Goal: Book appointment/travel/reservation

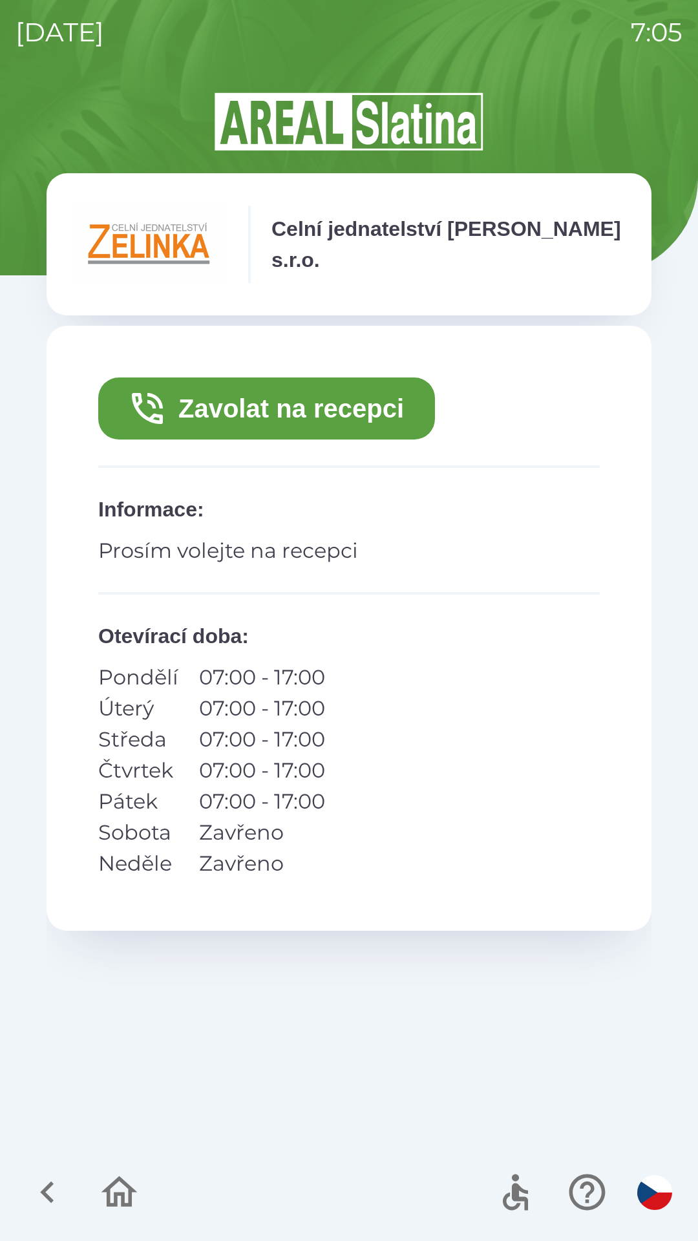
click at [336, 433] on button "Zavolat na recepci" at bounding box center [266, 409] width 337 height 62
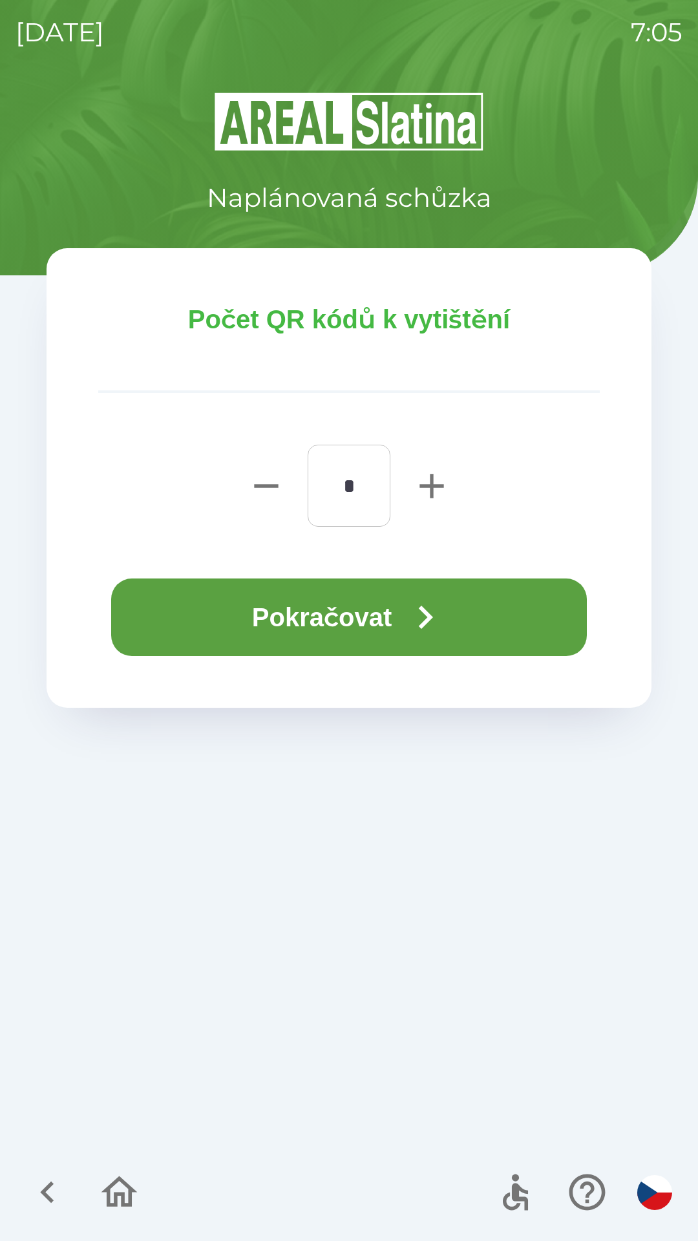
click at [368, 408] on div "Počet QR kódů k vytištění * ​ Pokračovat" at bounding box center [349, 478] width 605 height 460
click at [365, 359] on div "Počet QR kódů k vytištění * ​ Pokračovat" at bounding box center [349, 478] width 605 height 460
click at [126, 1183] on icon "button" at bounding box center [120, 1192] width 36 height 31
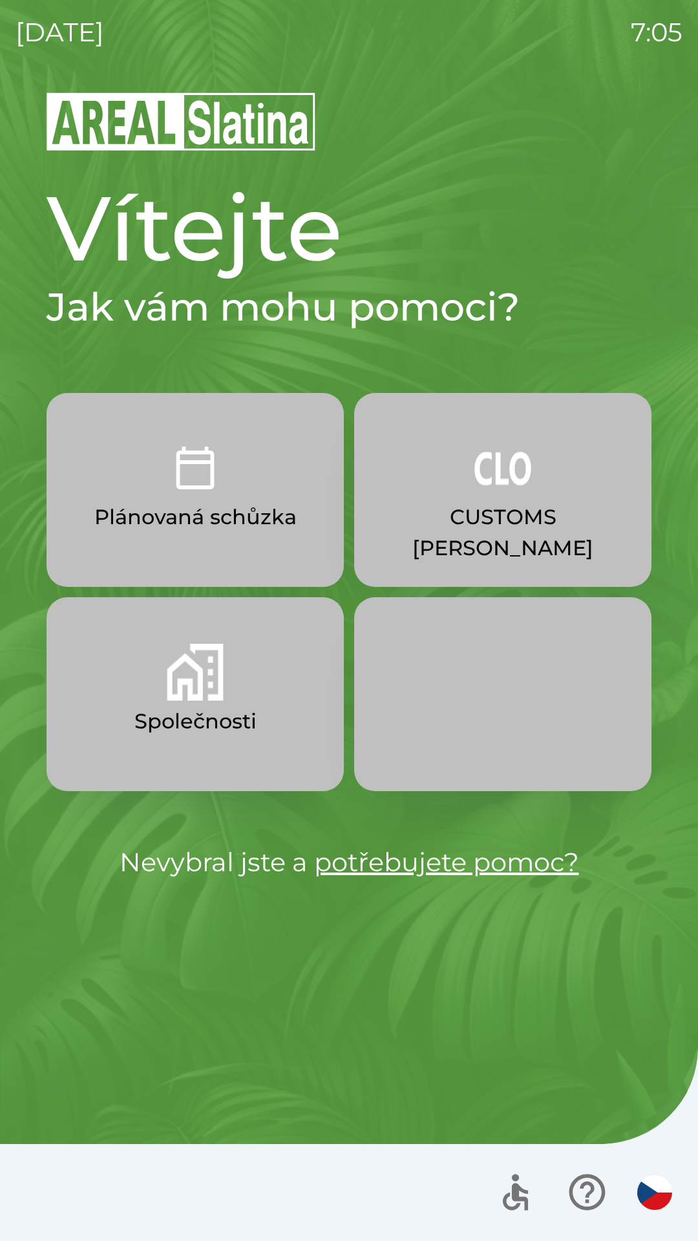
click at [488, 505] on p "CUSTOMS [PERSON_NAME]" at bounding box center [502, 533] width 235 height 62
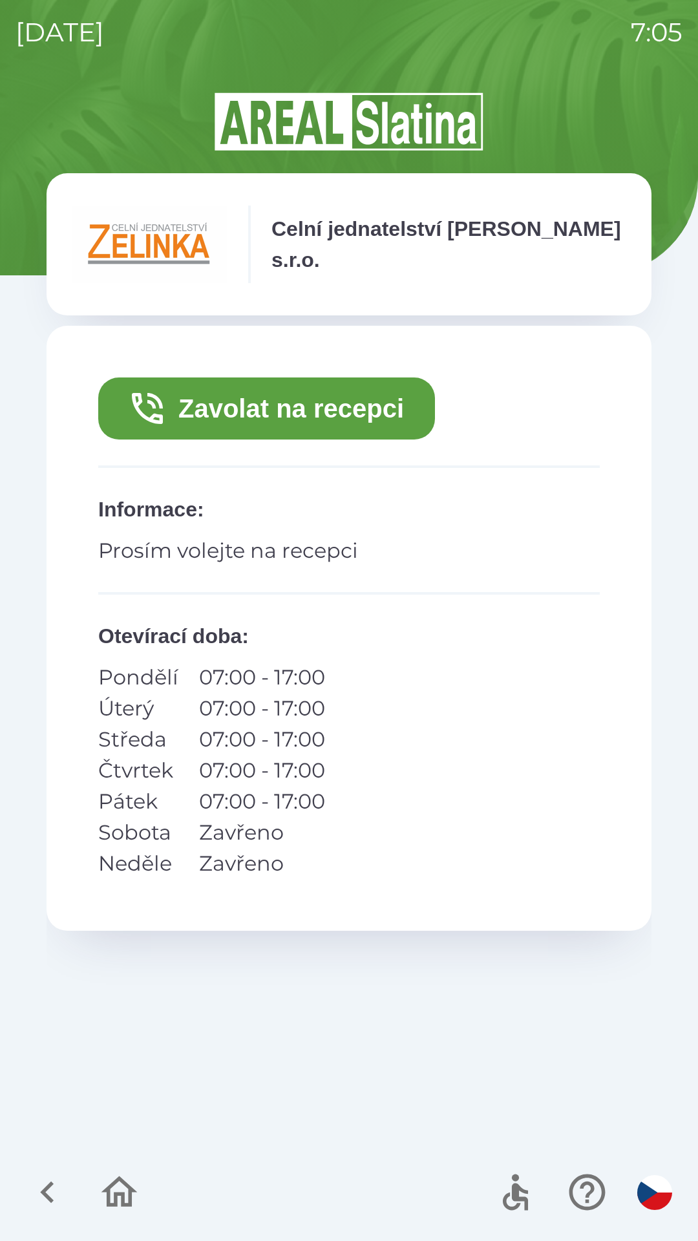
click at [330, 412] on button "Zavolat na recepci" at bounding box center [266, 409] width 337 height 62
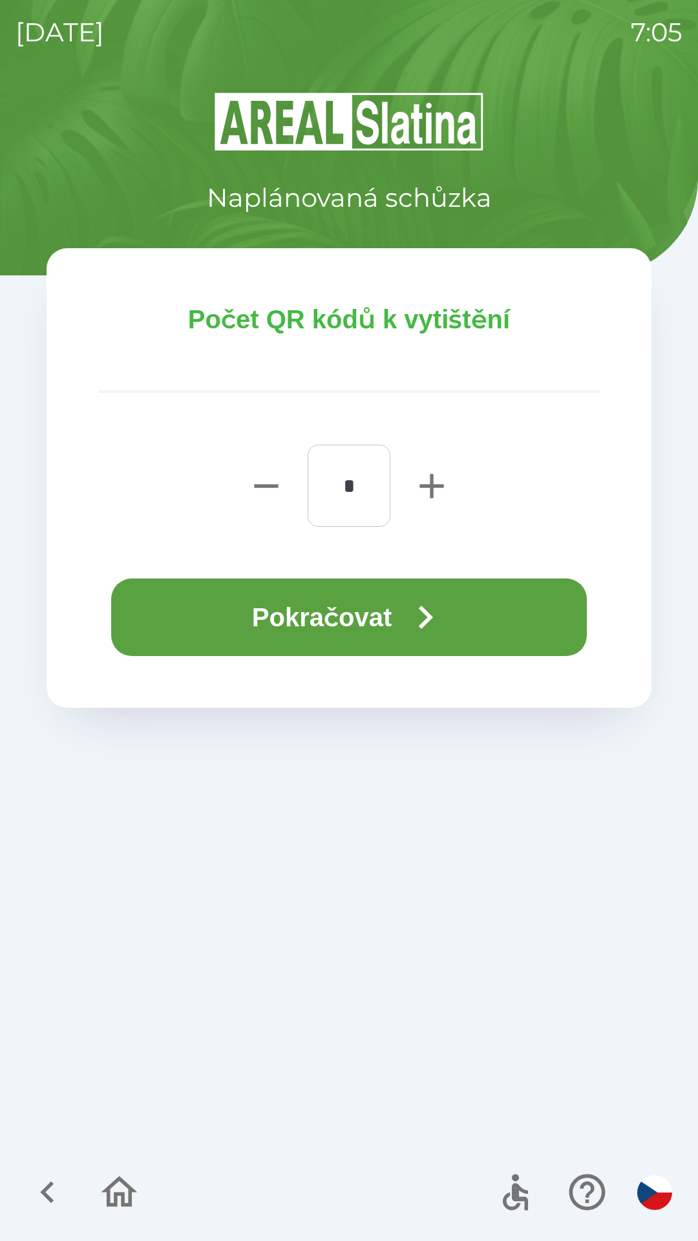
click at [391, 616] on button "Pokračovat" at bounding box center [349, 618] width 476 height 78
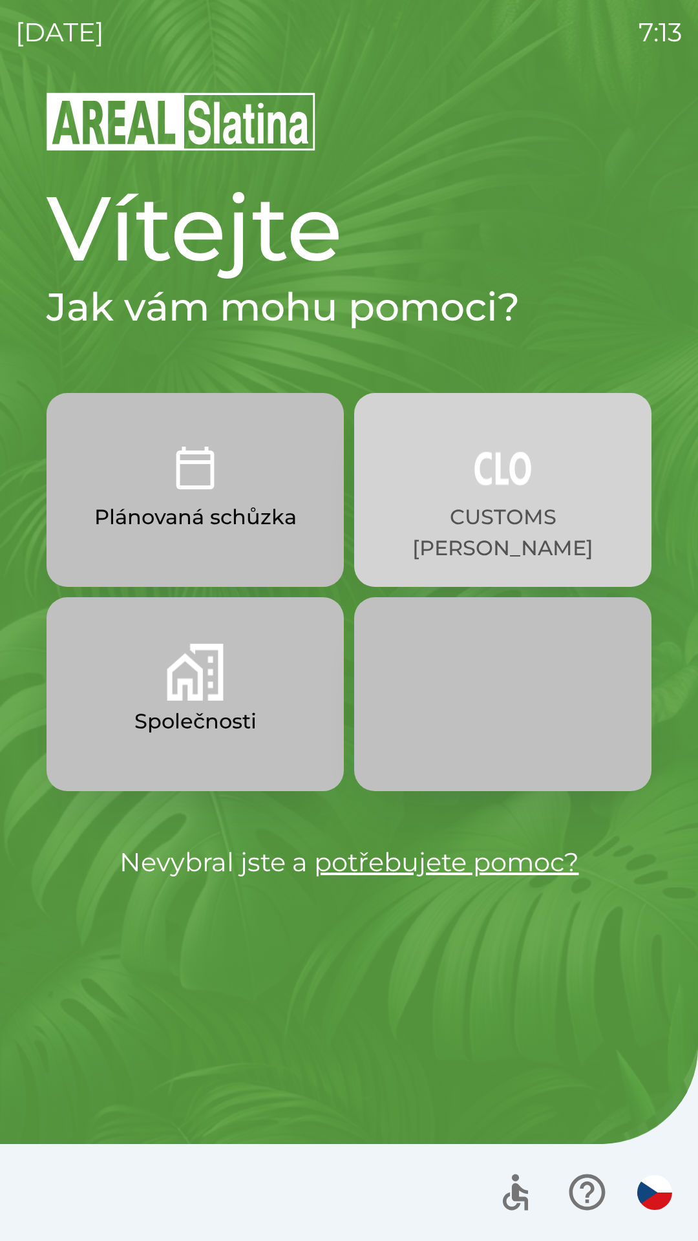
click at [495, 494] on img "button" at bounding box center [503, 468] width 57 height 57
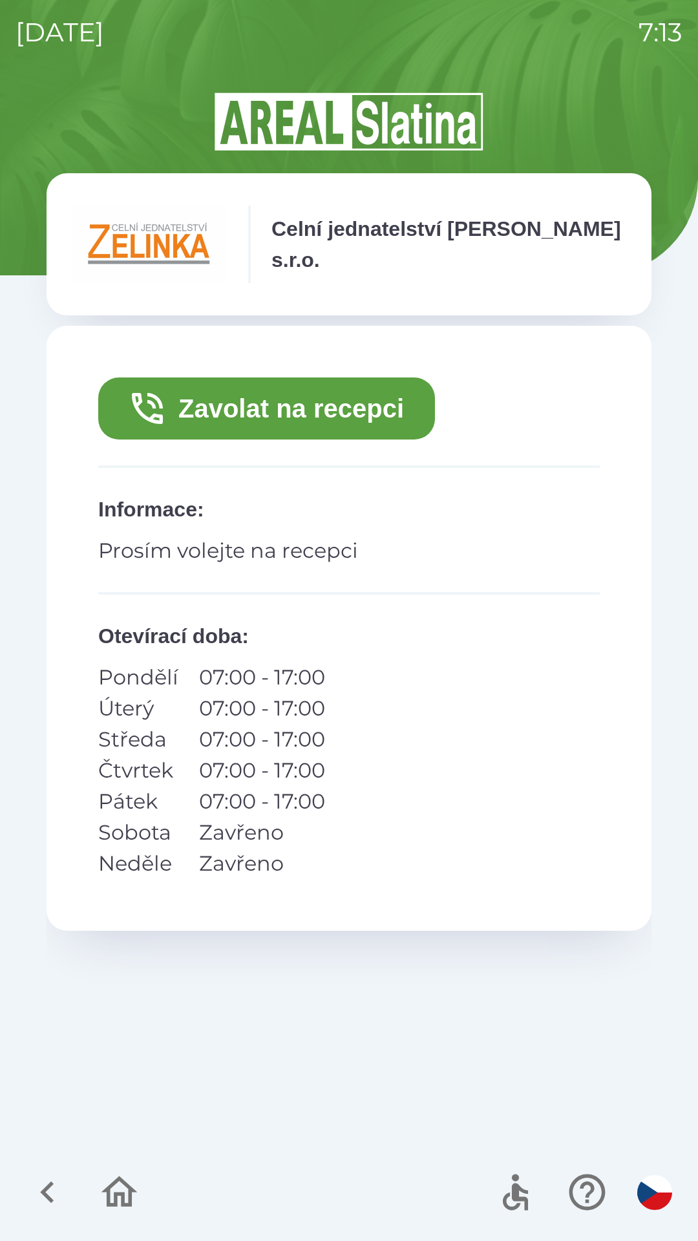
click at [371, 239] on p "Celní jednatelství [PERSON_NAME] s.r.o." at bounding box center [449, 244] width 354 height 62
click at [117, 1186] on icon "button" at bounding box center [119, 1192] width 43 height 43
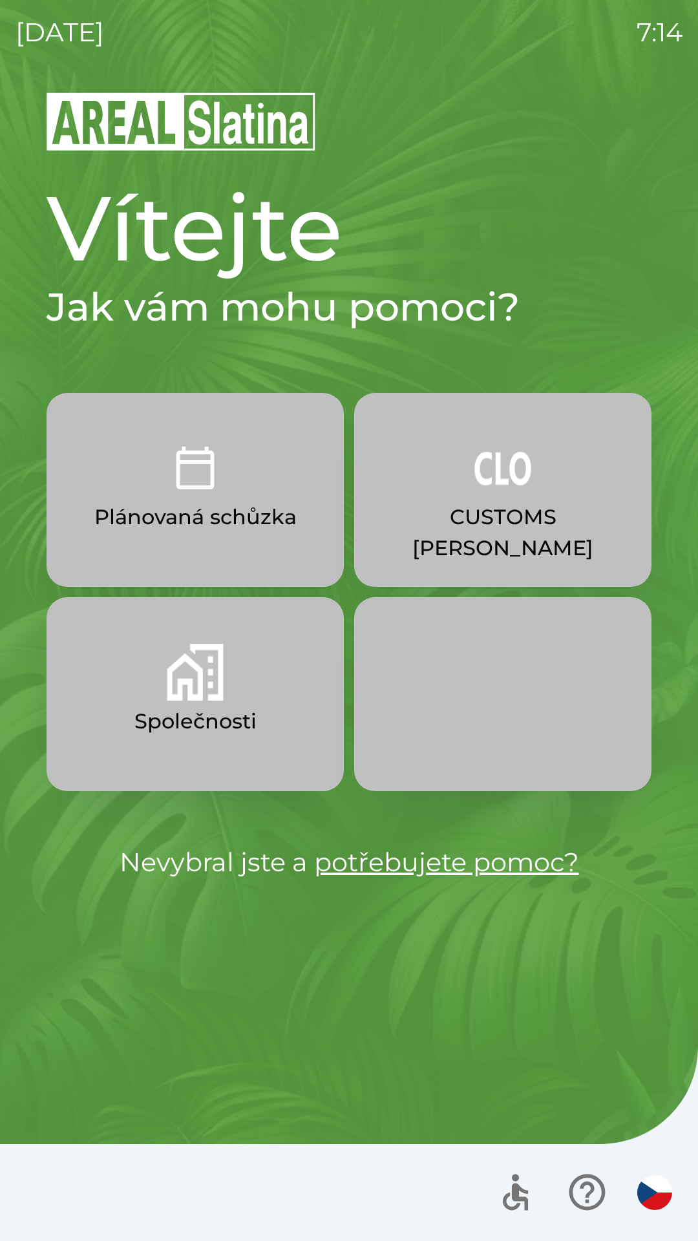
click at [495, 487] on img "button" at bounding box center [503, 468] width 57 height 57
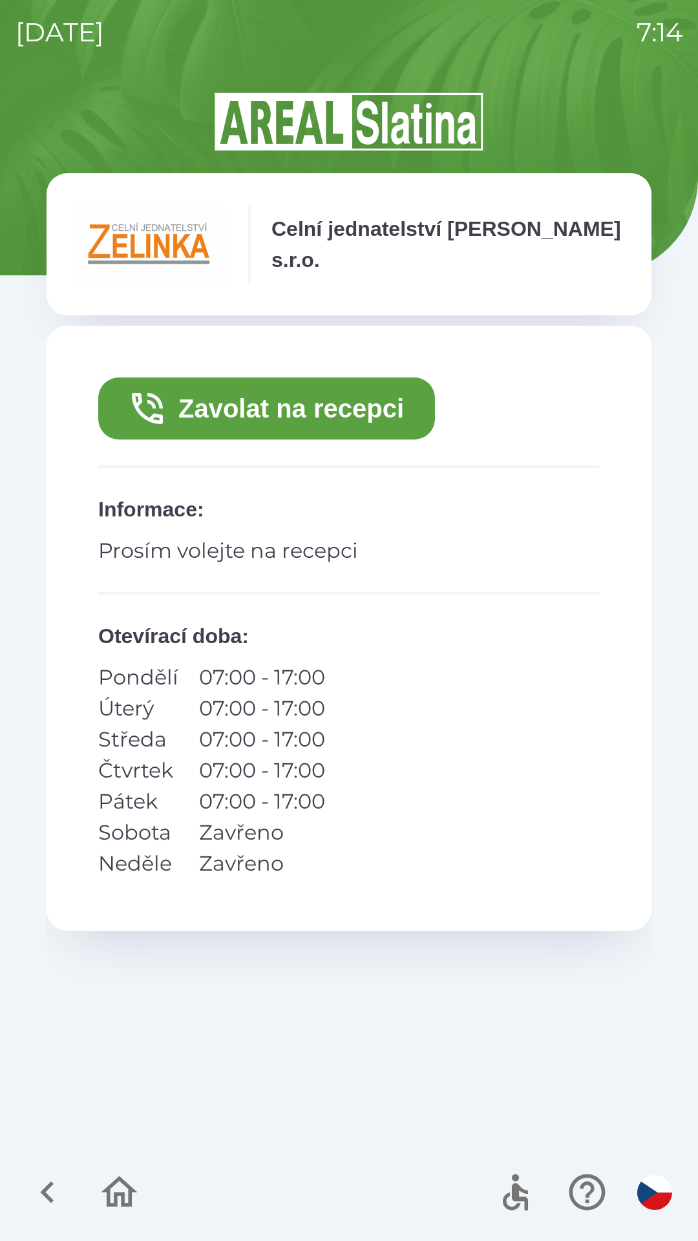
click at [240, 397] on button "Zavolat na recepci" at bounding box center [266, 409] width 337 height 62
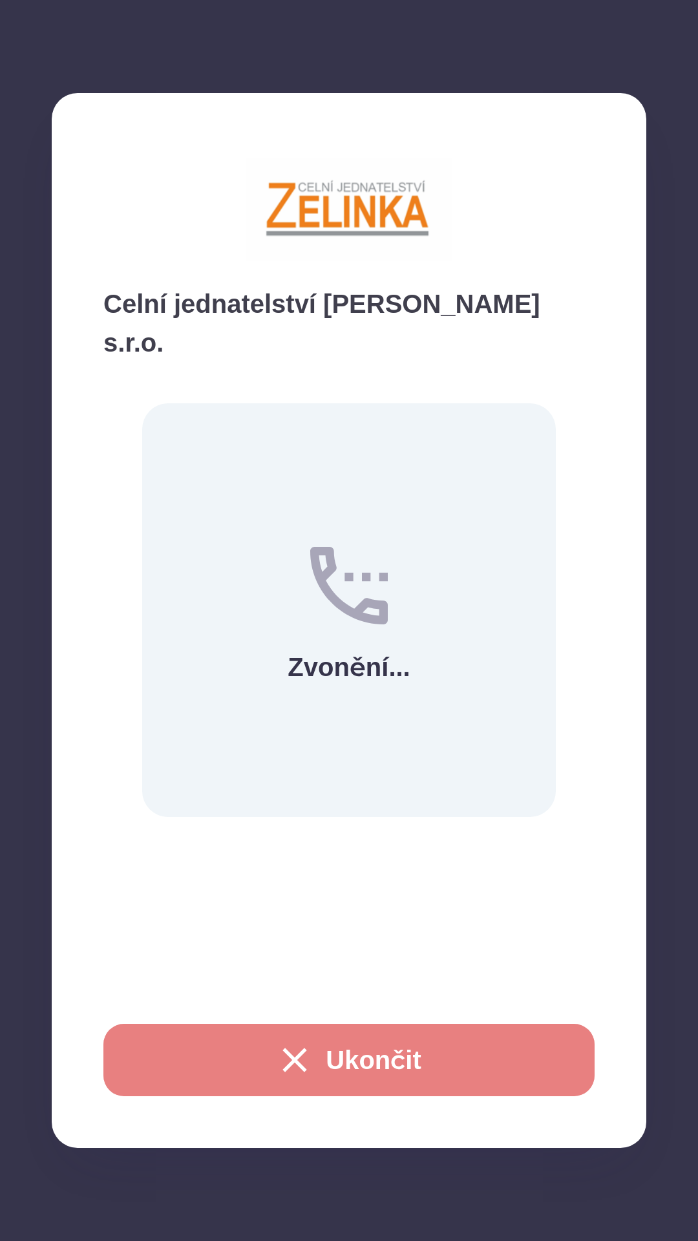
click at [354, 1058] on button "Ukončit" at bounding box center [348, 1060] width 491 height 72
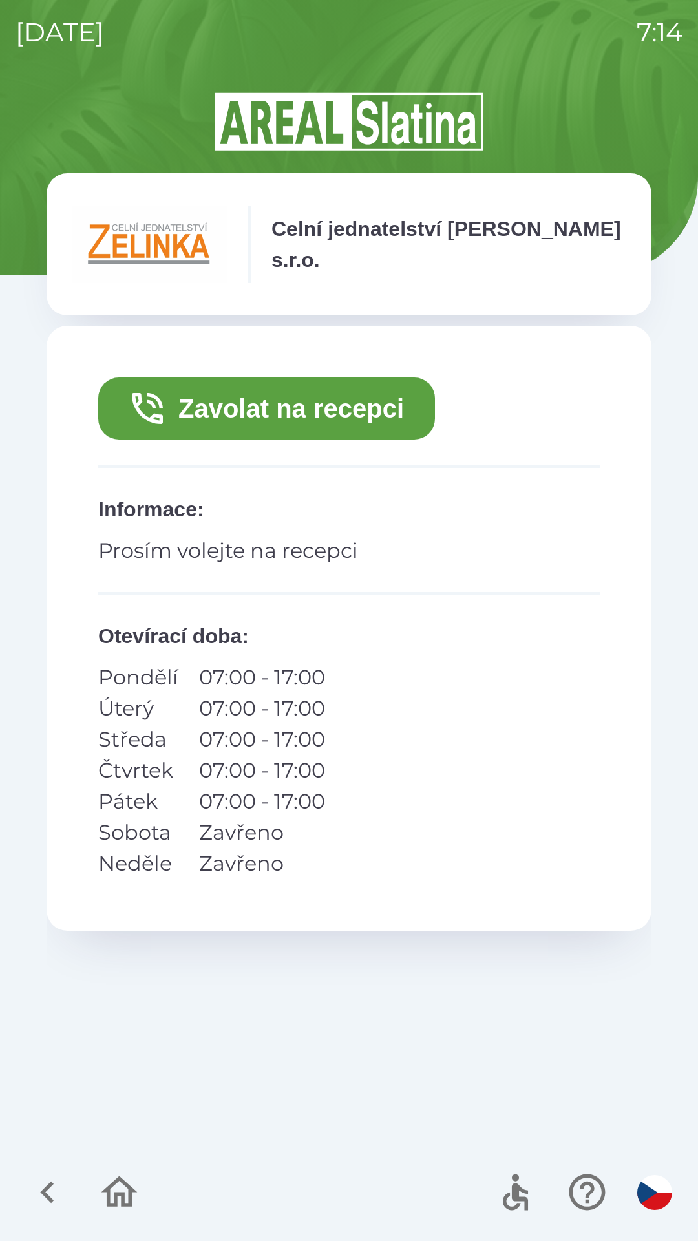
click at [155, 237] on img at bounding box center [149, 245] width 155 height 78
click at [47, 1188] on icon "button" at bounding box center [47, 1193] width 14 height 22
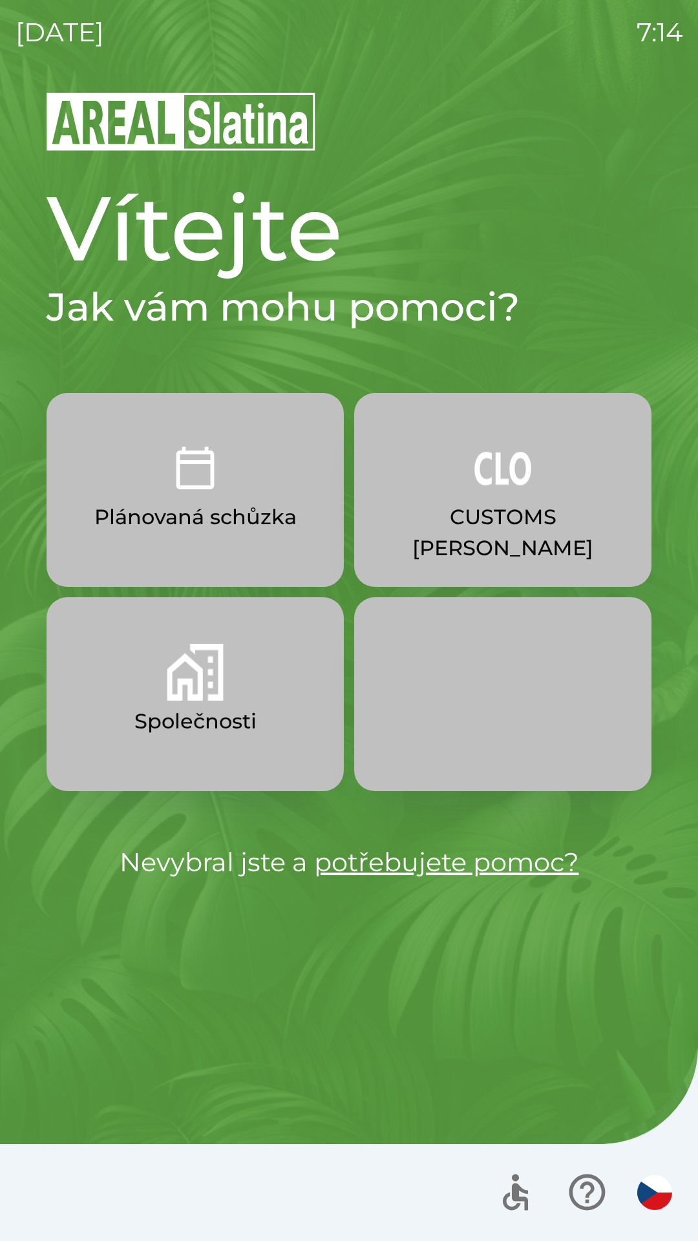
click at [528, 514] on p "CUSTOMS [PERSON_NAME]" at bounding box center [502, 533] width 235 height 62
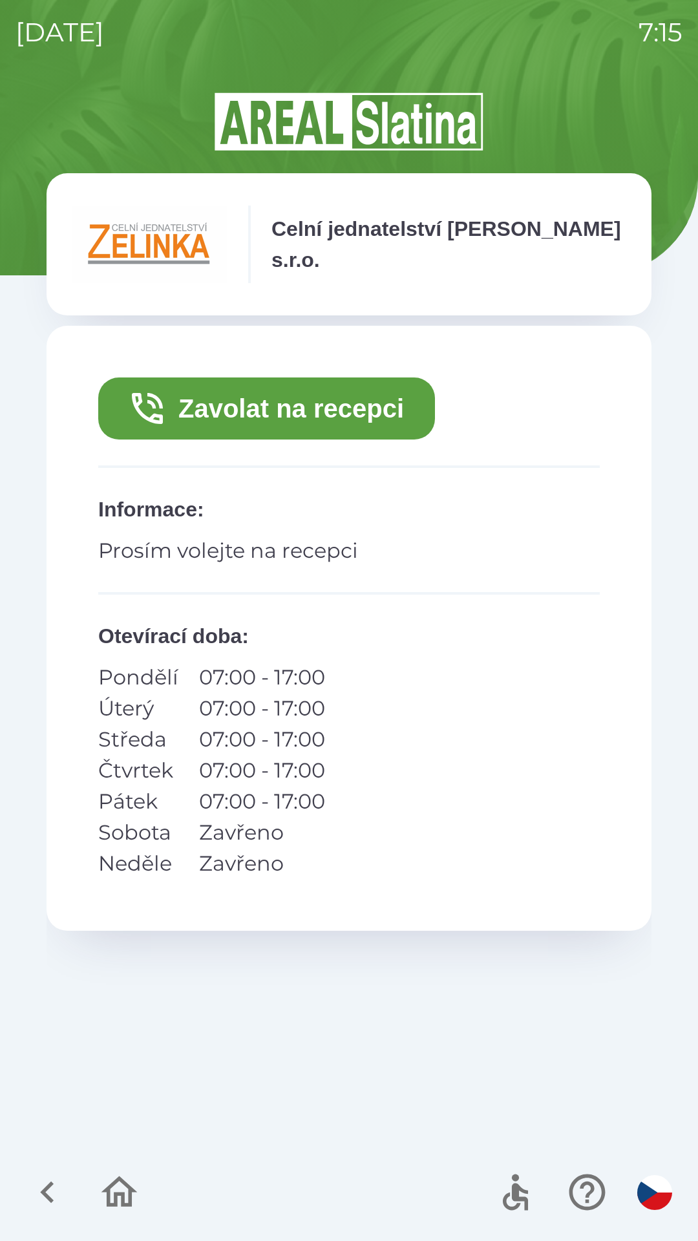
click at [144, 251] on img at bounding box center [149, 245] width 155 height 78
click at [116, 1190] on icon "button" at bounding box center [119, 1192] width 43 height 43
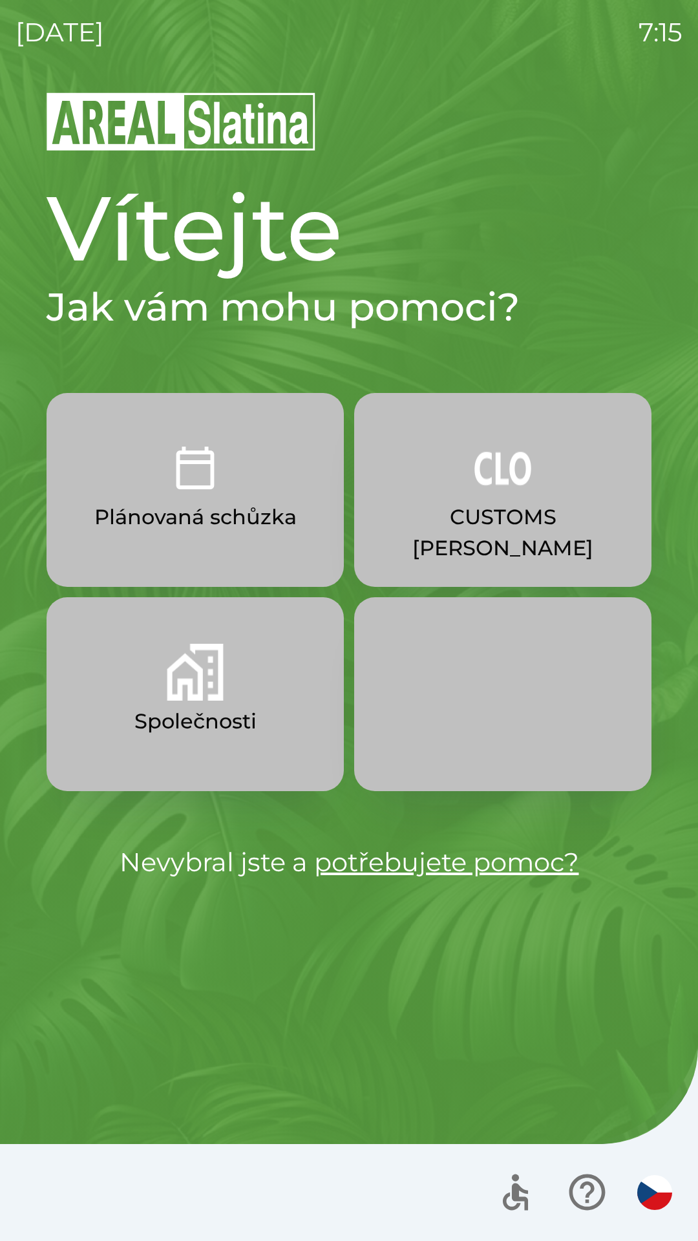
click at [476, 506] on p "CUSTOMS [PERSON_NAME]" at bounding box center [502, 533] width 235 height 62
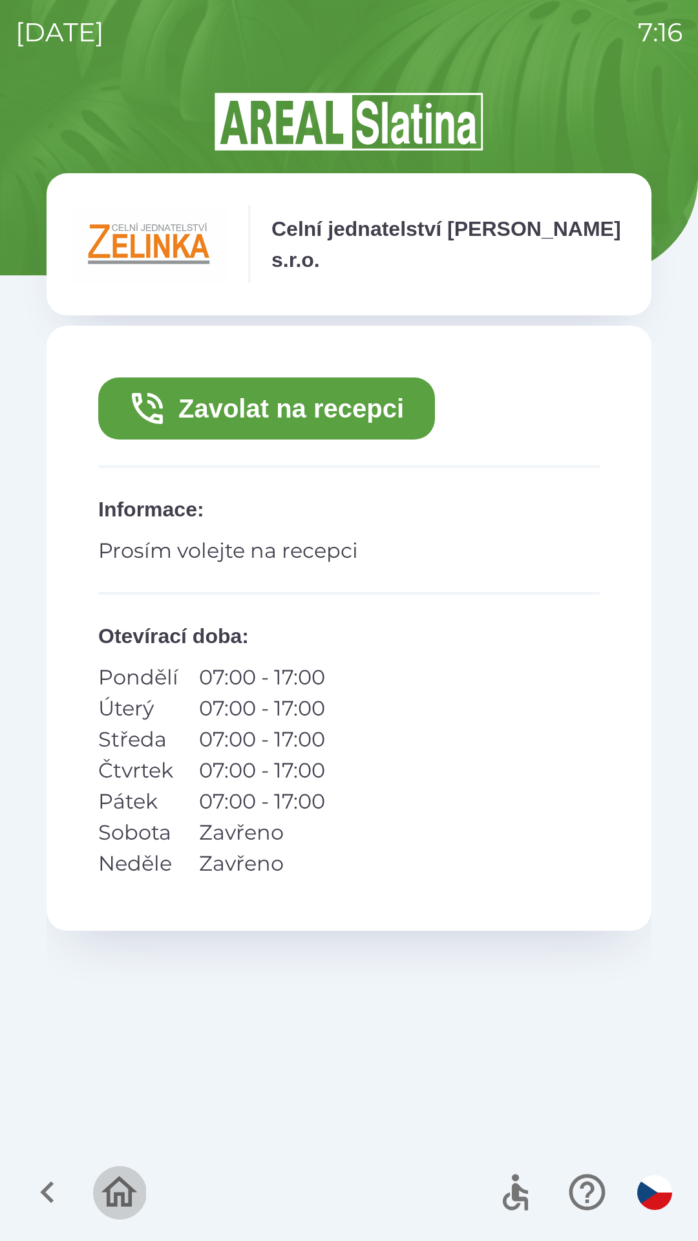
click at [114, 1185] on icon "button" at bounding box center [120, 1192] width 36 height 31
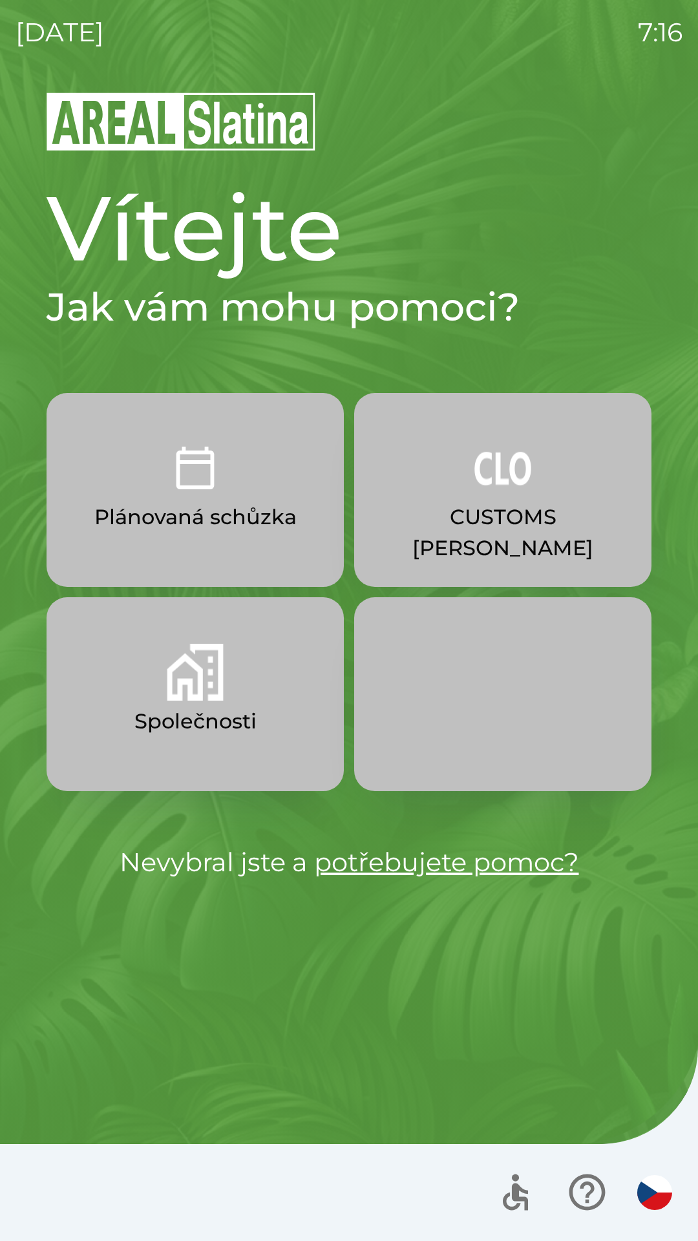
click at [469, 513] on p "CUSTOMS [PERSON_NAME]" at bounding box center [502, 533] width 235 height 62
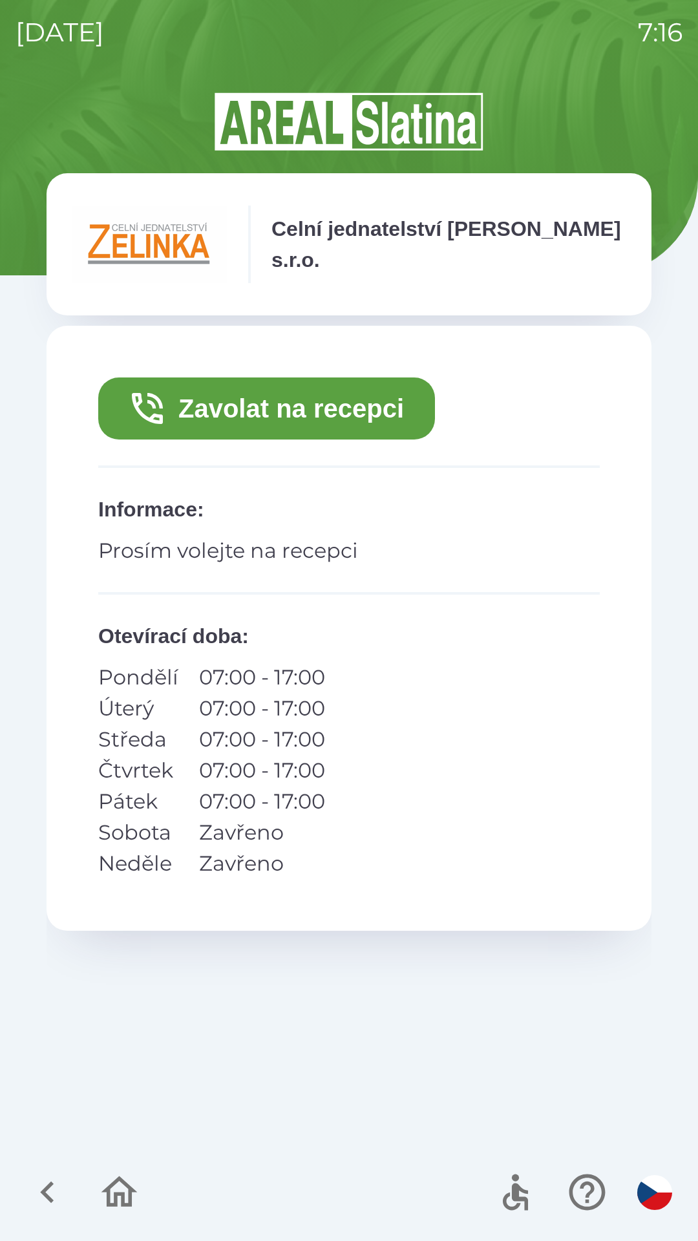
click at [144, 738] on p "Středa" at bounding box center [138, 739] width 80 height 31
click at [129, 1178] on icon "button" at bounding box center [119, 1192] width 43 height 43
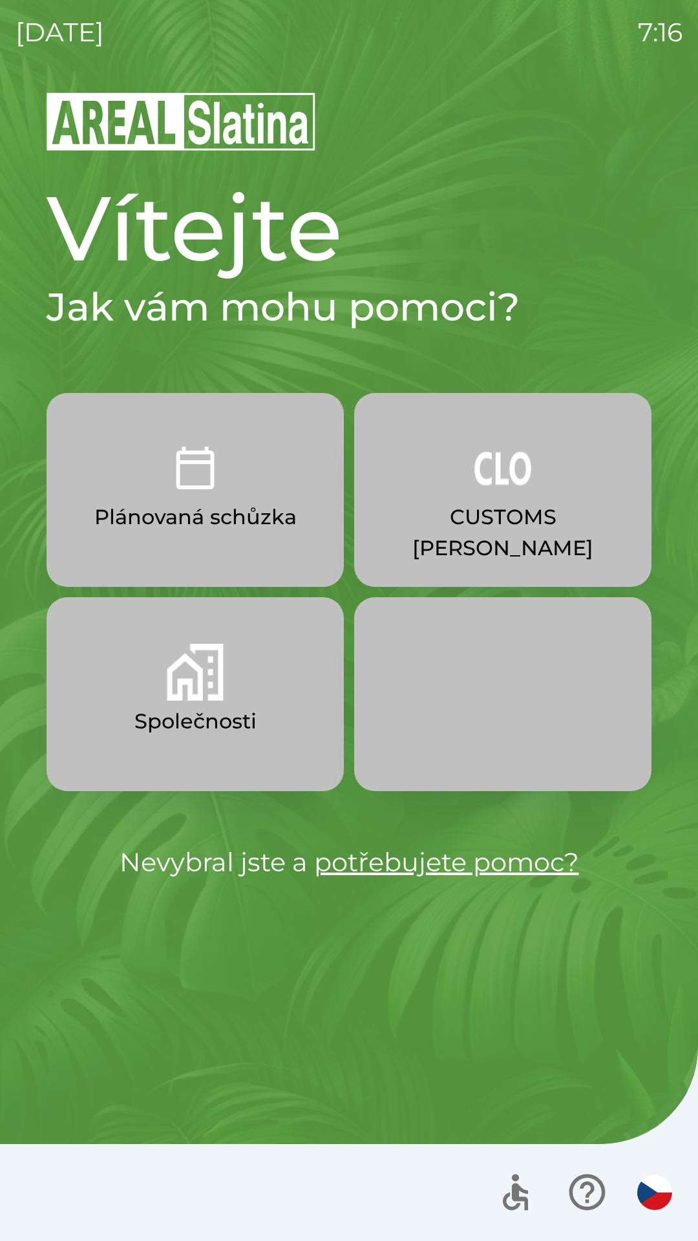
click at [498, 492] on img "button" at bounding box center [503, 468] width 57 height 57
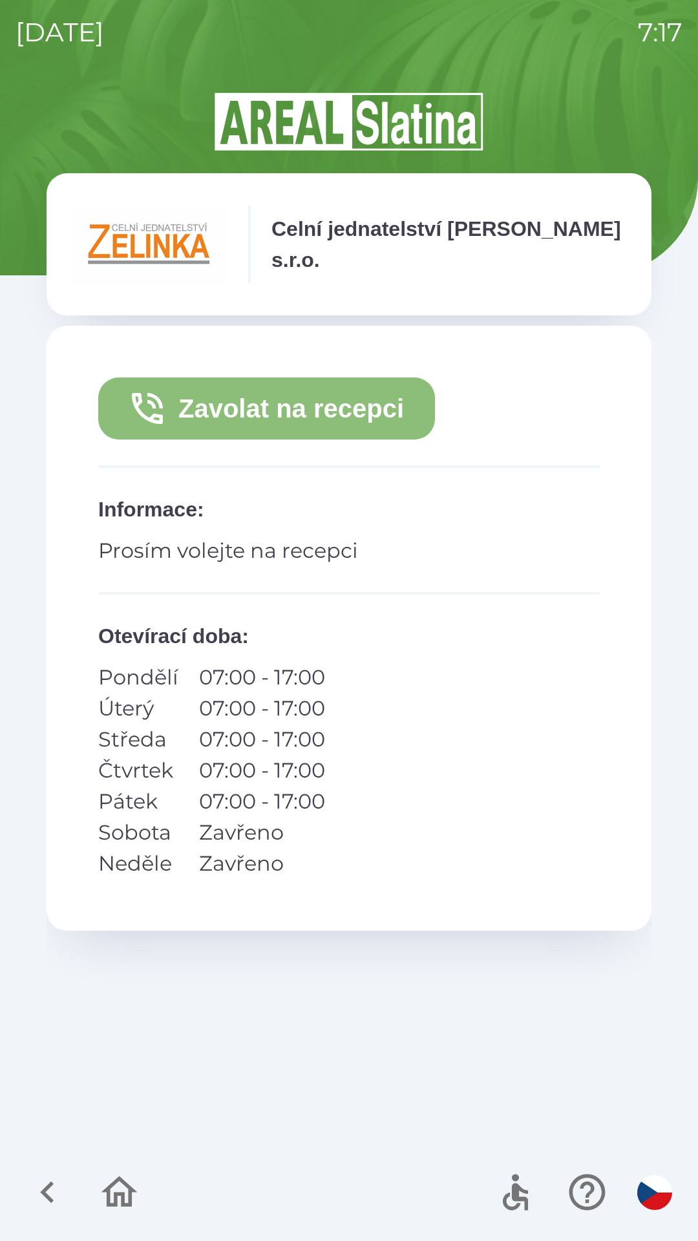
click at [280, 413] on button "Zavolat na recepci" at bounding box center [266, 409] width 337 height 62
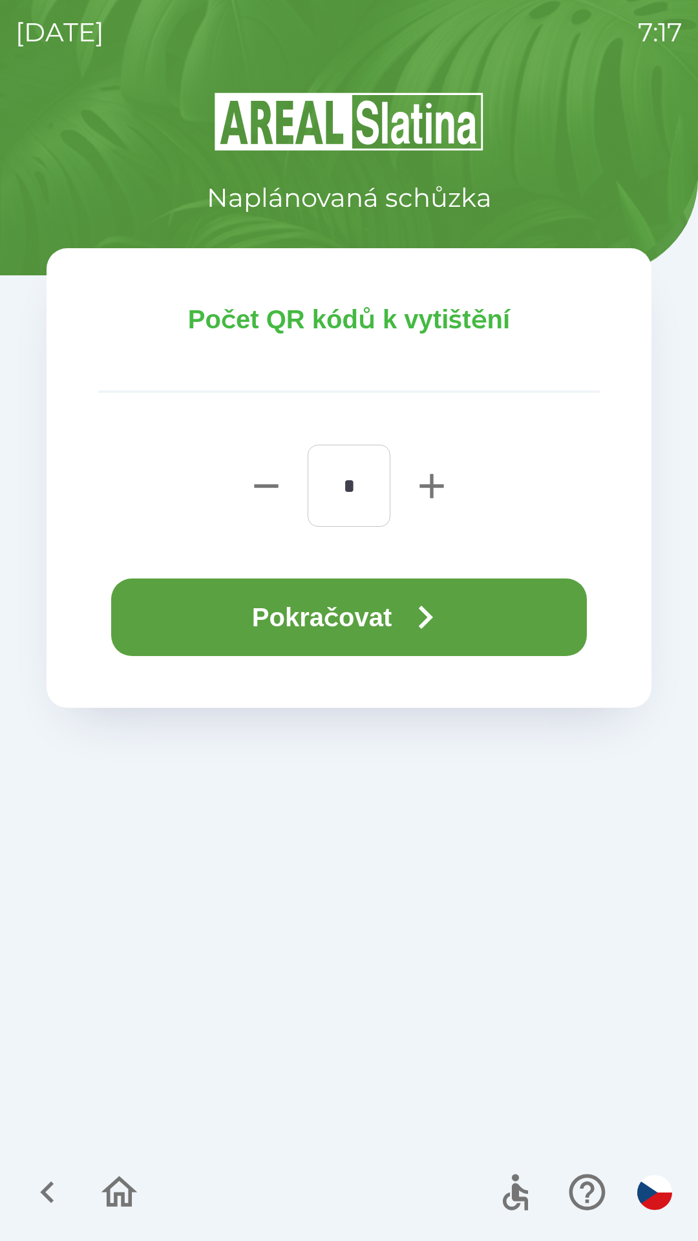
click at [356, 606] on button "Pokračovat" at bounding box center [349, 618] width 476 height 78
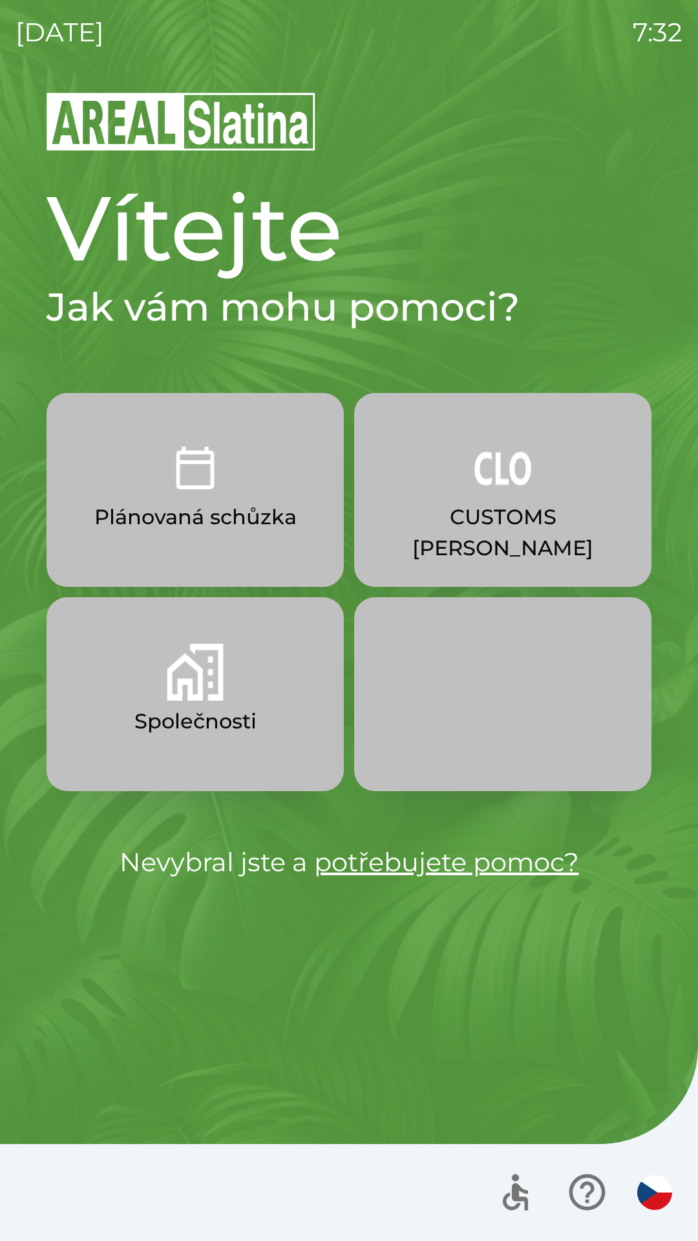
click at [187, 700] on img "button" at bounding box center [195, 672] width 57 height 57
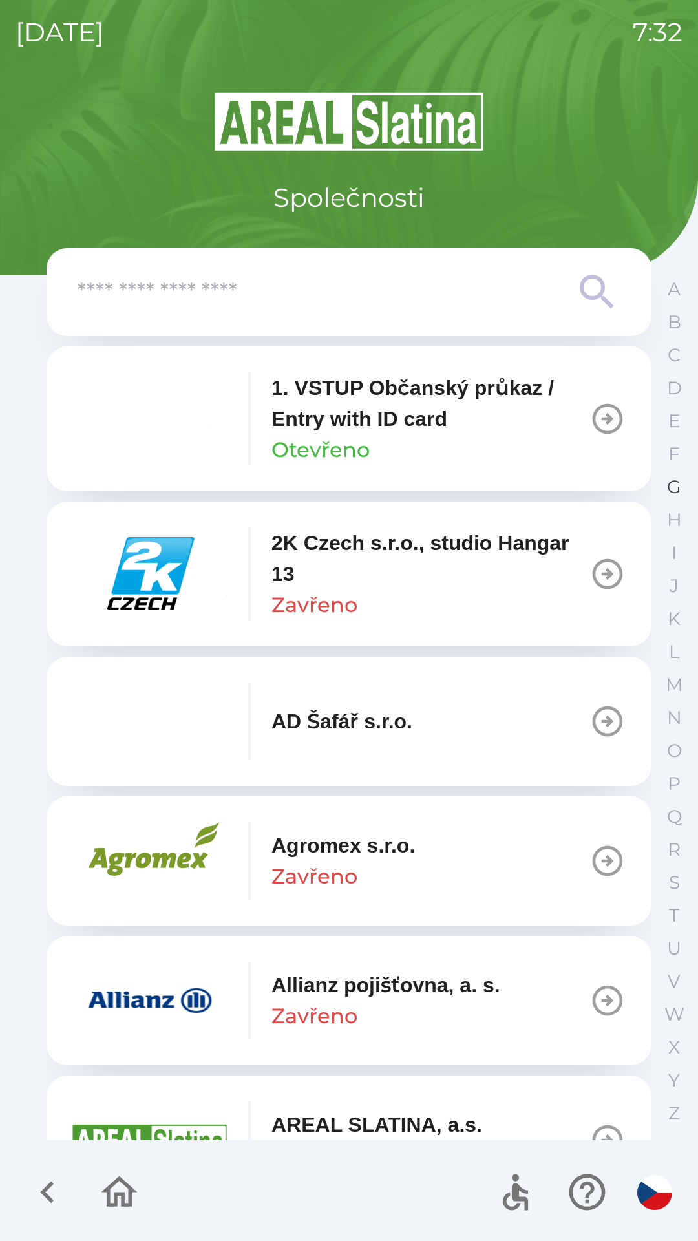
click at [670, 491] on p "G" at bounding box center [674, 487] width 14 height 23
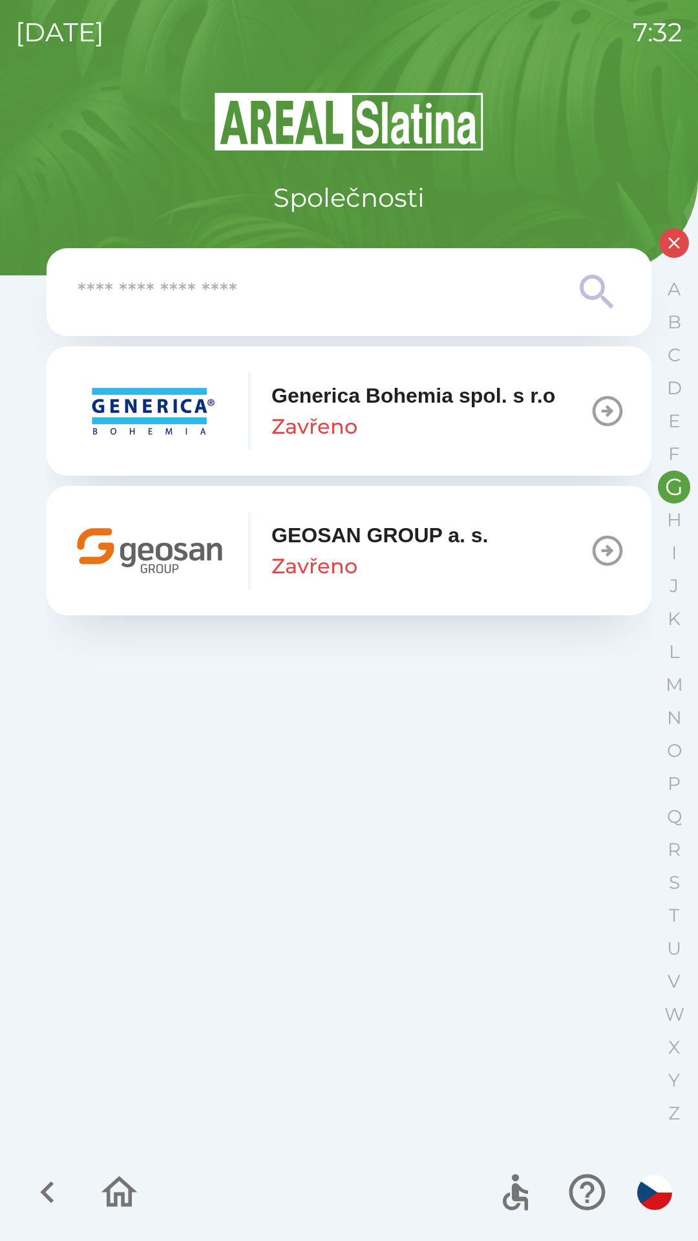
click at [389, 555] on div "GEOSAN GROUP a. s. Zavřeno" at bounding box center [380, 551] width 217 height 62
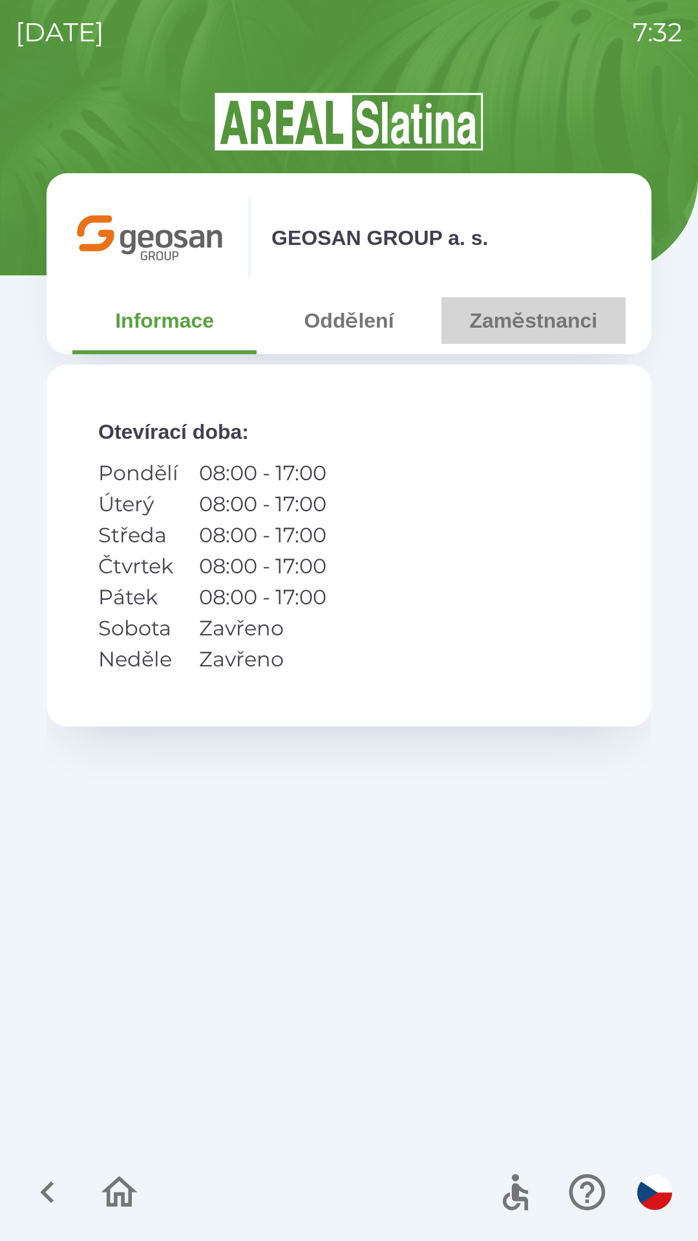
click at [524, 314] on button "Zaměstnanci" at bounding box center [534, 320] width 184 height 47
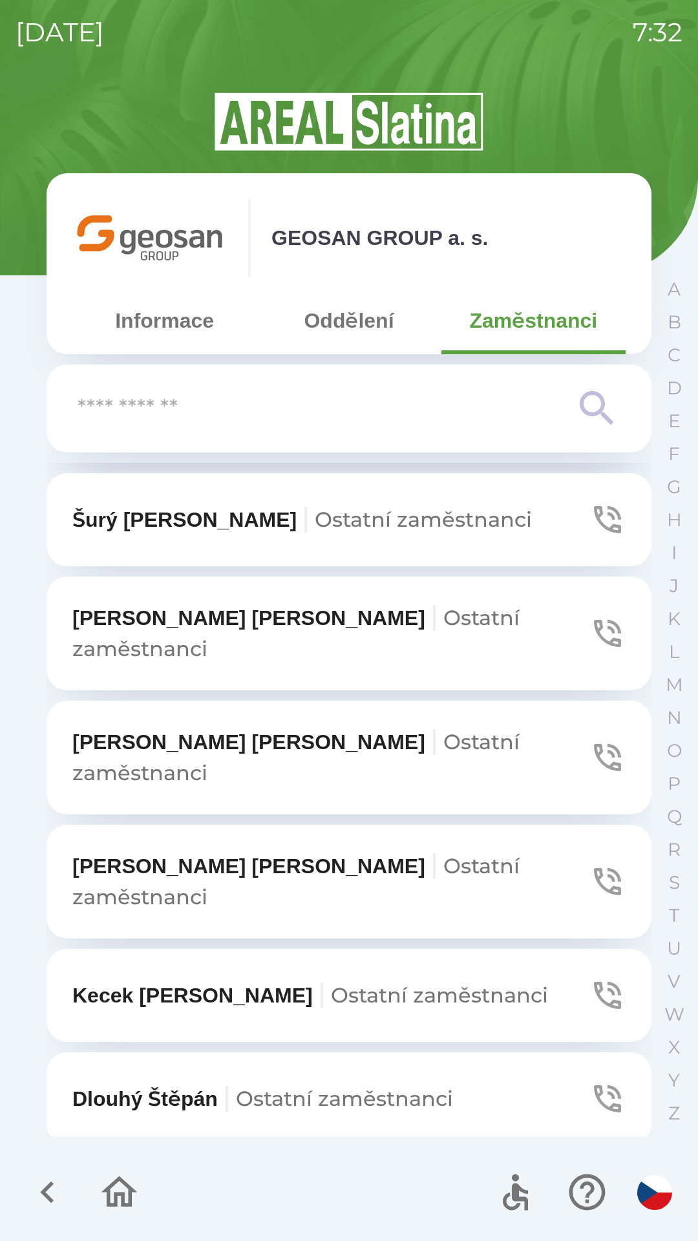
scroll to position [1075, 0]
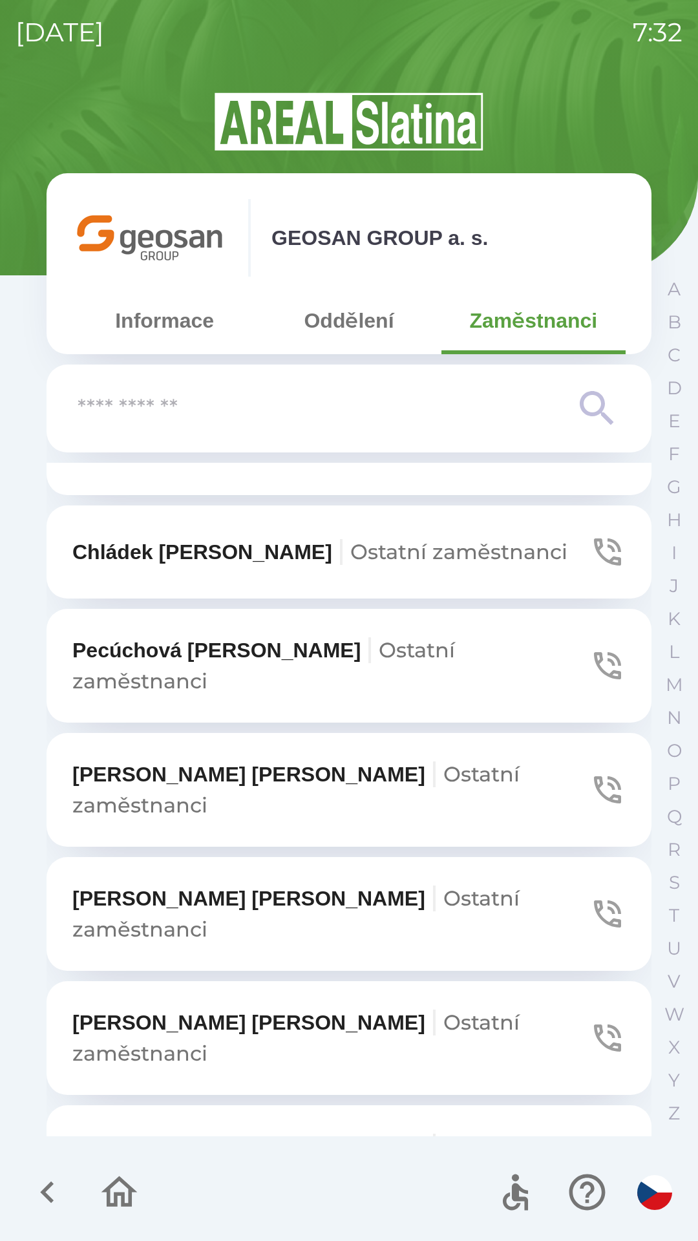
click at [231, 1007] on p "Zezulová [PERSON_NAME] zaměstnanci" at bounding box center [330, 1038] width 517 height 62
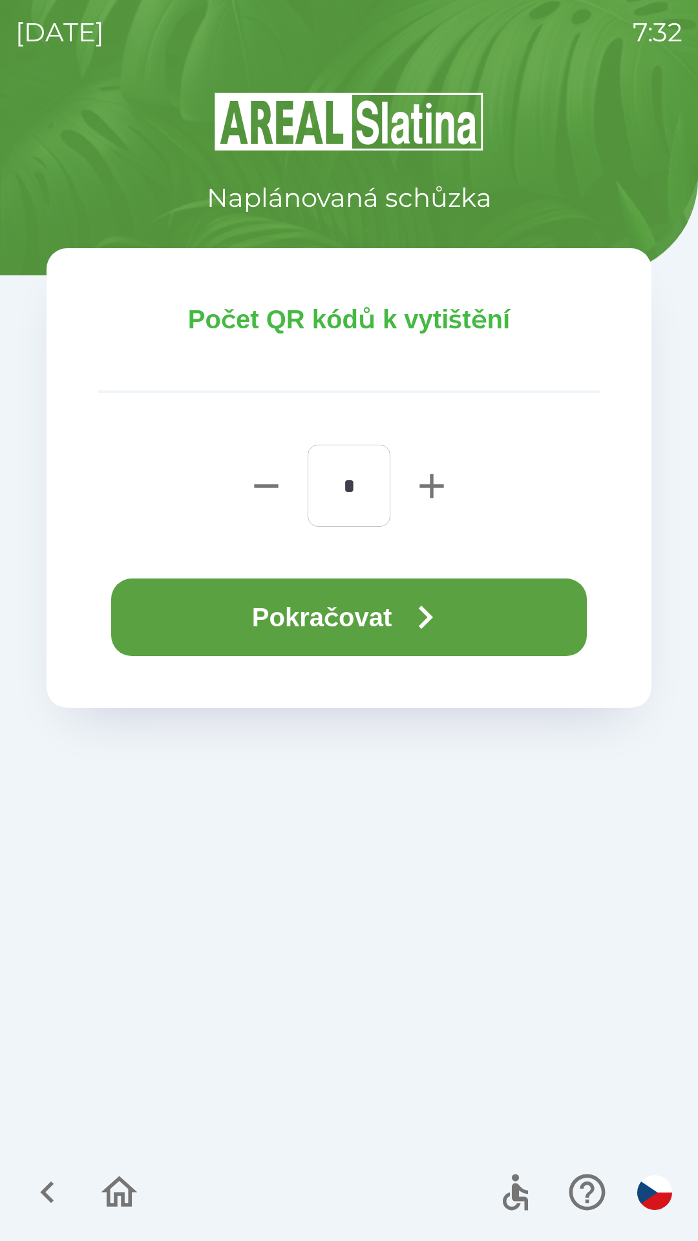
click at [409, 621] on icon "button" at bounding box center [425, 617] width 47 height 47
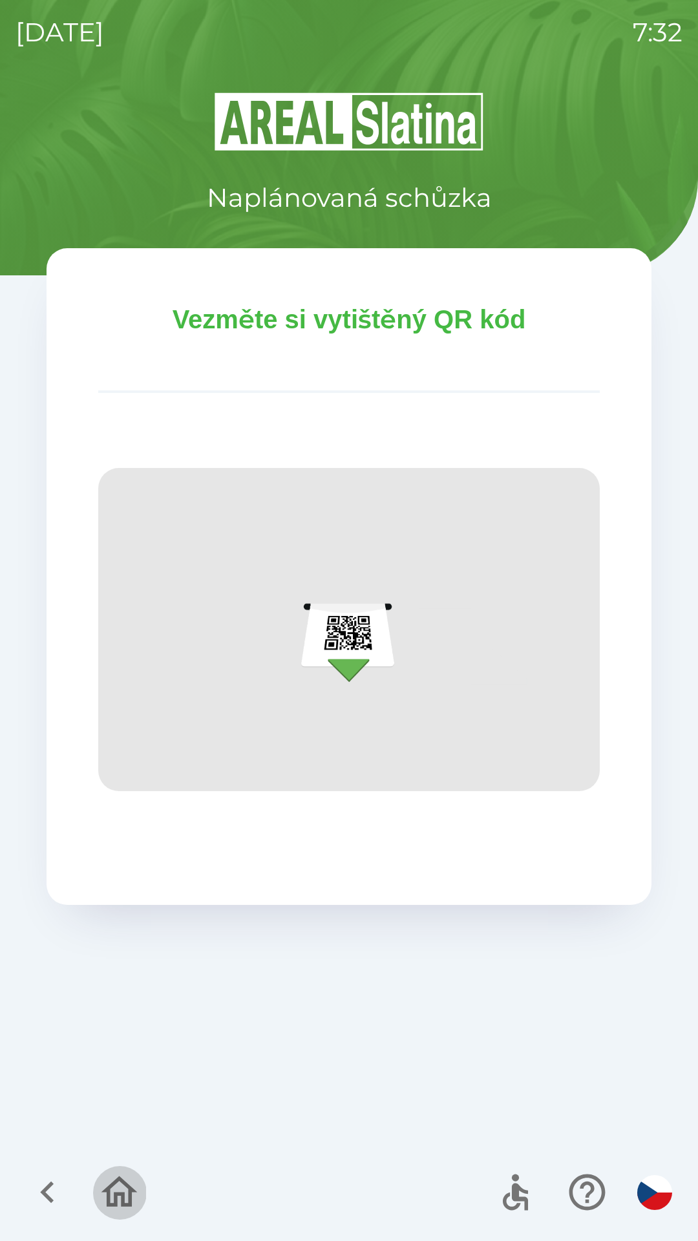
click at [115, 1166] on button "button" at bounding box center [119, 1193] width 54 height 54
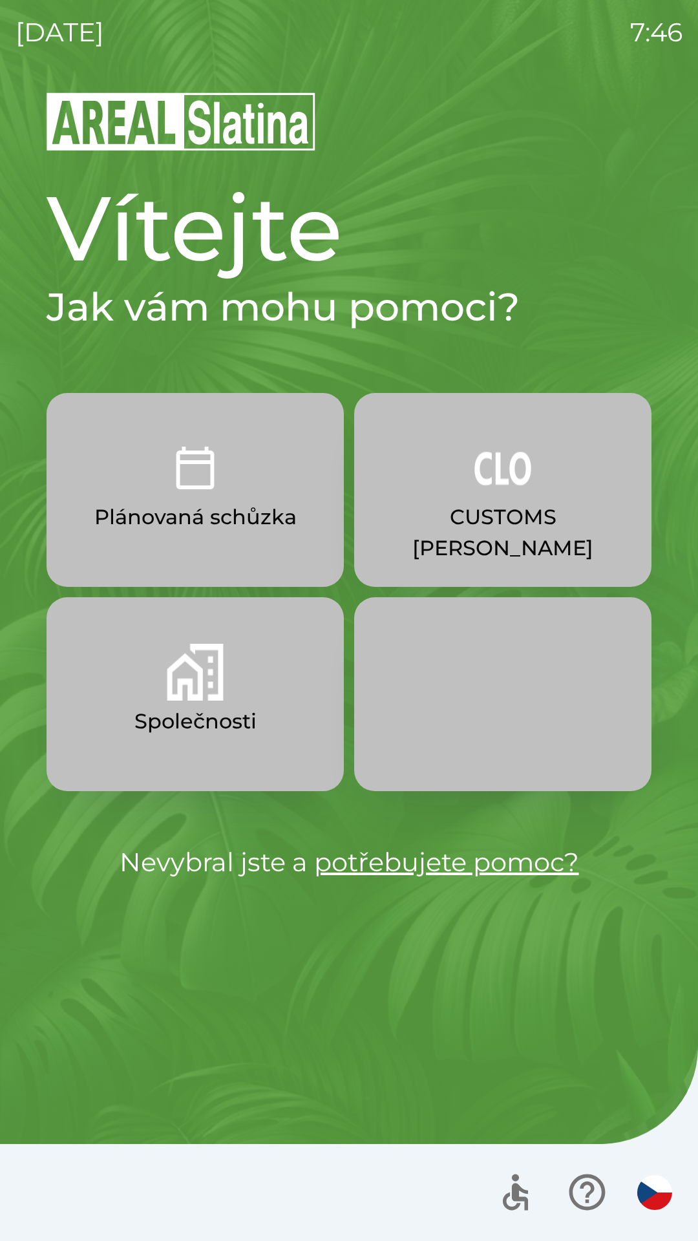
click at [206, 688] on img "button" at bounding box center [195, 672] width 57 height 57
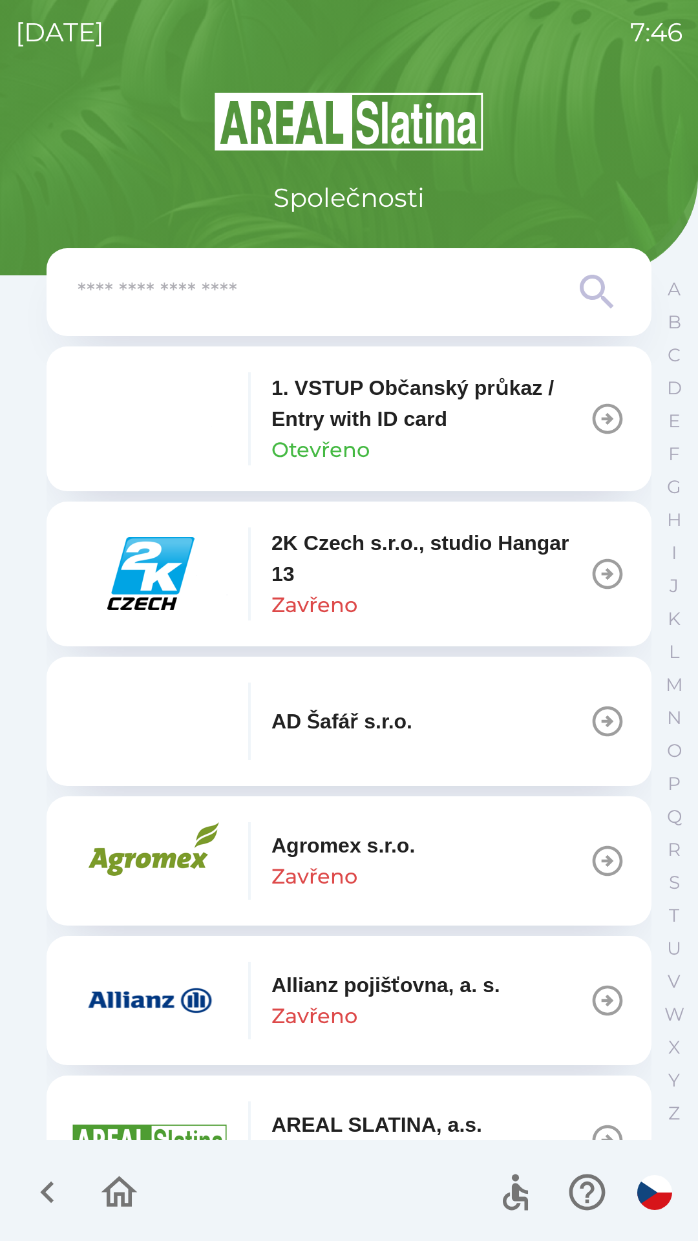
click at [378, 288] on input "text" at bounding box center [323, 293] width 491 height 36
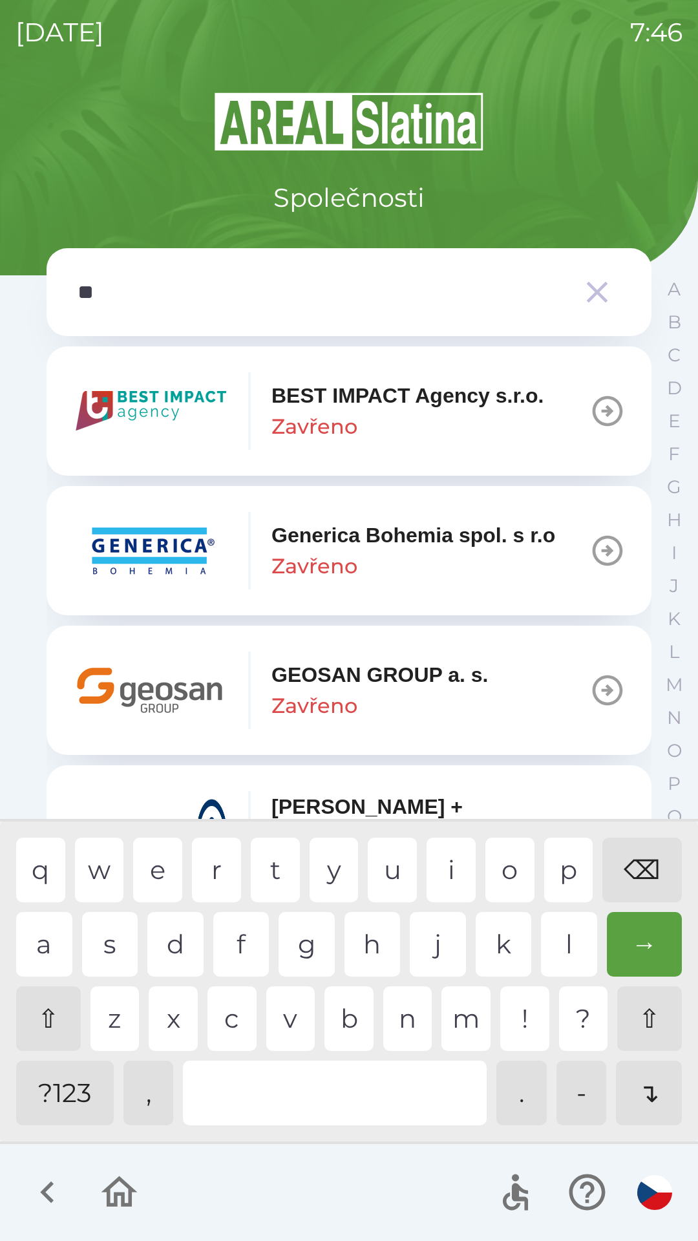
click at [145, 871] on div "e" at bounding box center [157, 870] width 49 height 65
type input "***"
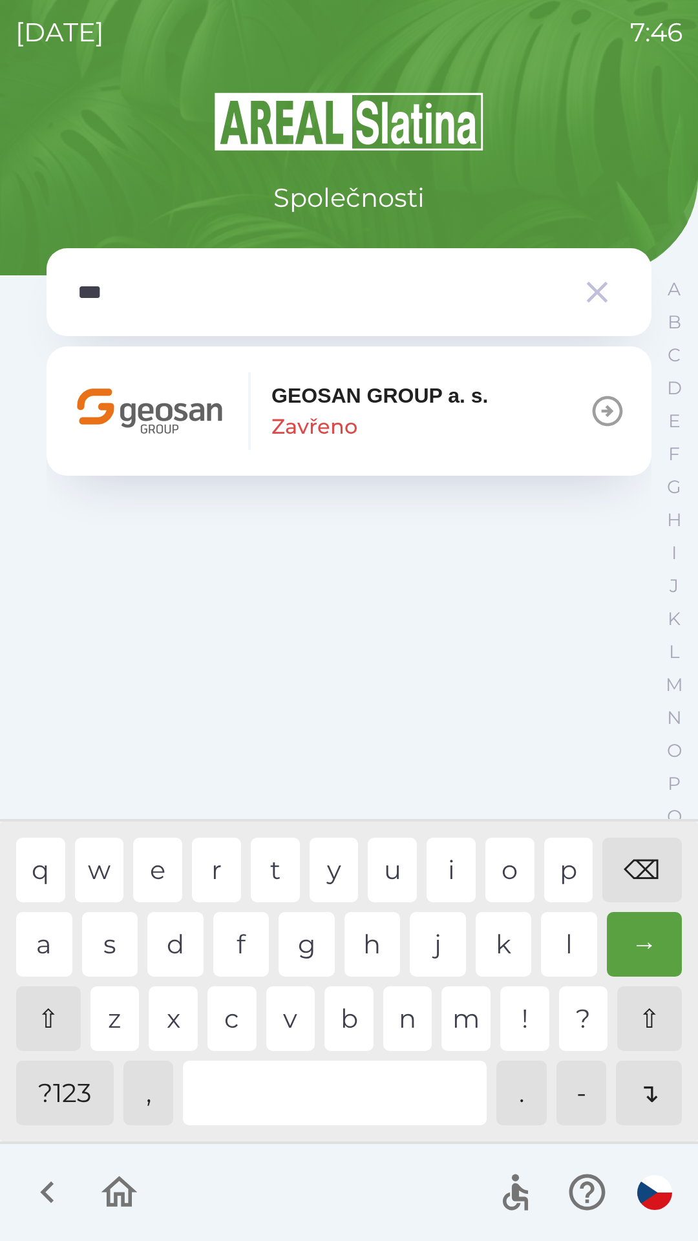
click at [508, 867] on div "o" at bounding box center [510, 870] width 49 height 65
click at [395, 435] on div "GEOSAN GROUP a. s. Zavřeno" at bounding box center [380, 411] width 217 height 62
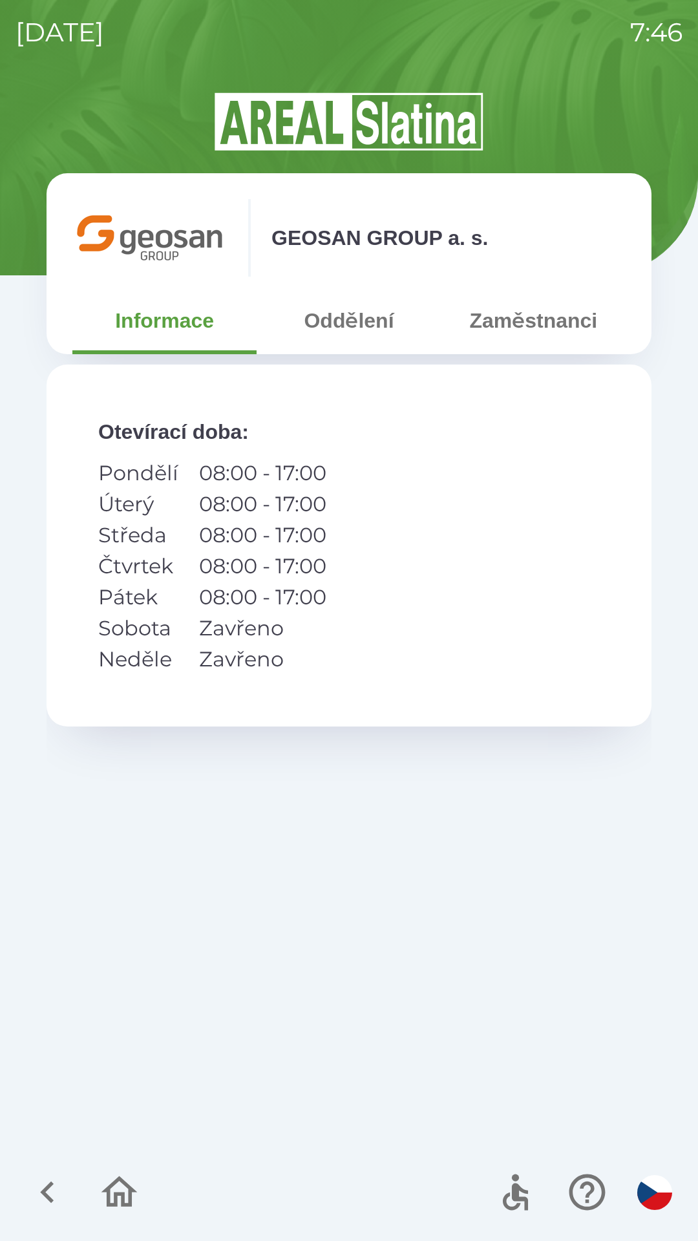
click at [511, 326] on button "Zaměstnanci" at bounding box center [534, 320] width 184 height 47
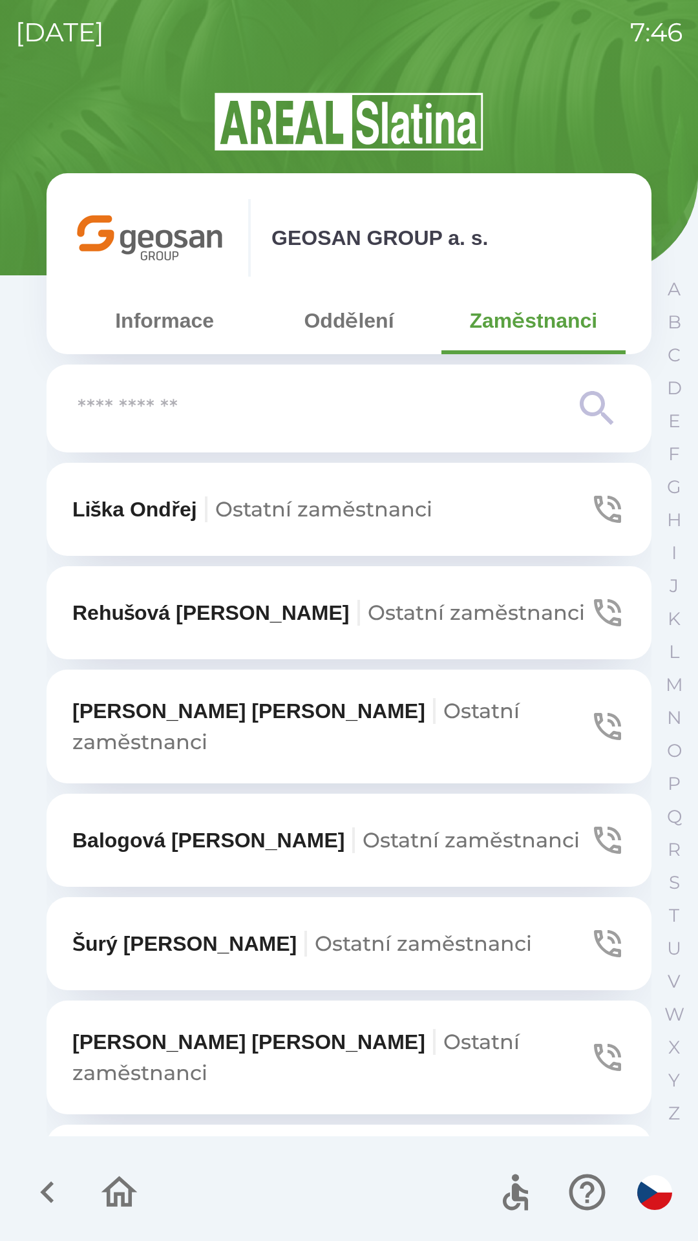
click at [330, 407] on input "text" at bounding box center [323, 409] width 491 height 36
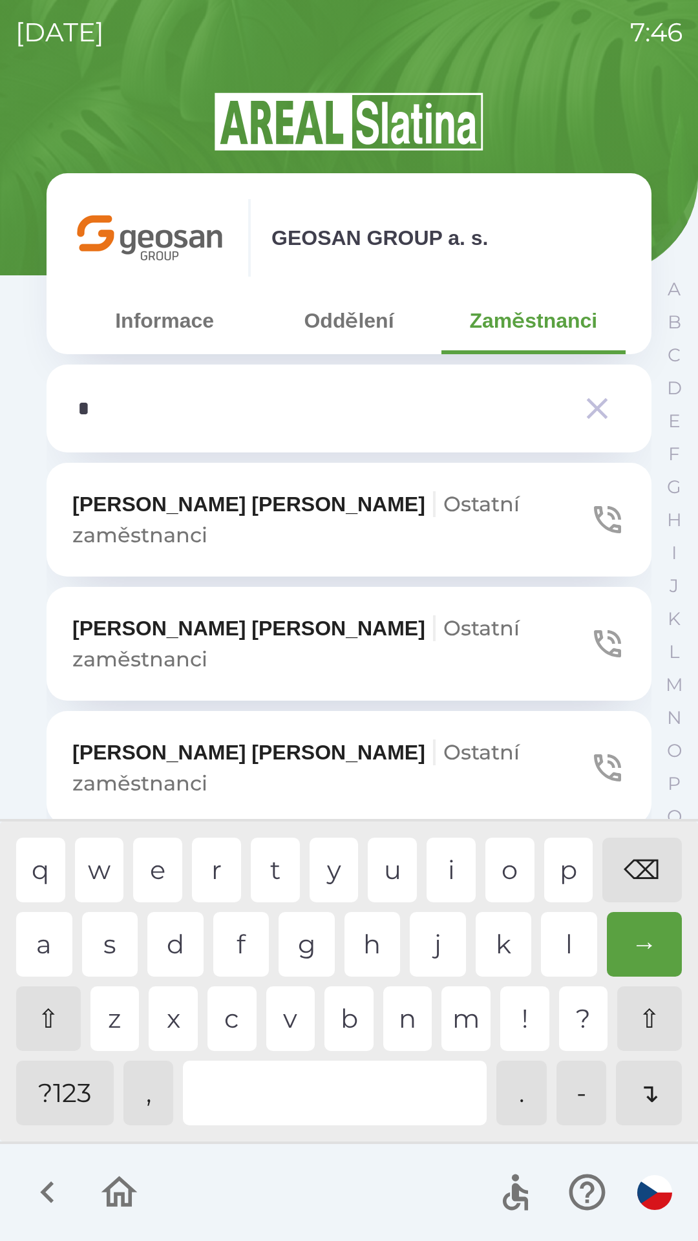
click at [115, 1017] on div "z" at bounding box center [115, 1019] width 49 height 65
type input "**"
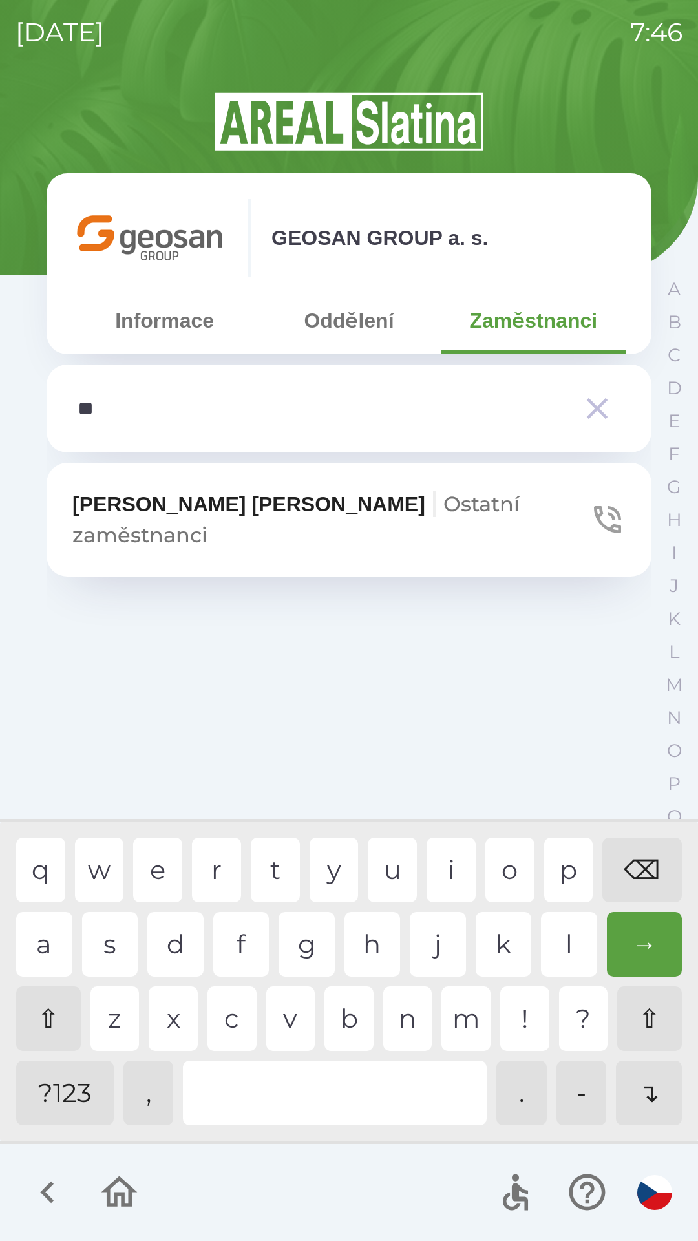
click at [158, 859] on div "e" at bounding box center [157, 870] width 49 height 65
click at [416, 518] on span "Ostatní zaměstnanci" at bounding box center [295, 519] width 447 height 56
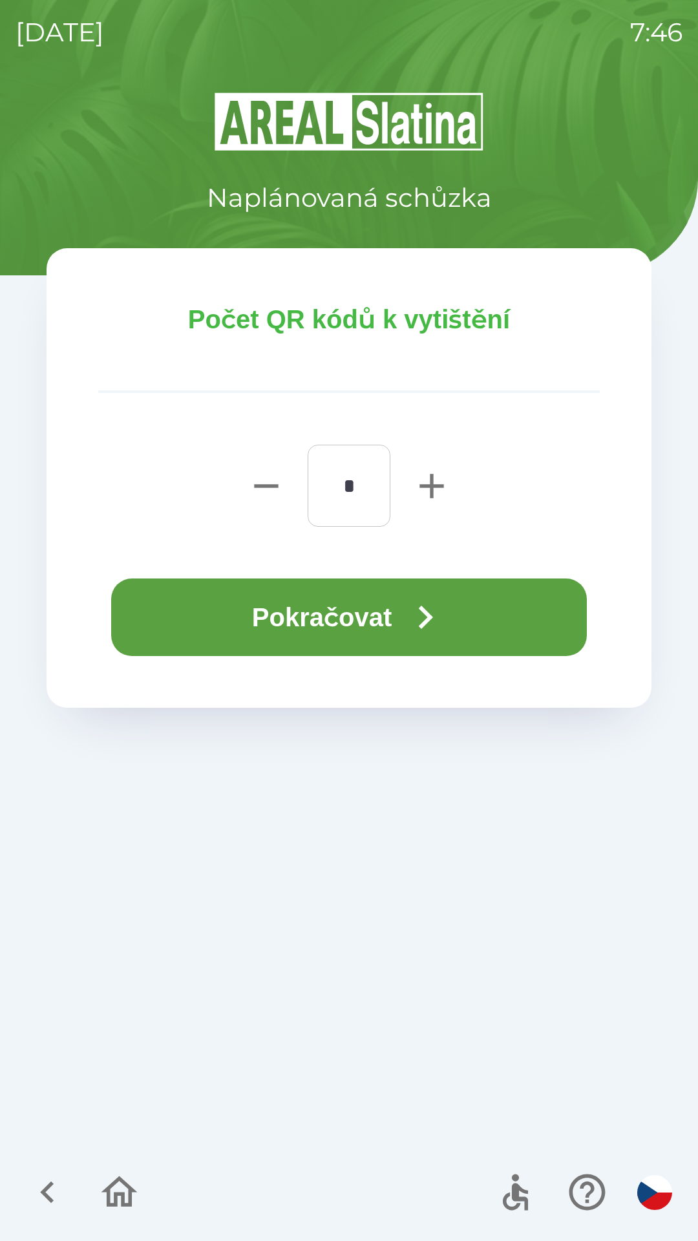
click at [381, 621] on button "Pokračovat" at bounding box center [349, 618] width 476 height 78
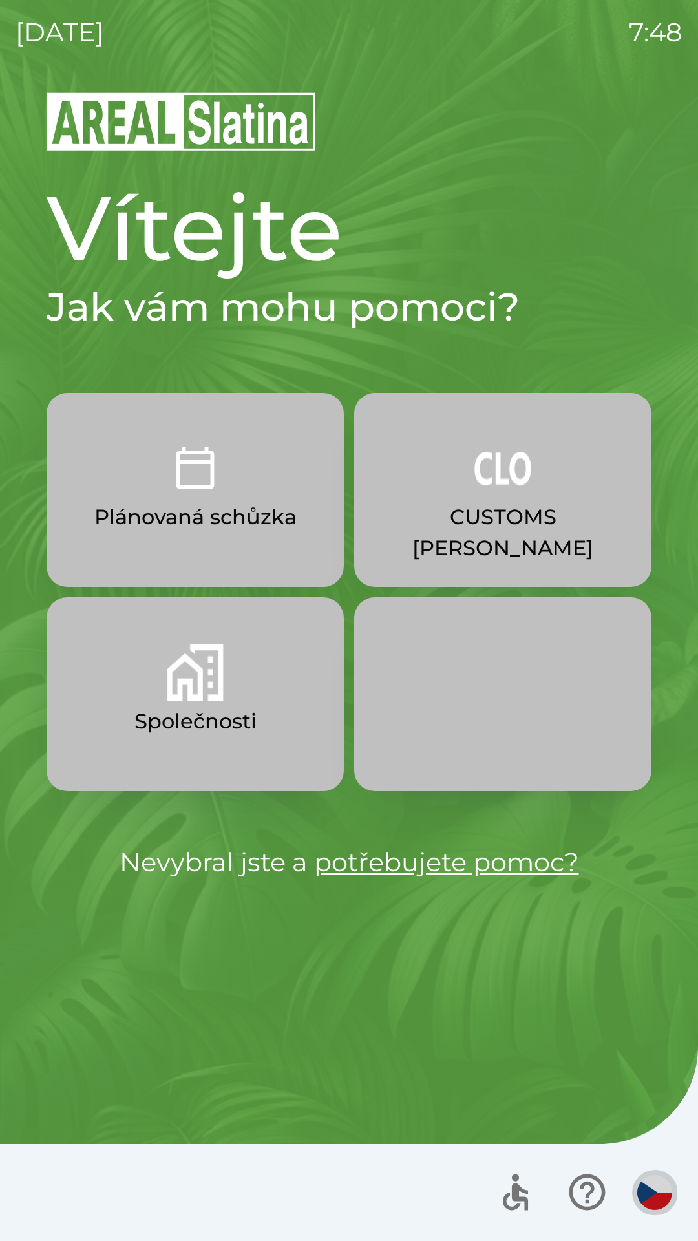
click at [643, 1190] on img "button" at bounding box center [654, 1192] width 35 height 35
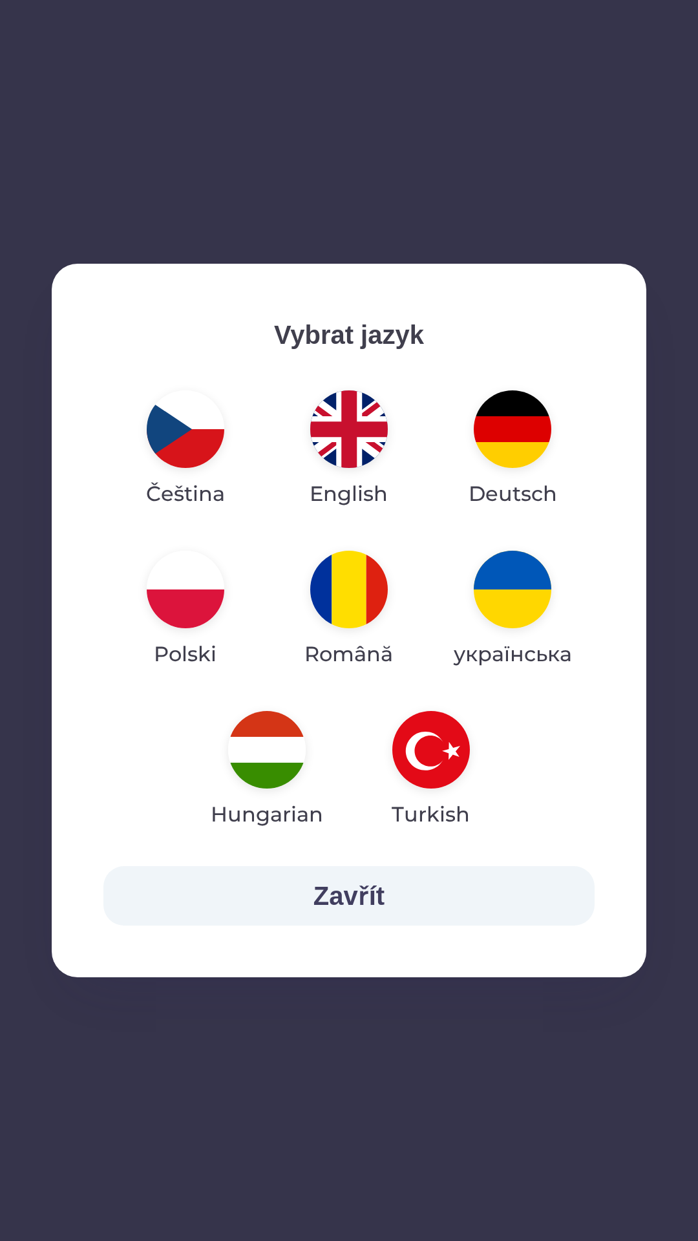
click at [344, 437] on img "button" at bounding box center [349, 430] width 78 height 78
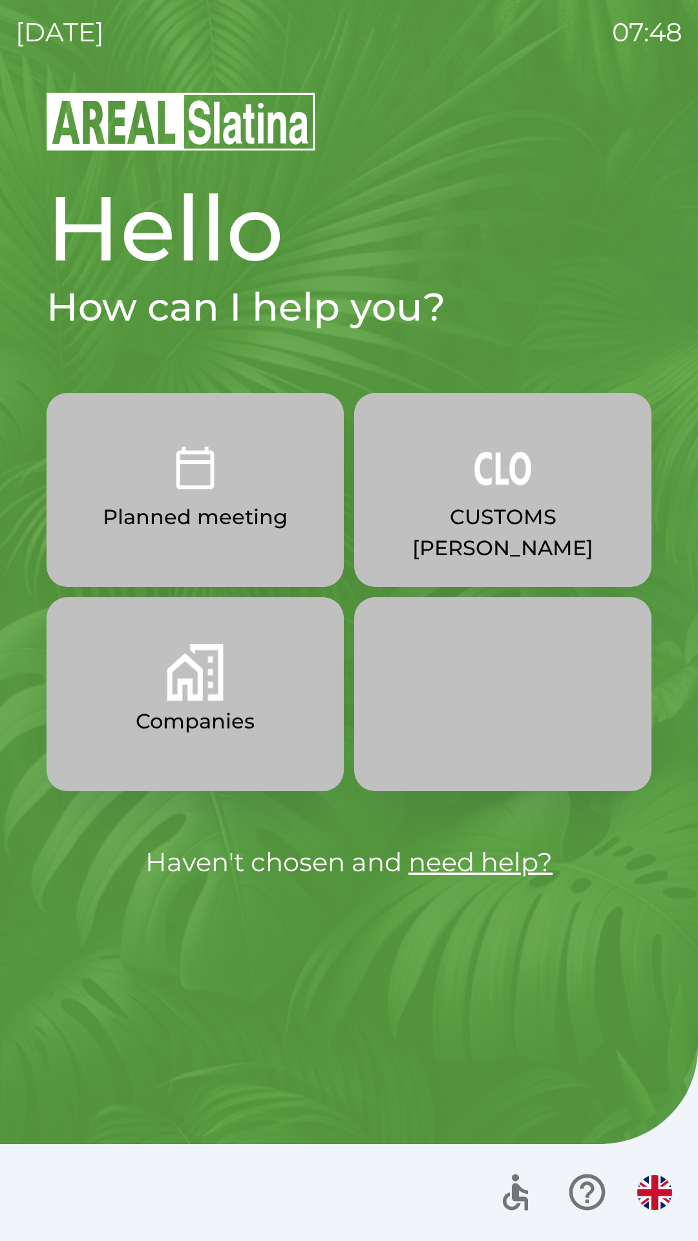
click at [497, 515] on p "CUSTOMS [PERSON_NAME]" at bounding box center [502, 533] width 235 height 62
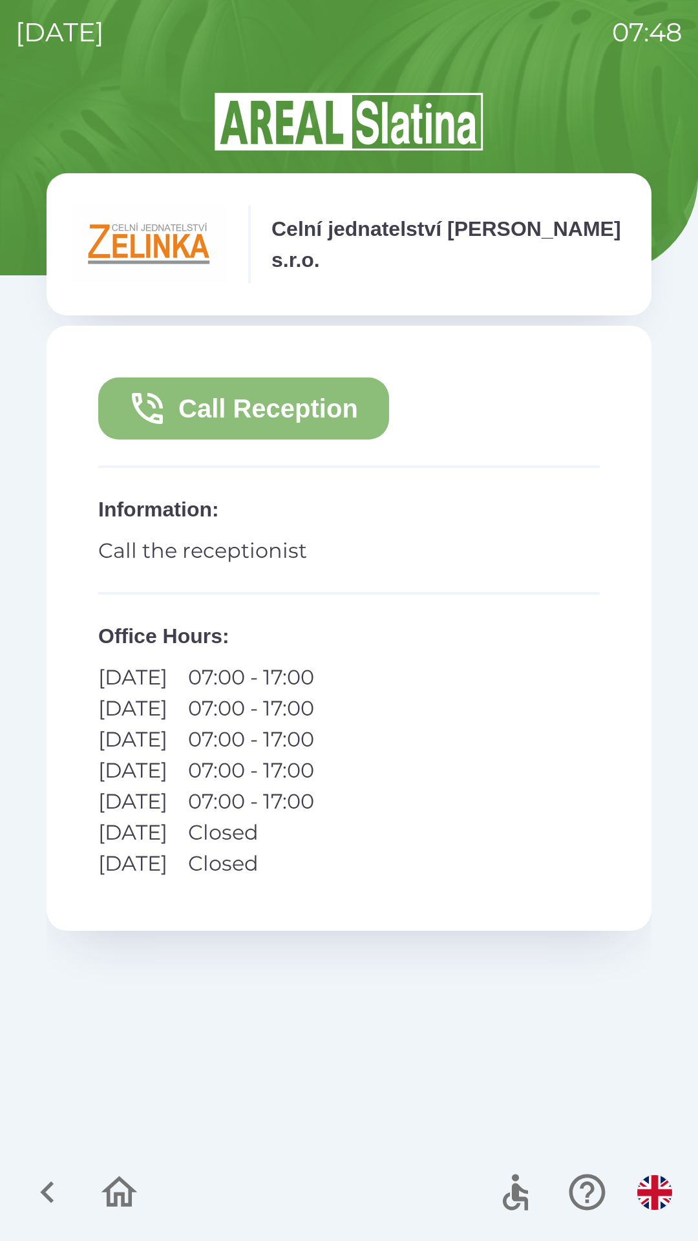
click at [273, 412] on button "Call Reception" at bounding box center [243, 409] width 291 height 62
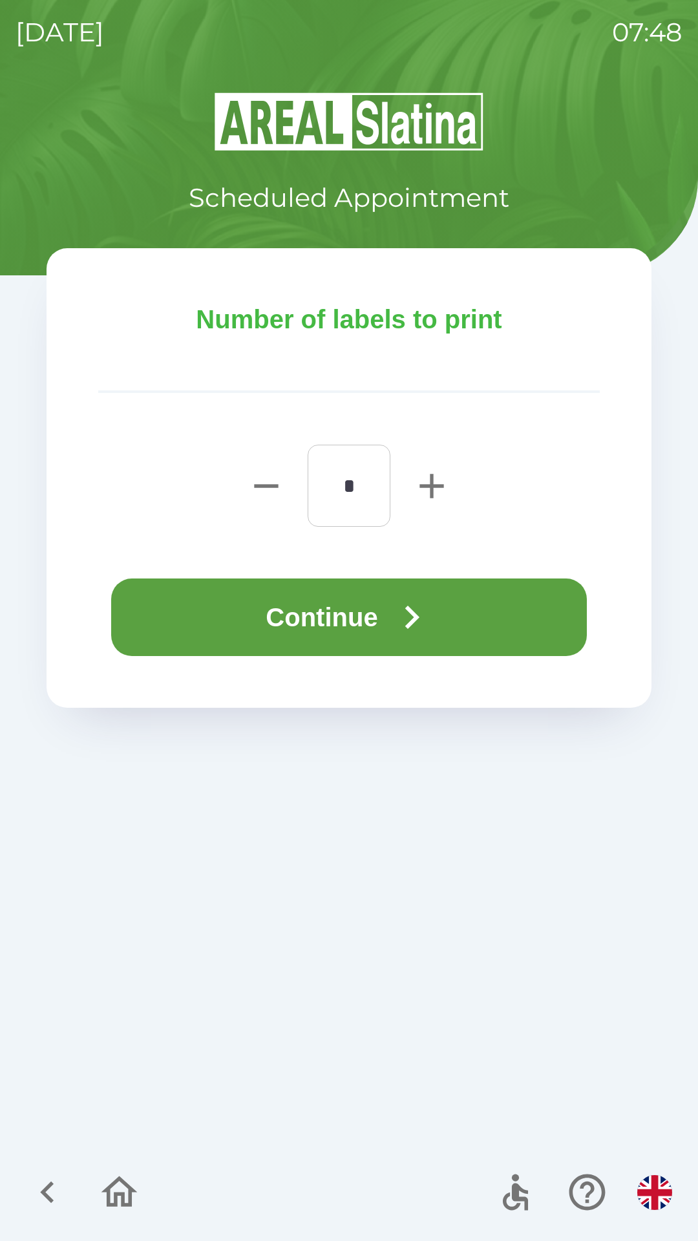
click at [432, 488] on icon "button" at bounding box center [432, 486] width 24 height 24
type input "*"
click at [445, 622] on button "Continue" at bounding box center [349, 618] width 476 height 78
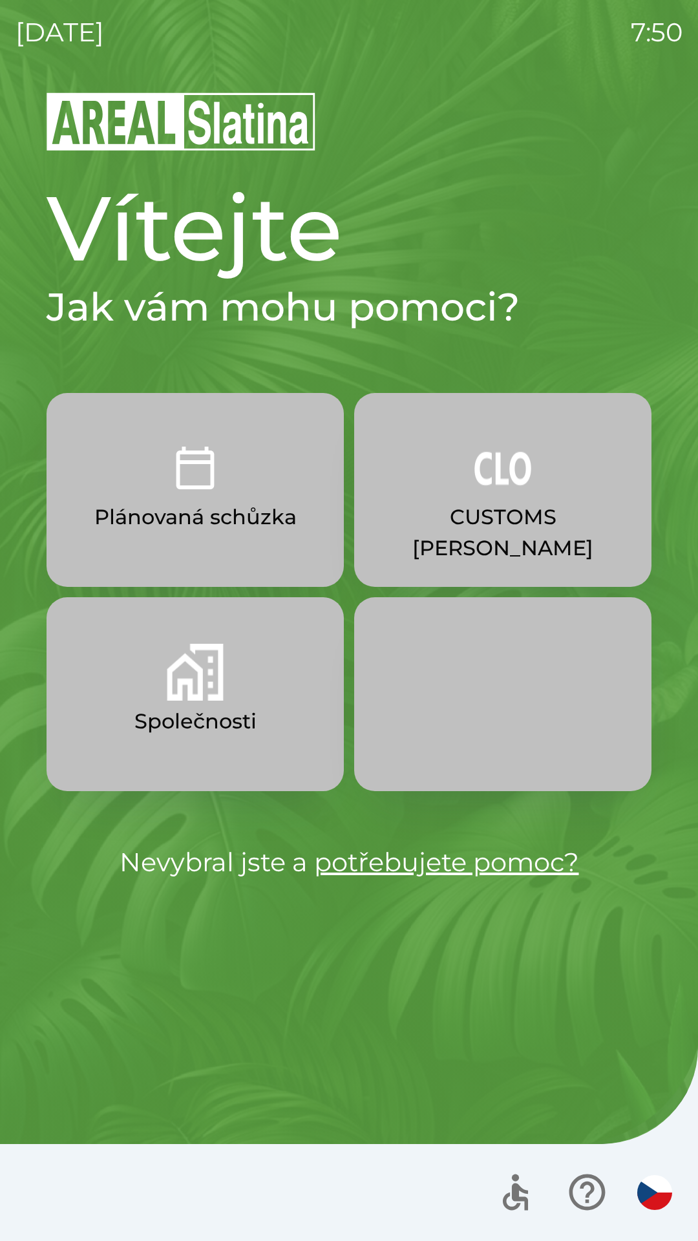
click at [182, 677] on img "button" at bounding box center [195, 672] width 57 height 57
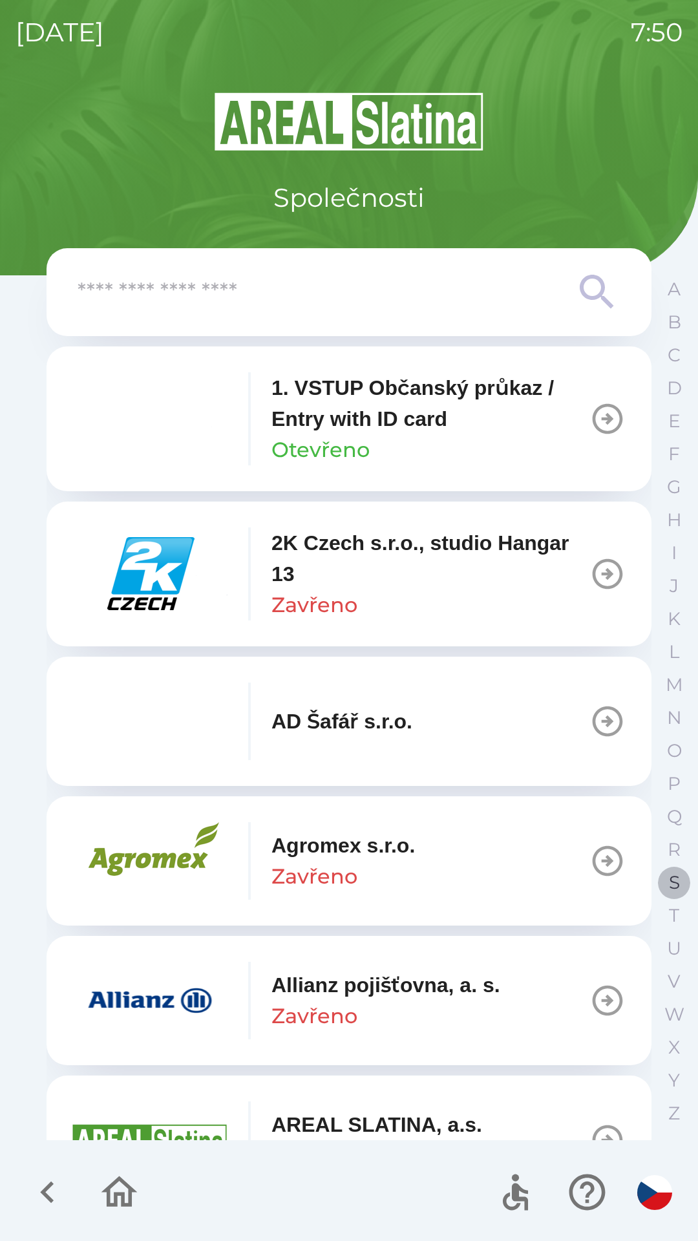
click at [672, 888] on p "S" at bounding box center [674, 883] width 11 height 23
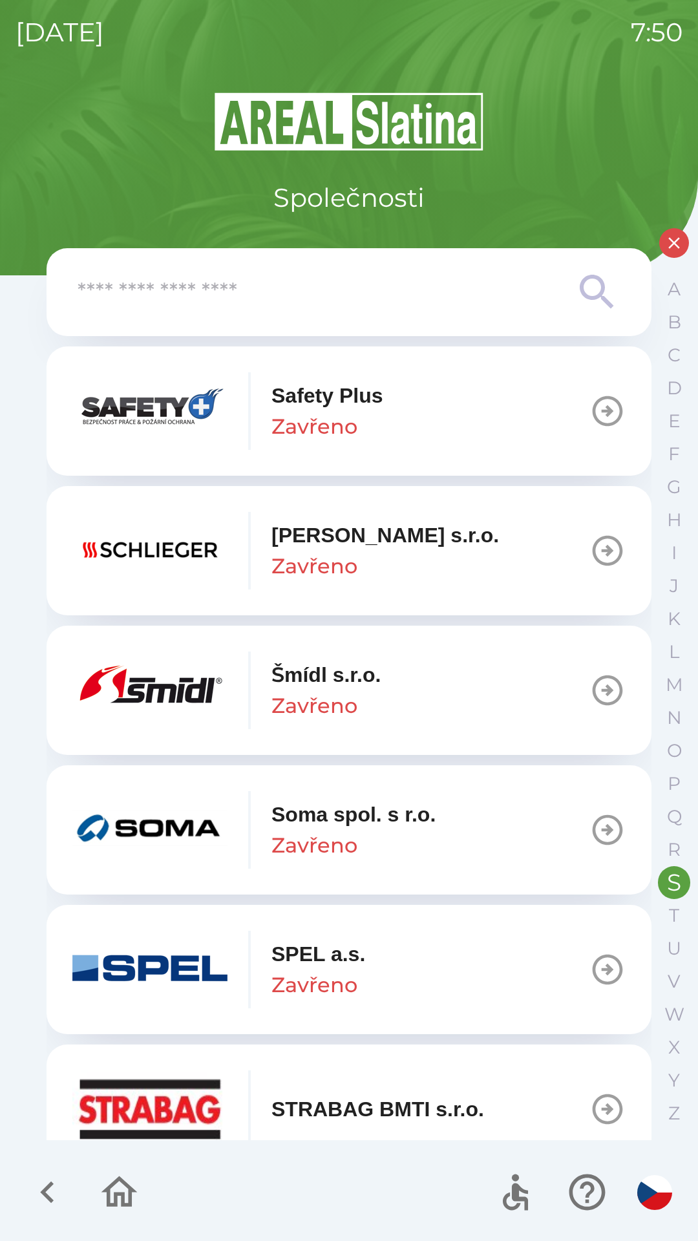
click at [354, 690] on p "Šmídl s.r.o." at bounding box center [326, 674] width 109 height 31
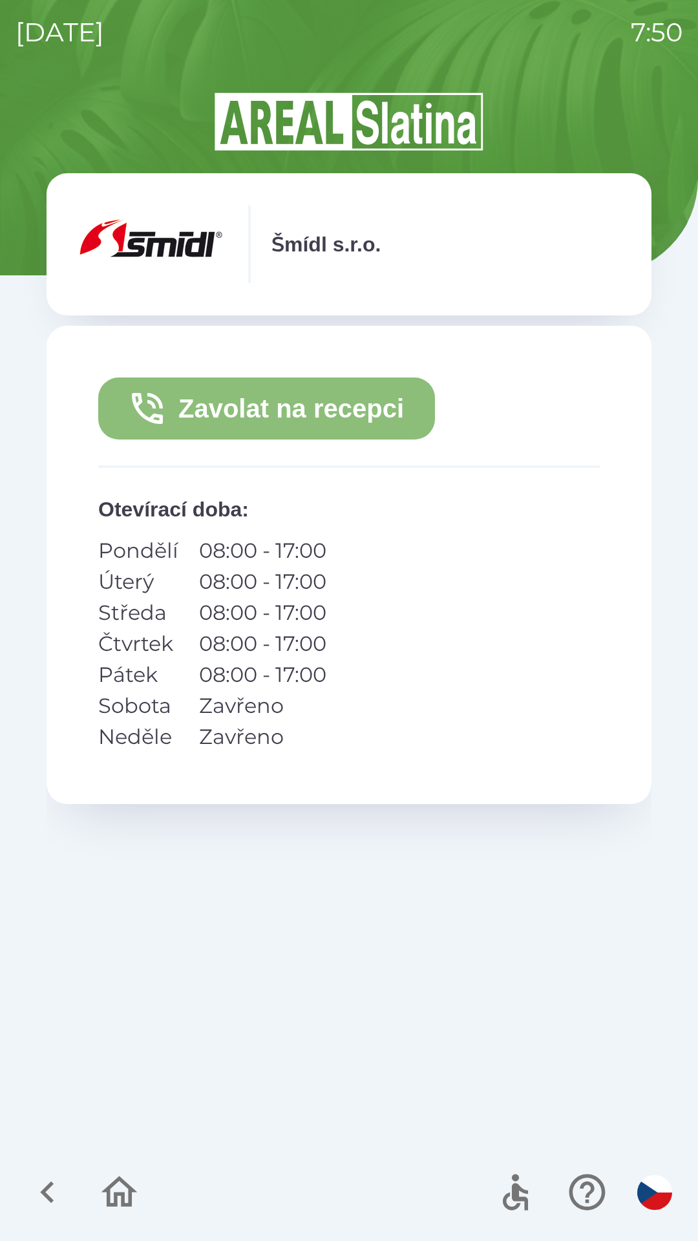
click at [359, 414] on button "Zavolat na recepci" at bounding box center [266, 409] width 337 height 62
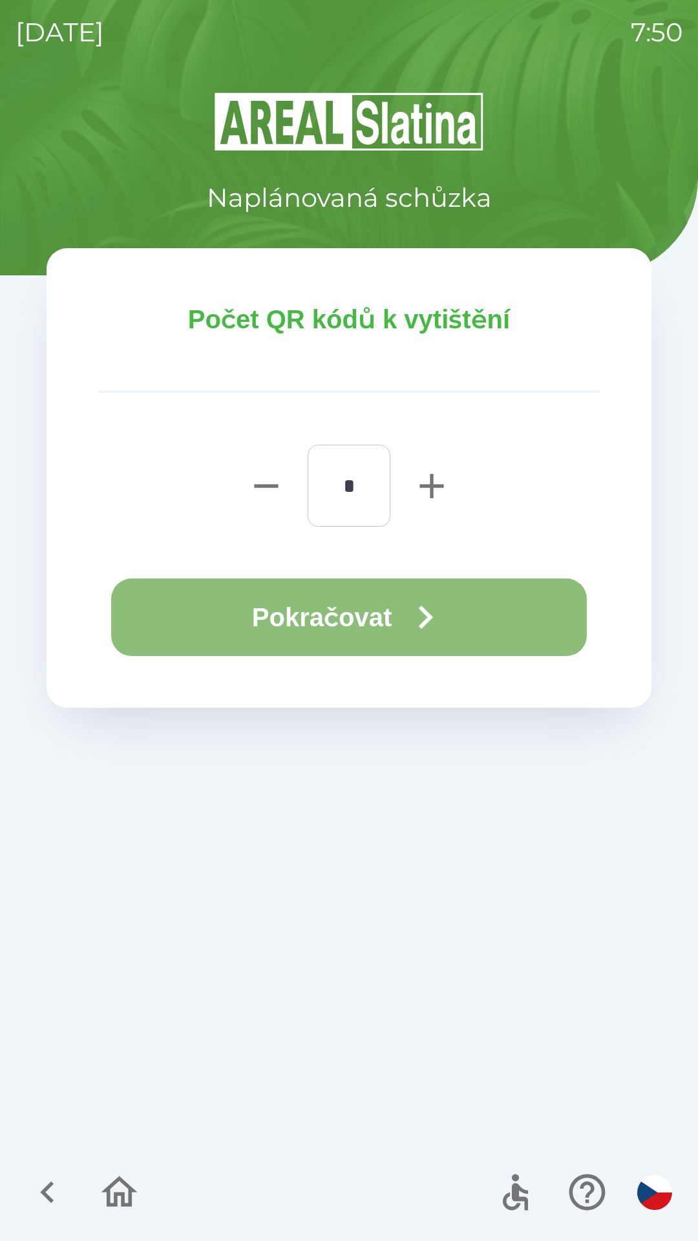
click at [356, 621] on button "Pokračovat" at bounding box center [349, 618] width 476 height 78
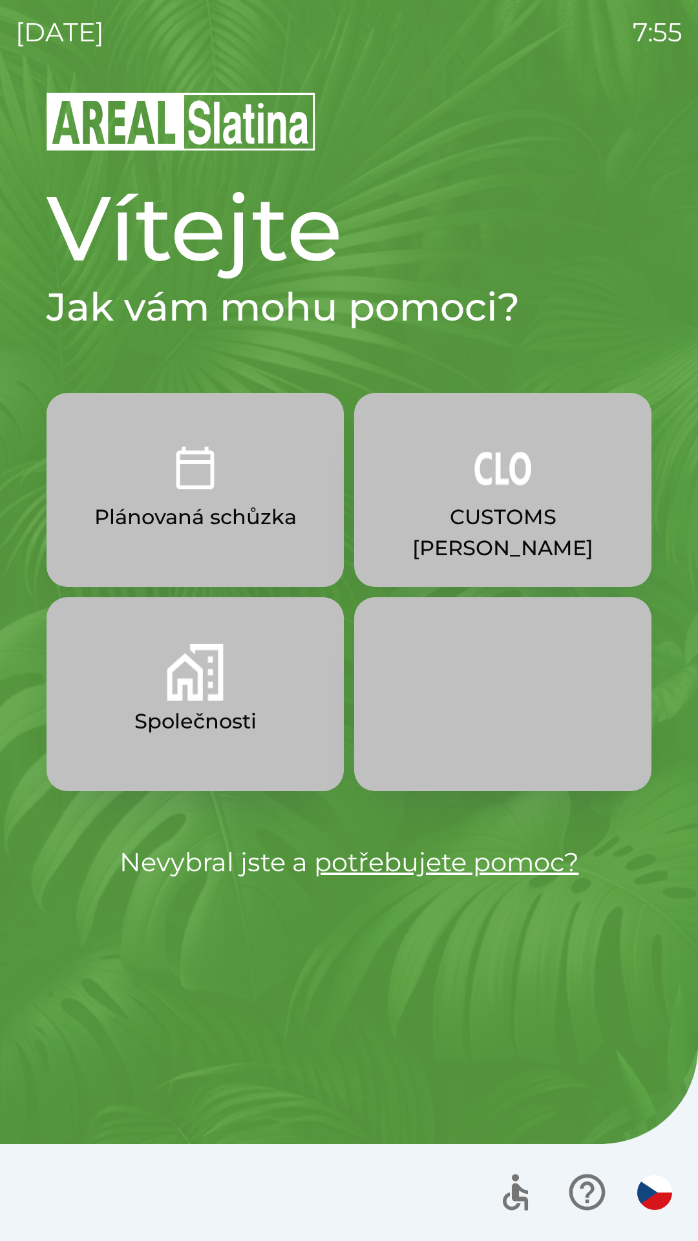
click at [471, 524] on p "CUSTOMS [PERSON_NAME]" at bounding box center [502, 533] width 235 height 62
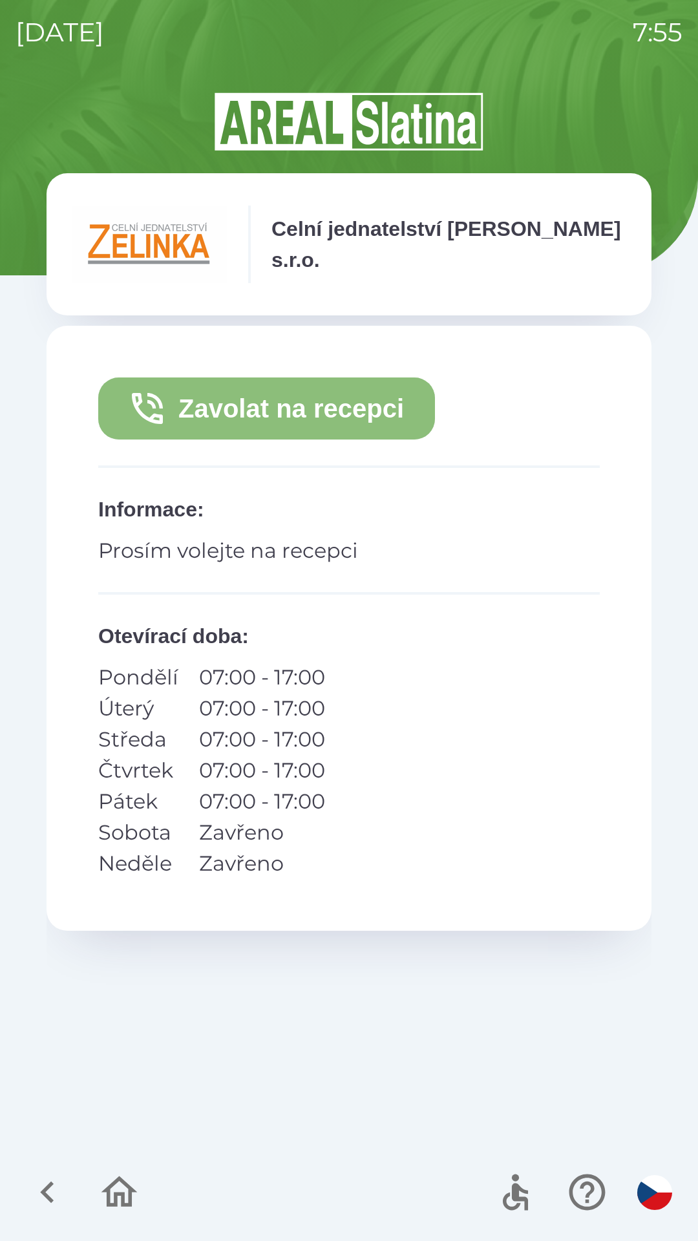
click at [265, 420] on button "Zavolat na recepci" at bounding box center [266, 409] width 337 height 62
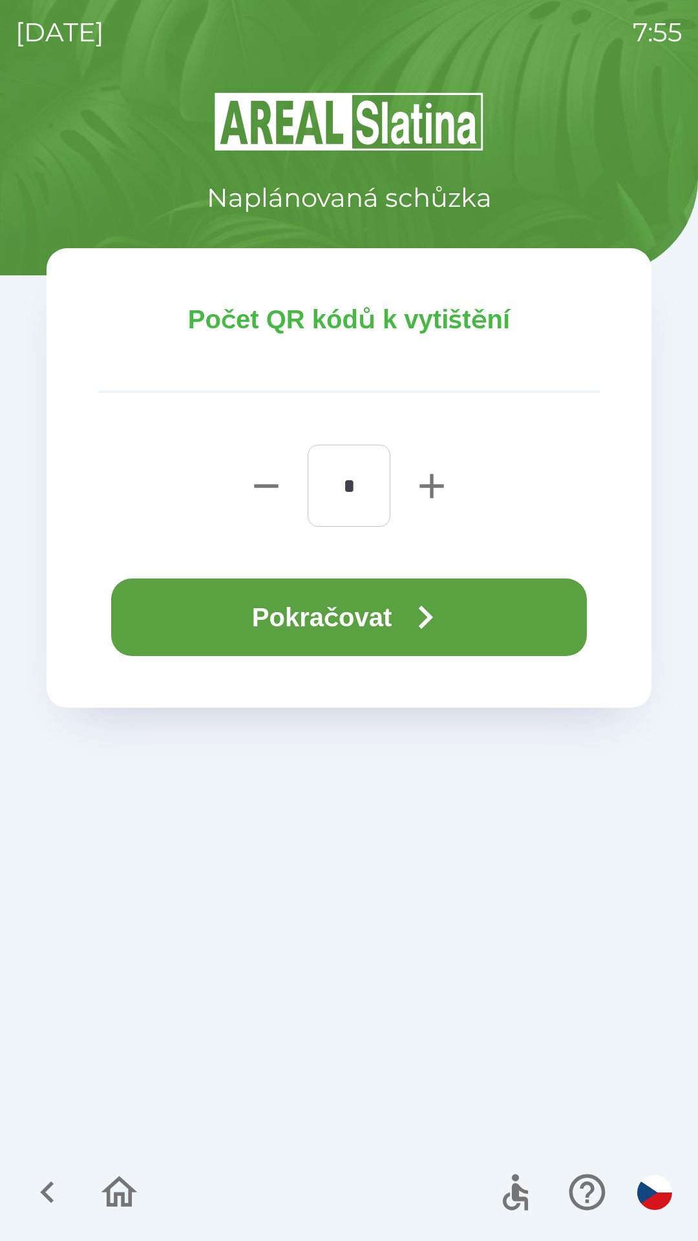
click at [275, 622] on button "Pokračovat" at bounding box center [349, 618] width 476 height 78
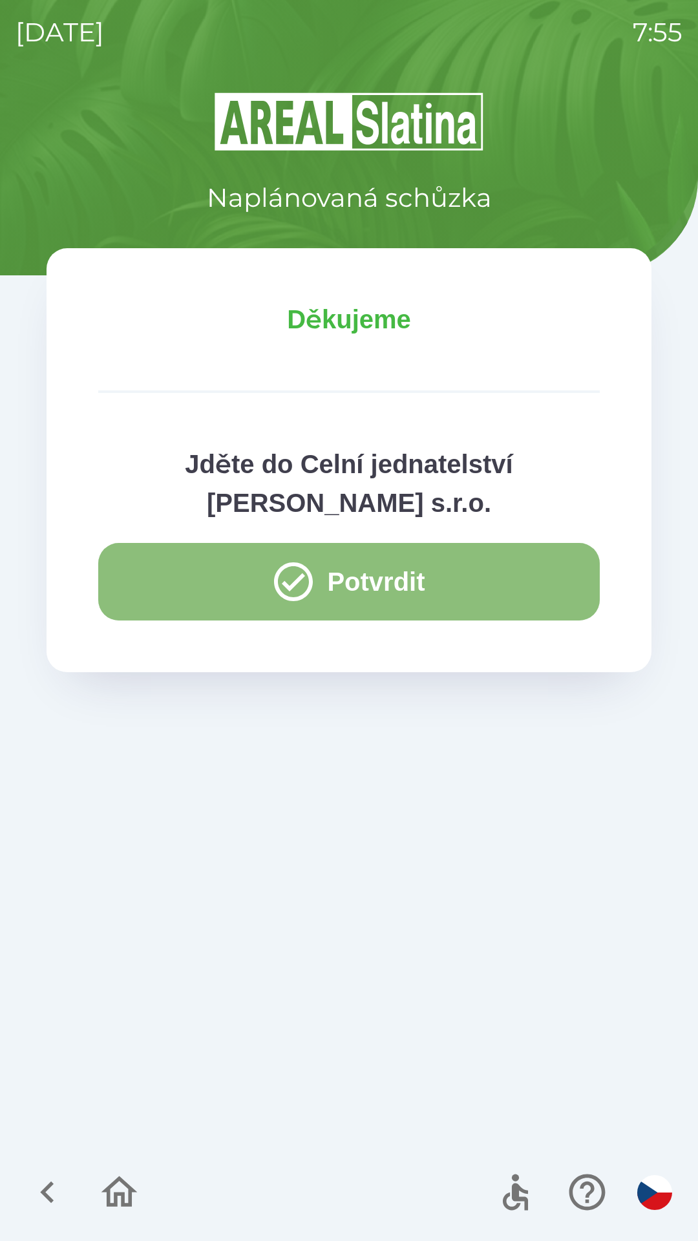
click at [382, 589] on button "Potvrdit" at bounding box center [349, 582] width 502 height 78
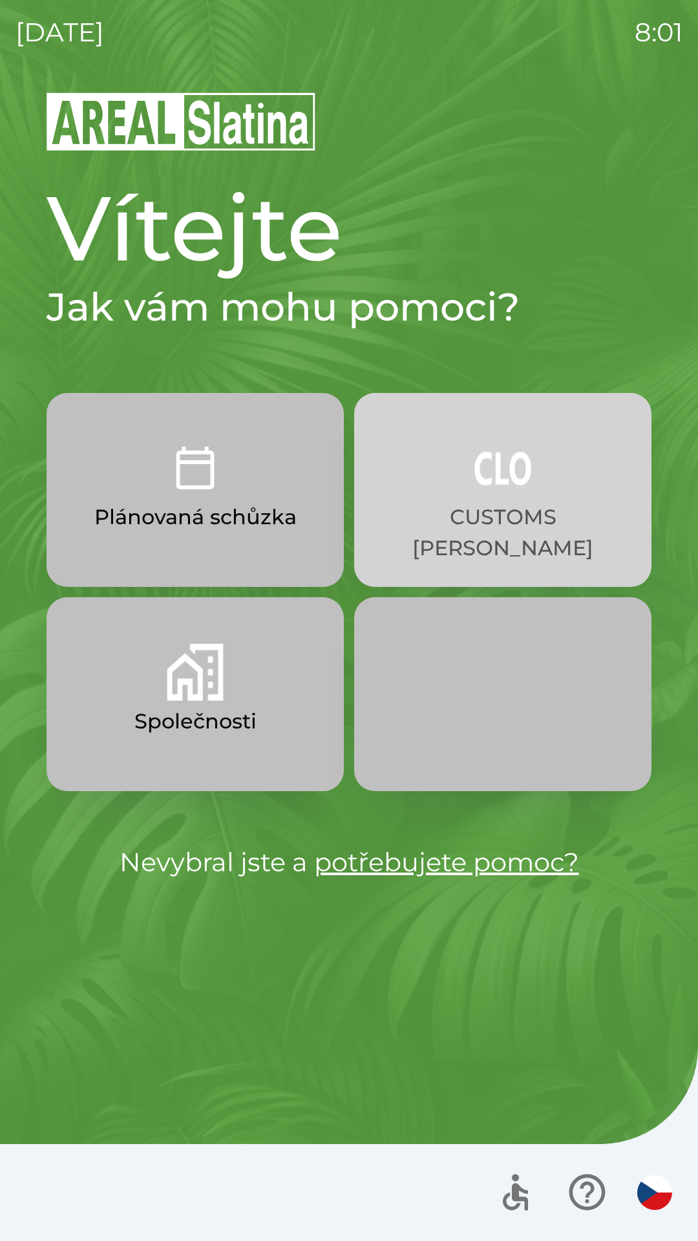
click at [515, 500] on button "CUSTOMS [PERSON_NAME]" at bounding box center [502, 490] width 297 height 194
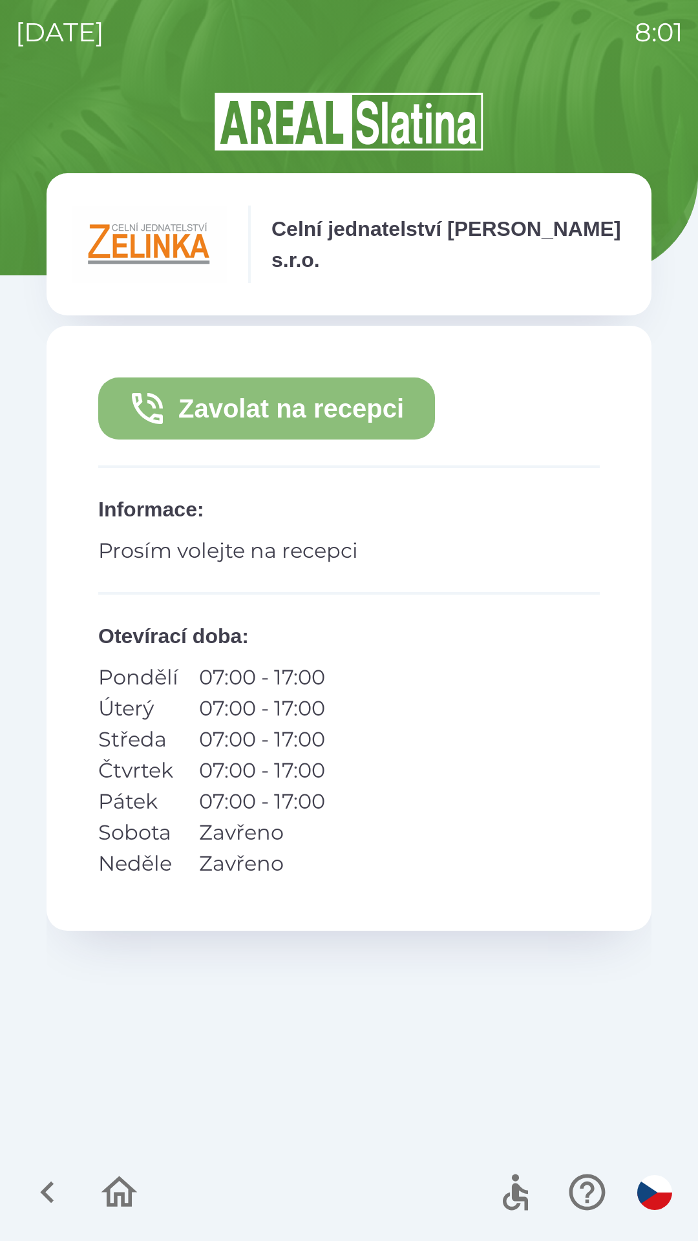
click at [317, 397] on button "Zavolat na recepci" at bounding box center [266, 409] width 337 height 62
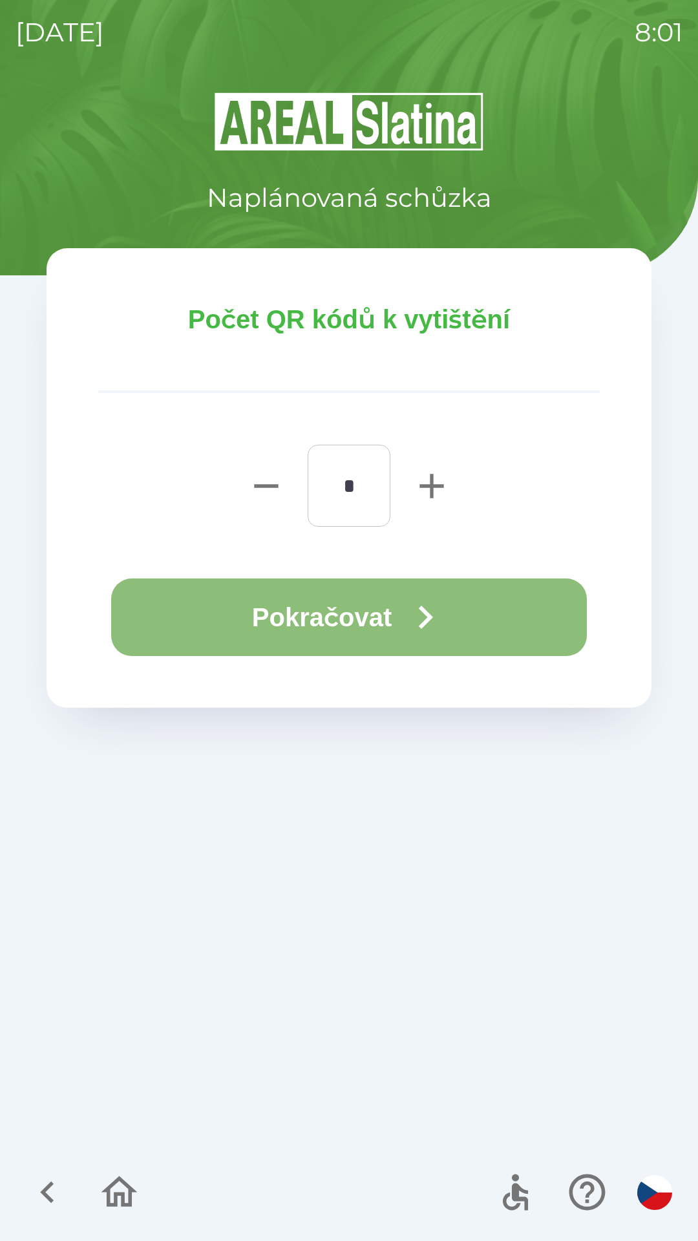
click at [494, 616] on button "Pokračovat" at bounding box center [349, 618] width 476 height 78
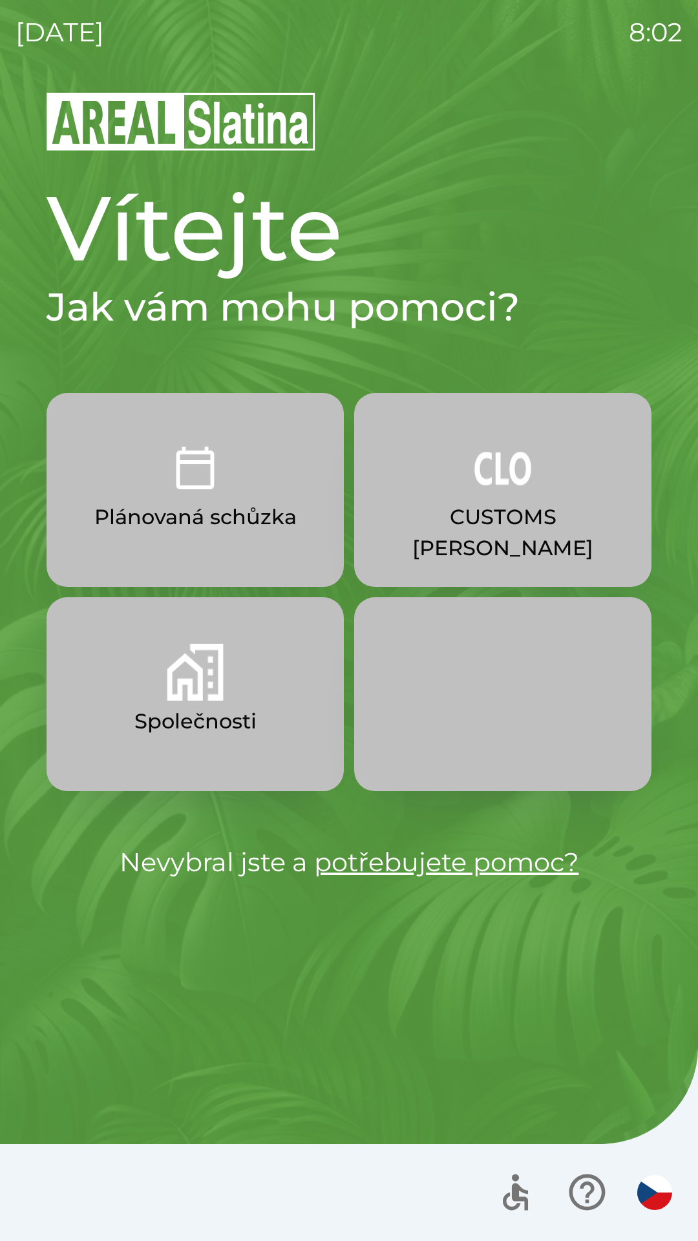
click at [487, 501] on button "CUSTOMS [PERSON_NAME]" at bounding box center [502, 490] width 297 height 194
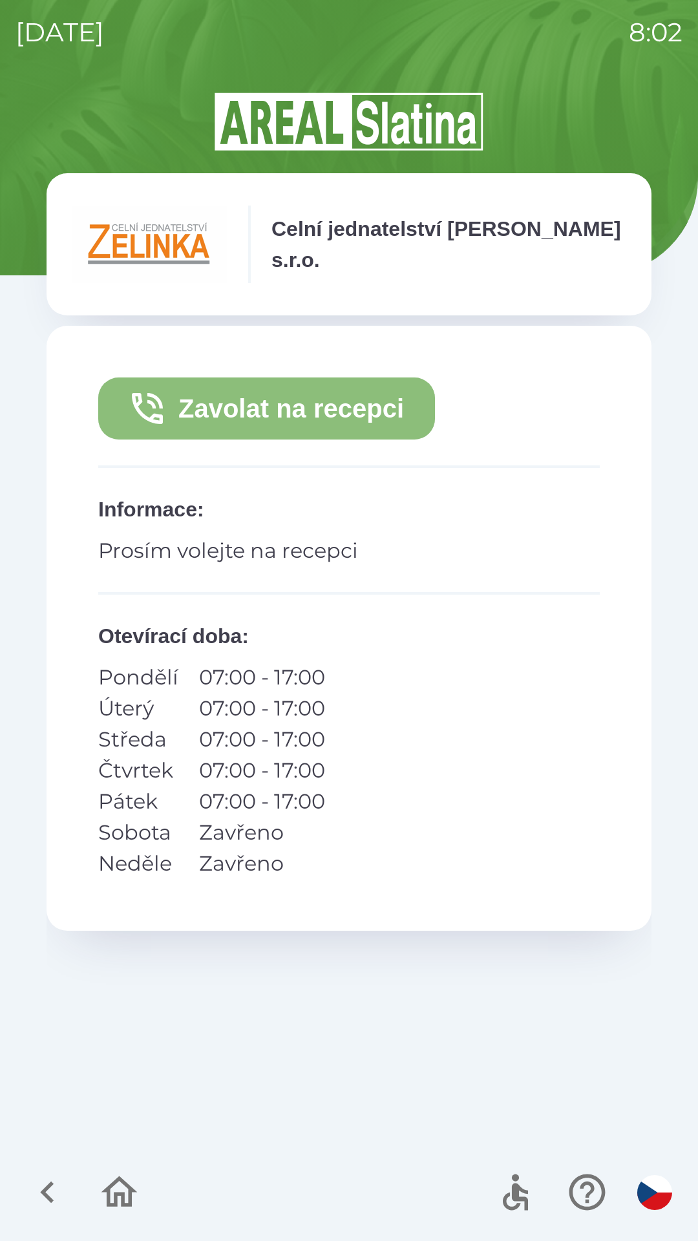
click at [319, 405] on button "Zavolat na recepci" at bounding box center [266, 409] width 337 height 62
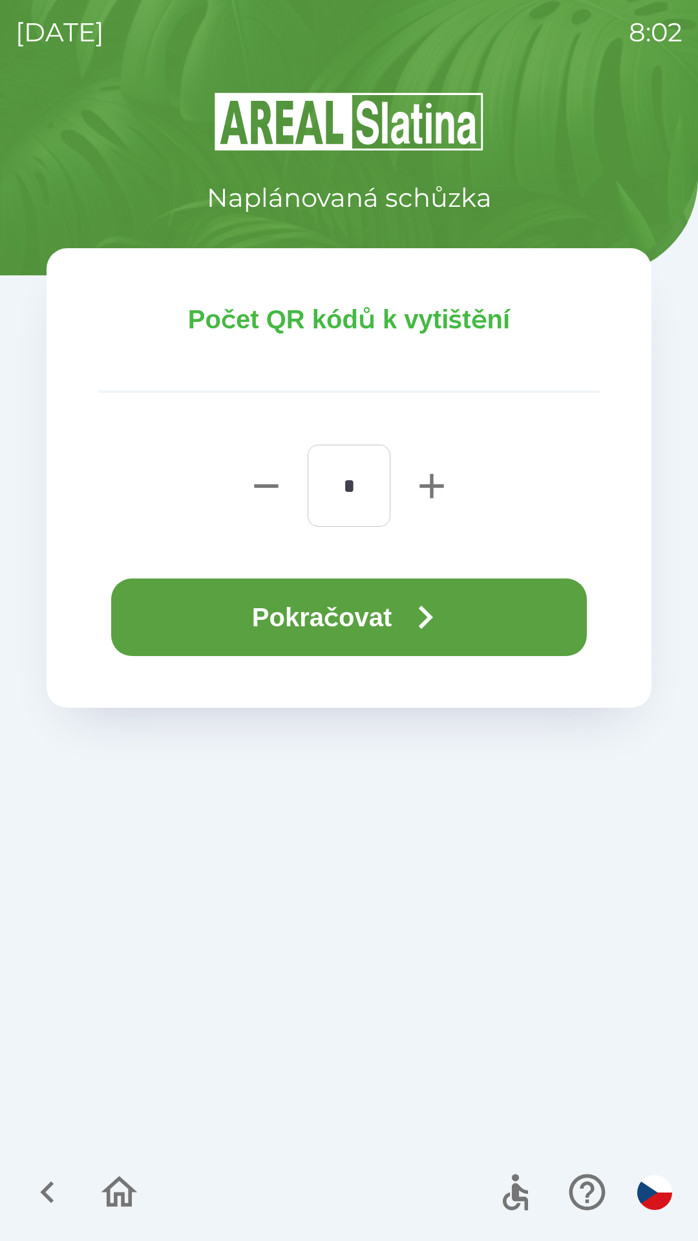
click at [391, 648] on button "Pokračovat" at bounding box center [349, 618] width 476 height 78
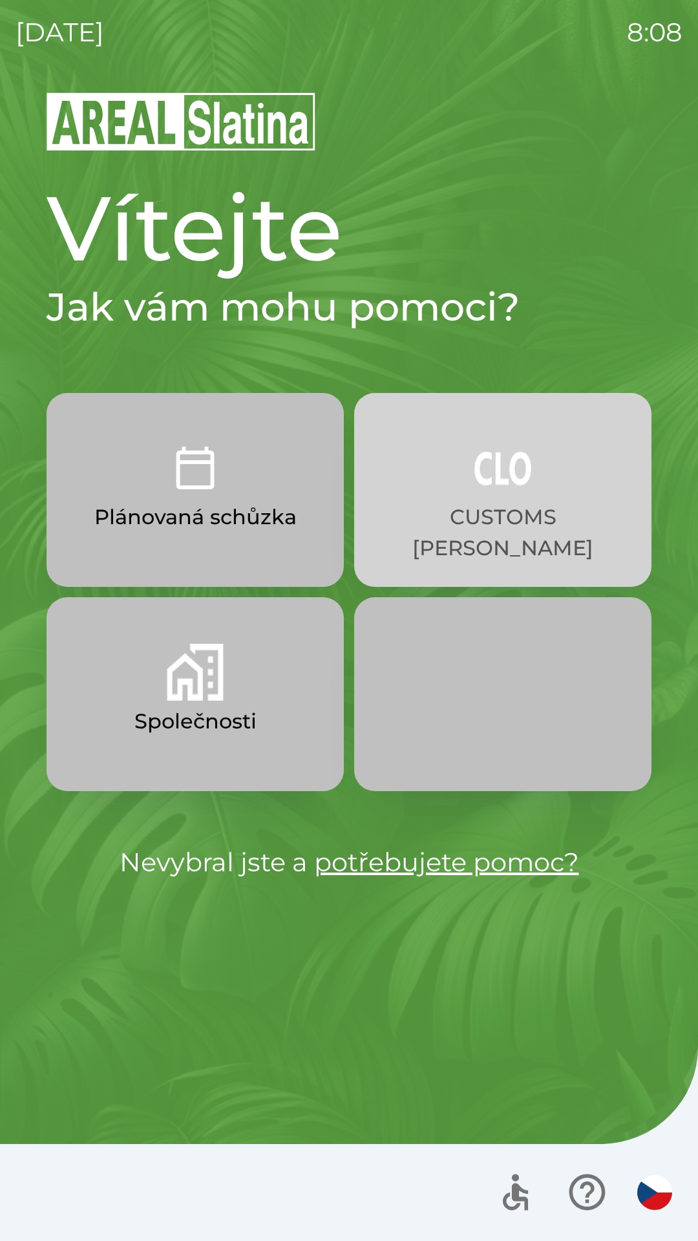
click at [484, 503] on p "CUSTOMS [PERSON_NAME]" at bounding box center [502, 533] width 235 height 62
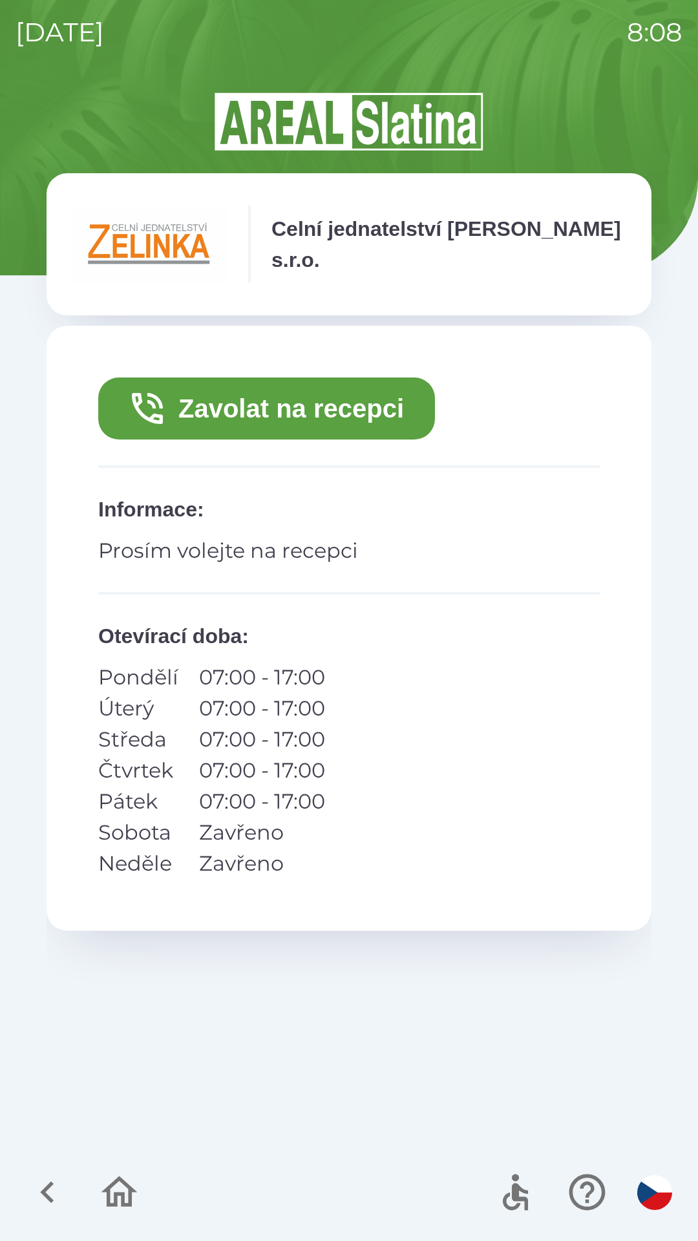
click at [301, 418] on button "Zavolat na recepci" at bounding box center [266, 409] width 337 height 62
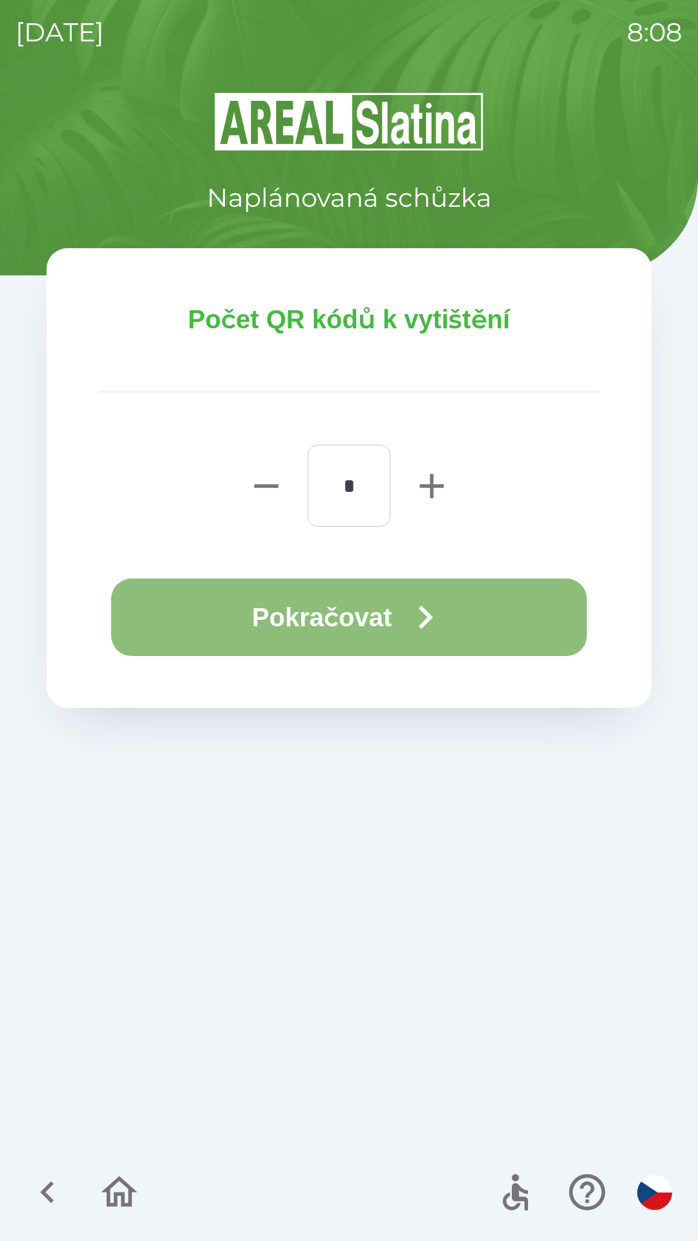
click at [407, 623] on icon "button" at bounding box center [425, 617] width 47 height 47
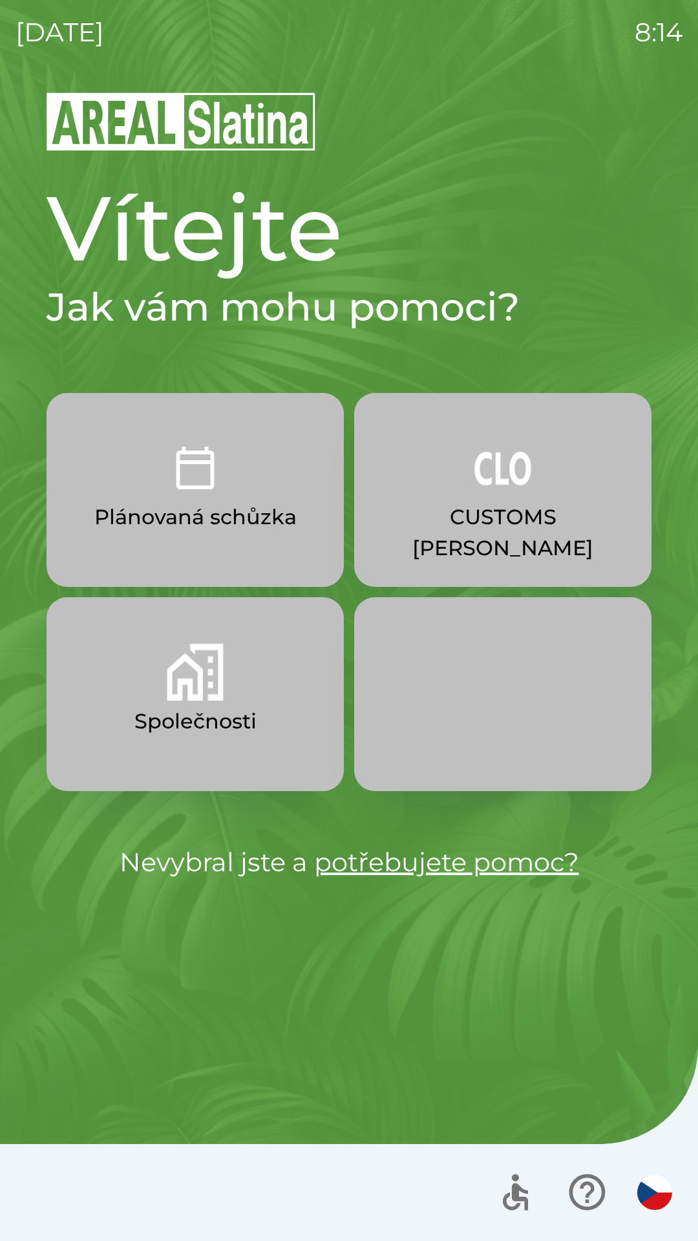
click at [542, 782] on button "button" at bounding box center [502, 694] width 297 height 194
click at [166, 1236] on div at bounding box center [349, 1192] width 698 height 97
click at [198, 674] on img "button" at bounding box center [195, 672] width 57 height 57
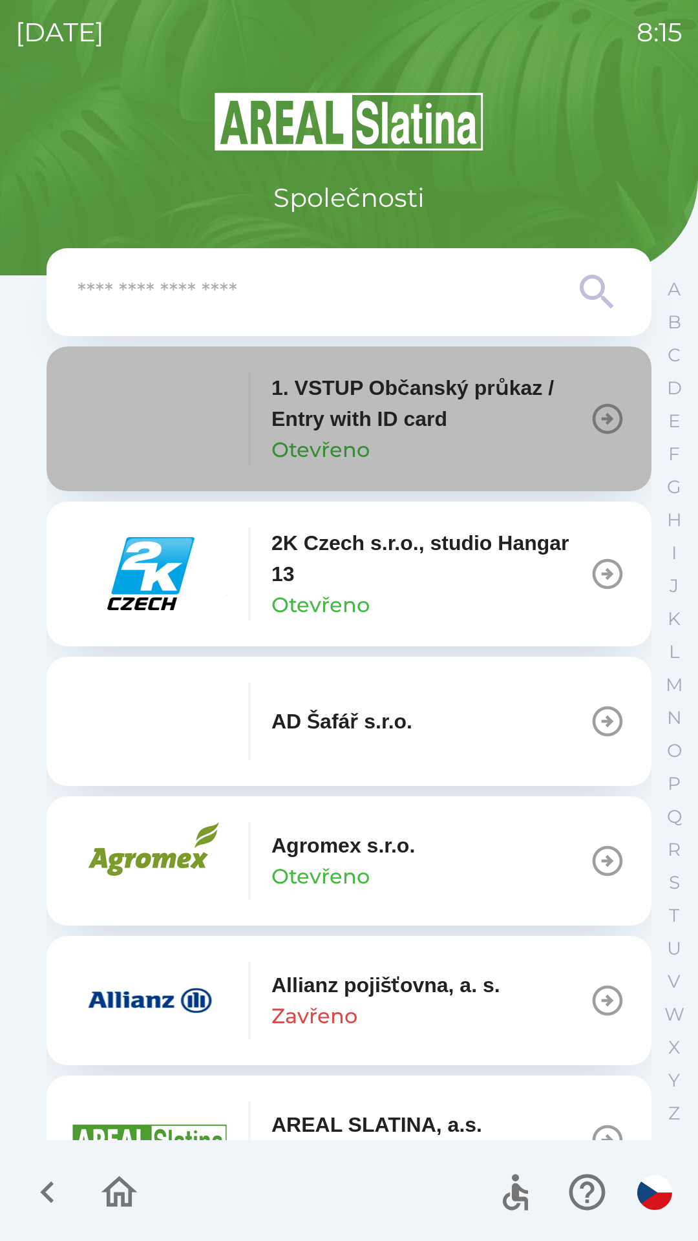
click at [592, 412] on icon "button" at bounding box center [608, 419] width 36 height 36
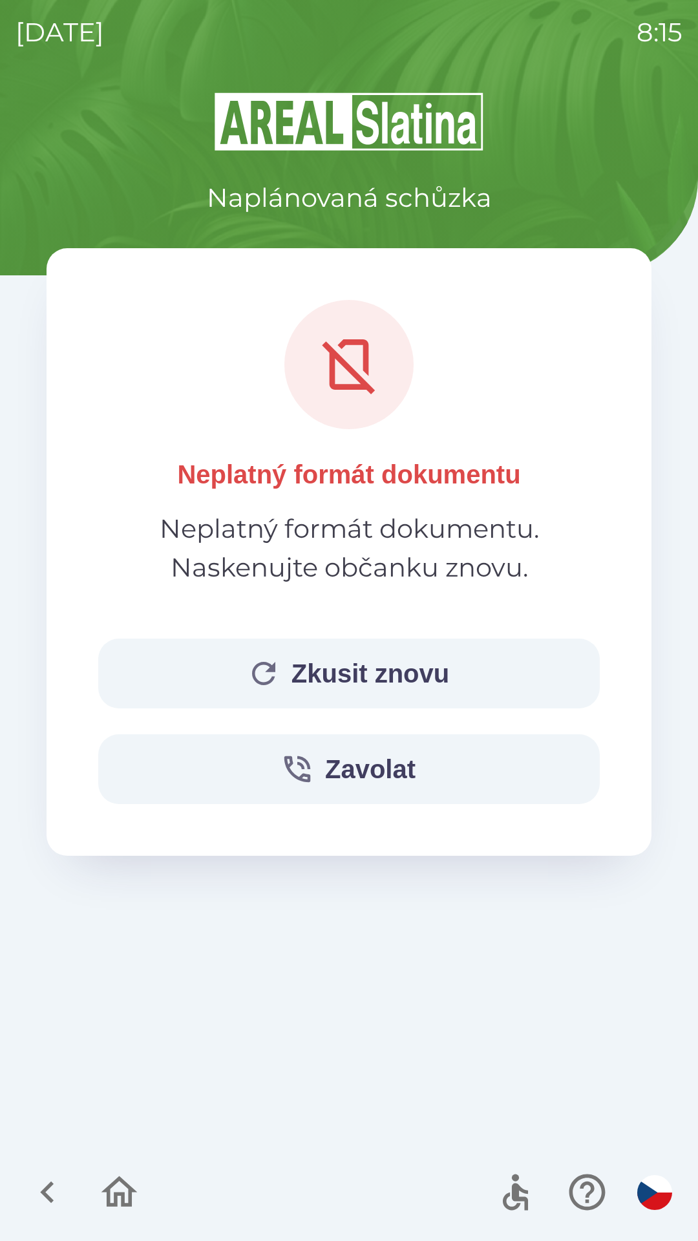
click at [350, 675] on button "Zkusit znovu" at bounding box center [349, 674] width 502 height 70
click at [353, 661] on button "Zkusit znovu" at bounding box center [349, 674] width 502 height 70
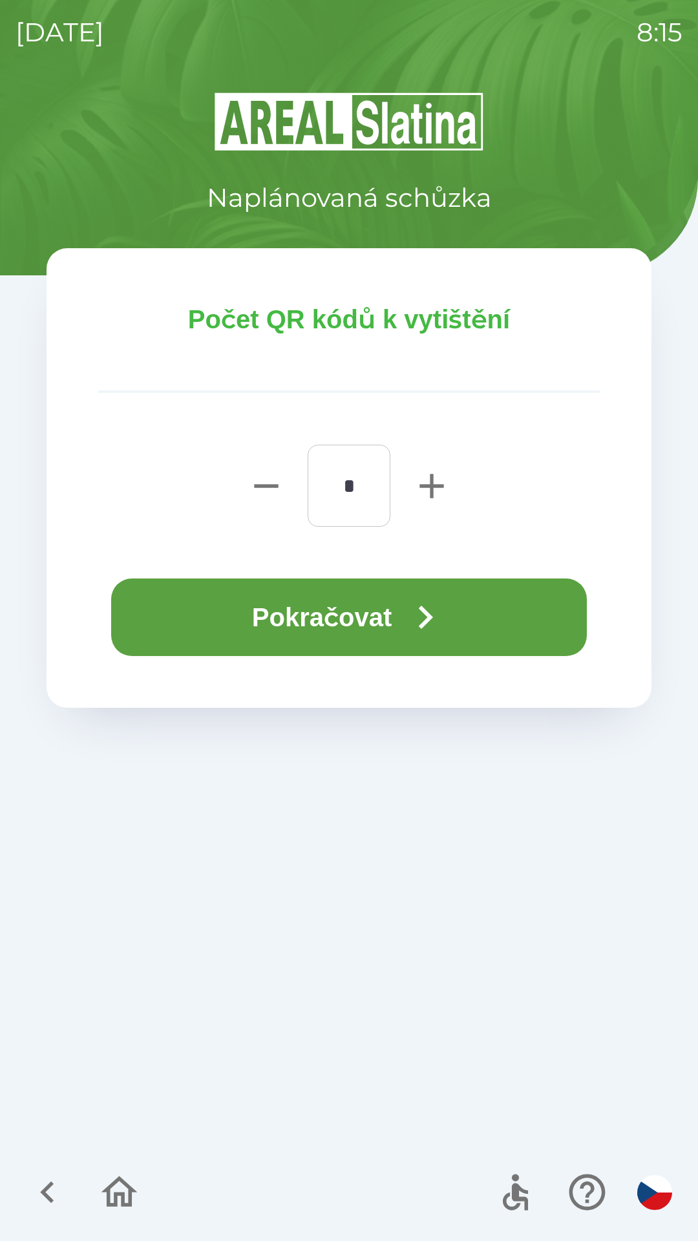
click at [436, 487] on icon "button" at bounding box center [432, 486] width 24 height 24
type input "*"
click at [424, 620] on icon "button" at bounding box center [425, 617] width 47 height 47
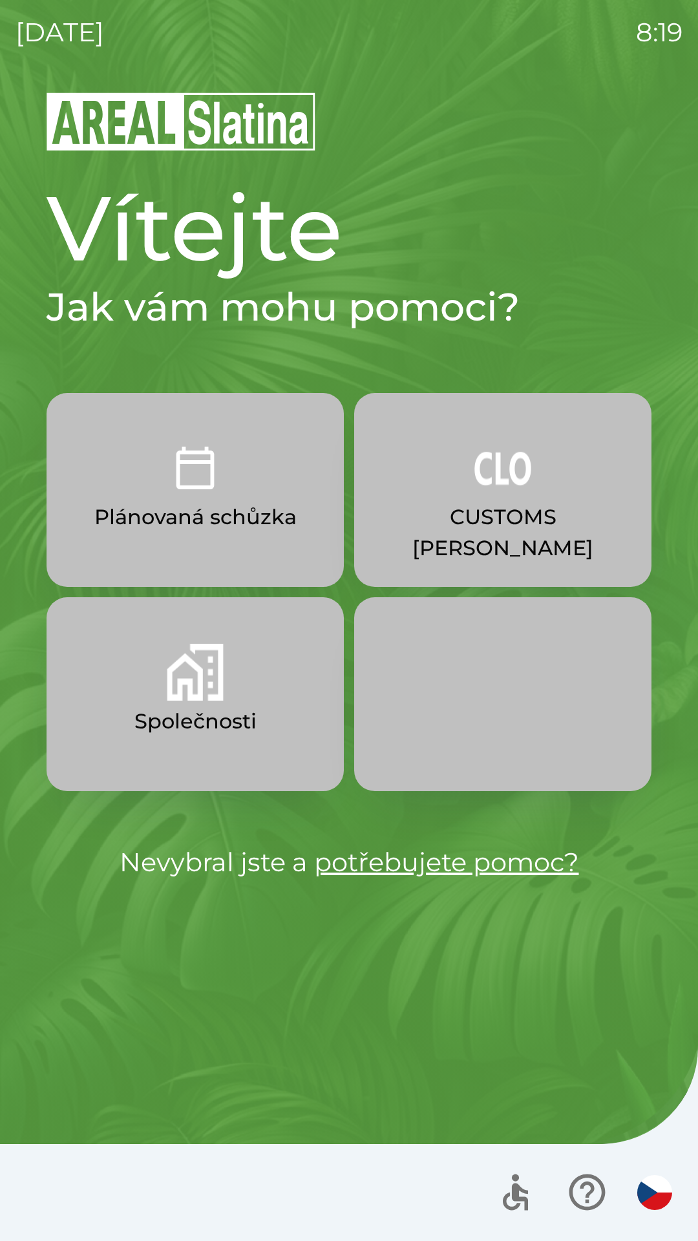
click at [211, 712] on p "Společnosti" at bounding box center [195, 721] width 122 height 31
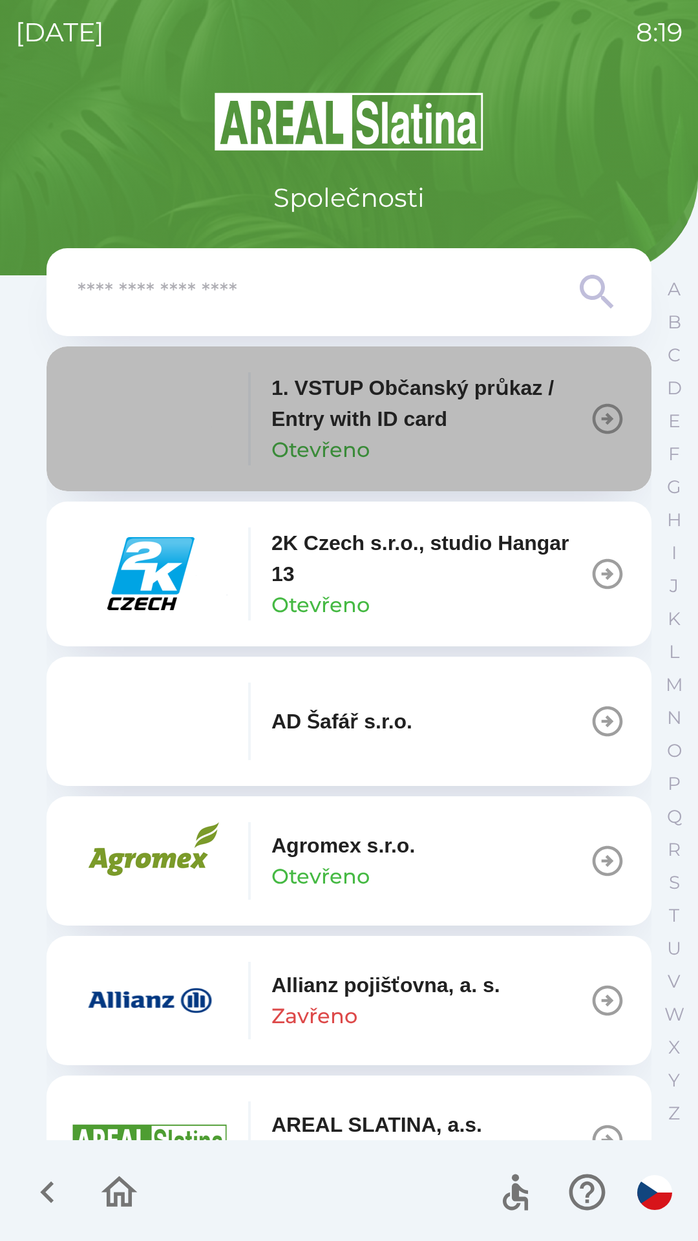
click at [395, 435] on div "1. VSTUP Občanský průkaz / Entry with ID card Otevřeno" at bounding box center [431, 418] width 318 height 93
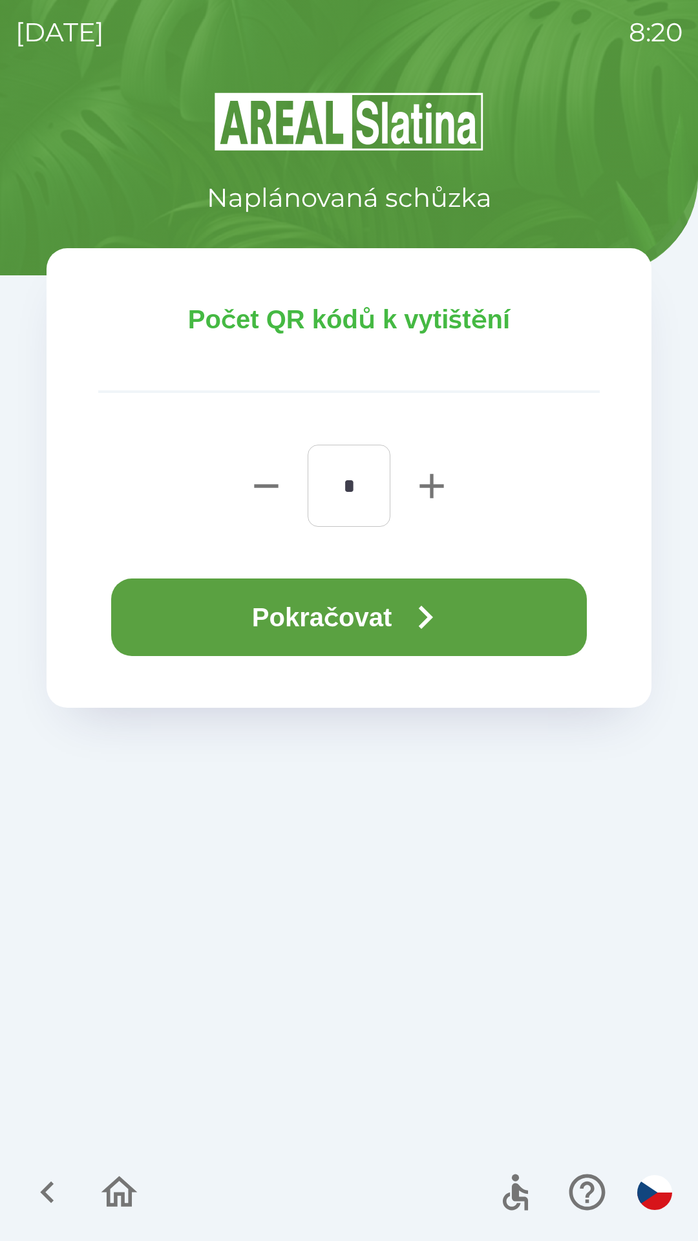
click at [436, 486] on icon "button" at bounding box center [432, 486] width 24 height 24
click at [432, 486] on icon "button" at bounding box center [432, 486] width 24 height 24
type input "*"
click at [336, 624] on button "Pokračovat" at bounding box center [349, 618] width 476 height 78
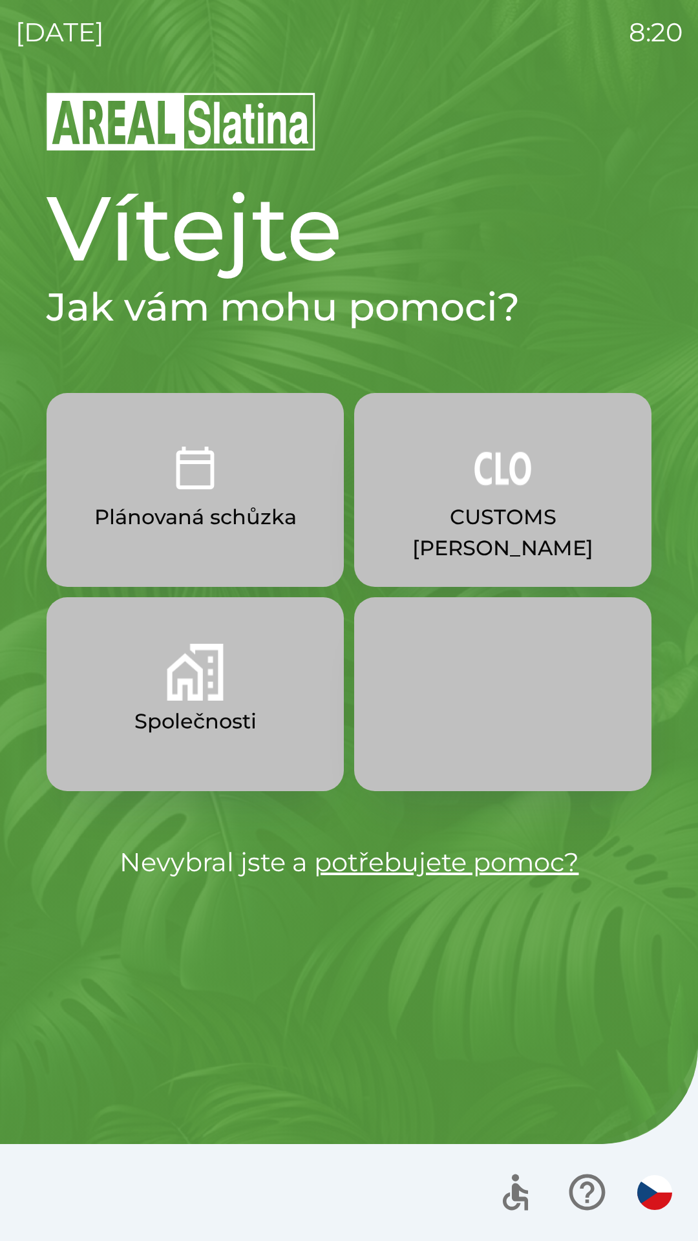
click at [182, 687] on img "button" at bounding box center [195, 672] width 57 height 57
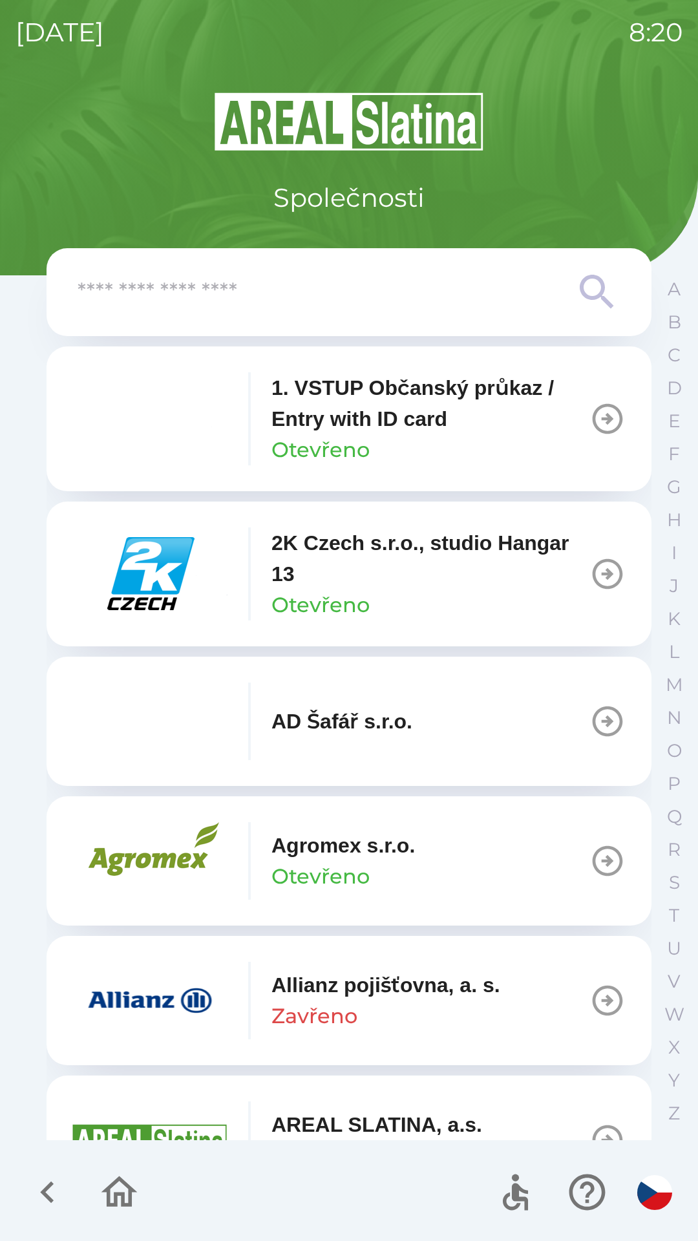
click at [384, 314] on div at bounding box center [349, 292] width 543 height 47
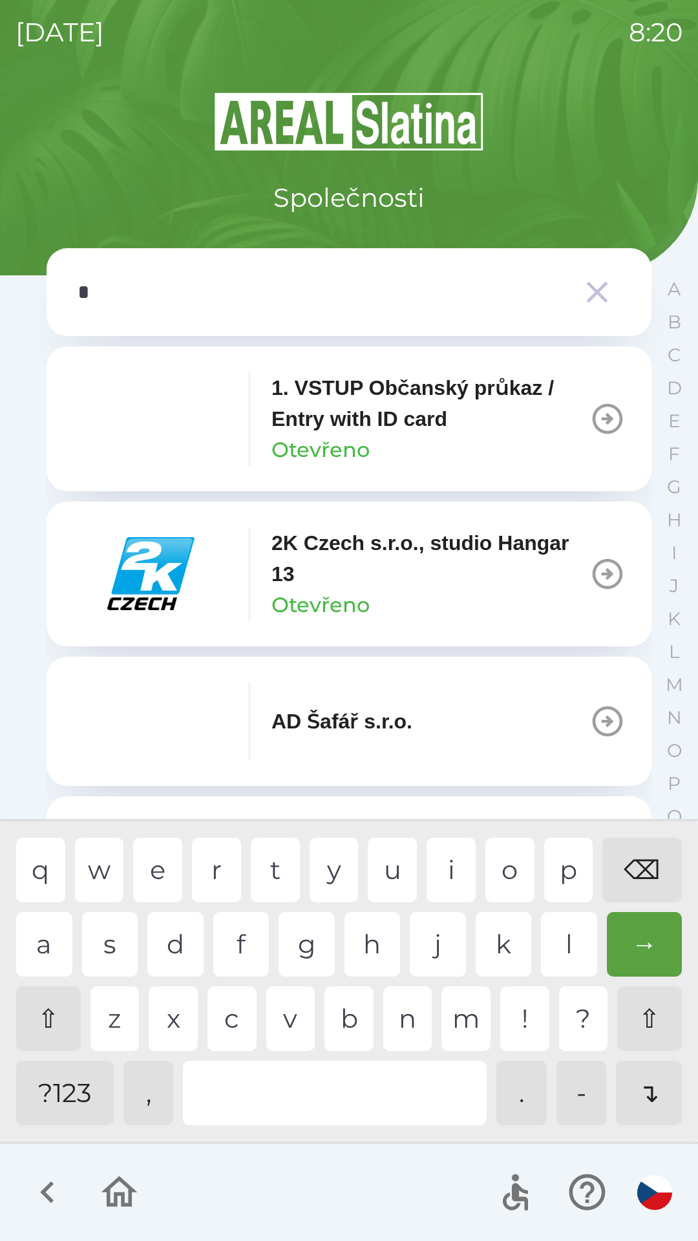
click at [133, 962] on div "s" at bounding box center [110, 944] width 56 height 65
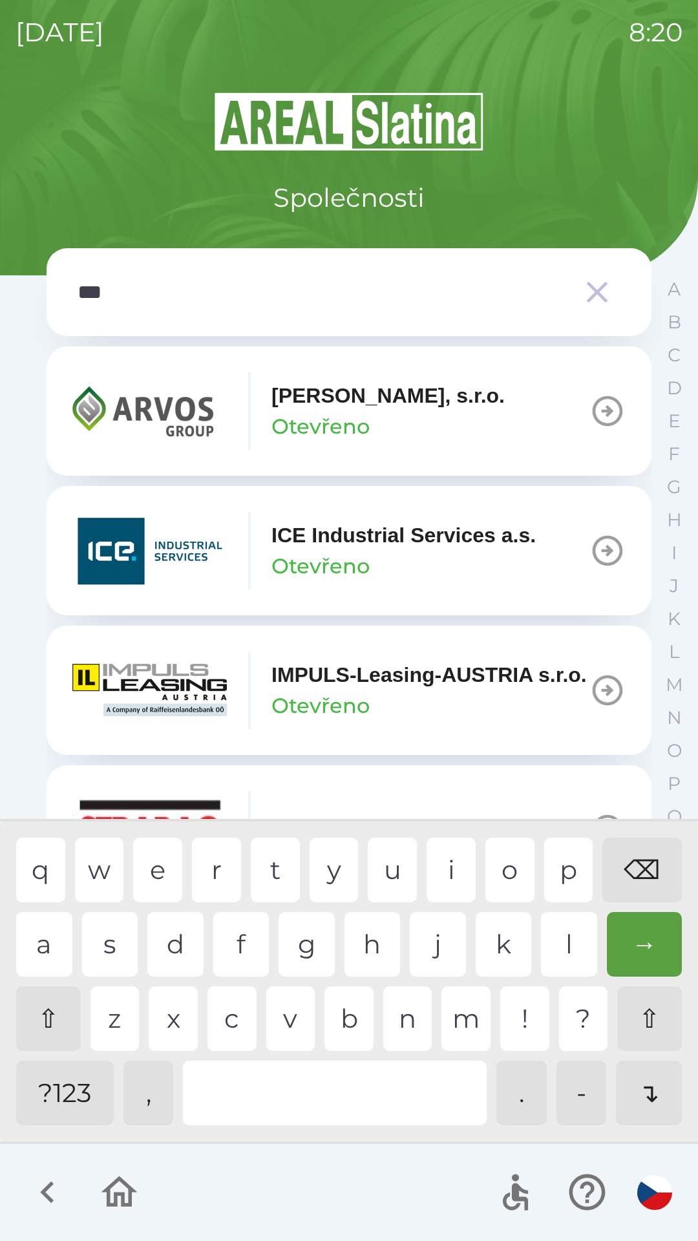
type input "****"
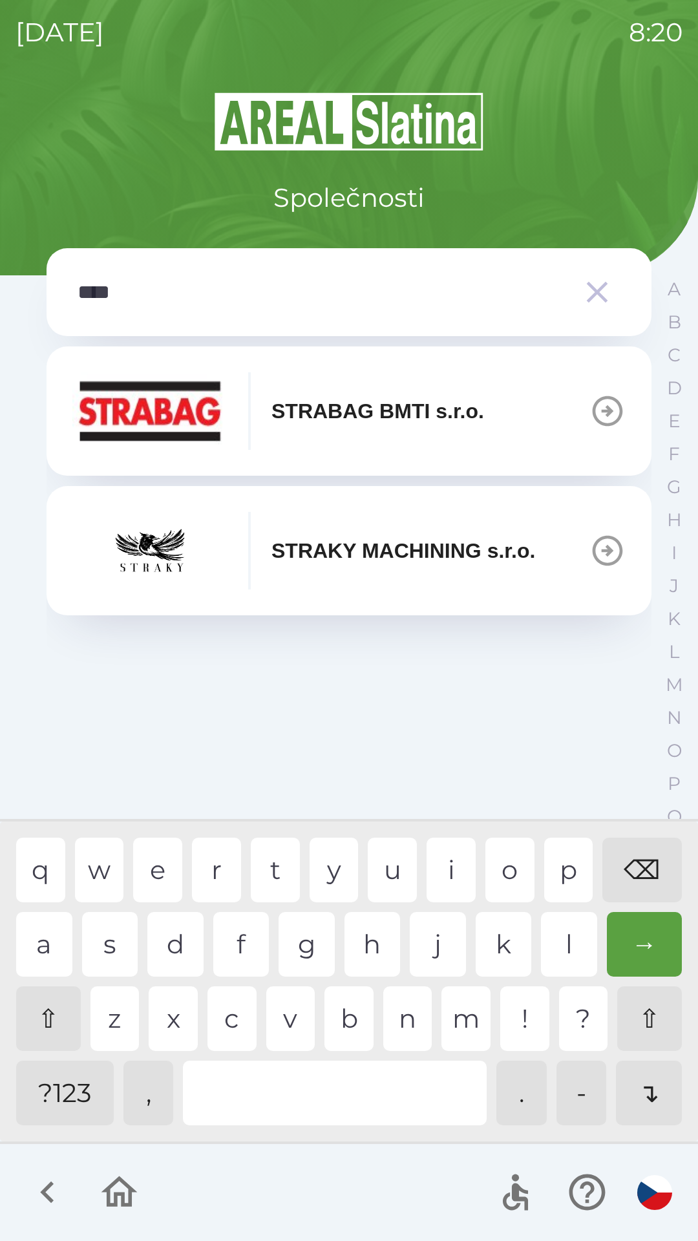
click at [50, 936] on div "a" at bounding box center [44, 944] width 56 height 65
click at [343, 413] on p "STRABAG BMTI s.r.o." at bounding box center [378, 411] width 213 height 31
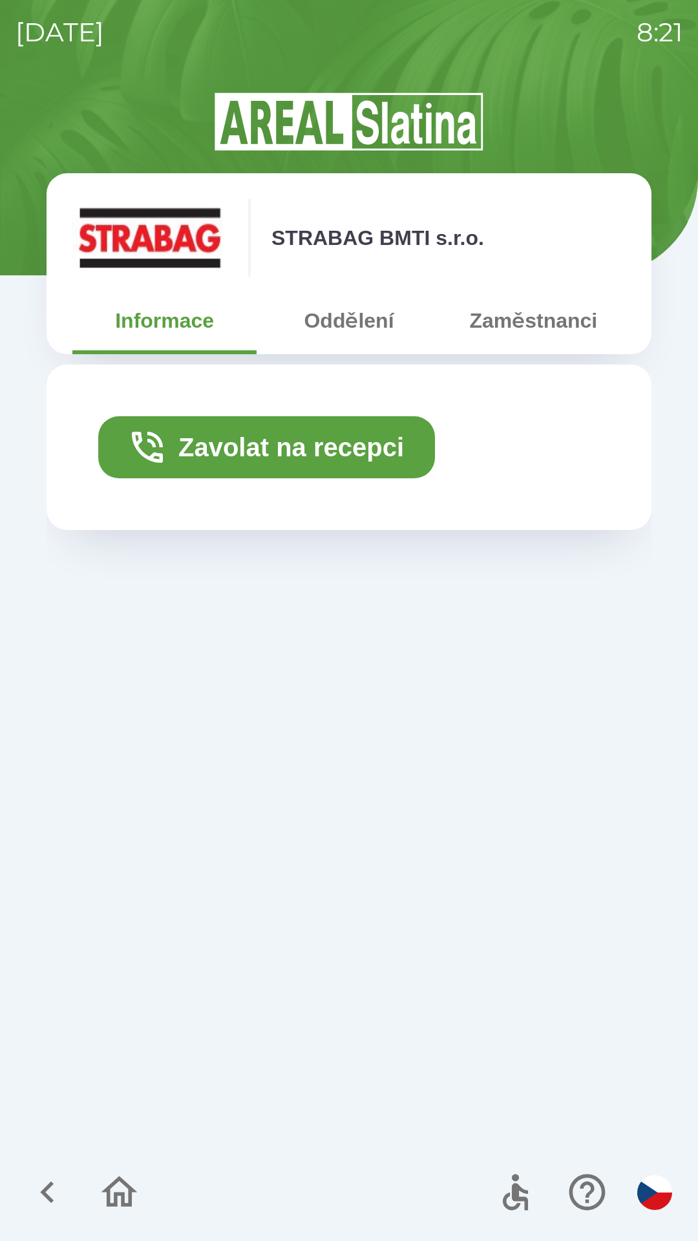
click at [326, 330] on button "Oddělení" at bounding box center [349, 320] width 184 height 47
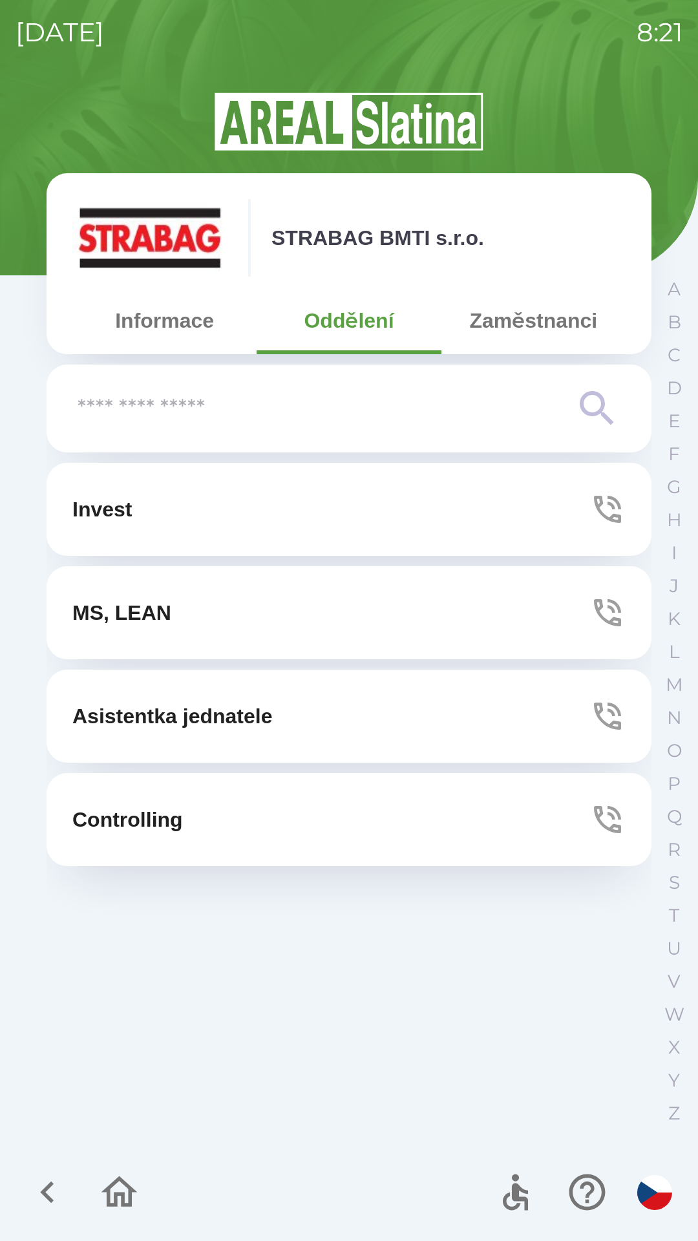
click at [90, 725] on p "Asistentka jednatele" at bounding box center [172, 716] width 200 height 31
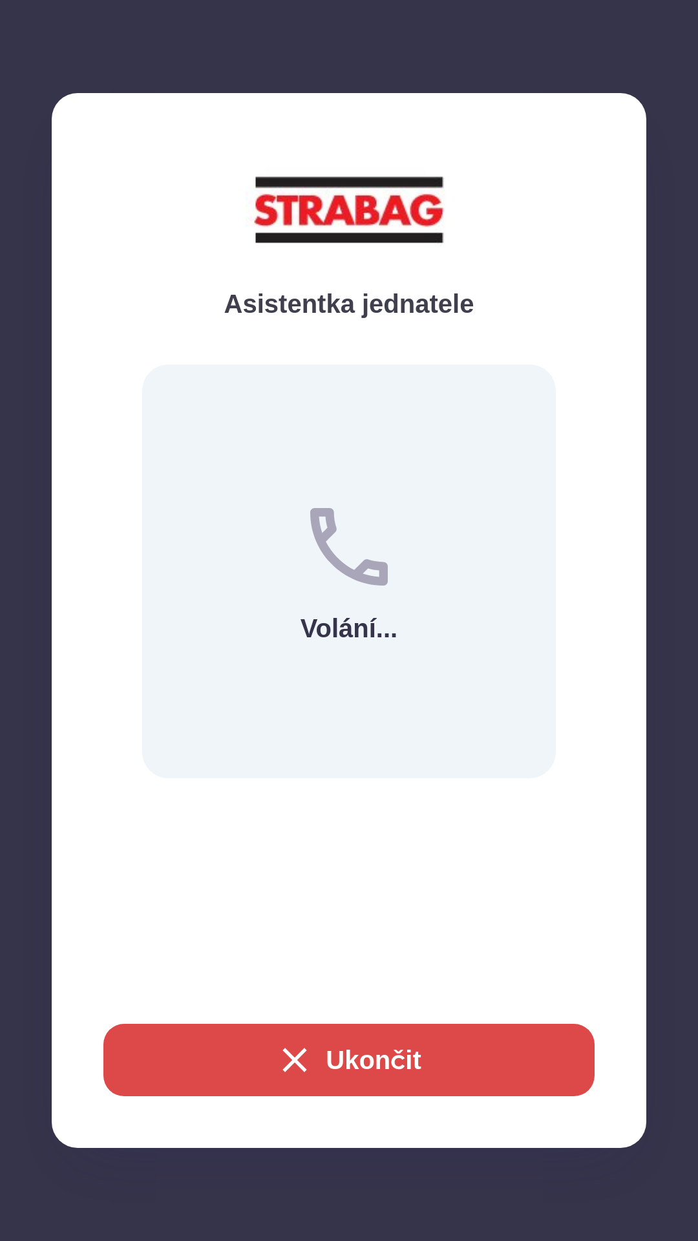
click at [284, 1044] on icon "button" at bounding box center [294, 1060] width 41 height 41
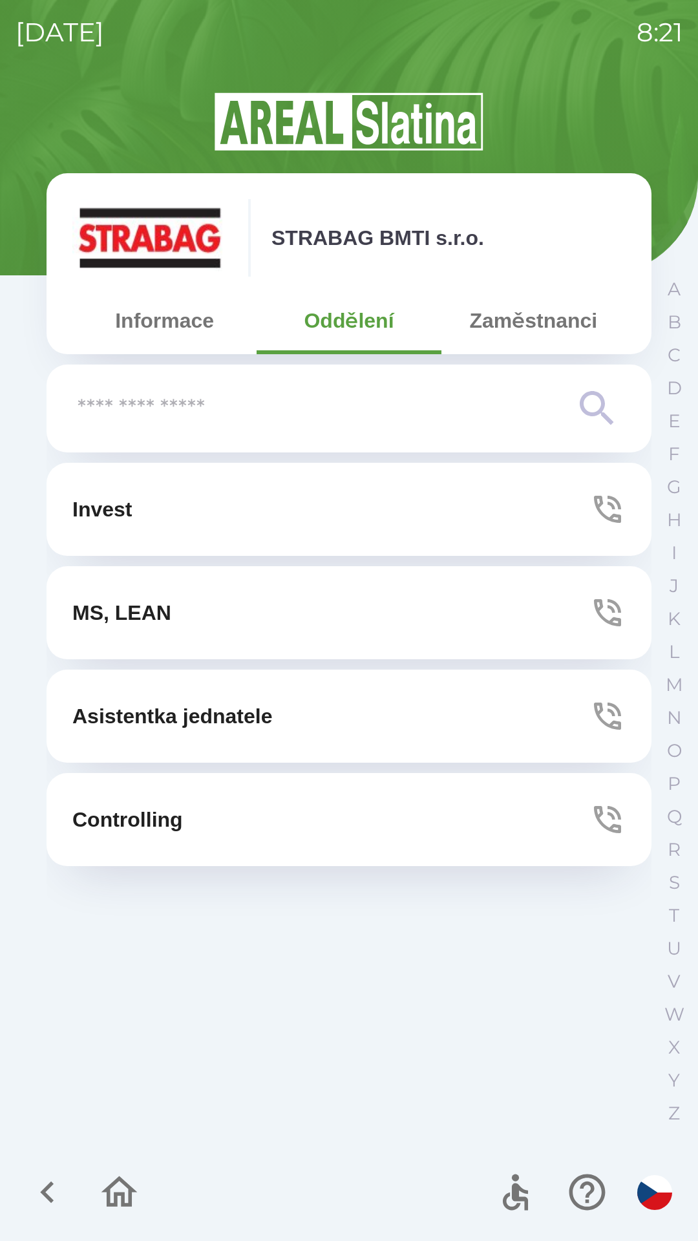
click at [290, 1054] on div "Invest MS, LEAN Asistentka jednatele Controlling" at bounding box center [349, 800] width 605 height 674
click at [510, 330] on button "Zaměstnanci" at bounding box center [534, 320] width 184 height 47
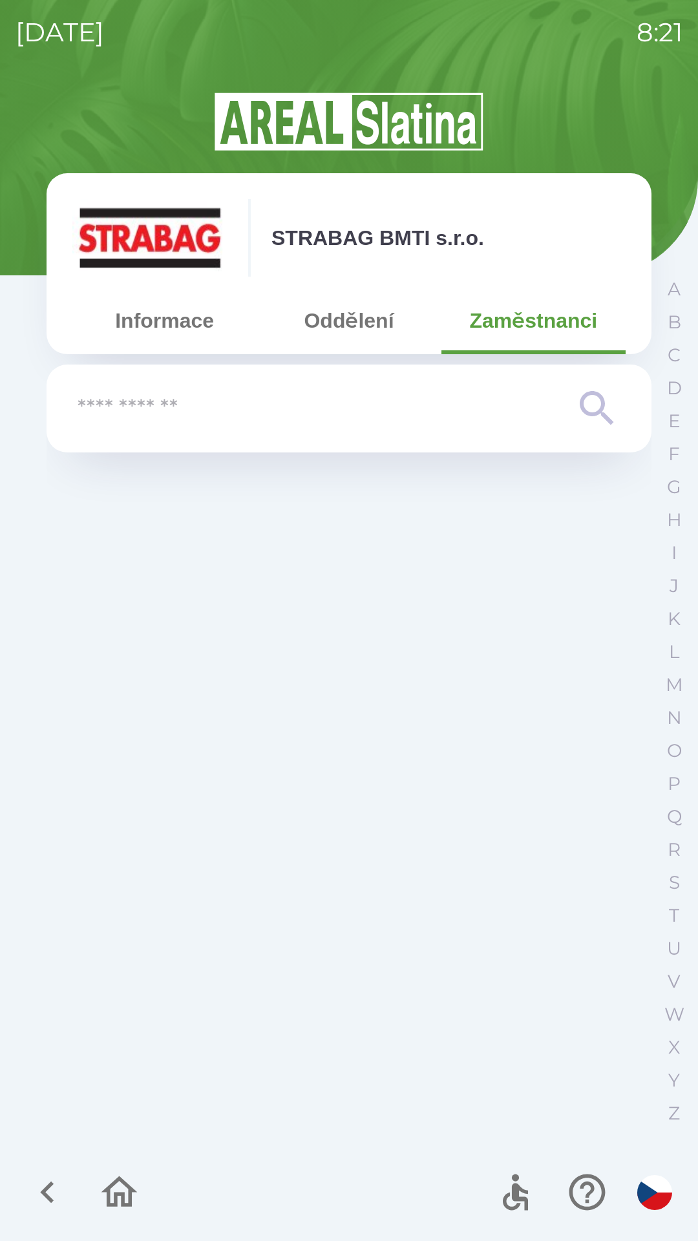
click at [173, 318] on button "Informace" at bounding box center [164, 320] width 184 height 47
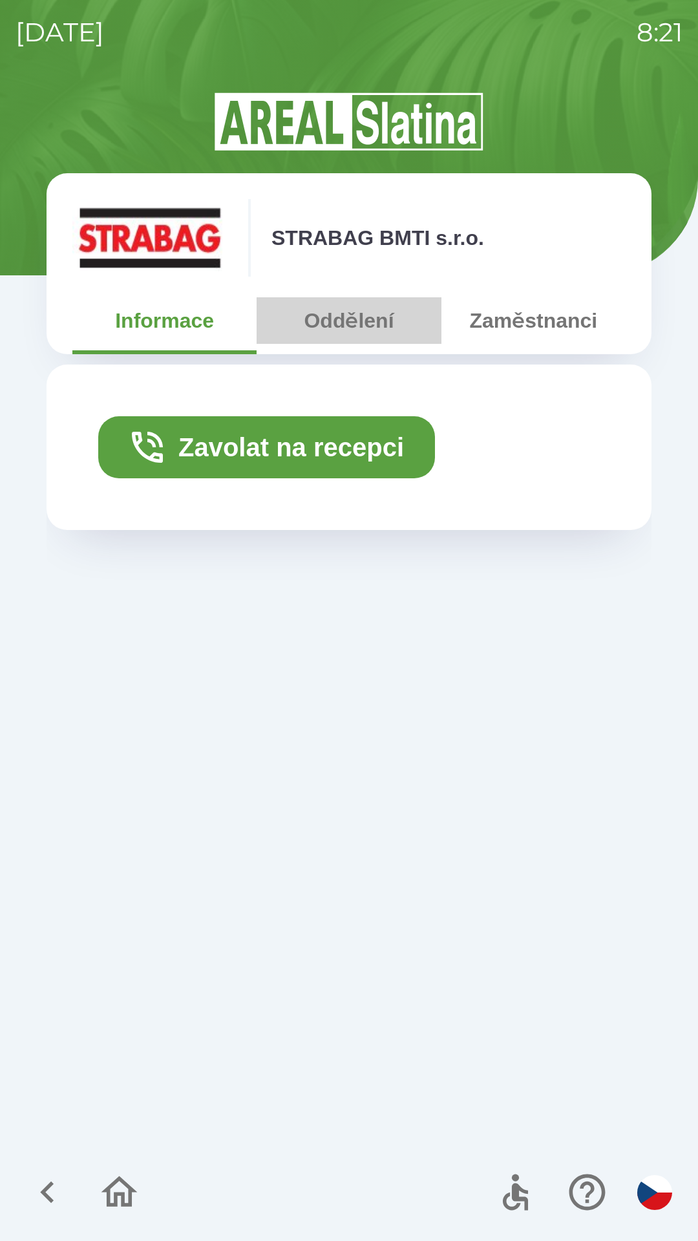
click at [357, 330] on button "Oddělení" at bounding box center [349, 320] width 184 height 47
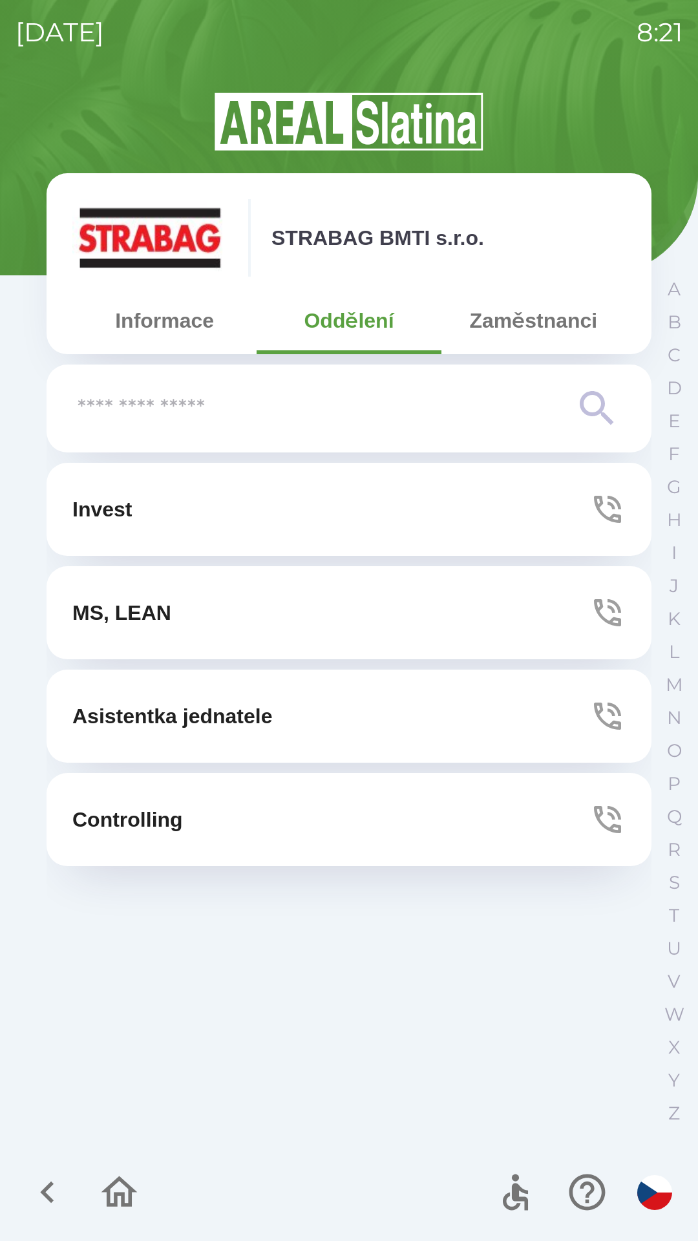
click at [608, 706] on icon "button" at bounding box center [608, 716] width 36 height 36
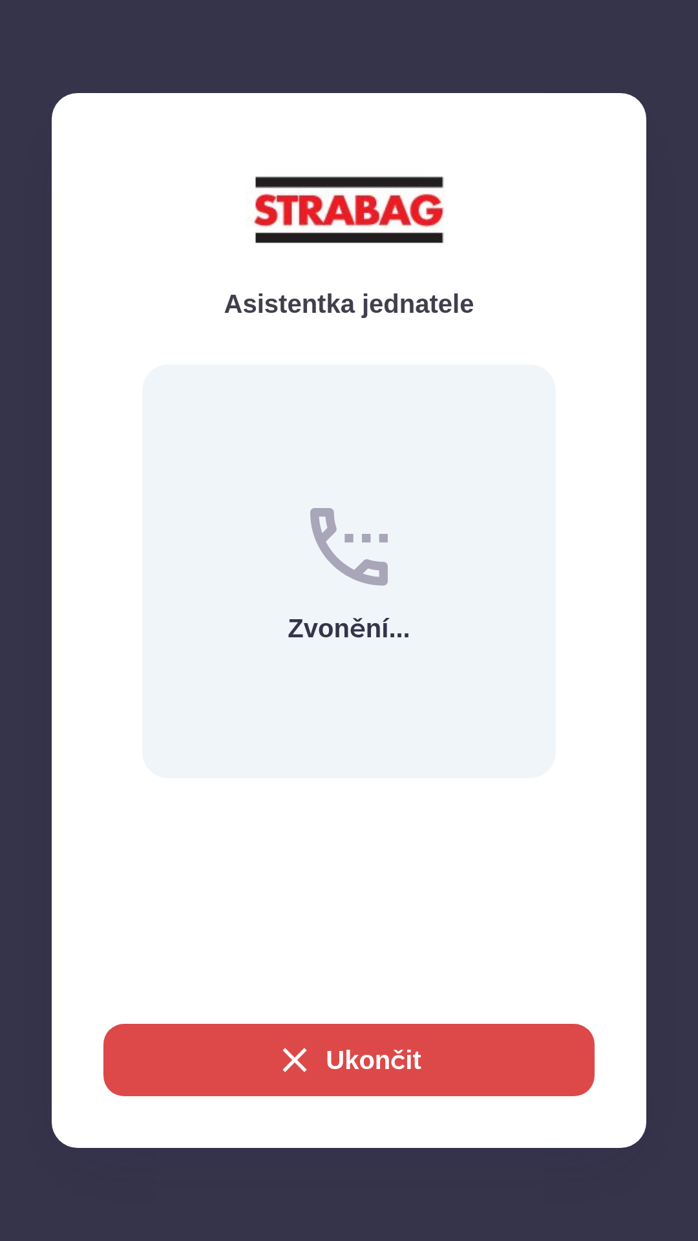
click at [378, 1065] on button "Ukončit" at bounding box center [348, 1060] width 491 height 72
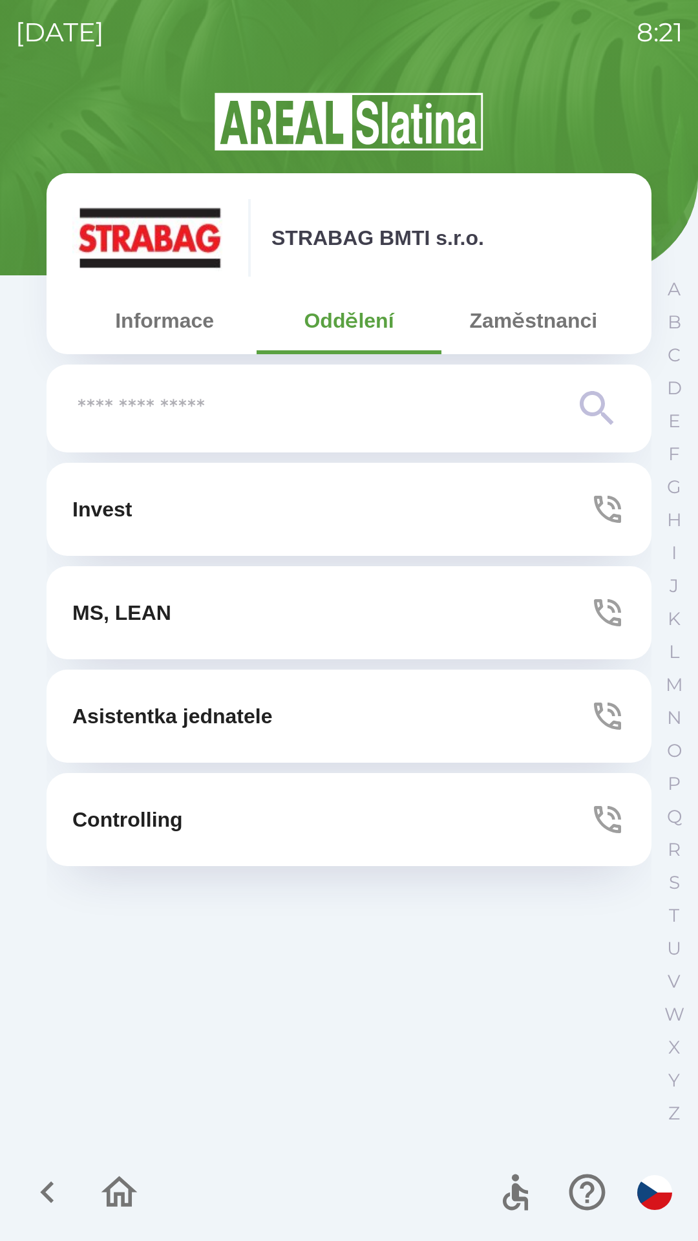
click at [626, 820] on button "Controlling" at bounding box center [349, 819] width 605 height 93
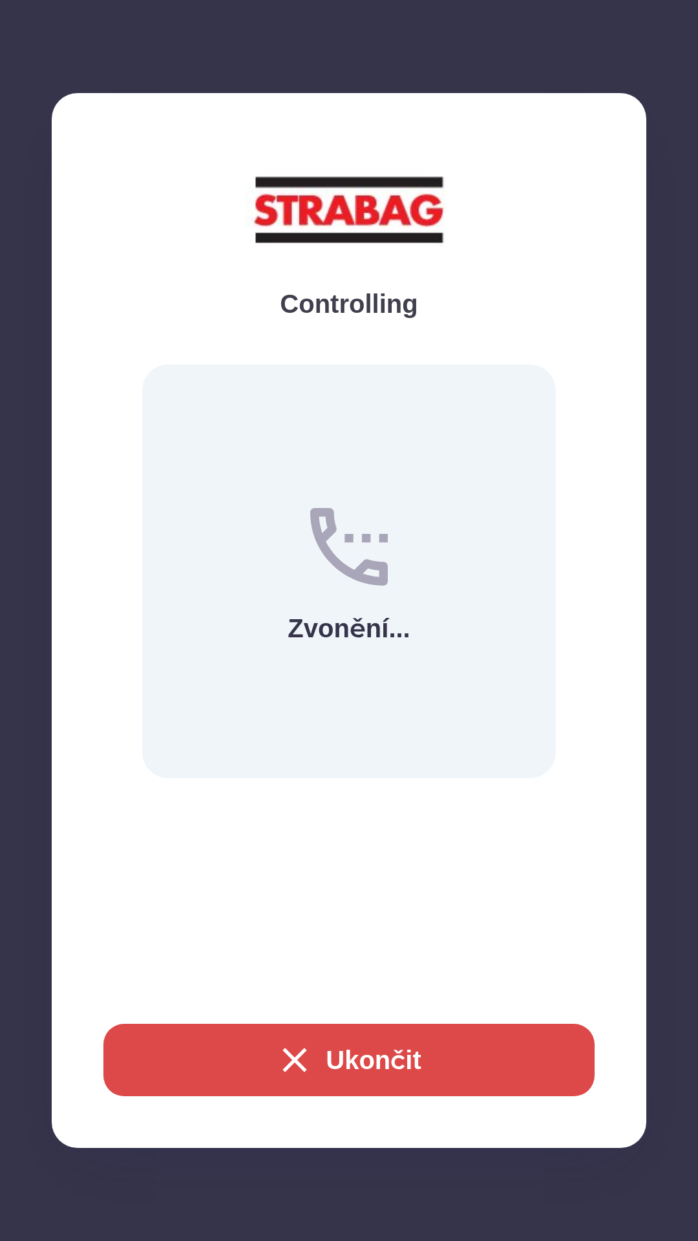
click at [398, 1082] on button "Ukončit" at bounding box center [348, 1060] width 491 height 72
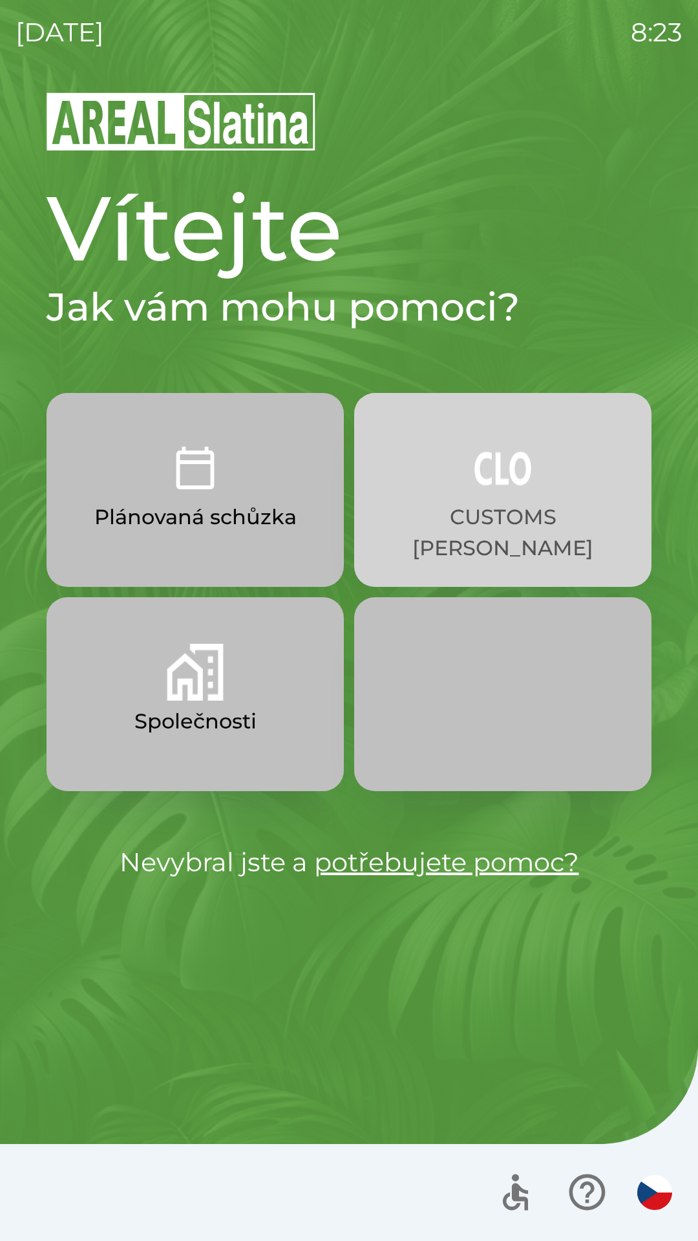
click at [511, 488] on img "button" at bounding box center [503, 468] width 57 height 57
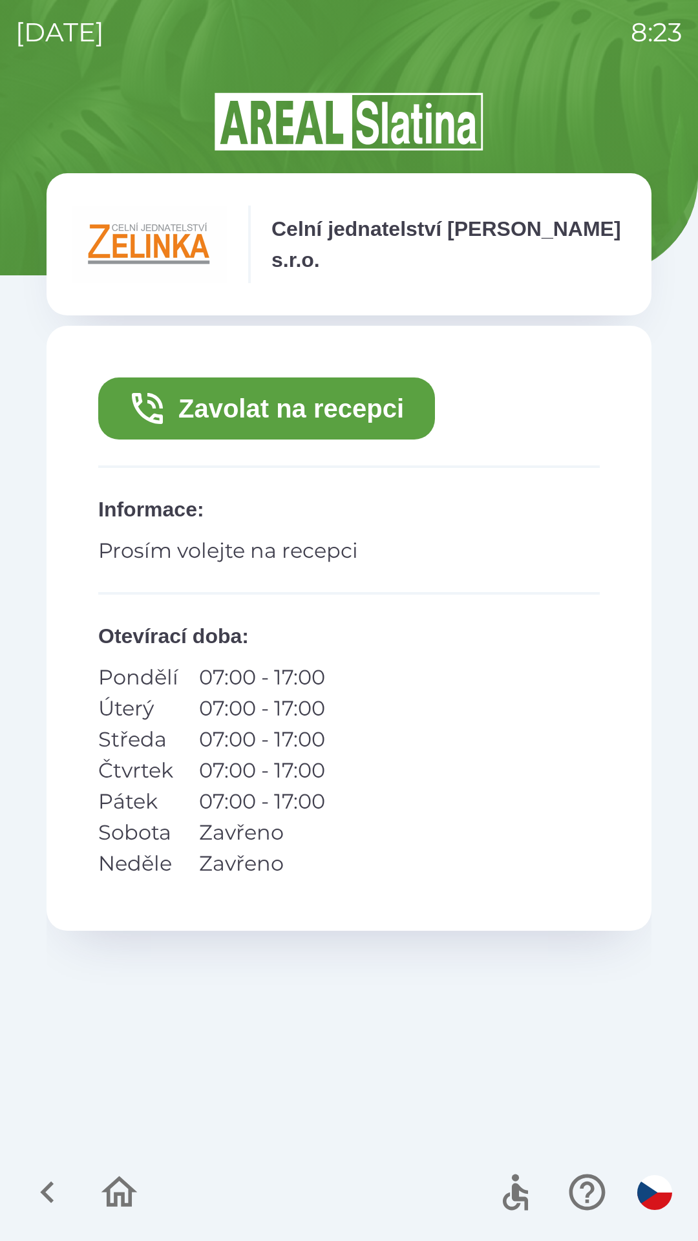
click at [50, 1192] on icon "button" at bounding box center [47, 1192] width 43 height 43
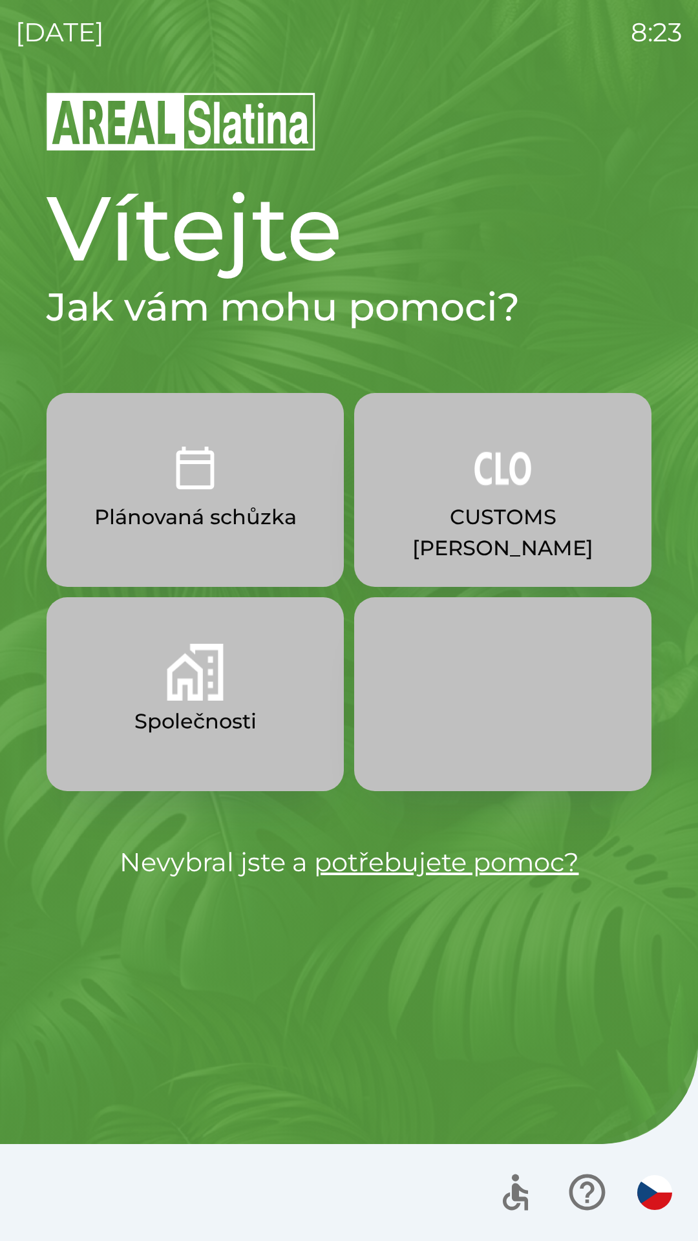
click at [252, 500] on button "Plánovaná schůzka" at bounding box center [195, 490] width 297 height 194
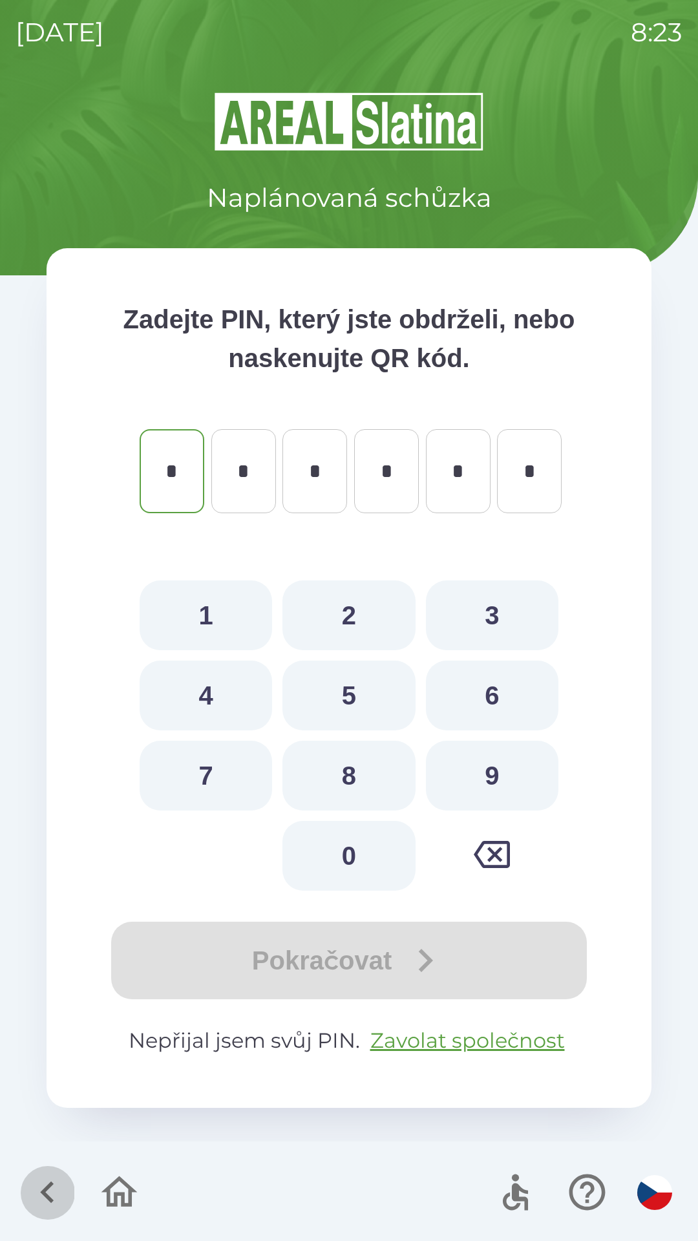
click at [39, 1178] on icon "button" at bounding box center [47, 1192] width 43 height 43
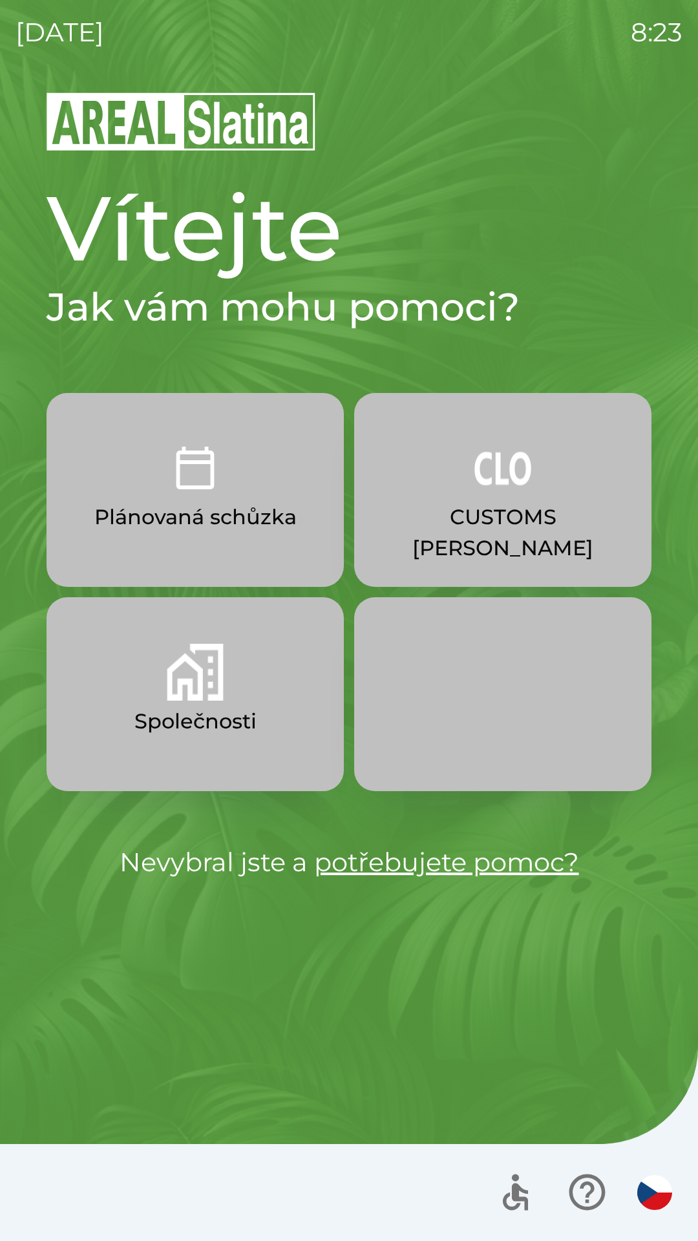
click at [485, 531] on p "CUSTOMS [PERSON_NAME]" at bounding box center [502, 533] width 235 height 62
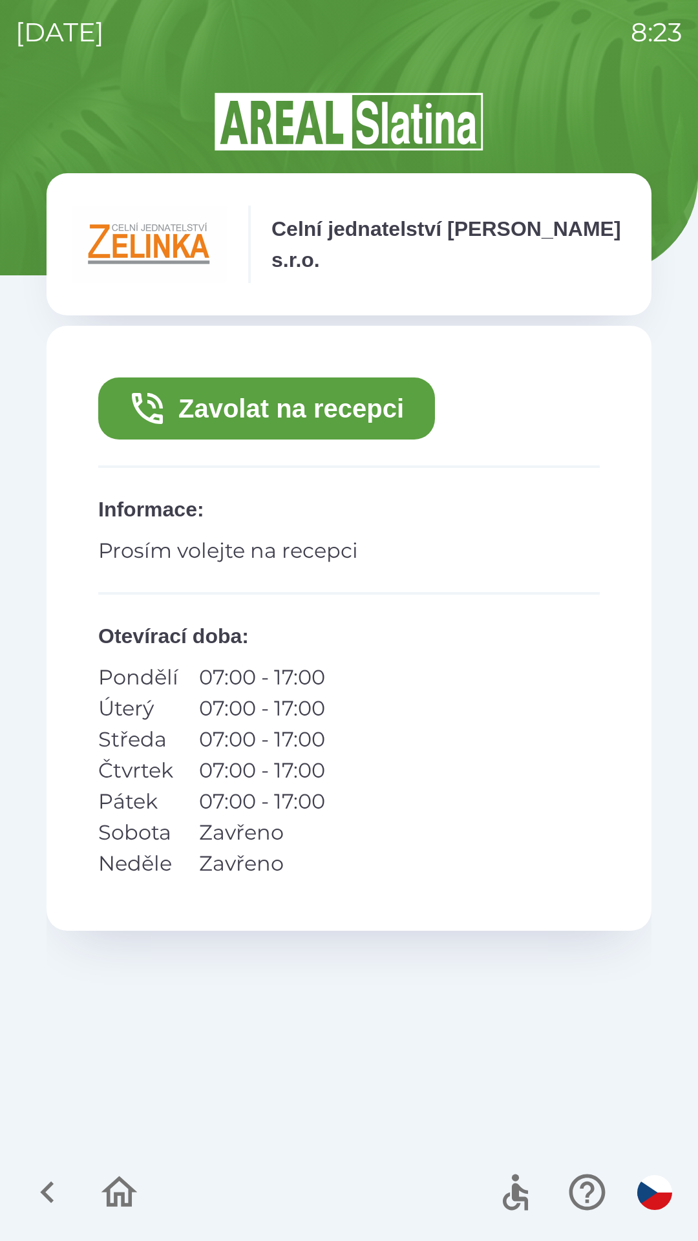
click at [51, 1184] on icon "button" at bounding box center [47, 1193] width 14 height 22
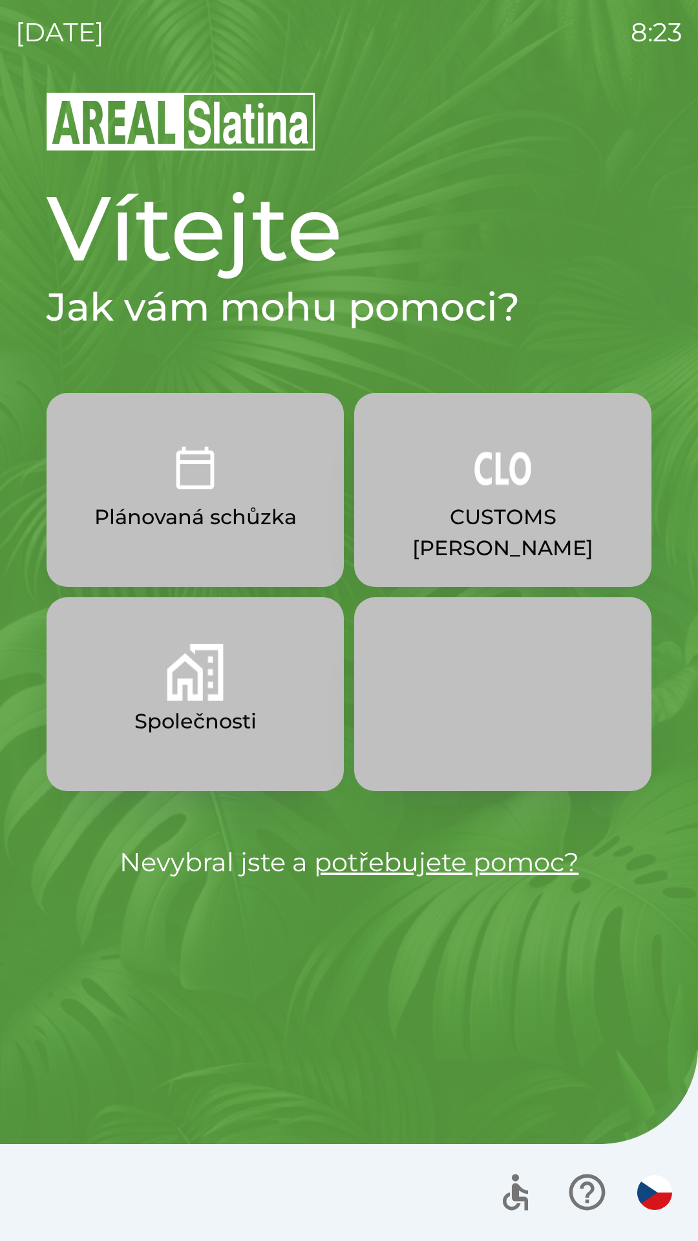
click at [249, 736] on p "Společnosti" at bounding box center [195, 721] width 122 height 31
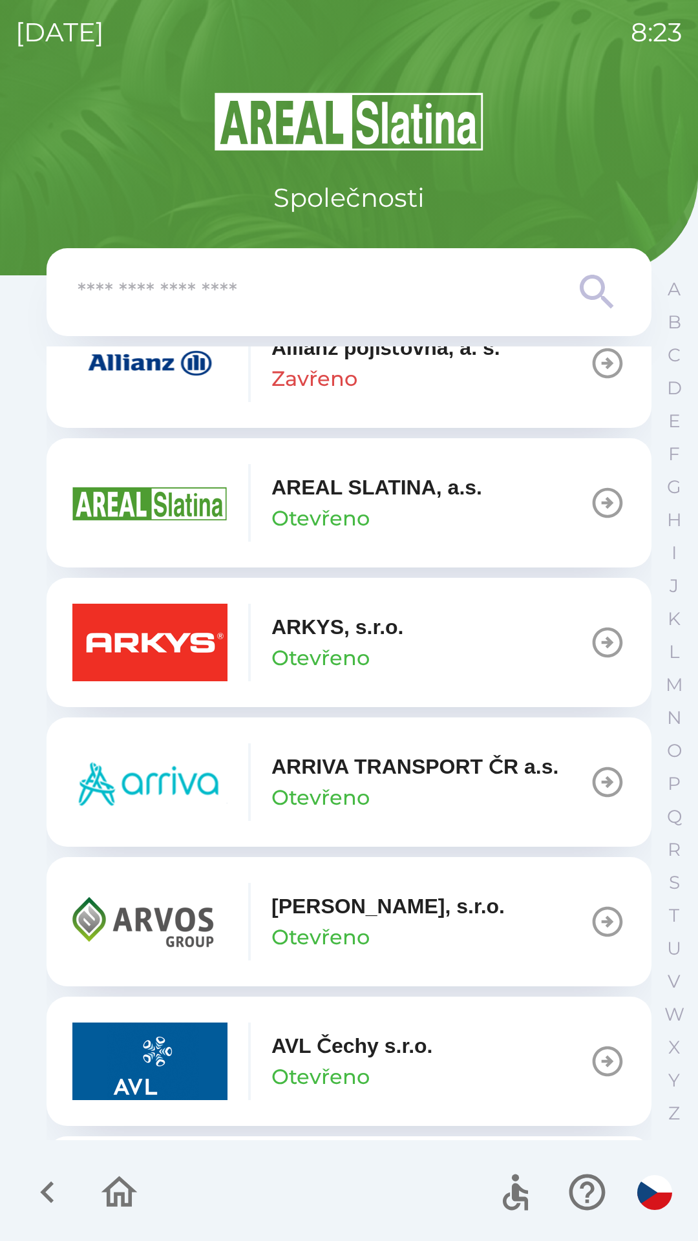
scroll to position [639, 0]
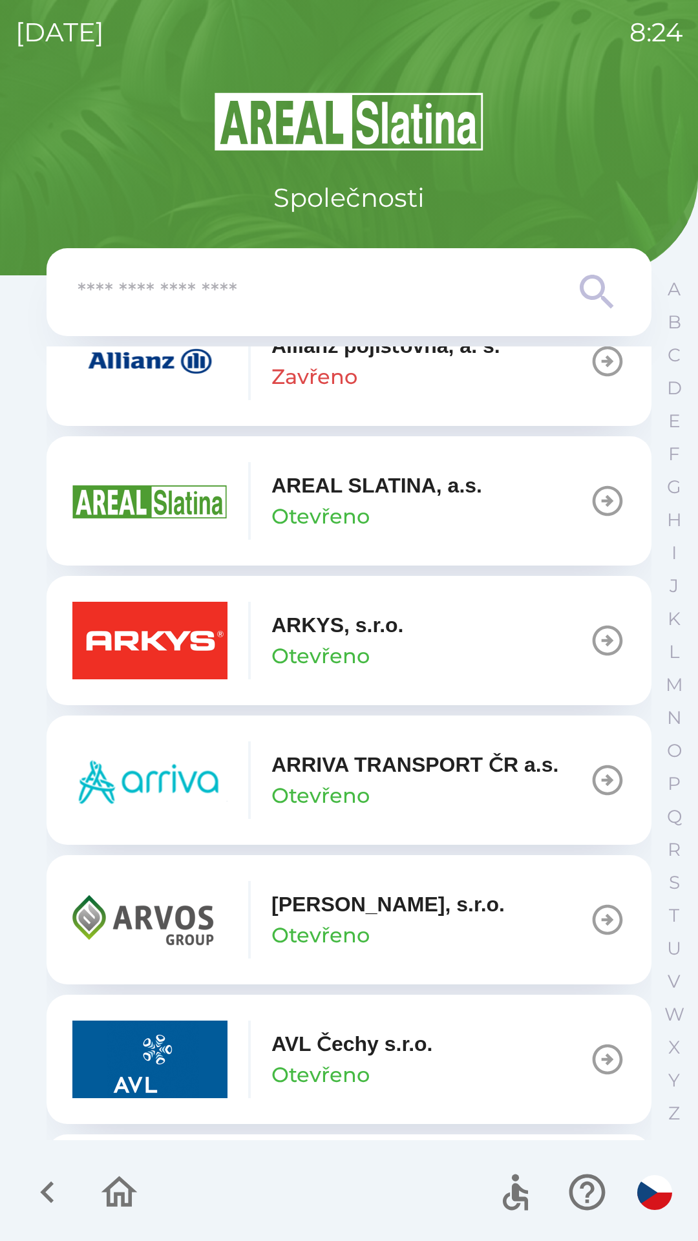
click at [430, 855] on button "[PERSON_NAME], [PERSON_NAME]" at bounding box center [349, 919] width 605 height 129
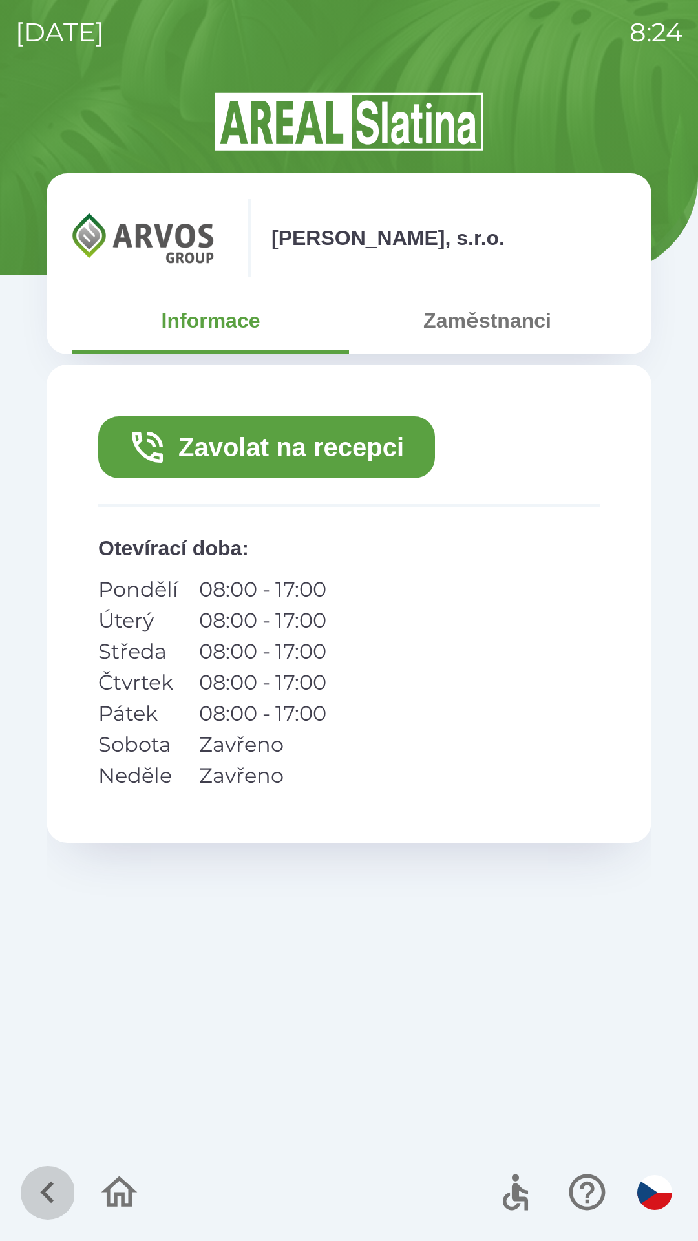
click at [52, 1188] on icon "button" at bounding box center [47, 1192] width 43 height 43
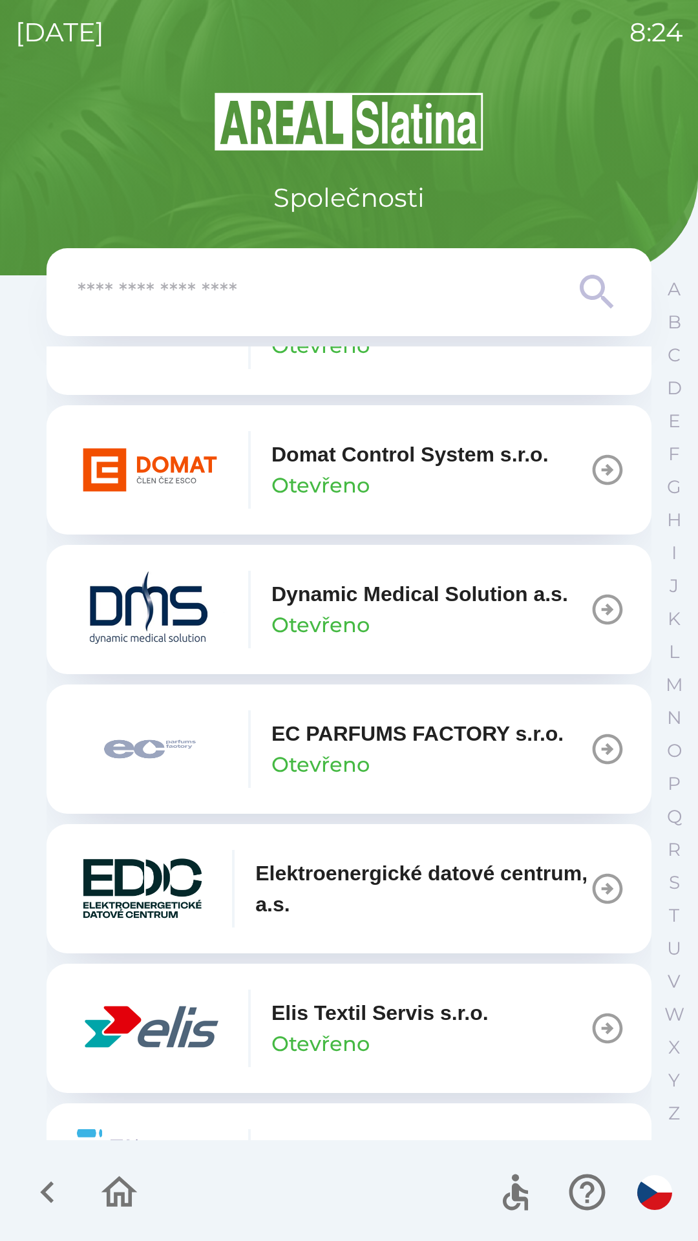
scroll to position [3169, 0]
click at [53, 1188] on icon "button" at bounding box center [47, 1192] width 43 height 43
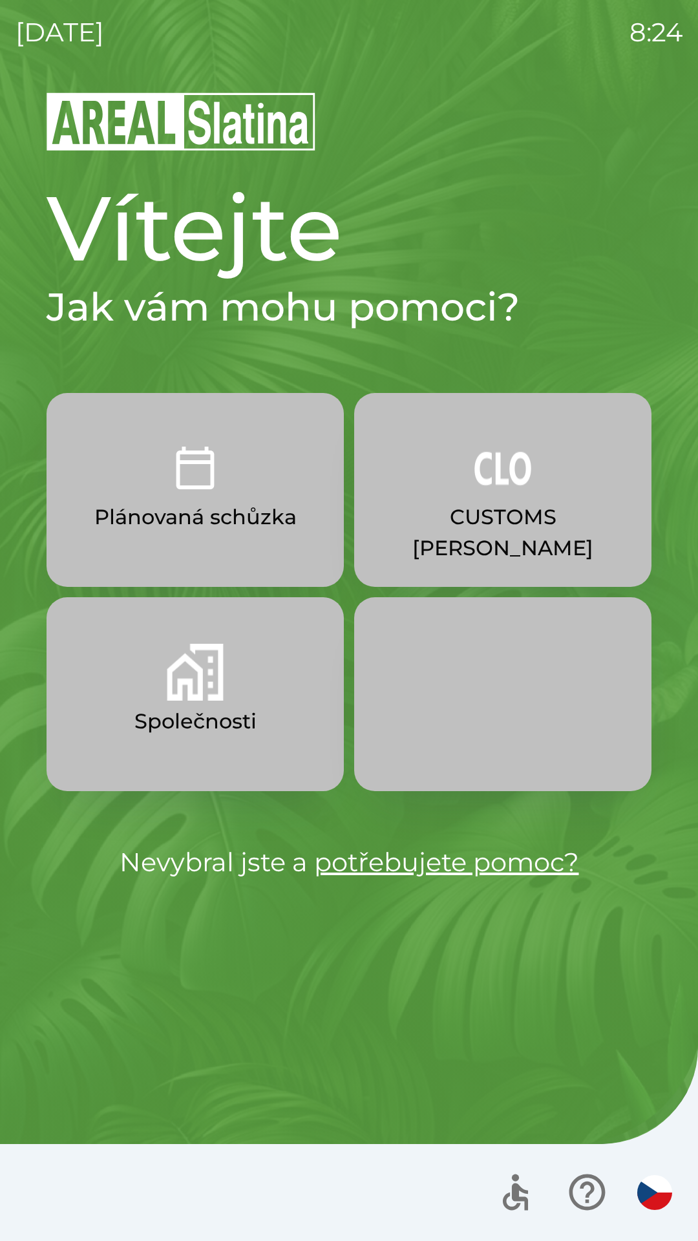
click at [511, 511] on p "CUSTOMS [PERSON_NAME]" at bounding box center [502, 533] width 235 height 62
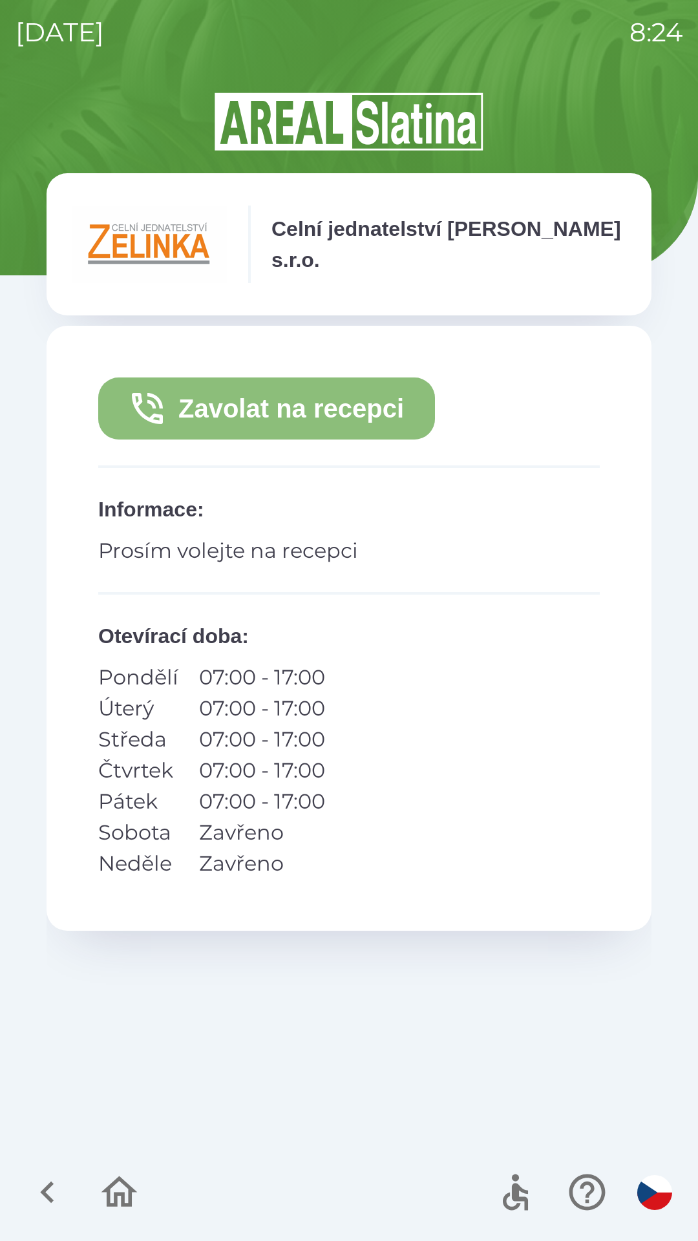
click at [276, 409] on button "Zavolat na recepci" at bounding box center [266, 409] width 337 height 62
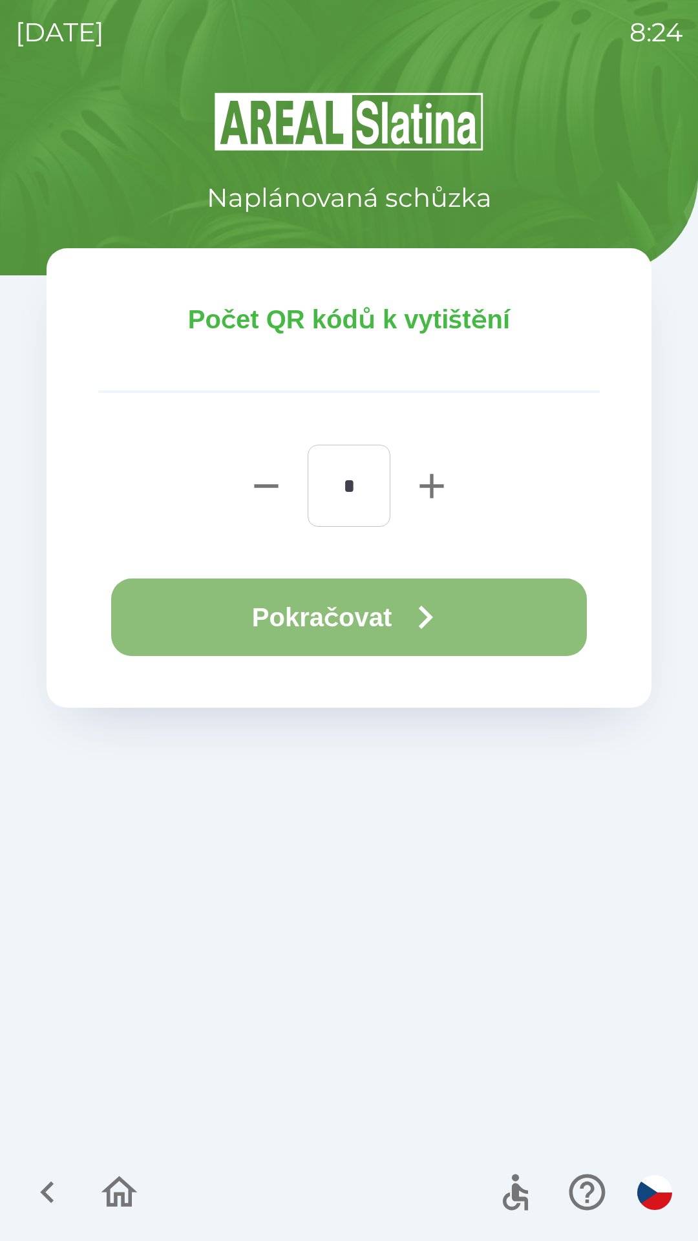
click at [419, 606] on icon "button" at bounding box center [425, 617] width 47 height 47
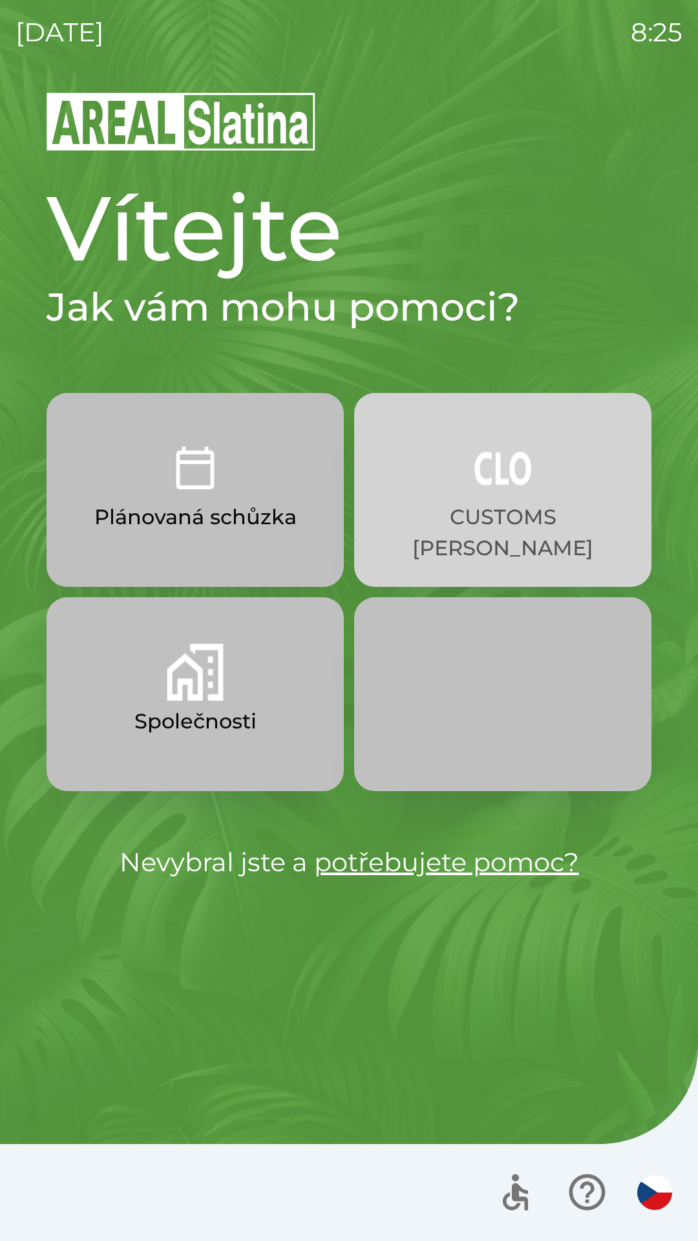
click at [512, 524] on p "CUSTOMS [PERSON_NAME]" at bounding box center [502, 533] width 235 height 62
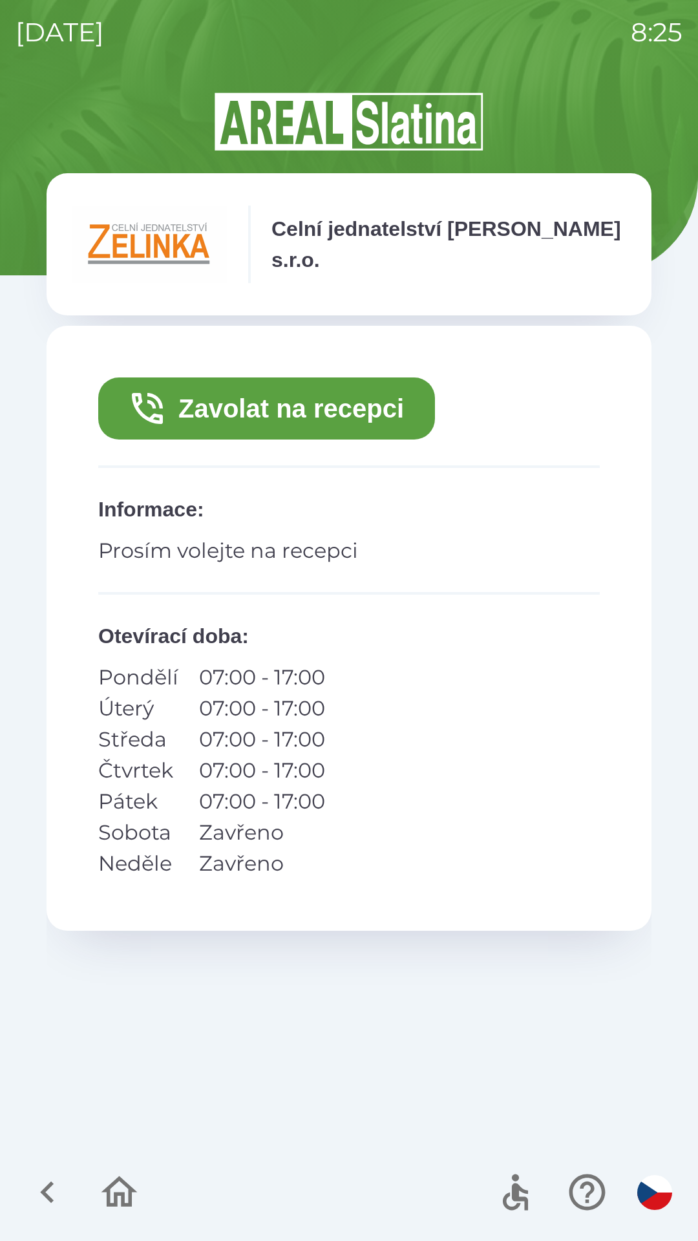
click at [358, 398] on button "Zavolat na recepci" at bounding box center [266, 409] width 337 height 62
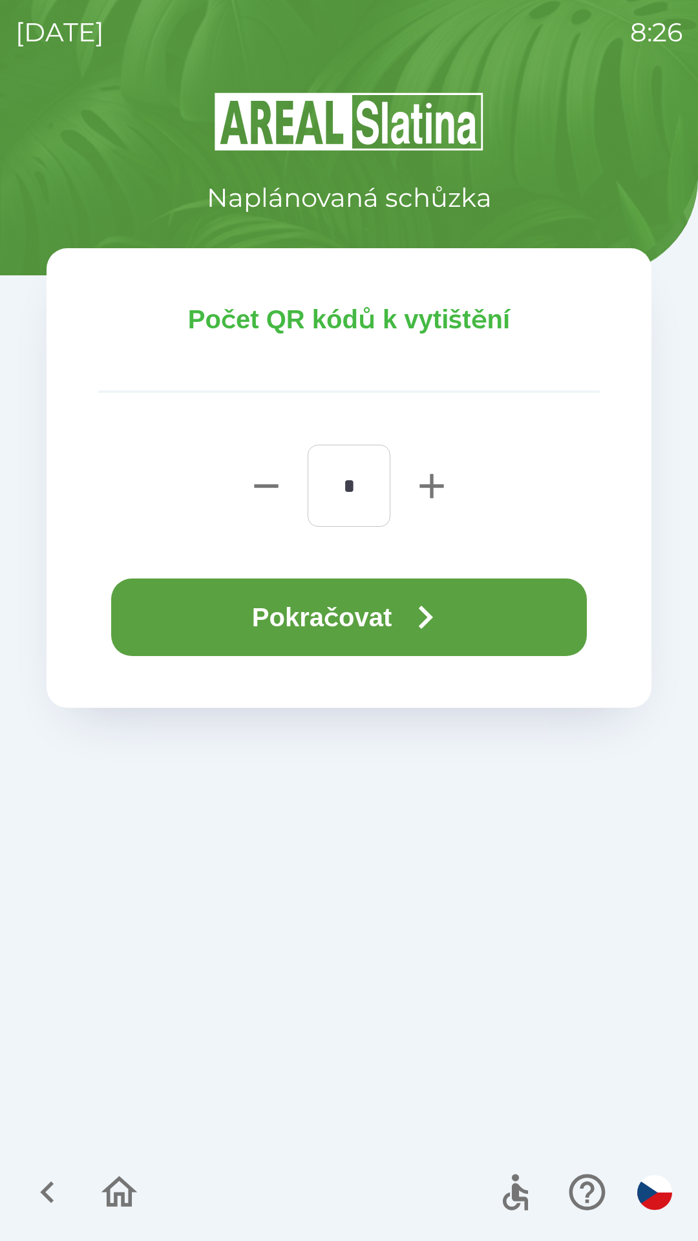
click at [330, 580] on button "Pokračovat" at bounding box center [349, 618] width 476 height 78
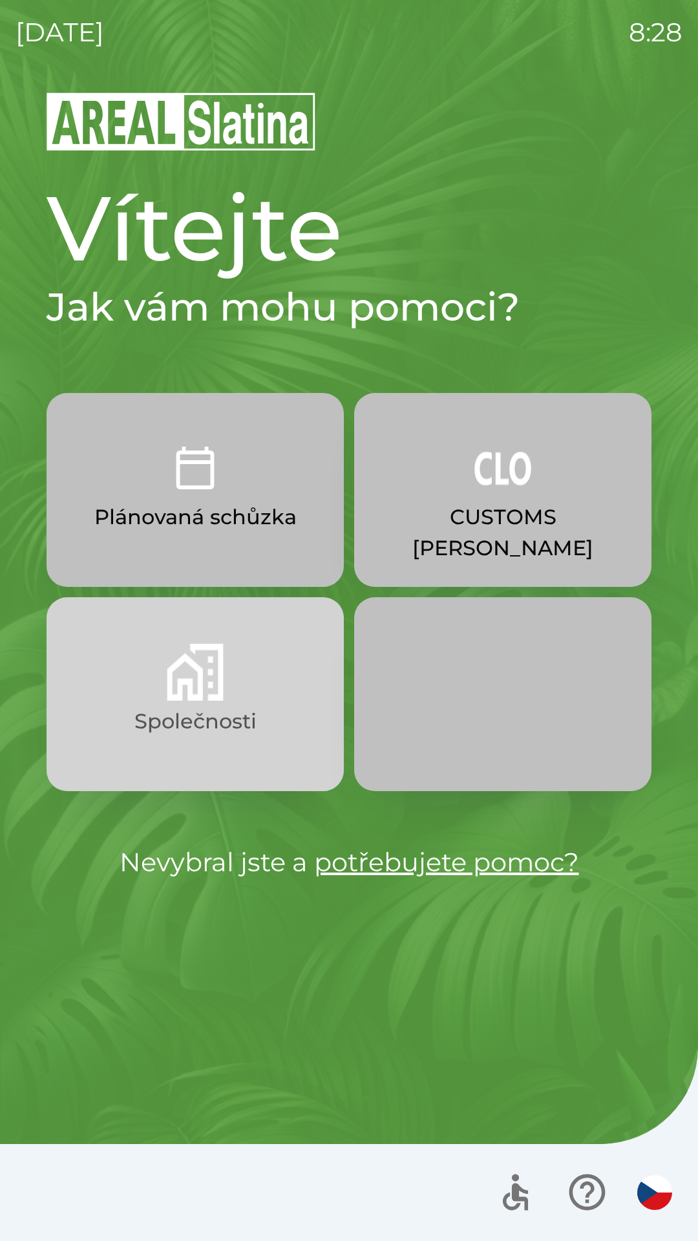
click at [264, 723] on button "Společnosti" at bounding box center [195, 694] width 297 height 194
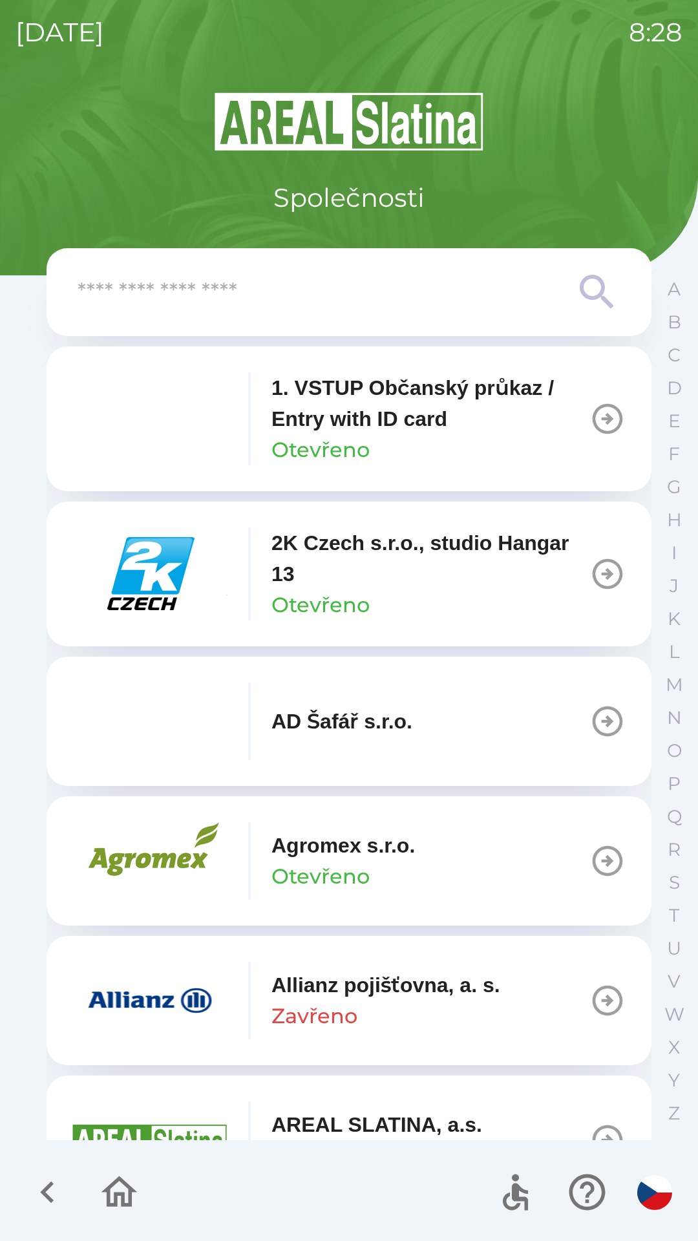
click at [313, 306] on input "text" at bounding box center [323, 293] width 491 height 36
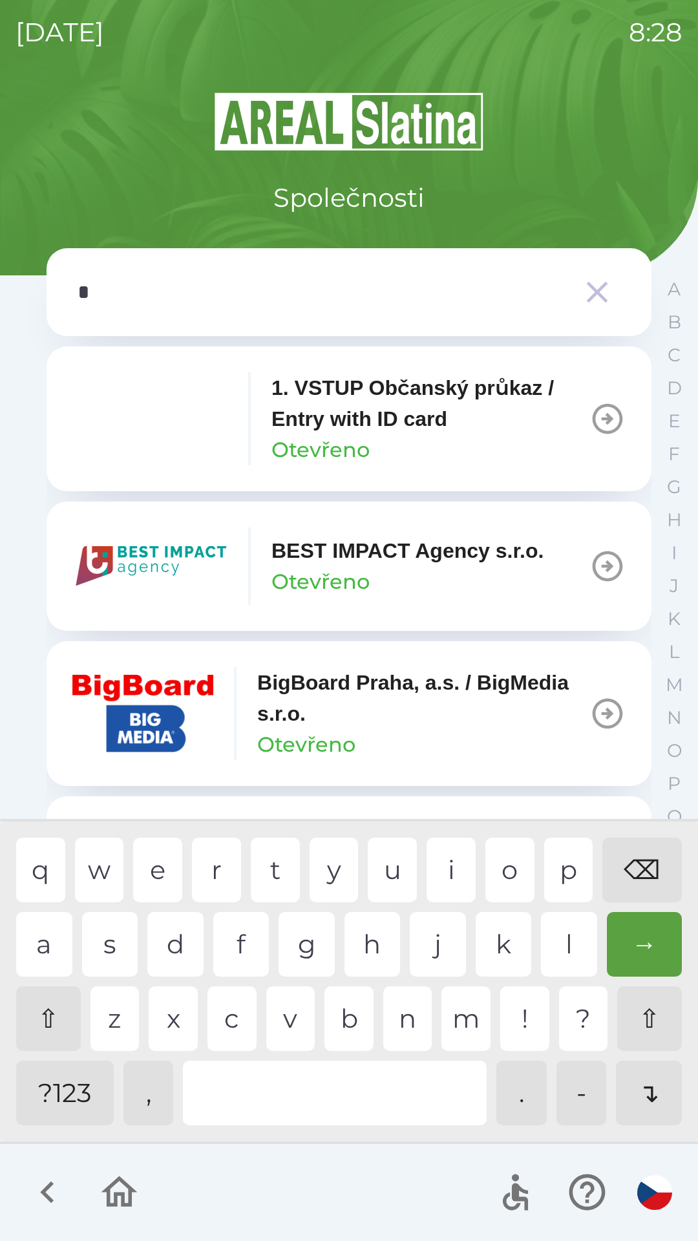
click at [652, 862] on div "⌫" at bounding box center [643, 870] width 80 height 65
type input "**"
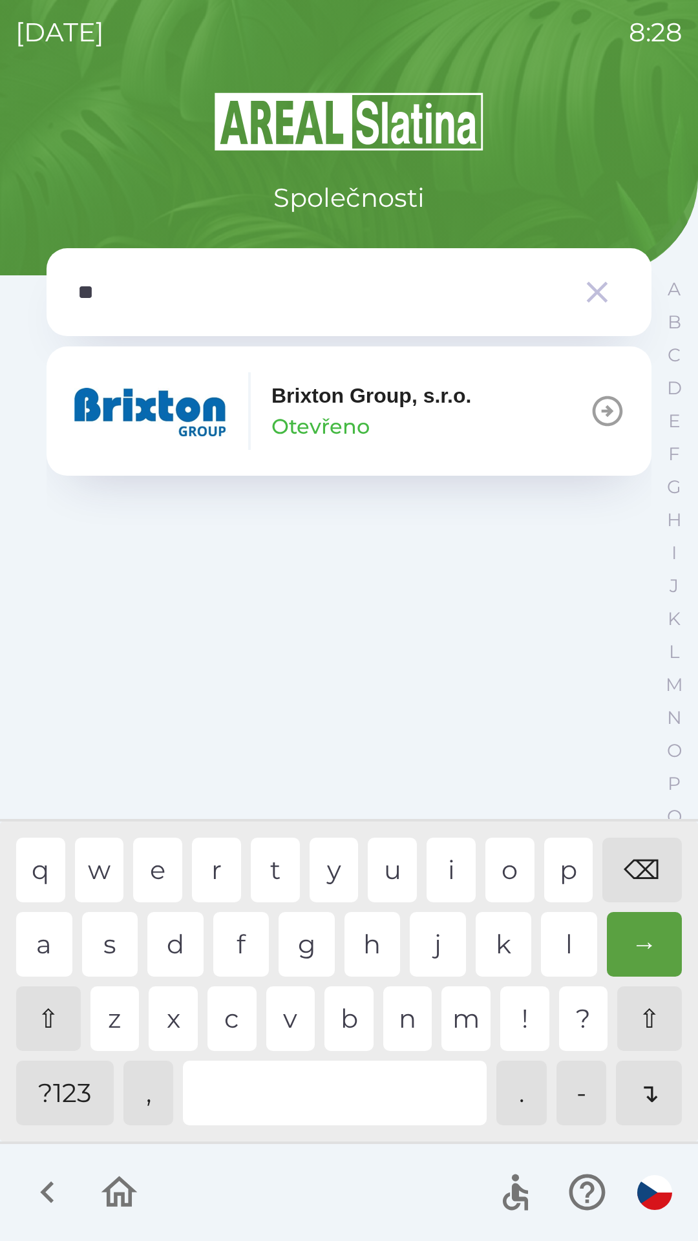
click at [219, 875] on div "r" at bounding box center [216, 870] width 49 height 65
click at [423, 419] on div "Brixton Group, s.r.o. Otevřeno" at bounding box center [372, 411] width 200 height 62
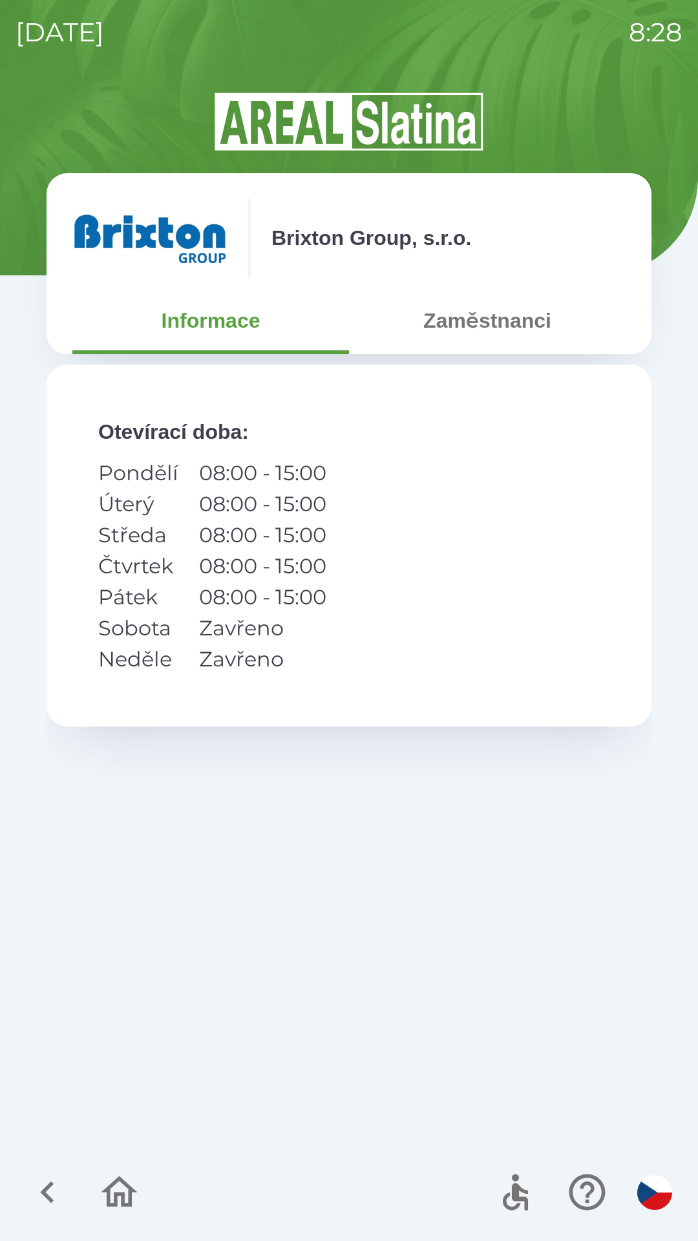
click at [502, 316] on button "Zaměstnanci" at bounding box center [487, 320] width 277 height 47
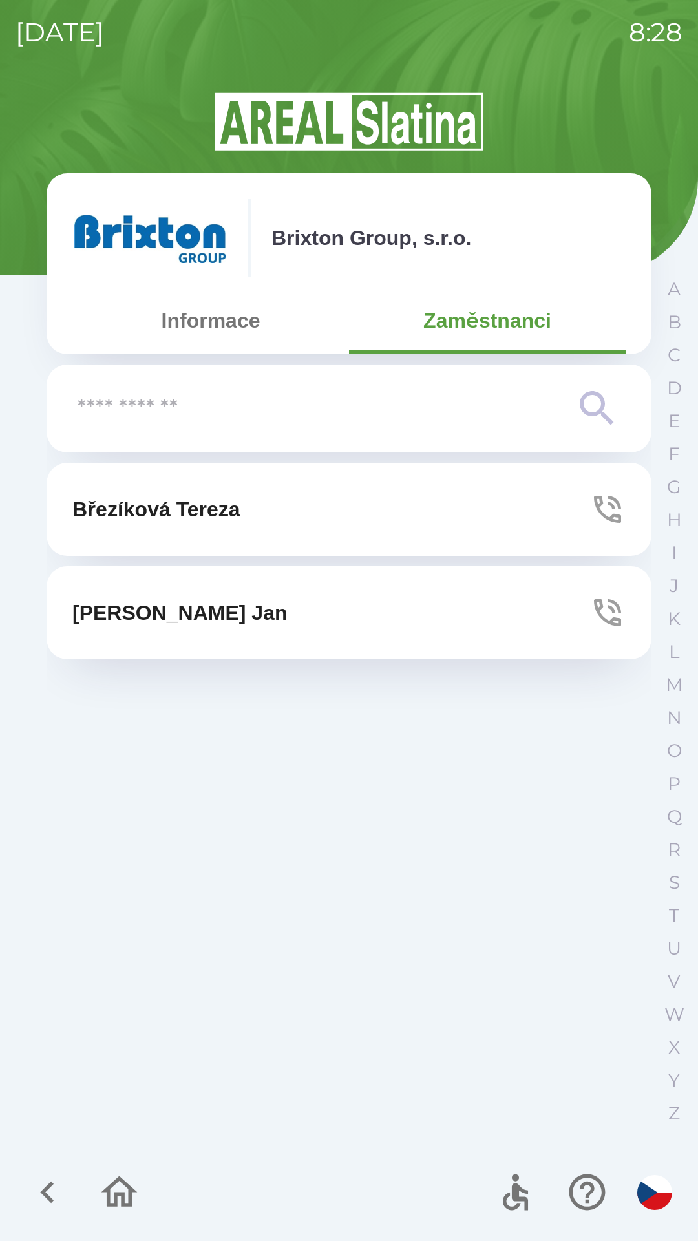
click at [410, 516] on button "[PERSON_NAME]" at bounding box center [349, 509] width 605 height 93
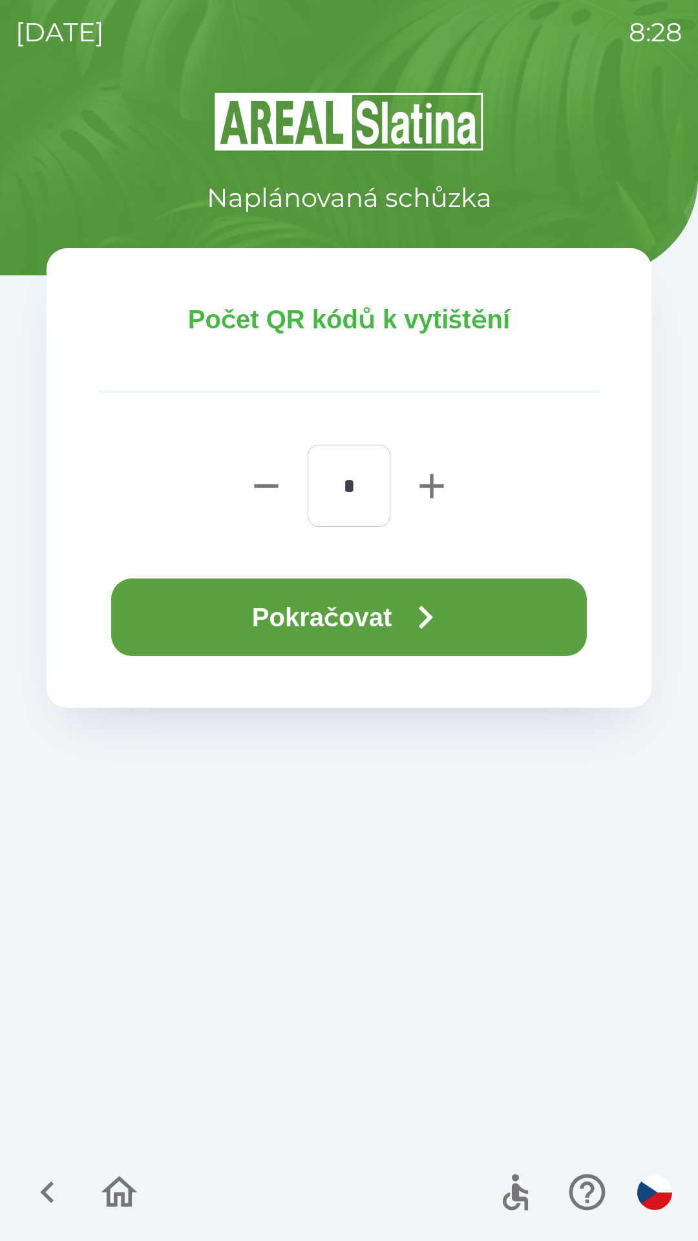
click at [449, 618] on icon "button" at bounding box center [425, 617] width 47 height 47
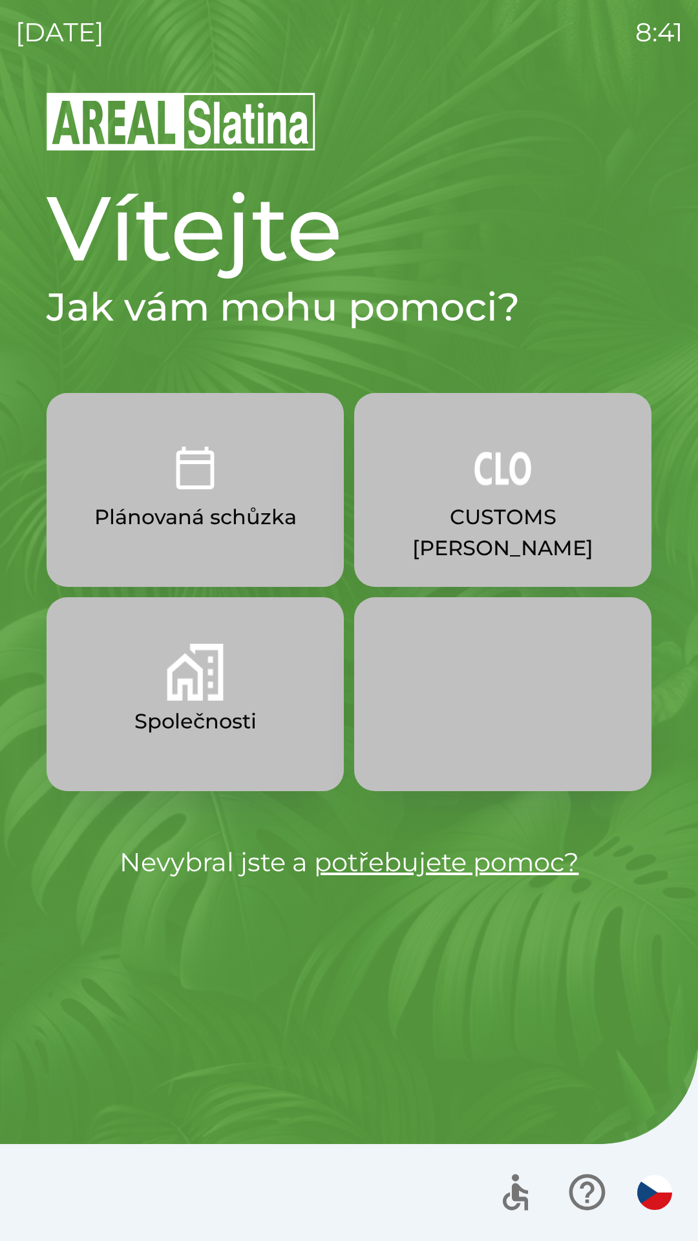
click at [224, 698] on button "Společnosti" at bounding box center [195, 694] width 297 height 194
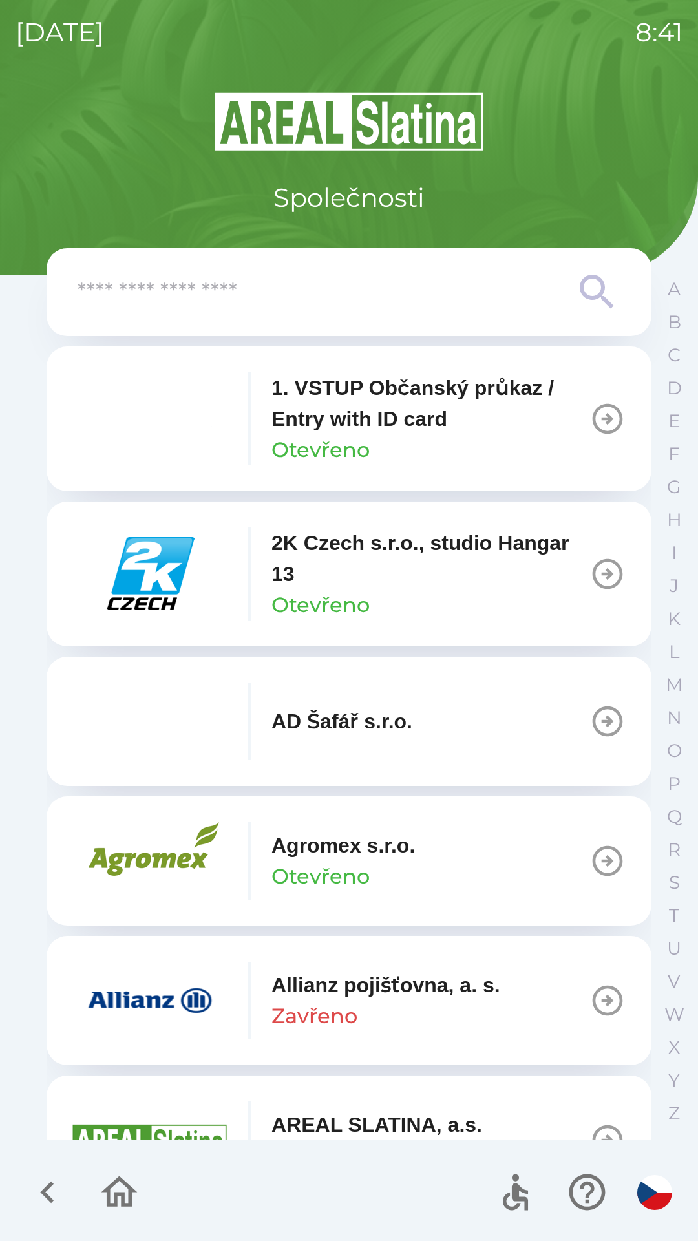
click at [382, 294] on input "text" at bounding box center [323, 293] width 491 height 36
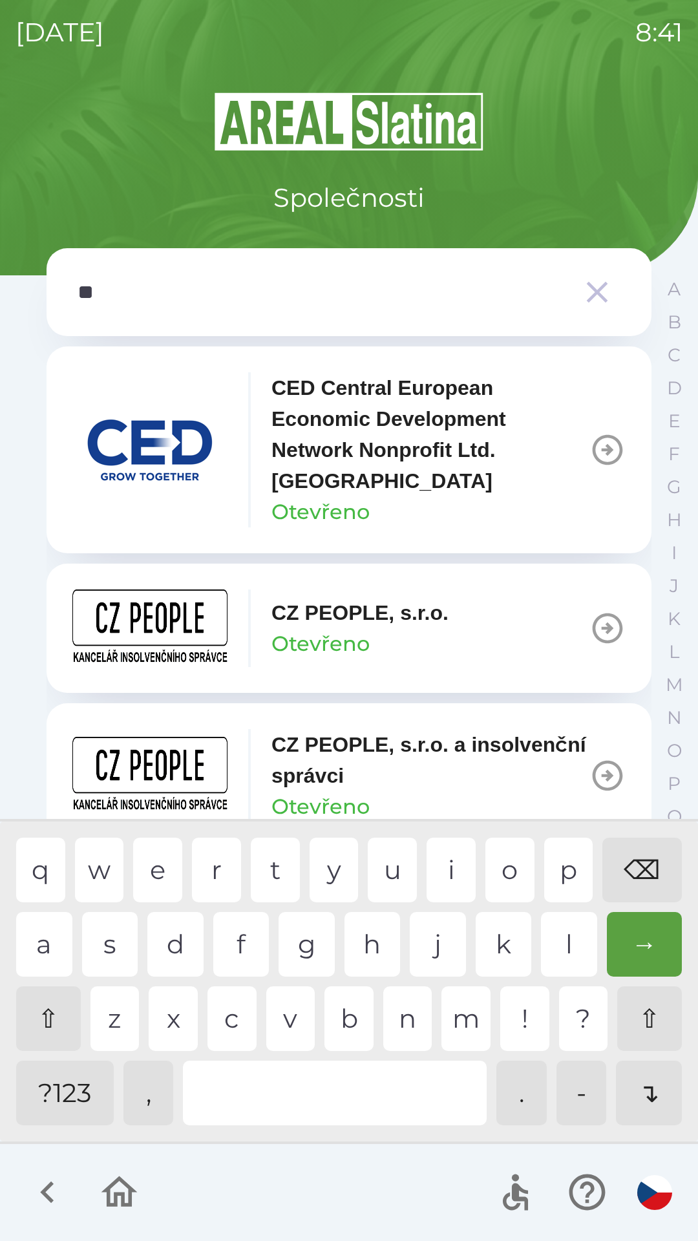
type input "***"
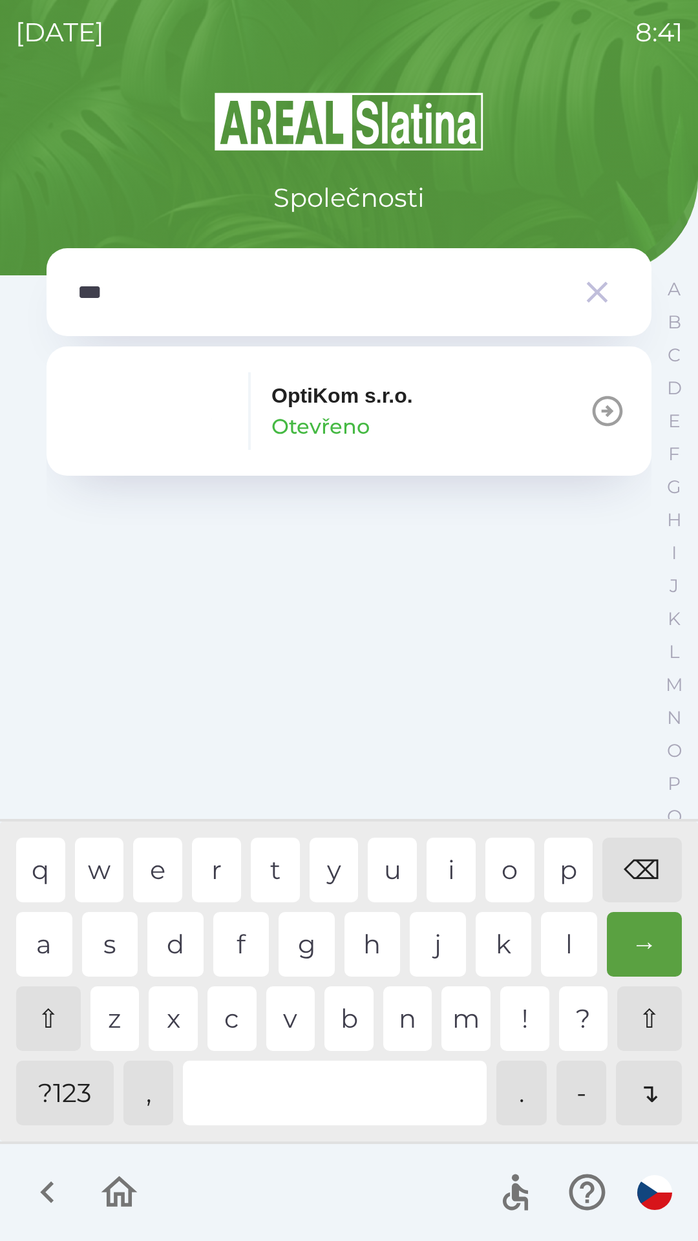
click at [278, 868] on div "t" at bounding box center [275, 870] width 49 height 65
click at [413, 410] on p "OptiKom s.r.o." at bounding box center [343, 395] width 142 height 31
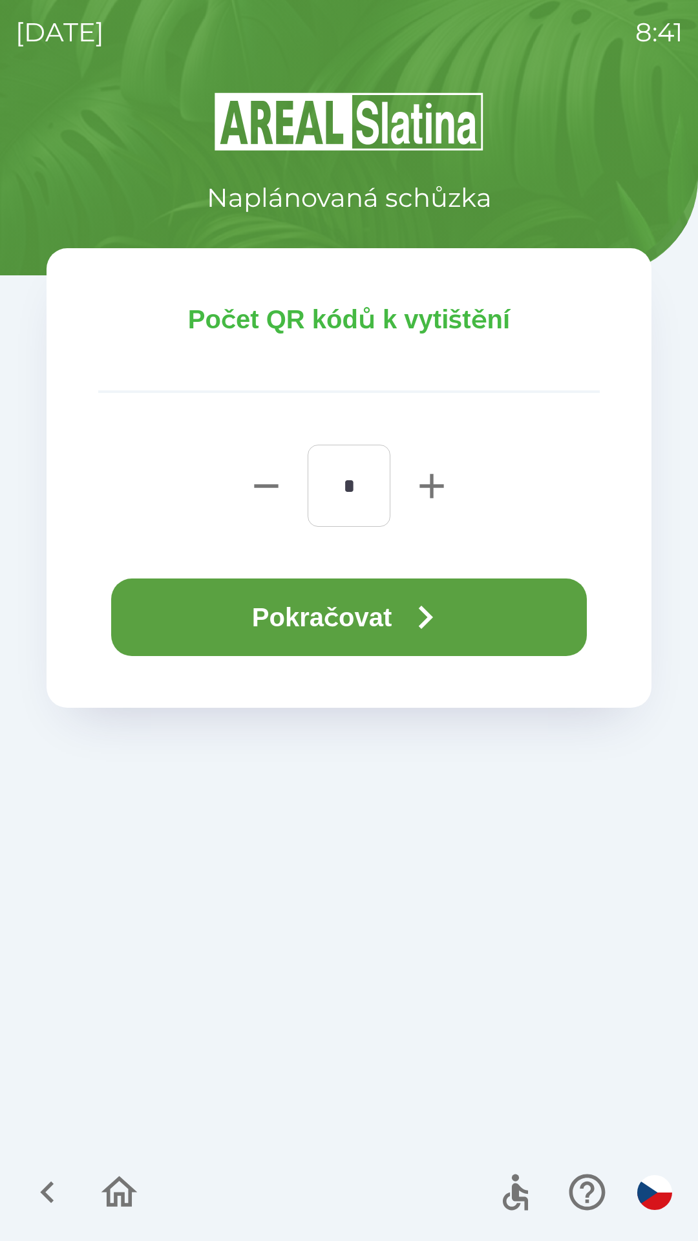
click at [498, 625] on button "Pokračovat" at bounding box center [349, 618] width 476 height 78
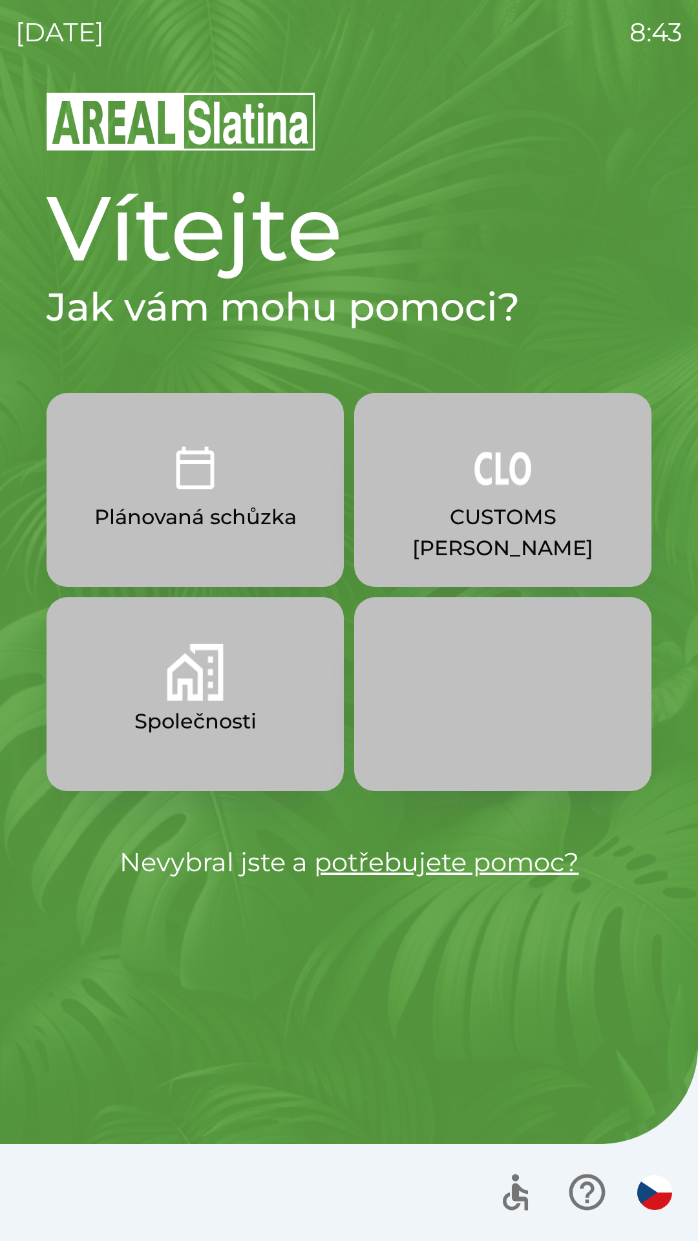
click at [653, 1188] on img "button" at bounding box center [654, 1192] width 35 height 35
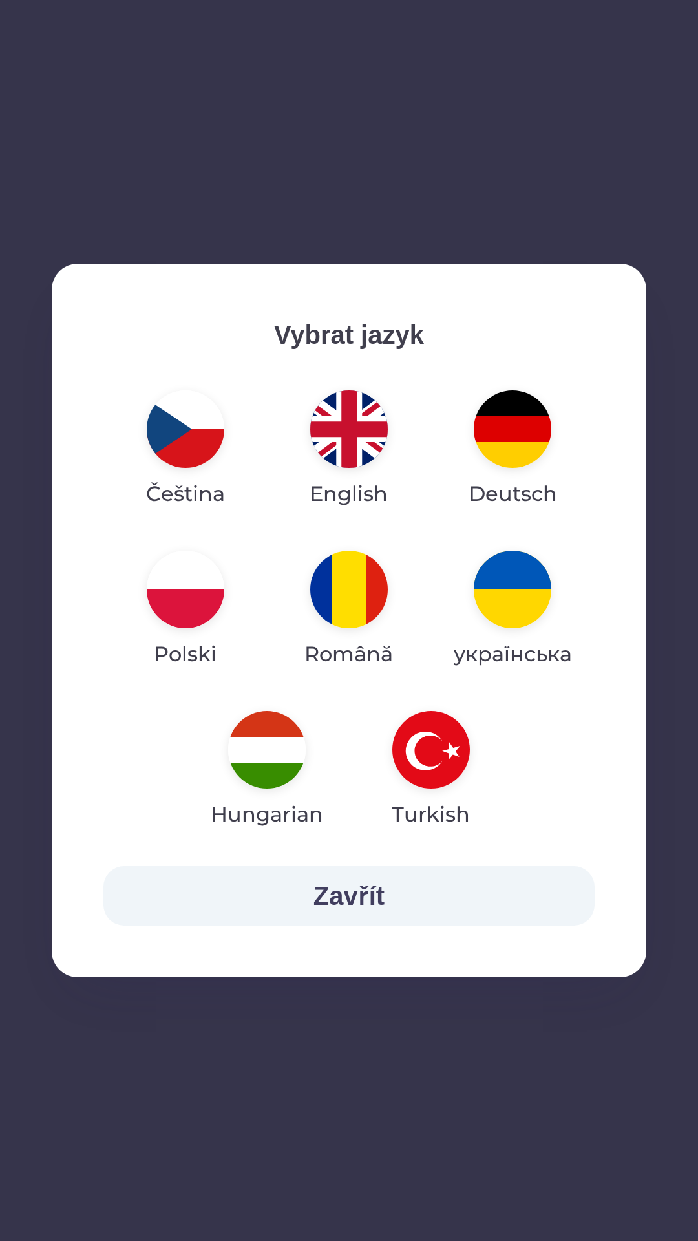
click at [365, 434] on img "button" at bounding box center [349, 430] width 78 height 78
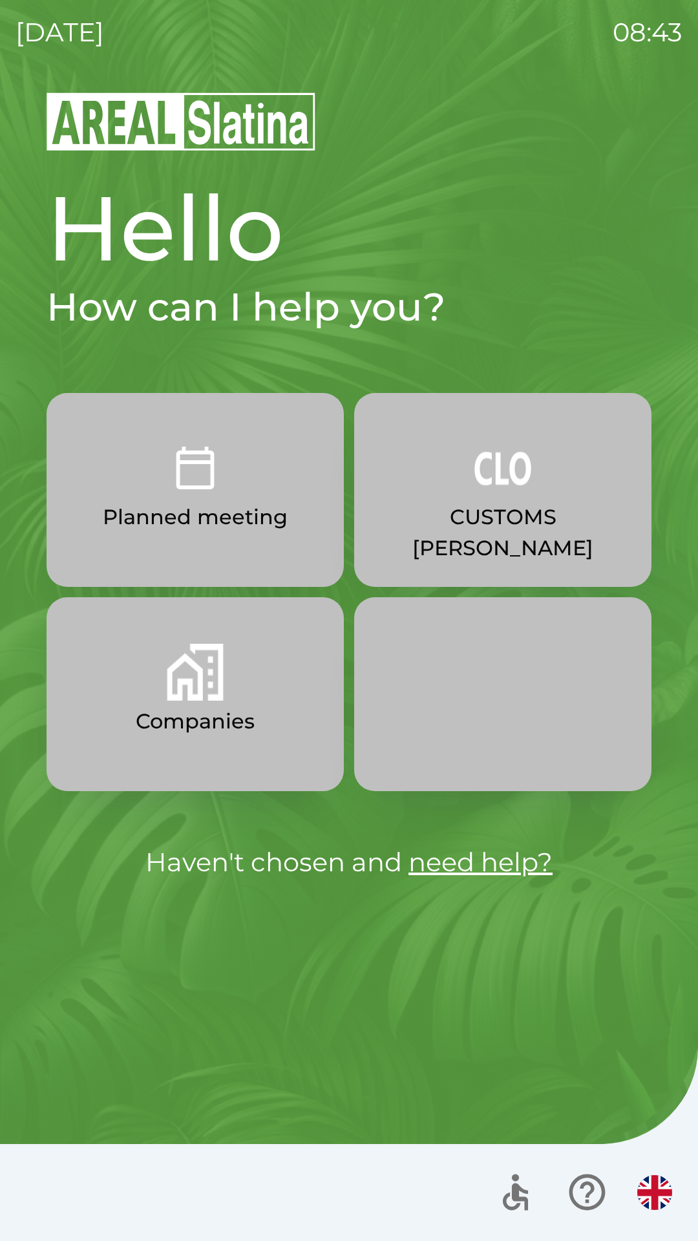
click at [159, 696] on button "Companies" at bounding box center [195, 694] width 297 height 194
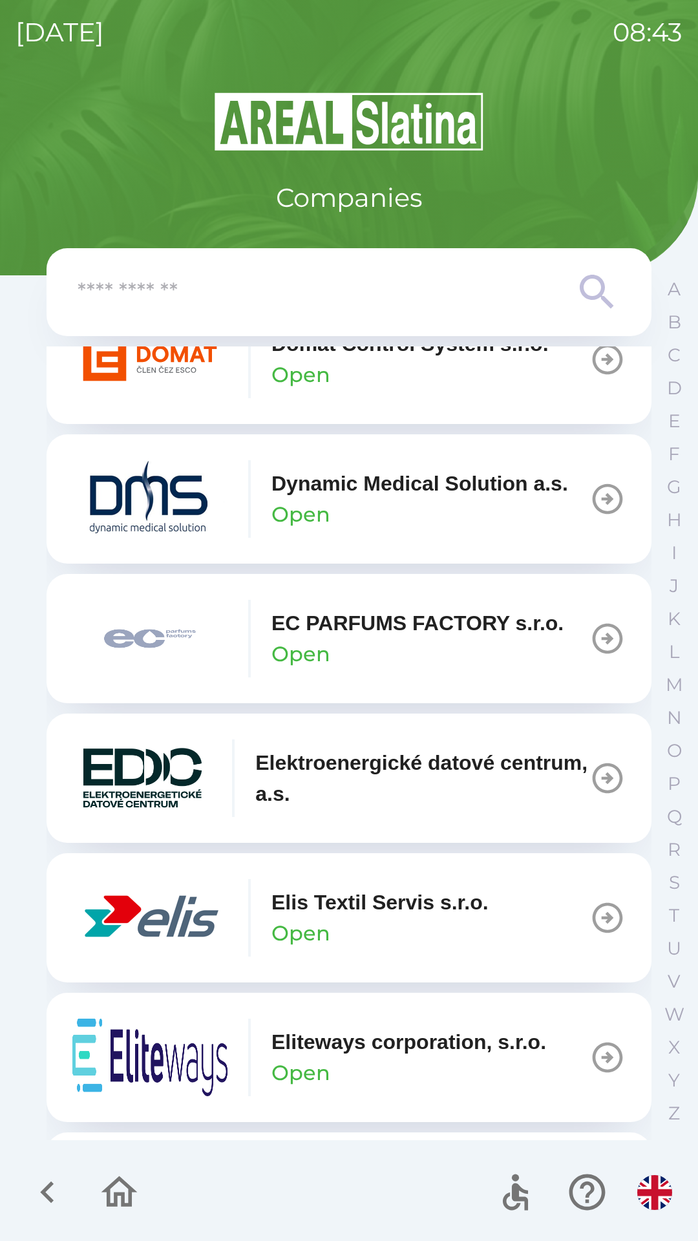
scroll to position [3337, 0]
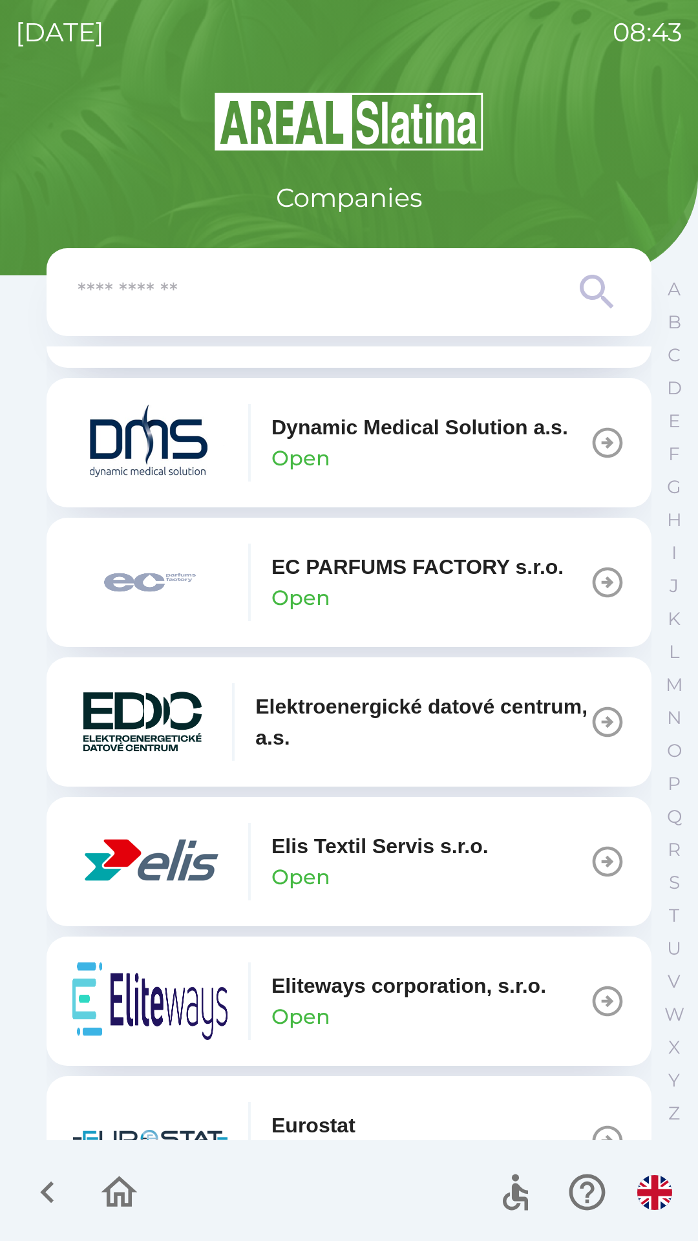
click at [396, 828] on button "Elis Textil Servis s.r.o. Open" at bounding box center [349, 861] width 605 height 129
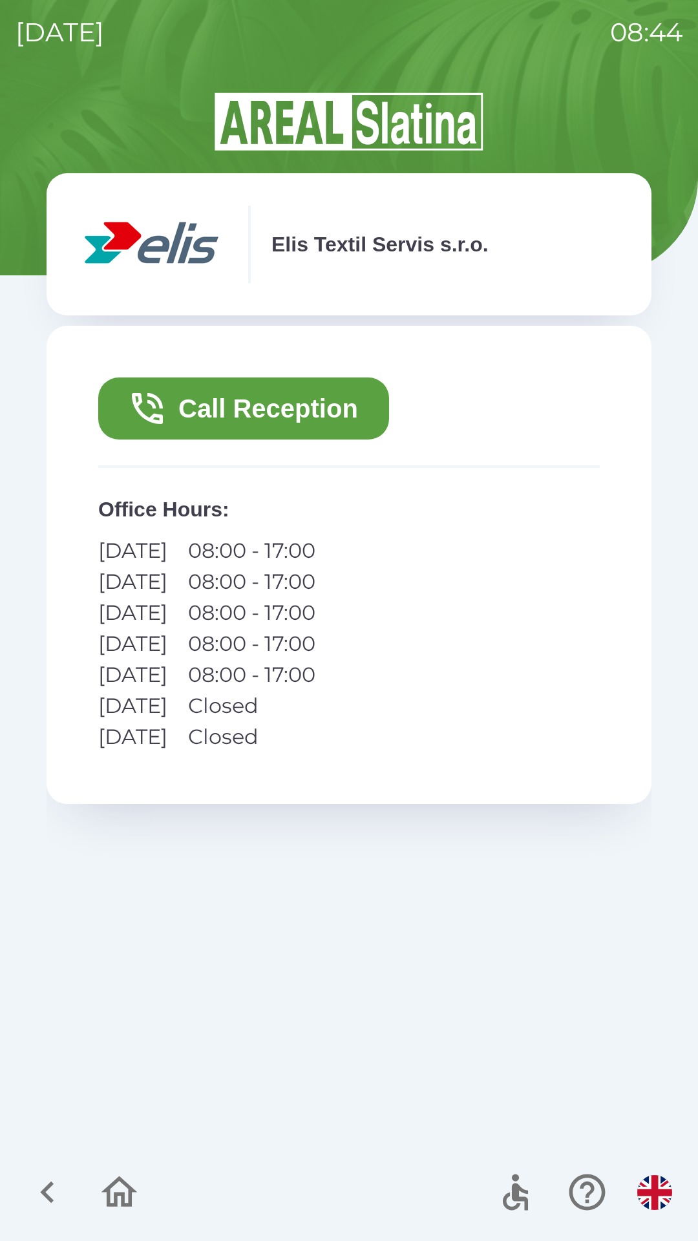
click at [272, 404] on button "Call Reception" at bounding box center [243, 409] width 291 height 62
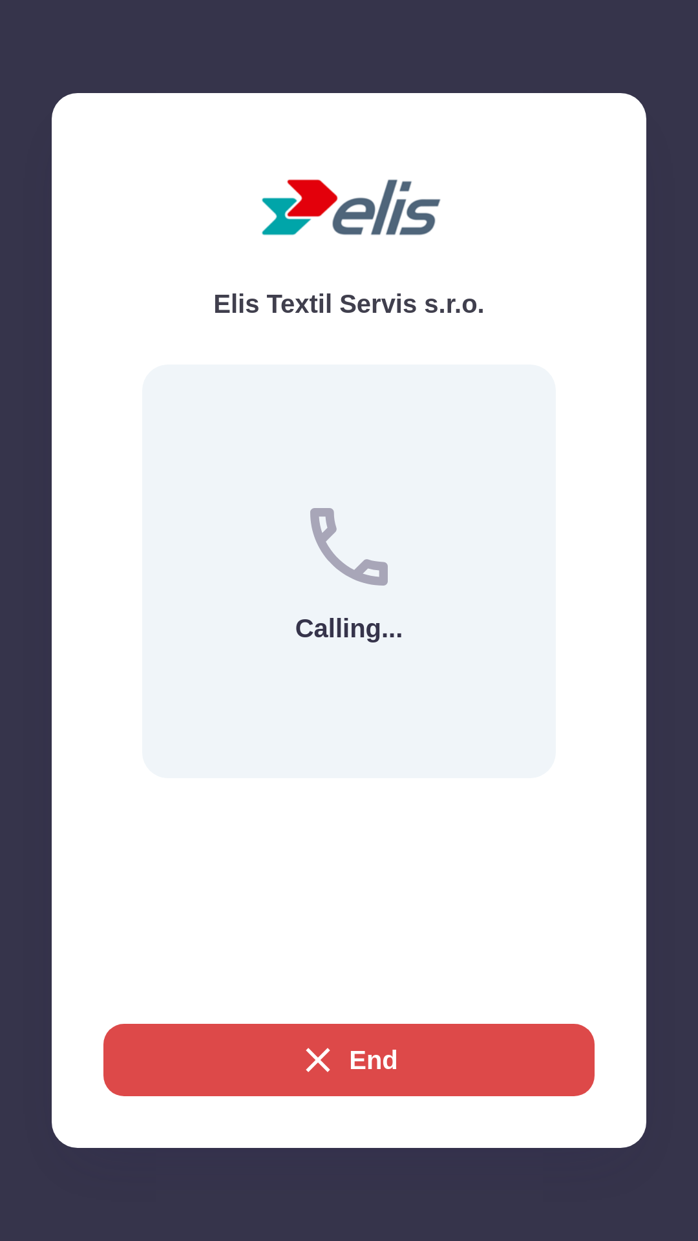
click at [395, 1065] on button "End" at bounding box center [348, 1060] width 491 height 72
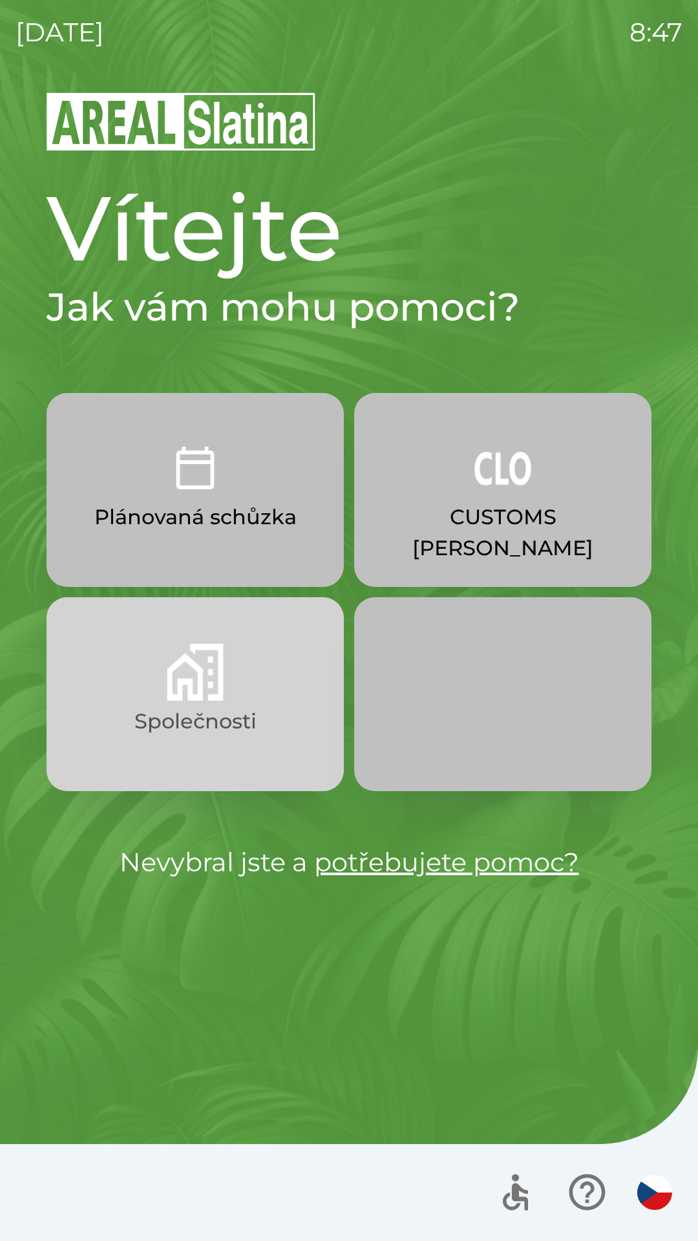
click at [167, 697] on img "button" at bounding box center [195, 672] width 57 height 57
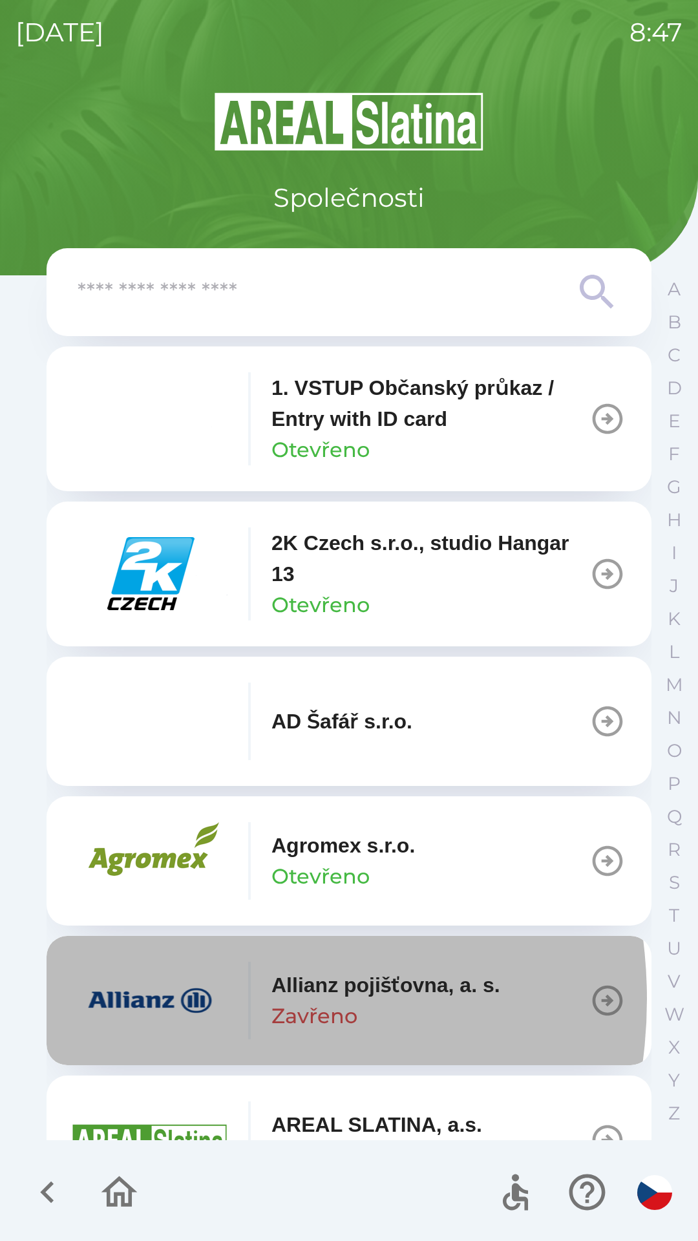
click at [178, 1000] on img "button" at bounding box center [149, 1001] width 155 height 78
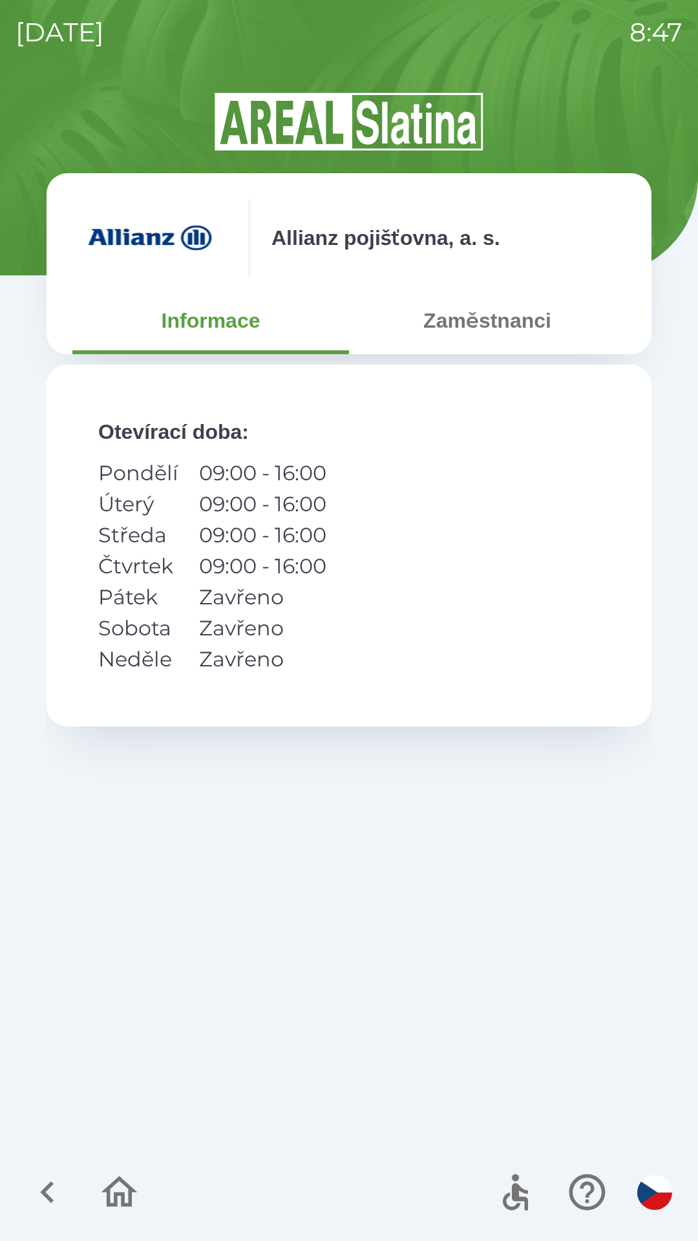
click at [456, 330] on button "Zaměstnanci" at bounding box center [487, 320] width 277 height 47
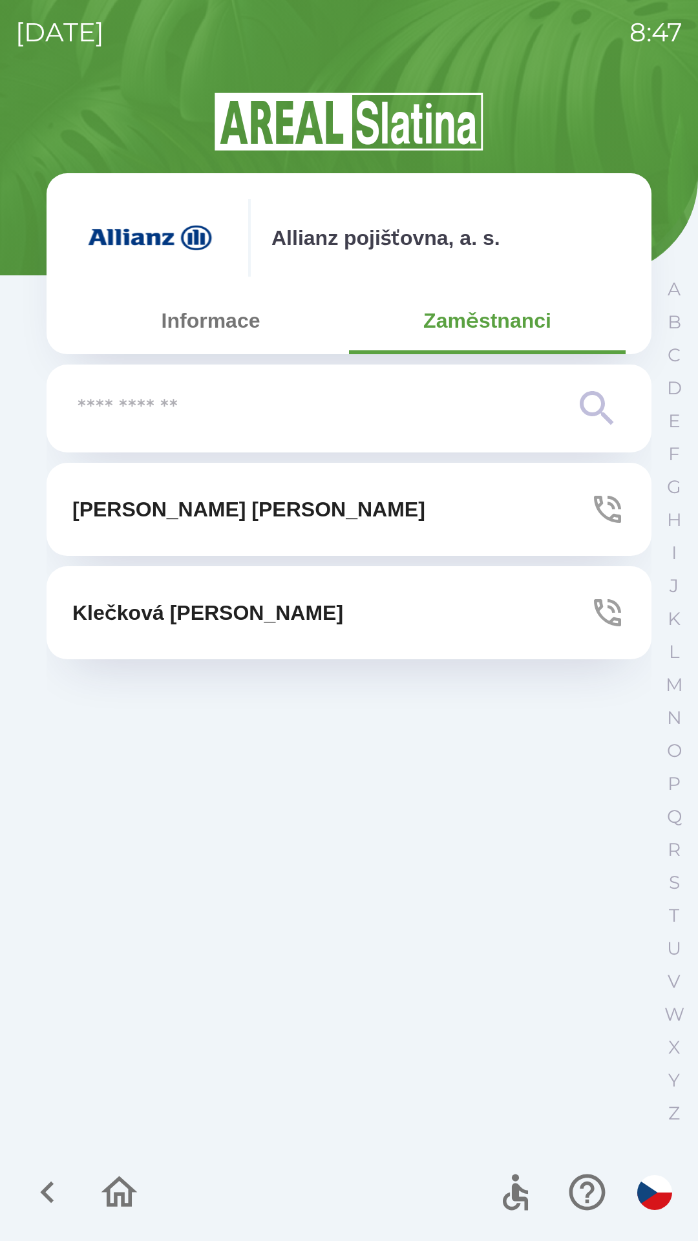
click at [315, 516] on button "[PERSON_NAME]" at bounding box center [349, 509] width 605 height 93
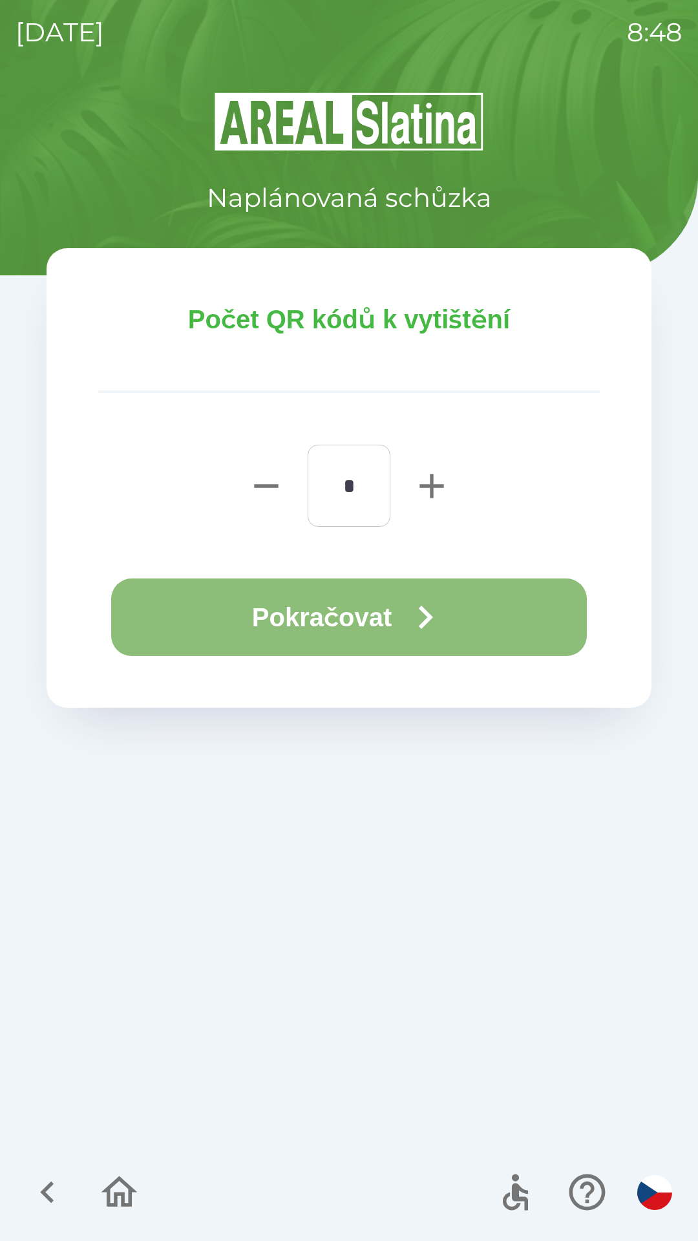
click at [316, 618] on button "Pokračovat" at bounding box center [349, 618] width 476 height 78
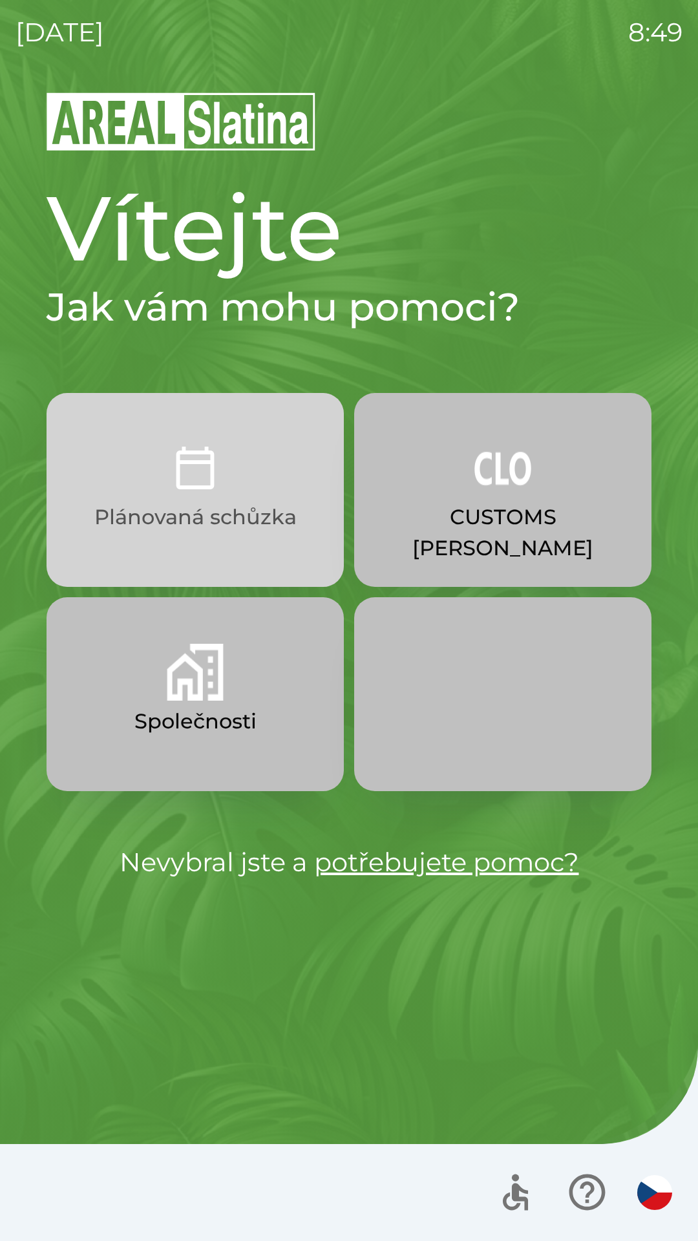
click at [259, 503] on p "Plánovaná schůzka" at bounding box center [195, 517] width 202 height 31
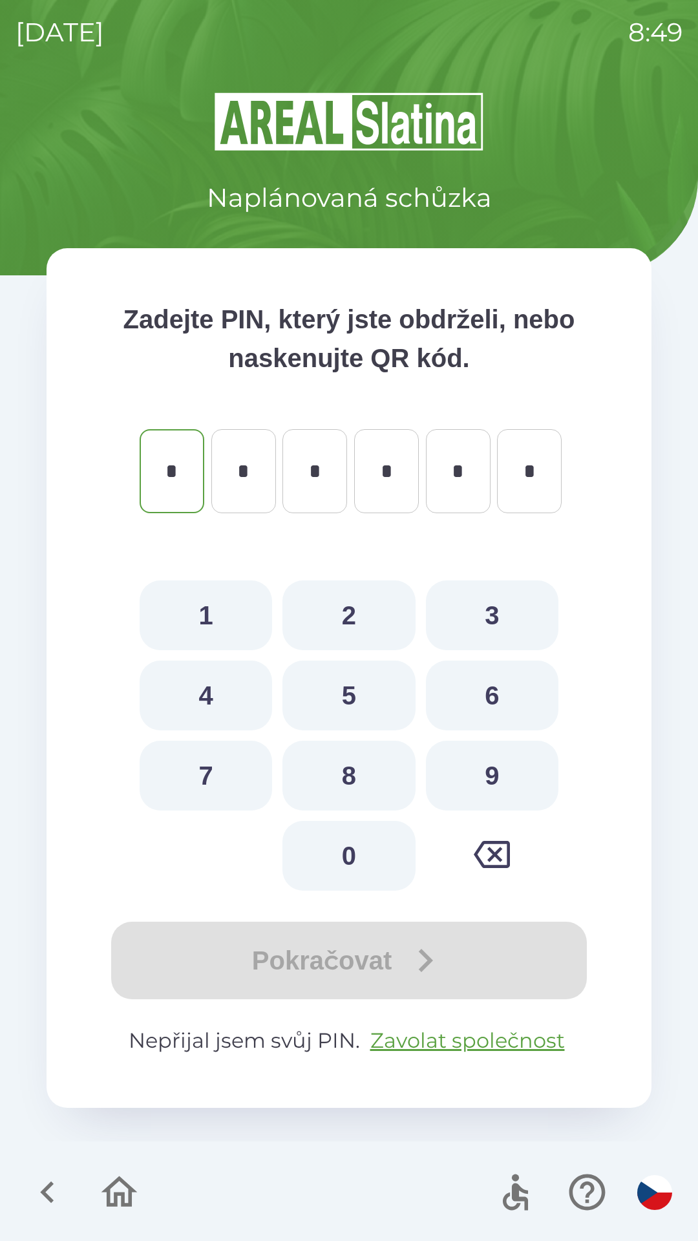
click at [116, 1183] on icon "button" at bounding box center [120, 1192] width 36 height 31
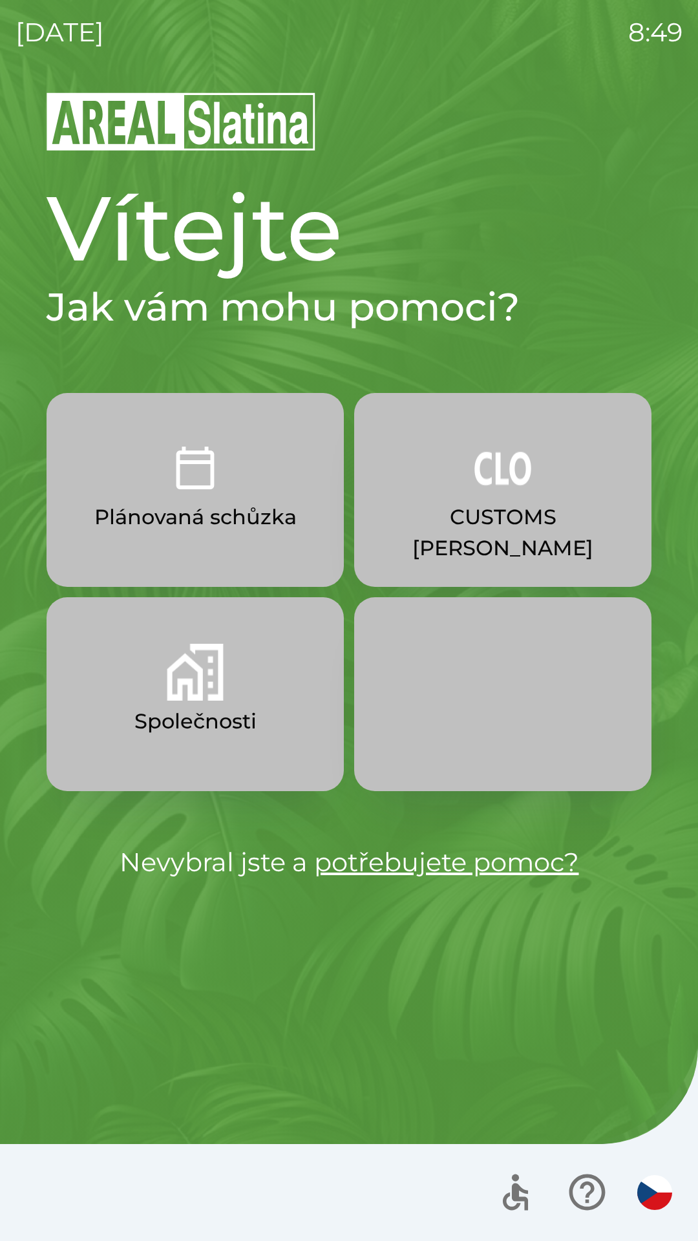
click at [265, 696] on button "Společnosti" at bounding box center [195, 694] width 297 height 194
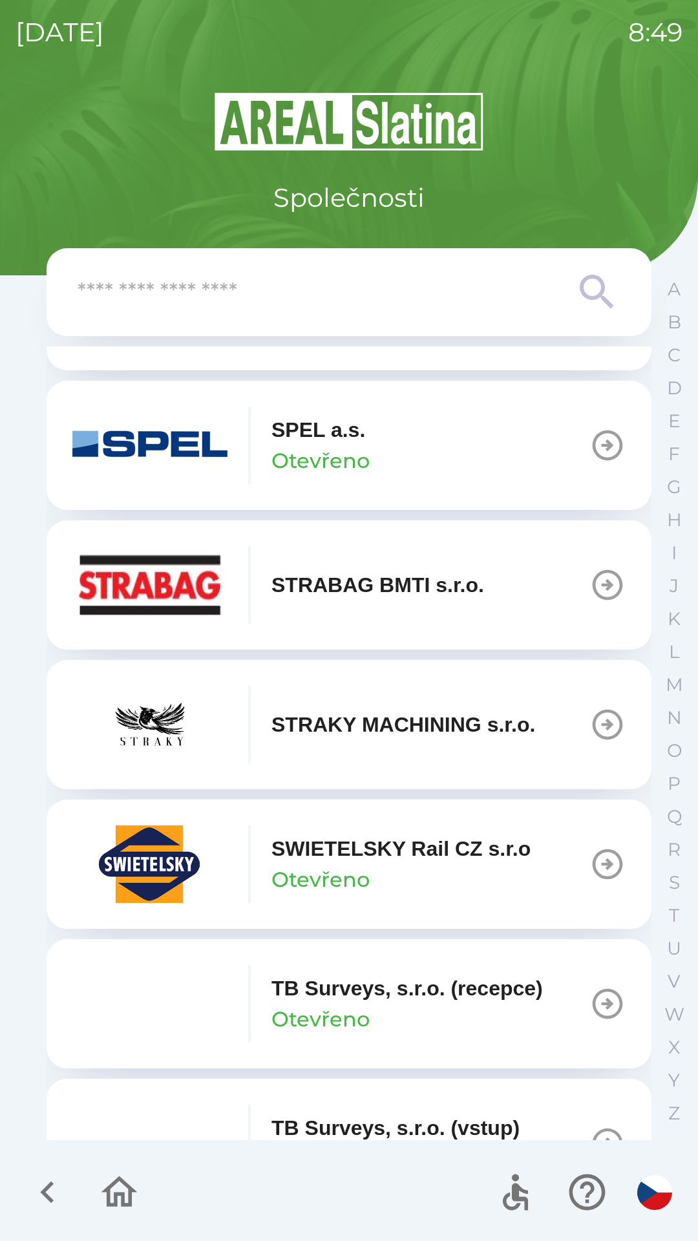
scroll to position [8283, 0]
click at [592, 603] on icon "button" at bounding box center [608, 584] width 36 height 36
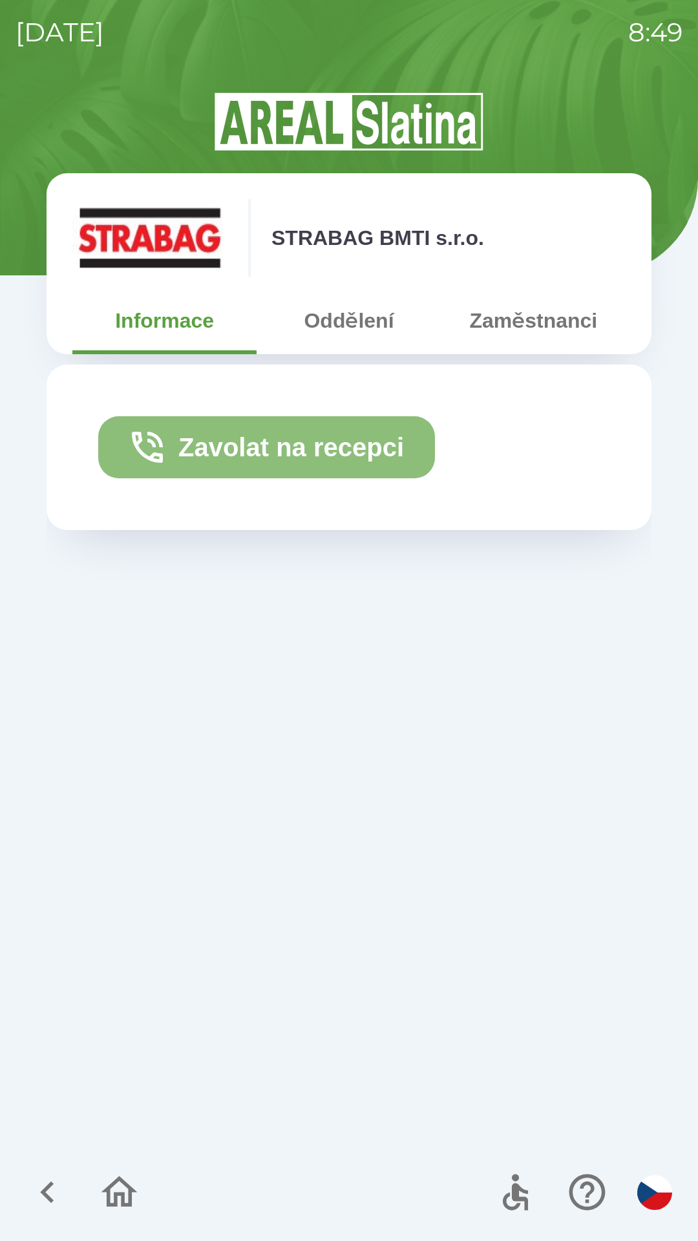
click at [384, 437] on button "Zavolat na recepci" at bounding box center [266, 447] width 337 height 62
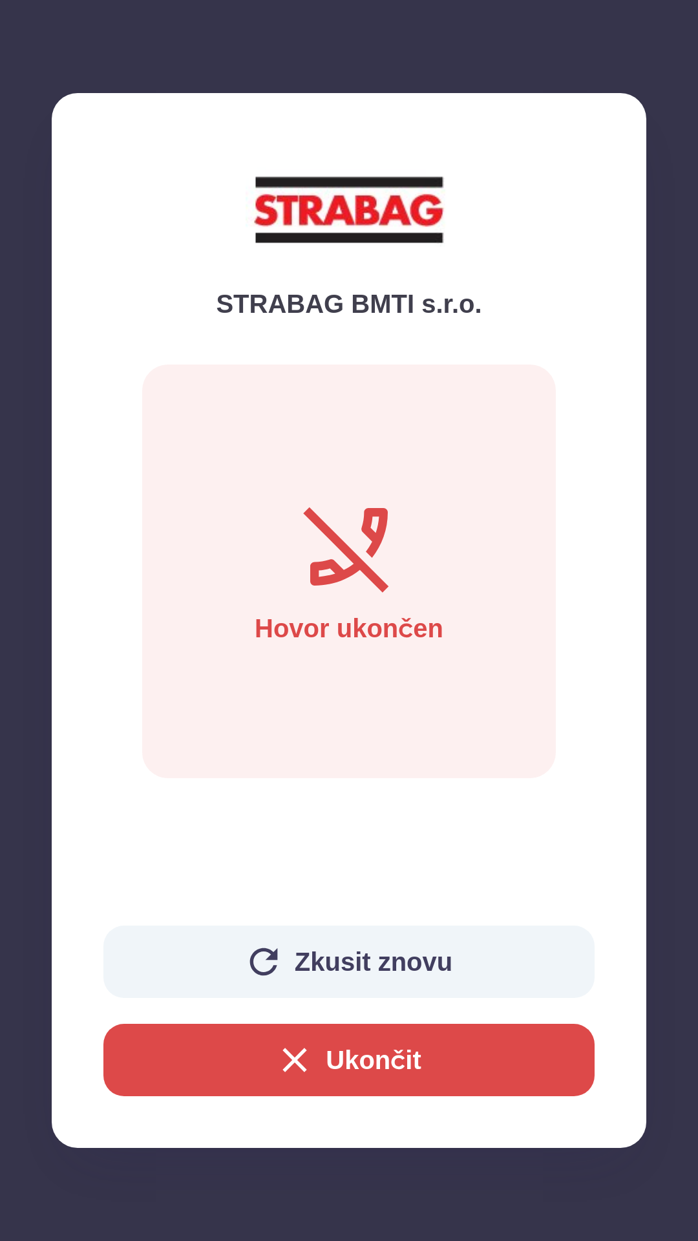
click at [392, 1053] on button "Ukončit" at bounding box center [348, 1060] width 491 height 72
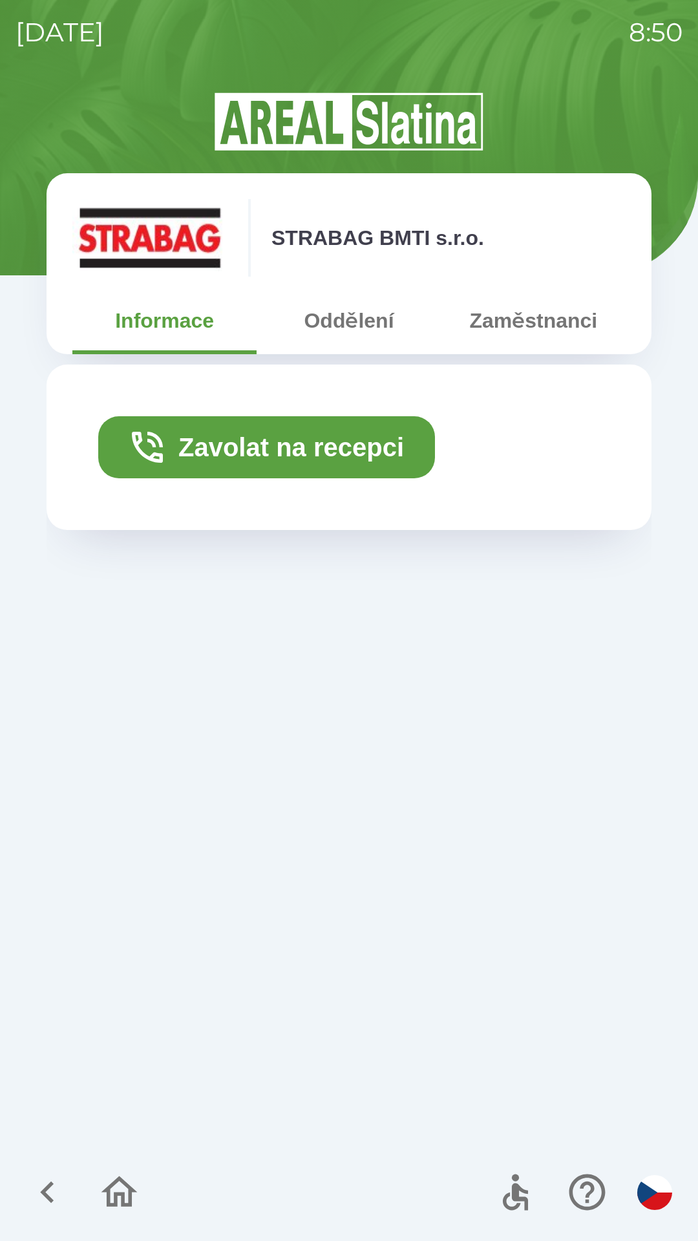
click at [61, 1185] on icon "button" at bounding box center [47, 1192] width 43 height 43
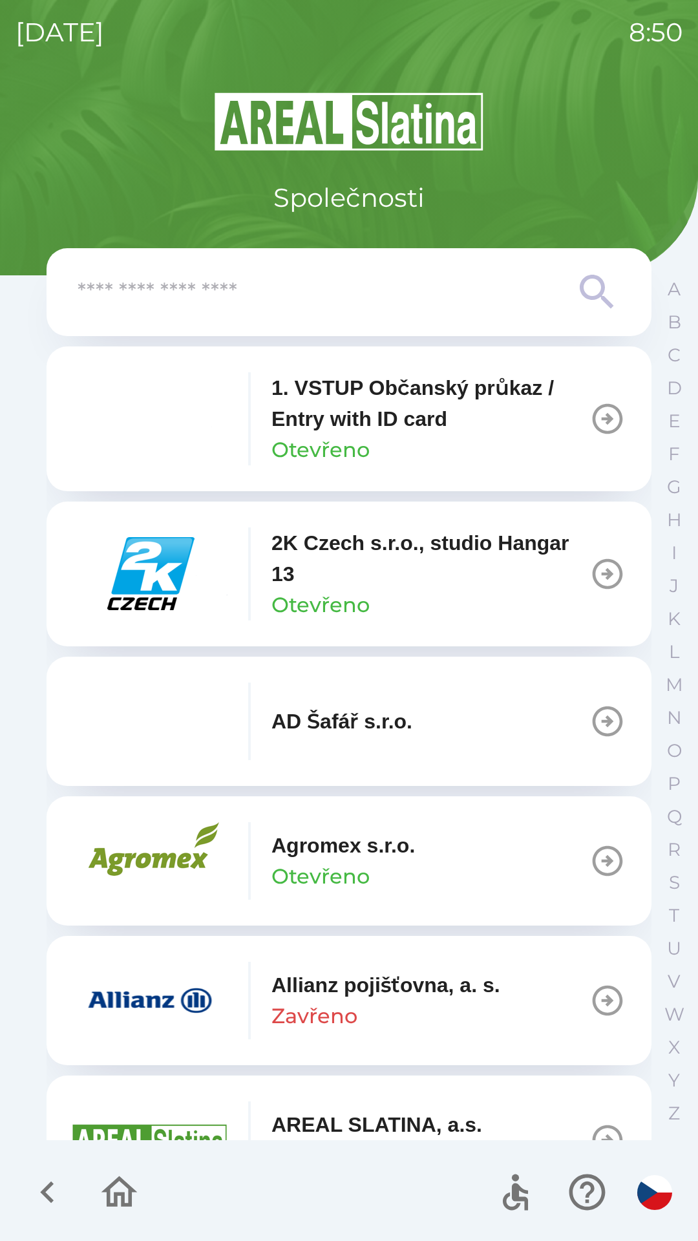
click at [140, 1184] on icon "button" at bounding box center [119, 1192] width 43 height 43
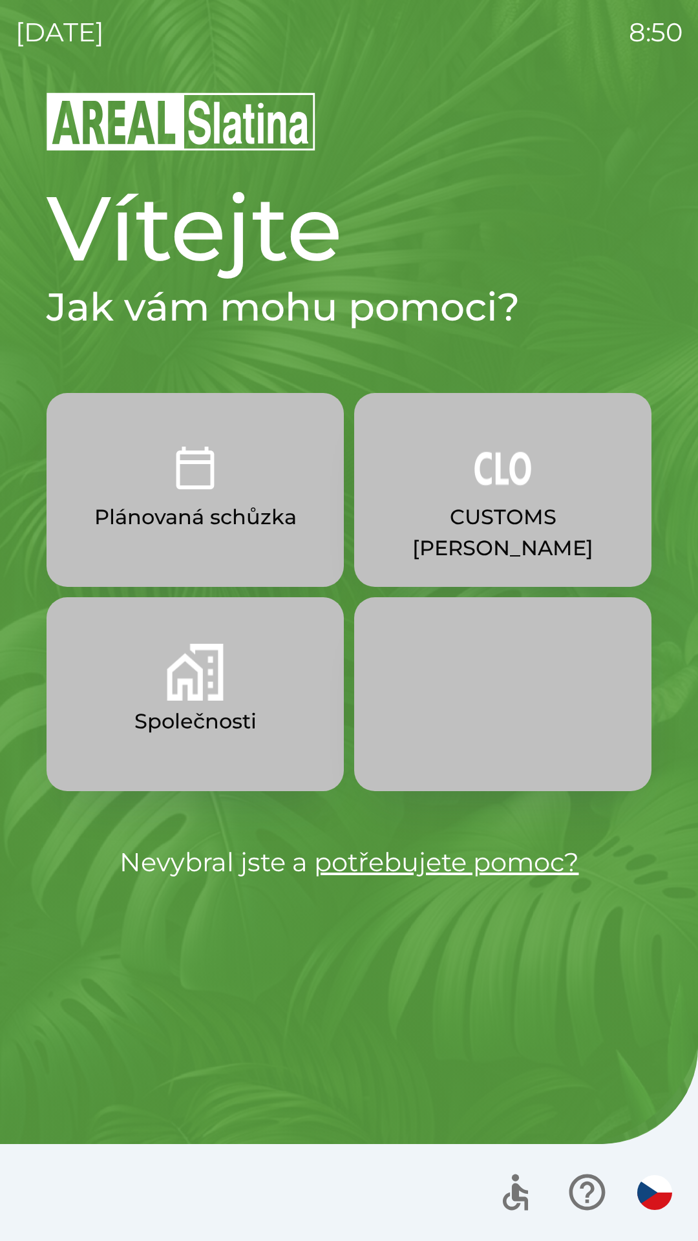
click at [225, 708] on p "Společnosti" at bounding box center [195, 721] width 122 height 31
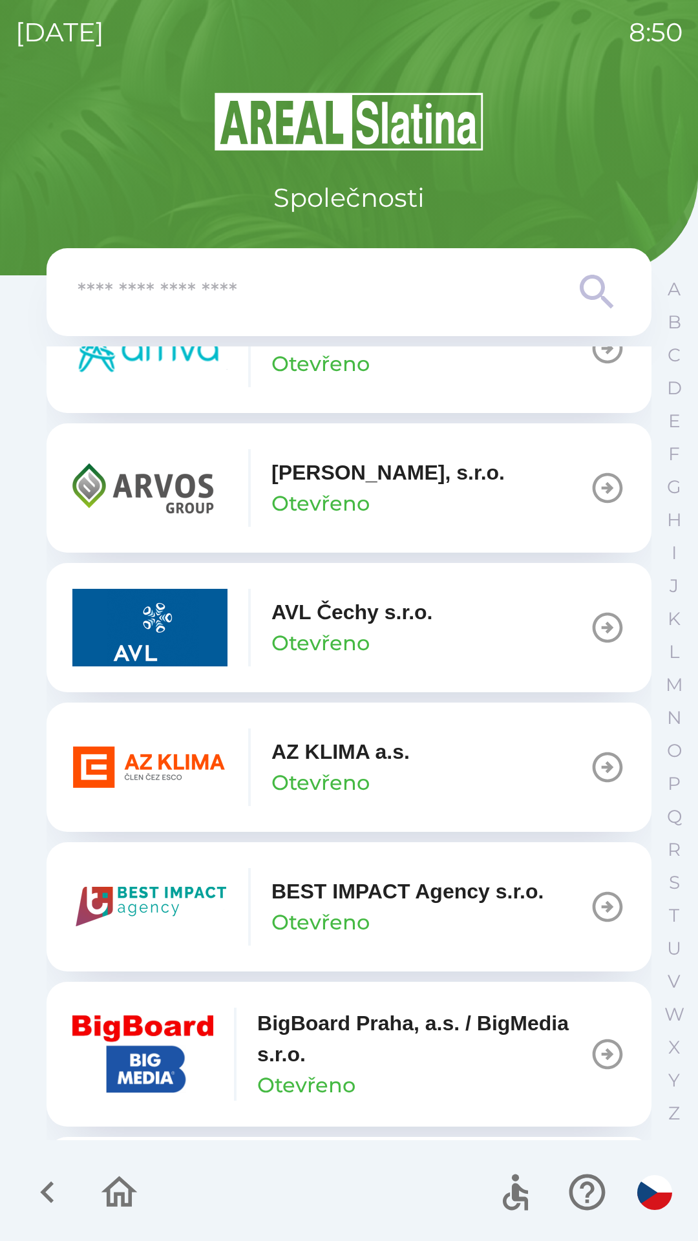
scroll to position [1081, 0]
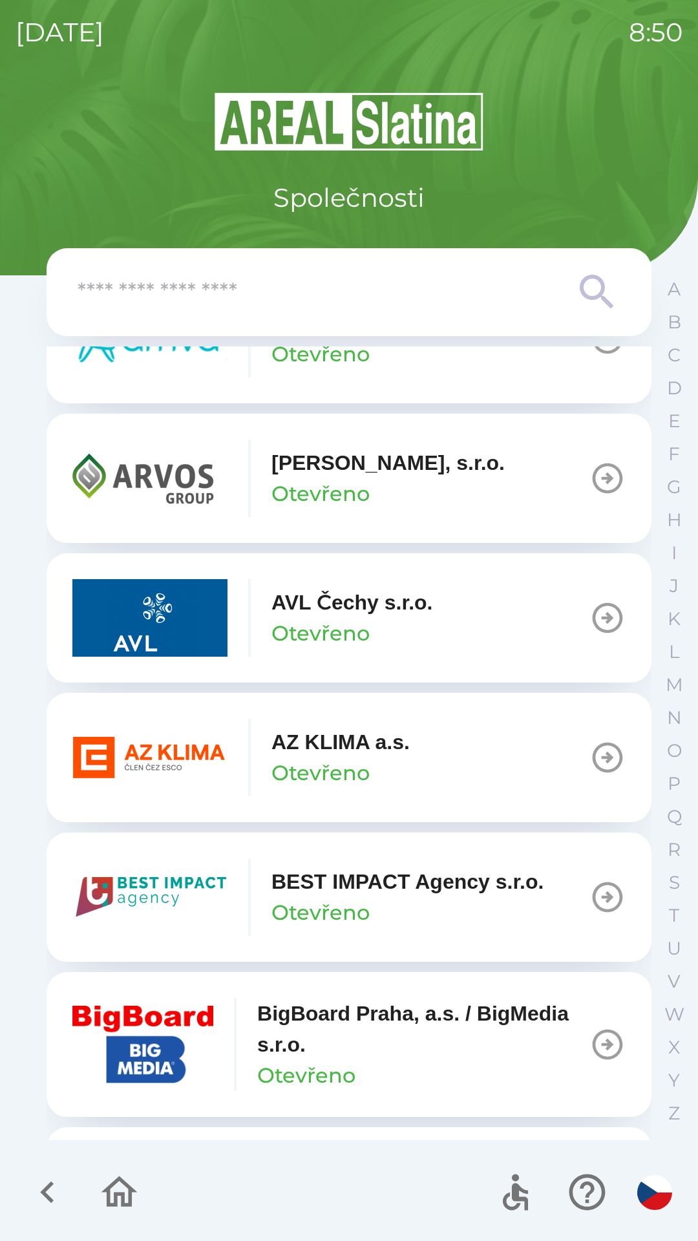
click at [590, 756] on icon "button" at bounding box center [608, 758] width 36 height 36
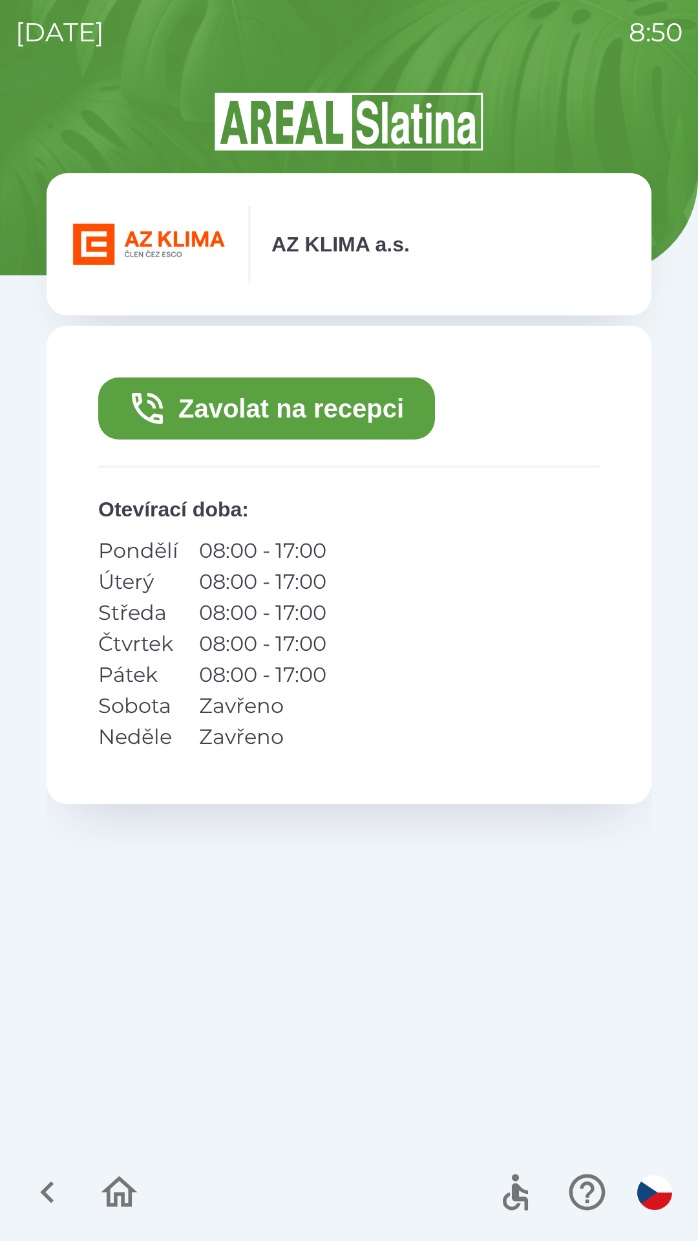
click at [264, 411] on button "Zavolat na recepci" at bounding box center [266, 409] width 337 height 62
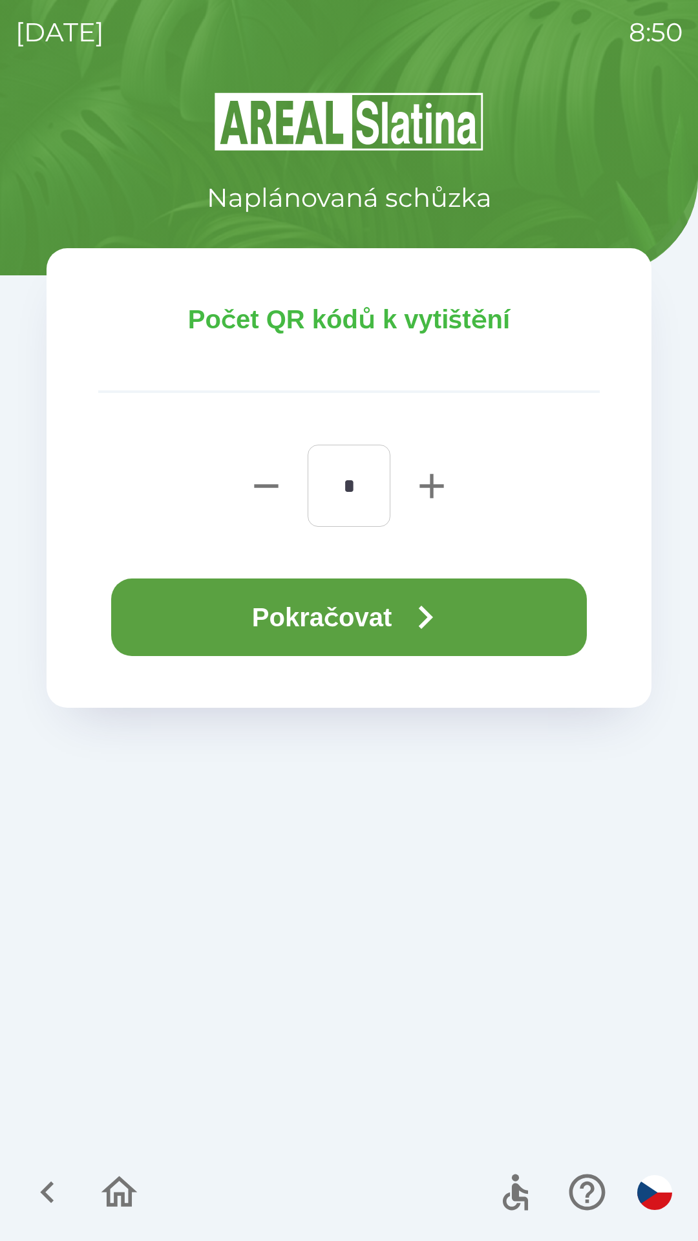
click at [355, 619] on button "Pokračovat" at bounding box center [349, 618] width 476 height 78
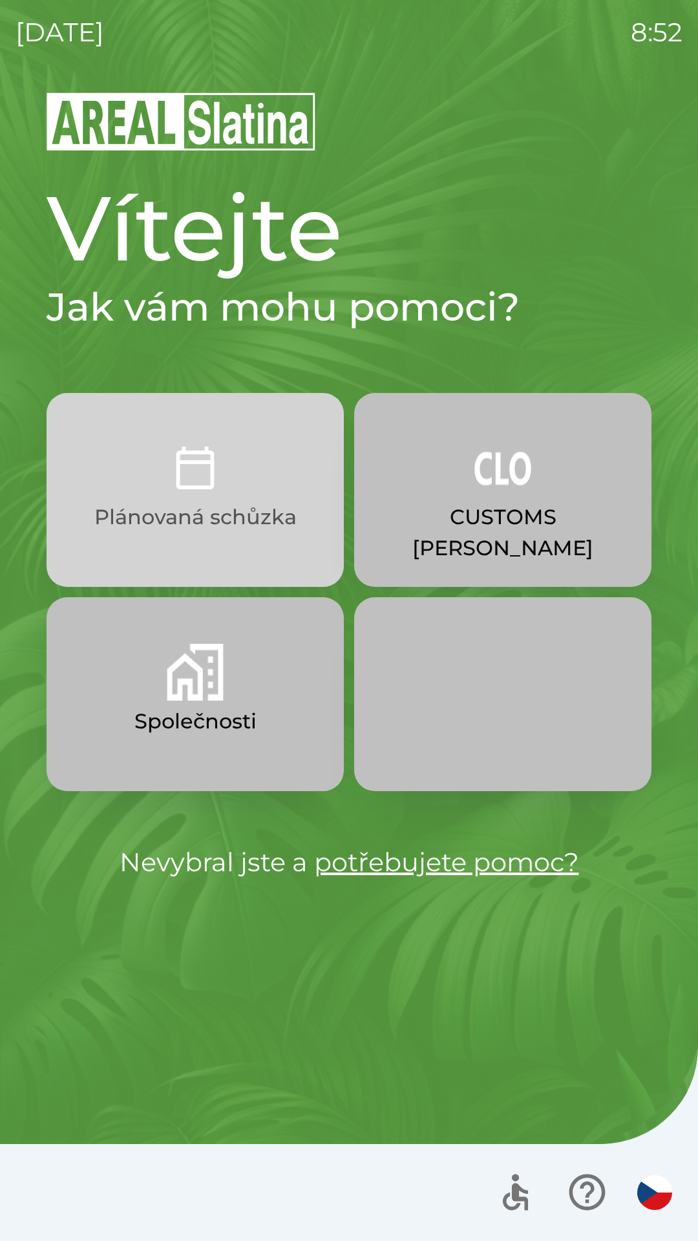
click at [156, 504] on p "Plánovaná schůzka" at bounding box center [195, 517] width 202 height 31
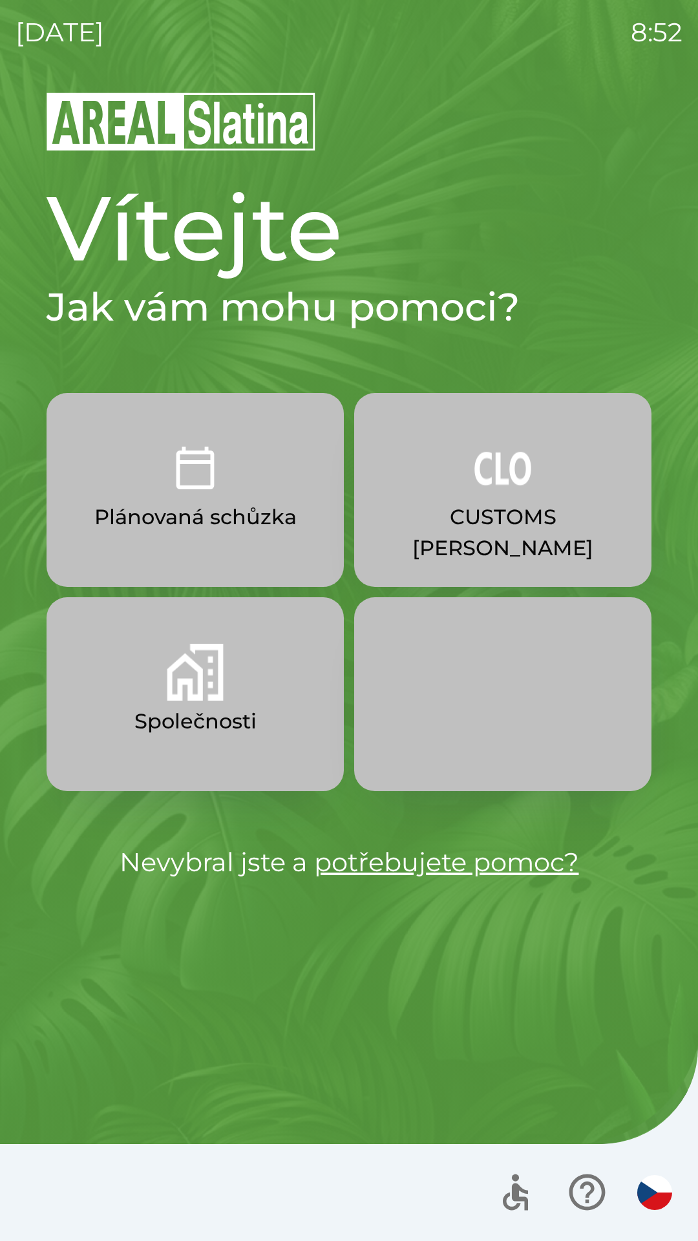
click at [222, 686] on img "button" at bounding box center [195, 672] width 57 height 57
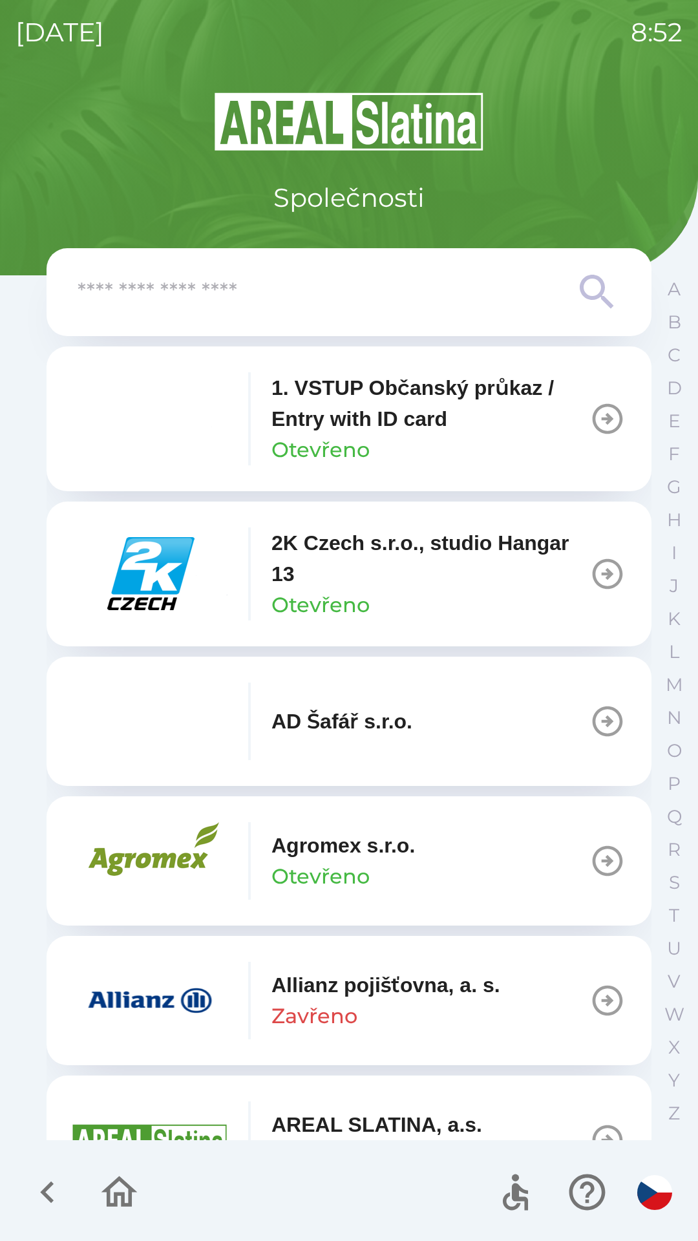
click at [383, 300] on input "text" at bounding box center [323, 293] width 491 height 36
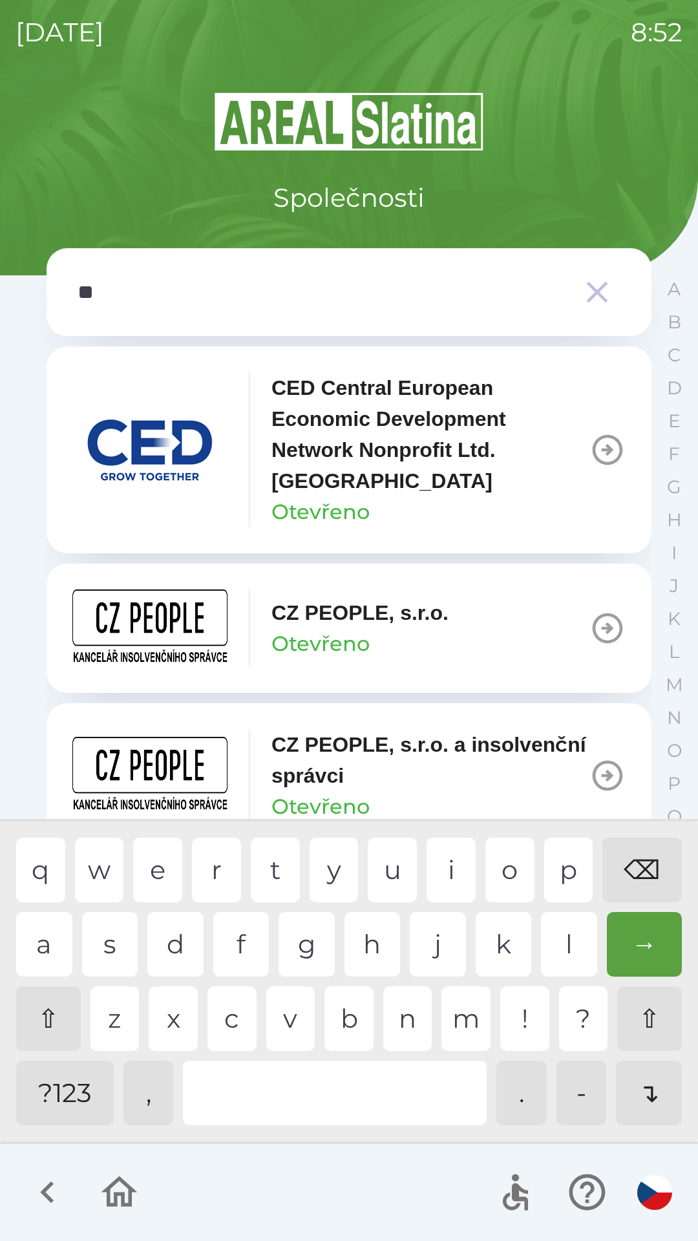
click at [562, 873] on div "p" at bounding box center [568, 870] width 49 height 65
type input "***"
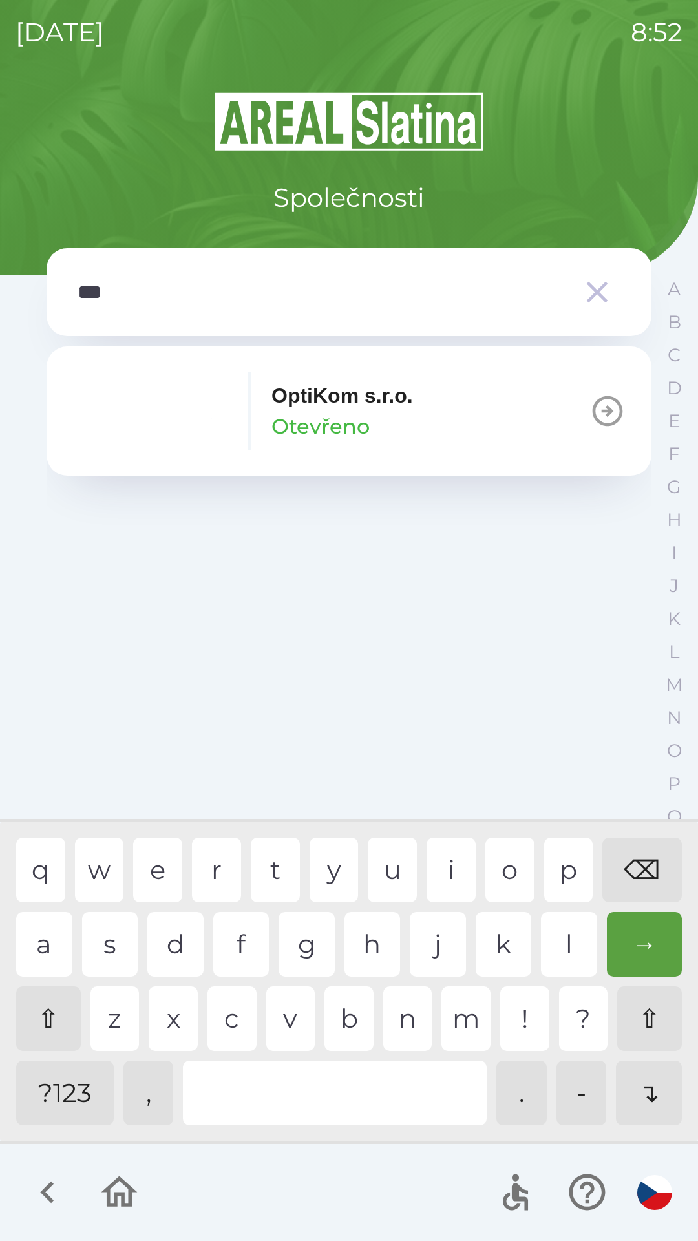
click at [421, 421] on button "OptiKom s.r.o. Otevřeno" at bounding box center [349, 411] width 605 height 129
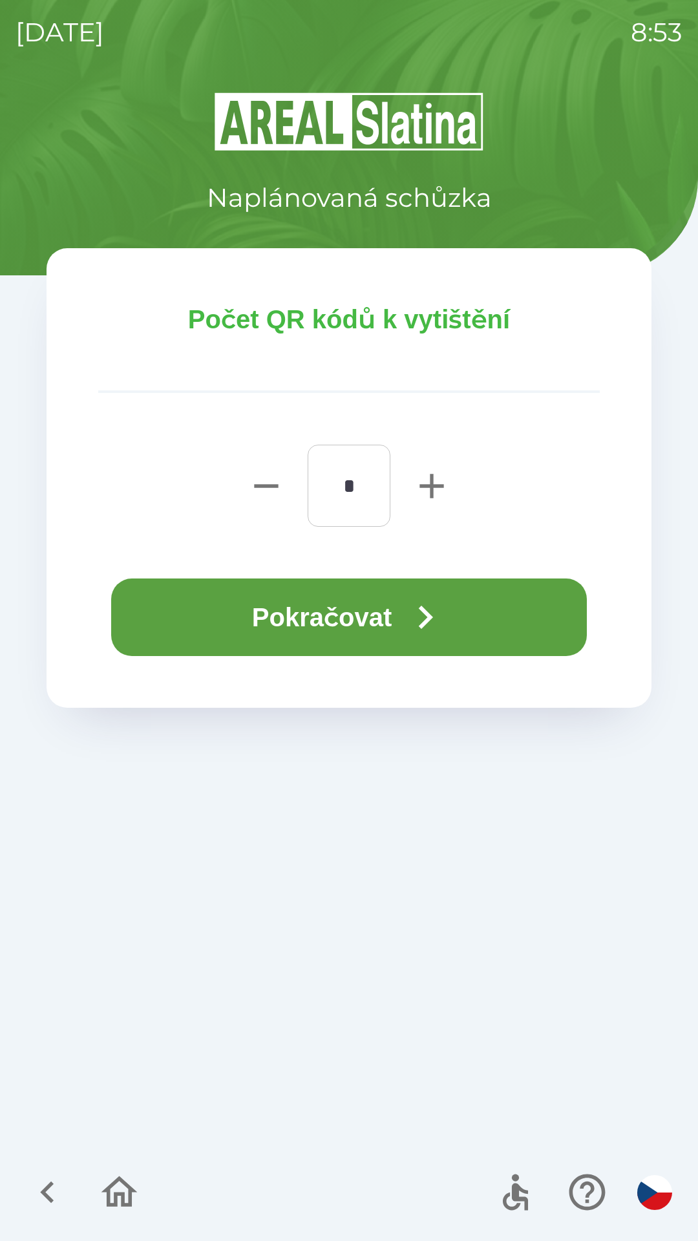
click at [376, 617] on button "Pokračovat" at bounding box center [349, 618] width 476 height 78
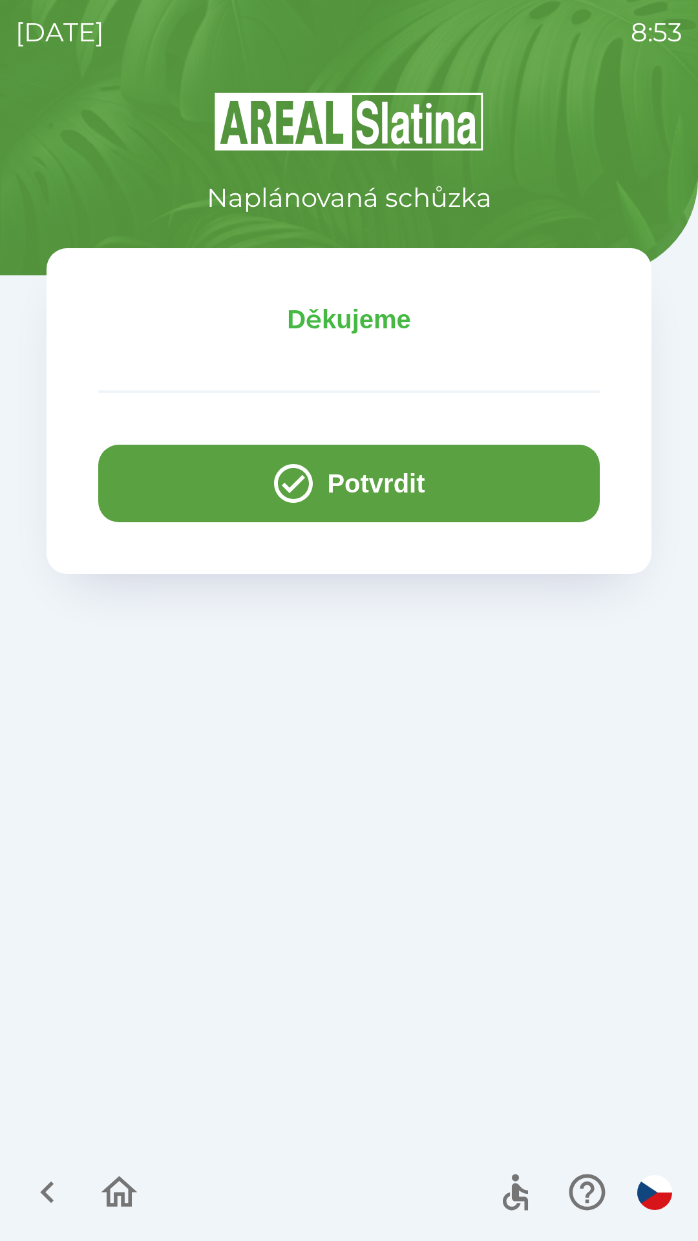
click at [417, 489] on button "Potvrdit" at bounding box center [349, 484] width 502 height 78
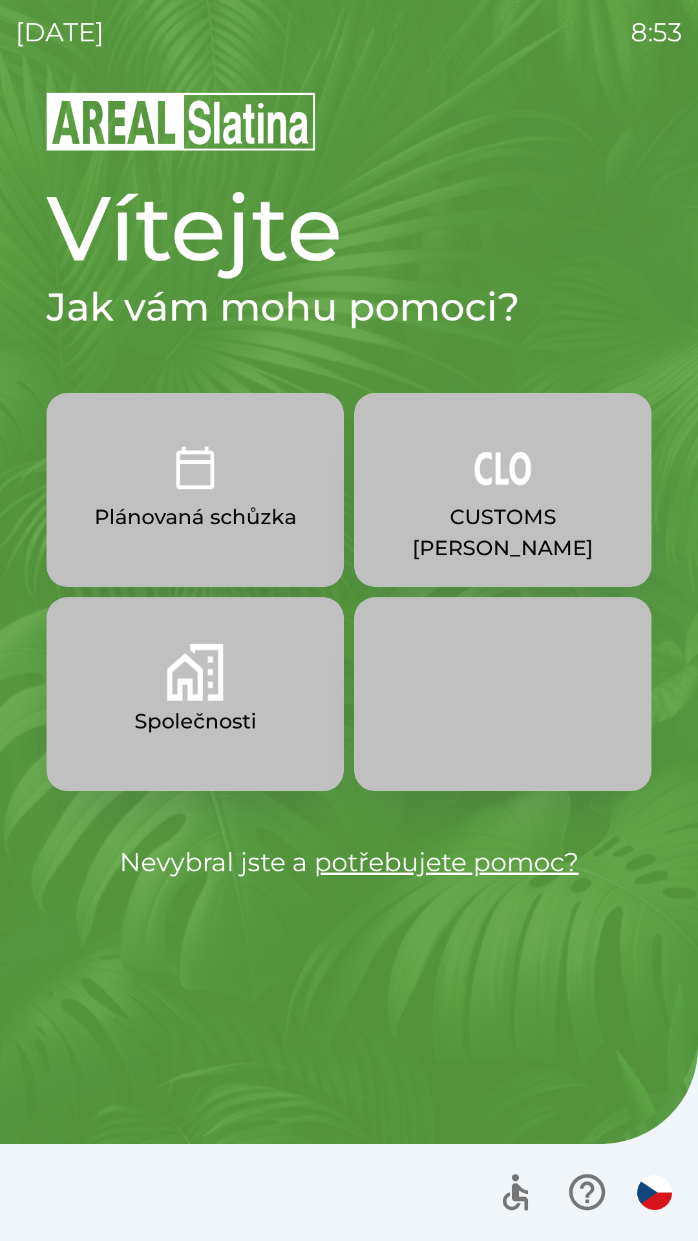
click at [205, 514] on p "Plánovaná schůzka" at bounding box center [195, 517] width 202 height 31
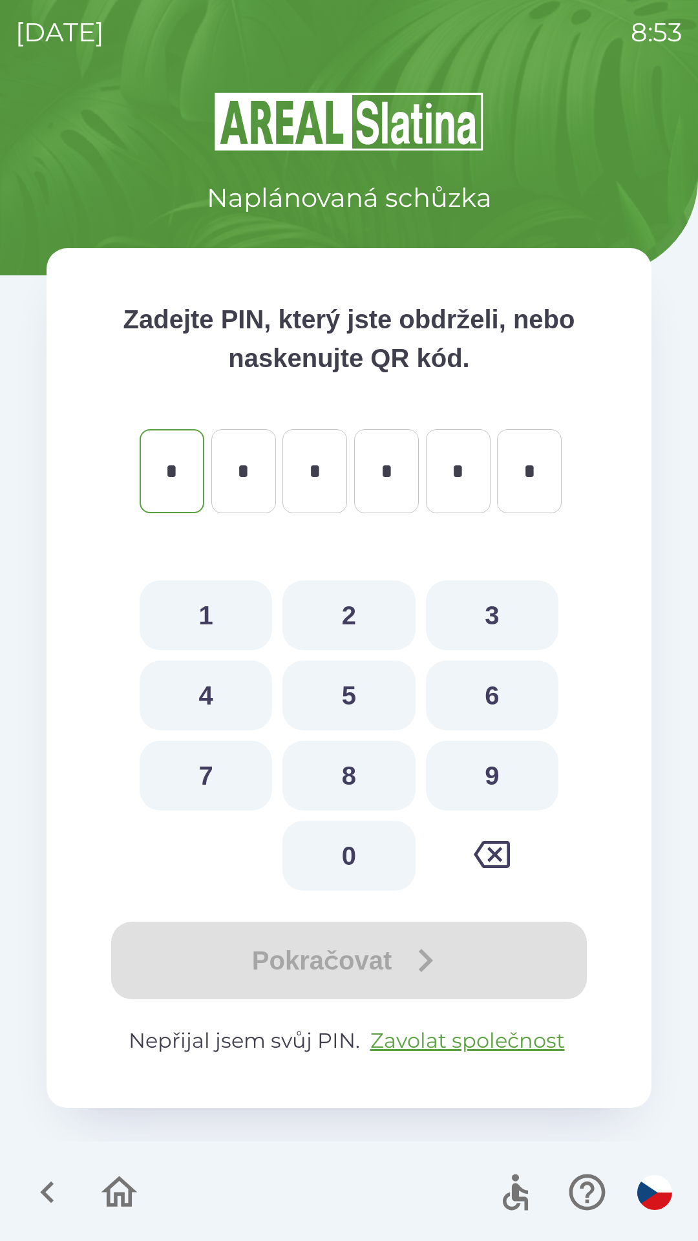
click at [47, 1184] on icon "button" at bounding box center [47, 1192] width 43 height 43
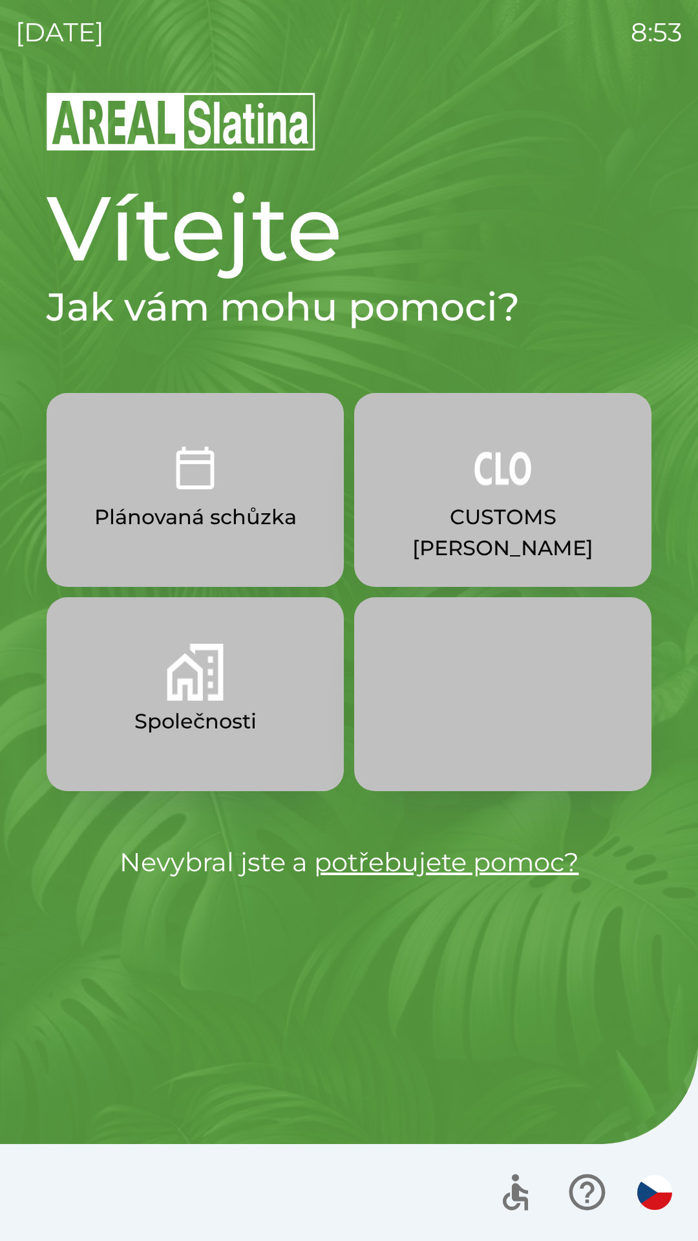
click at [264, 735] on button "Společnosti" at bounding box center [195, 694] width 297 height 194
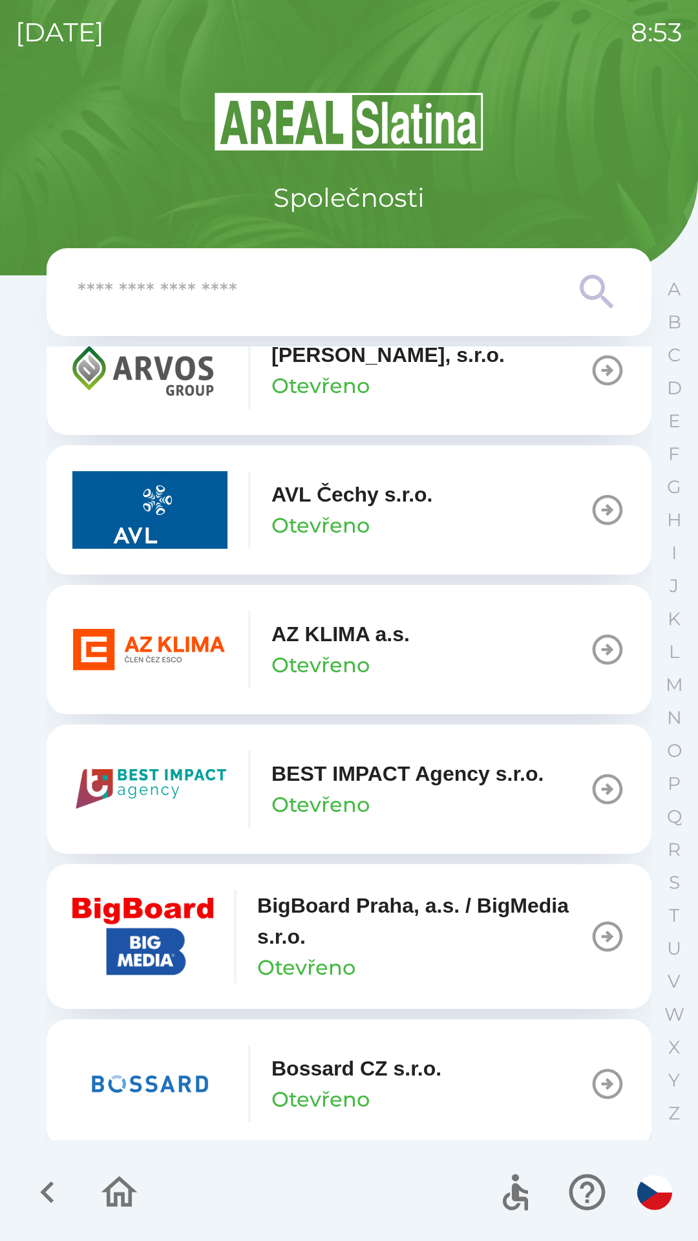
scroll to position [1190, 0]
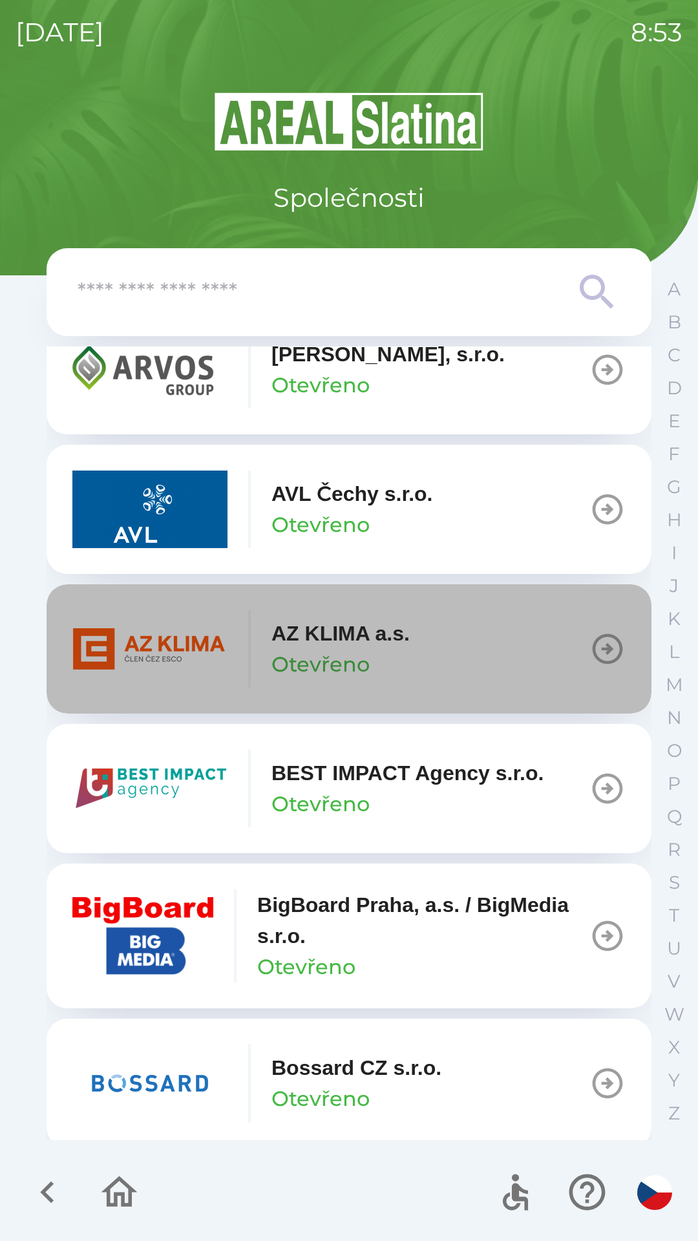
click at [487, 659] on button "AZ KLIMA a.s. Otevřeno" at bounding box center [349, 648] width 605 height 129
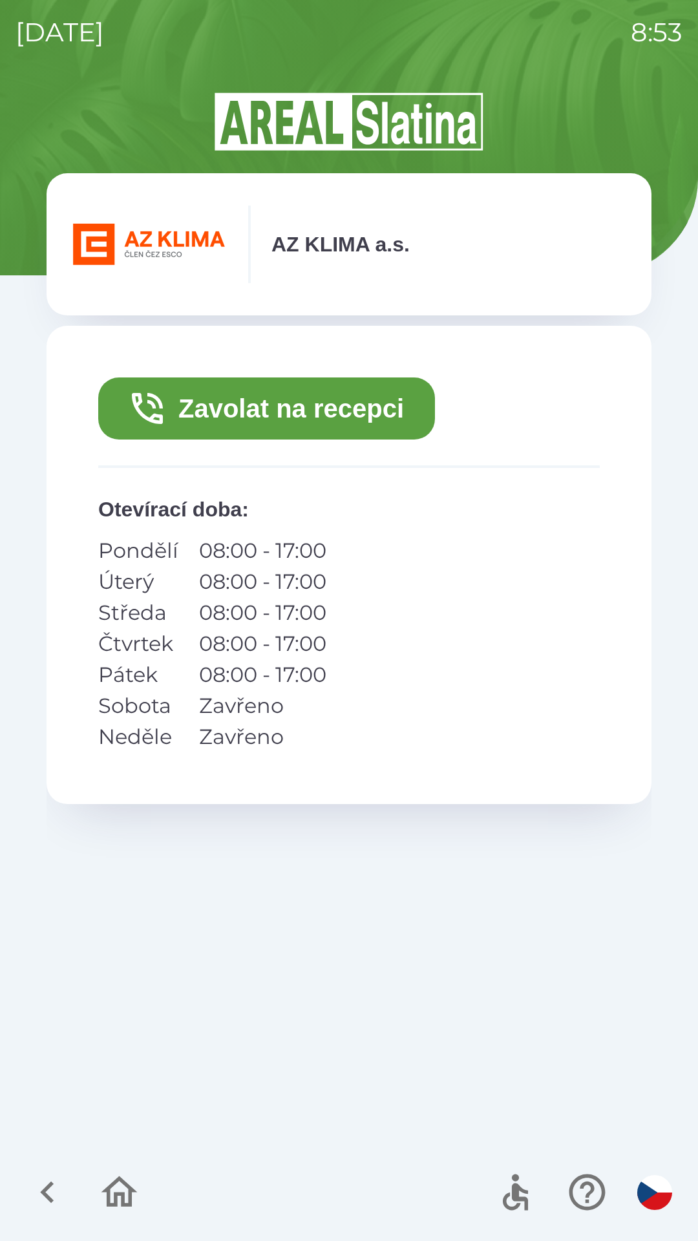
click at [129, 1184] on icon "button" at bounding box center [119, 1192] width 43 height 43
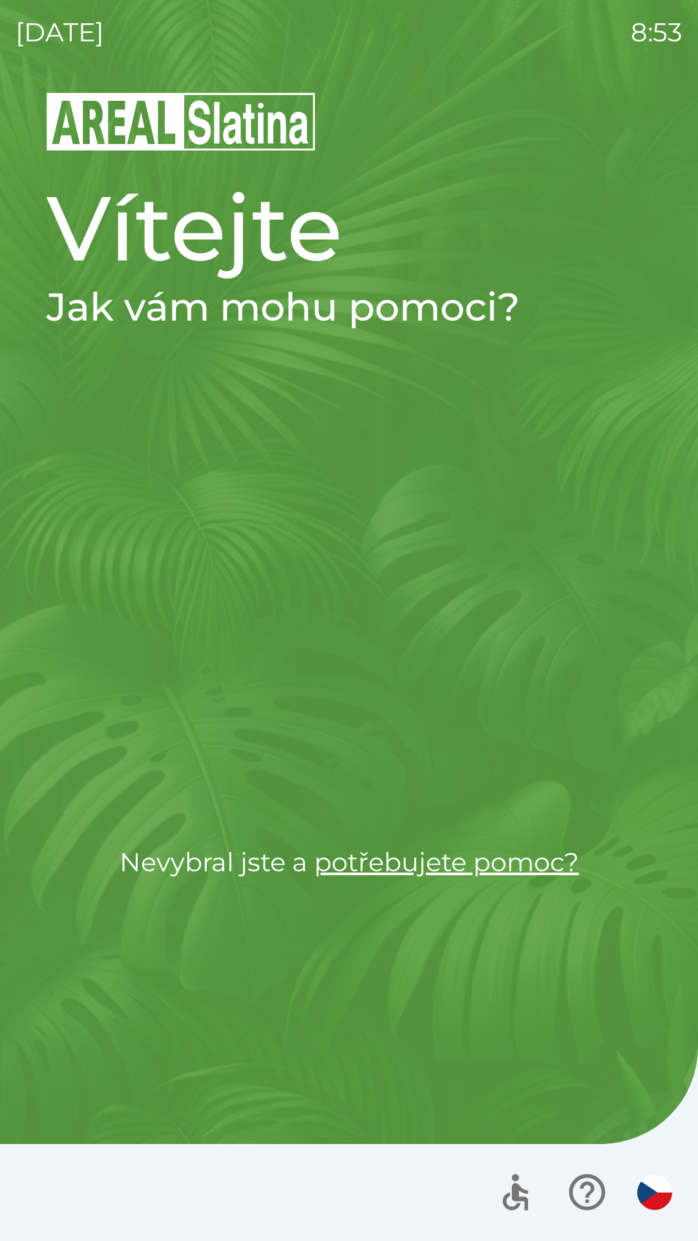
click at [127, 1177] on div at bounding box center [349, 1192] width 698 height 97
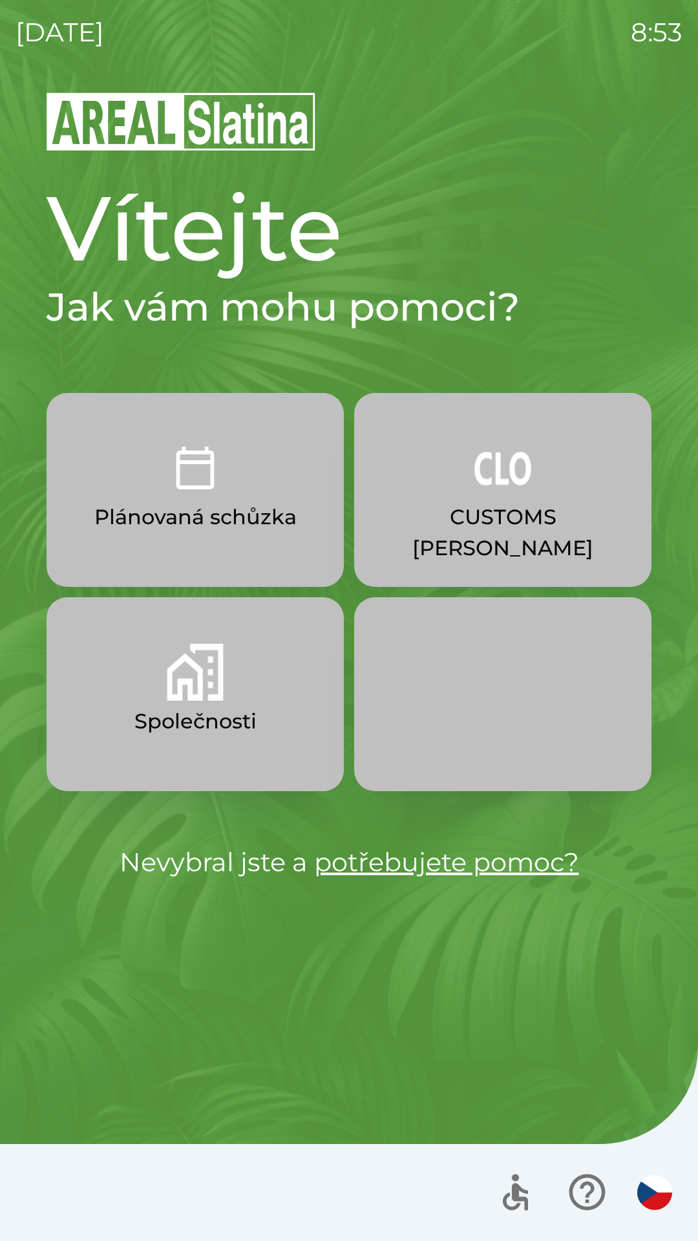
click at [125, 1185] on div at bounding box center [349, 1192] width 698 height 97
click at [140, 689] on button "Společnosti" at bounding box center [195, 694] width 297 height 194
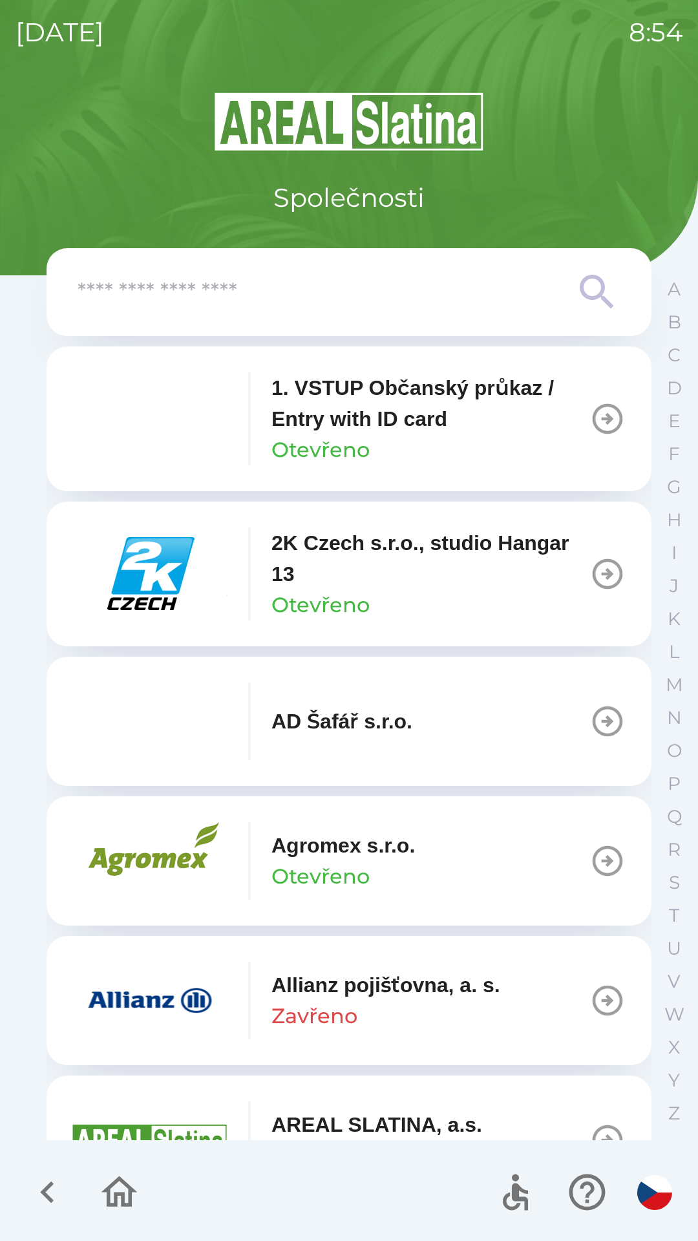
click at [358, 438] on p "Otevřeno" at bounding box center [321, 449] width 98 height 31
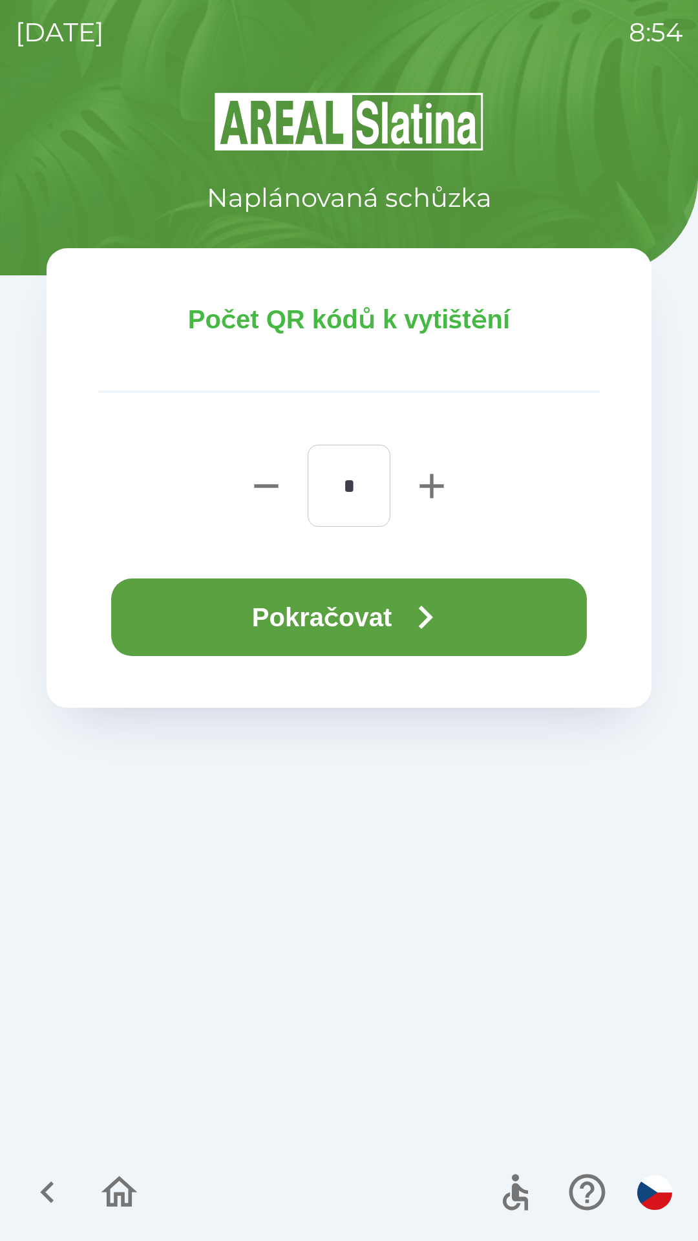
click at [312, 635] on button "Pokračovat" at bounding box center [349, 618] width 476 height 78
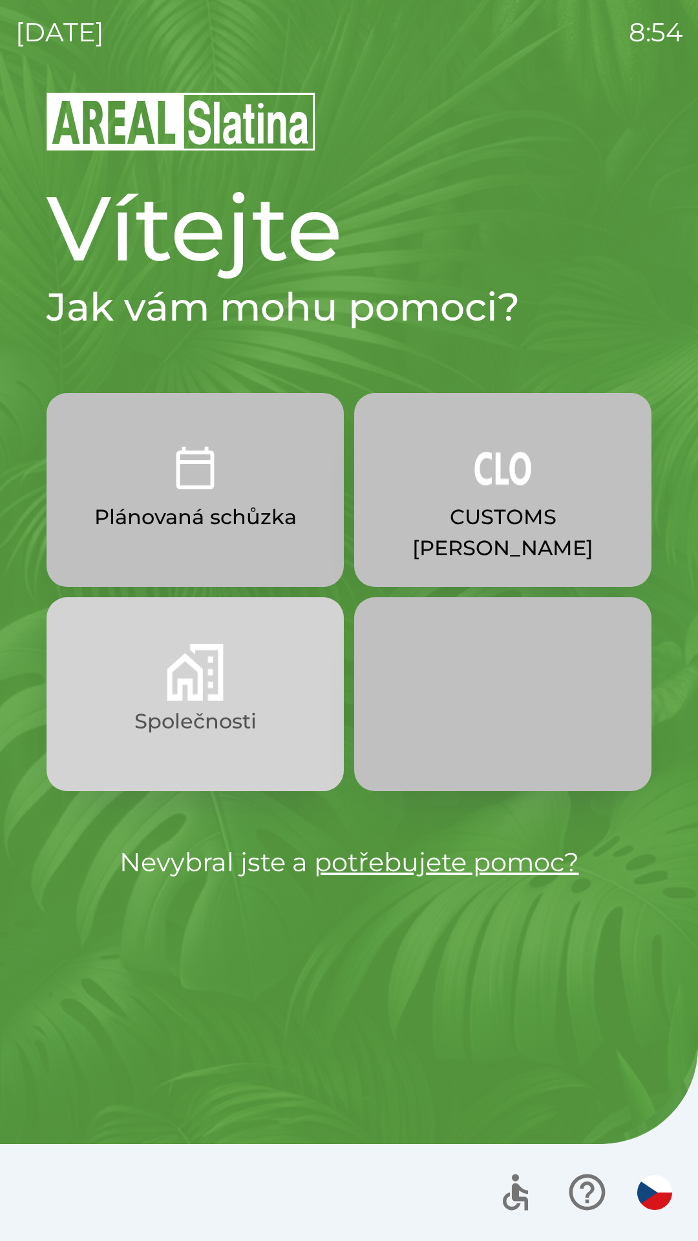
click at [224, 690] on button "Společnosti" at bounding box center [195, 694] width 297 height 194
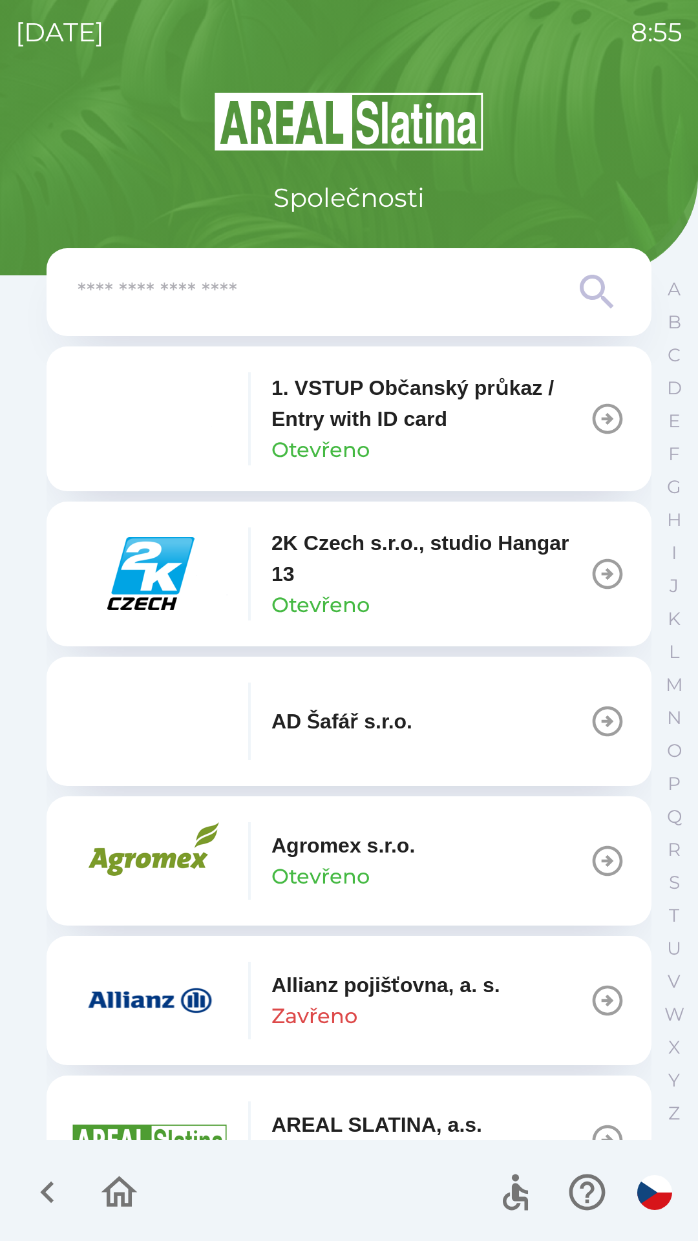
click at [407, 435] on div "1. VSTUP Občanský průkaz / Entry with ID card Otevřeno" at bounding box center [431, 418] width 318 height 93
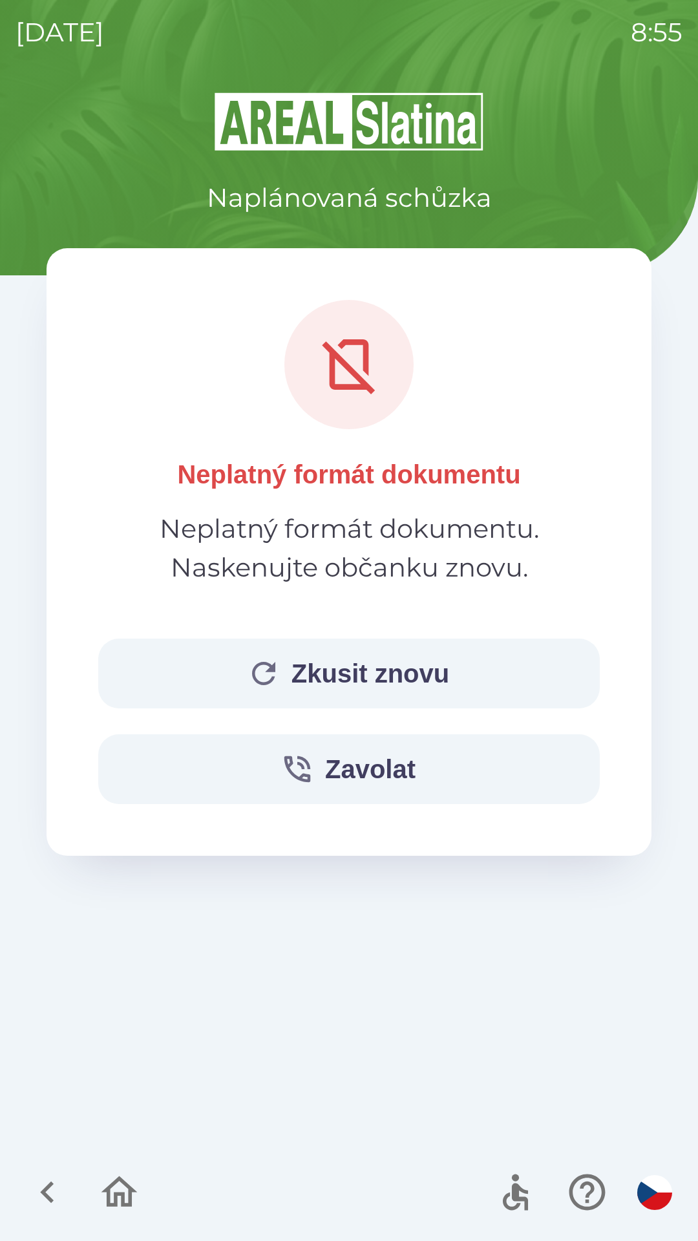
click at [370, 672] on button "Zkusit znovu" at bounding box center [349, 674] width 502 height 70
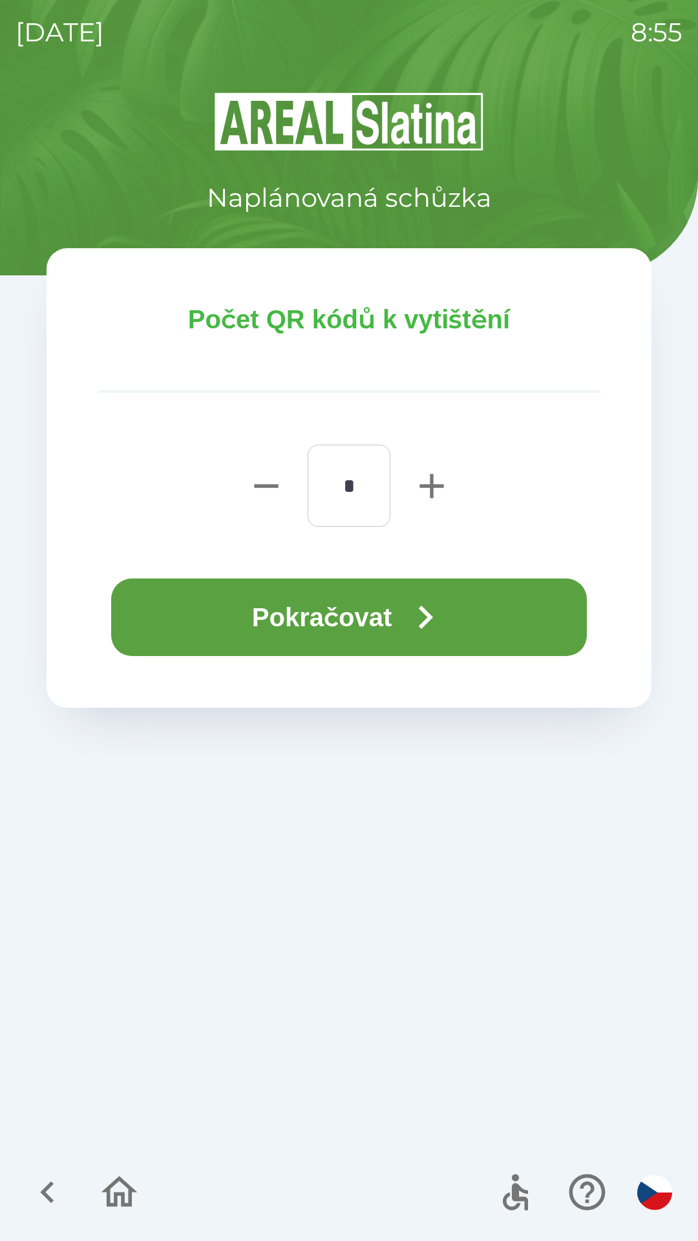
click at [422, 490] on icon "button" at bounding box center [431, 486] width 41 height 41
type input "*"
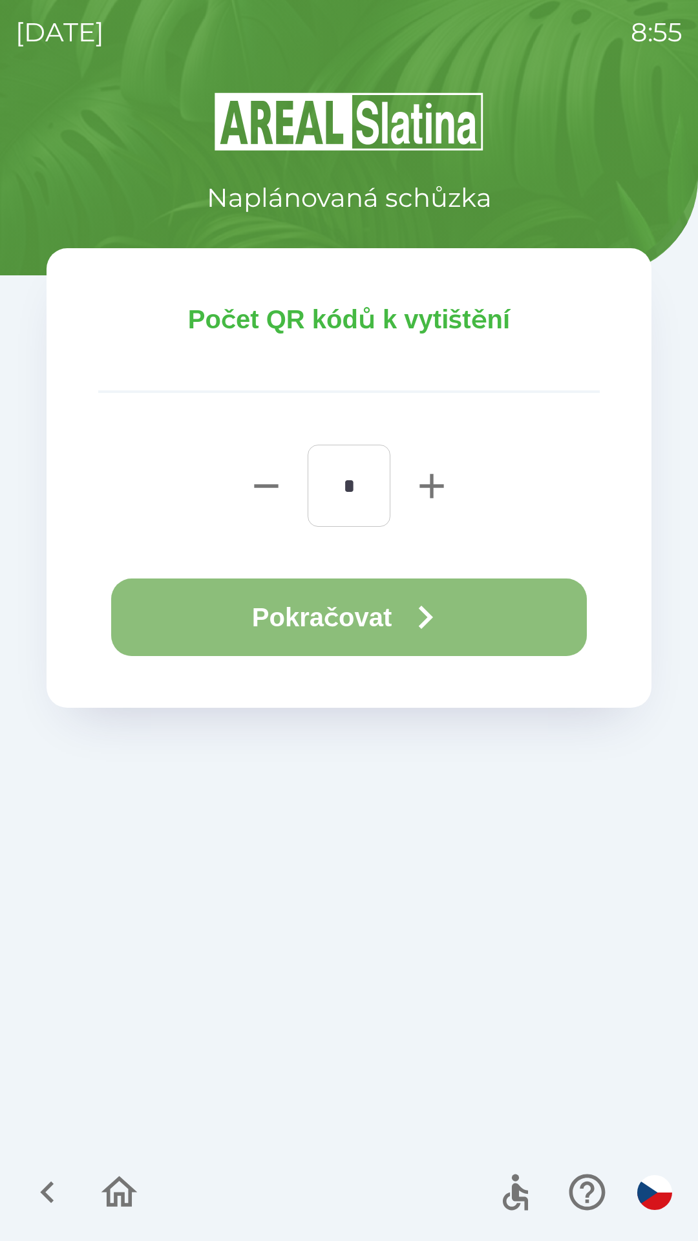
click at [402, 610] on button "Pokračovat" at bounding box center [349, 618] width 476 height 78
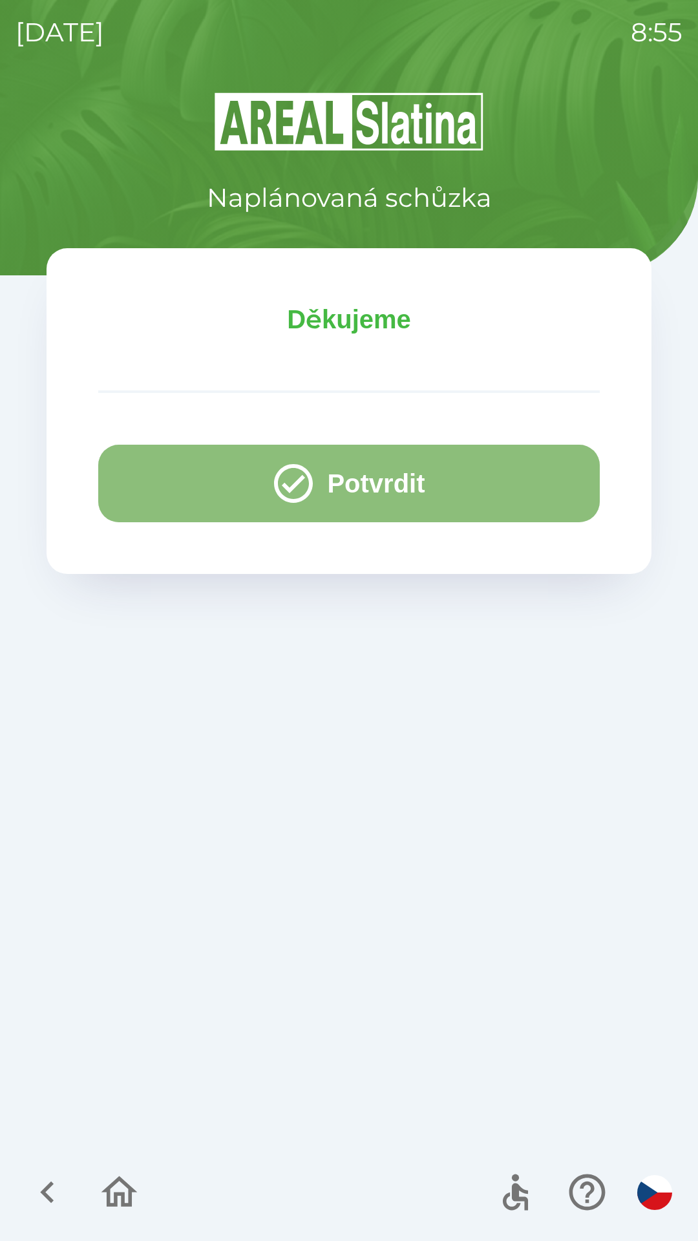
click at [356, 472] on button "Potvrdit" at bounding box center [349, 484] width 502 height 78
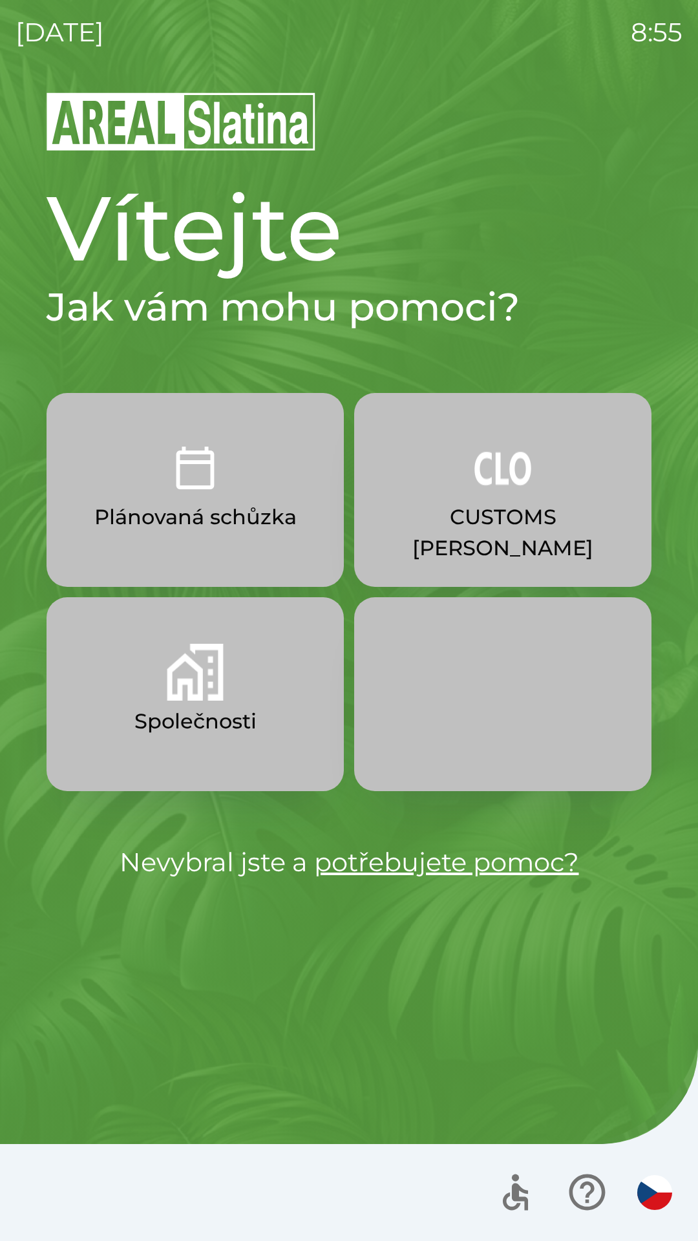
click at [193, 683] on img "button" at bounding box center [195, 672] width 57 height 57
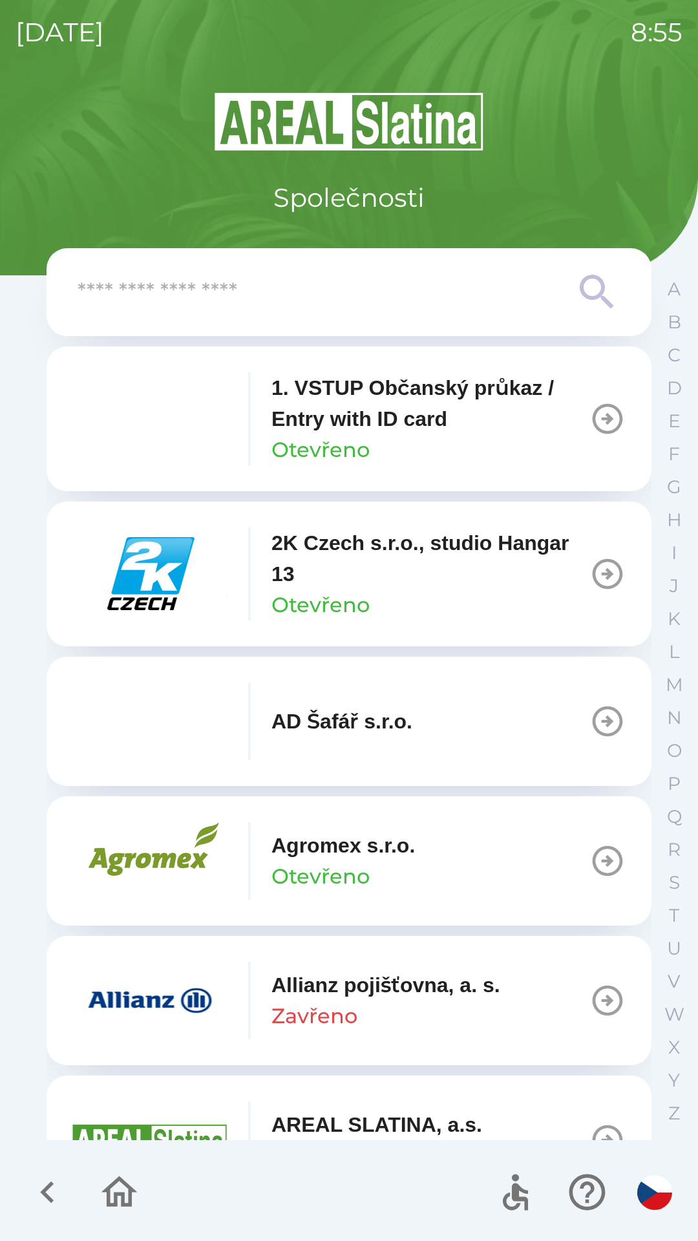
click at [261, 292] on input "text" at bounding box center [323, 293] width 491 height 36
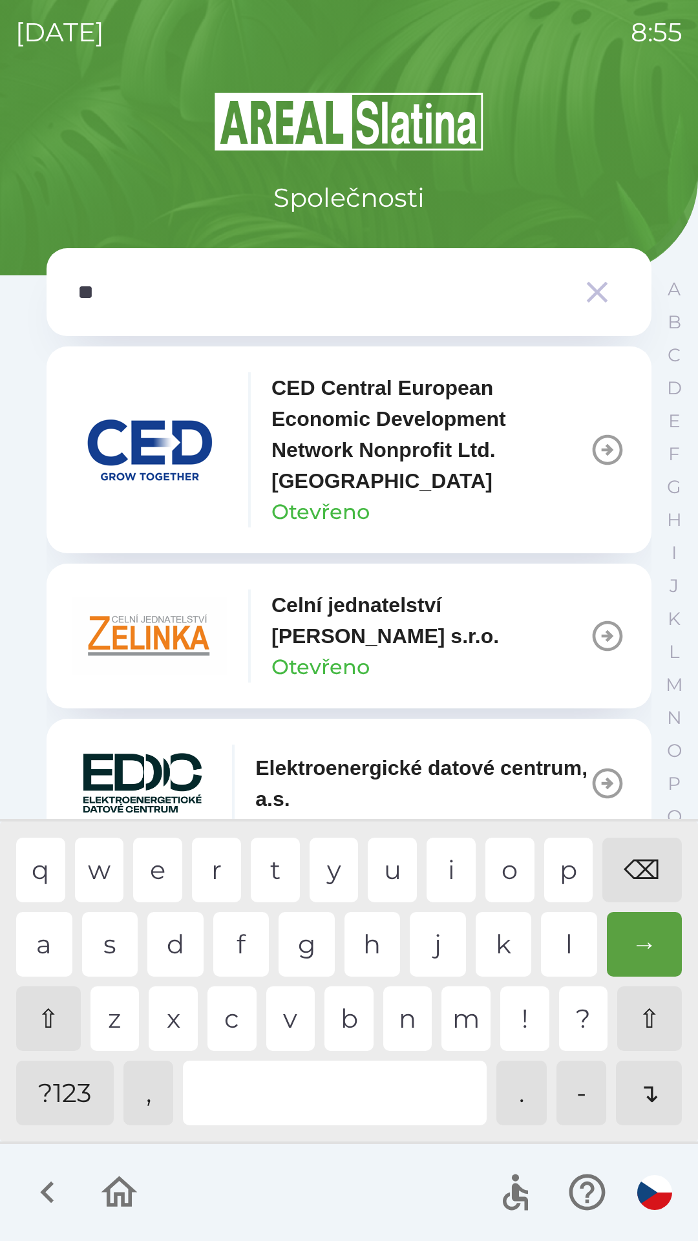
click at [562, 939] on div "l" at bounding box center [569, 944] width 56 height 65
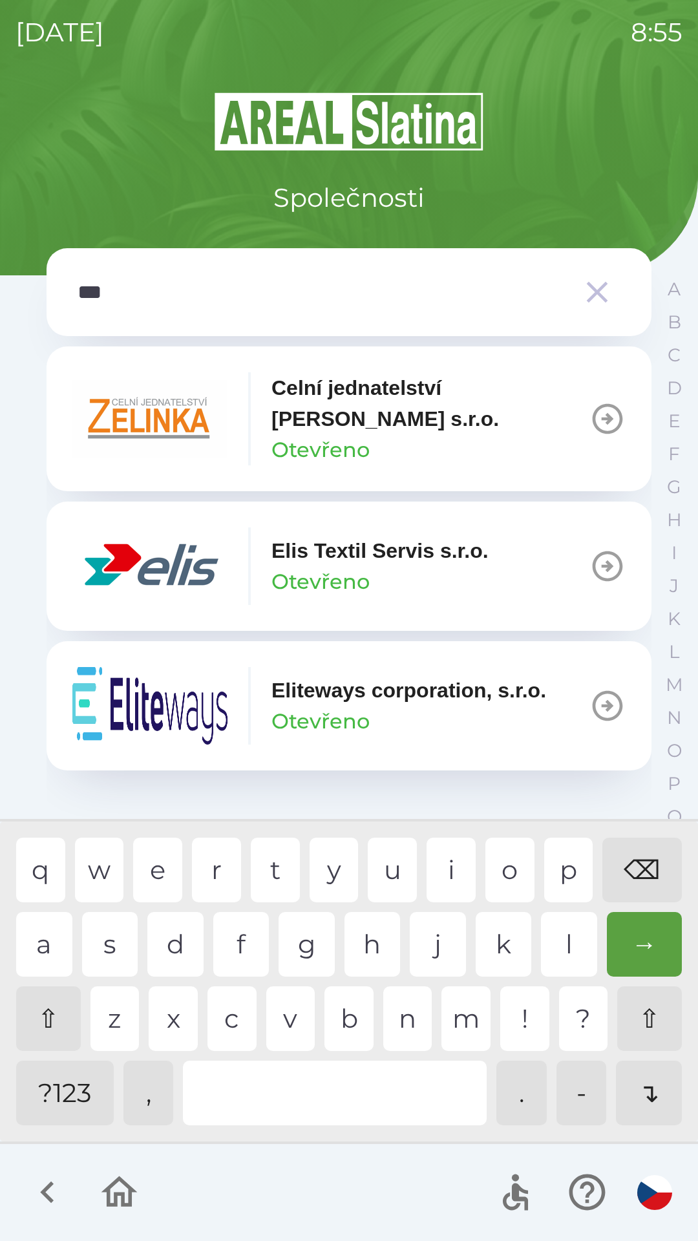
click at [460, 858] on div "i" at bounding box center [451, 870] width 49 height 65
type input "****"
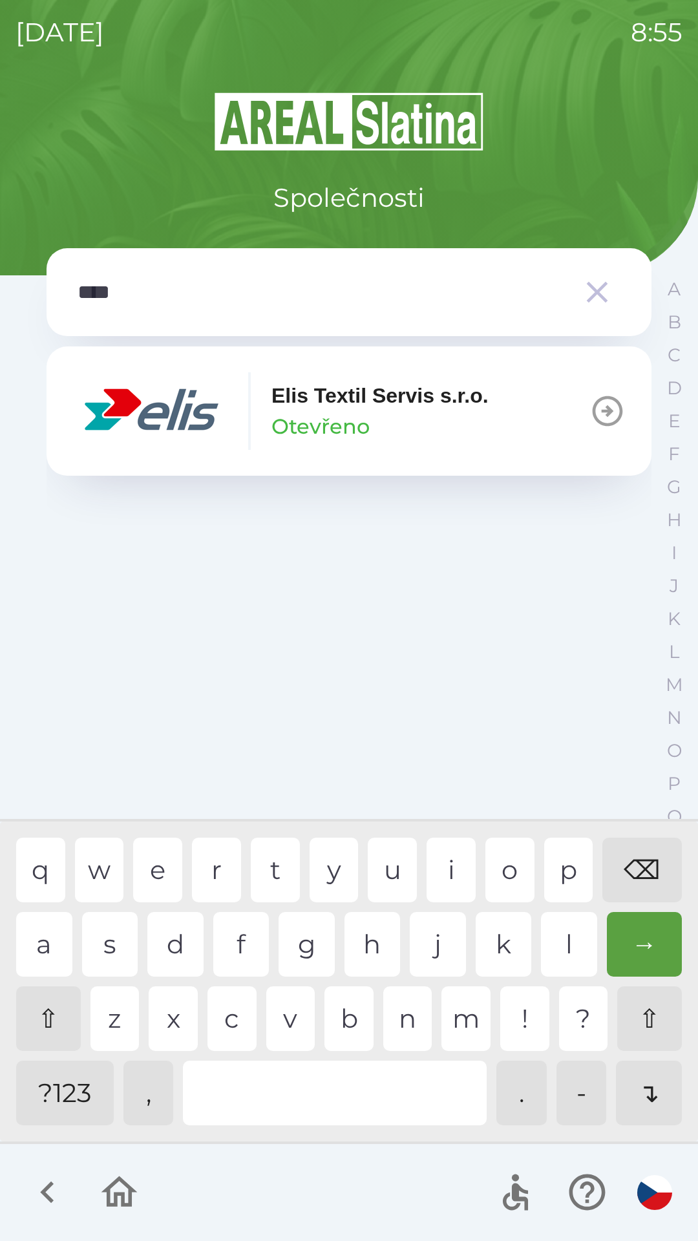
click at [330, 420] on p "Otevřeno" at bounding box center [321, 426] width 98 height 31
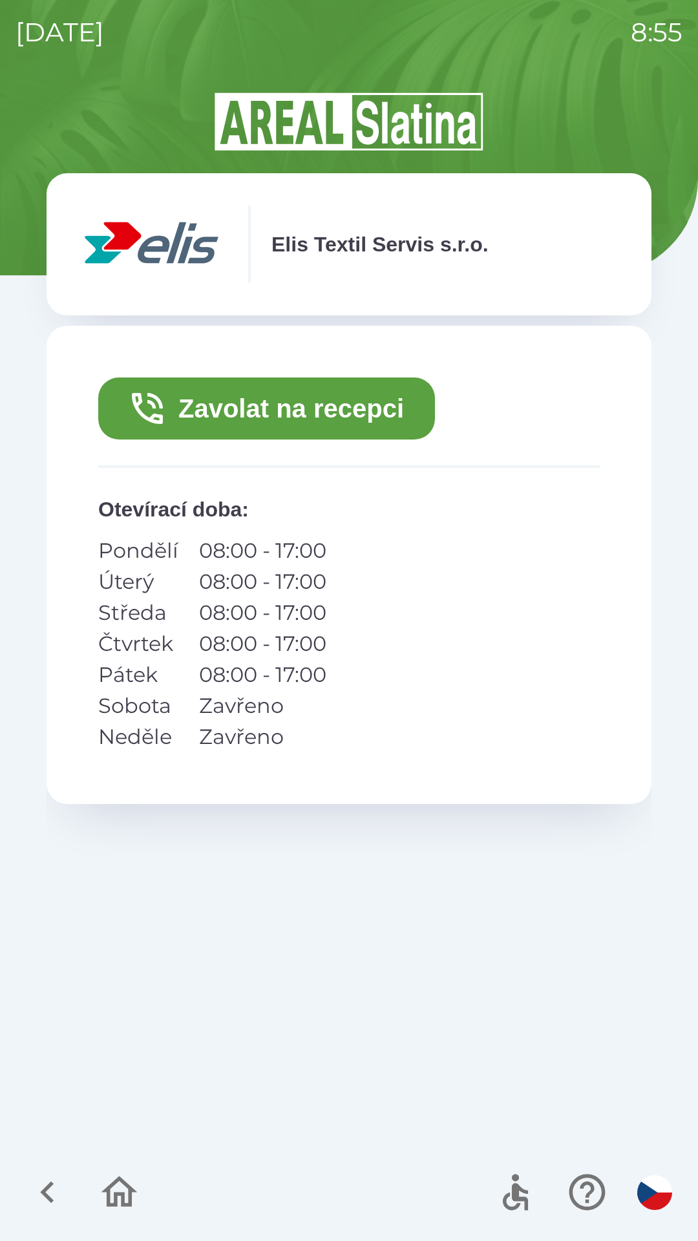
click at [302, 400] on button "Zavolat na recepci" at bounding box center [266, 409] width 337 height 62
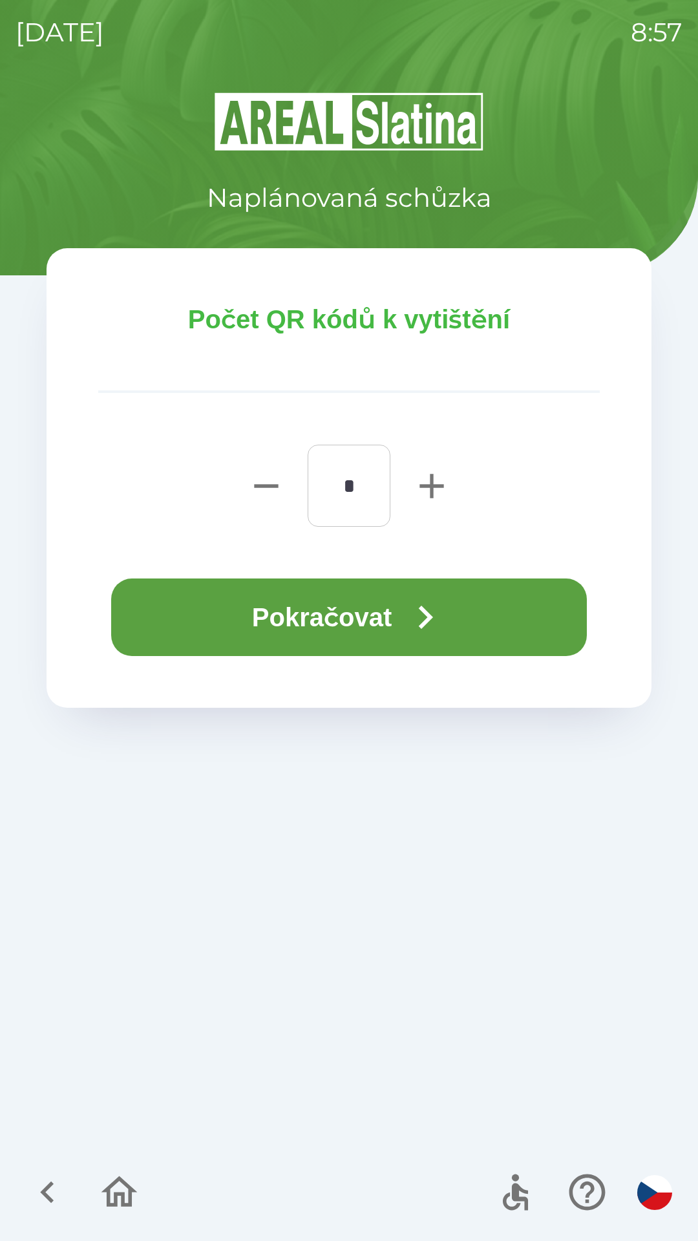
click at [364, 619] on button "Pokračovat" at bounding box center [349, 618] width 476 height 78
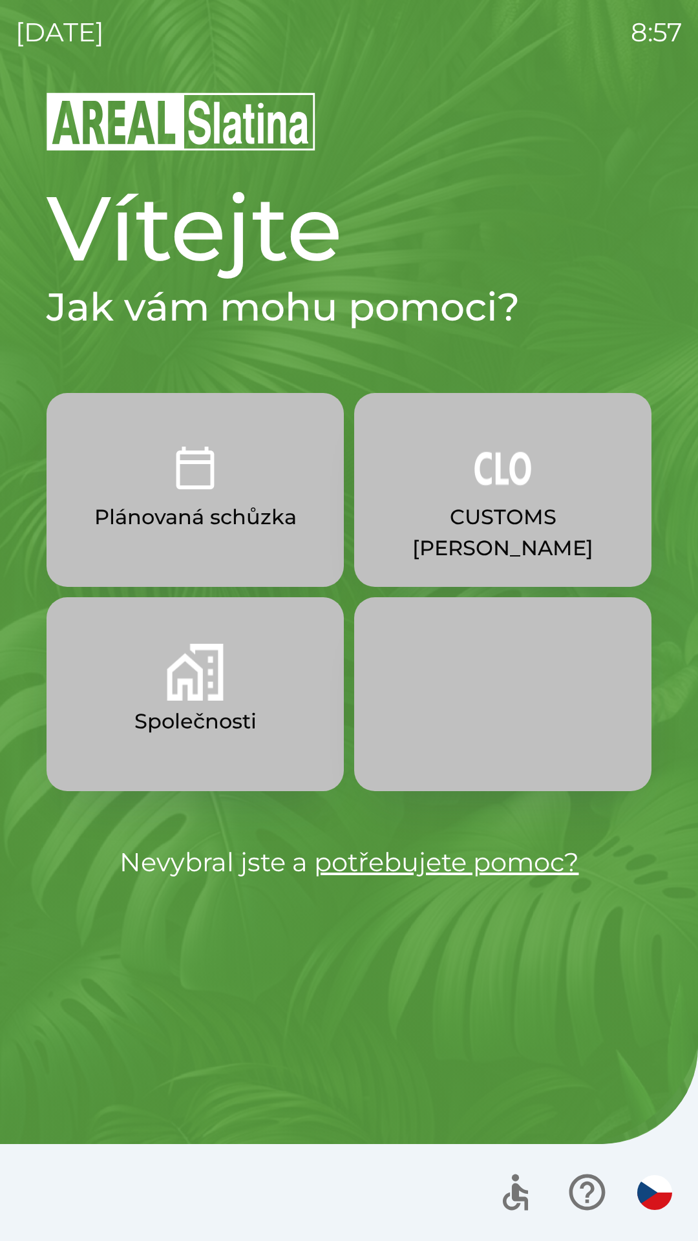
click at [526, 517] on p "CUSTOMS [PERSON_NAME]" at bounding box center [502, 533] width 235 height 62
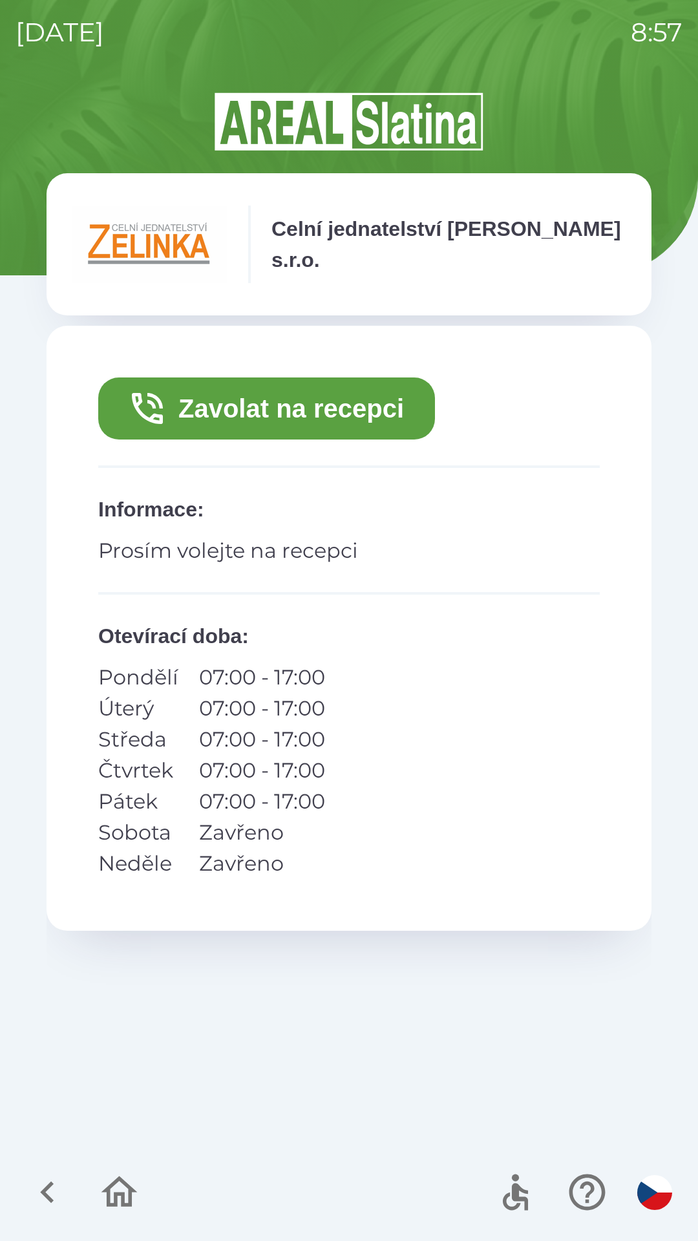
click at [382, 418] on button "Zavolat na recepci" at bounding box center [266, 409] width 337 height 62
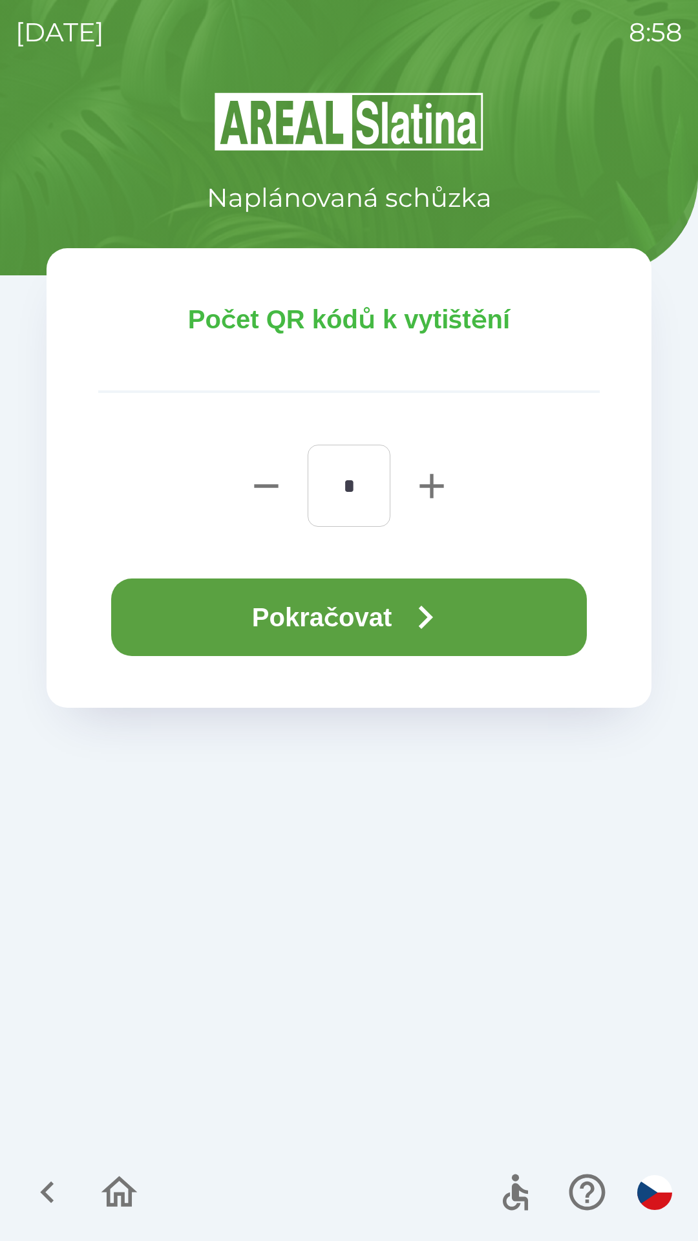
click at [406, 623] on button "Pokračovat" at bounding box center [349, 618] width 476 height 78
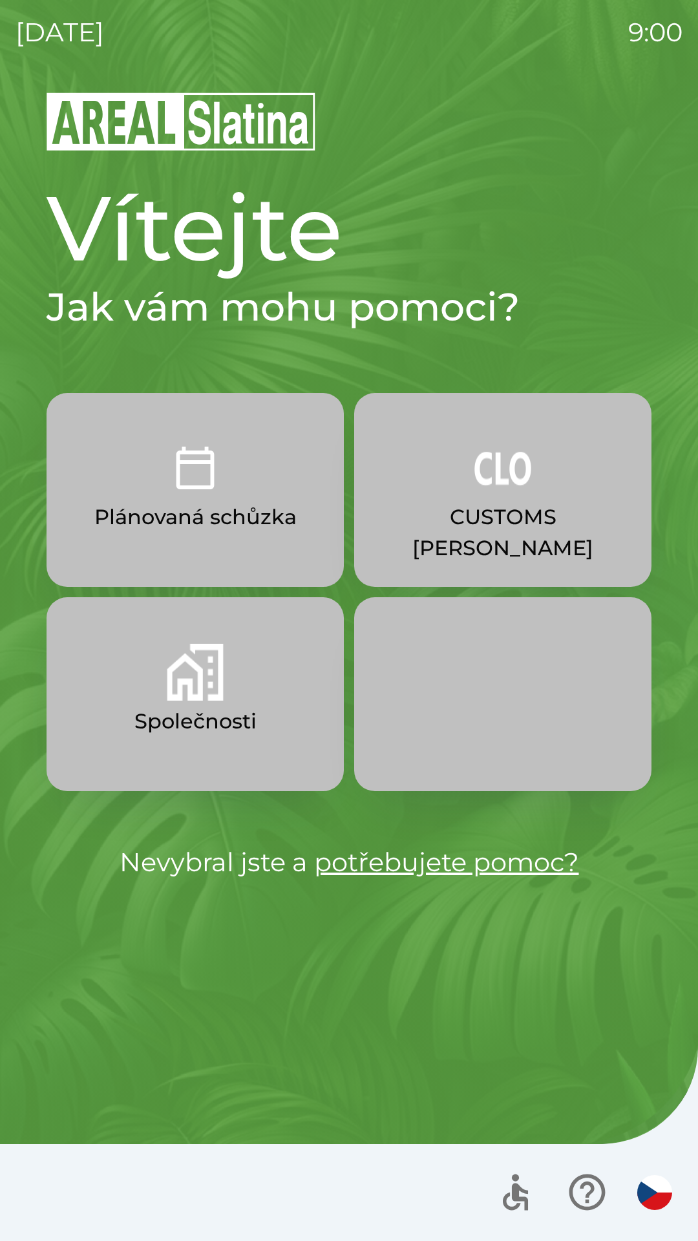
click at [502, 533] on button "CUSTOMS [PERSON_NAME]" at bounding box center [502, 490] width 297 height 194
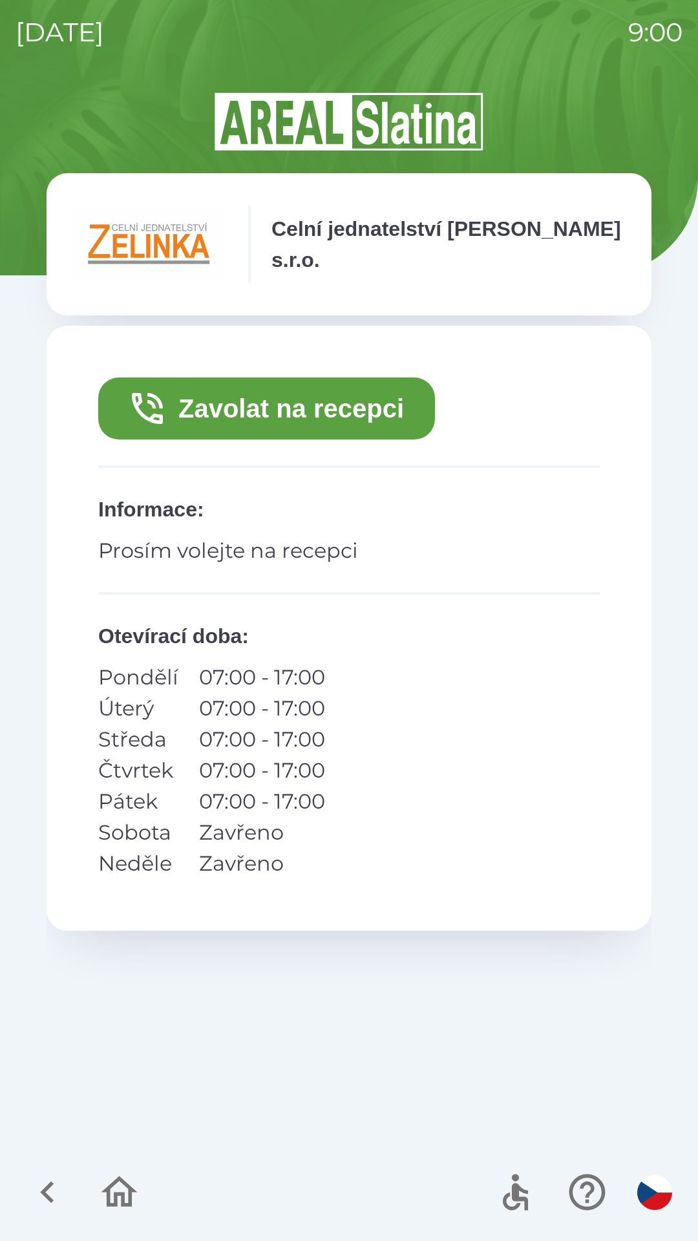
click at [417, 424] on button "Zavolat na recepci" at bounding box center [266, 409] width 337 height 62
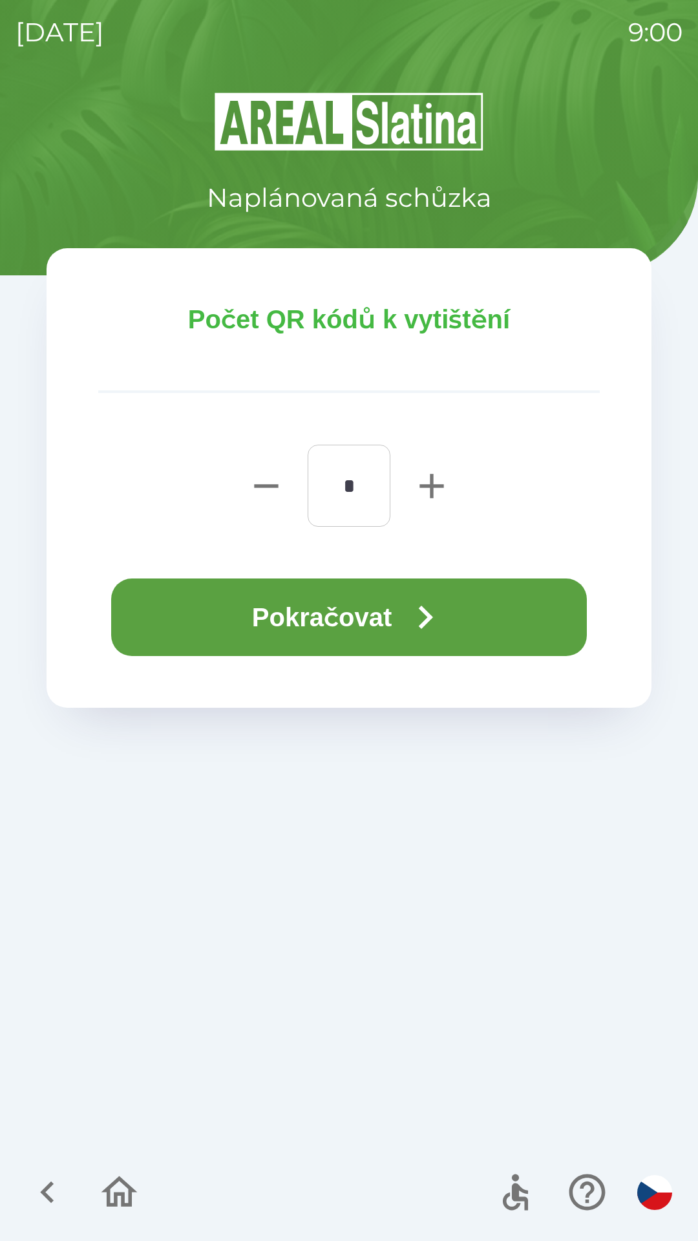
click at [468, 622] on button "Pokračovat" at bounding box center [349, 618] width 476 height 78
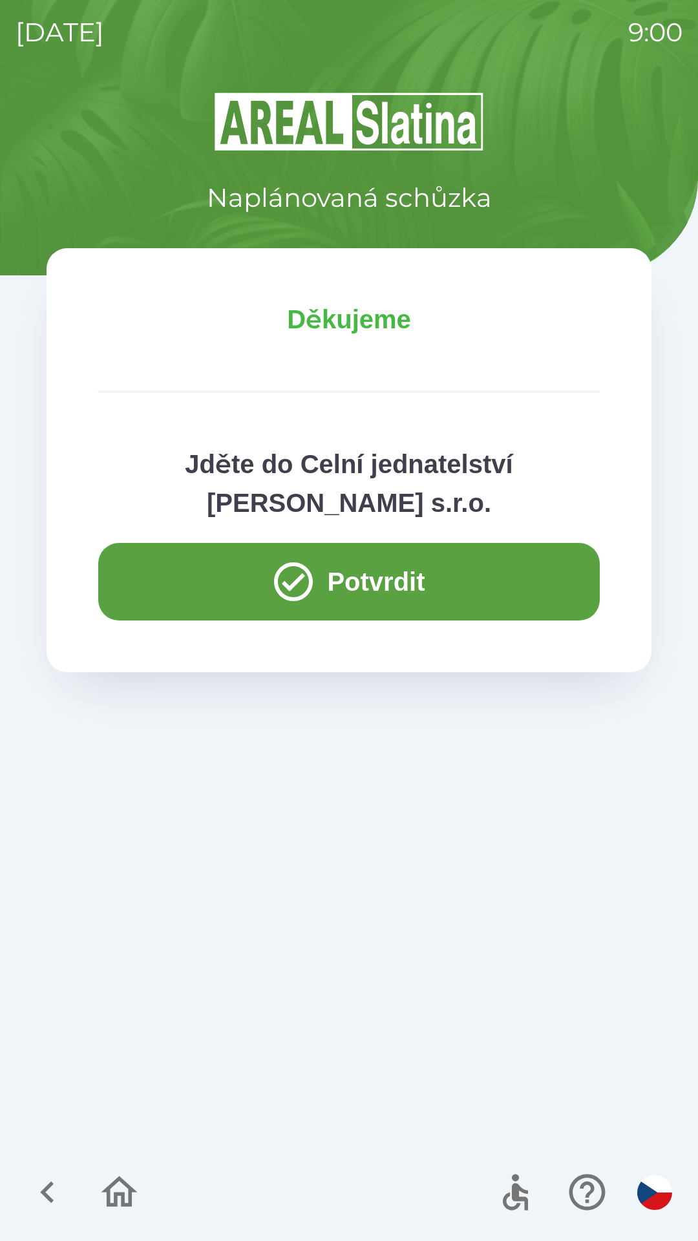
click at [393, 619] on button "Potvrdit" at bounding box center [349, 582] width 502 height 78
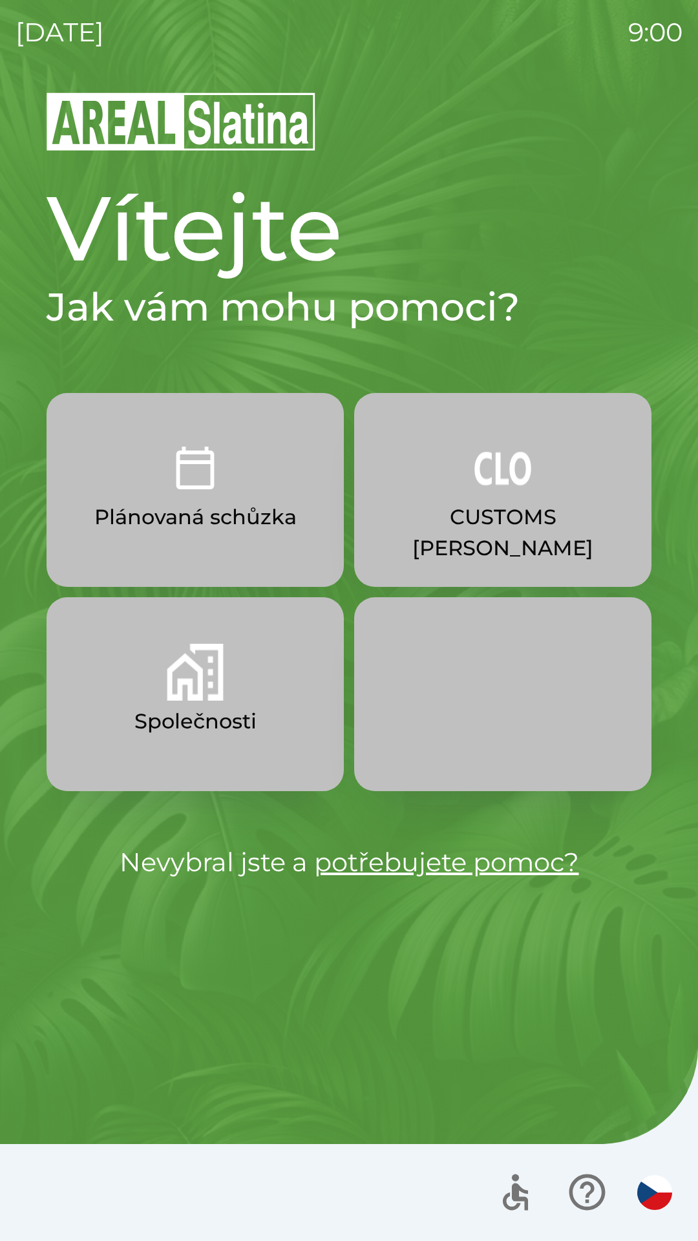
click at [197, 730] on p "Společnosti" at bounding box center [195, 721] width 122 height 31
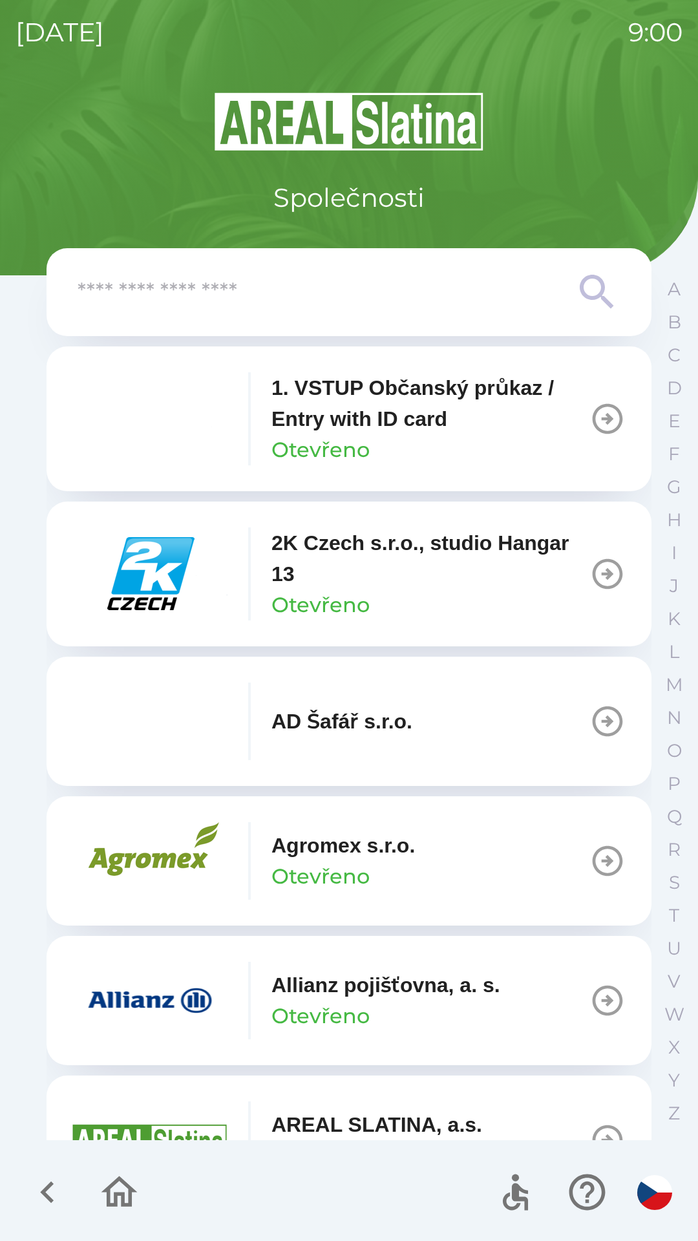
click at [423, 413] on p "1. VSTUP Občanský průkaz / Entry with ID card" at bounding box center [431, 403] width 318 height 62
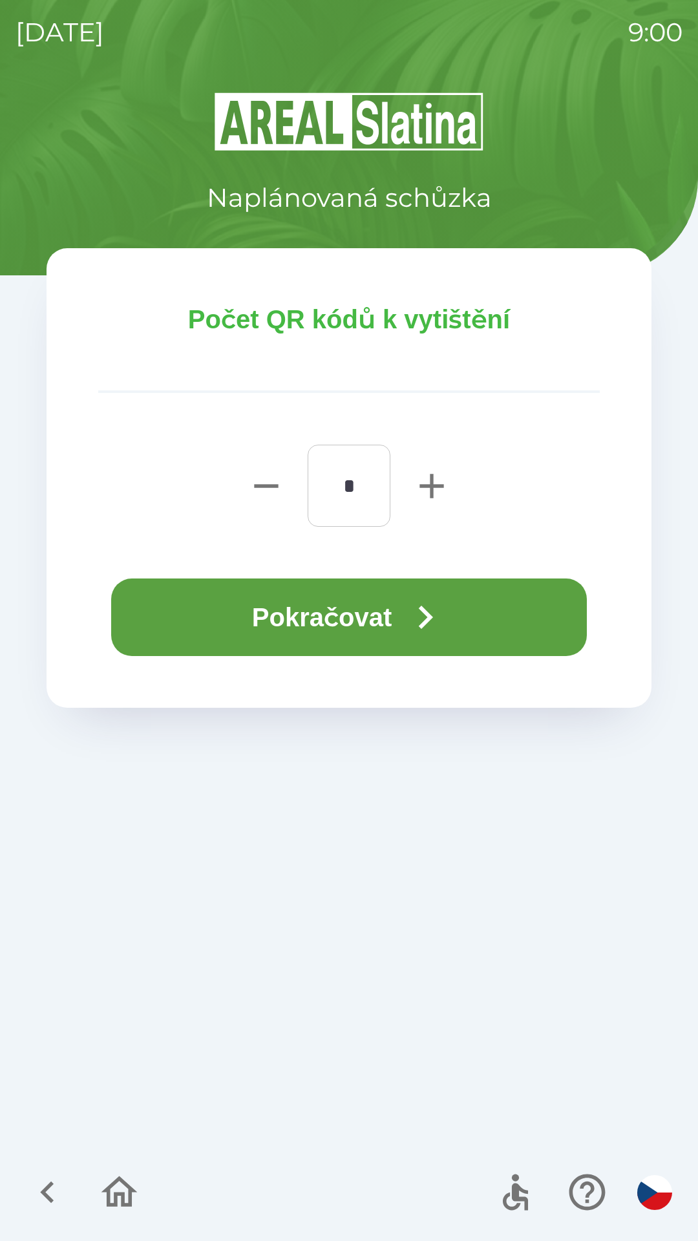
click at [369, 608] on button "Pokračovat" at bounding box center [349, 618] width 476 height 78
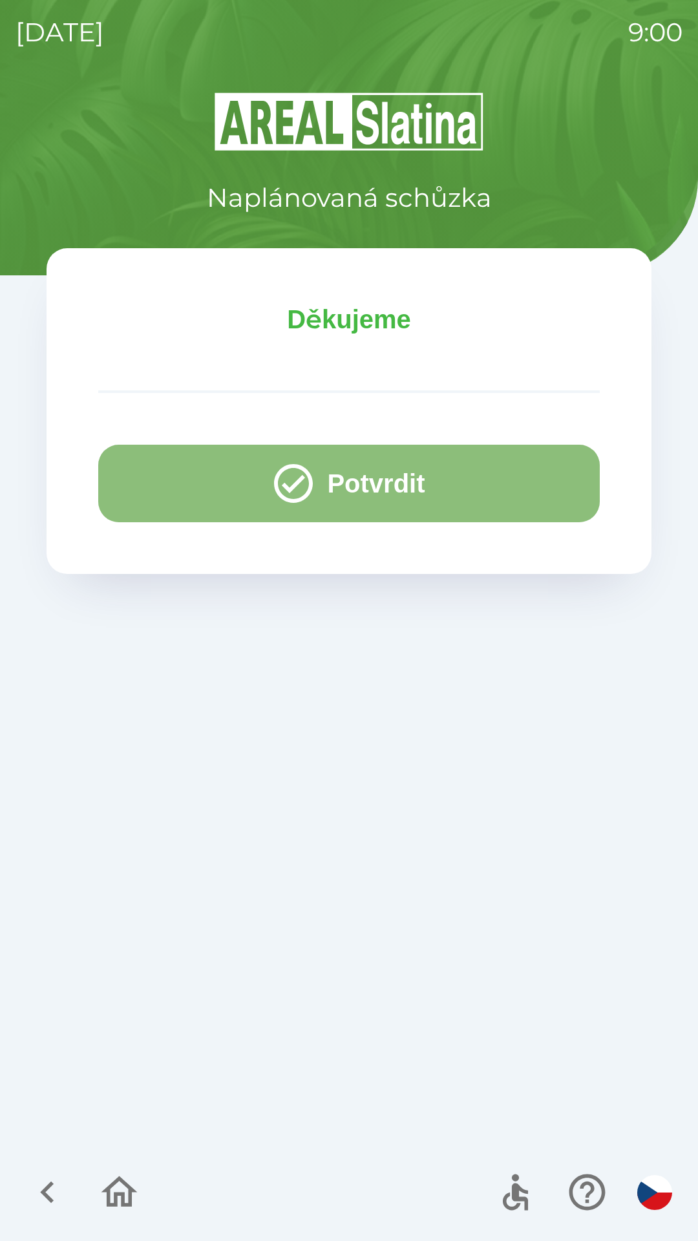
click at [468, 453] on button "Potvrdit" at bounding box center [349, 484] width 502 height 78
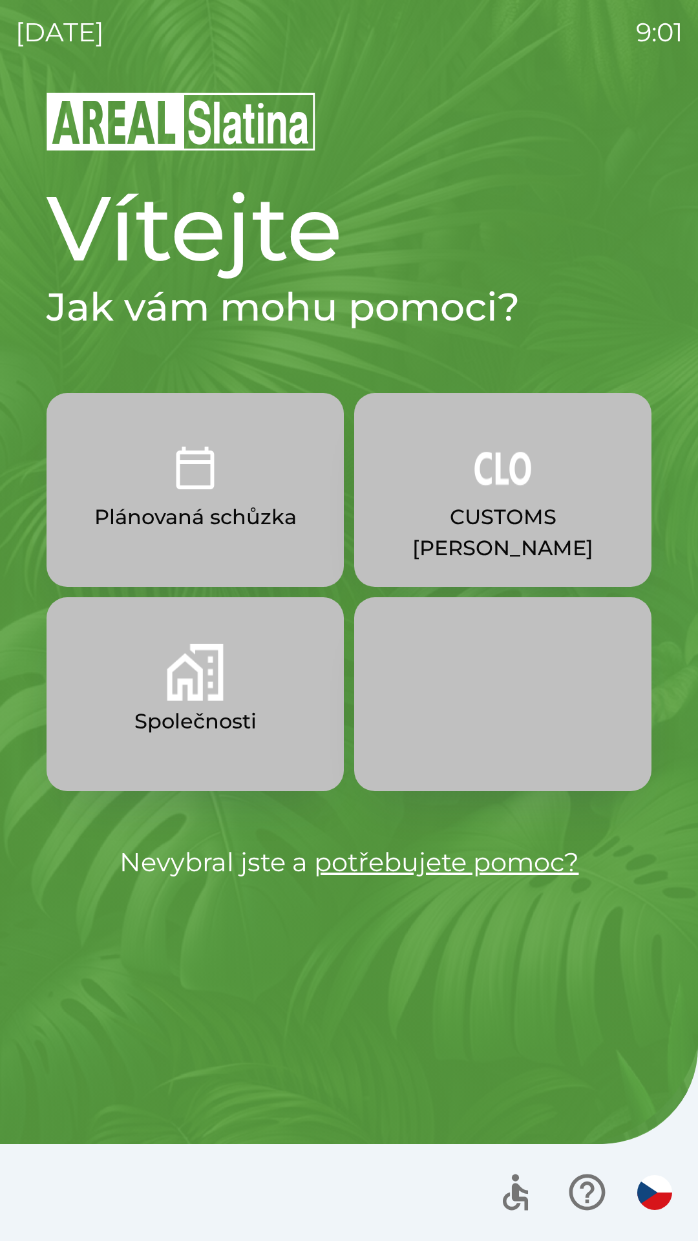
click at [258, 519] on p "Plánovaná schůzka" at bounding box center [195, 517] width 202 height 31
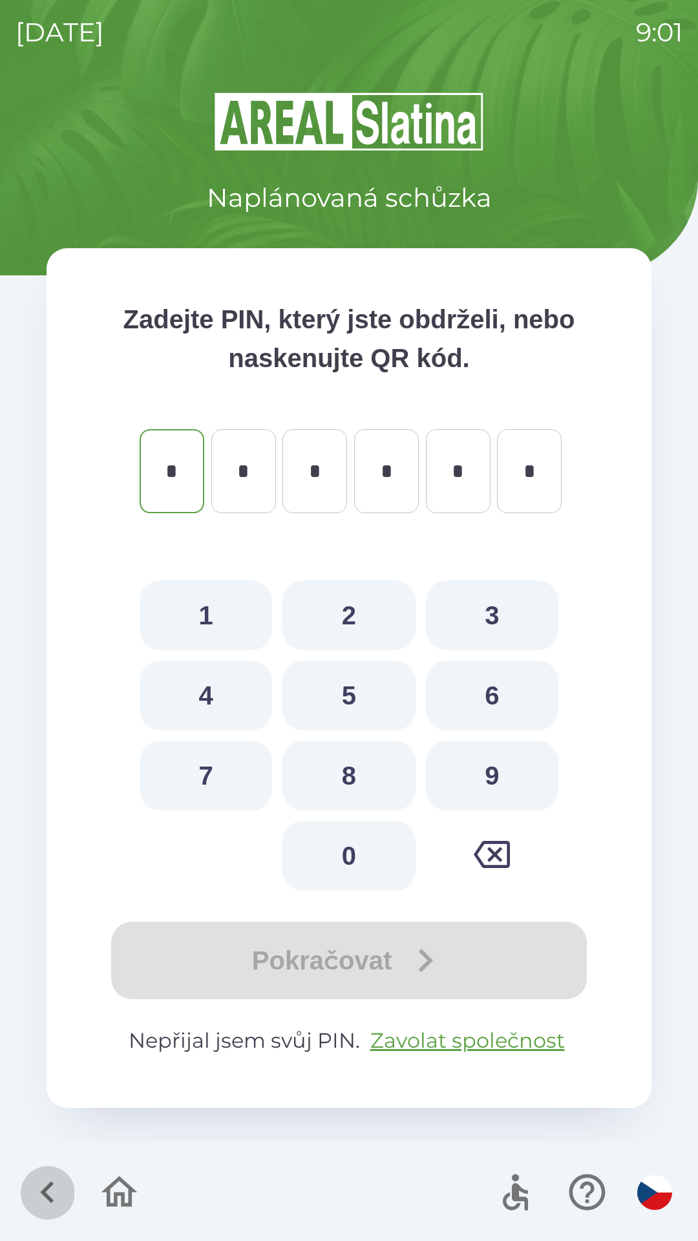
click at [49, 1201] on icon "button" at bounding box center [47, 1193] width 14 height 22
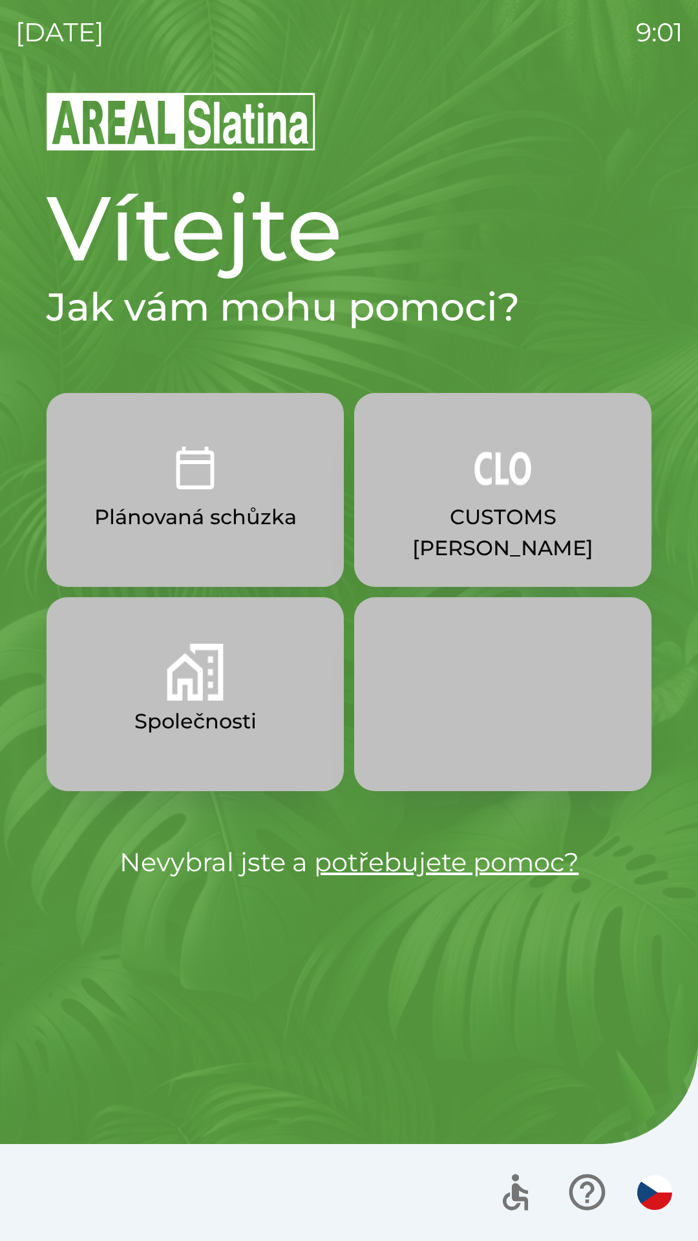
click at [239, 709] on p "Společnosti" at bounding box center [195, 721] width 122 height 31
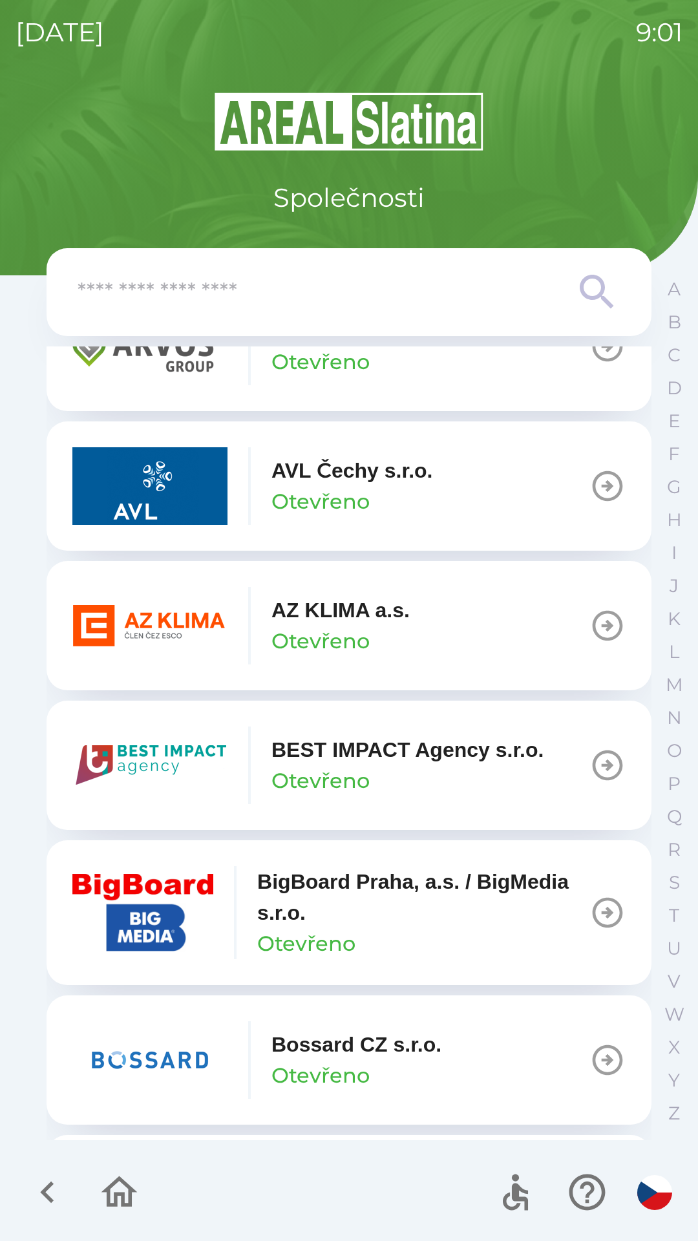
scroll to position [1216, 0]
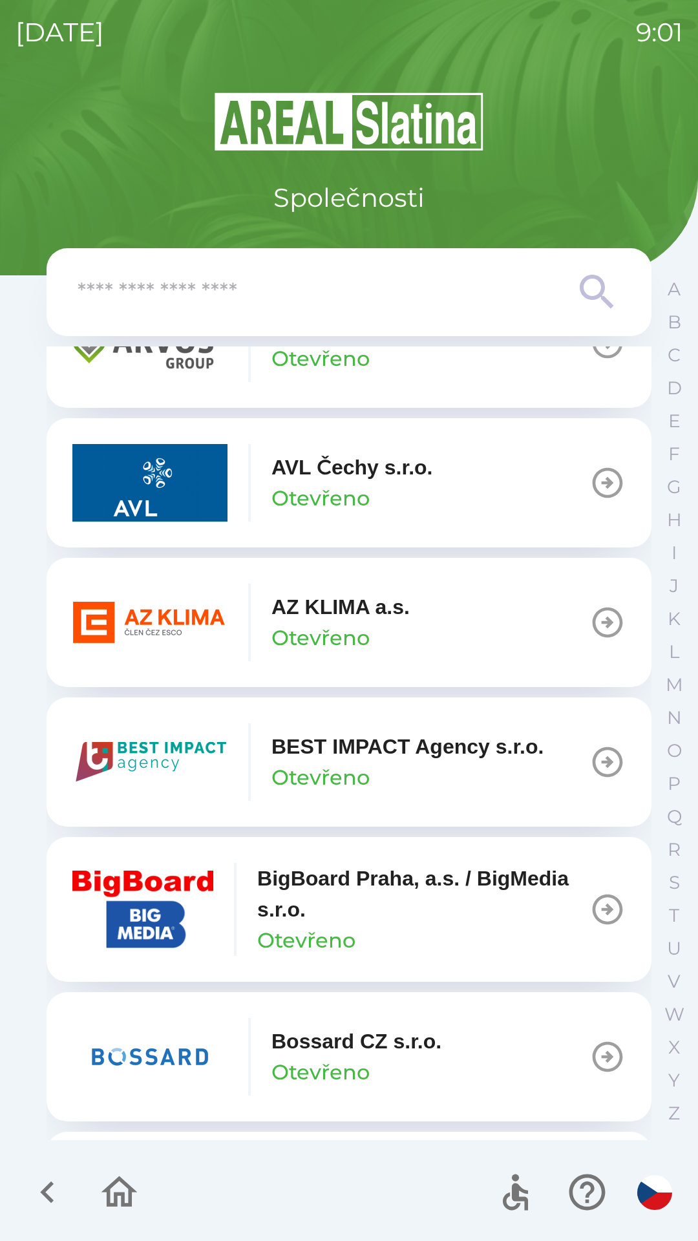
click at [591, 628] on icon "button" at bounding box center [608, 623] width 36 height 36
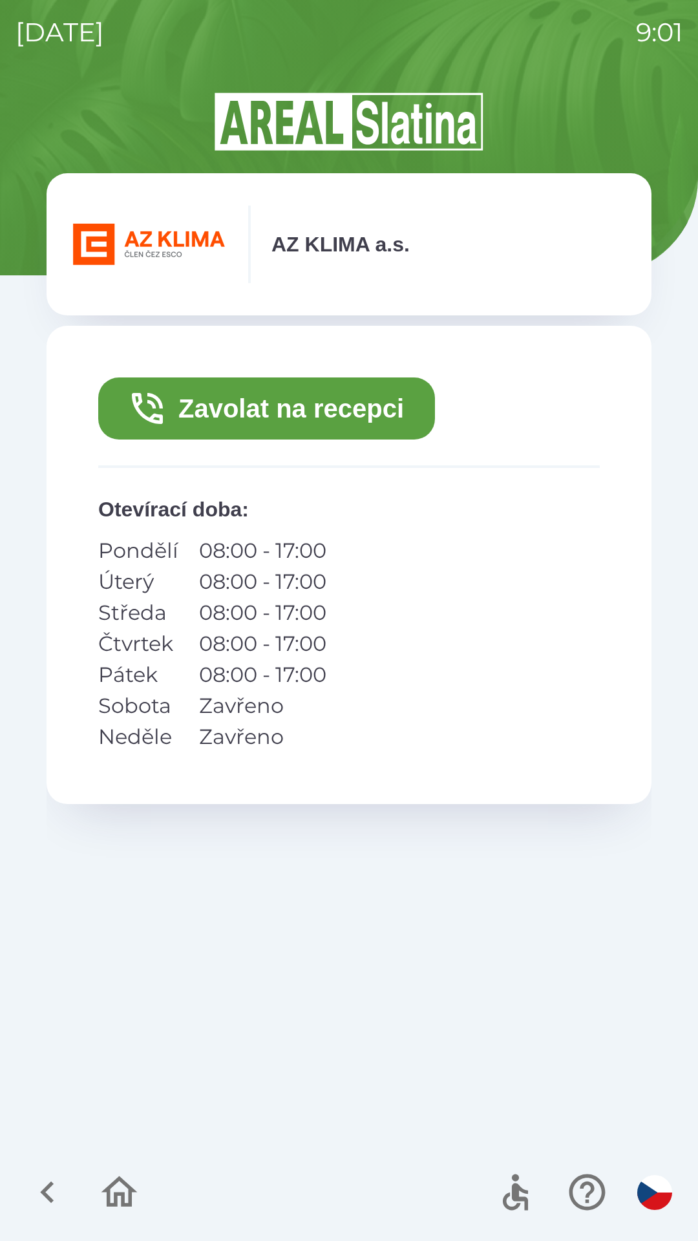
click at [367, 409] on button "Zavolat na recepci" at bounding box center [266, 409] width 337 height 62
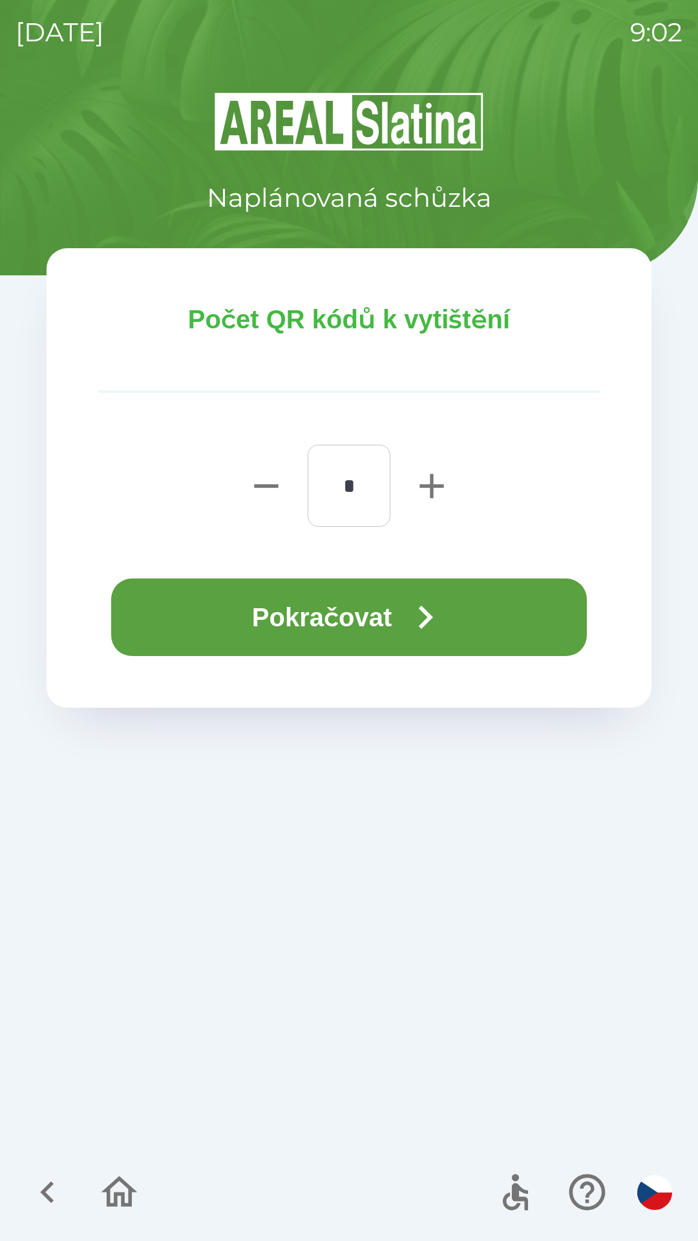
click at [377, 612] on button "Pokračovat" at bounding box center [349, 618] width 476 height 78
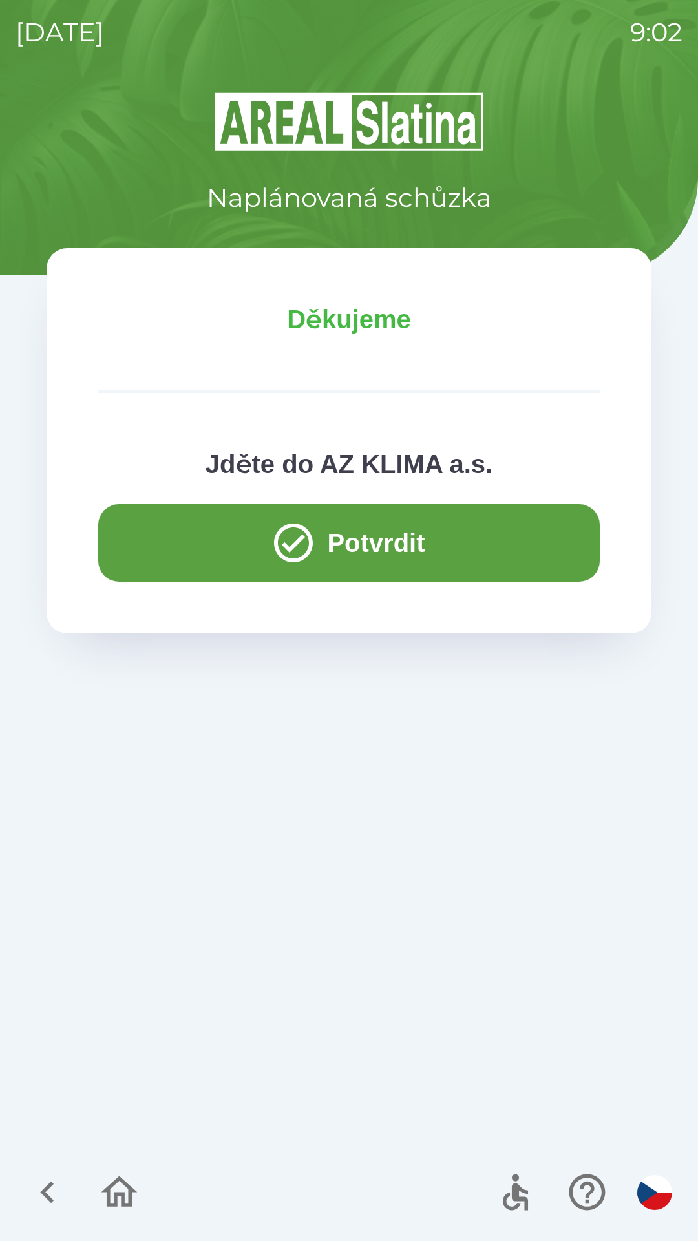
click at [472, 555] on button "Potvrdit" at bounding box center [349, 543] width 502 height 78
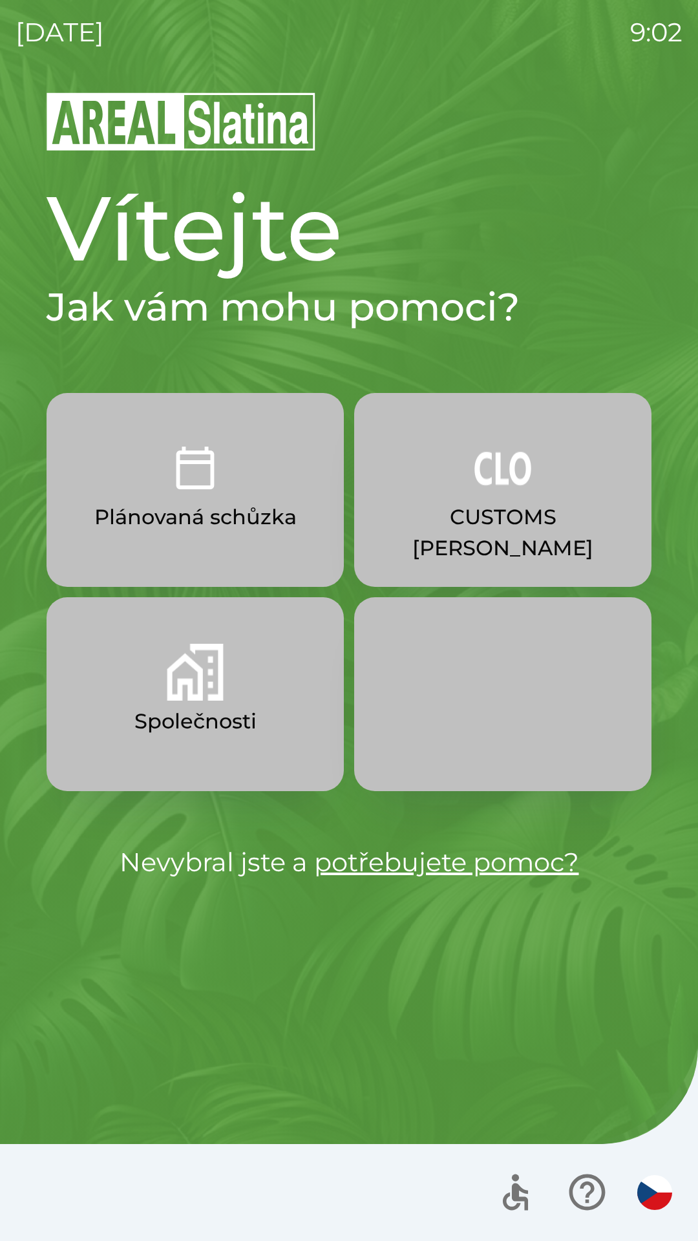
click at [514, 544] on button "CUSTOMS [PERSON_NAME]" at bounding box center [502, 490] width 297 height 194
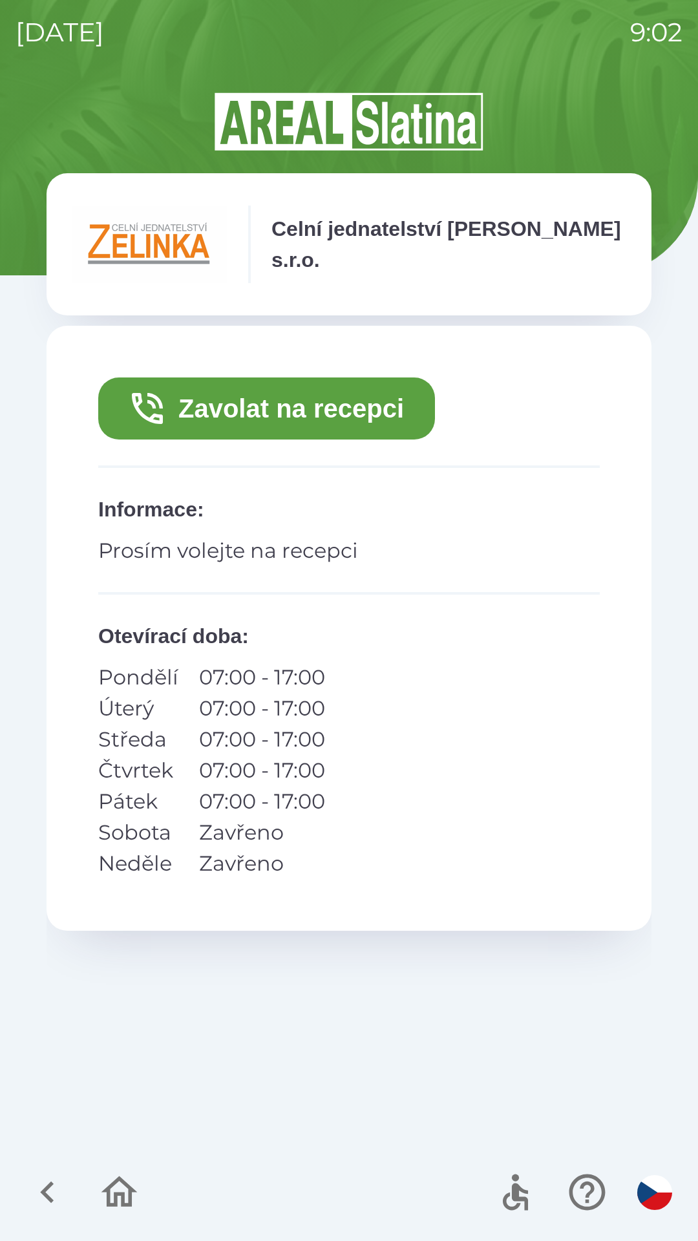
click at [353, 414] on button "Zavolat na recepci" at bounding box center [266, 409] width 337 height 62
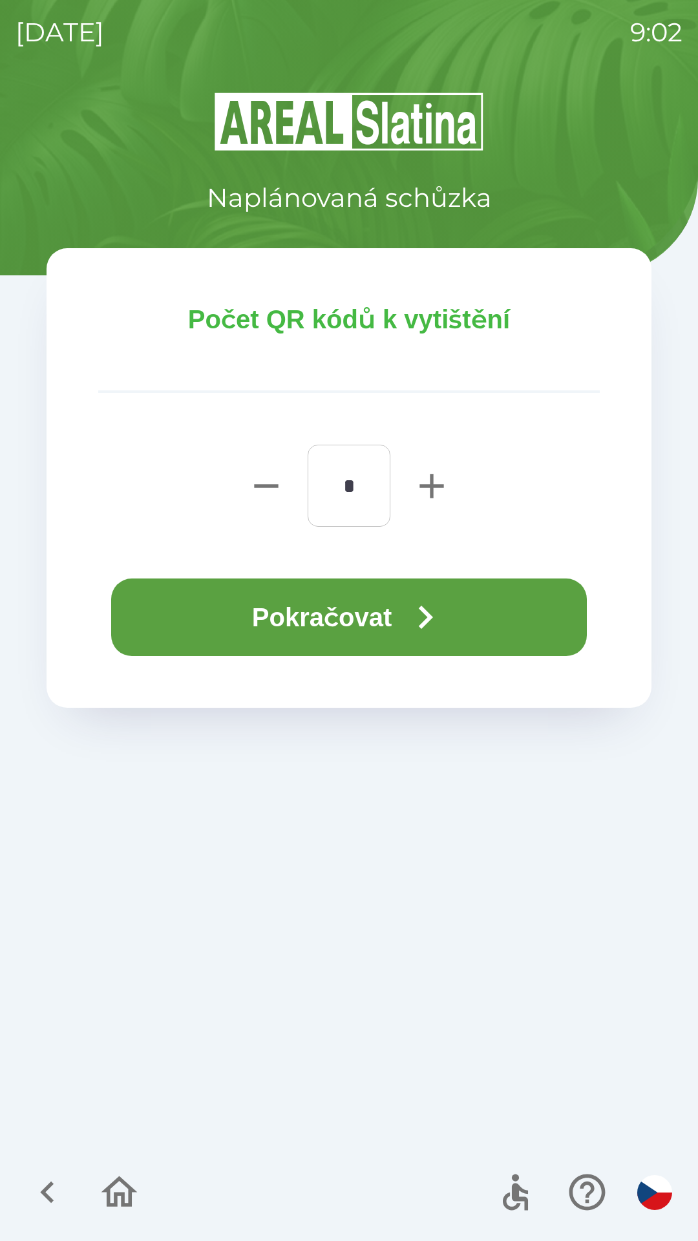
click at [434, 612] on icon "button" at bounding box center [425, 617] width 47 height 47
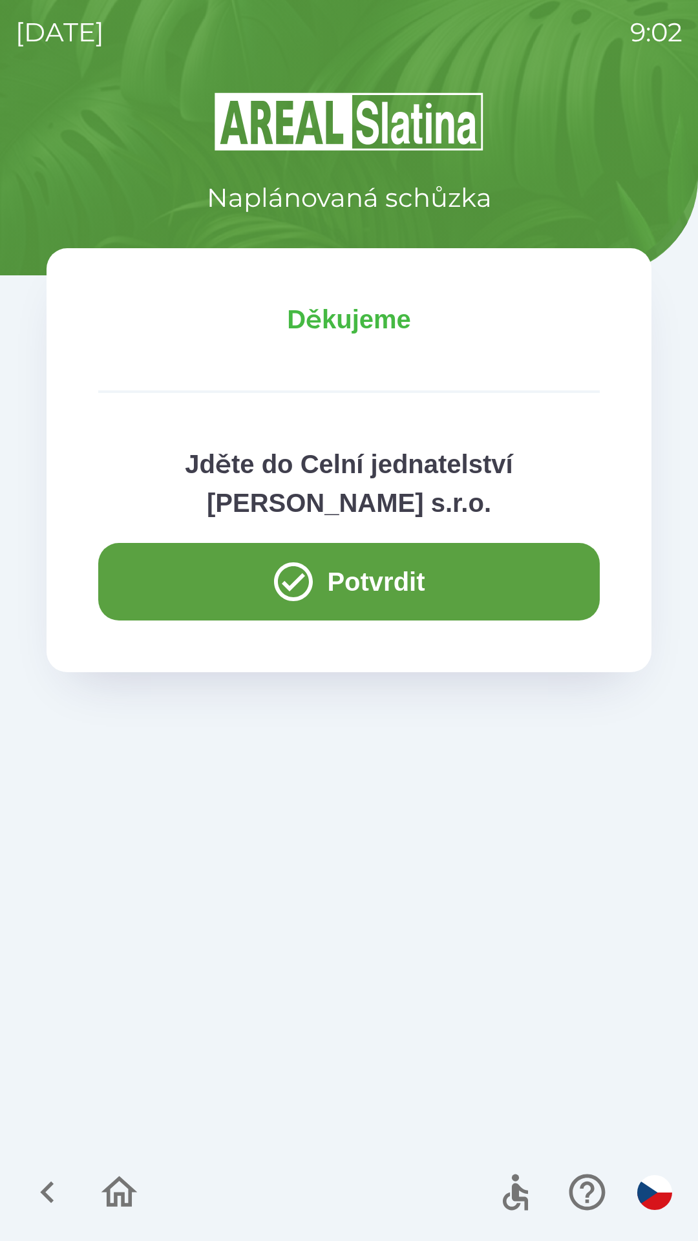
click at [37, 1191] on icon "button" at bounding box center [47, 1192] width 43 height 43
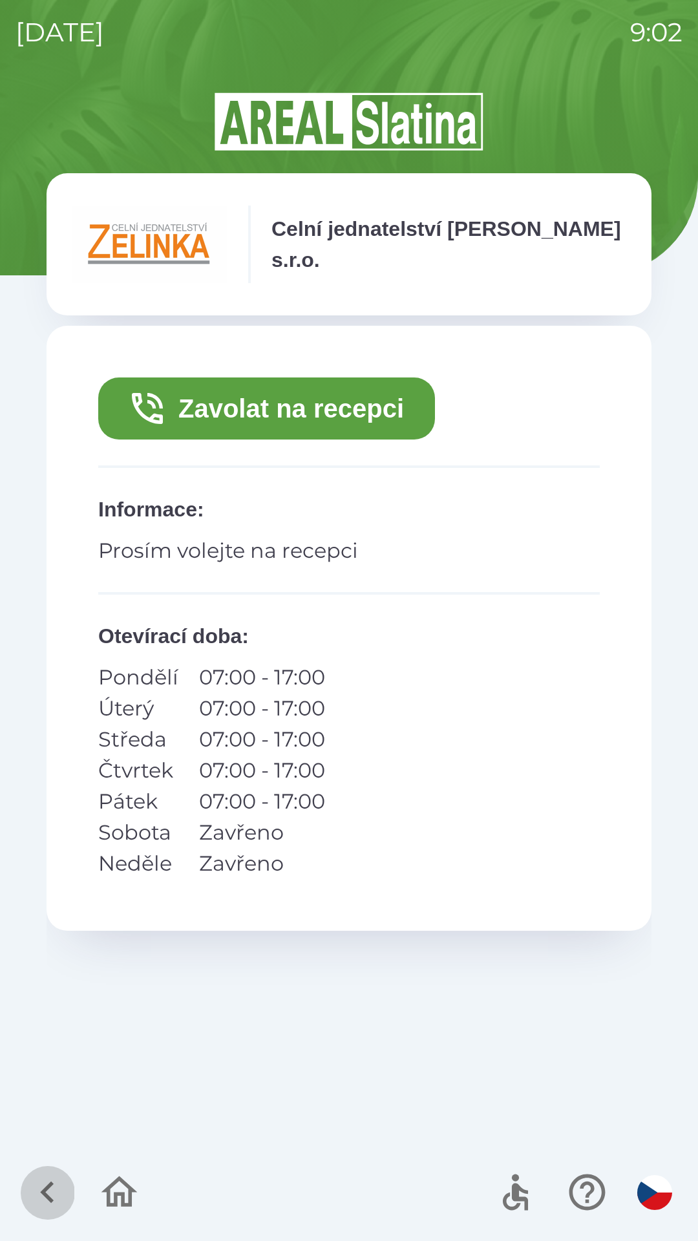
click at [48, 1176] on icon "button" at bounding box center [47, 1192] width 43 height 43
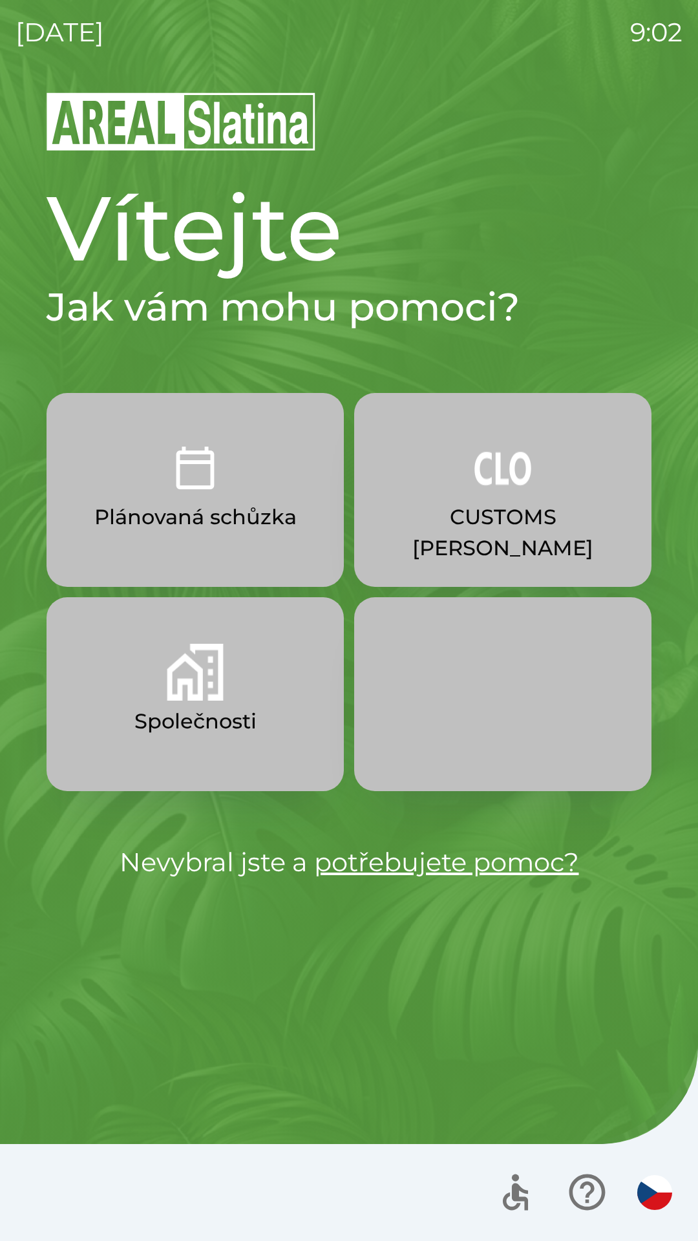
click at [259, 696] on button "Společnosti" at bounding box center [195, 694] width 297 height 194
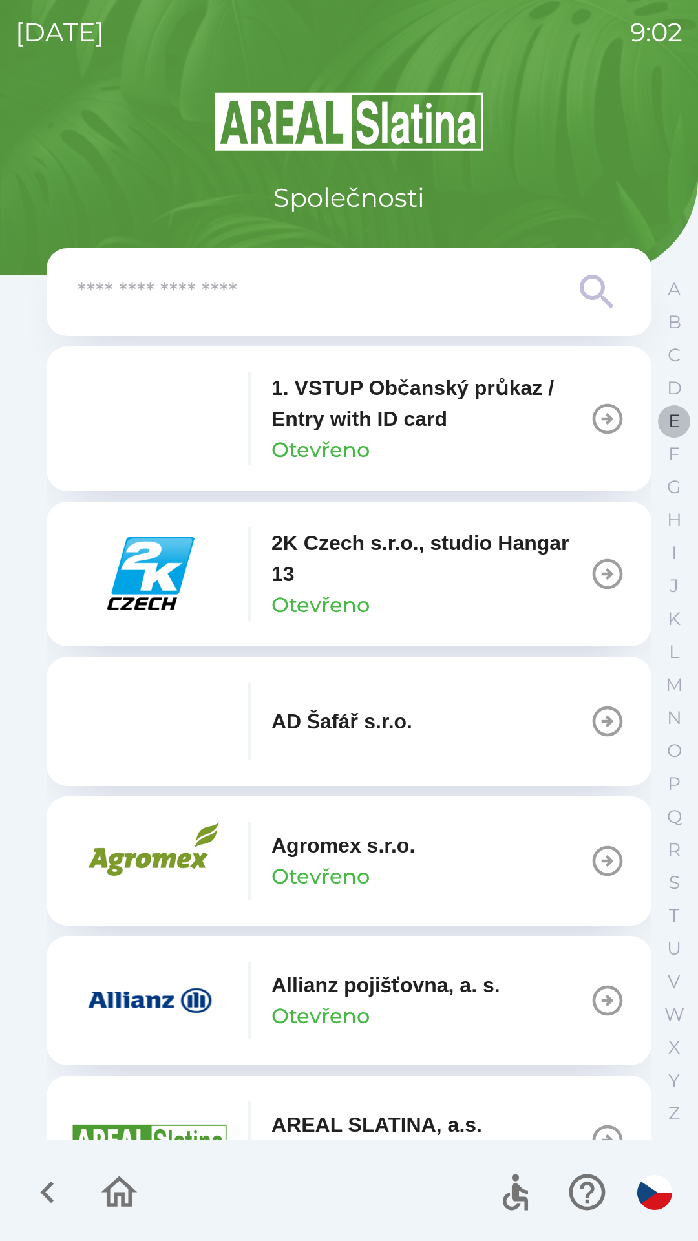
click at [671, 424] on p "E" at bounding box center [675, 421] width 12 height 23
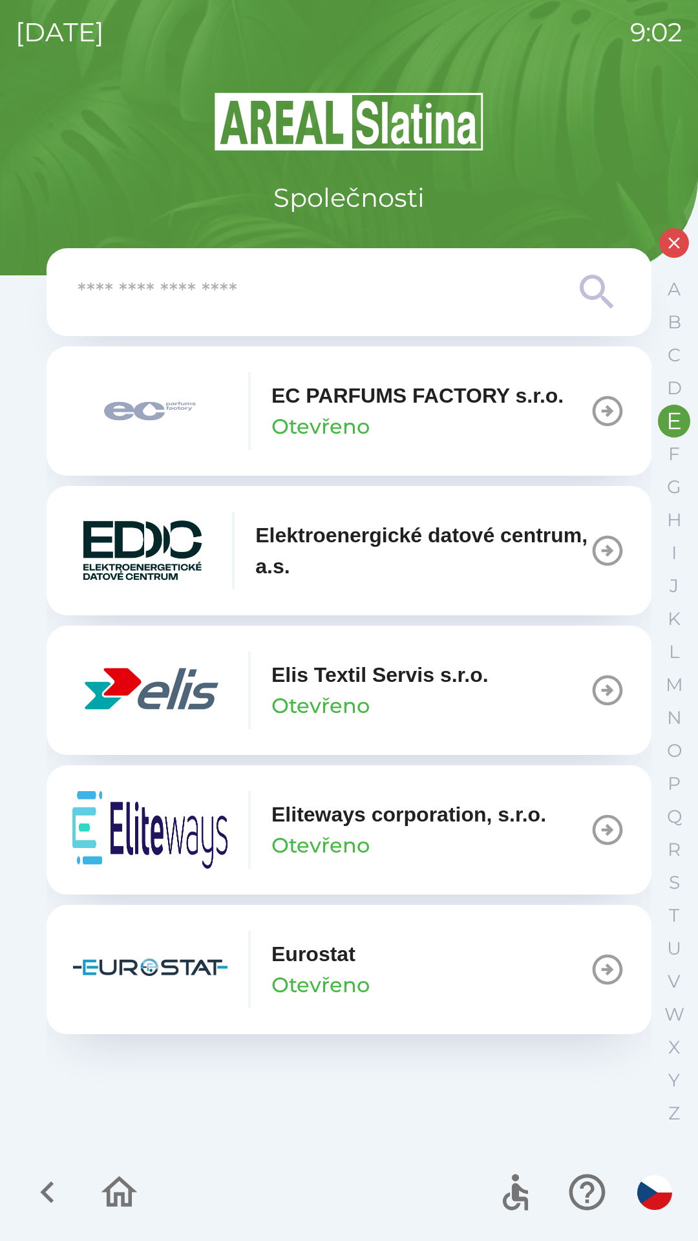
click at [435, 676] on p "Elis Textil Servis s.r.o." at bounding box center [380, 674] width 217 height 31
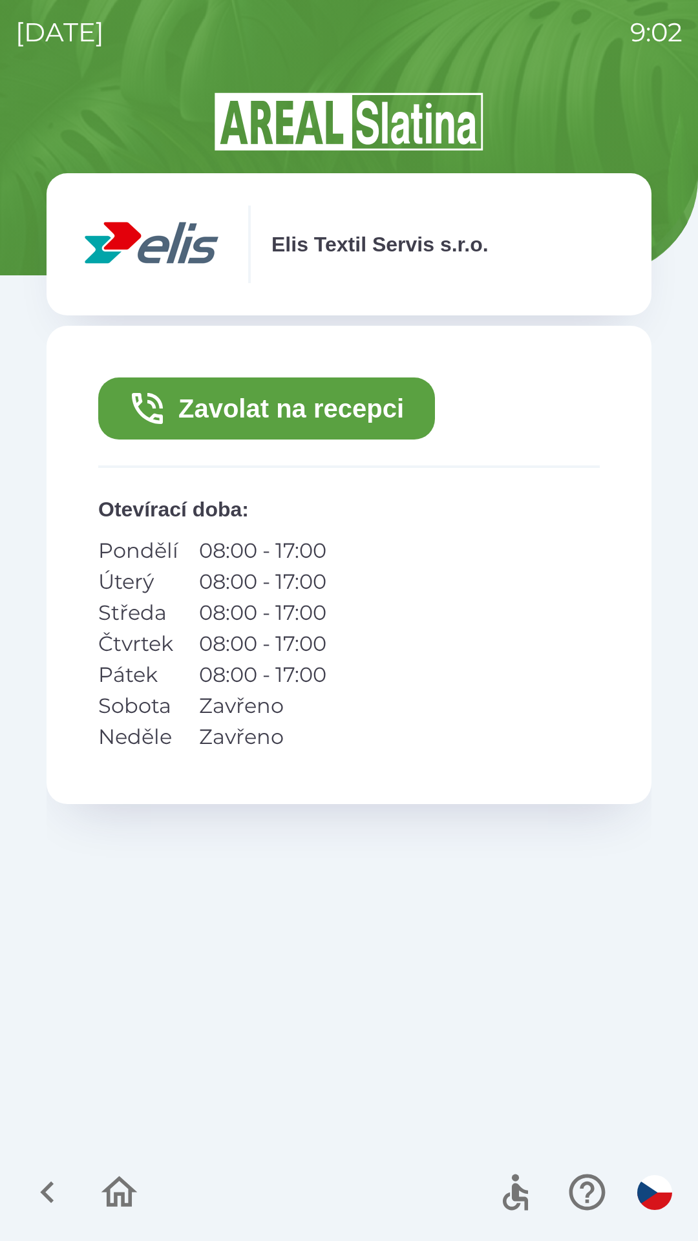
click at [383, 398] on button "Zavolat na recepci" at bounding box center [266, 409] width 337 height 62
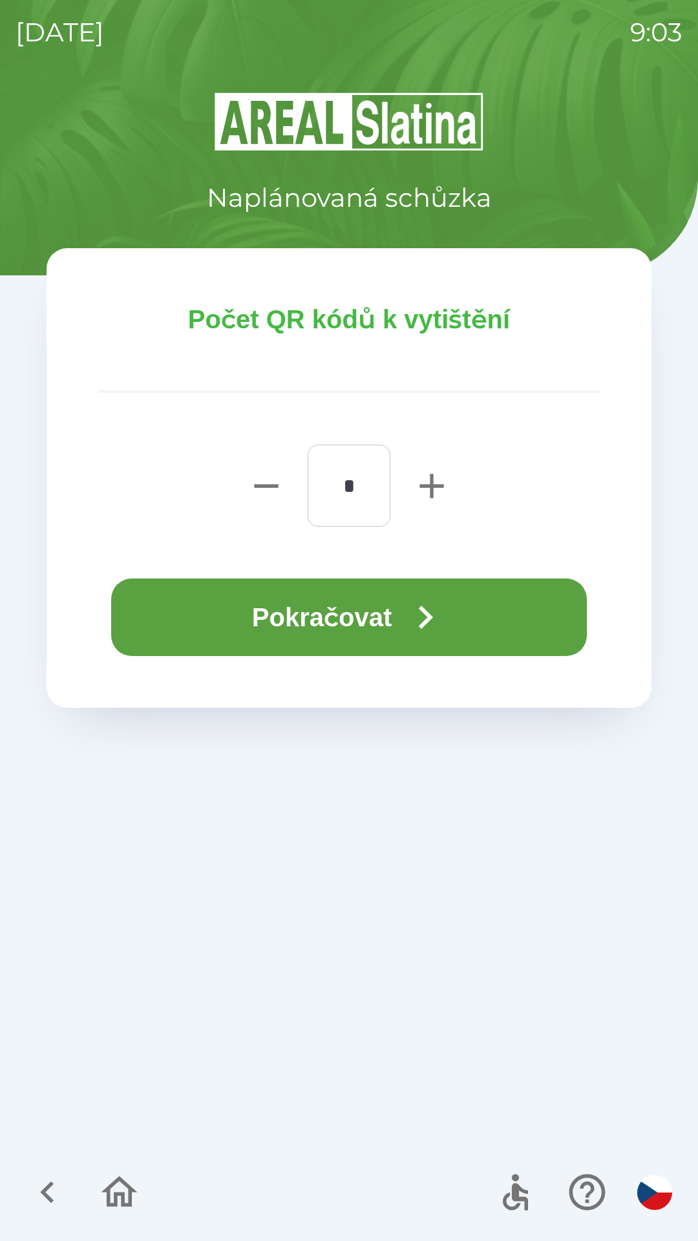
click at [469, 596] on button "Pokračovat" at bounding box center [349, 618] width 476 height 78
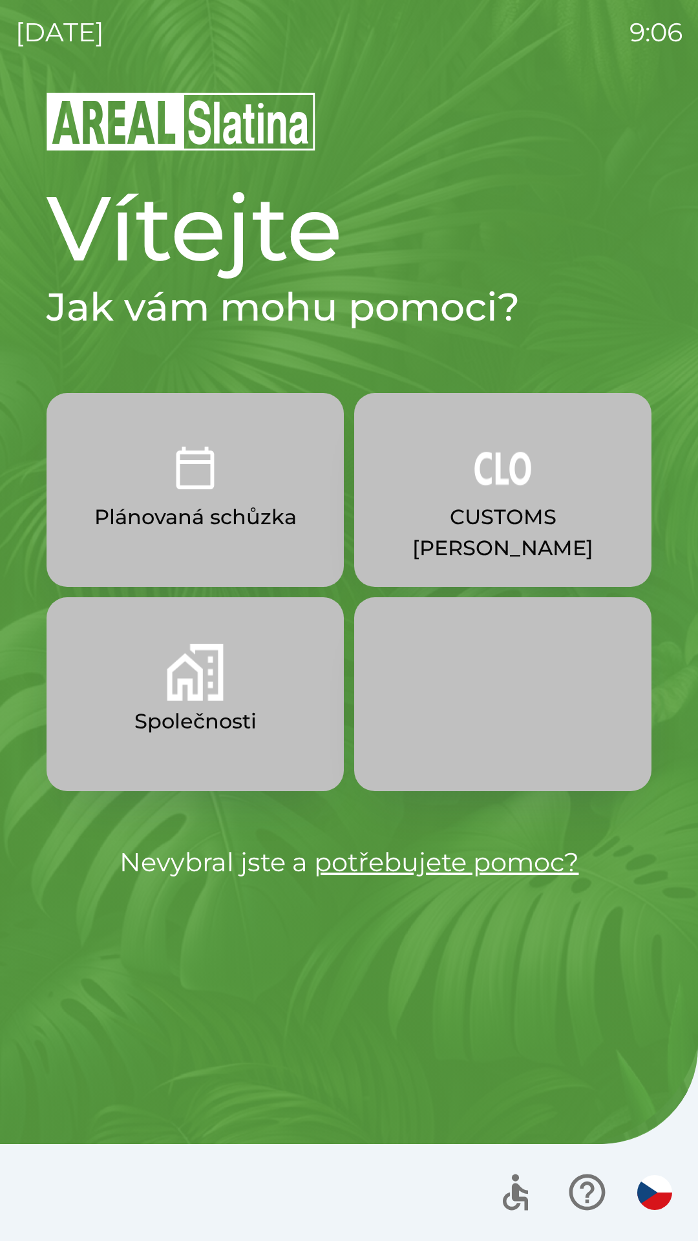
click at [213, 488] on img "button" at bounding box center [195, 468] width 57 height 57
click at [462, 526] on p "CUSTOMS [PERSON_NAME]" at bounding box center [502, 533] width 235 height 62
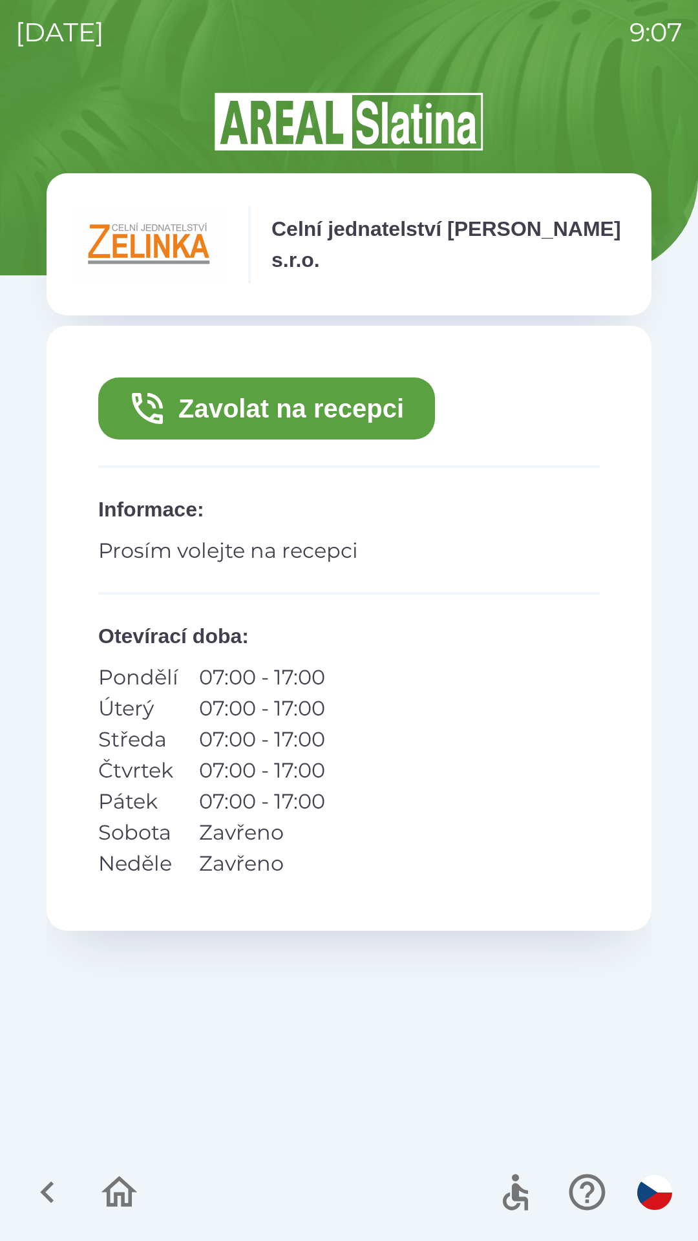
click at [290, 422] on button "Zavolat na recepci" at bounding box center [266, 409] width 337 height 62
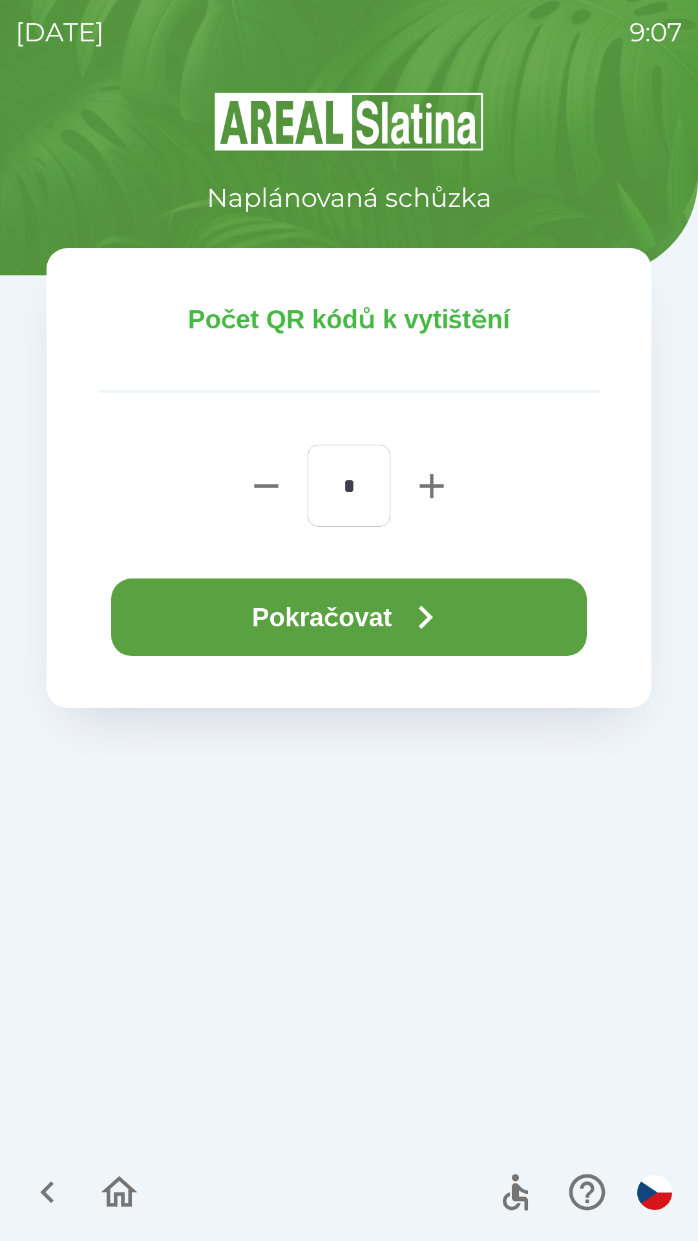
click at [330, 616] on button "Pokračovat" at bounding box center [349, 618] width 476 height 78
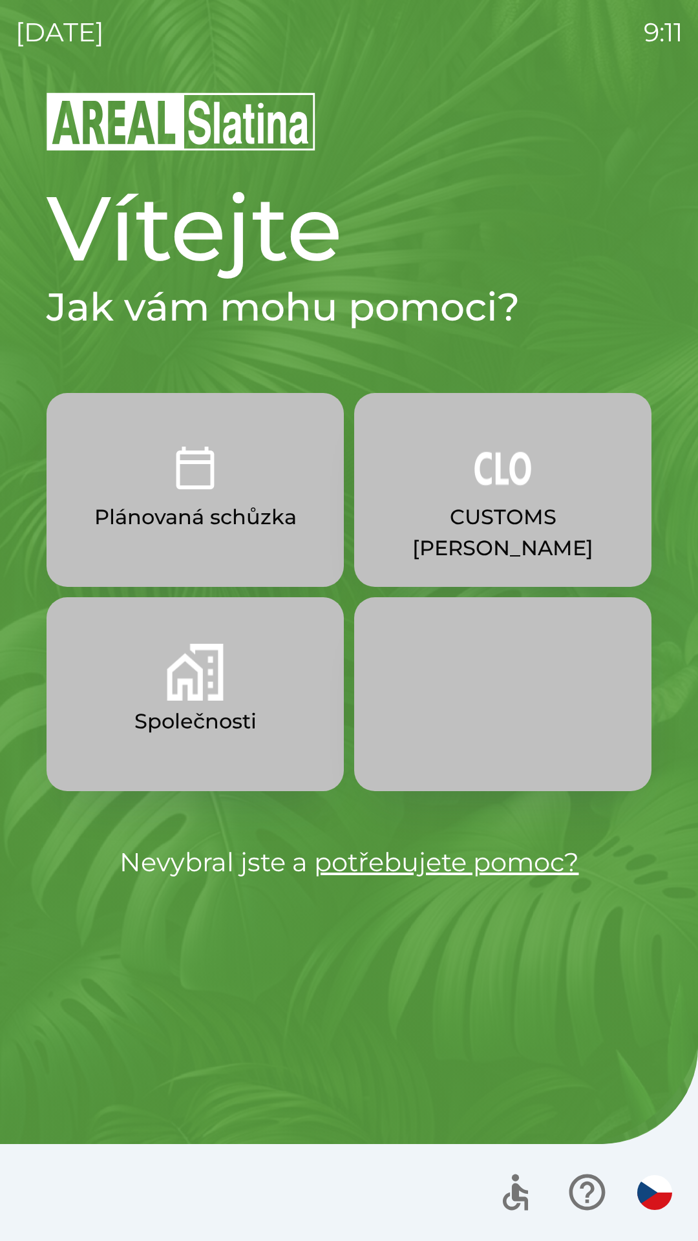
click at [265, 696] on button "Společnosti" at bounding box center [195, 694] width 297 height 194
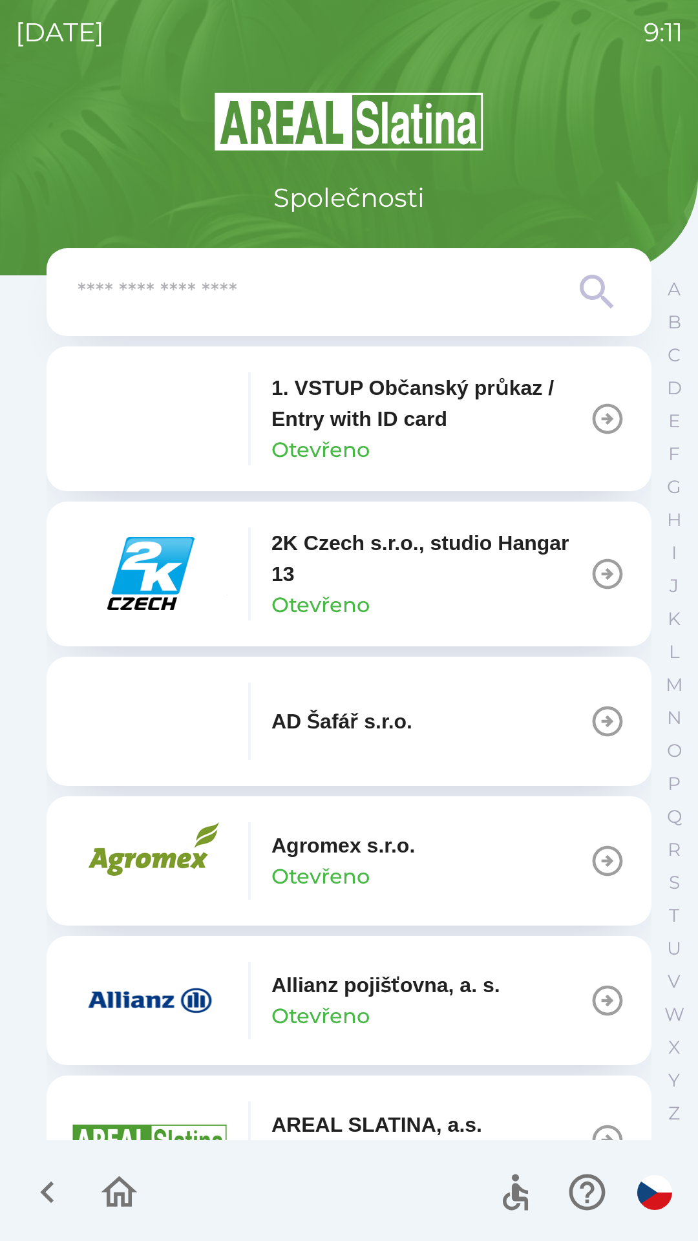
click at [433, 277] on input "text" at bounding box center [323, 293] width 491 height 36
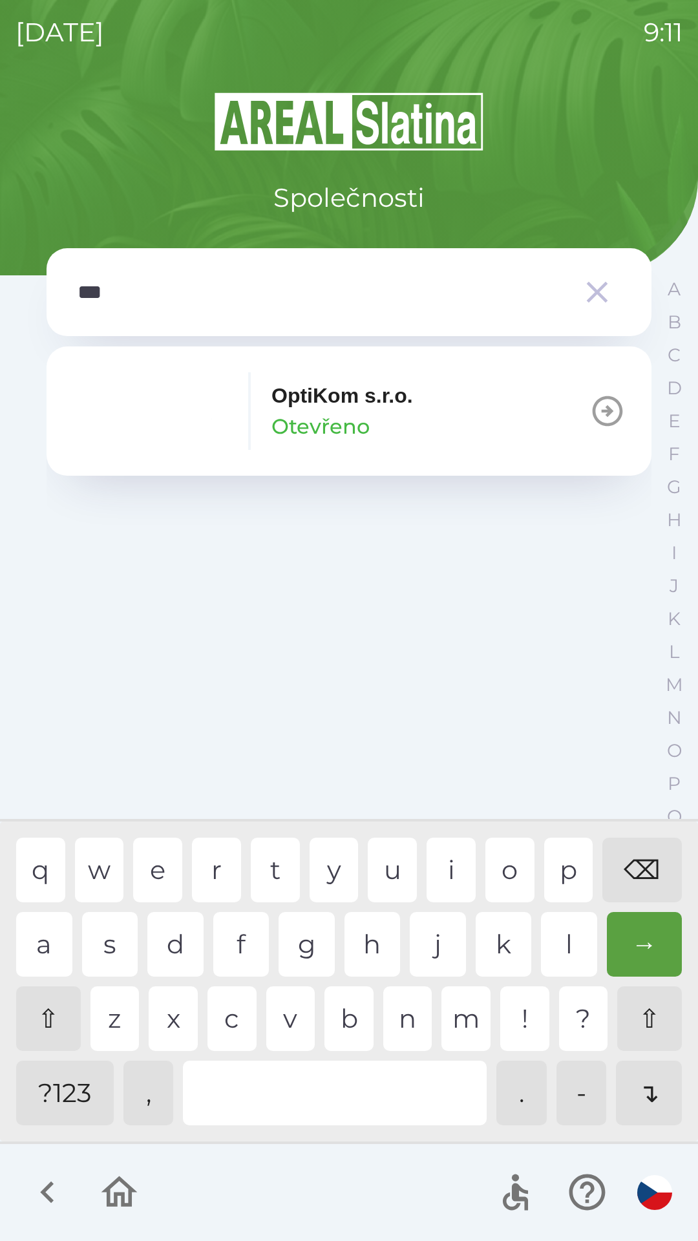
type input "****"
click at [455, 868] on div "i" at bounding box center [451, 870] width 49 height 65
click at [603, 423] on icon "button" at bounding box center [608, 411] width 30 height 30
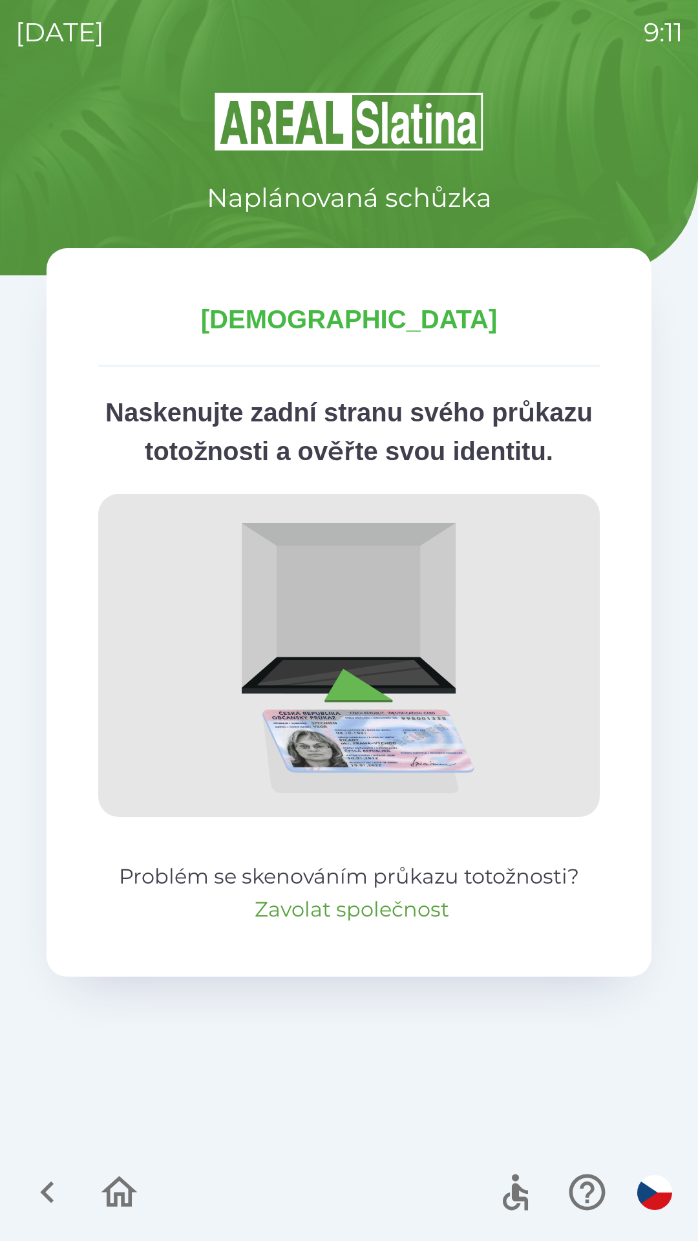
click at [376, 925] on button "Zavolat společnost" at bounding box center [352, 909] width 195 height 31
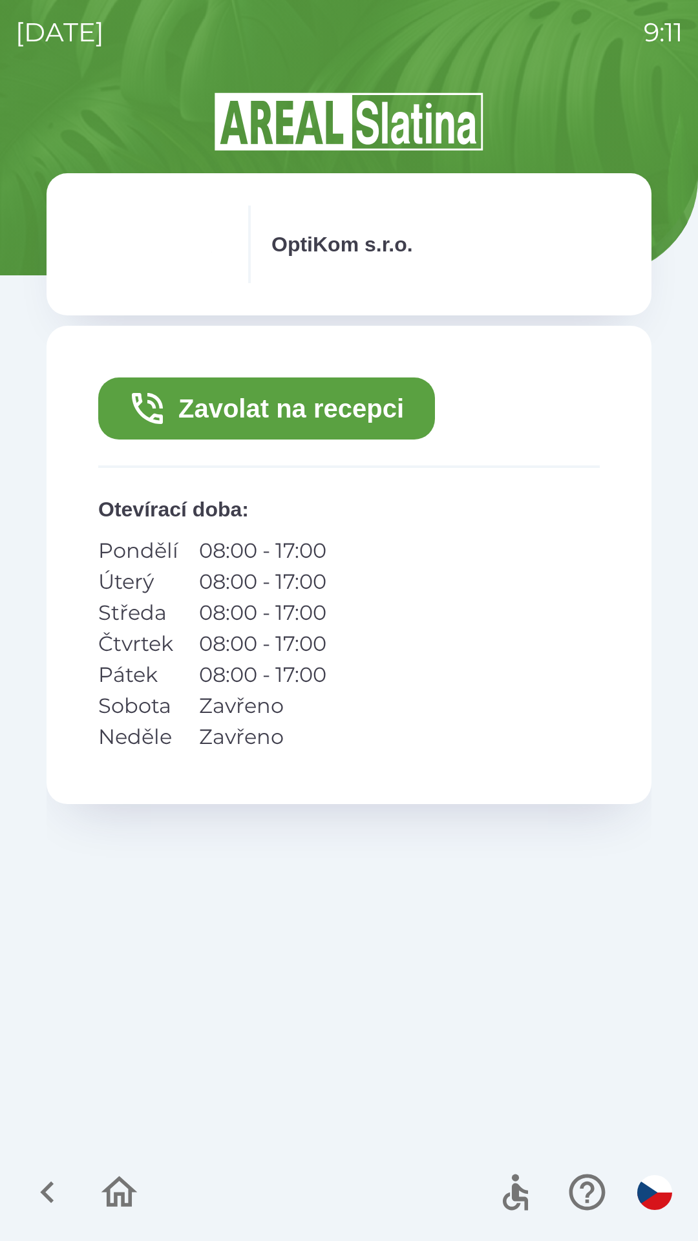
click at [367, 405] on button "Zavolat na recepci" at bounding box center [266, 409] width 337 height 62
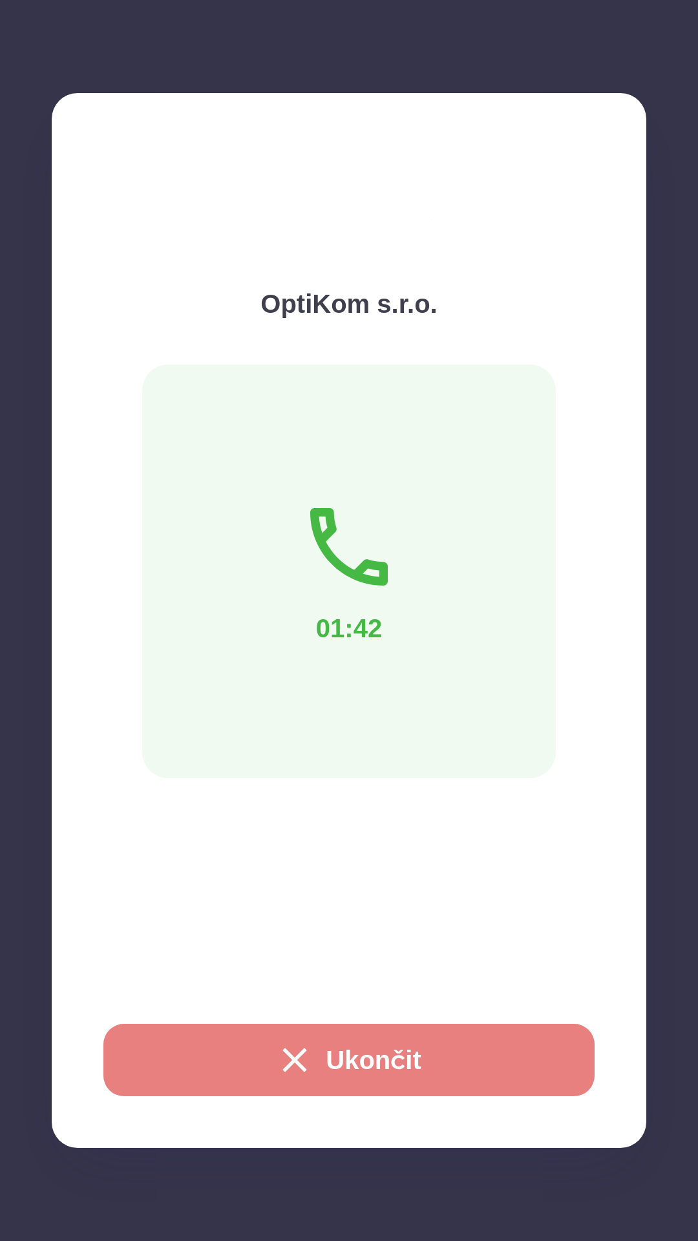
click at [523, 1072] on button "Ukončit" at bounding box center [348, 1060] width 491 height 72
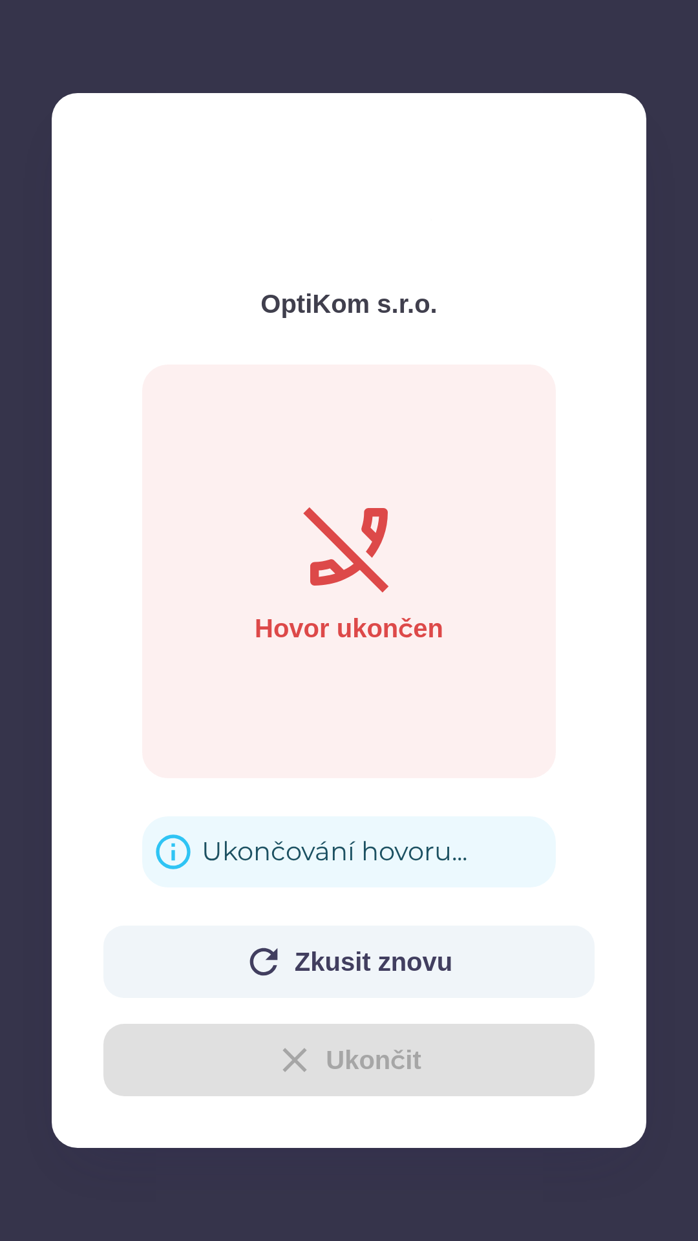
click at [486, 1073] on div "Zkusit znovu Ukončit" at bounding box center [348, 1011] width 491 height 171
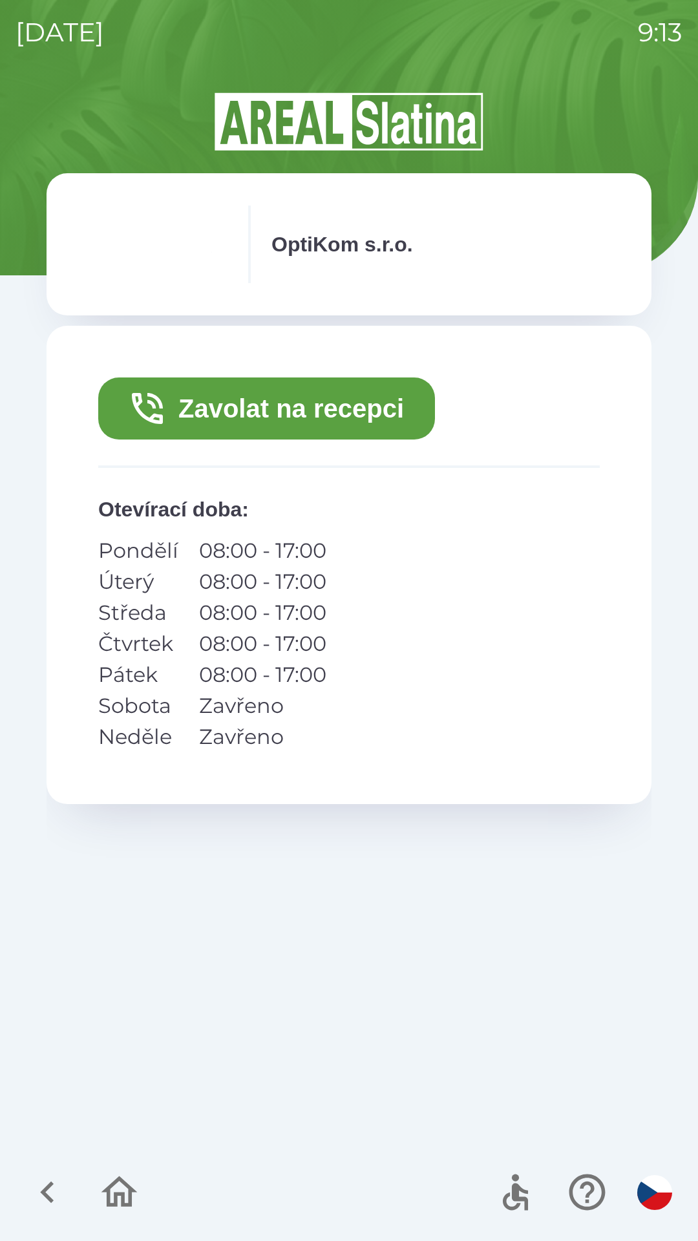
click at [115, 1188] on icon "button" at bounding box center [119, 1192] width 43 height 43
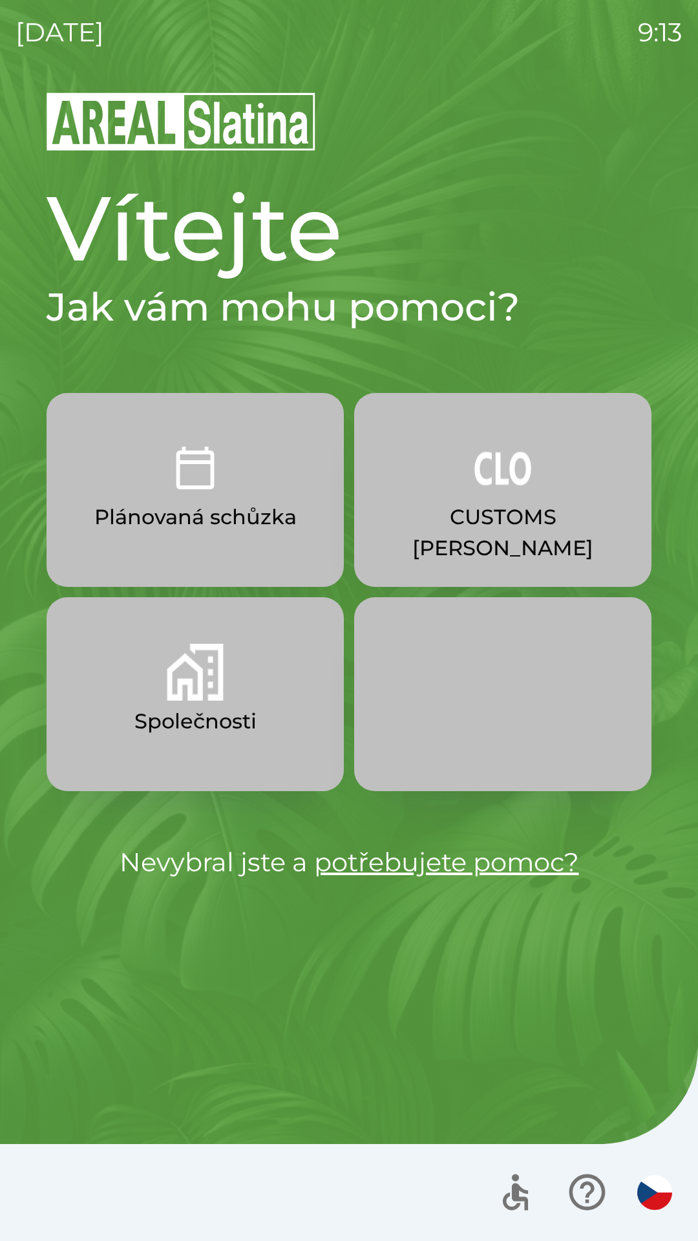
click at [515, 458] on img "button" at bounding box center [503, 468] width 57 height 57
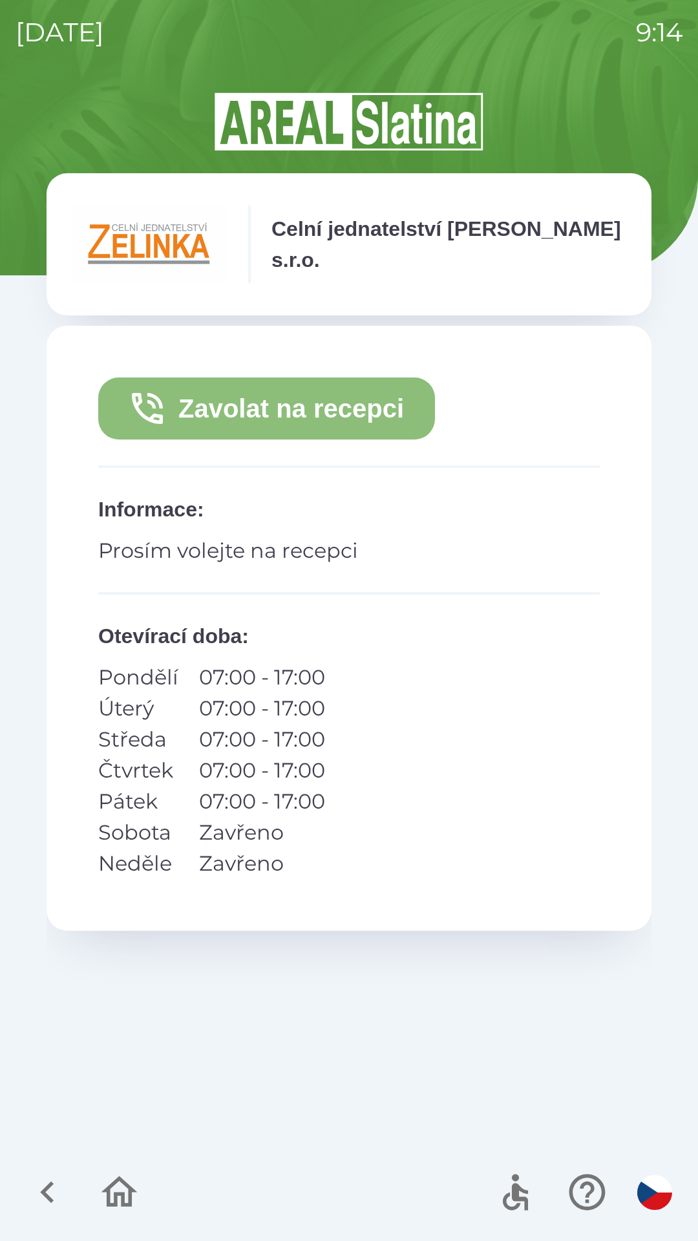
click at [339, 411] on button "Zavolat na recepci" at bounding box center [266, 409] width 337 height 62
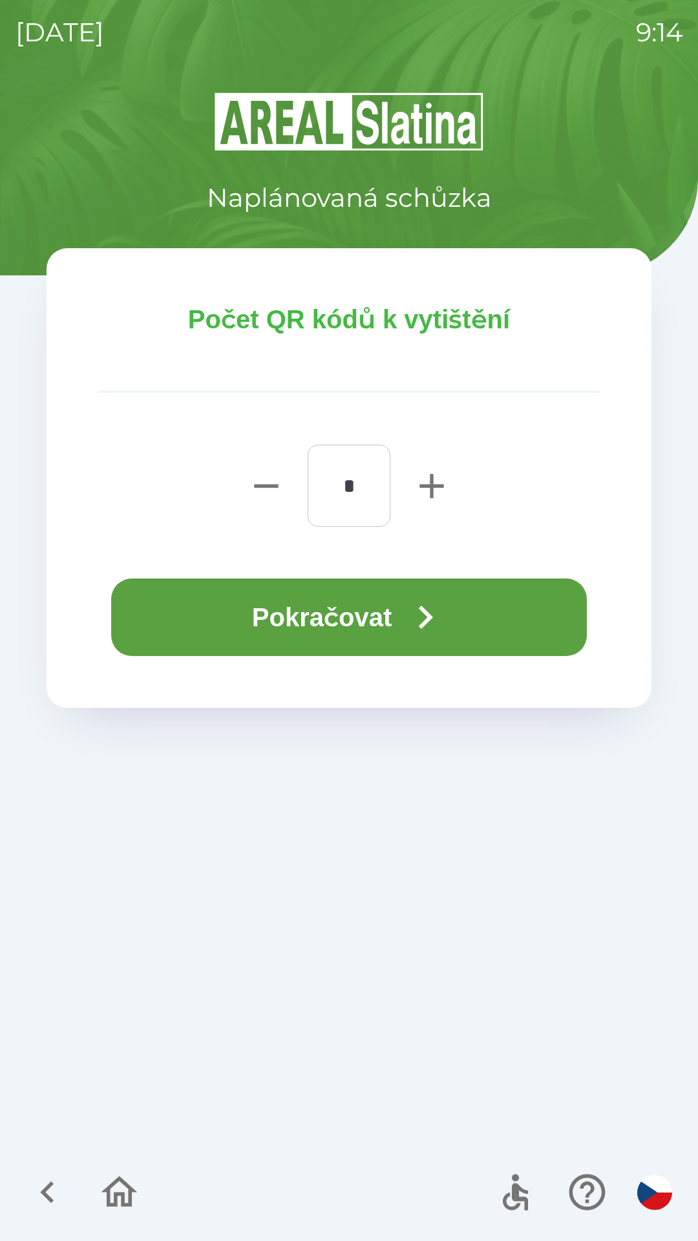
click at [350, 489] on input "*" at bounding box center [349, 485] width 52 height 51
click at [408, 619] on icon "button" at bounding box center [425, 617] width 47 height 47
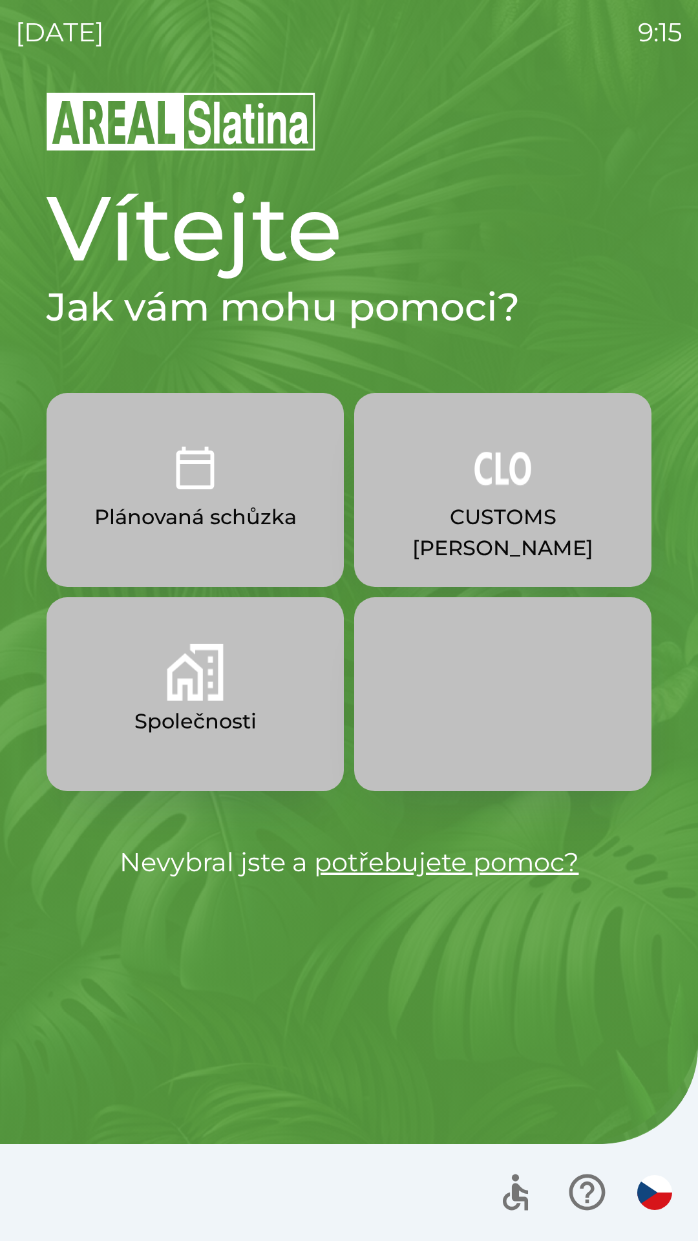
click at [211, 698] on img "button" at bounding box center [195, 672] width 57 height 57
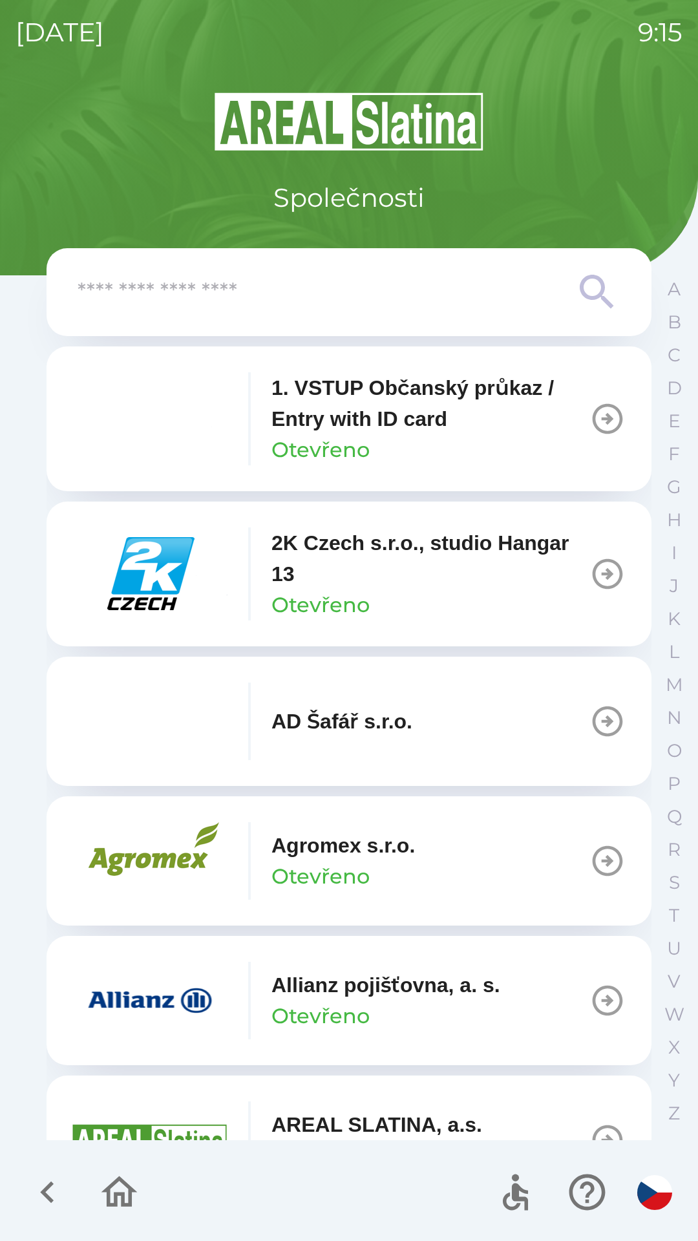
click at [390, 276] on input "text" at bounding box center [323, 293] width 491 height 36
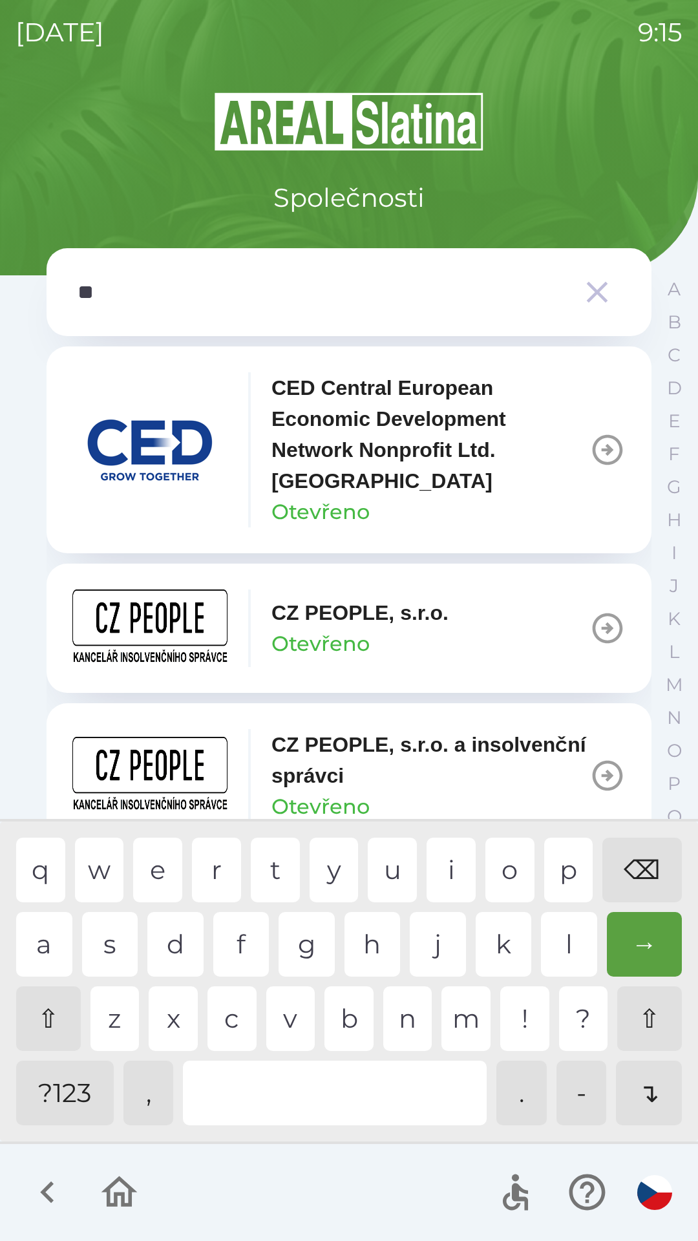
click at [575, 873] on div "p" at bounding box center [568, 870] width 49 height 65
type input "***"
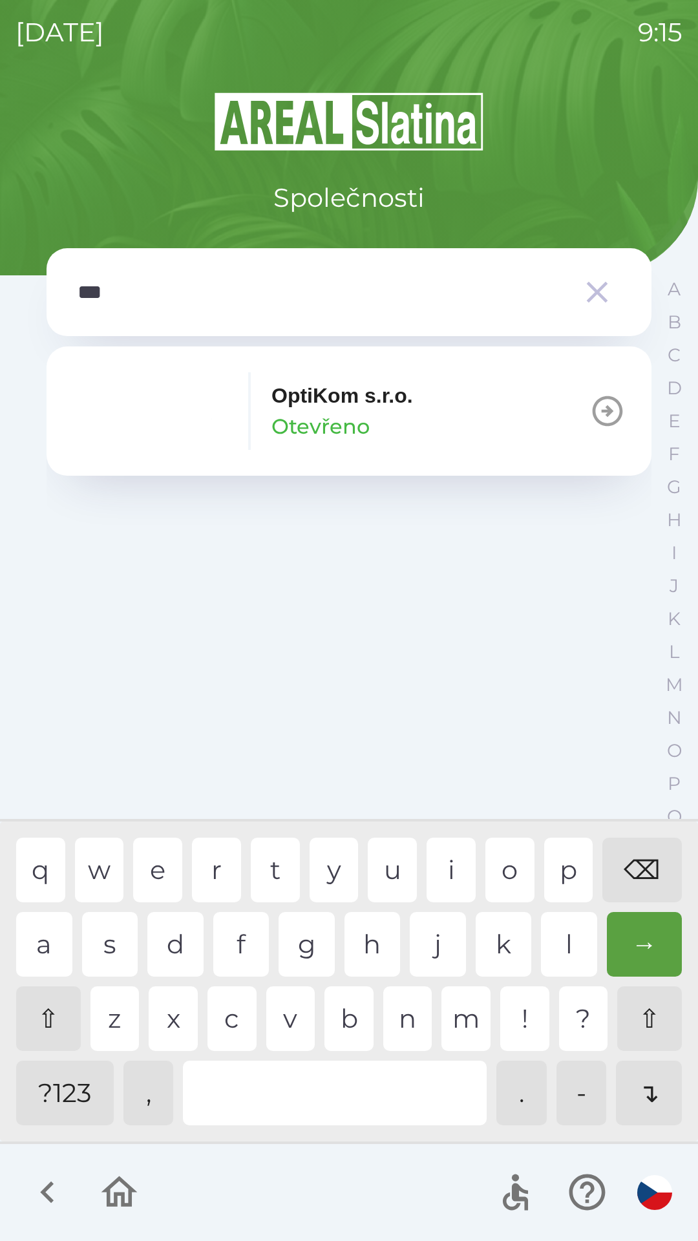
click at [277, 870] on div "t" at bounding box center [275, 870] width 49 height 65
click at [380, 401] on p "OptiKom s.r.o." at bounding box center [343, 395] width 142 height 31
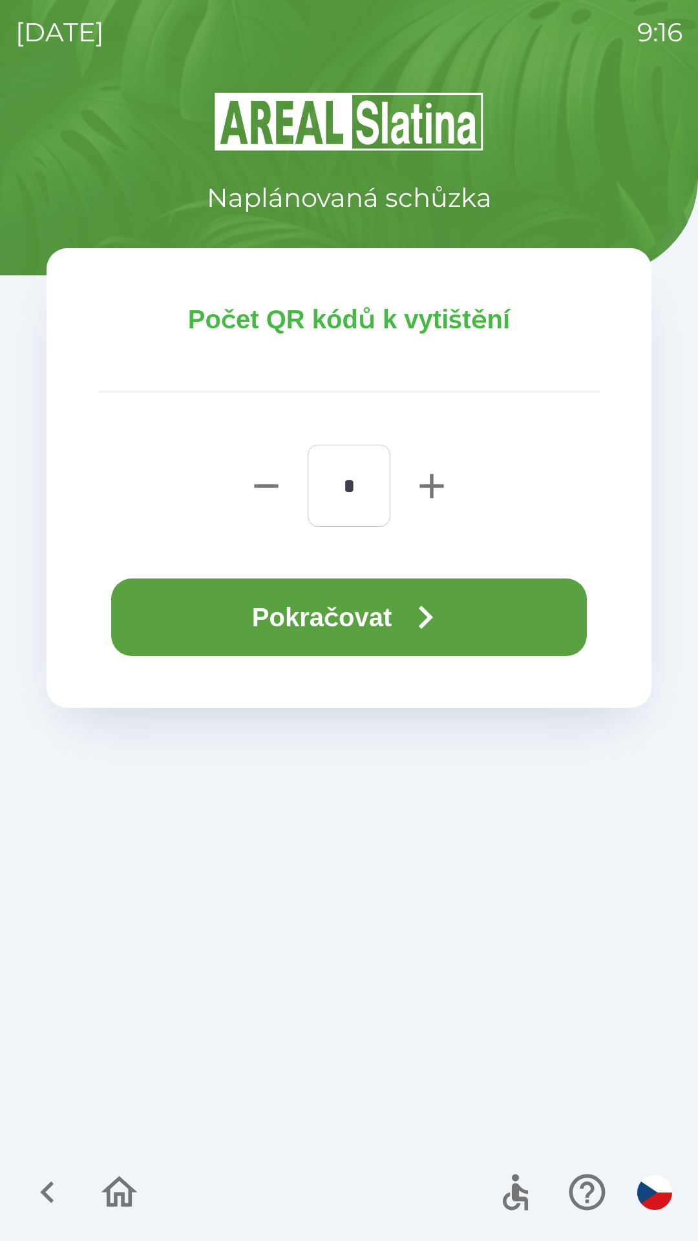
click at [431, 472] on icon "button" at bounding box center [431, 486] width 41 height 41
type input "*"
click at [362, 621] on button "Pokračovat" at bounding box center [349, 618] width 476 height 78
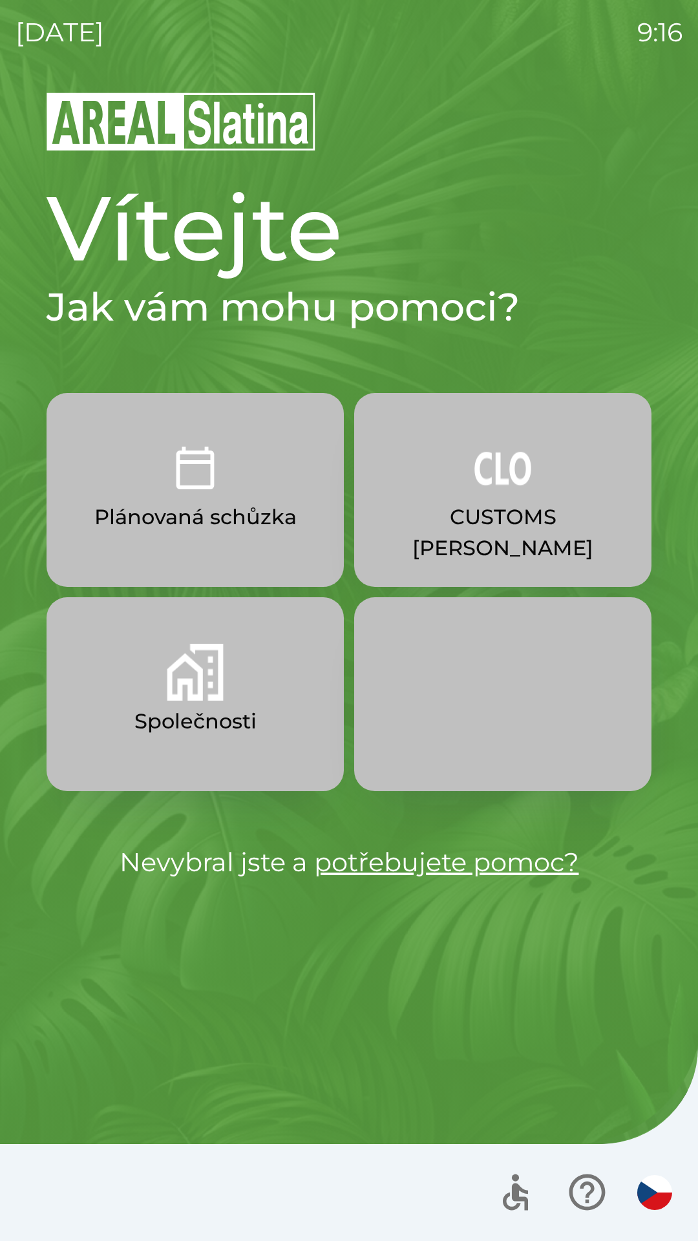
click at [515, 502] on p "CUSTOMS [PERSON_NAME]" at bounding box center [502, 533] width 235 height 62
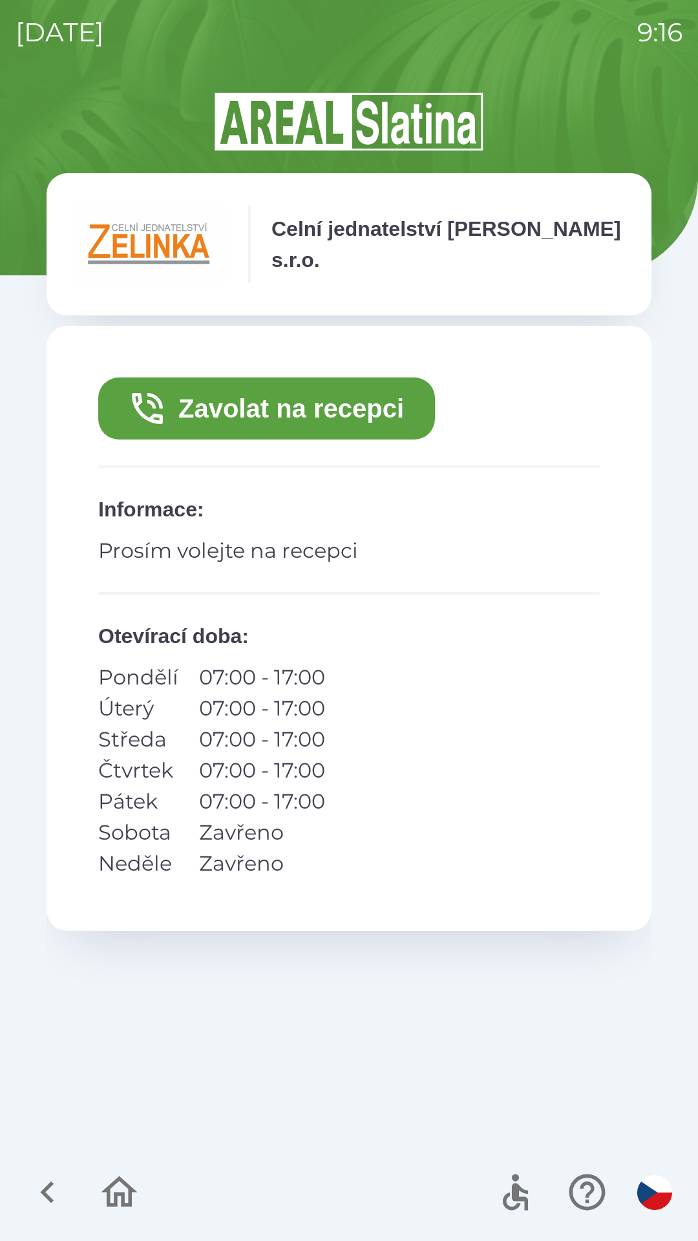
click at [356, 412] on button "Zavolat na recepci" at bounding box center [266, 409] width 337 height 62
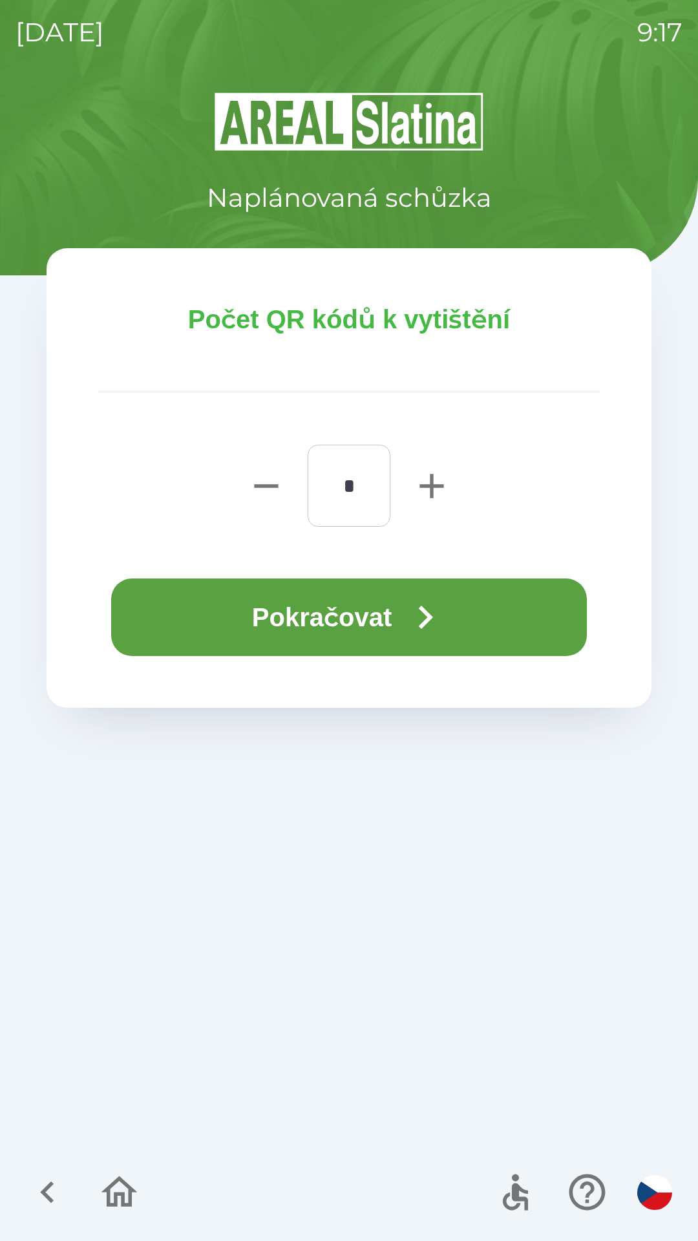
click at [381, 617] on button "Pokračovat" at bounding box center [349, 618] width 476 height 78
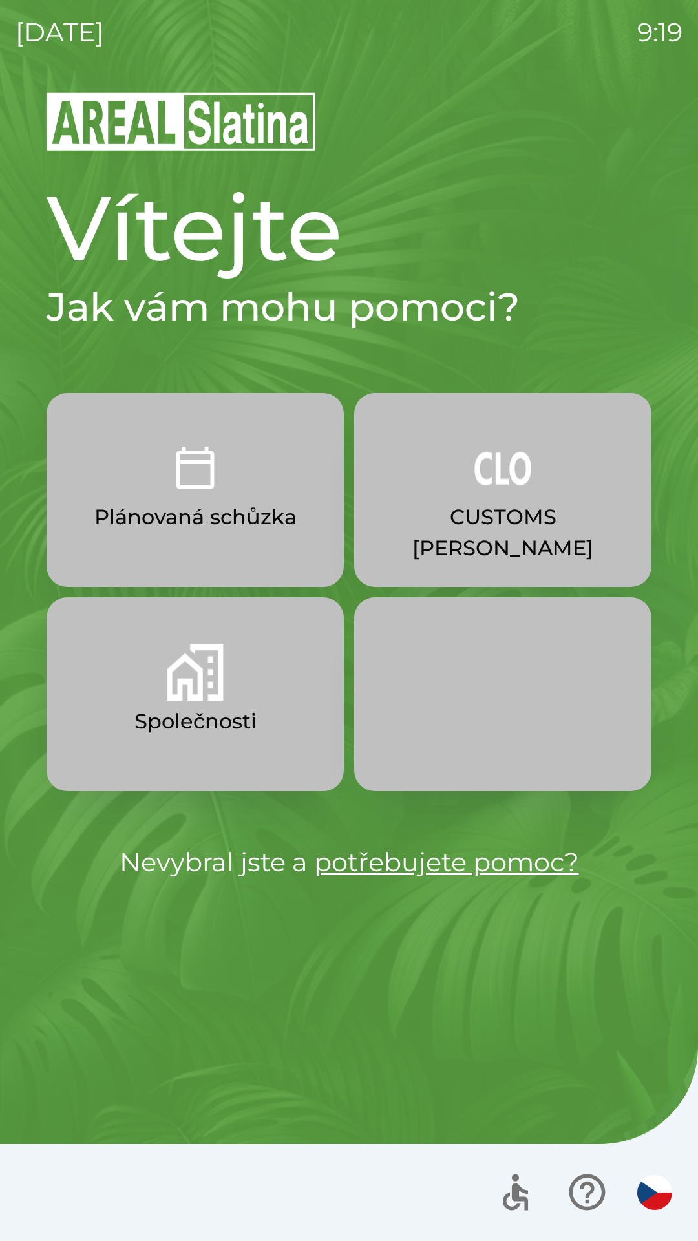
click at [475, 529] on p "CUSTOMS [PERSON_NAME]" at bounding box center [502, 533] width 235 height 62
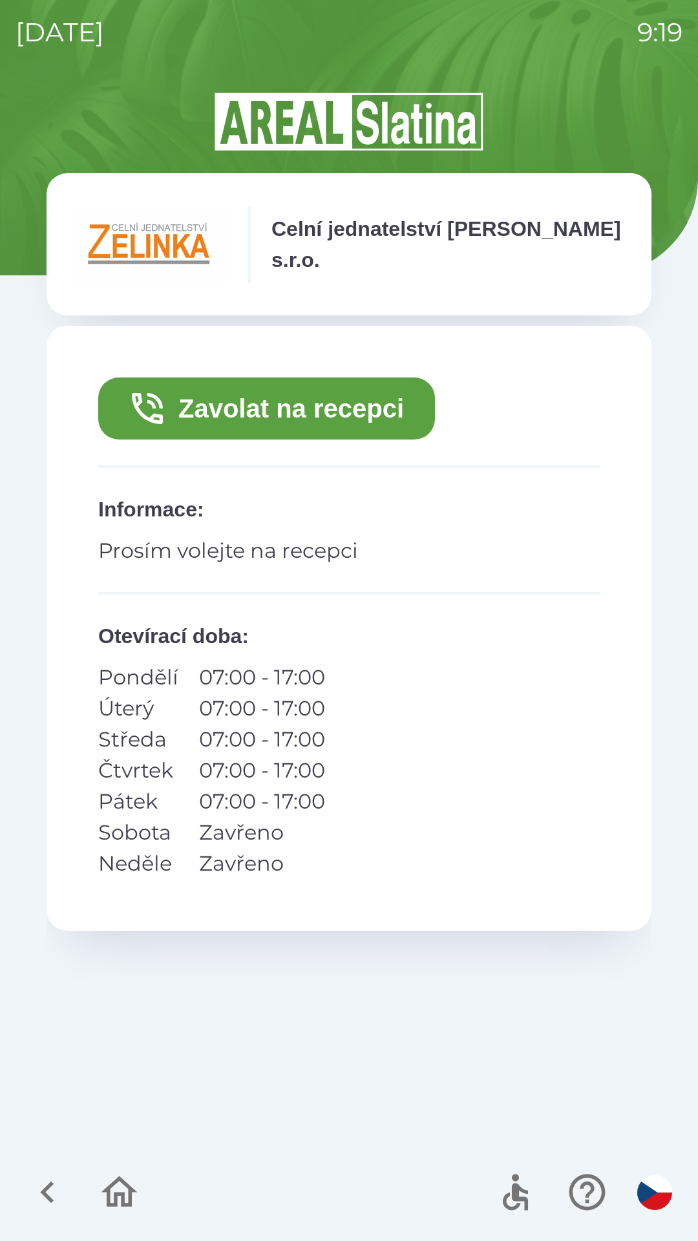
click at [371, 412] on button "Zavolat na recepci" at bounding box center [266, 409] width 337 height 62
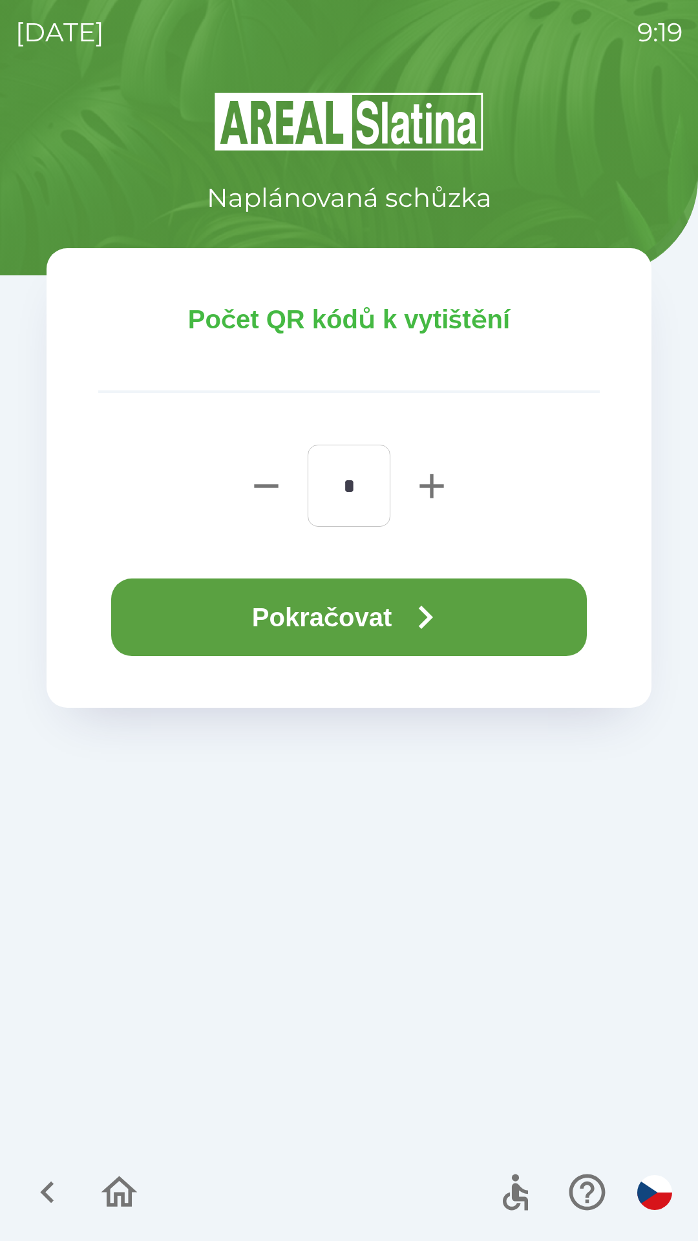
click at [410, 603] on icon "button" at bounding box center [425, 617] width 47 height 47
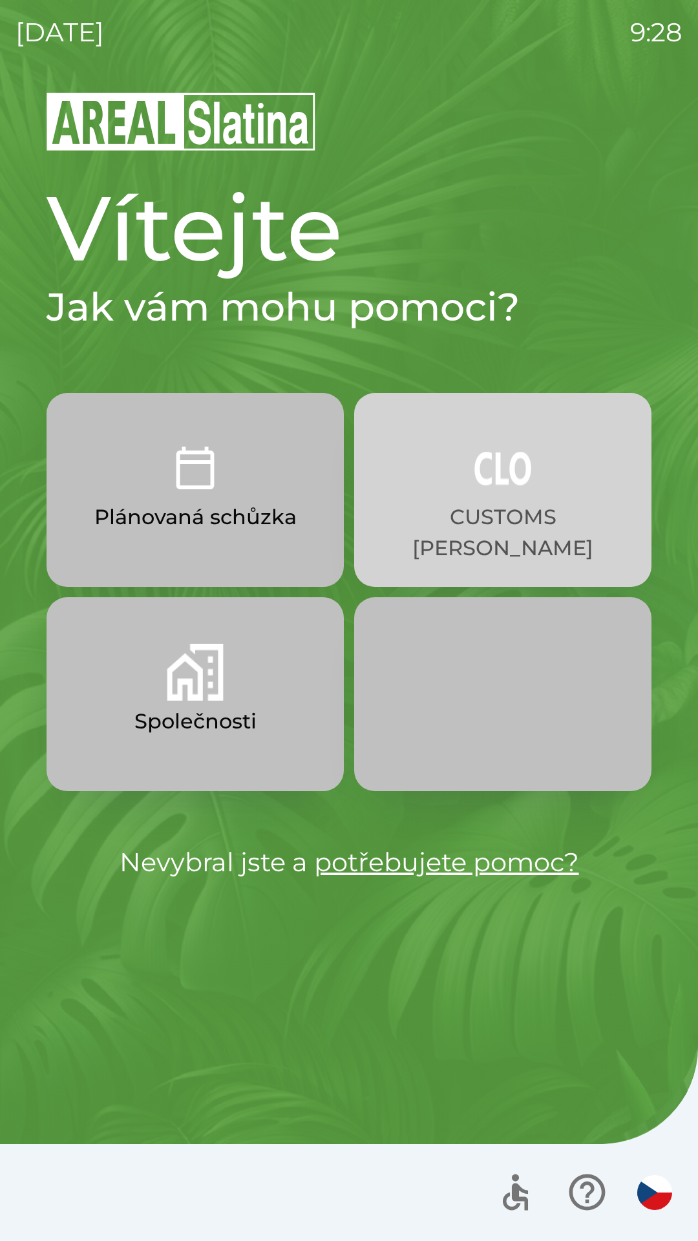
click at [495, 516] on p "CUSTOMS [PERSON_NAME]" at bounding box center [502, 533] width 235 height 62
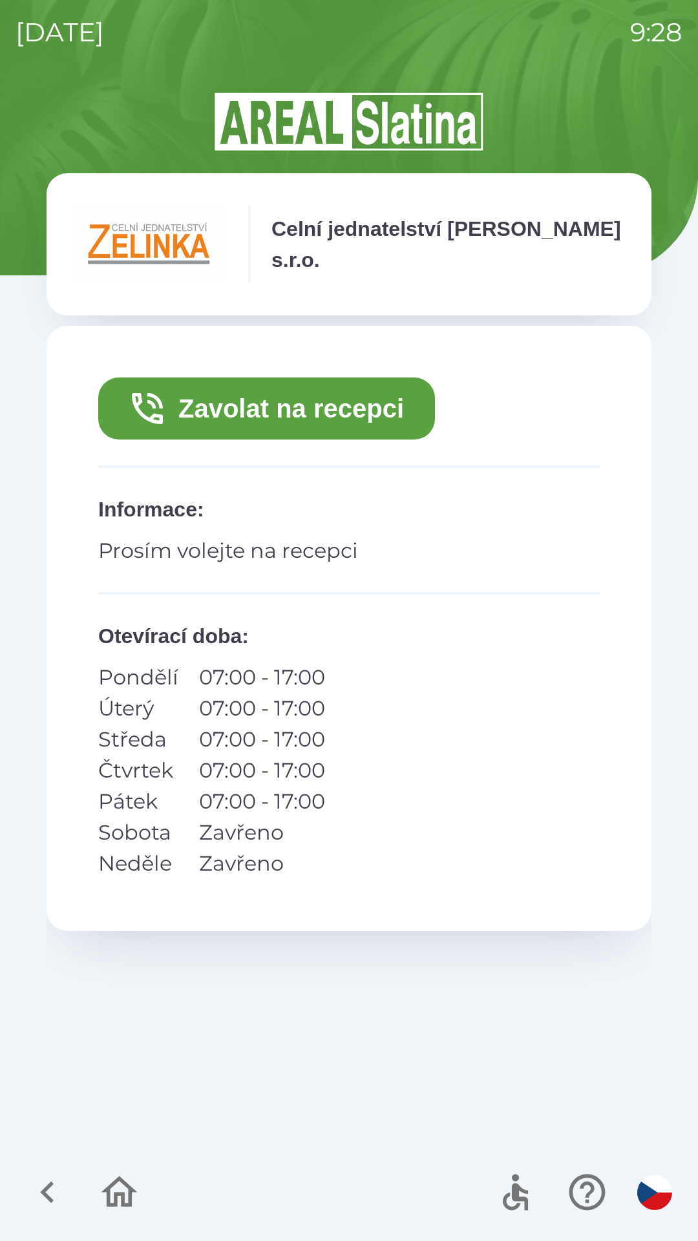
click at [293, 412] on button "Zavolat na recepci" at bounding box center [266, 409] width 337 height 62
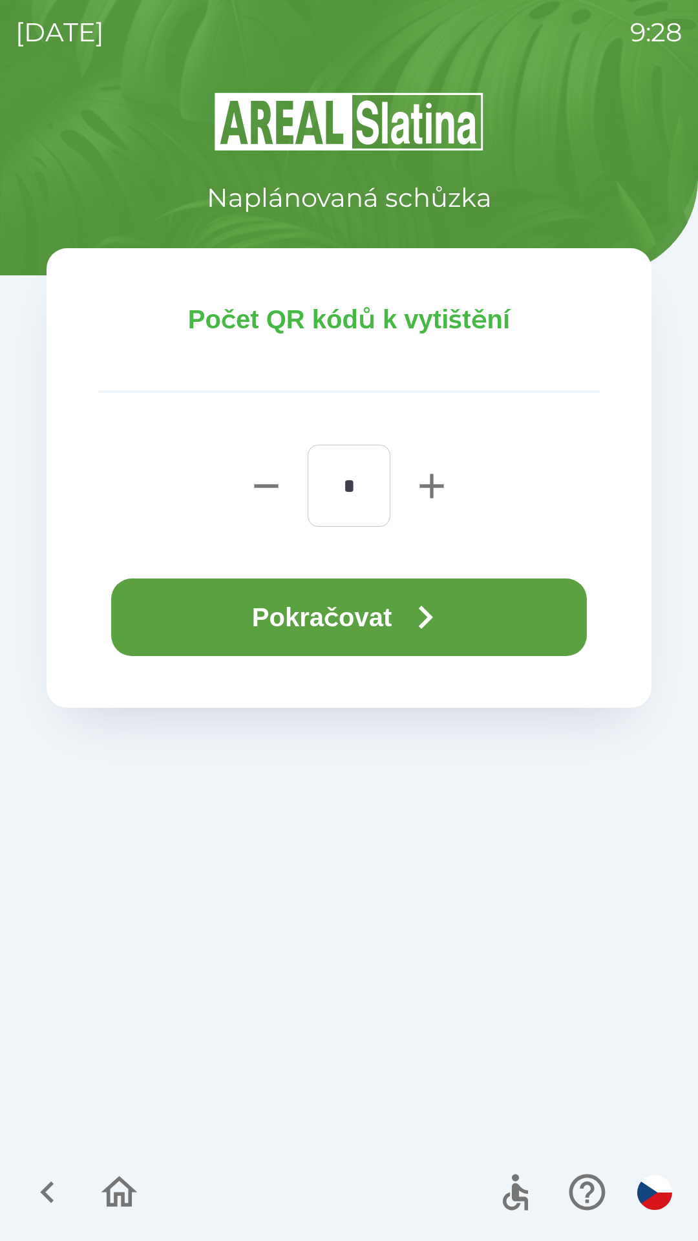
click at [384, 617] on button "Pokračovat" at bounding box center [349, 618] width 476 height 78
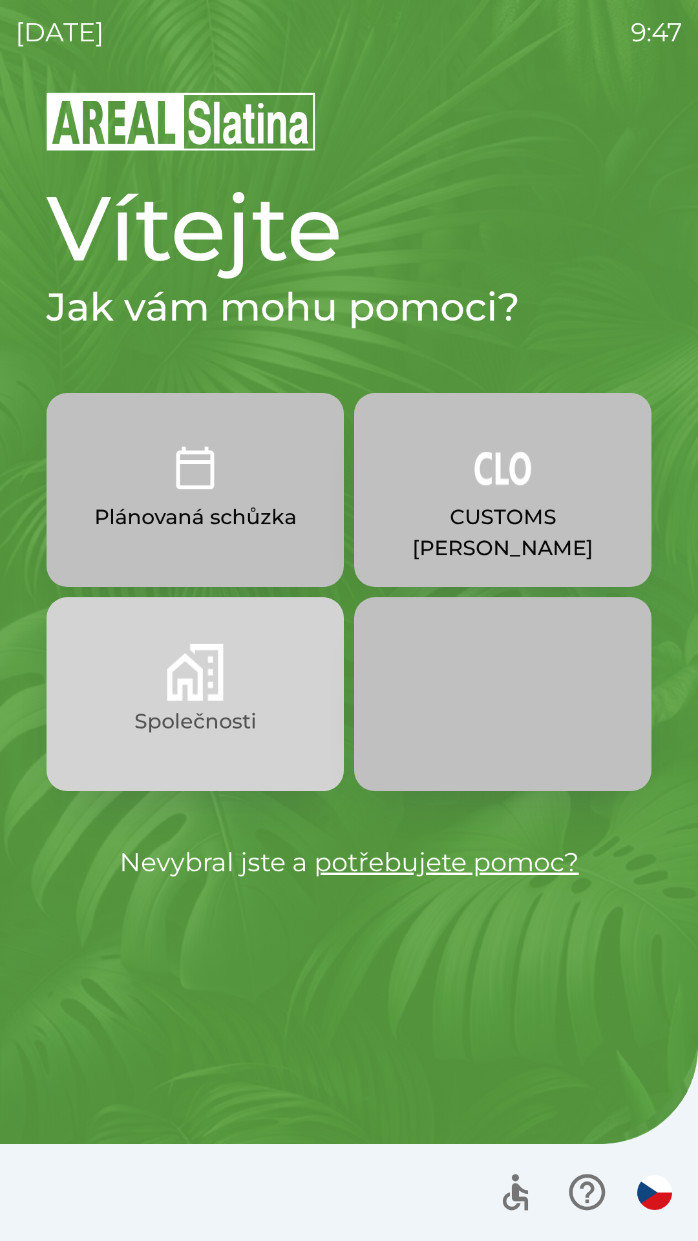
click at [210, 711] on p "Společnosti" at bounding box center [195, 721] width 122 height 31
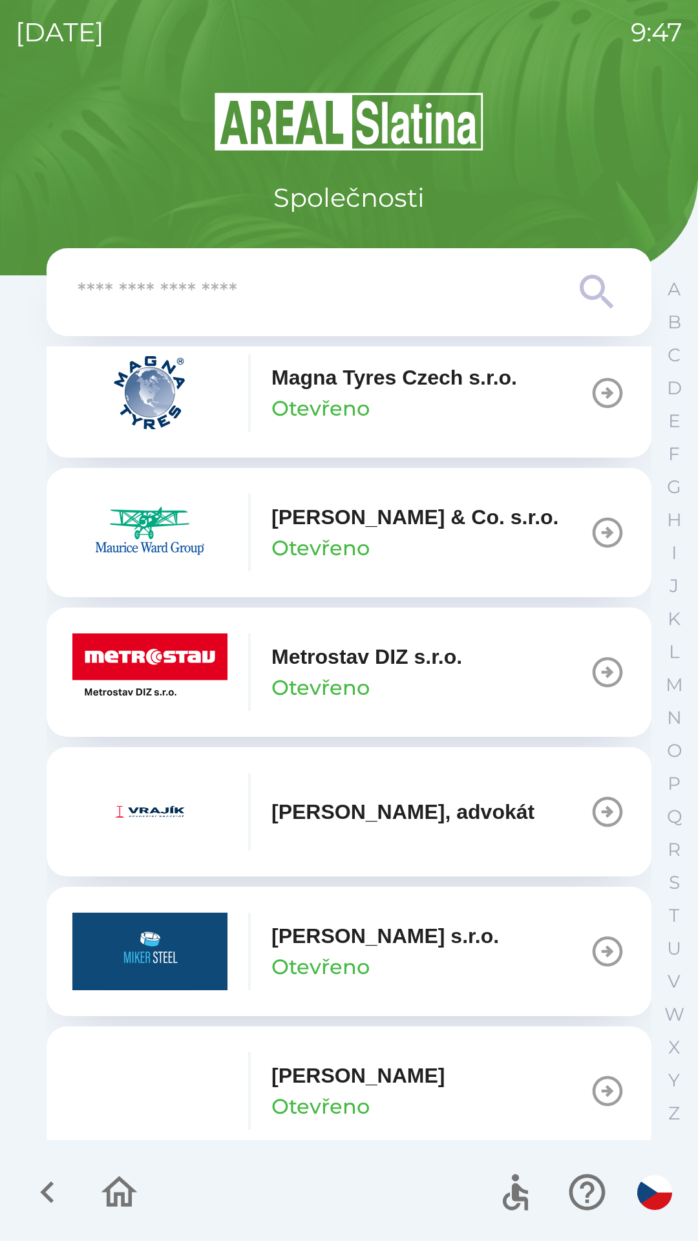
scroll to position [5693, 0]
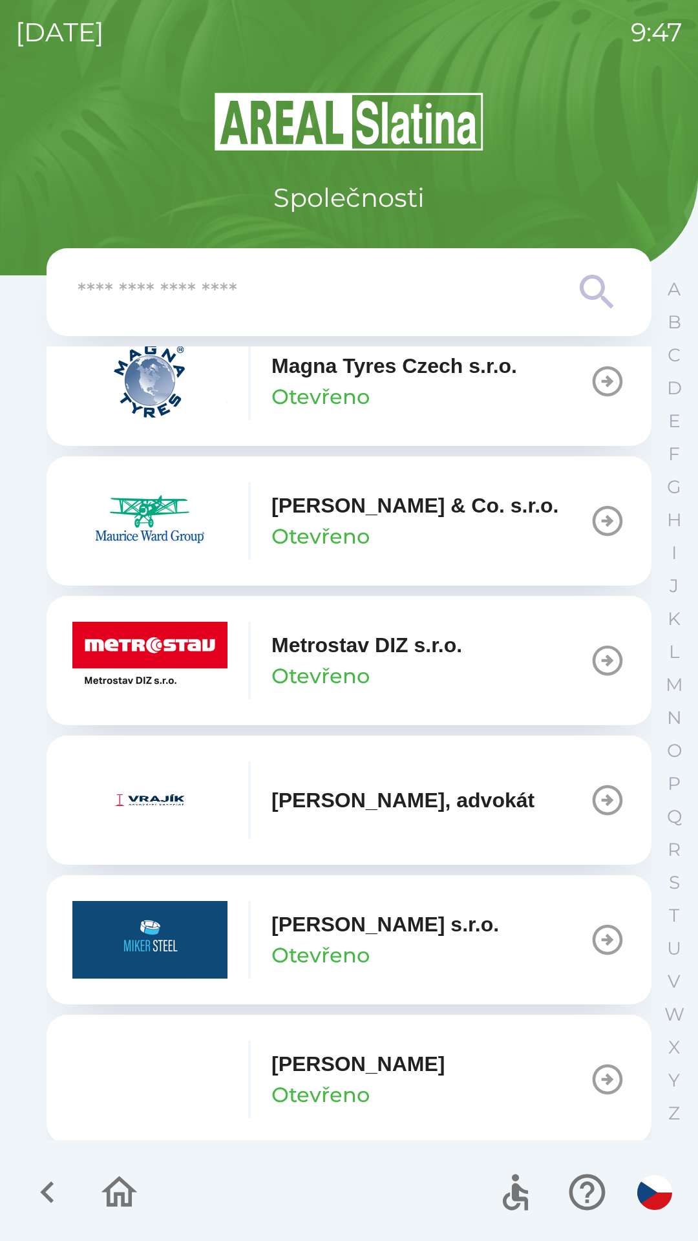
click at [395, 661] on p "Metrostav DIZ s.r.o." at bounding box center [367, 645] width 191 height 31
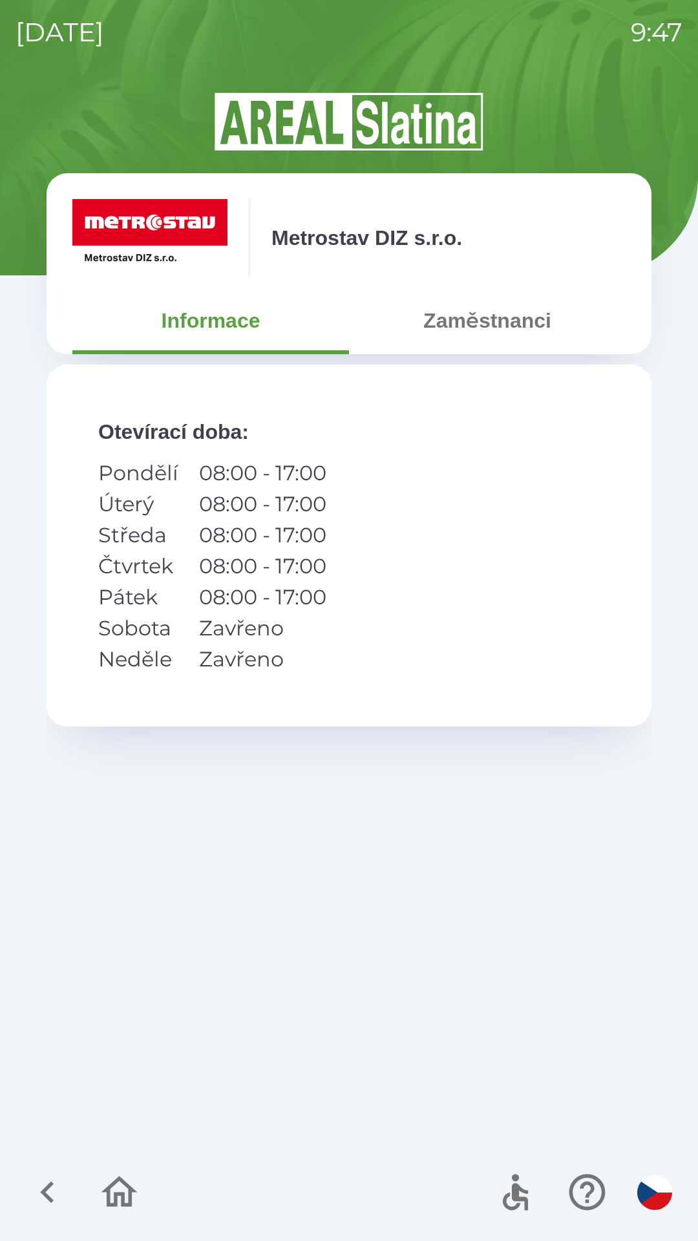
click at [480, 324] on button "Zaměstnanci" at bounding box center [487, 320] width 277 height 47
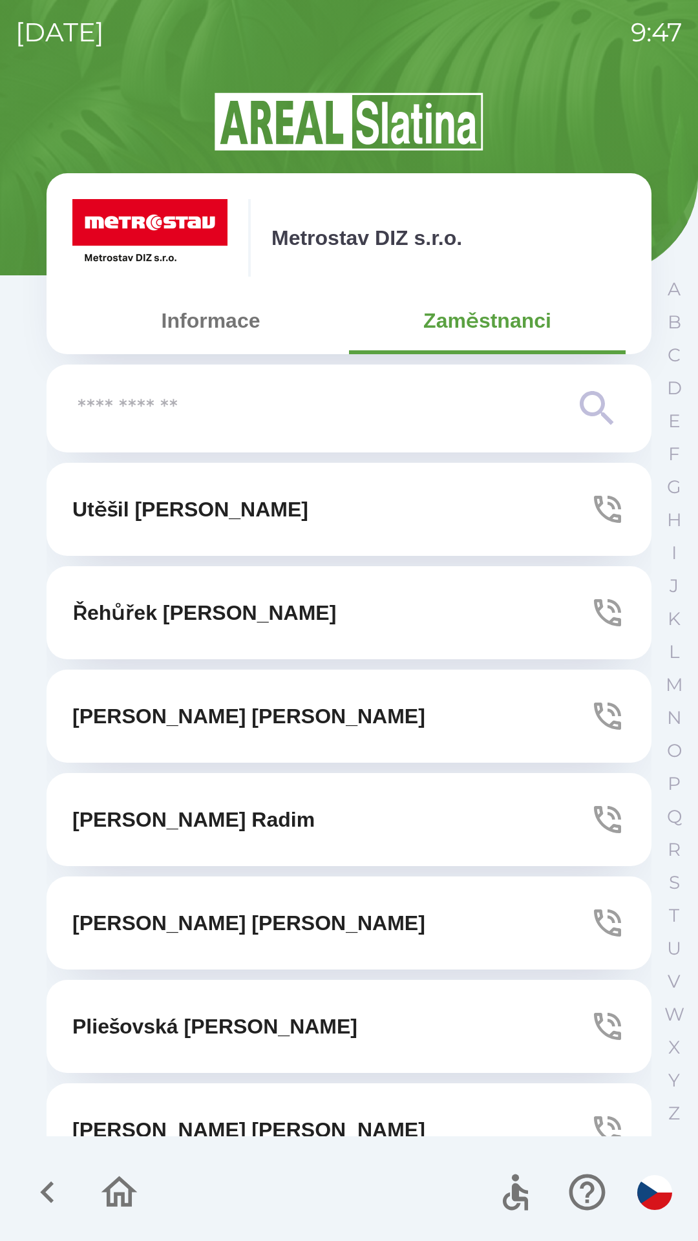
click at [420, 1020] on button "[PERSON_NAME]" at bounding box center [349, 1026] width 605 height 93
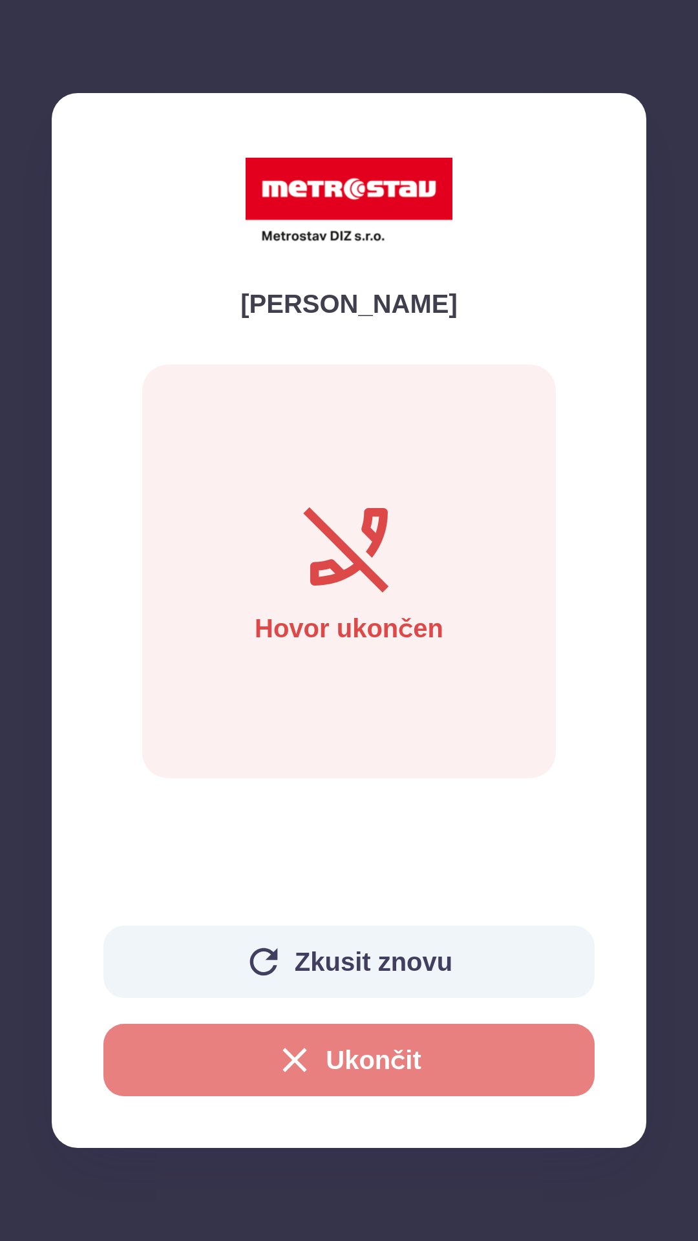
click at [351, 1079] on button "Ukončit" at bounding box center [348, 1060] width 491 height 72
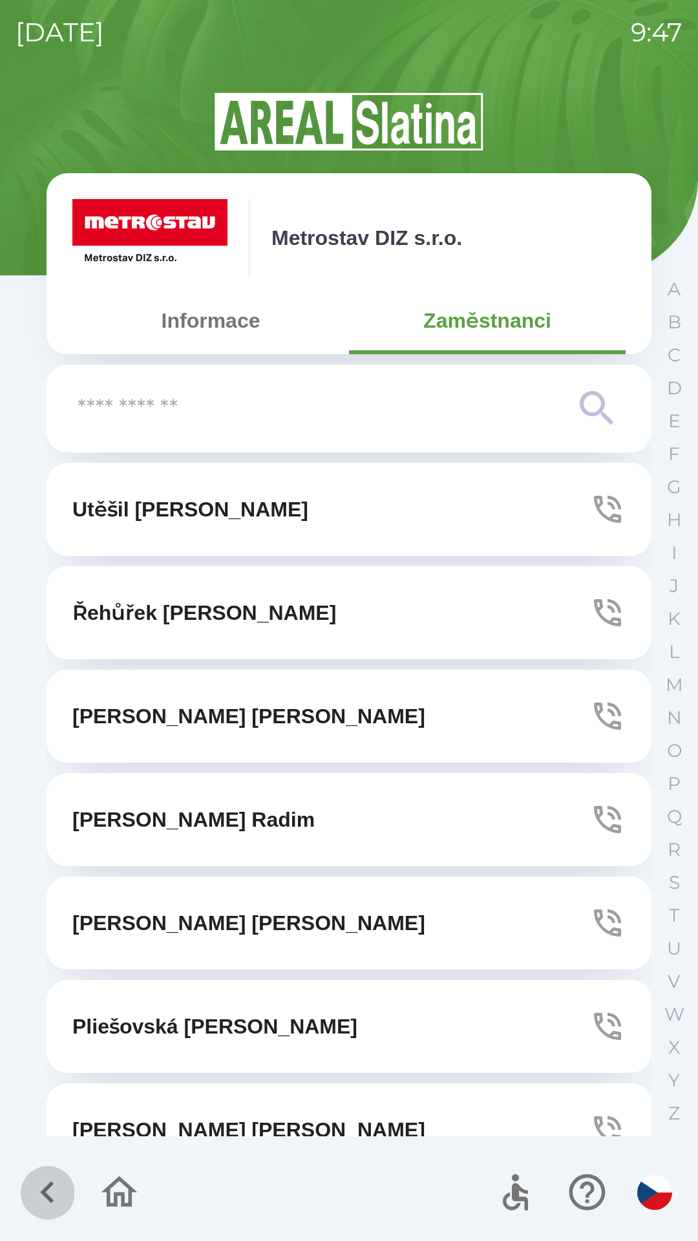
click at [41, 1184] on icon "button" at bounding box center [47, 1192] width 43 height 43
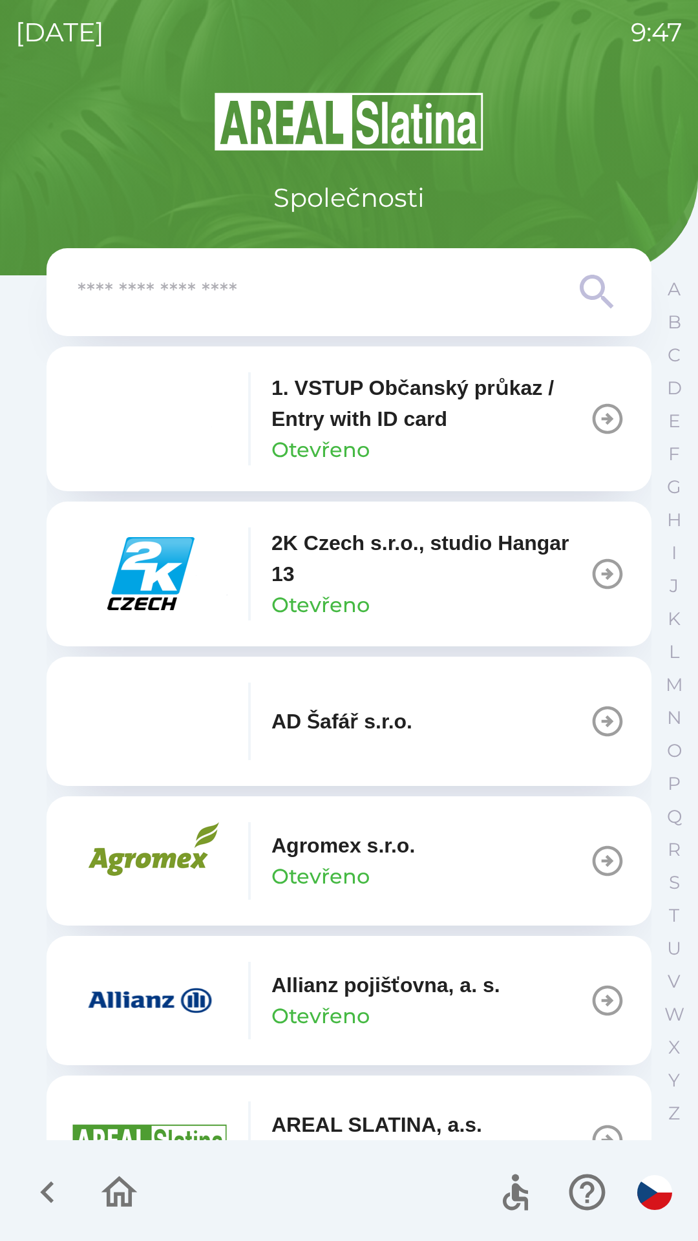
click at [49, 1183] on icon "button" at bounding box center [47, 1192] width 43 height 43
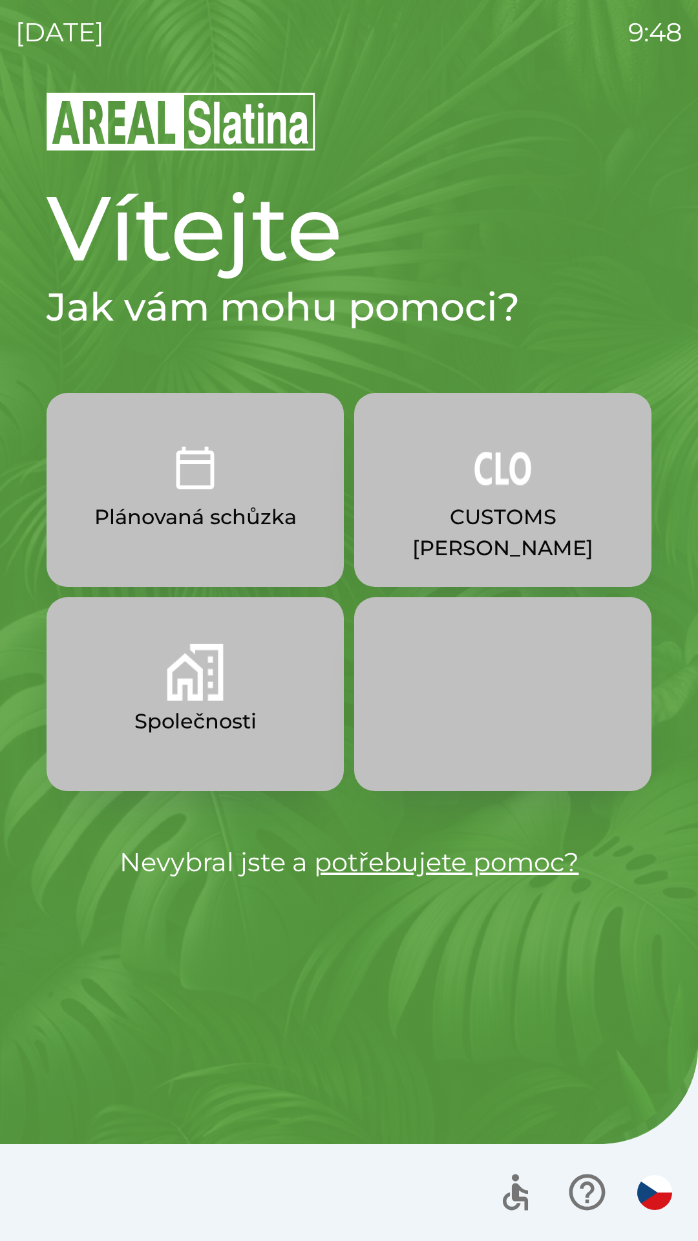
click at [219, 537] on button "Plánovaná schůzka" at bounding box center [195, 490] width 297 height 194
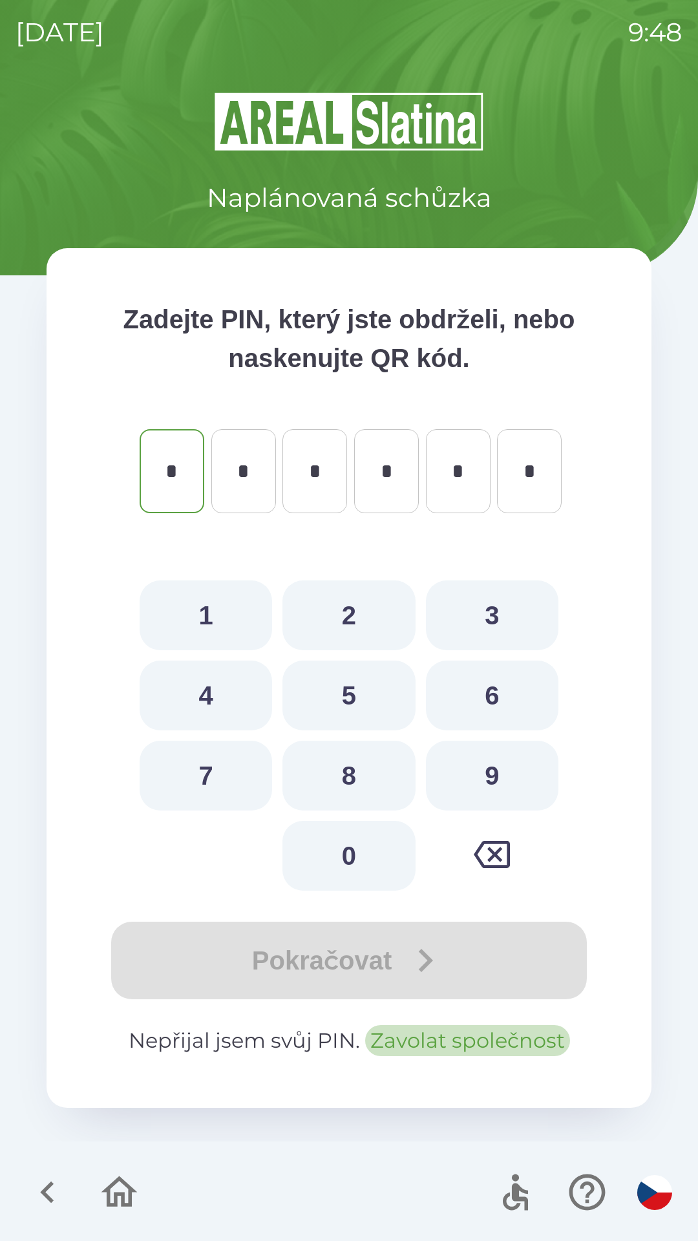
click at [460, 1044] on button "Zavolat společnost" at bounding box center [467, 1040] width 205 height 31
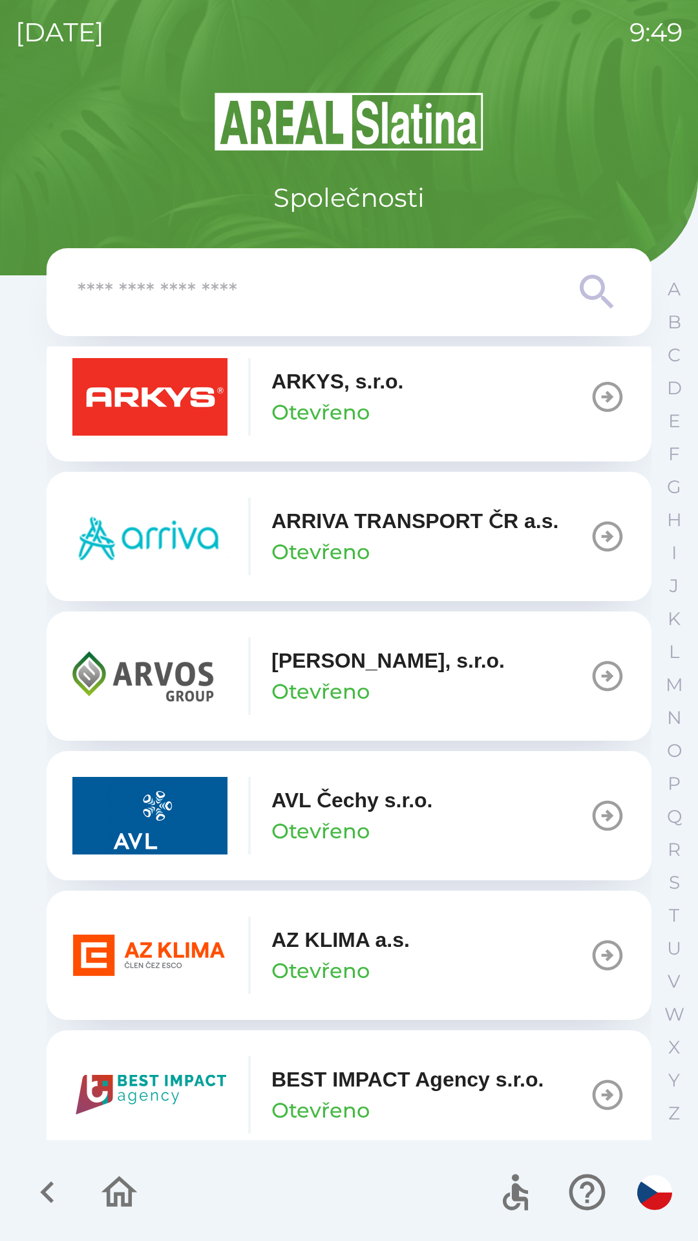
scroll to position [884, 0]
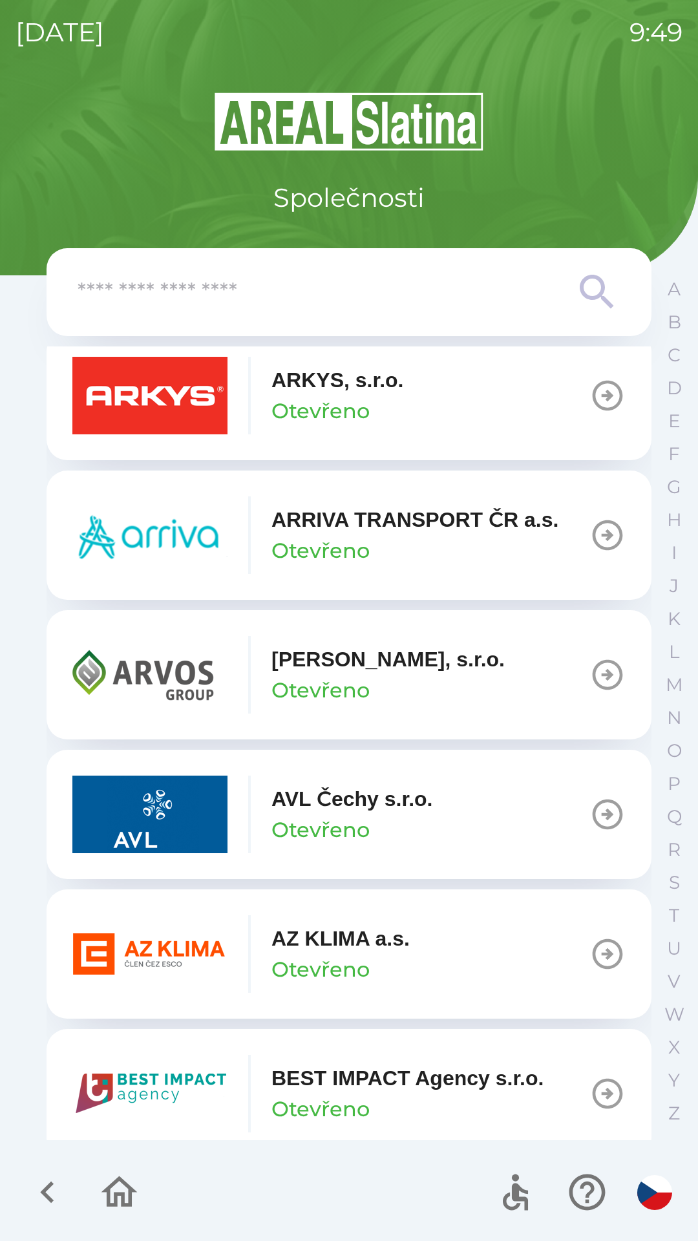
click at [575, 949] on button "AZ KLIMA a.s. Otevřeno" at bounding box center [349, 954] width 605 height 129
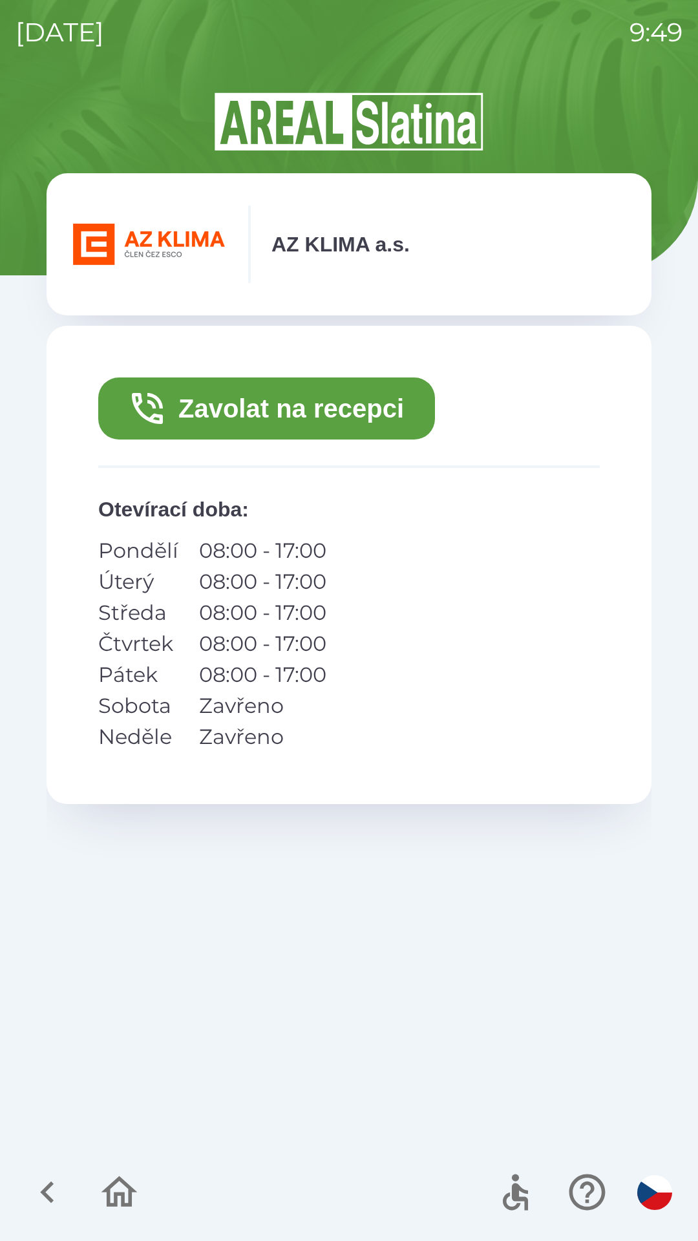
click at [299, 418] on button "Zavolat na recepci" at bounding box center [266, 409] width 337 height 62
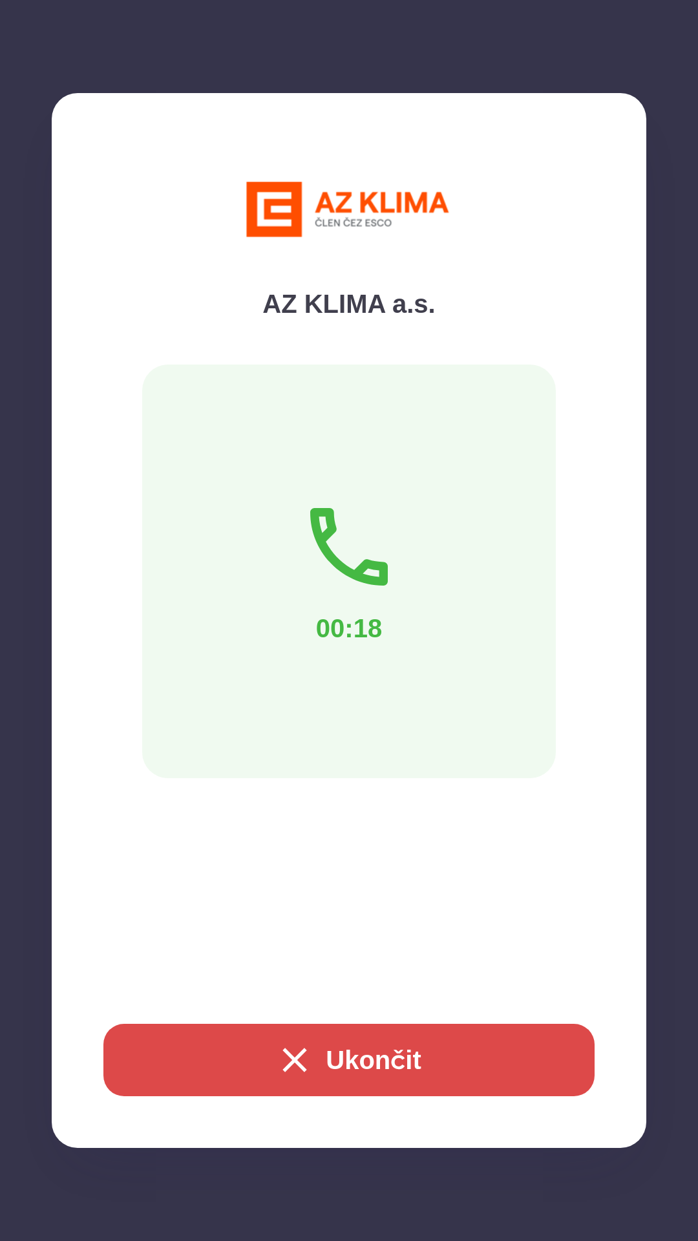
click at [328, 1056] on button "Ukončit" at bounding box center [348, 1060] width 491 height 72
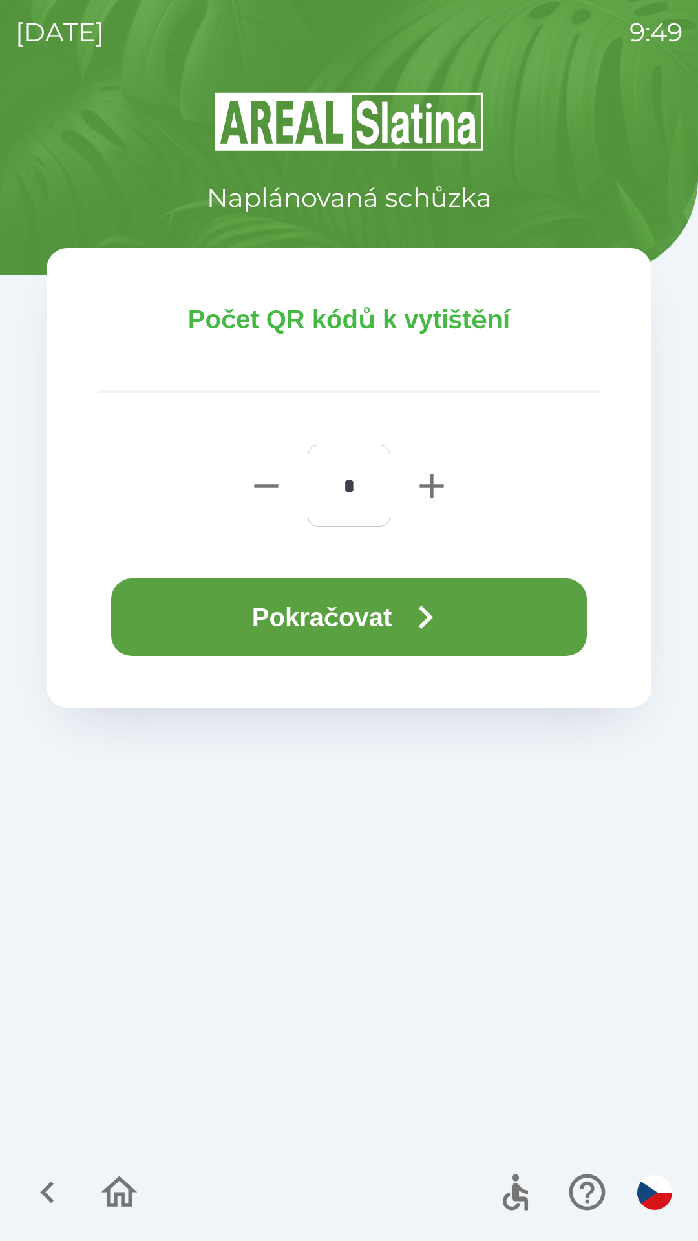
click at [415, 624] on icon "button" at bounding box center [425, 617] width 47 height 47
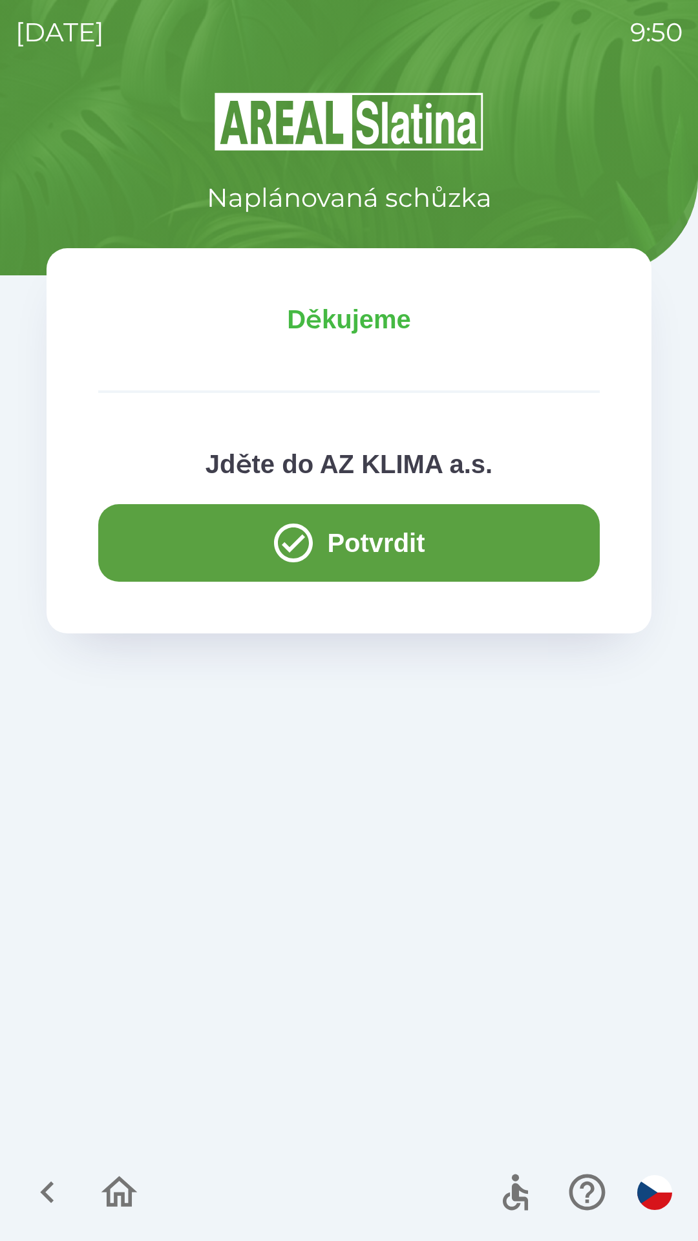
click at [431, 542] on button "Potvrdit" at bounding box center [349, 543] width 502 height 78
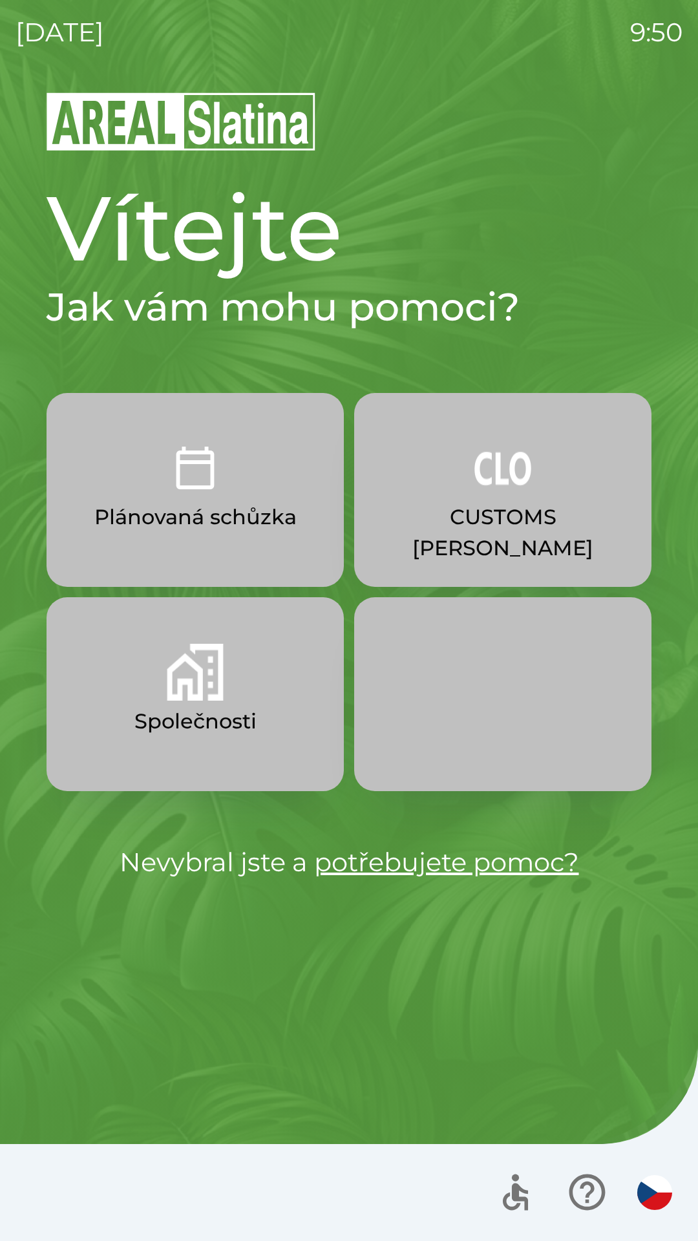
click at [246, 687] on button "Společnosti" at bounding box center [195, 694] width 297 height 194
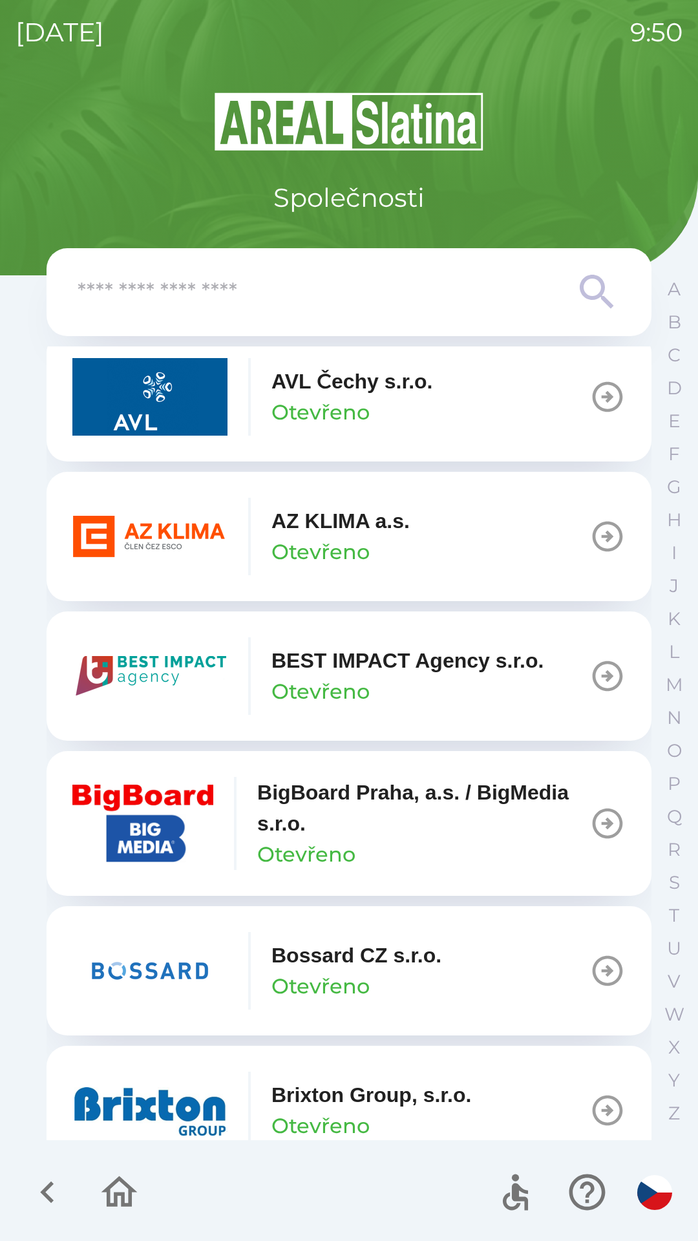
scroll to position [1312, 0]
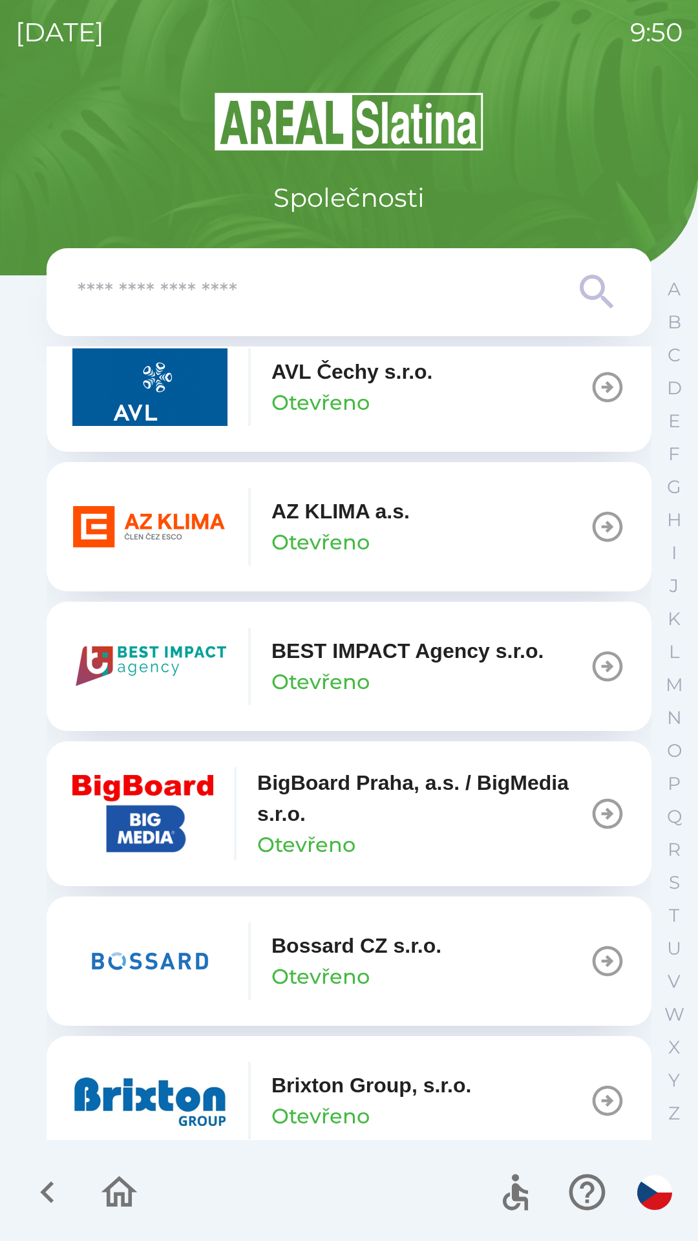
click at [343, 540] on p "Otevřeno" at bounding box center [321, 542] width 98 height 31
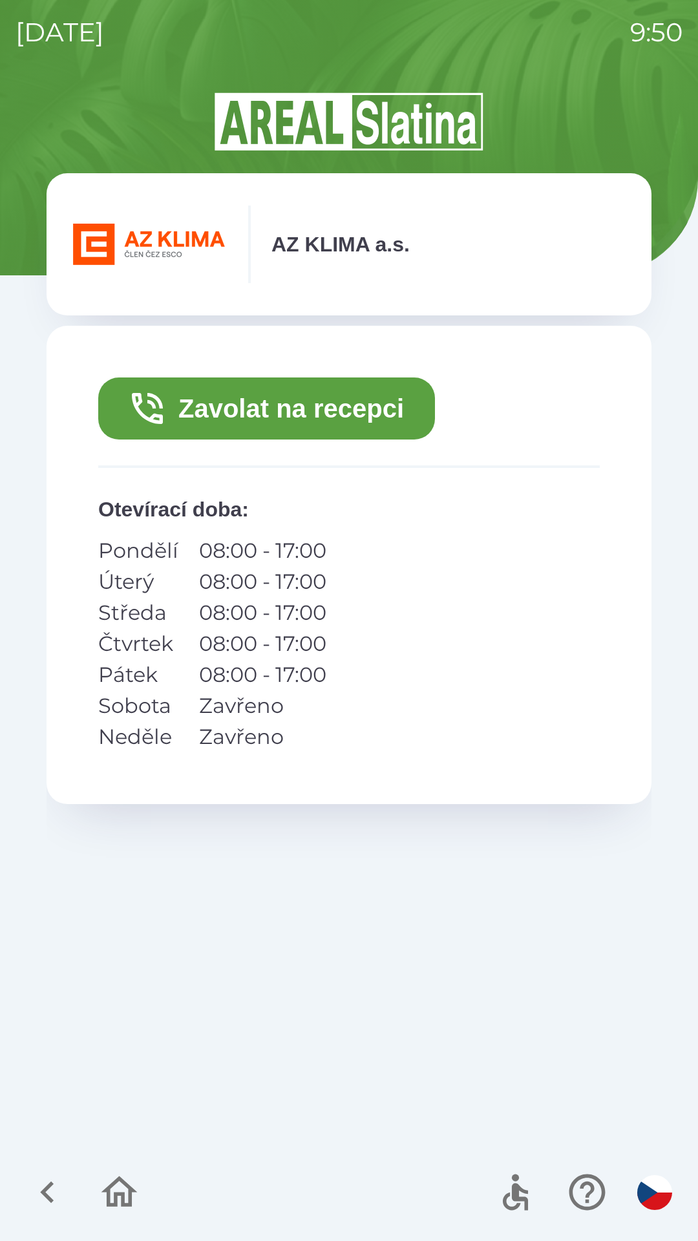
click at [343, 413] on button "Zavolat na recepci" at bounding box center [266, 409] width 337 height 62
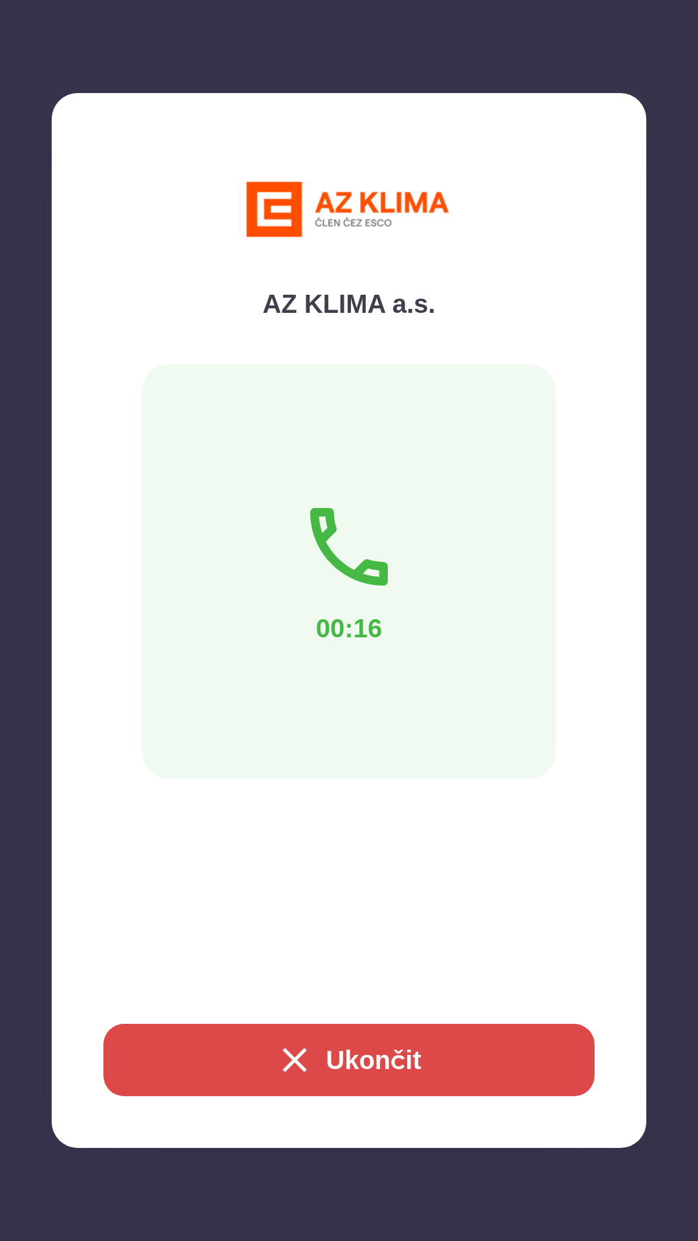
click at [356, 1043] on button "Ukončit" at bounding box center [348, 1060] width 491 height 72
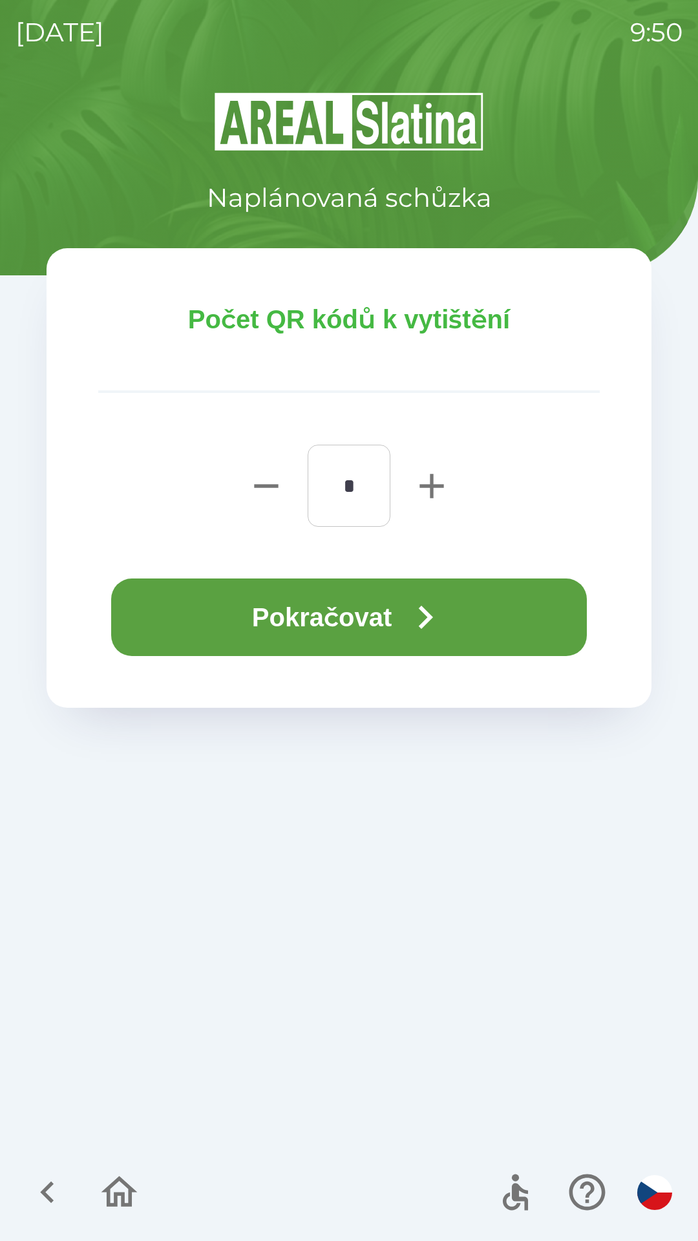
click at [206, 624] on button "Pokračovat" at bounding box center [349, 618] width 476 height 78
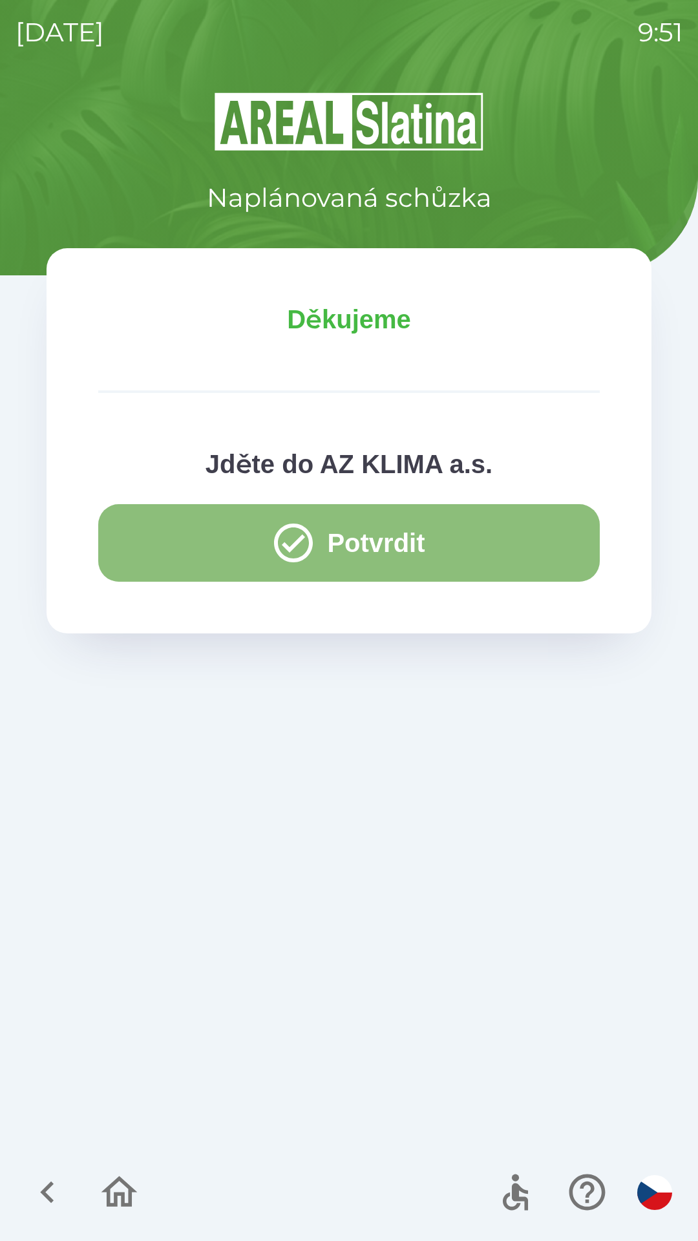
click at [391, 547] on button "Potvrdit" at bounding box center [349, 543] width 502 height 78
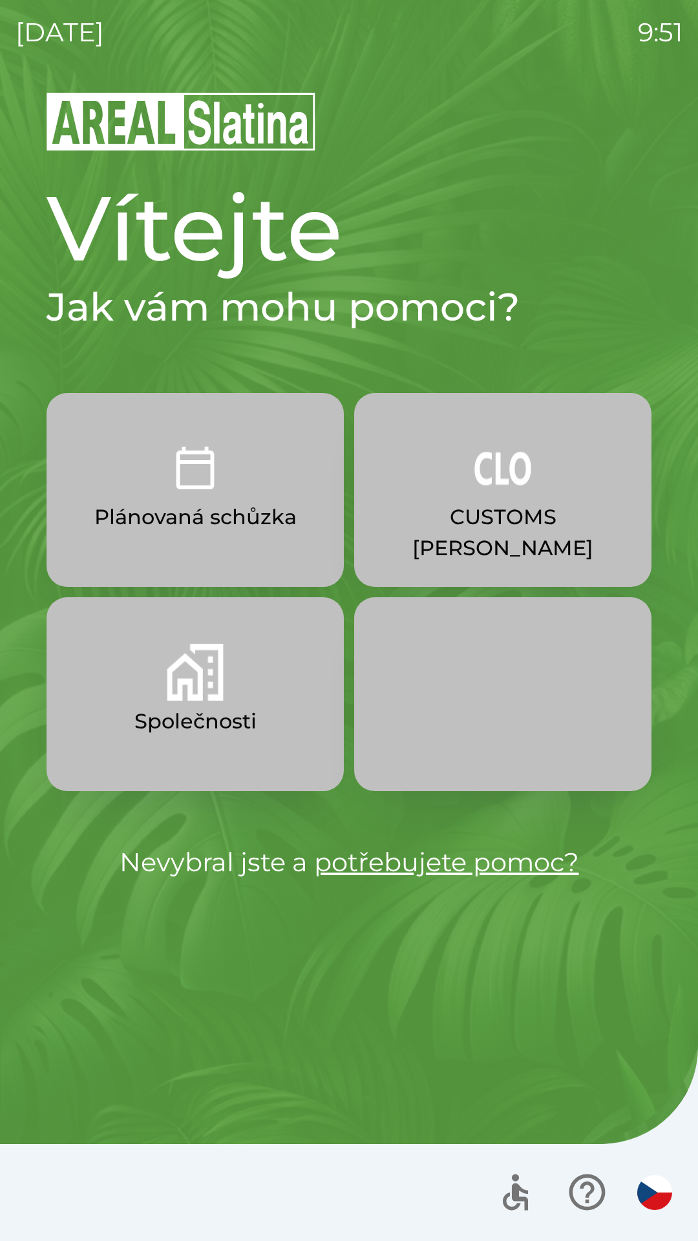
click at [237, 506] on p "Plánovaná schůzka" at bounding box center [195, 517] width 202 height 31
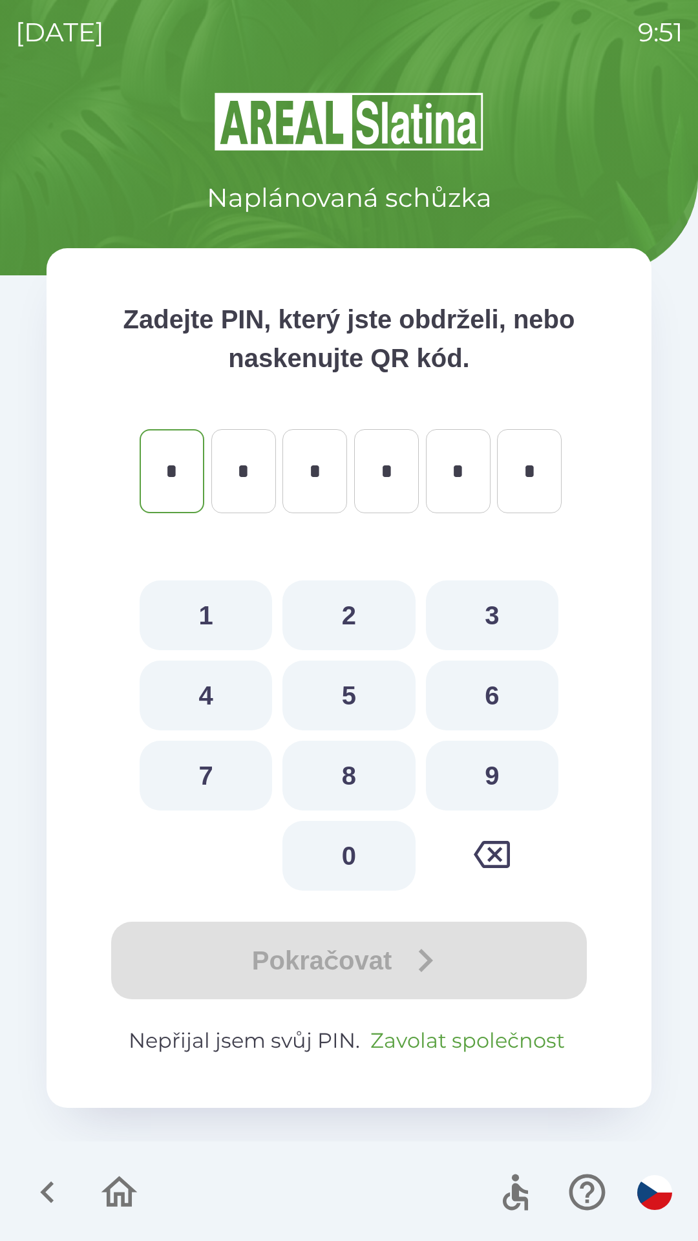
click at [445, 1025] on button "Zavolat společnost" at bounding box center [467, 1040] width 205 height 31
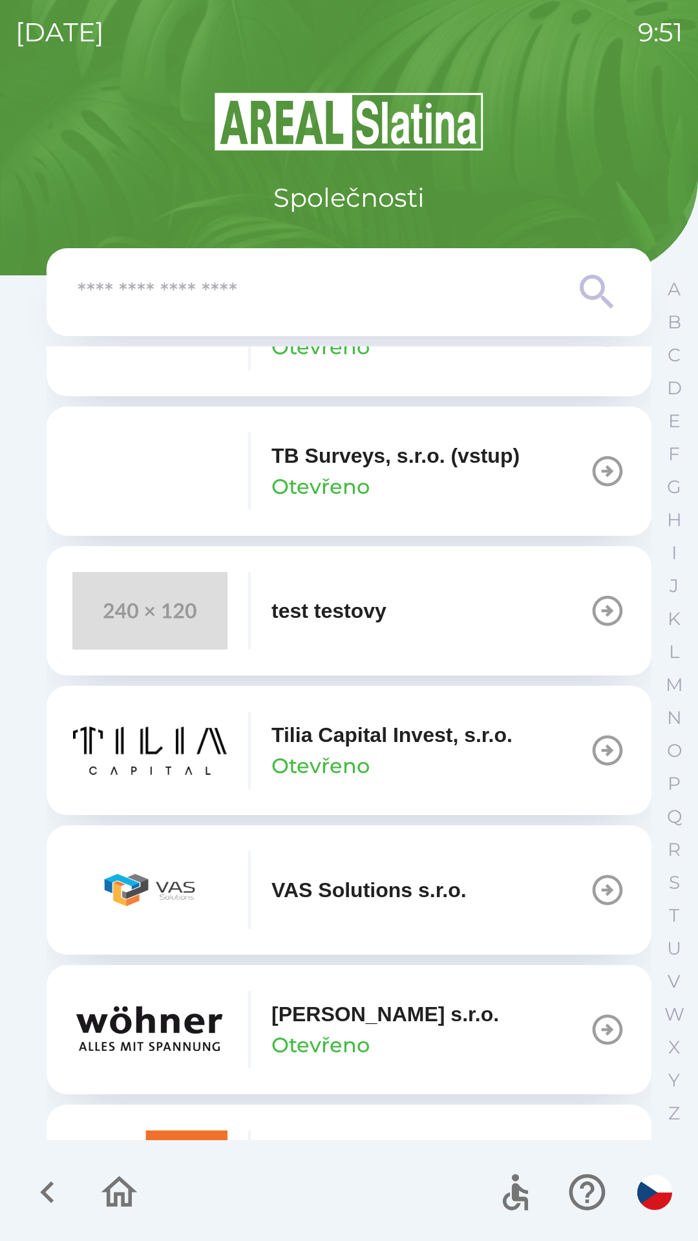
scroll to position [8954, 0]
click at [206, 506] on img "button" at bounding box center [149, 473] width 155 height 78
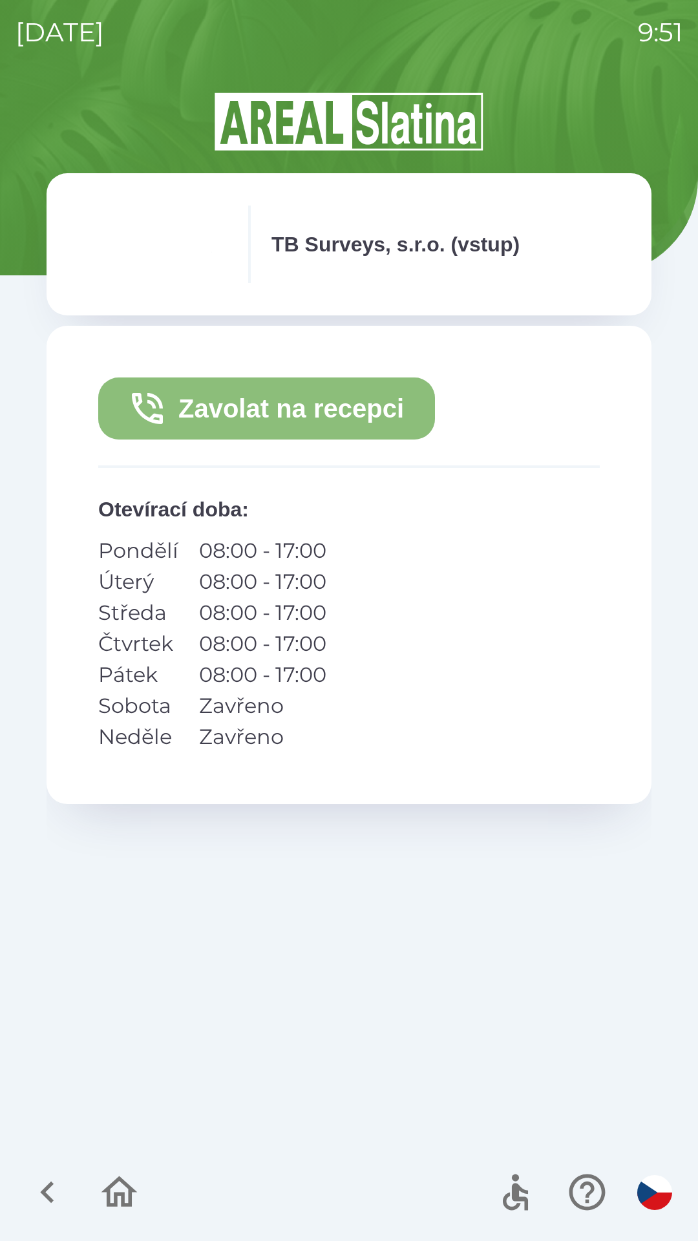
click at [358, 392] on button "Zavolat na recepci" at bounding box center [266, 409] width 337 height 62
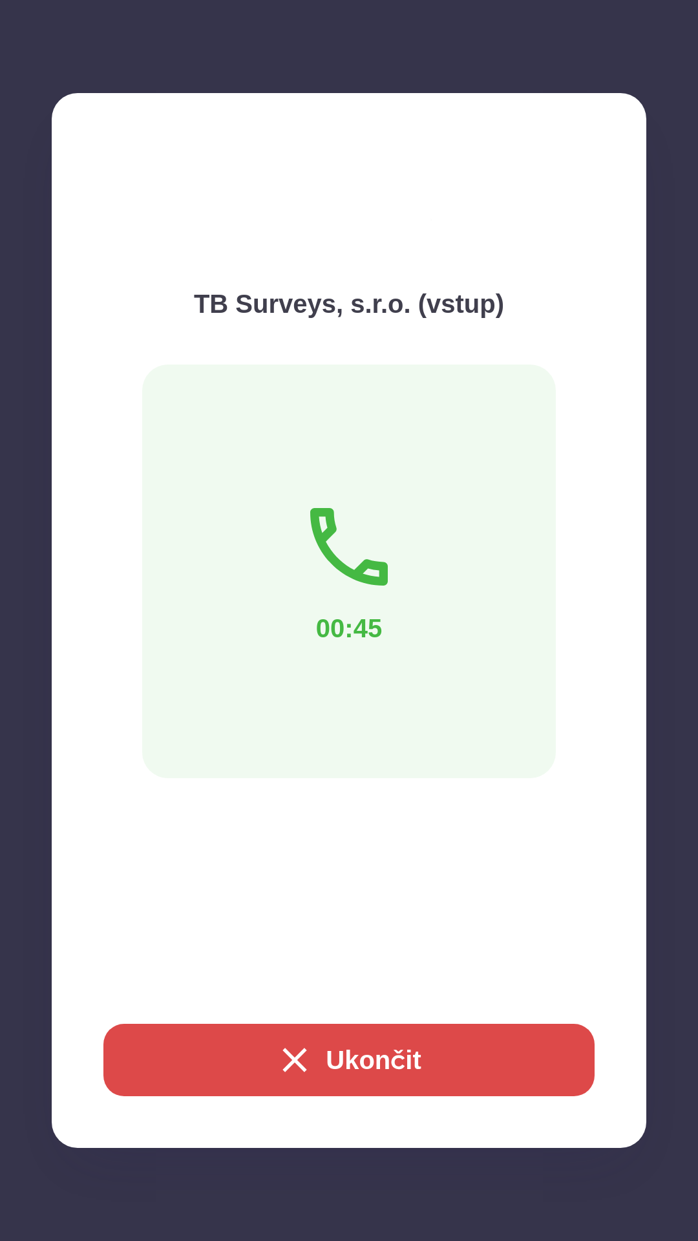
click at [367, 1053] on button "Ukončit" at bounding box center [348, 1060] width 491 height 72
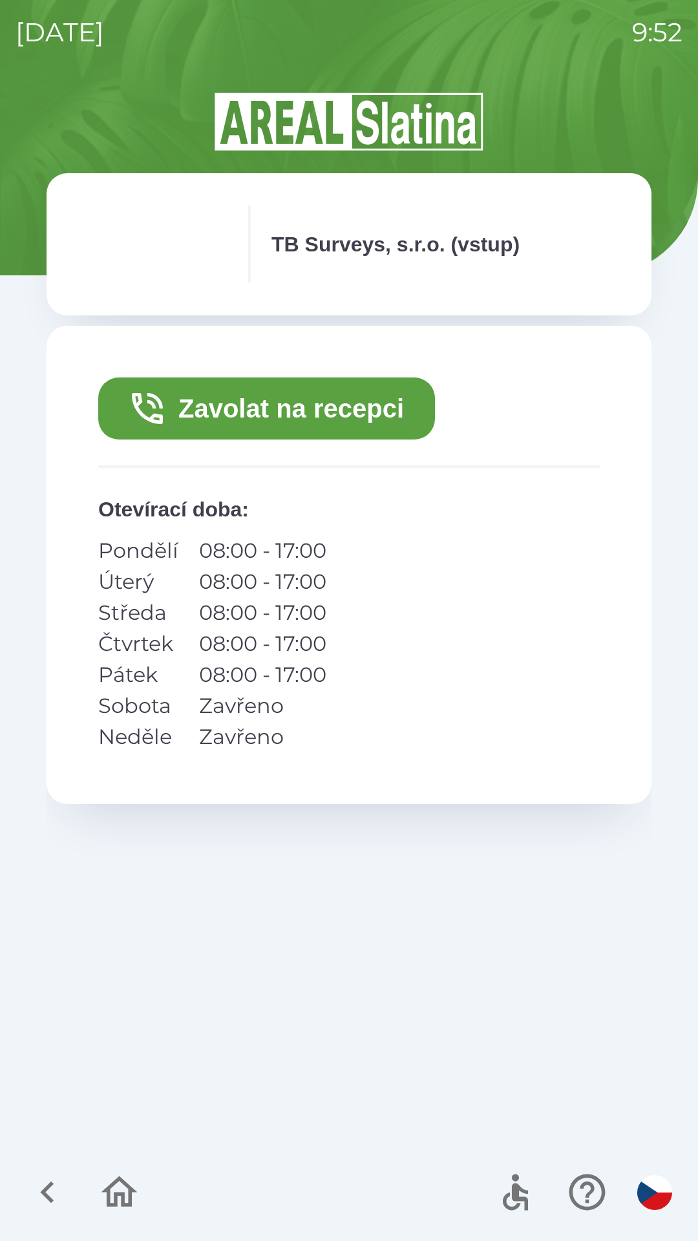
click at [40, 1179] on icon "button" at bounding box center [47, 1192] width 43 height 43
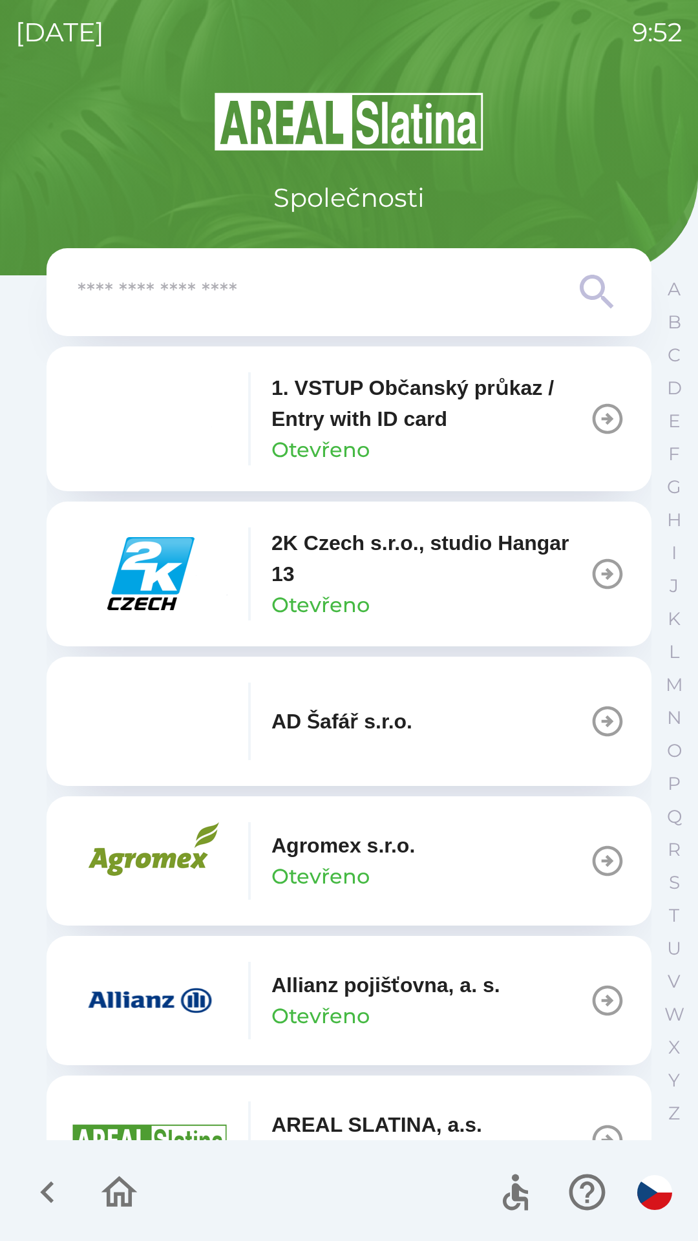
click at [48, 1186] on icon "button" at bounding box center [47, 1193] width 14 height 22
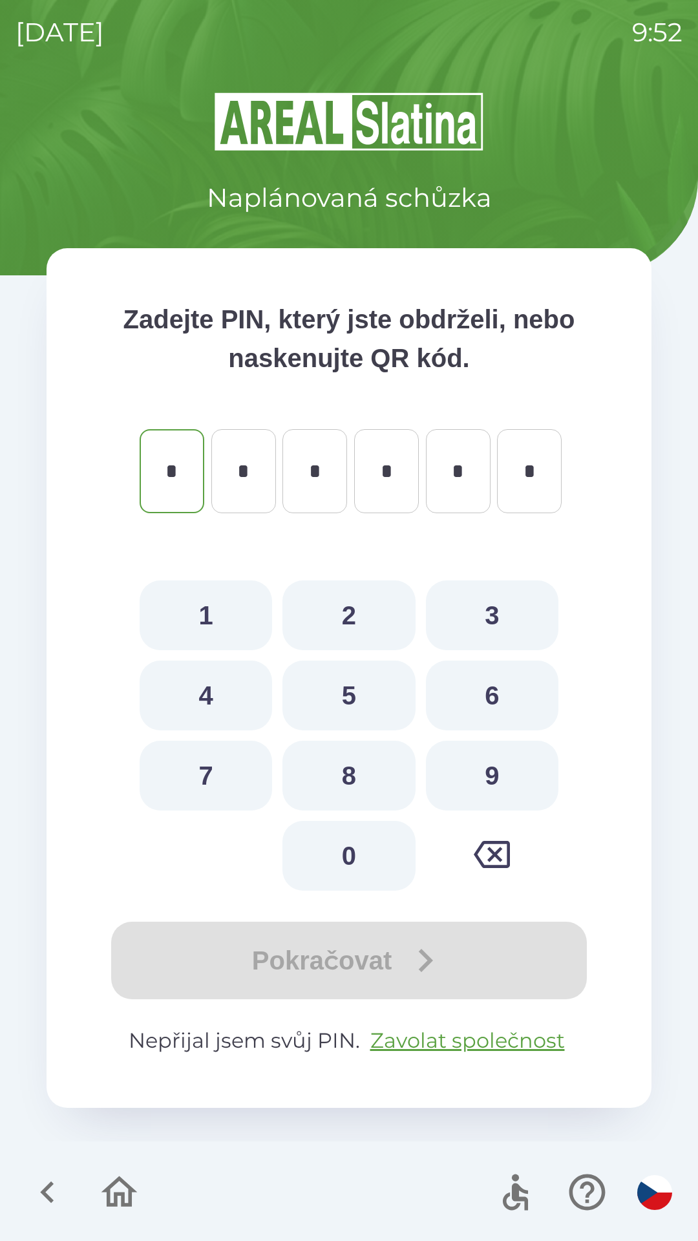
click at [41, 1202] on icon "button" at bounding box center [47, 1192] width 43 height 43
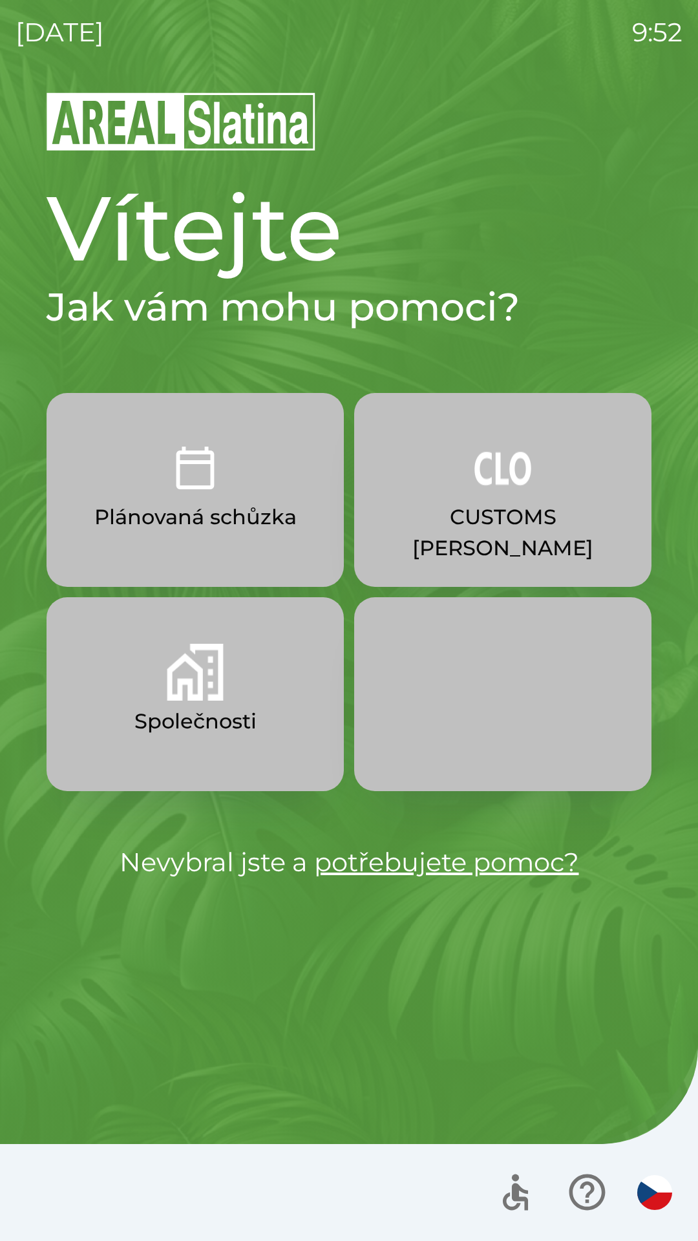
click at [174, 709] on p "Společnosti" at bounding box center [195, 721] width 122 height 31
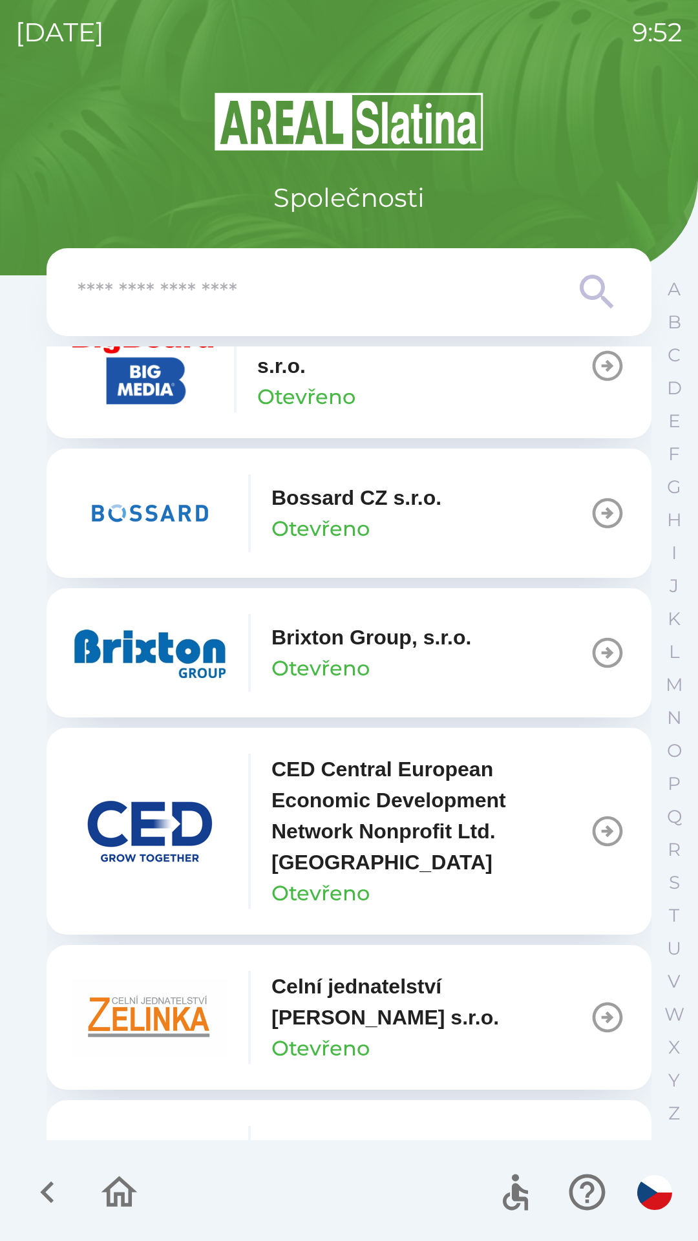
scroll to position [1749, 0]
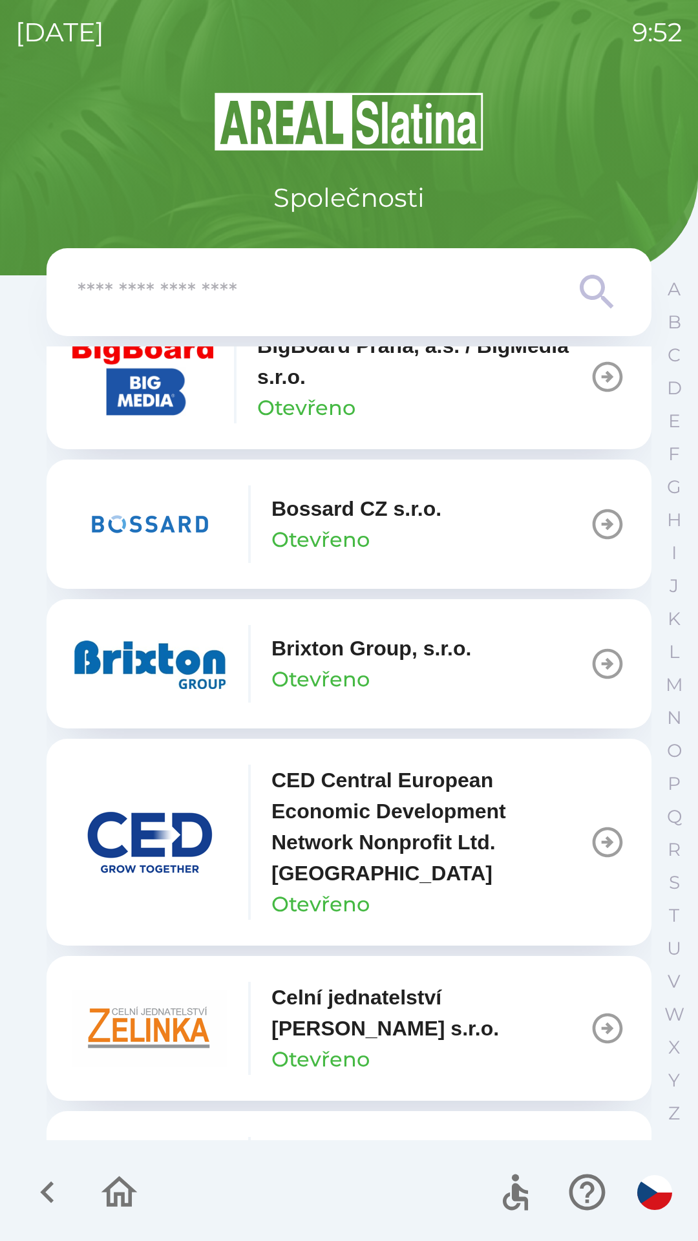
click at [326, 301] on input "text" at bounding box center [323, 293] width 491 height 36
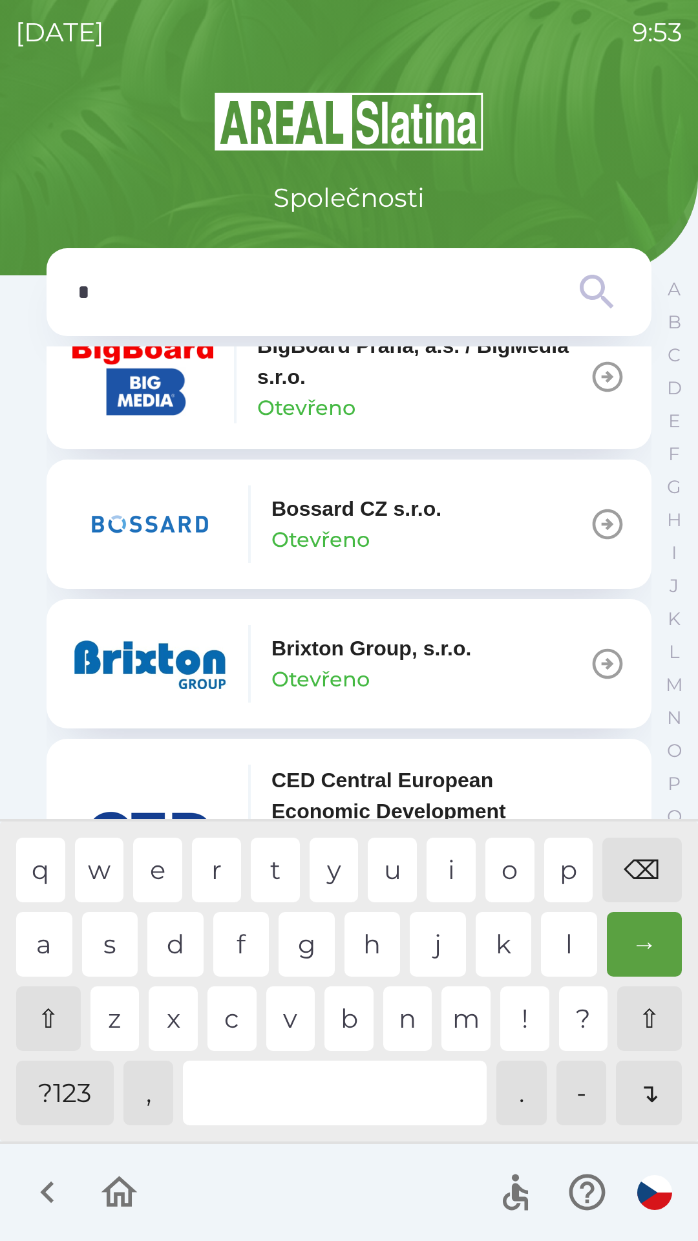
scroll to position [1842, 0]
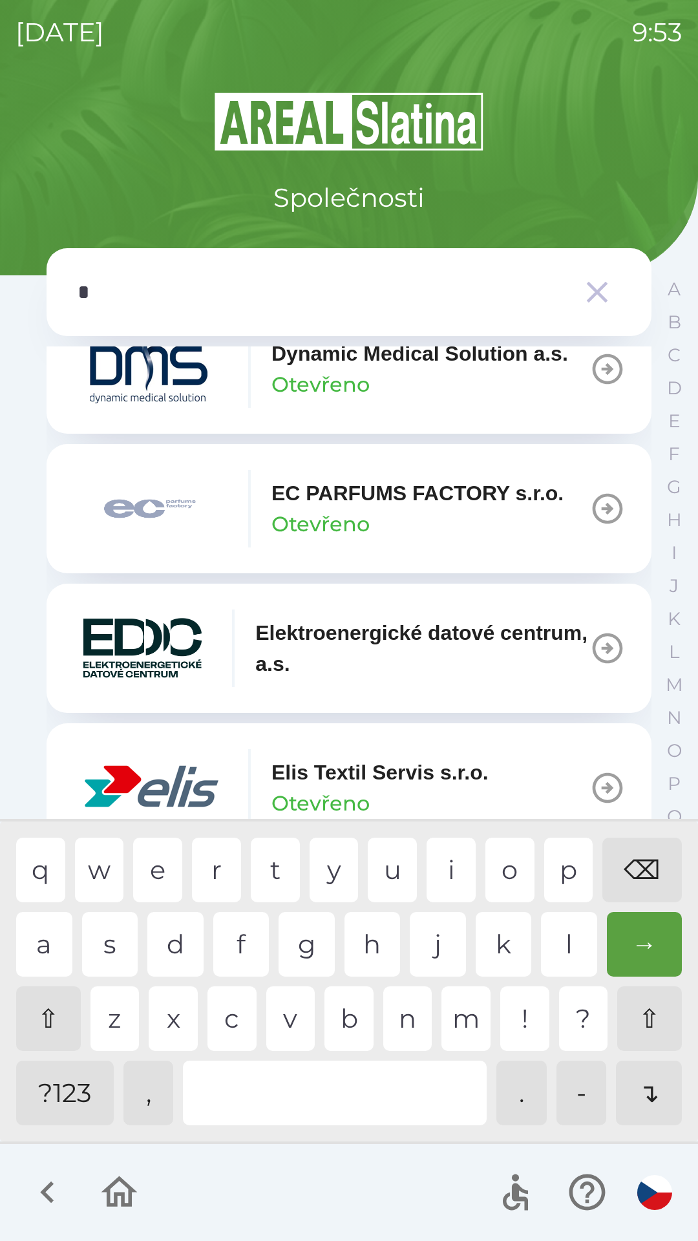
type input "**"
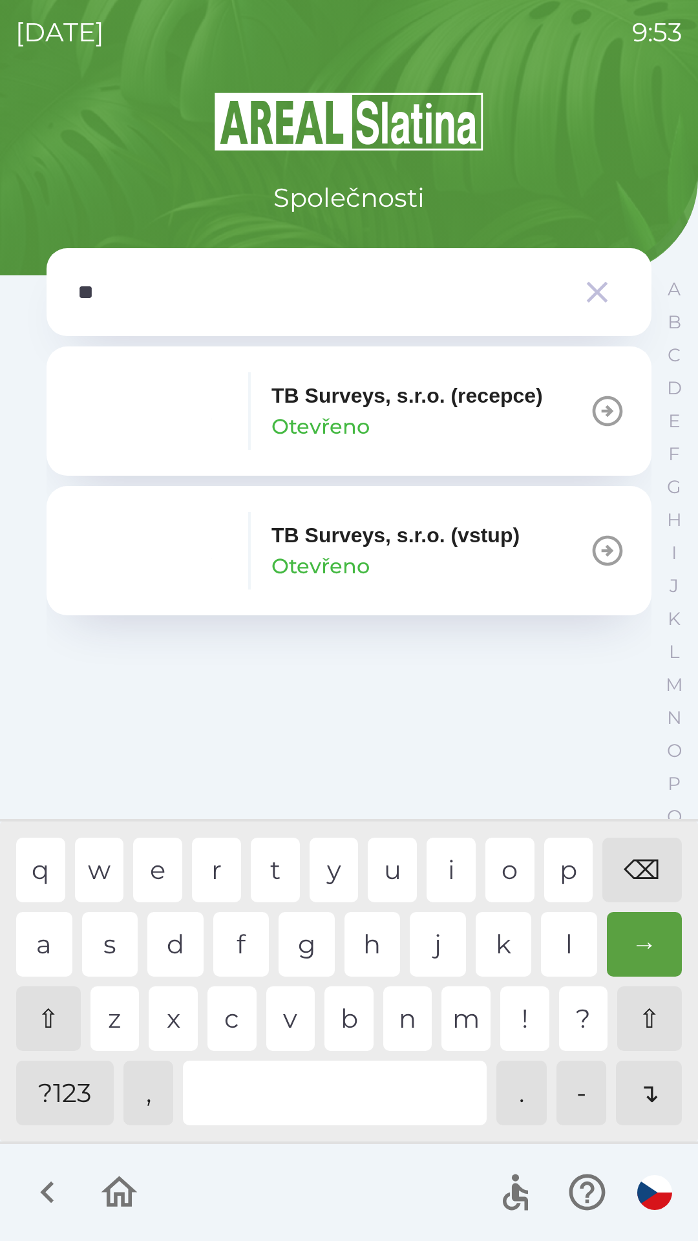
scroll to position [0, 0]
click at [339, 1018] on div "b" at bounding box center [349, 1019] width 49 height 65
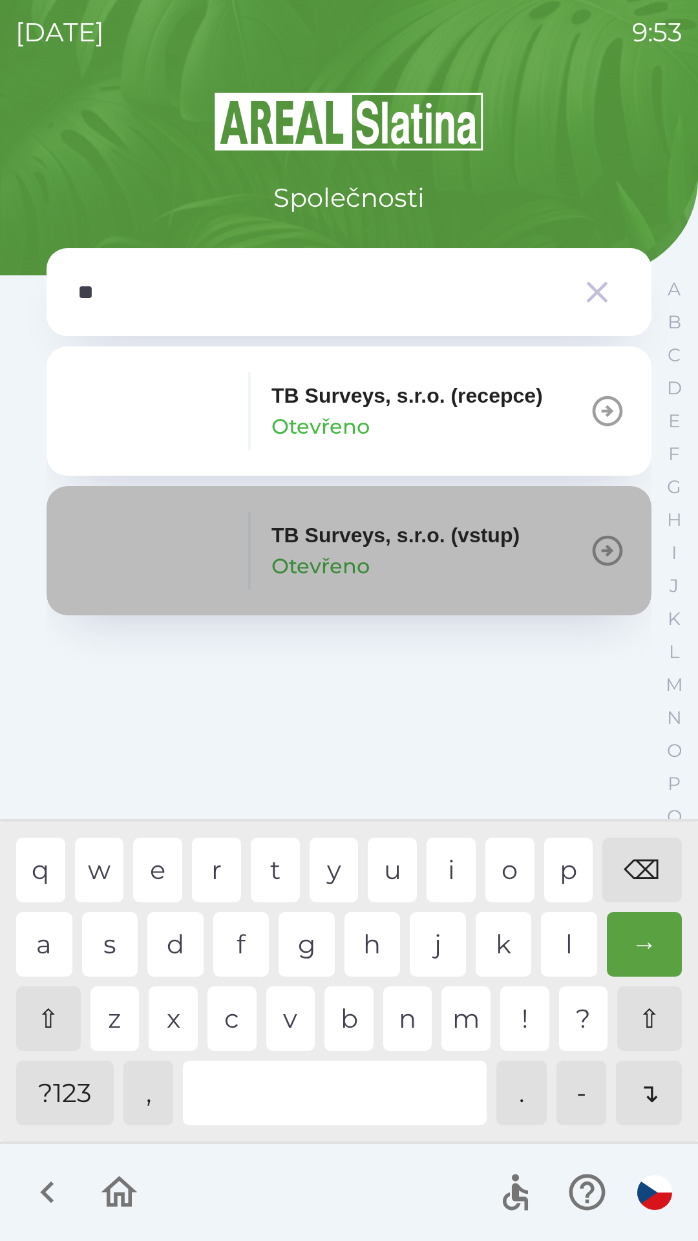
click at [443, 544] on p "TB Surveys, s.r.o. (vstup)" at bounding box center [396, 535] width 248 height 31
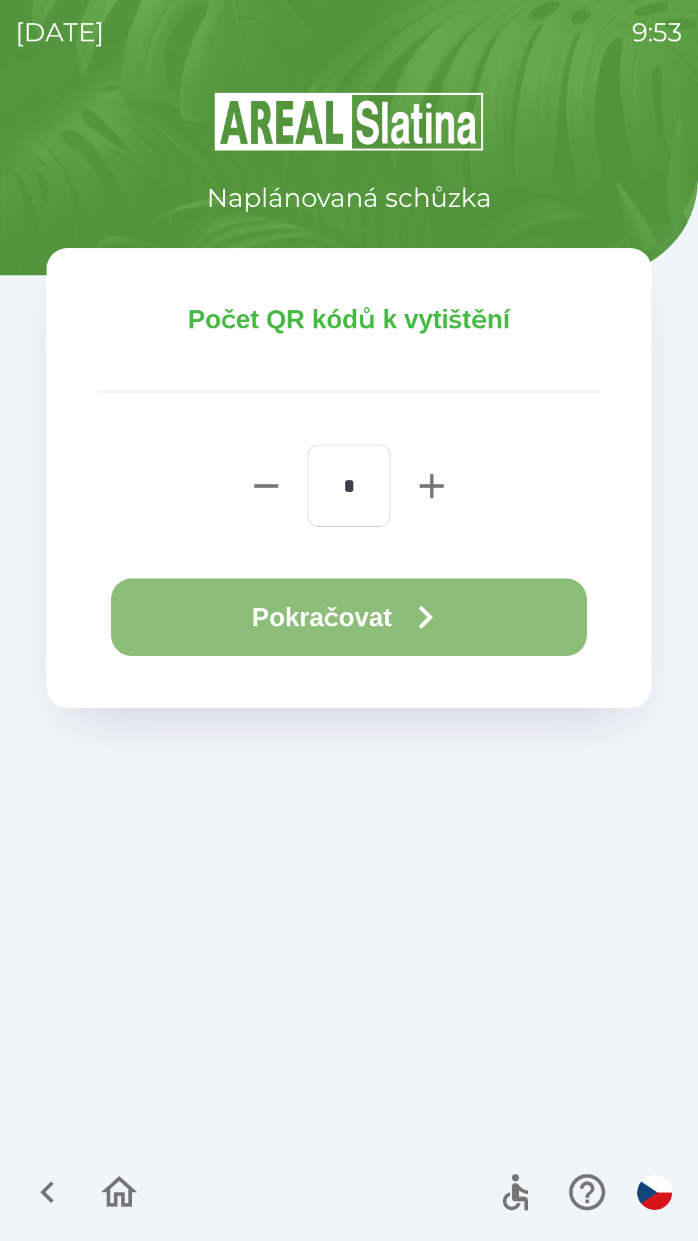
click at [369, 616] on button "Pokračovat" at bounding box center [349, 618] width 476 height 78
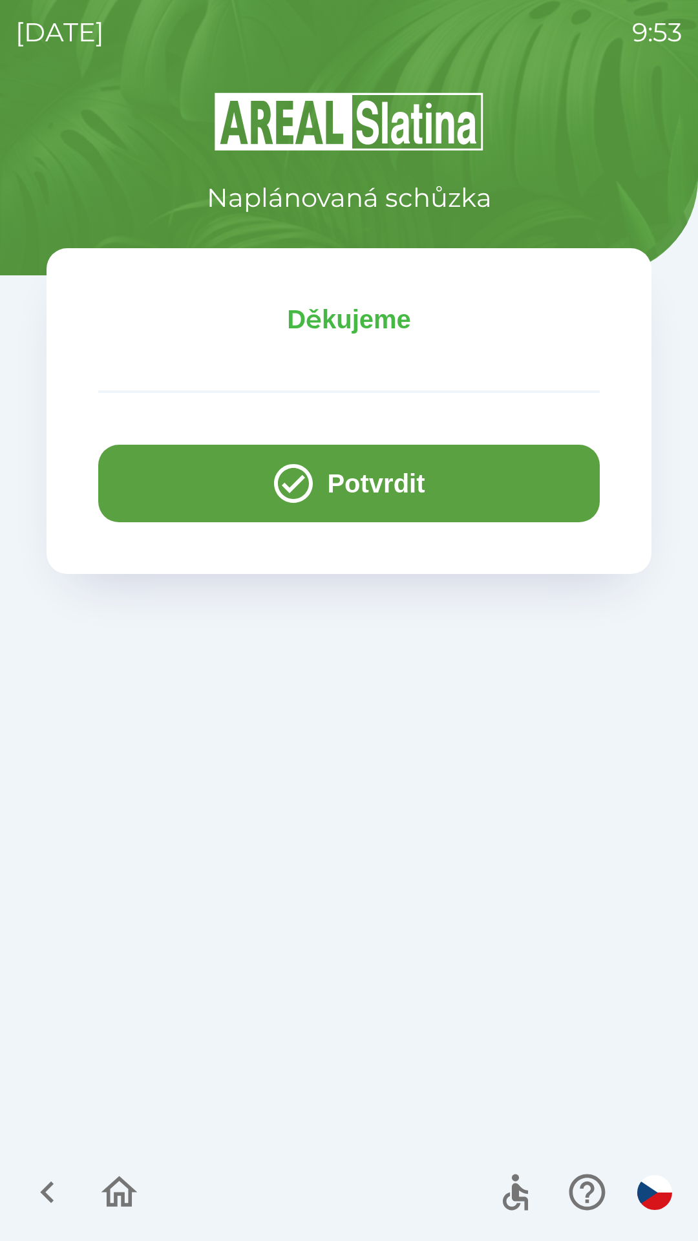
click at [105, 1203] on icon "button" at bounding box center [119, 1192] width 43 height 43
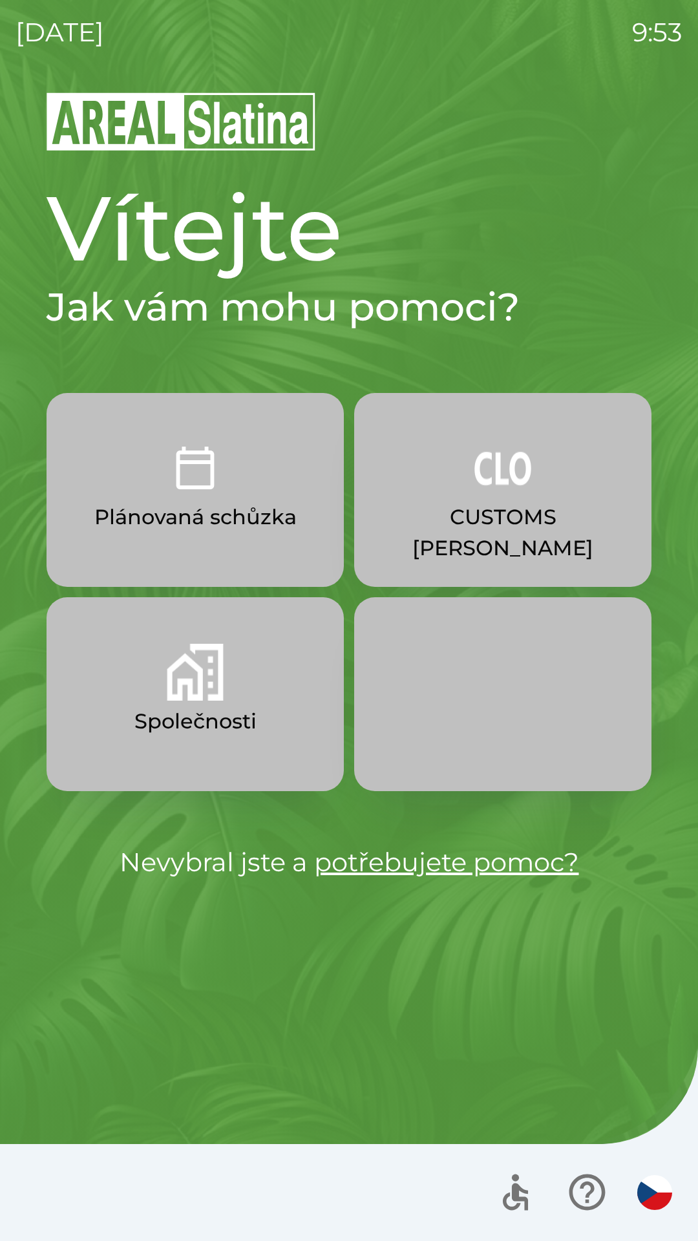
click at [206, 698] on img "button" at bounding box center [195, 672] width 57 height 57
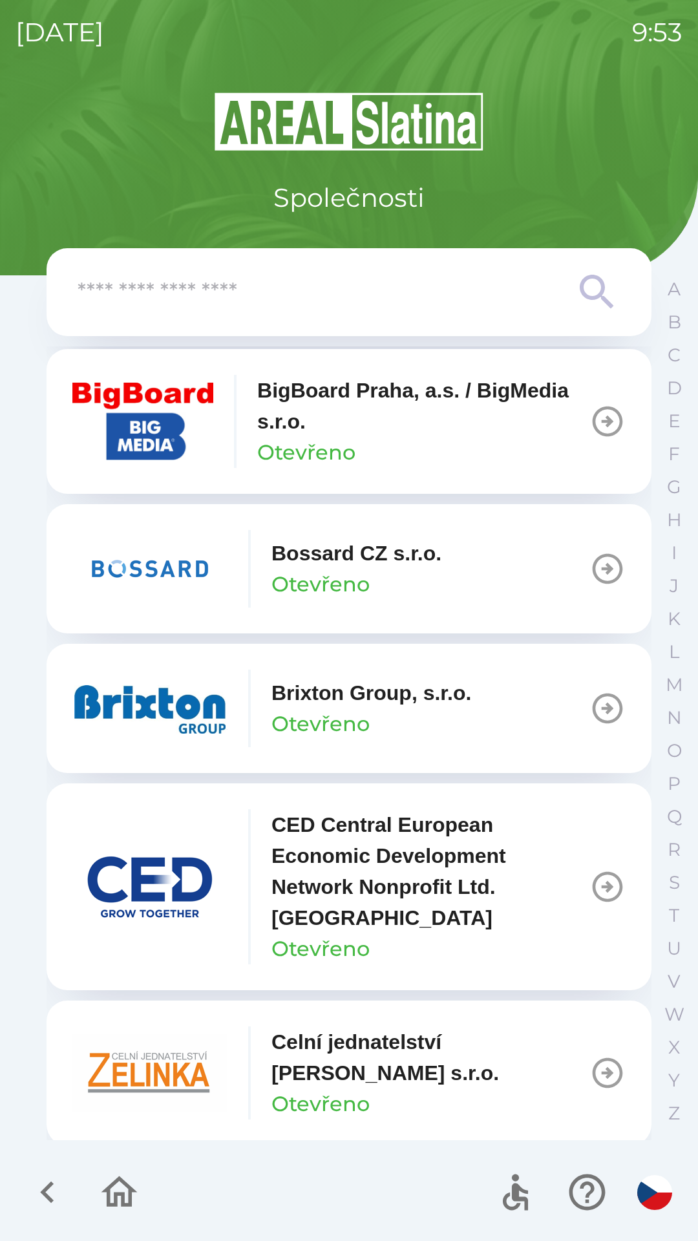
scroll to position [1743, 0]
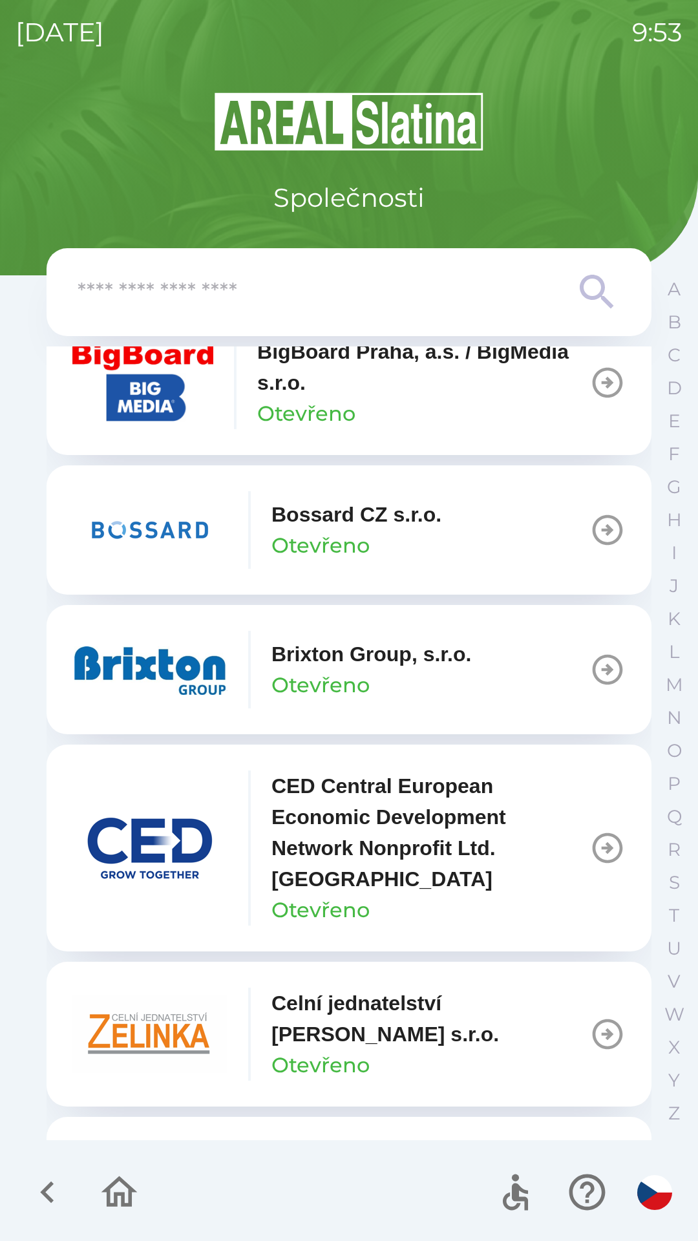
click at [500, 647] on button "Brixton Group, s.r.o. Otevřeno" at bounding box center [349, 669] width 605 height 129
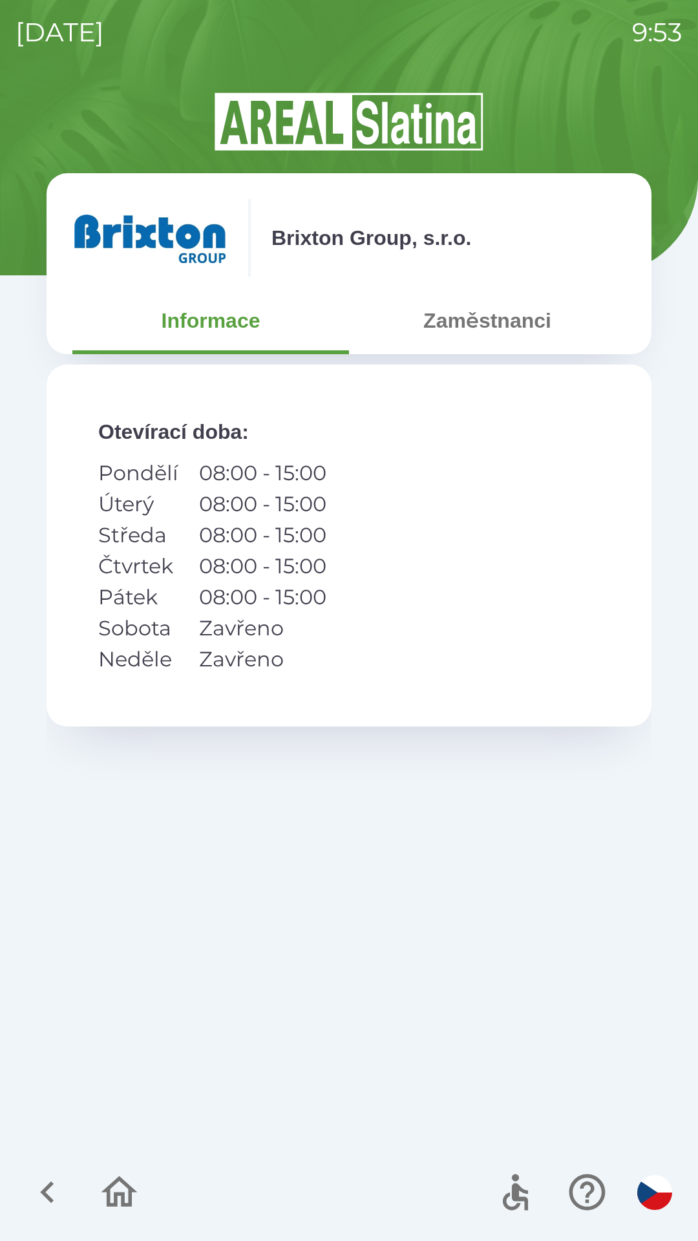
click at [478, 317] on button "Zaměstnanci" at bounding box center [487, 320] width 277 height 47
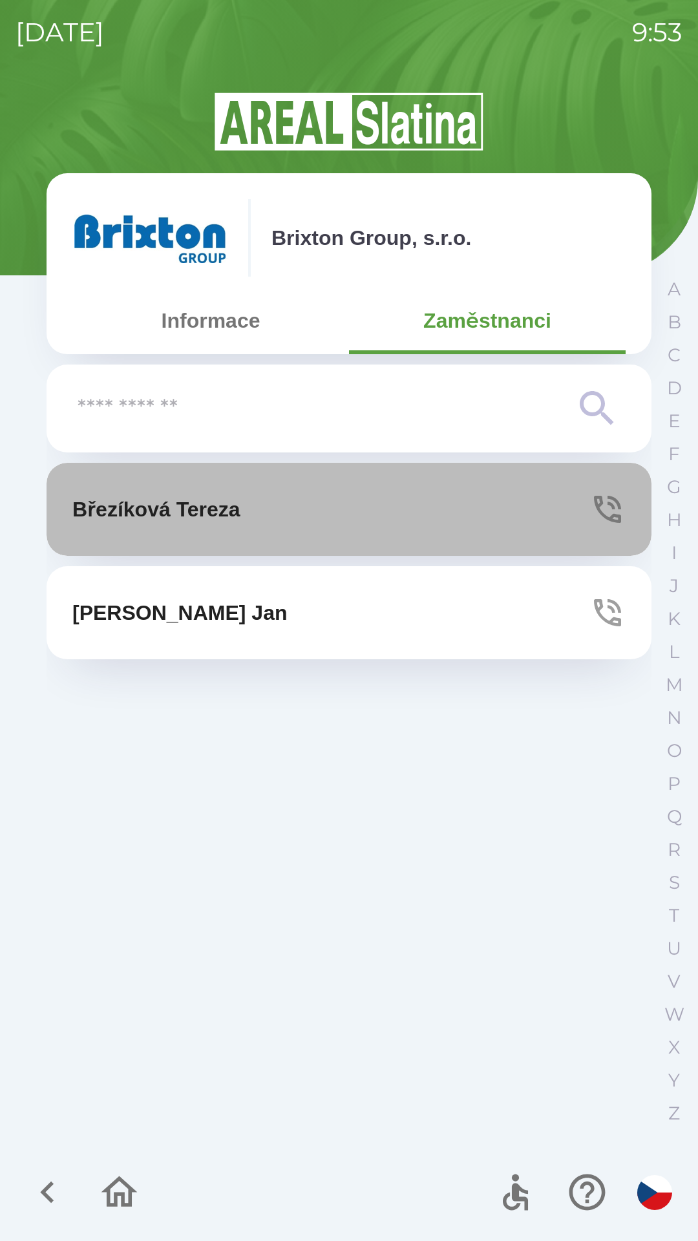
click at [211, 498] on p "[PERSON_NAME]" at bounding box center [156, 509] width 168 height 31
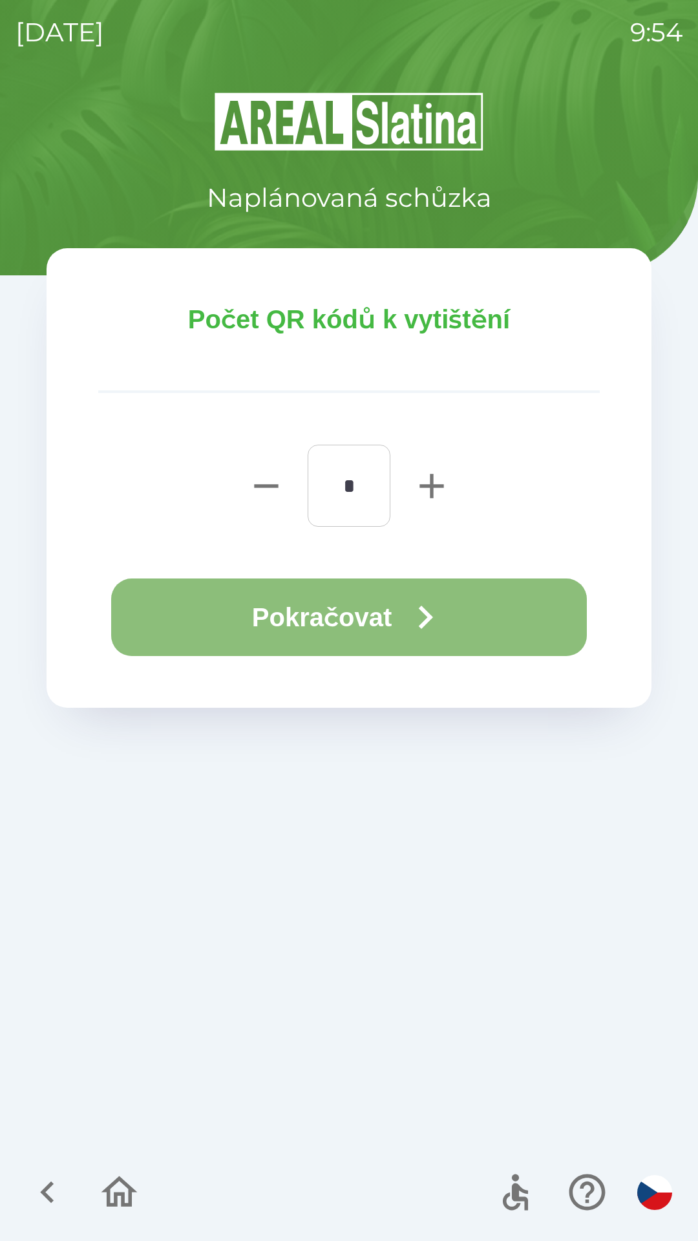
click at [332, 606] on button "Pokračovat" at bounding box center [349, 618] width 476 height 78
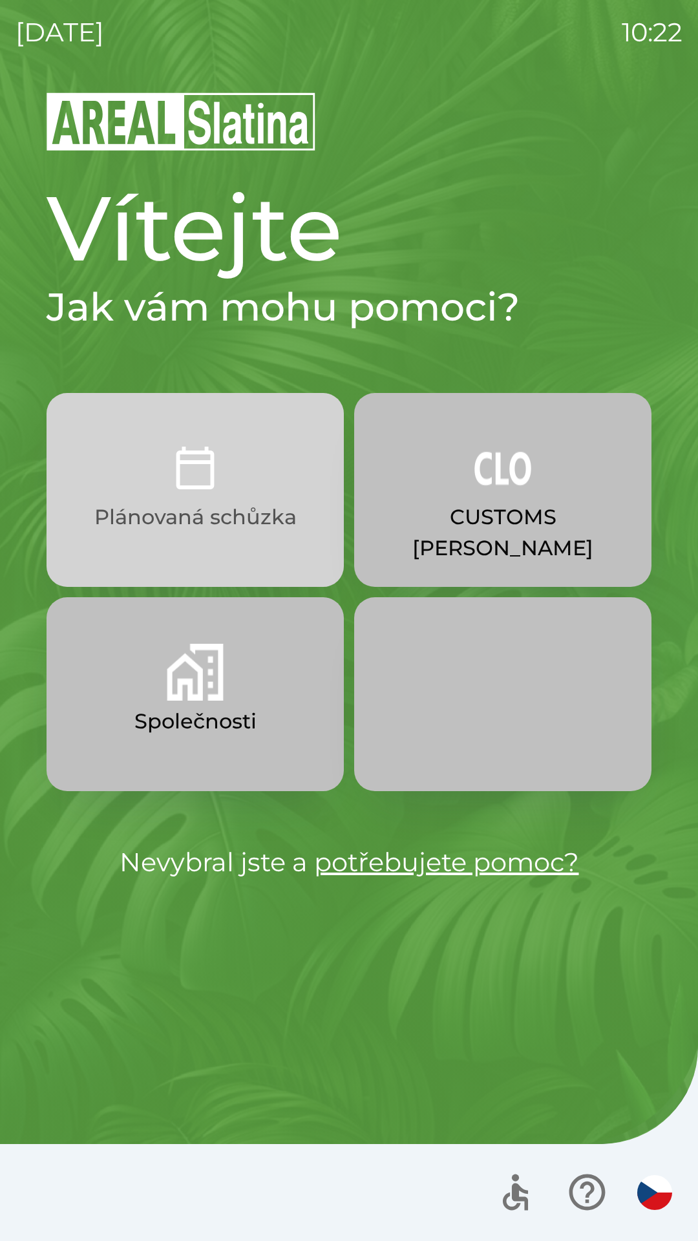
click at [174, 480] on img "button" at bounding box center [195, 468] width 57 height 57
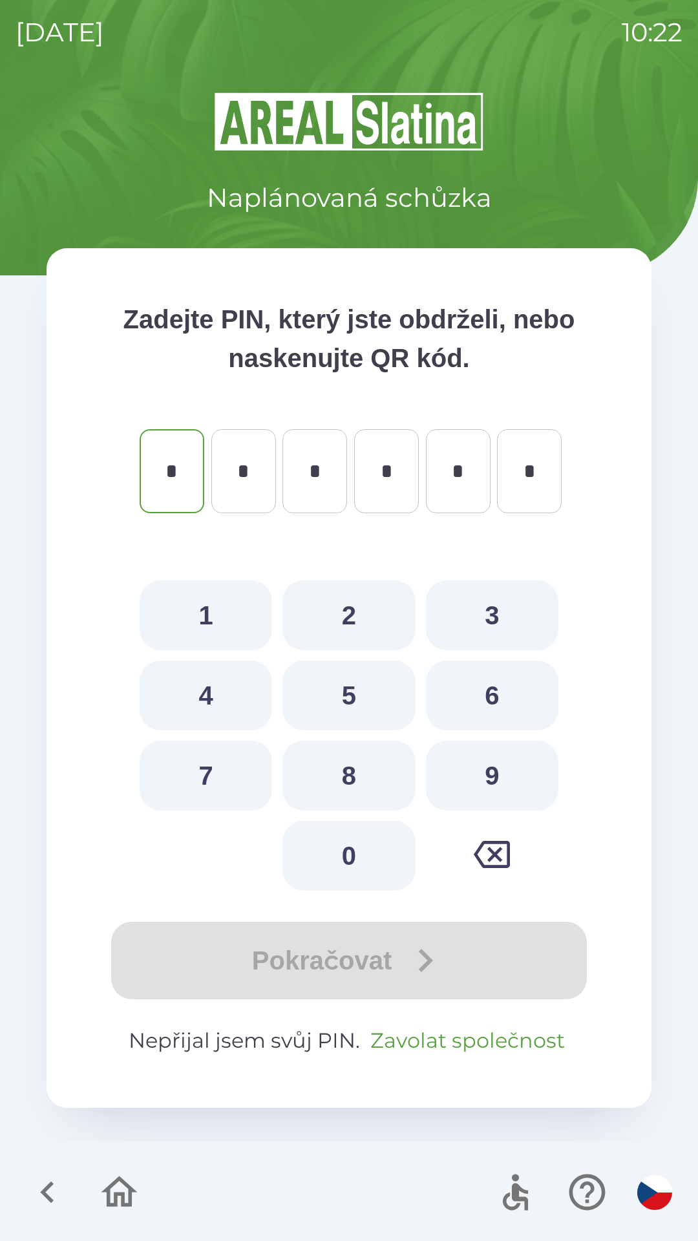
click at [418, 1025] on button "Zavolat společnost" at bounding box center [467, 1040] width 205 height 31
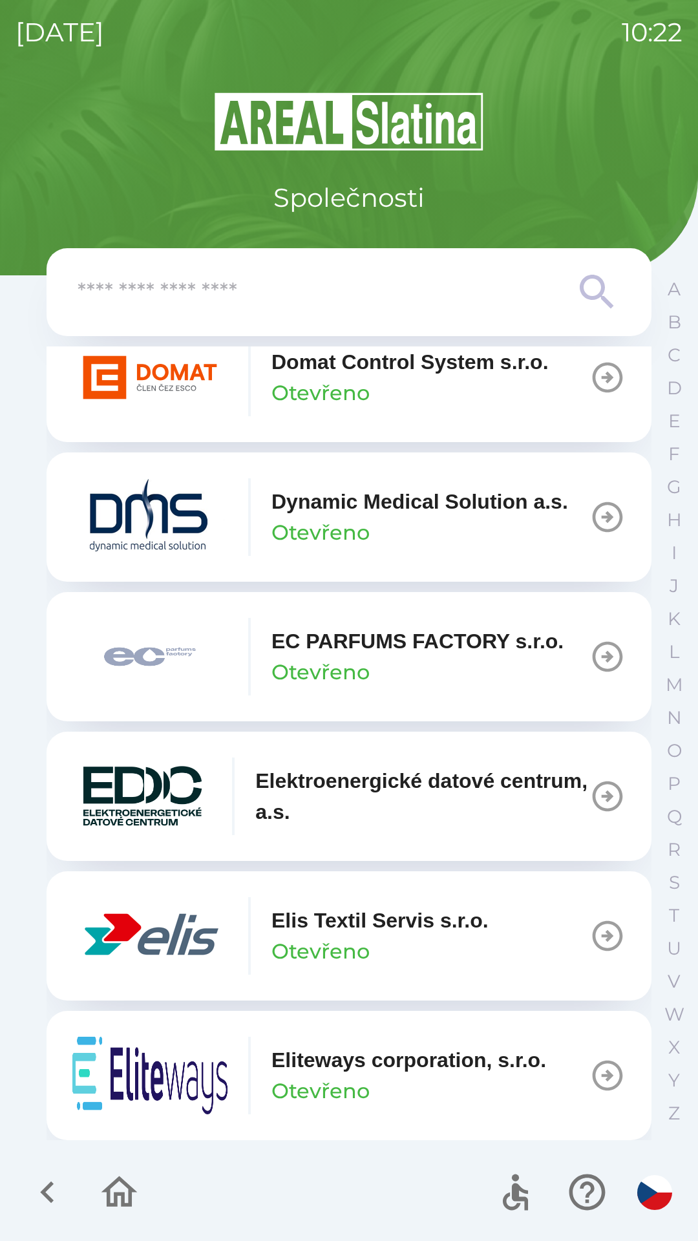
scroll to position [3265, 0]
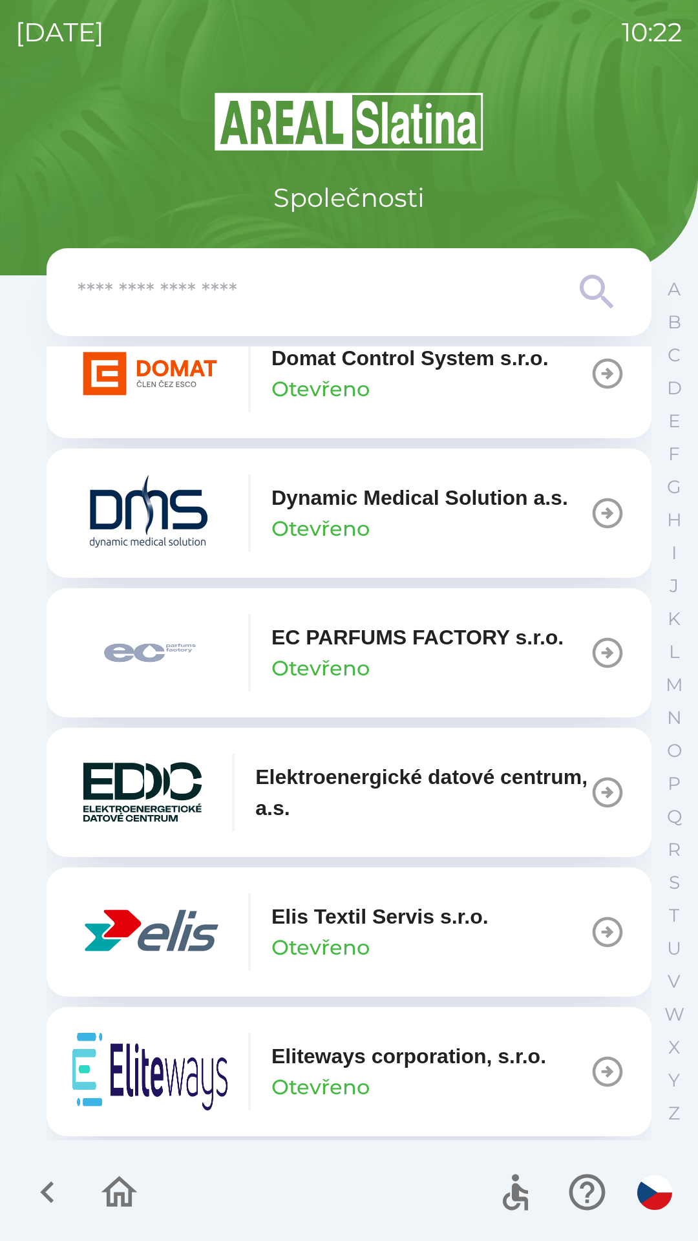
click at [594, 950] on icon "button" at bounding box center [608, 932] width 36 height 36
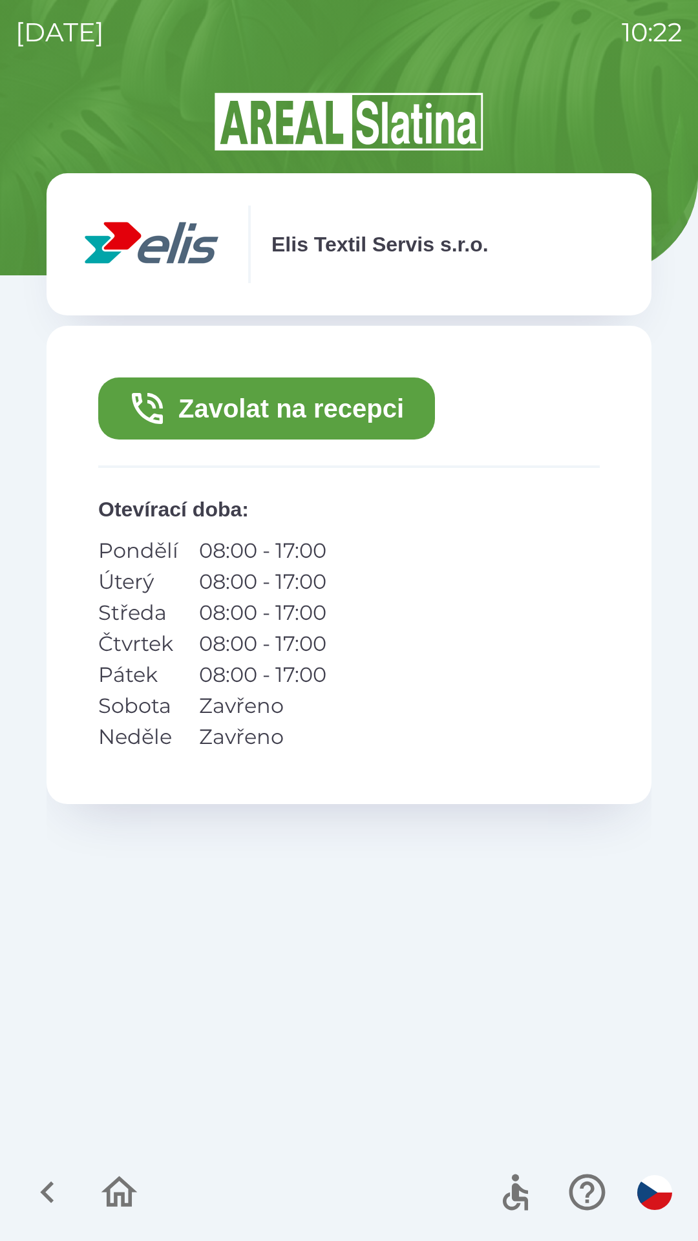
click at [191, 417] on button "Zavolat na recepci" at bounding box center [266, 409] width 337 height 62
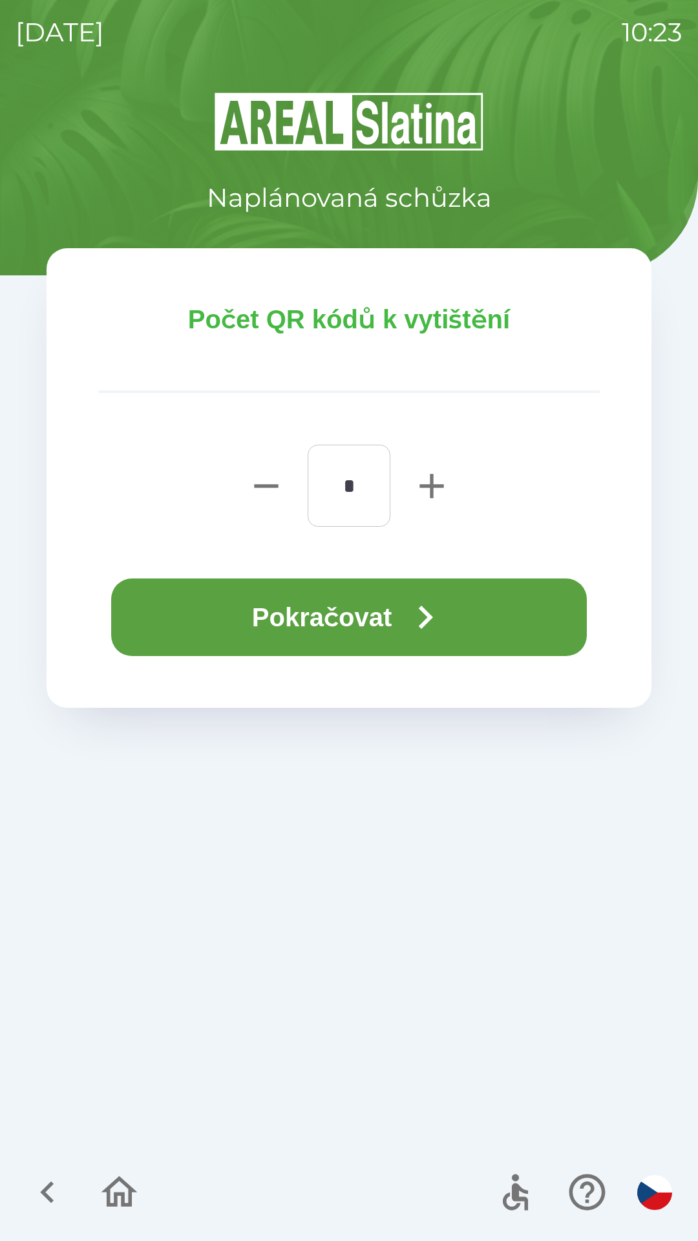
click at [211, 628] on button "Pokračovat" at bounding box center [349, 618] width 476 height 78
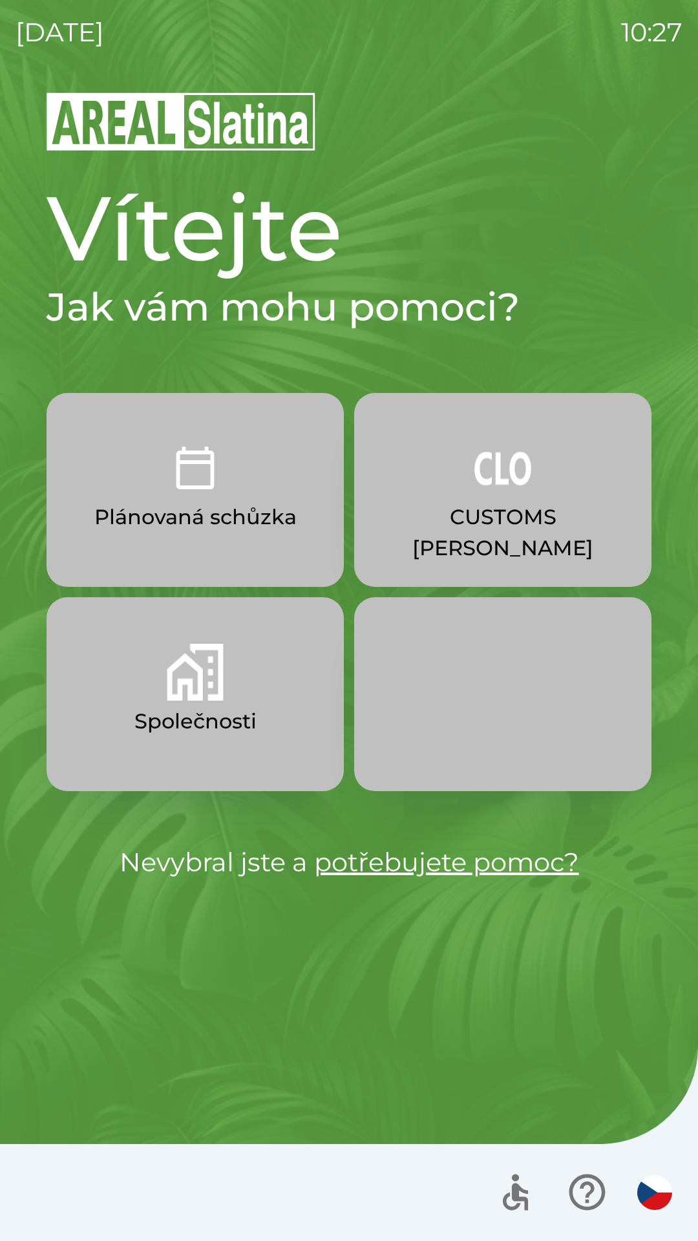
click at [481, 499] on button "CUSTOMS [PERSON_NAME]" at bounding box center [502, 490] width 297 height 194
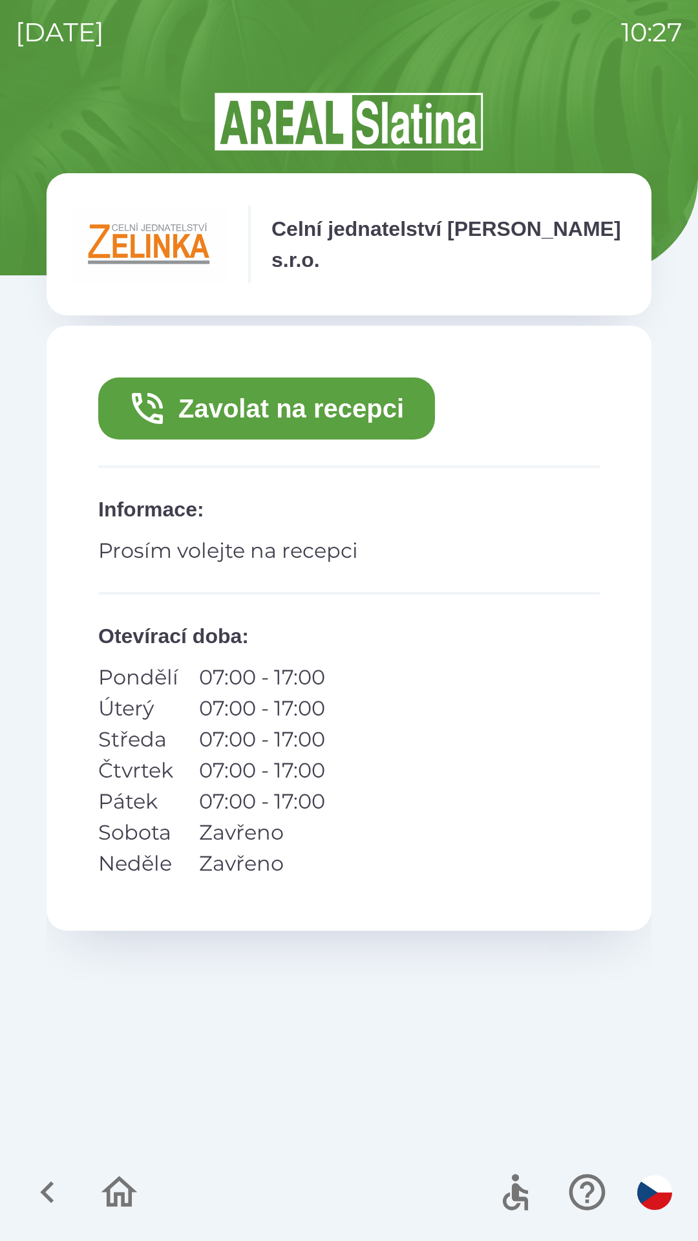
click at [239, 406] on button "Zavolat na recepci" at bounding box center [266, 409] width 337 height 62
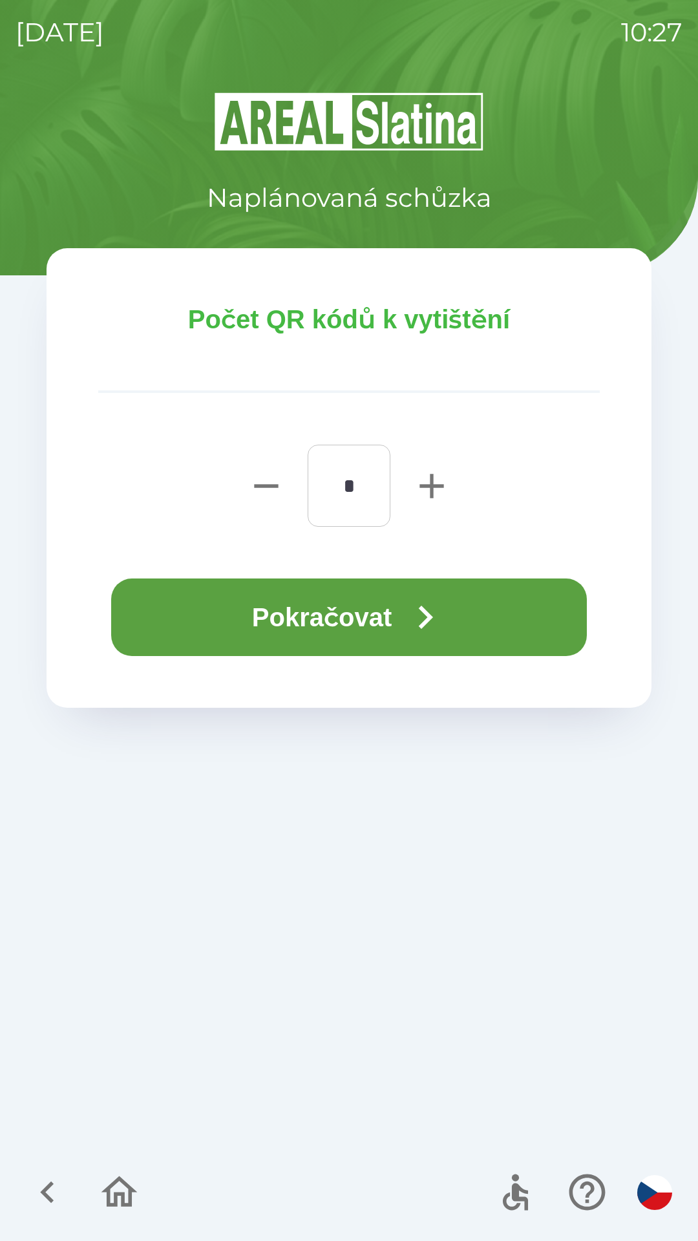
click at [433, 478] on icon "button" at bounding box center [432, 486] width 24 height 24
type input "*"
click at [337, 610] on button "Pokračovat" at bounding box center [349, 618] width 476 height 78
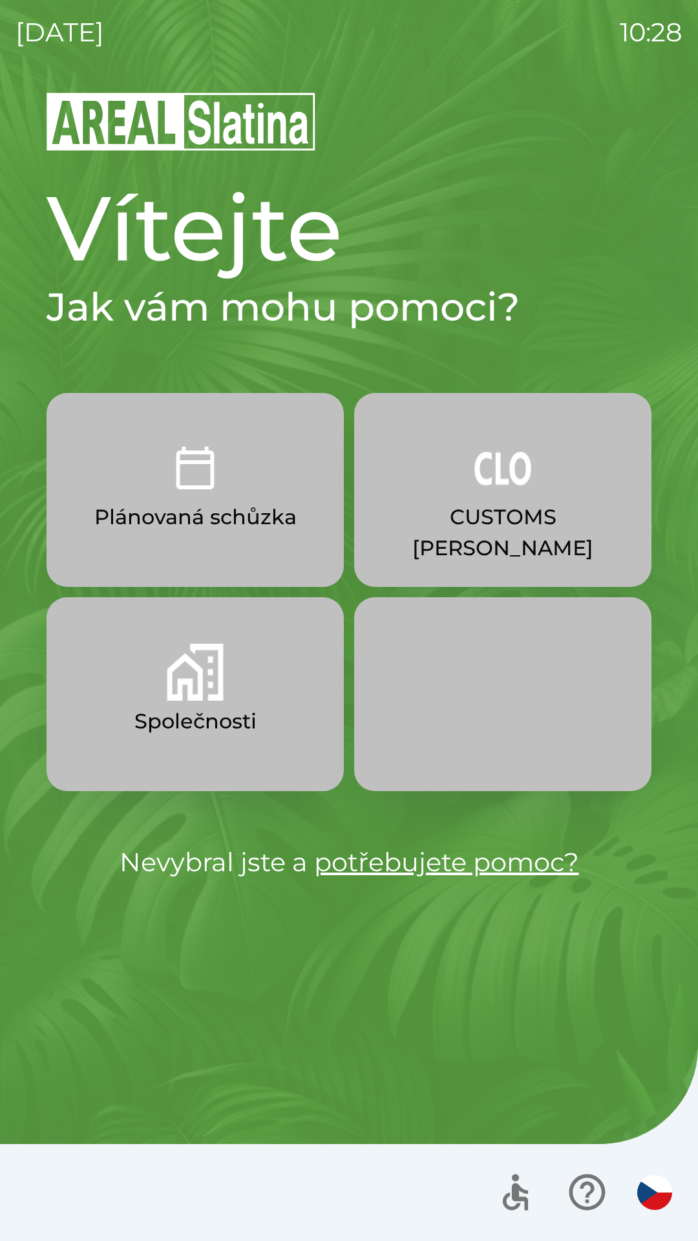
click at [510, 486] on img "button" at bounding box center [503, 468] width 57 height 57
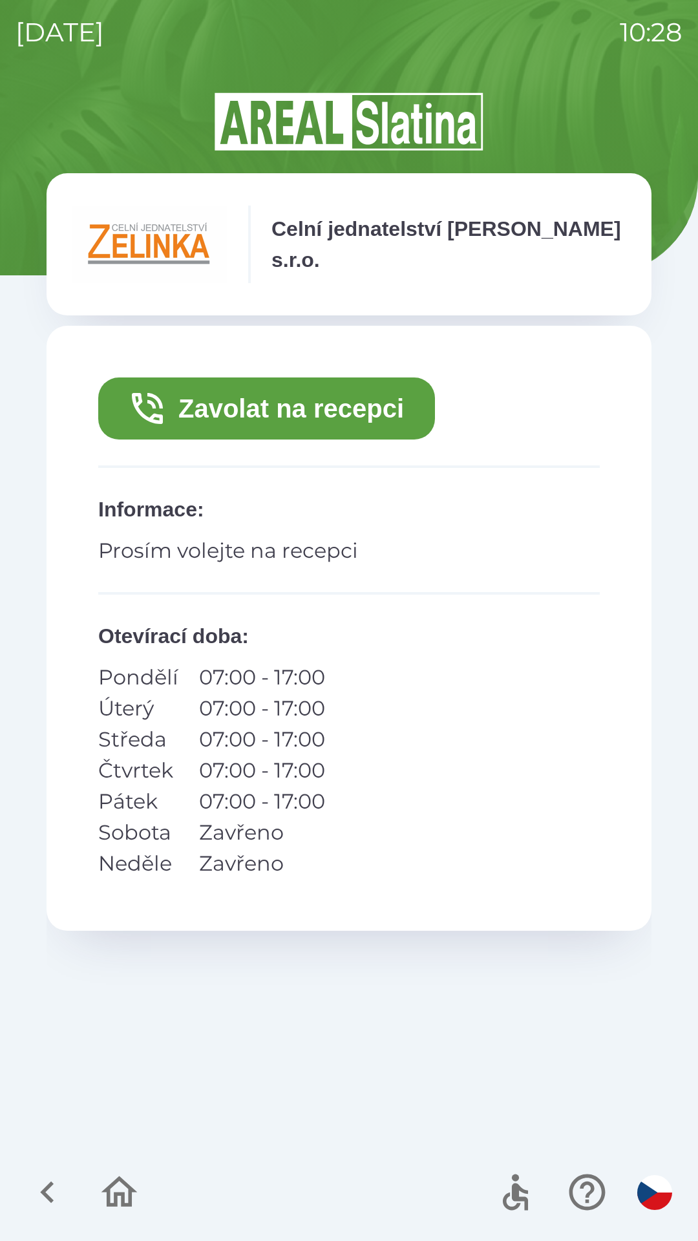
click at [303, 399] on button "Zavolat na recepci" at bounding box center [266, 409] width 337 height 62
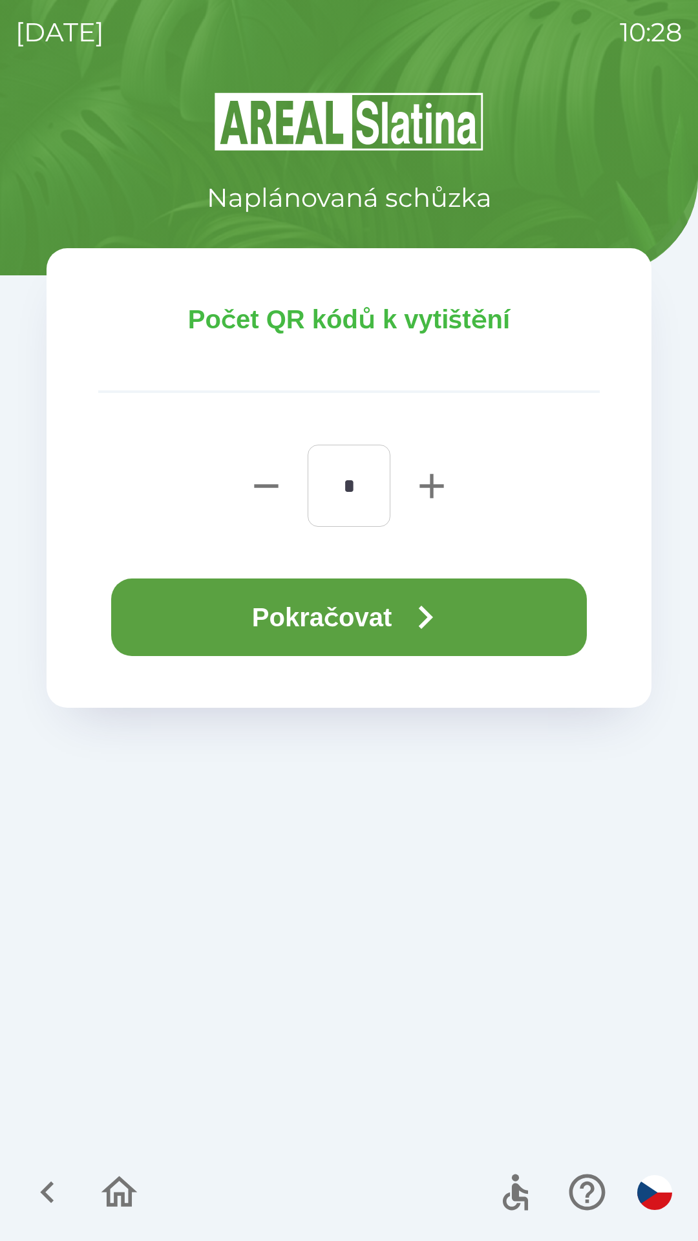
click at [352, 605] on button "Pokračovat" at bounding box center [349, 618] width 476 height 78
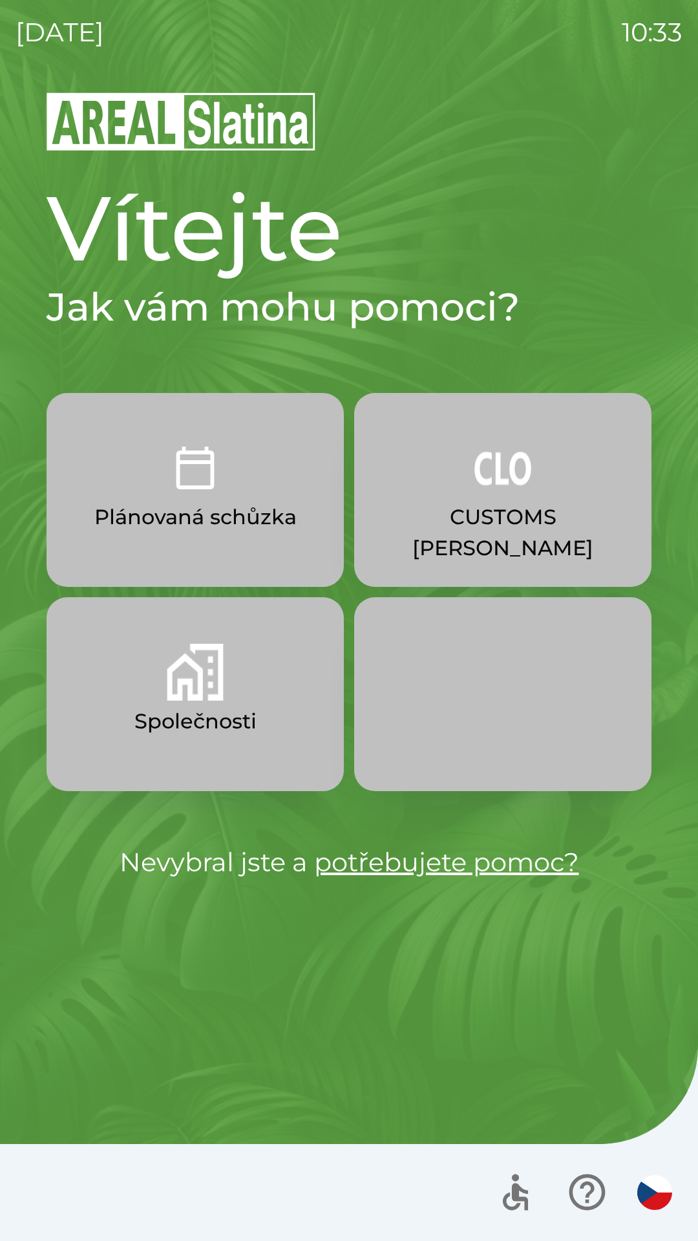
click at [499, 505] on p "CUSTOMS [PERSON_NAME]" at bounding box center [502, 533] width 235 height 62
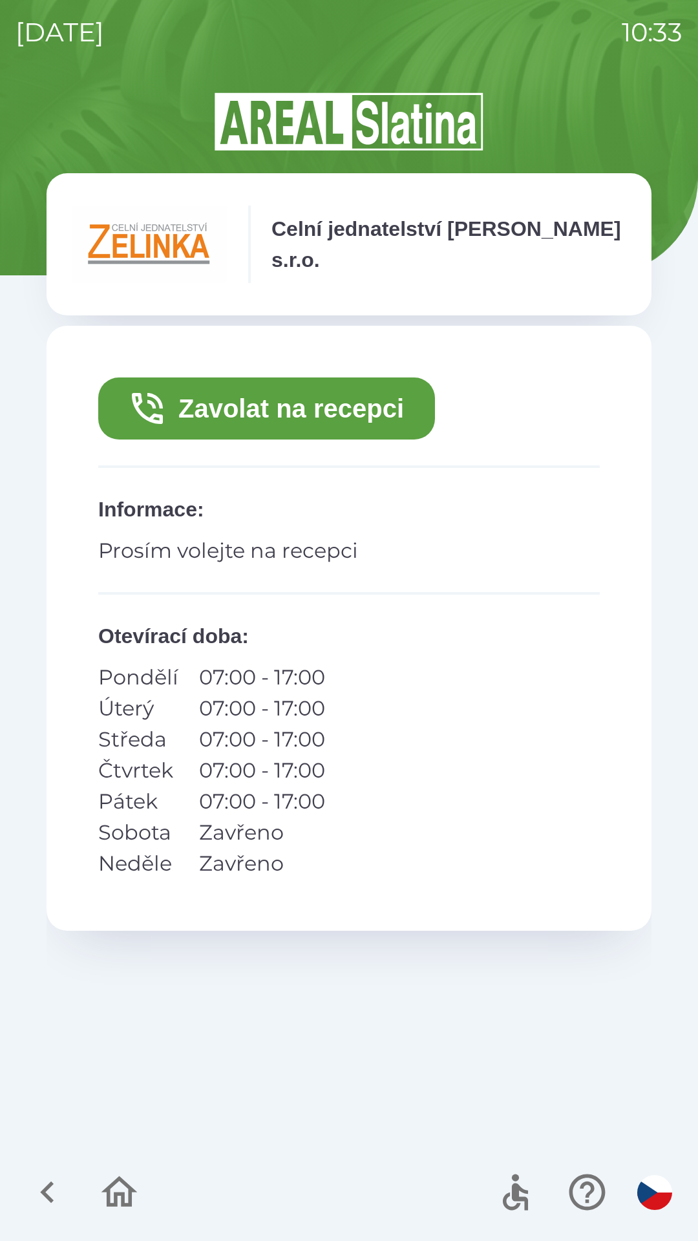
click at [306, 401] on button "Zavolat na recepci" at bounding box center [266, 409] width 337 height 62
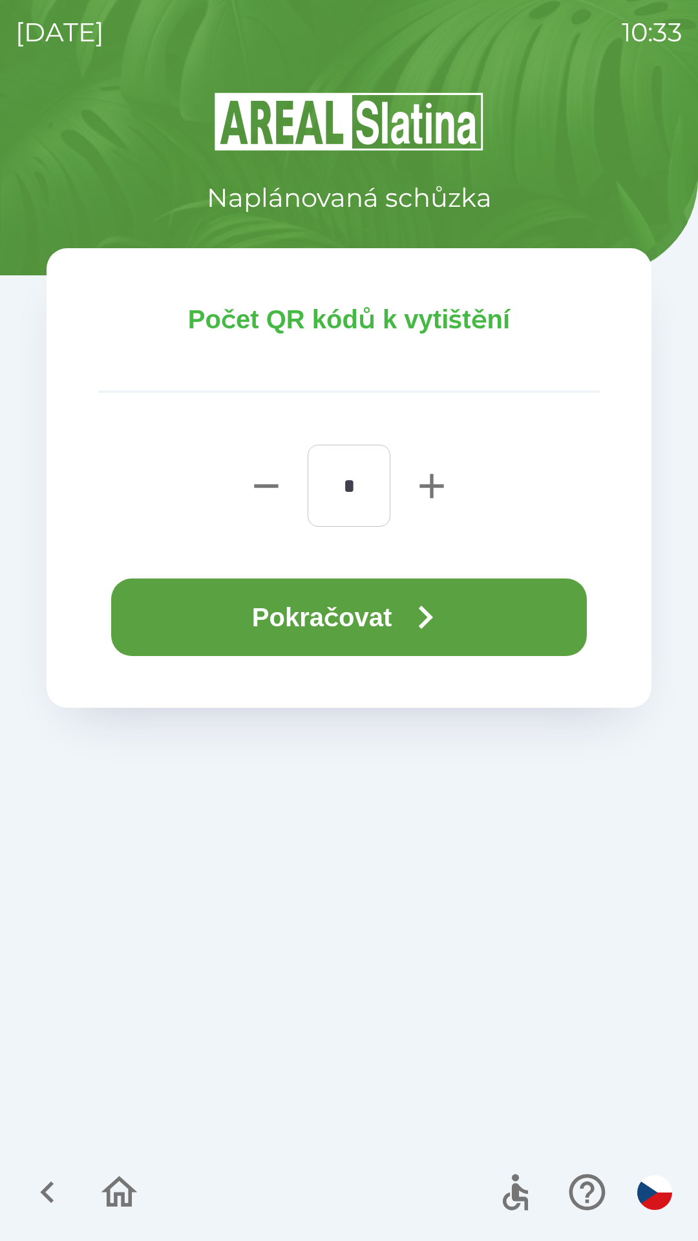
click at [377, 615] on button "Pokračovat" at bounding box center [349, 618] width 476 height 78
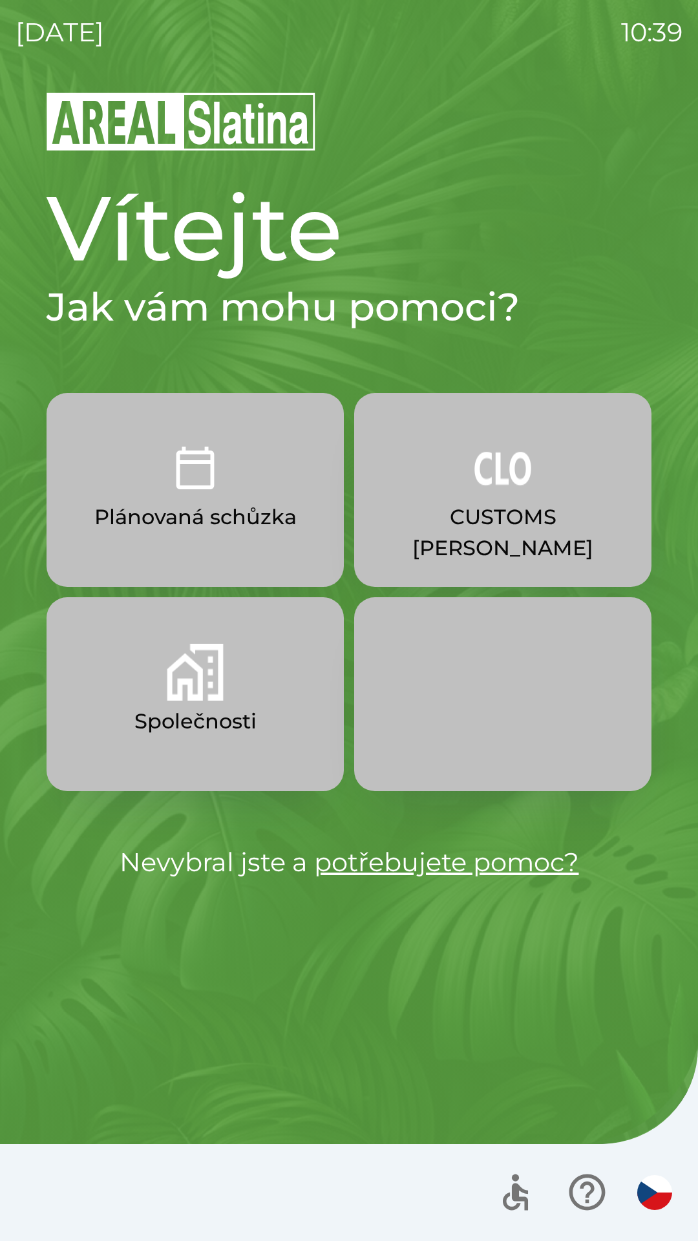
click at [200, 697] on img "button" at bounding box center [195, 672] width 57 height 57
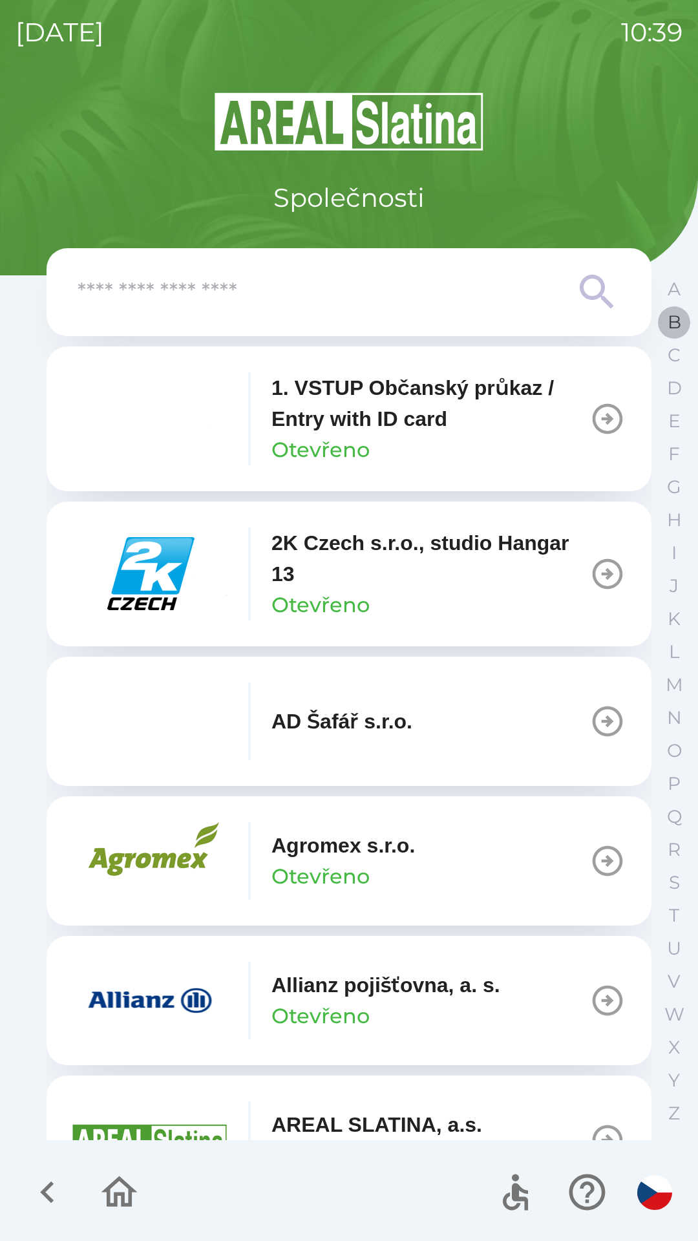
click at [673, 326] on p "B" at bounding box center [675, 322] width 14 height 23
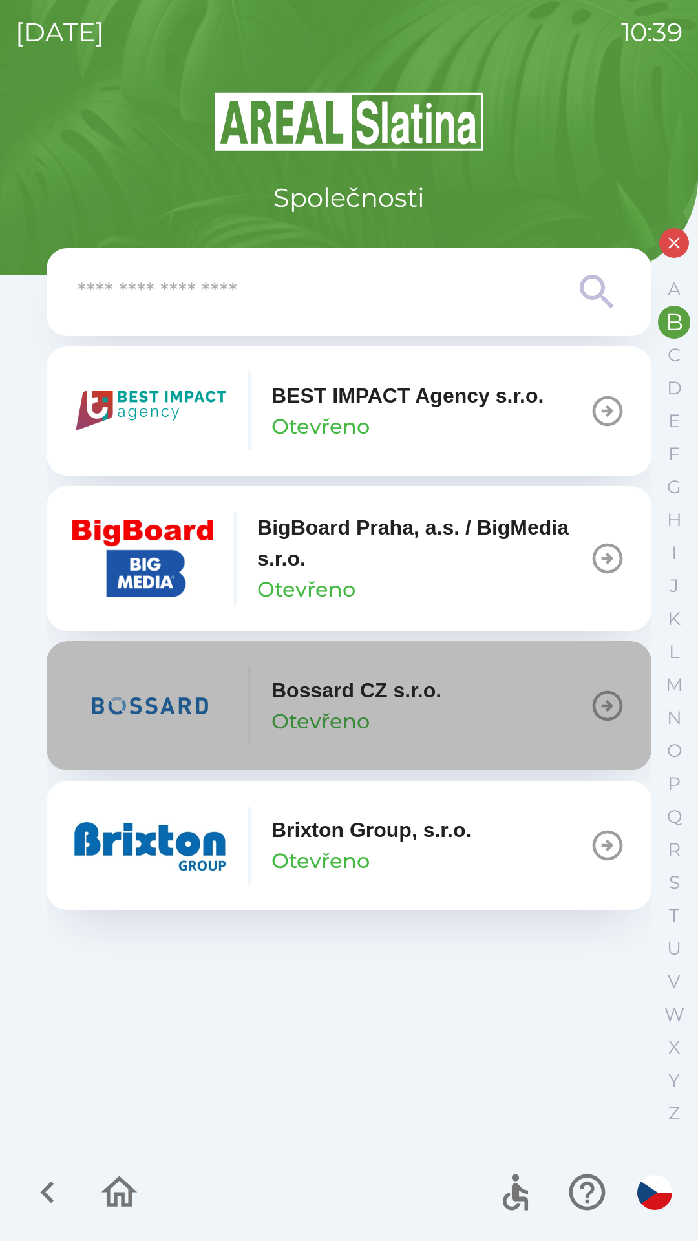
click at [603, 711] on icon "button" at bounding box center [608, 706] width 36 height 36
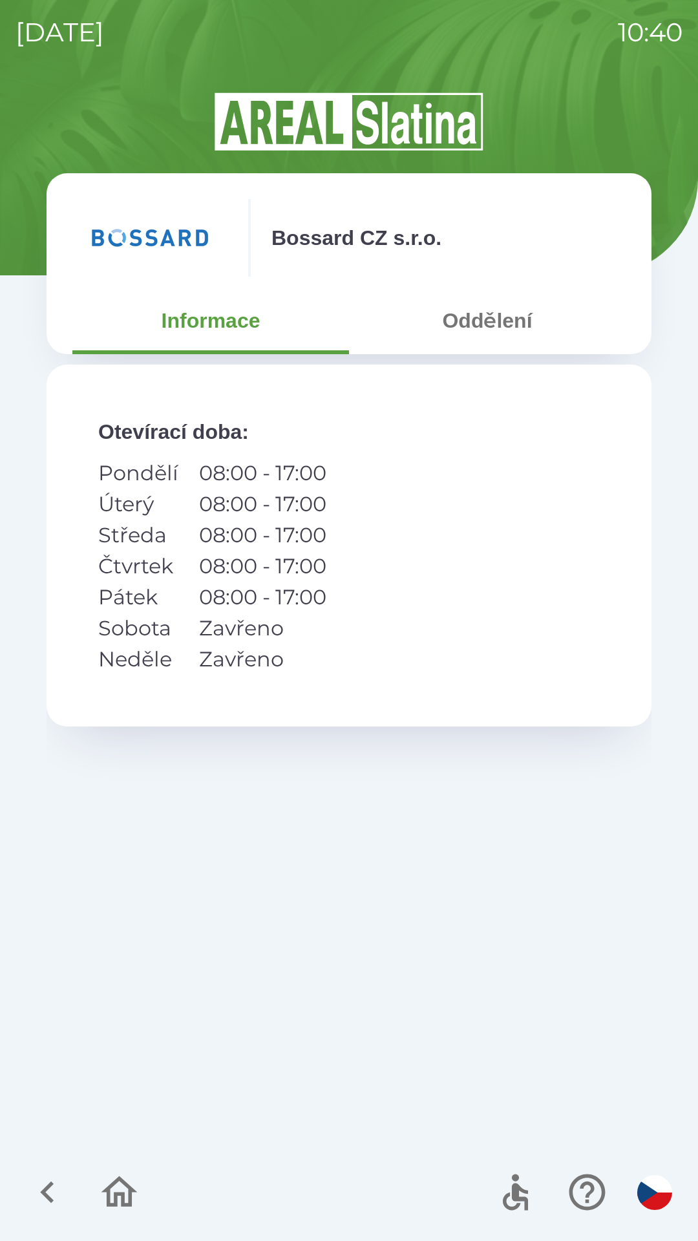
click at [473, 331] on button "Oddělení" at bounding box center [487, 320] width 277 height 47
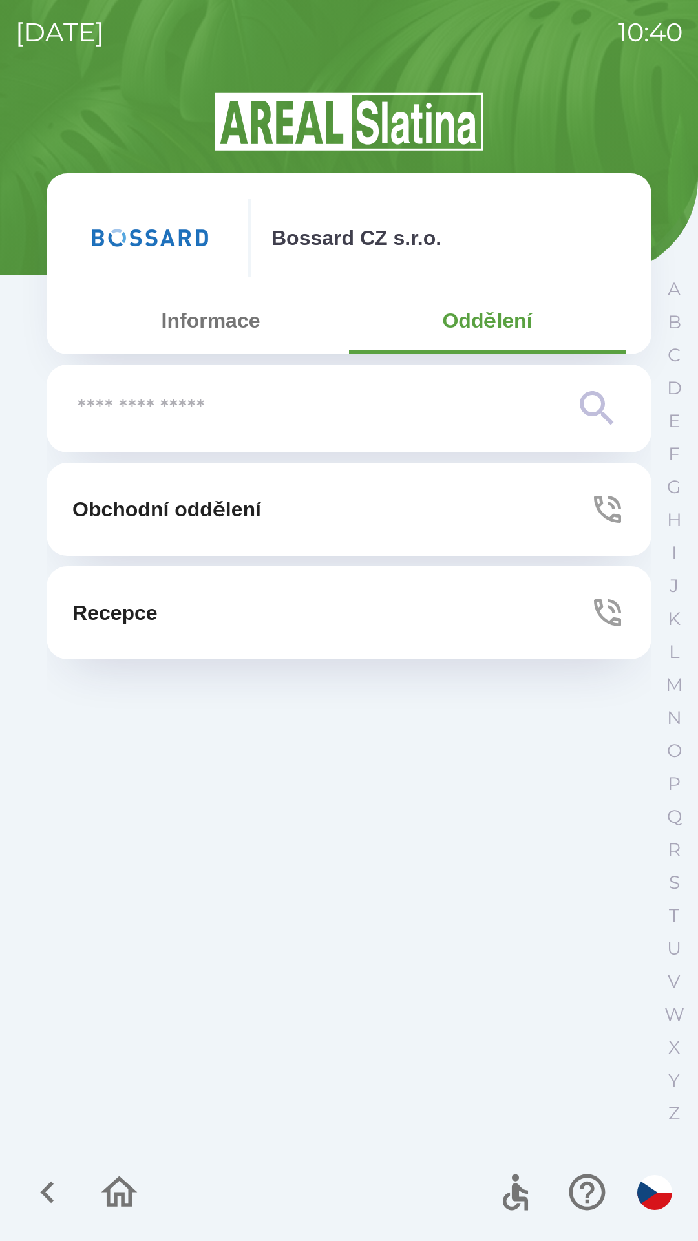
click at [606, 610] on icon "button" at bounding box center [608, 613] width 36 height 36
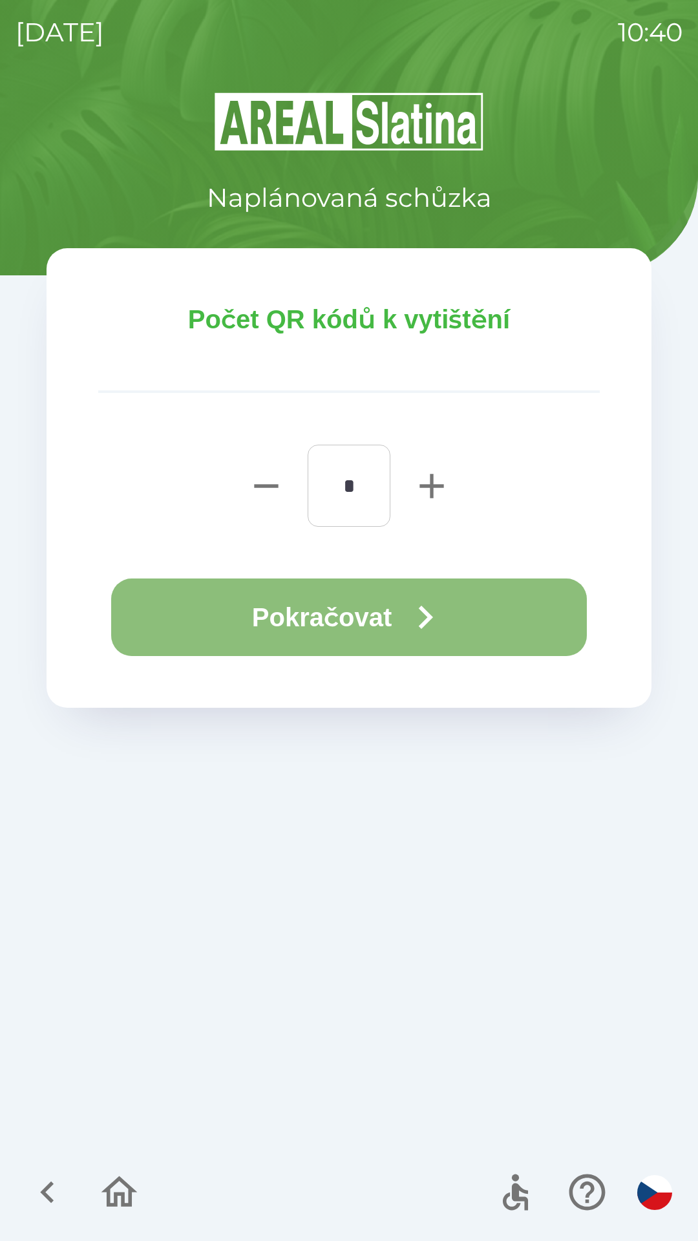
click at [425, 619] on icon "button" at bounding box center [425, 617] width 47 height 47
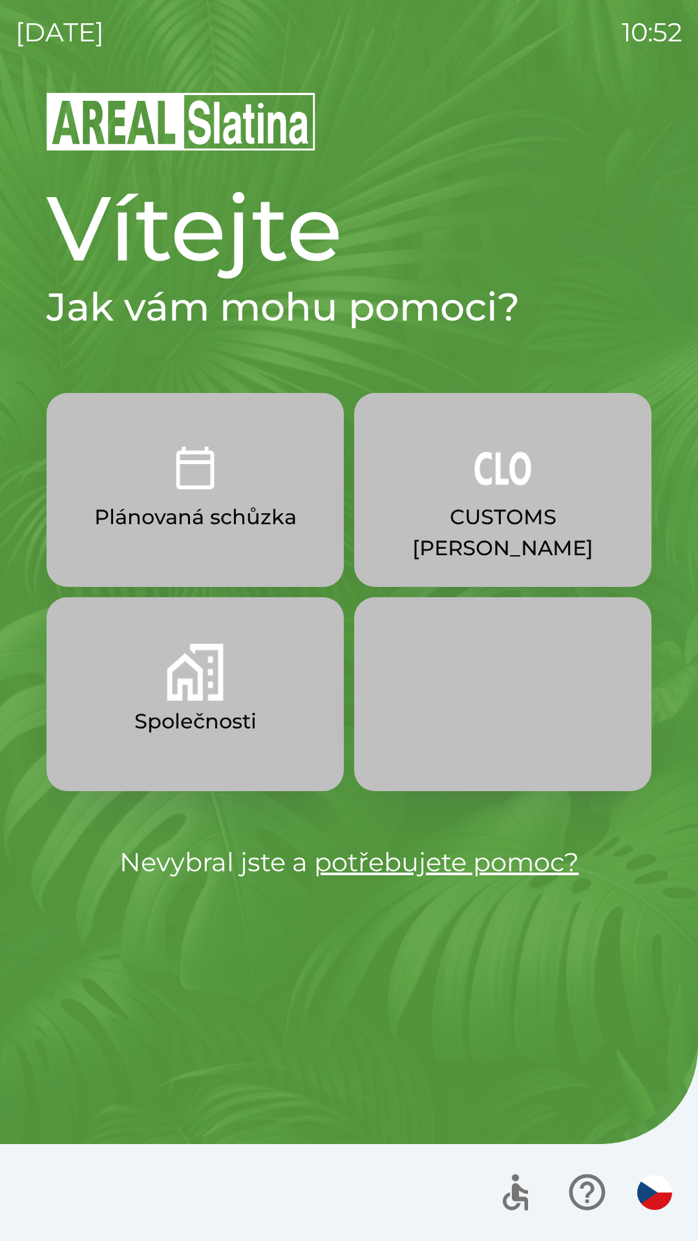
click at [226, 691] on button "Společnosti" at bounding box center [195, 694] width 297 height 194
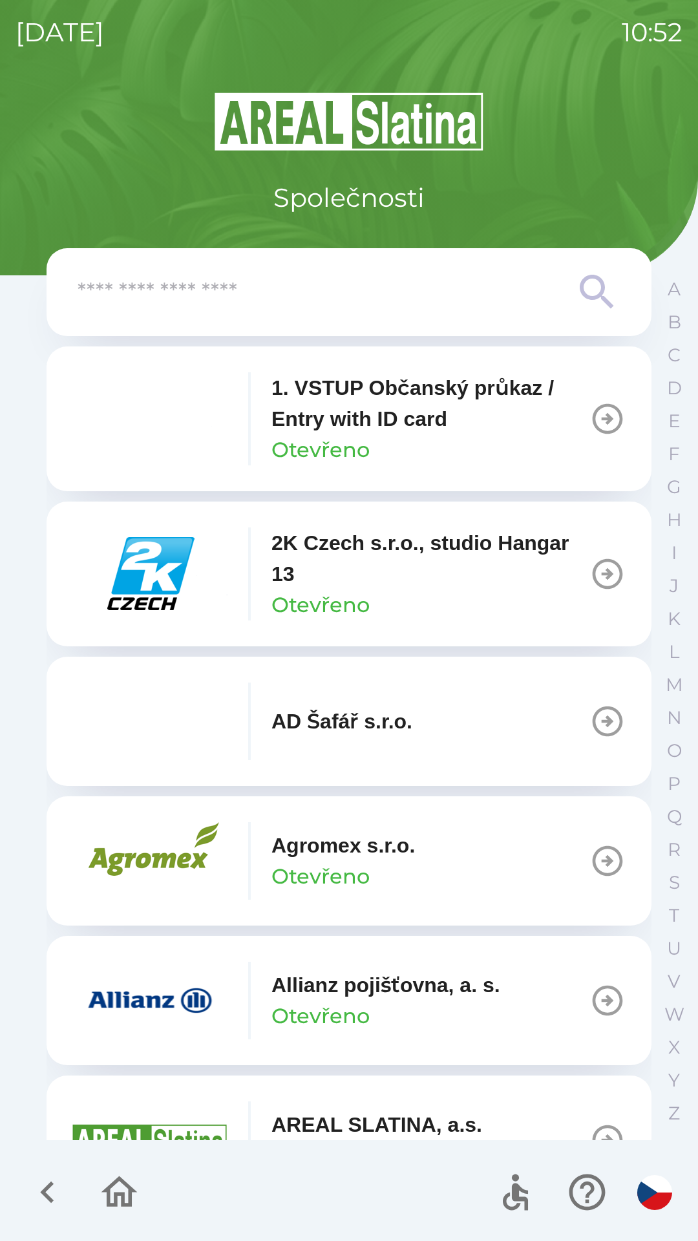
click at [313, 295] on input "text" at bounding box center [323, 293] width 491 height 36
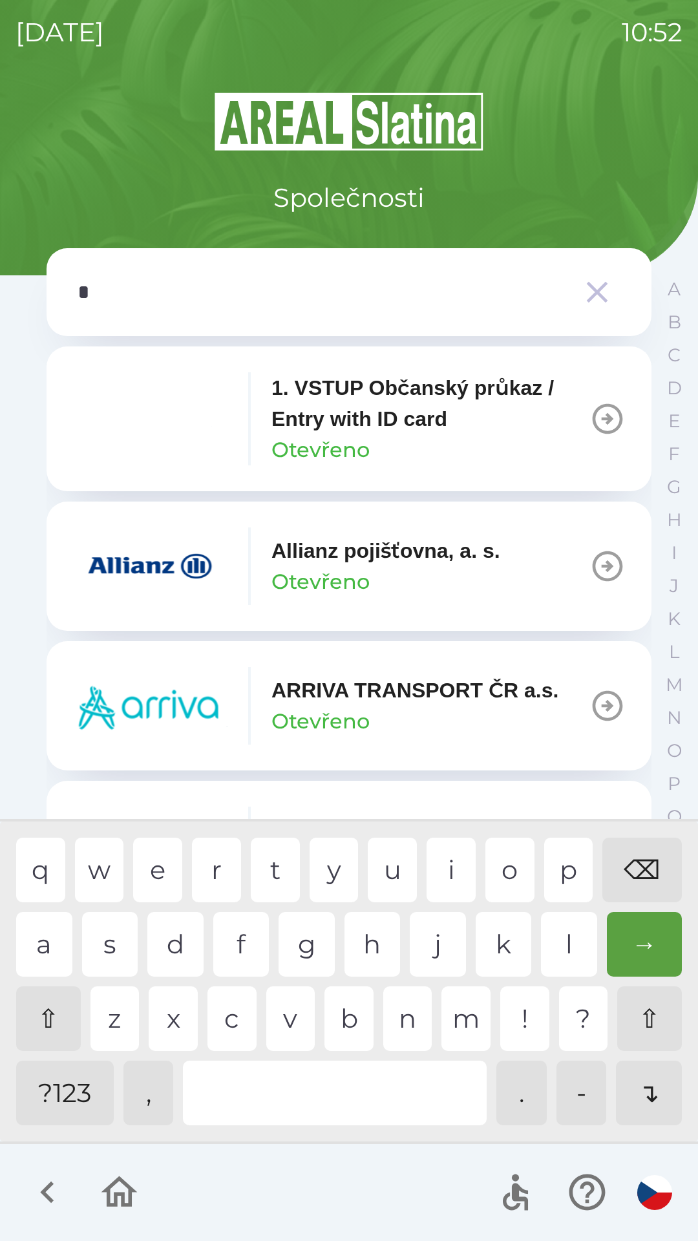
click at [562, 855] on div "p" at bounding box center [568, 870] width 49 height 65
type input "**"
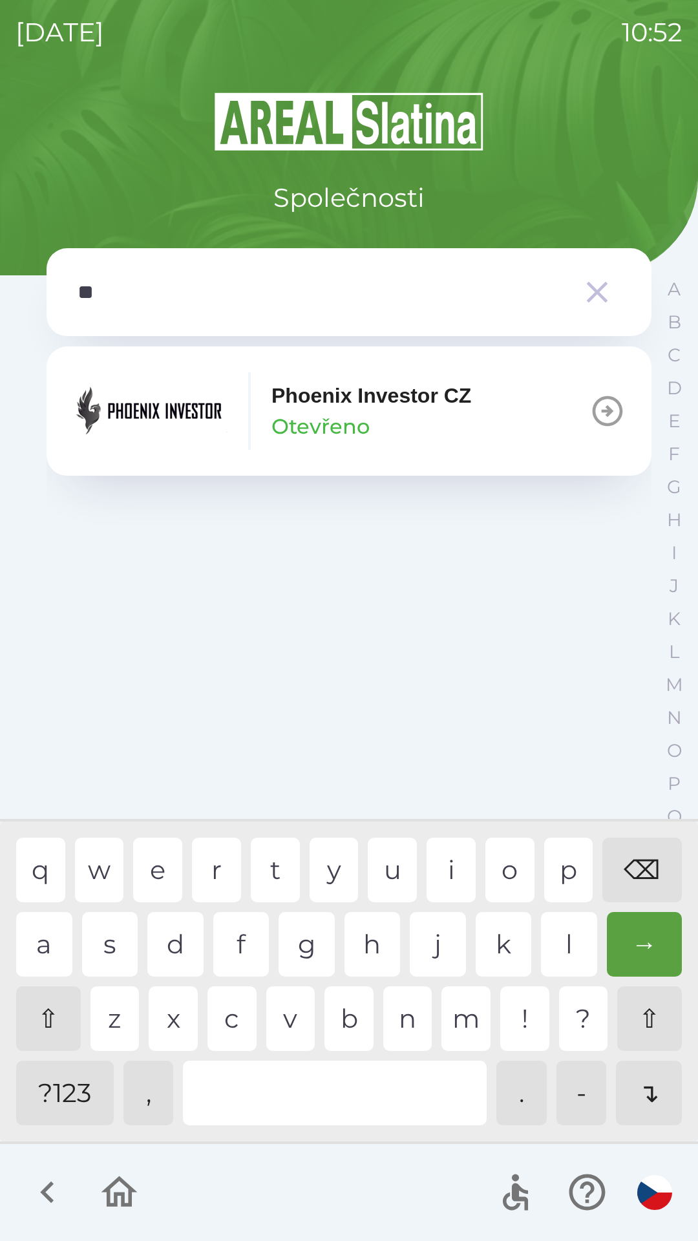
click at [364, 934] on div "h" at bounding box center [373, 944] width 56 height 65
click at [376, 411] on p "Phoenix Investor CZ" at bounding box center [372, 395] width 200 height 31
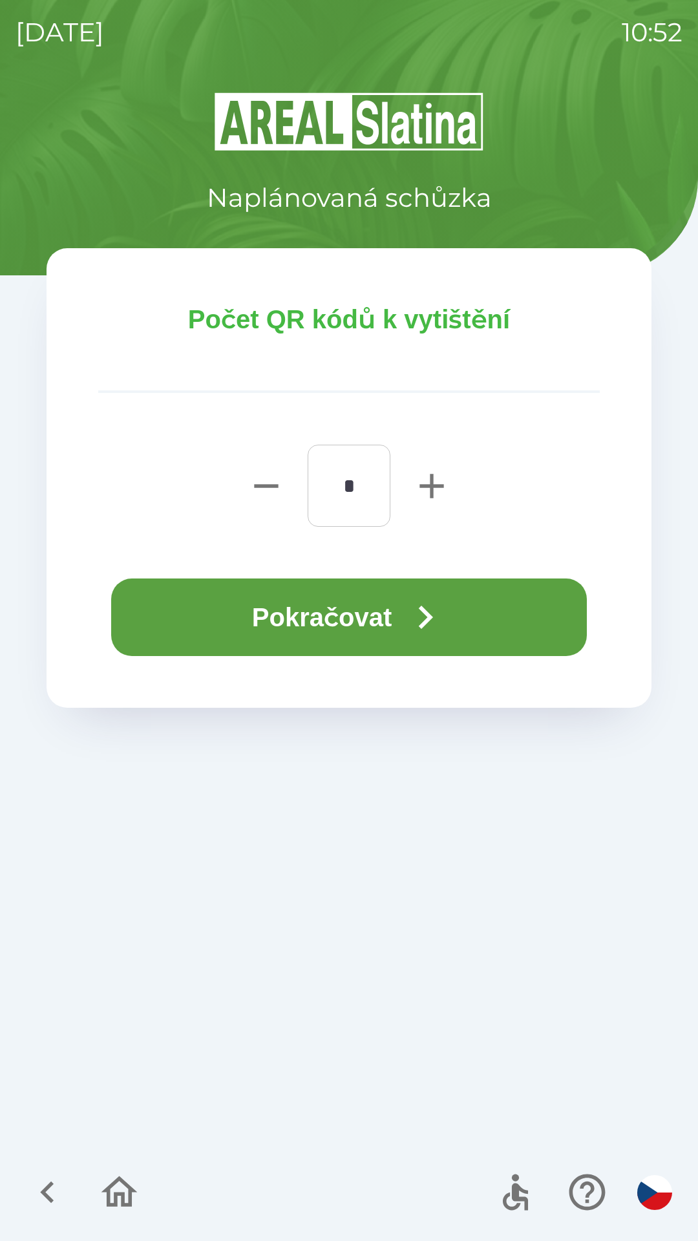
click at [420, 487] on icon "button" at bounding box center [431, 486] width 41 height 41
type input "*"
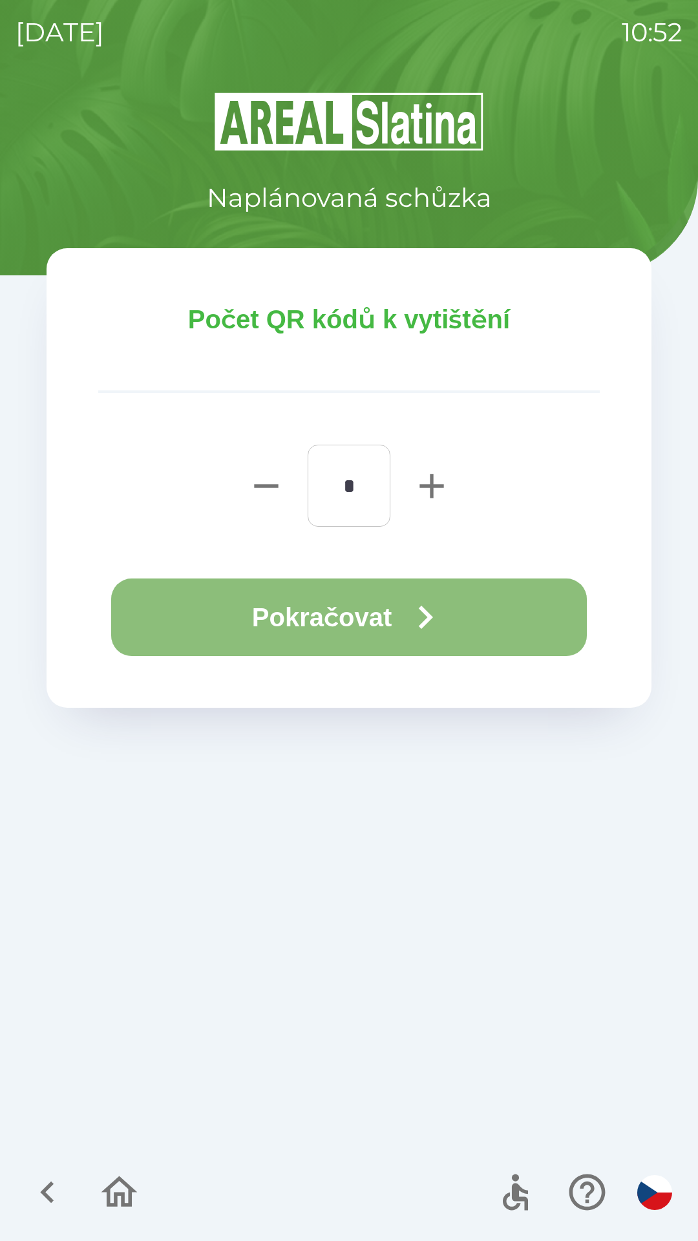
click at [394, 610] on button "Pokračovat" at bounding box center [349, 618] width 476 height 78
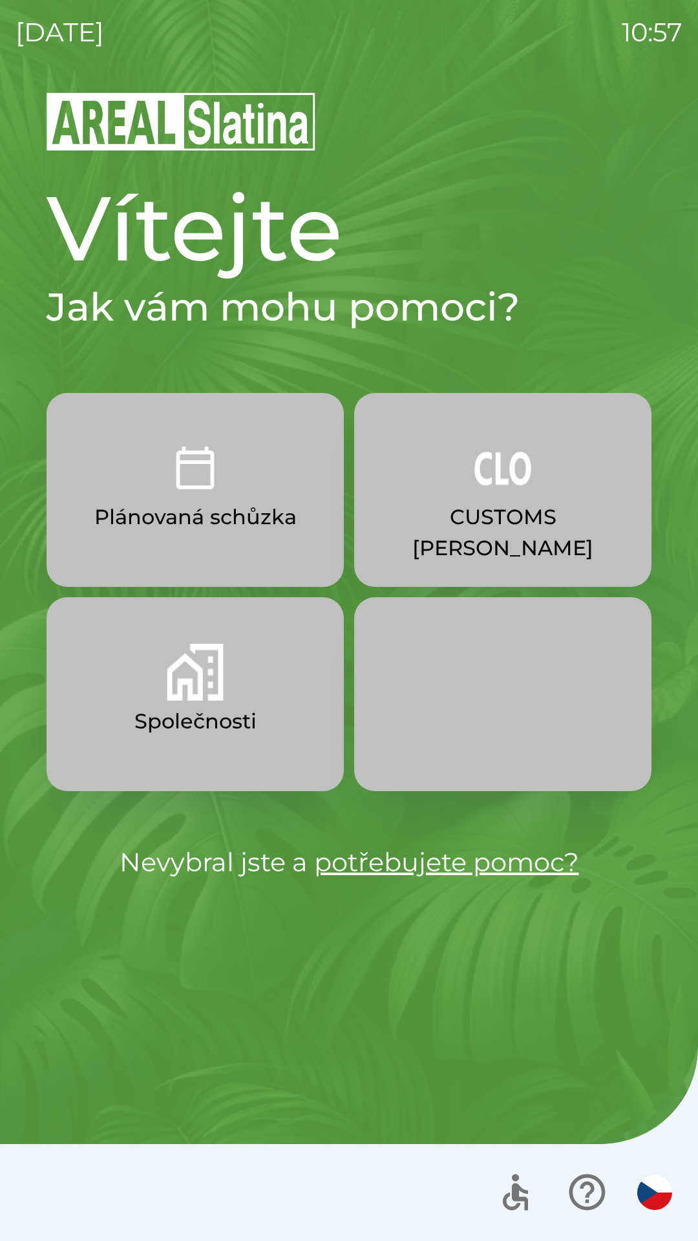
click at [219, 676] on img "button" at bounding box center [195, 672] width 57 height 57
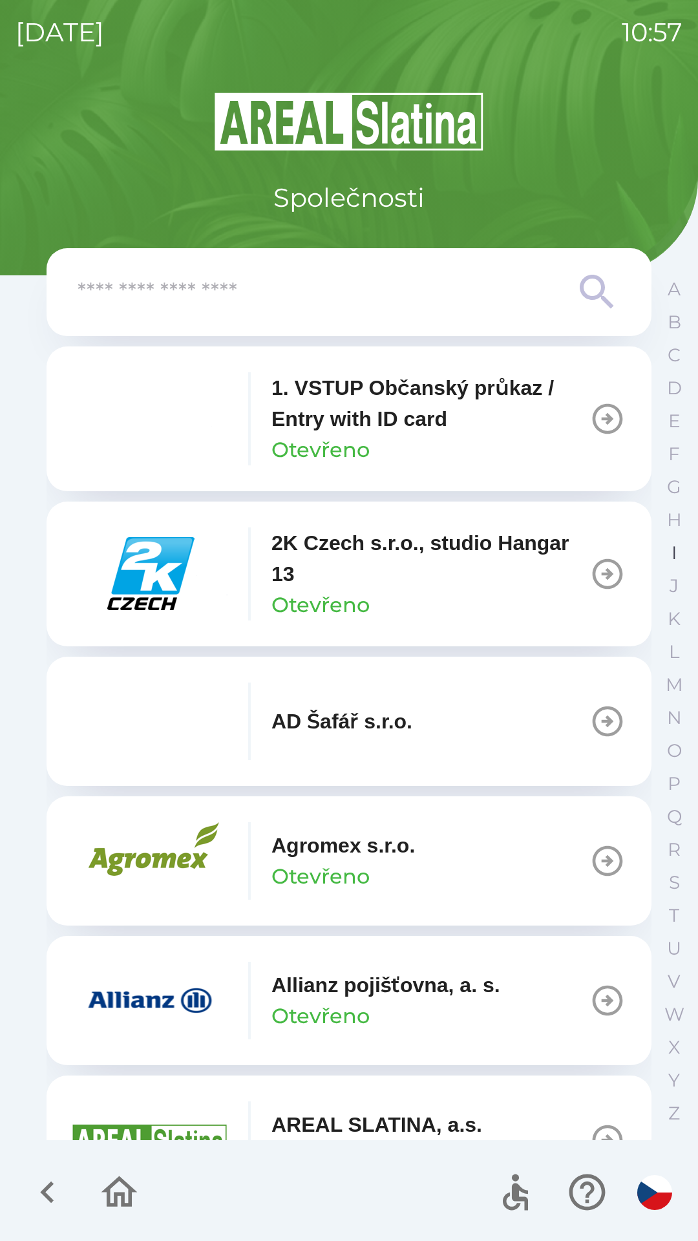
click at [672, 546] on p "I" at bounding box center [674, 553] width 5 height 23
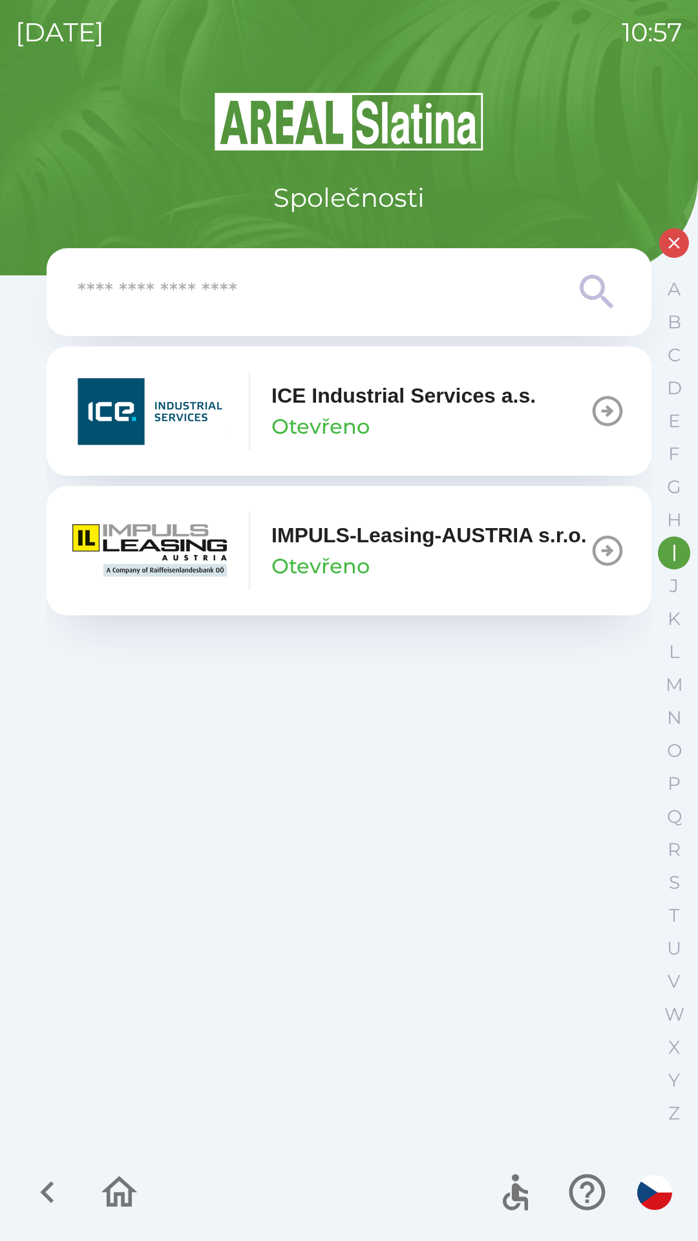
click at [183, 564] on img "button" at bounding box center [149, 551] width 155 height 78
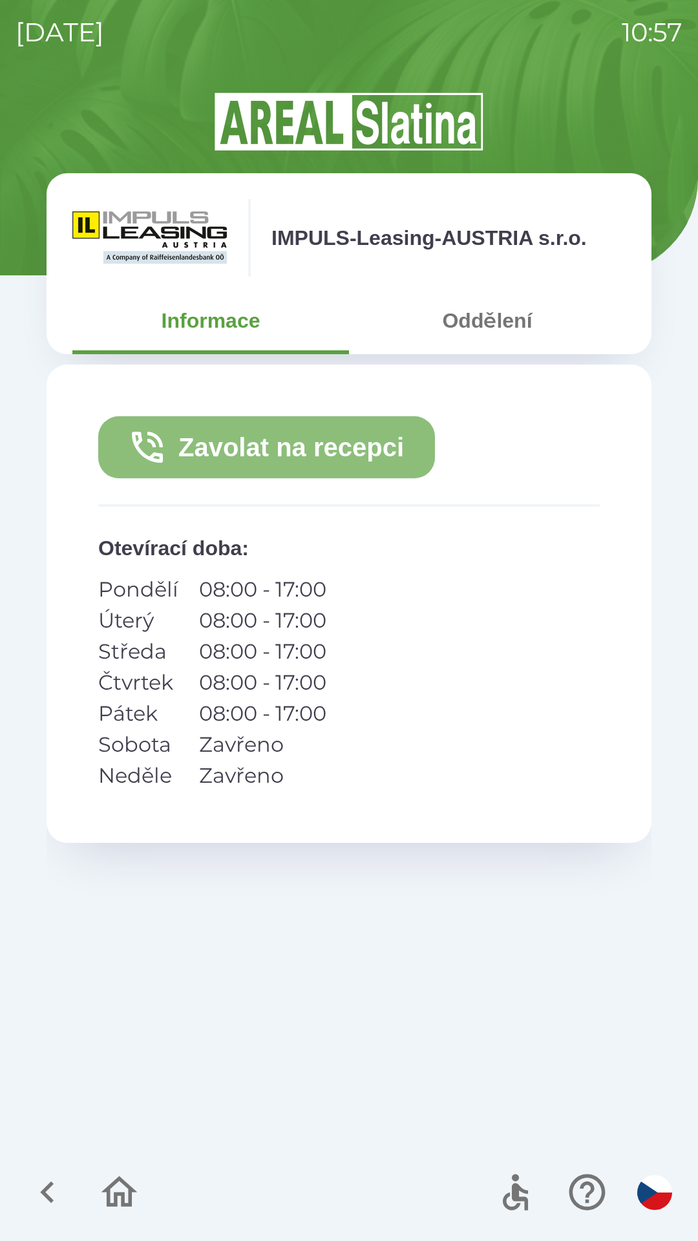
click at [376, 437] on button "Zavolat na recepci" at bounding box center [266, 447] width 337 height 62
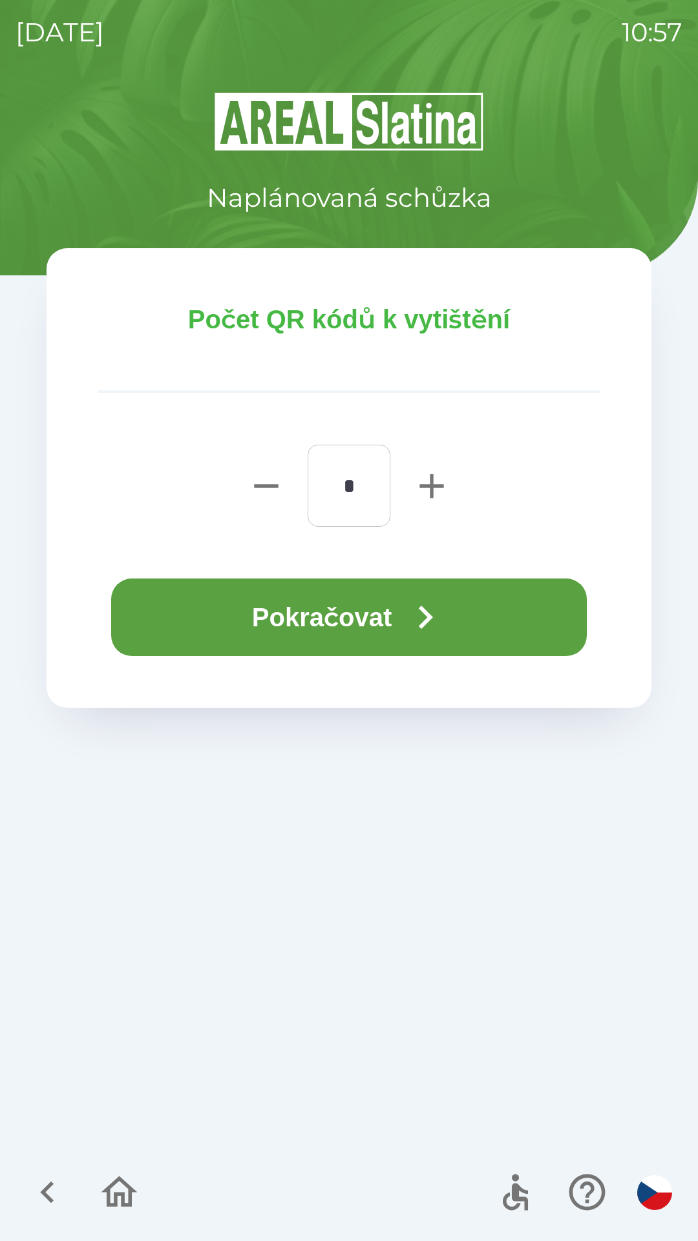
click at [403, 630] on button "Pokračovat" at bounding box center [349, 618] width 476 height 78
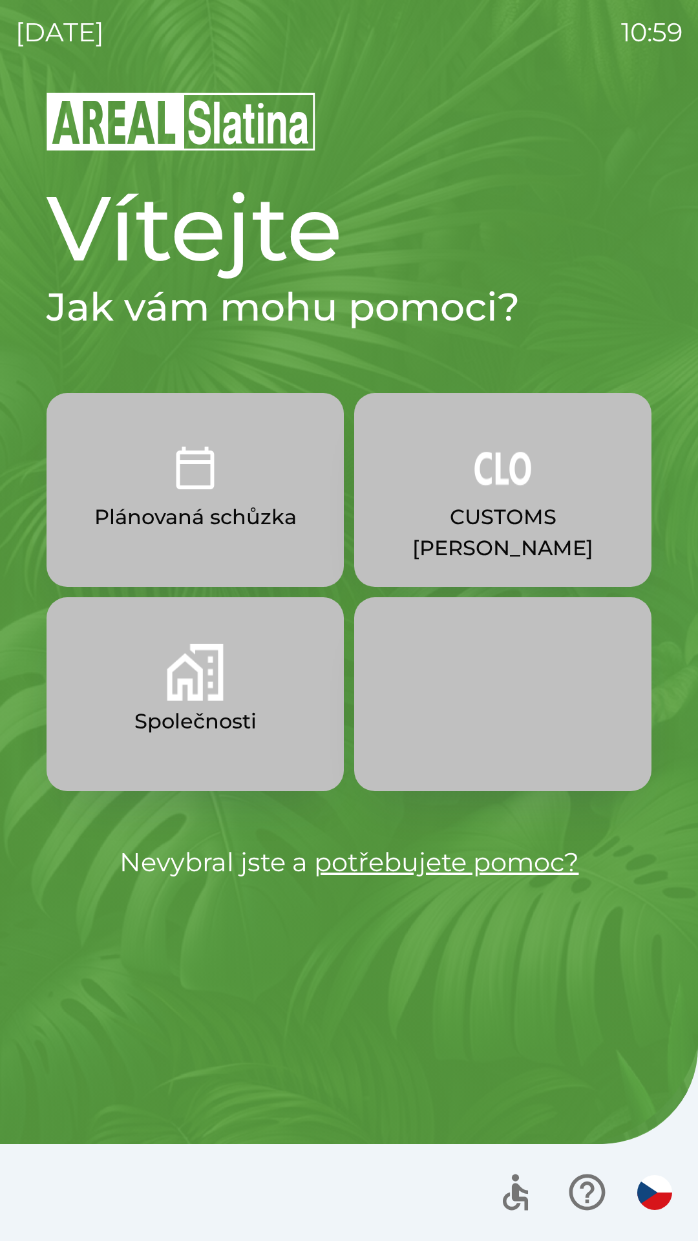
click at [186, 683] on img "button" at bounding box center [195, 672] width 57 height 57
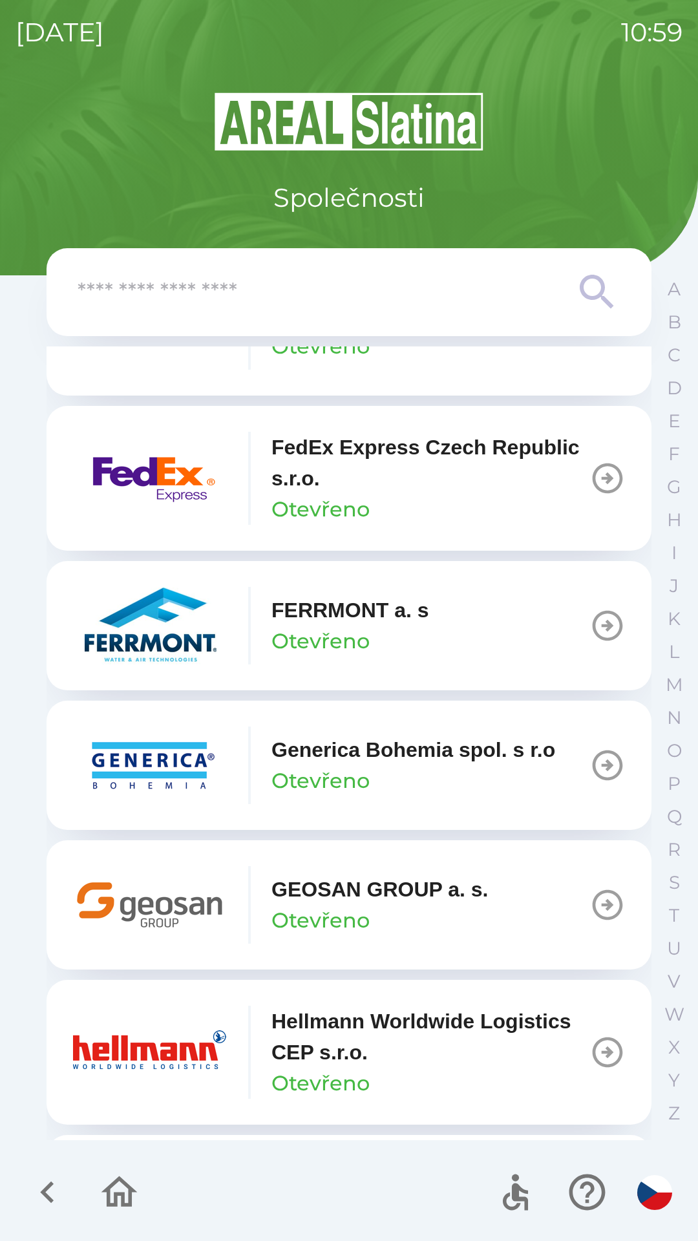
scroll to position [4144, 0]
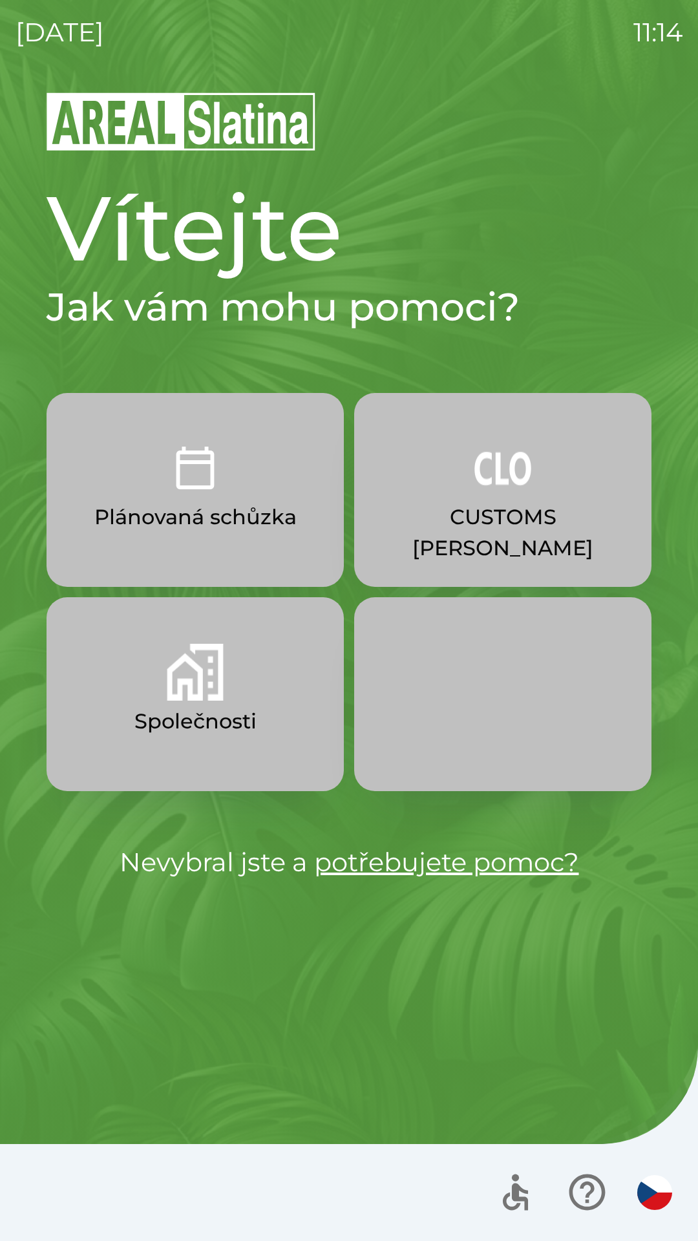
click at [498, 528] on p "CUSTOMS [PERSON_NAME]" at bounding box center [502, 533] width 235 height 62
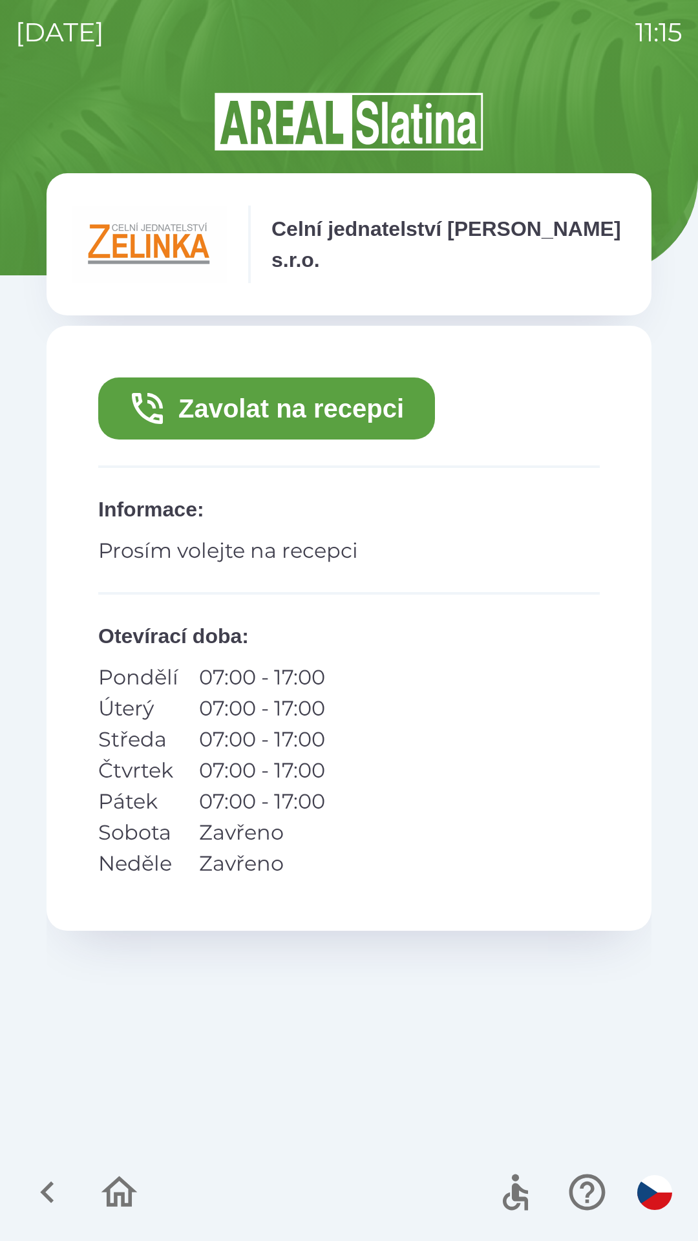
click at [306, 409] on button "Zavolat na recepci" at bounding box center [266, 409] width 337 height 62
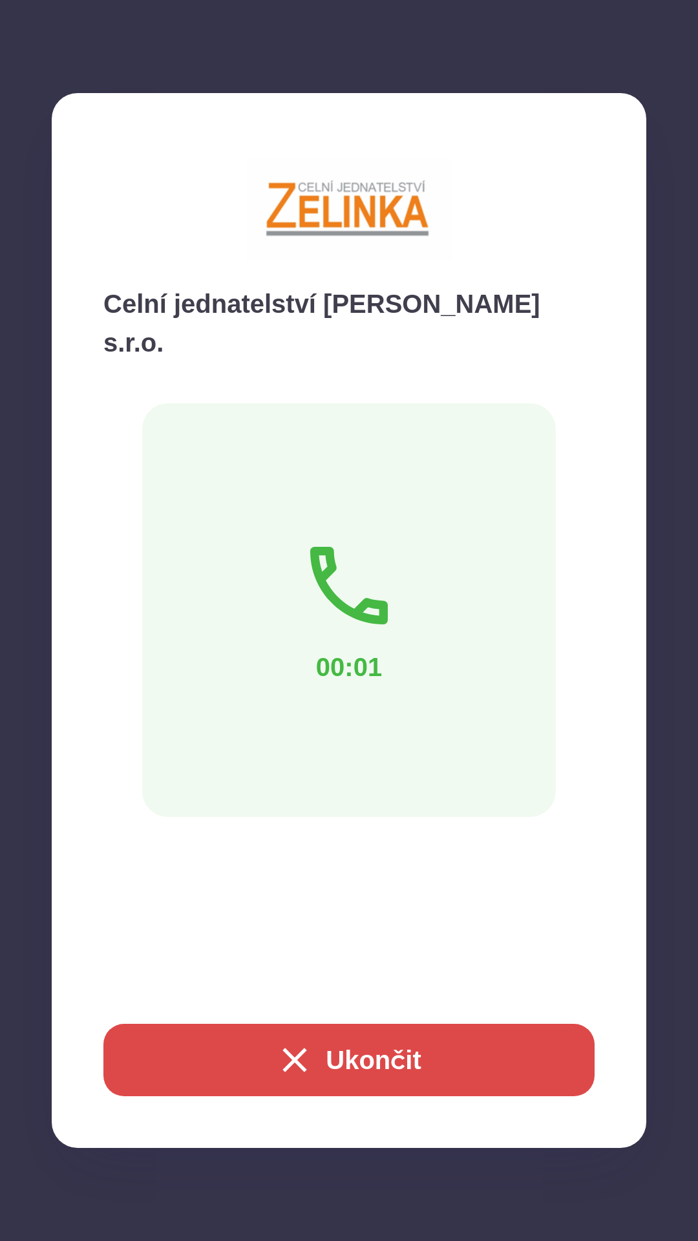
click at [389, 1064] on button "Ukončit" at bounding box center [348, 1060] width 491 height 72
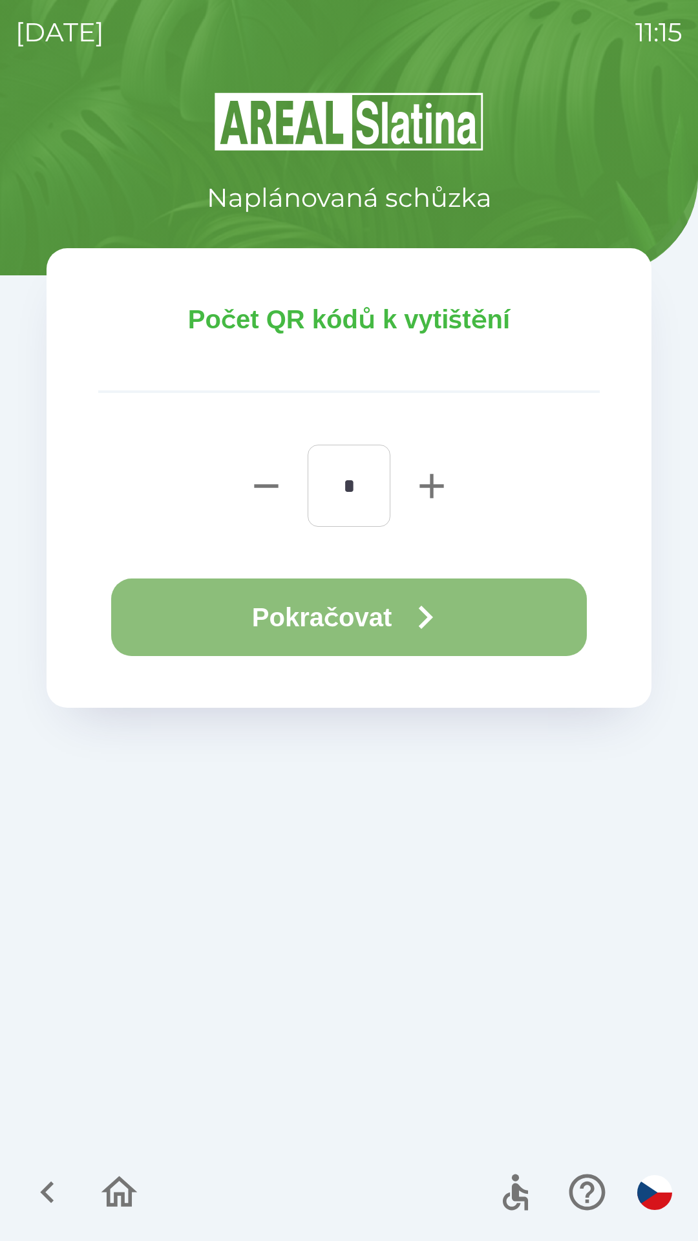
click at [422, 618] on icon "button" at bounding box center [425, 617] width 47 height 47
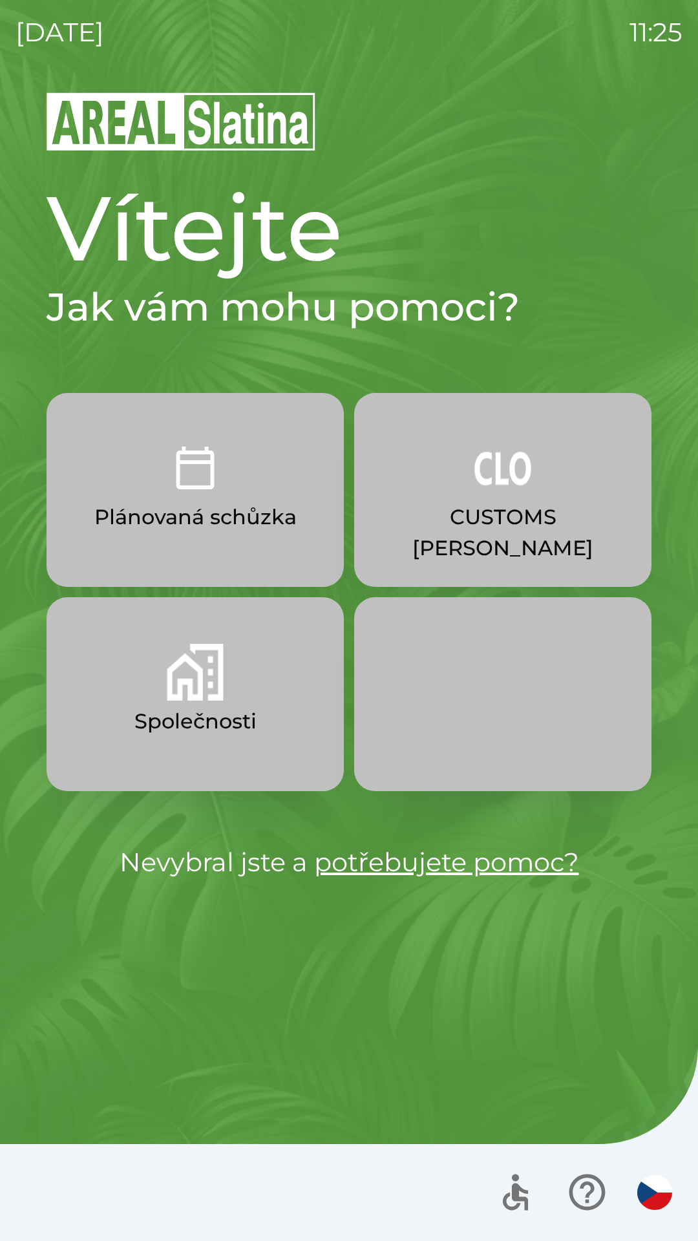
click at [200, 663] on img "button" at bounding box center [195, 672] width 57 height 57
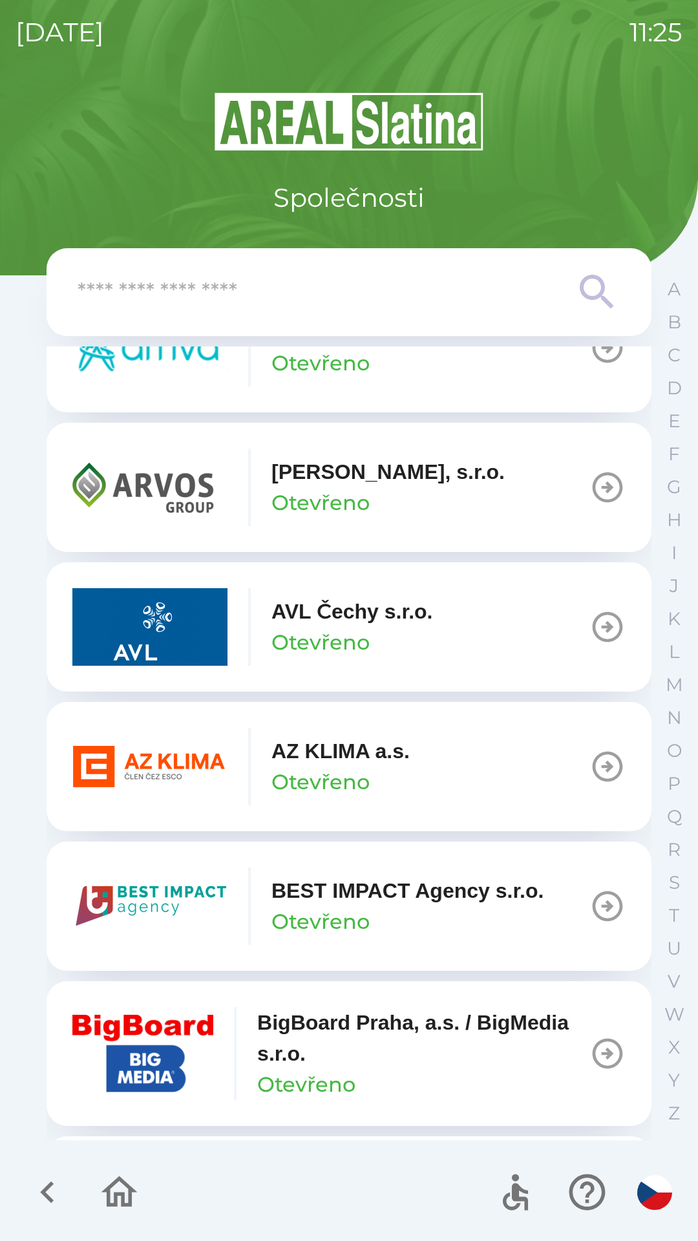
scroll to position [1066, 0]
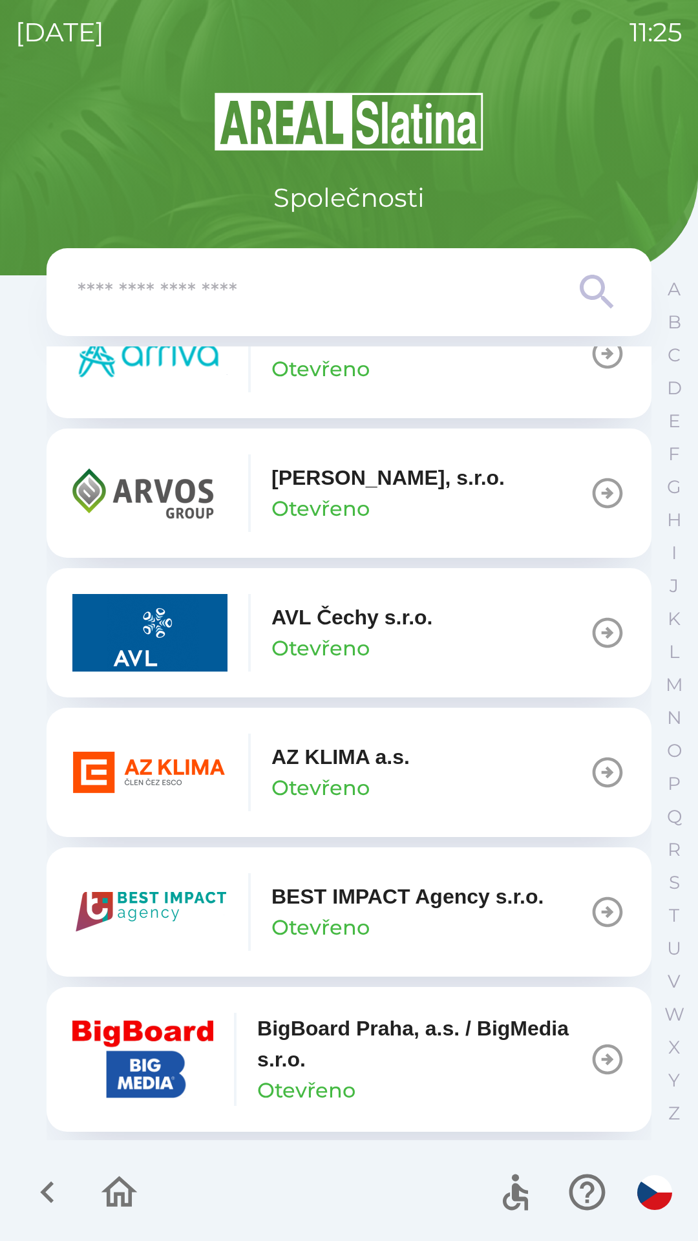
click at [606, 761] on icon "button" at bounding box center [608, 773] width 30 height 30
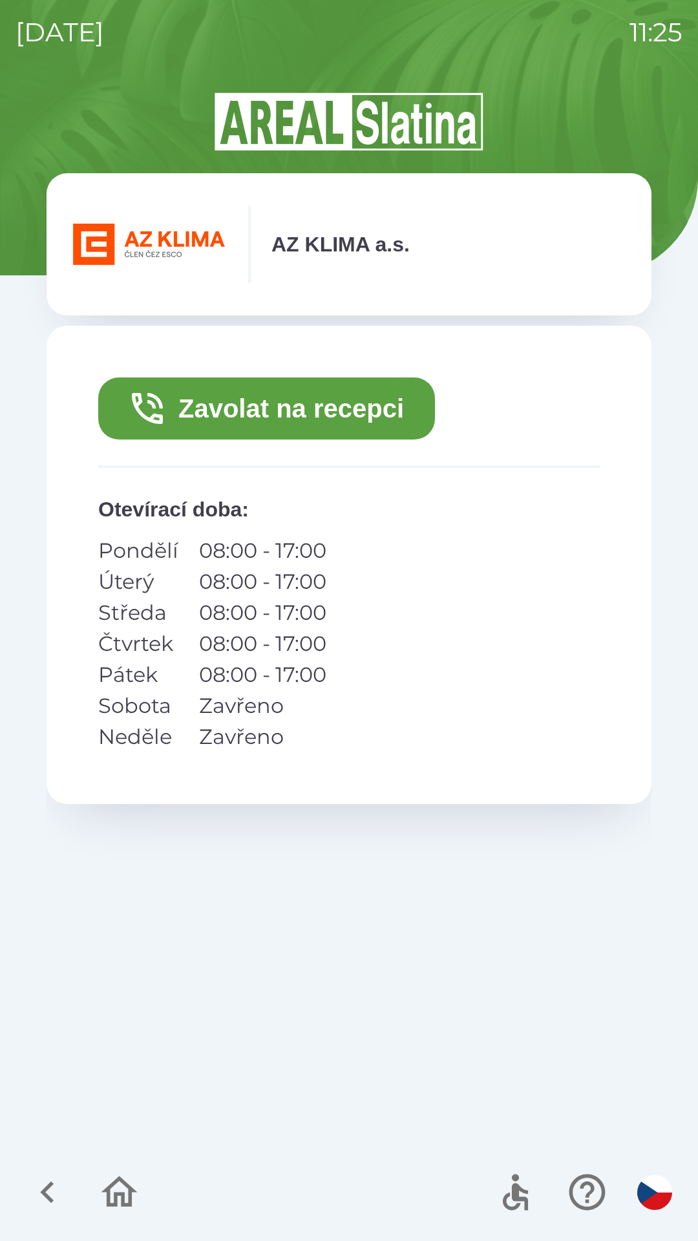
click at [390, 421] on button "Zavolat na recepci" at bounding box center [266, 409] width 337 height 62
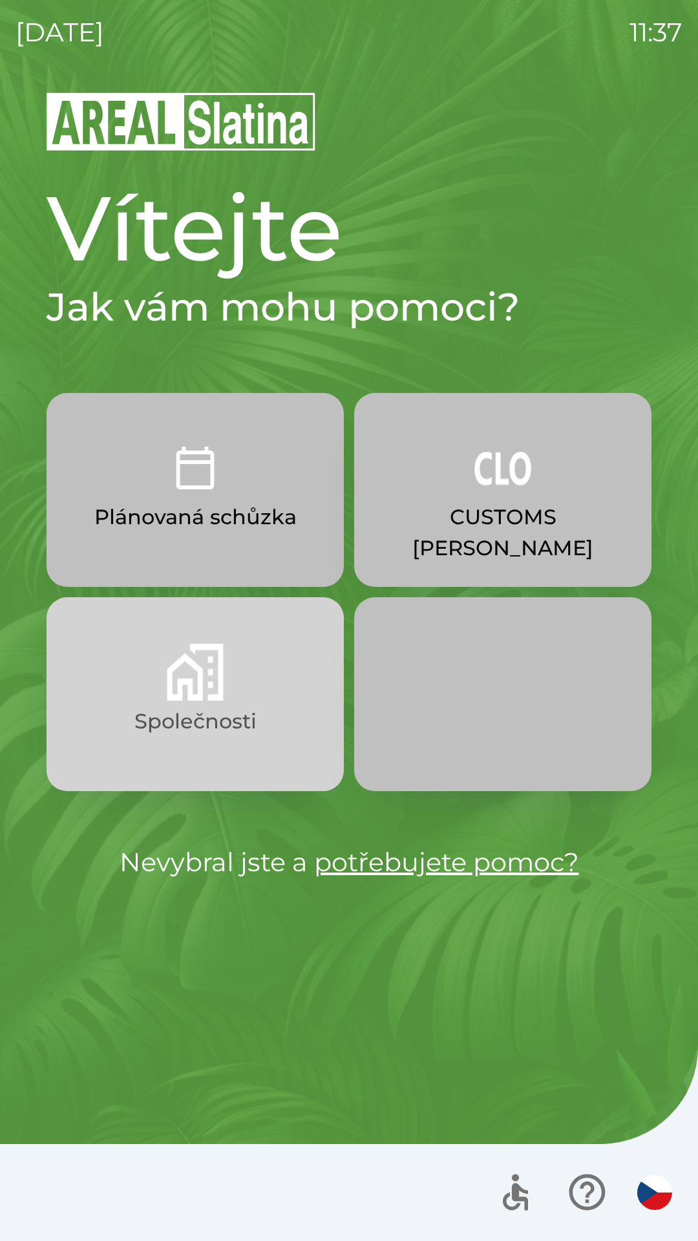
click at [187, 678] on img "button" at bounding box center [195, 672] width 57 height 57
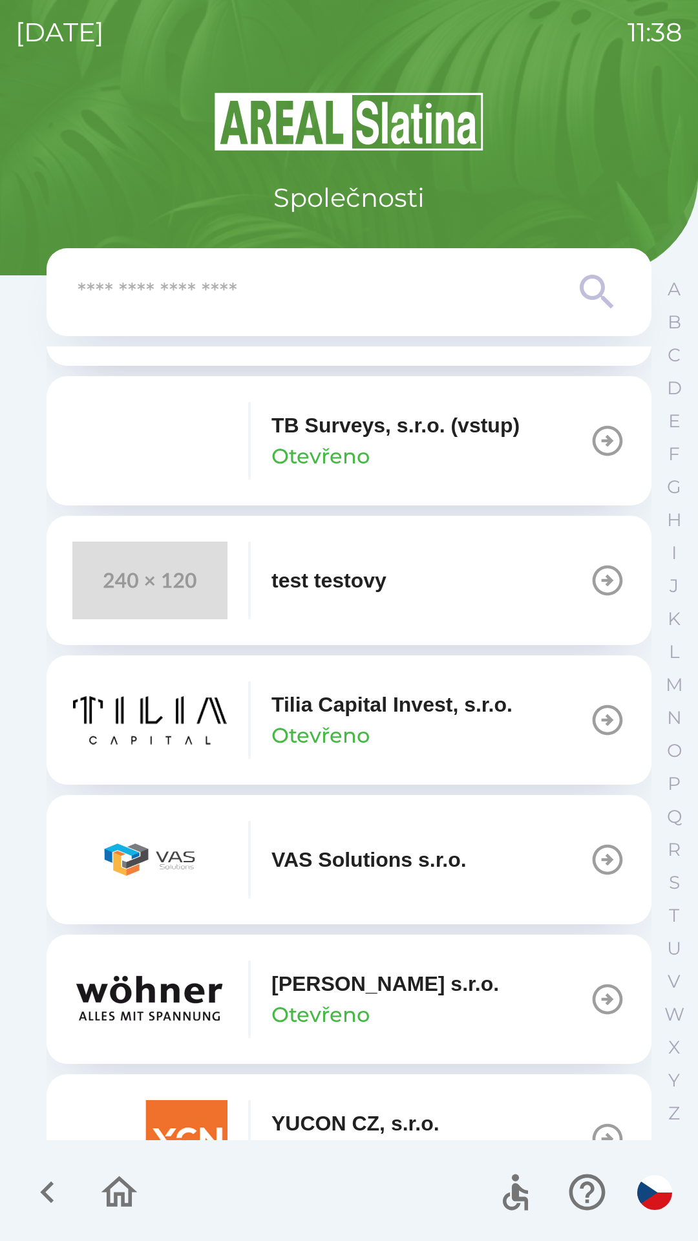
scroll to position [9390, 0]
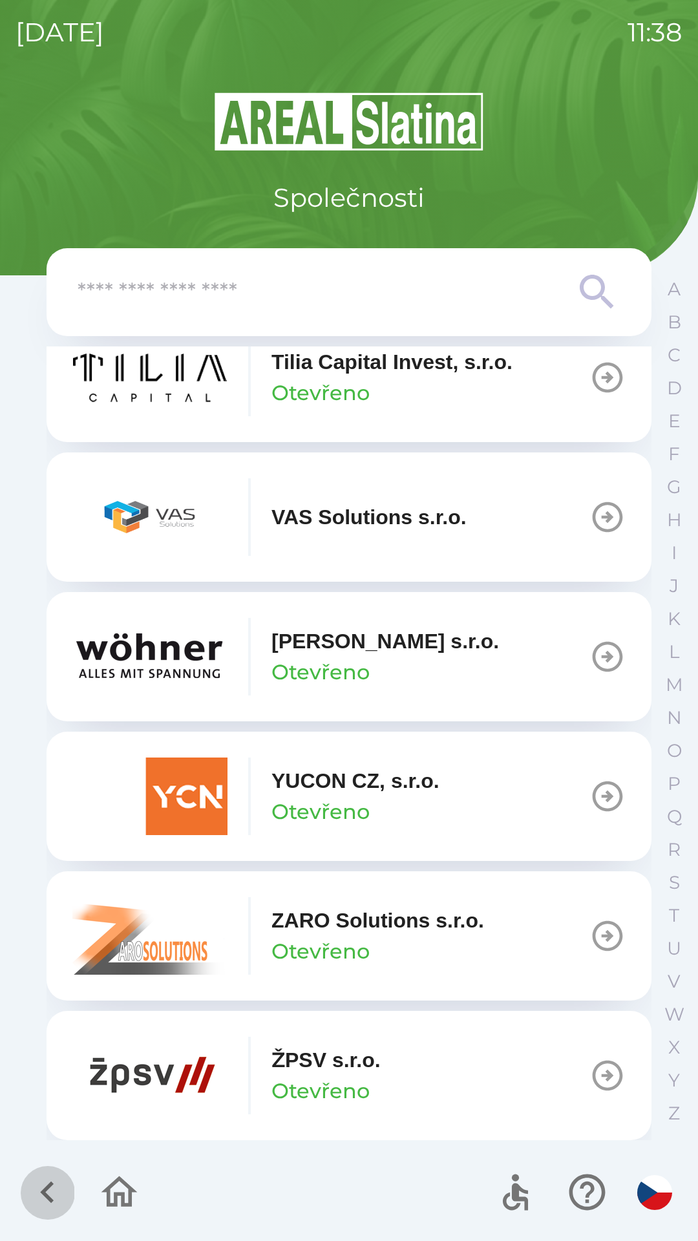
click at [50, 1186] on icon "button" at bounding box center [47, 1193] width 14 height 22
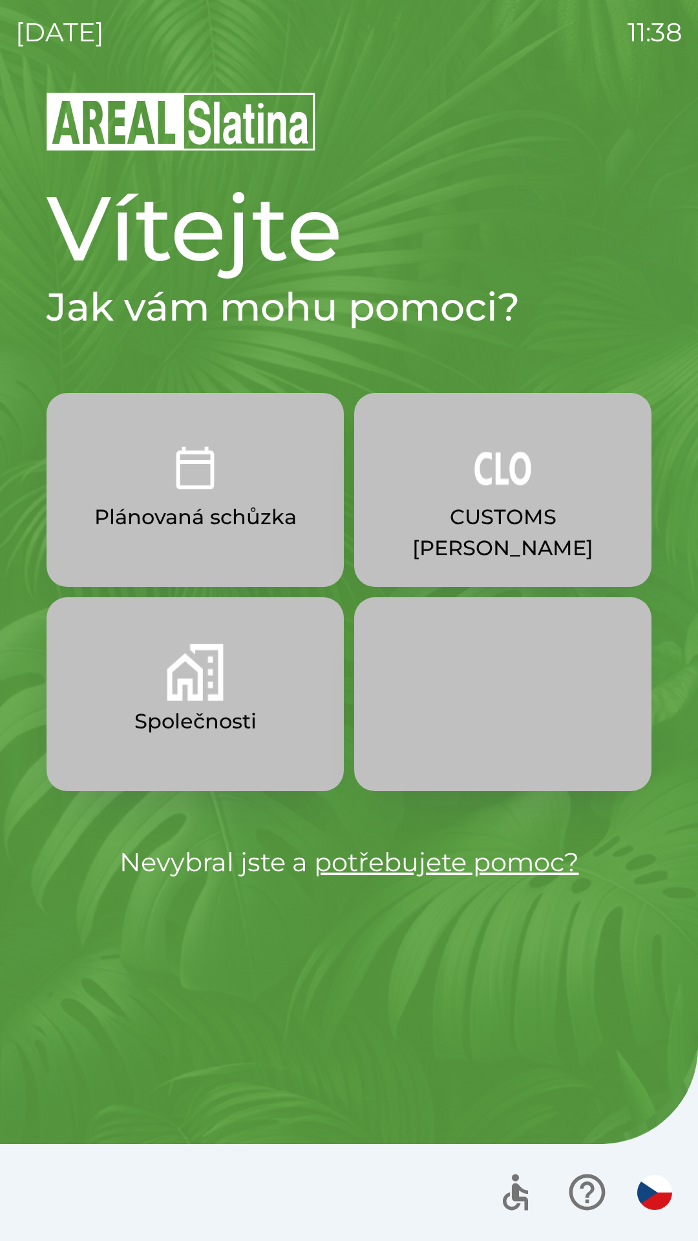
click at [146, 510] on p "Plánovaná schůzka" at bounding box center [195, 517] width 202 height 31
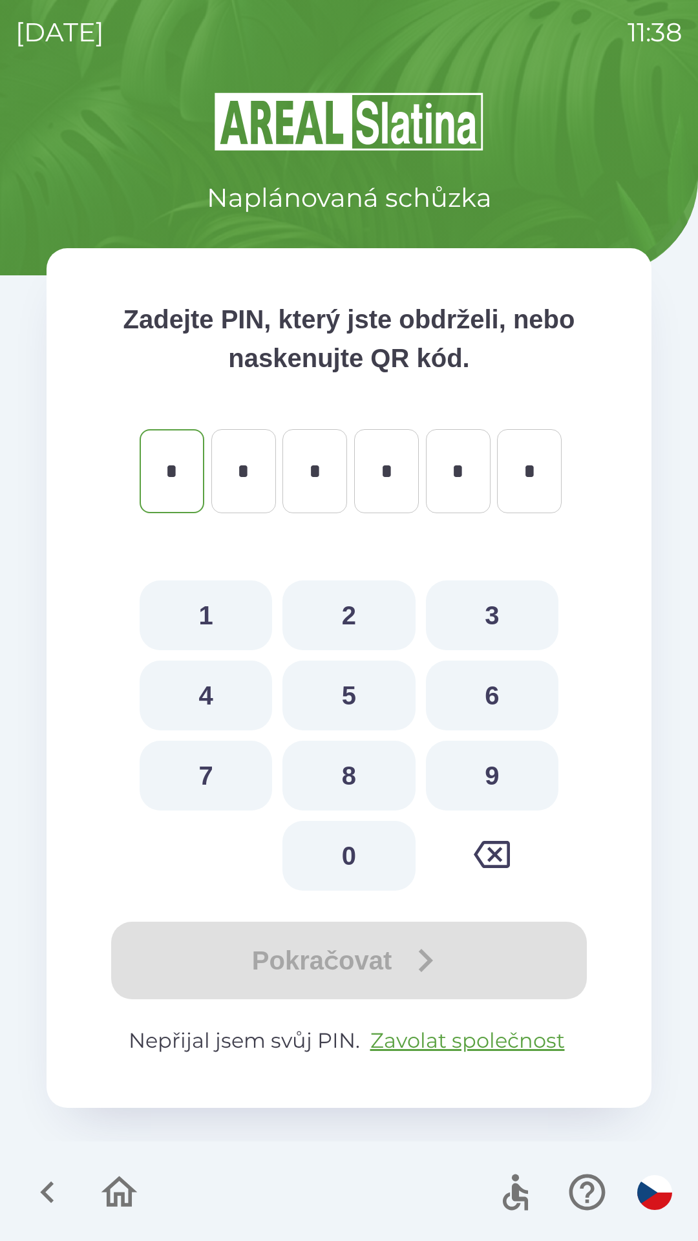
click at [60, 1191] on icon "button" at bounding box center [47, 1192] width 43 height 43
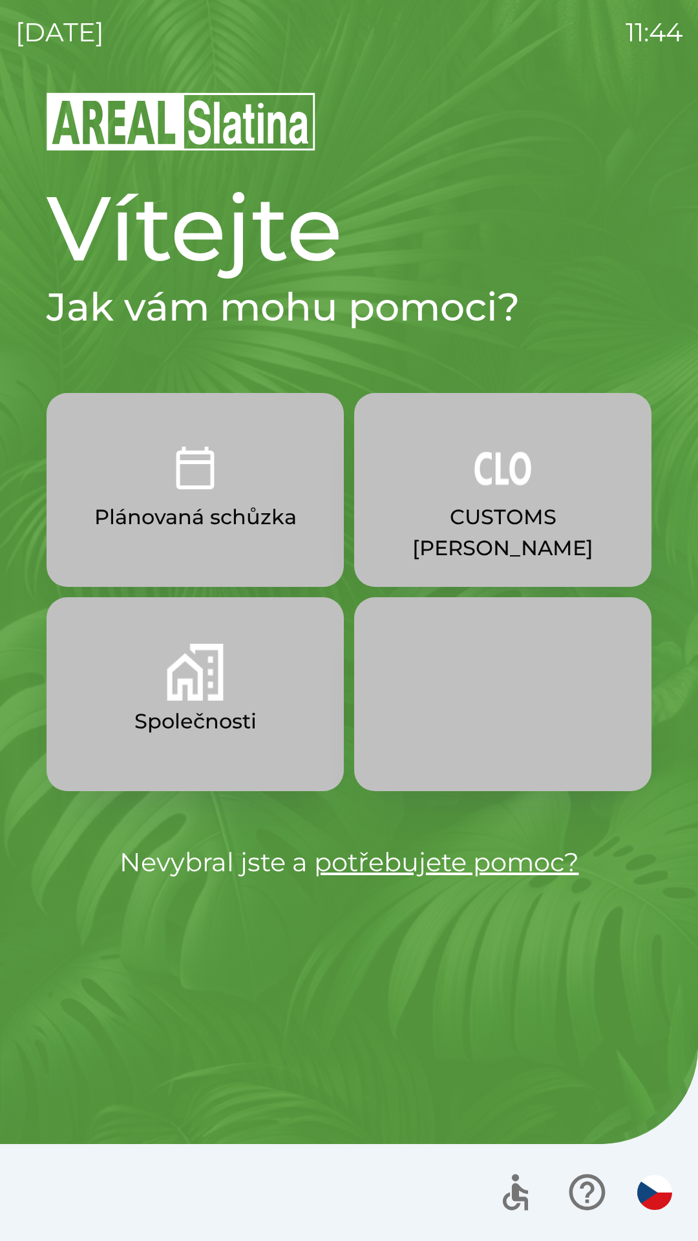
click at [475, 487] on img "button" at bounding box center [503, 468] width 57 height 57
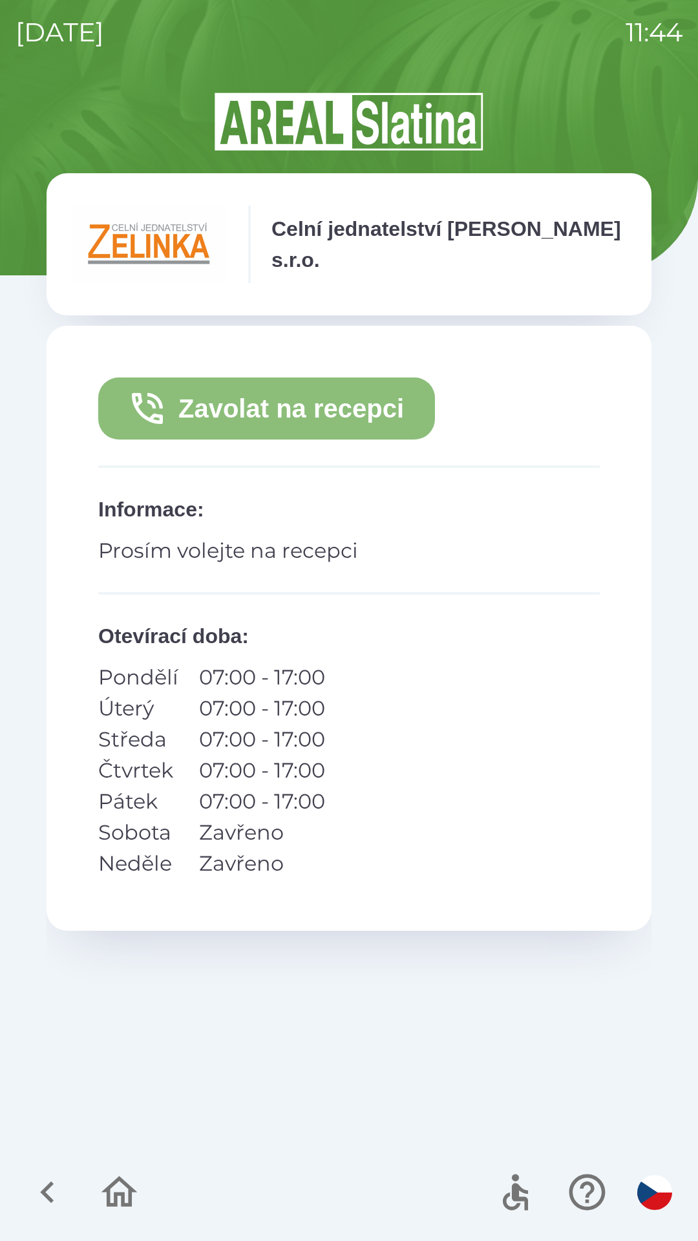
click at [338, 409] on button "Zavolat na recepci" at bounding box center [266, 409] width 337 height 62
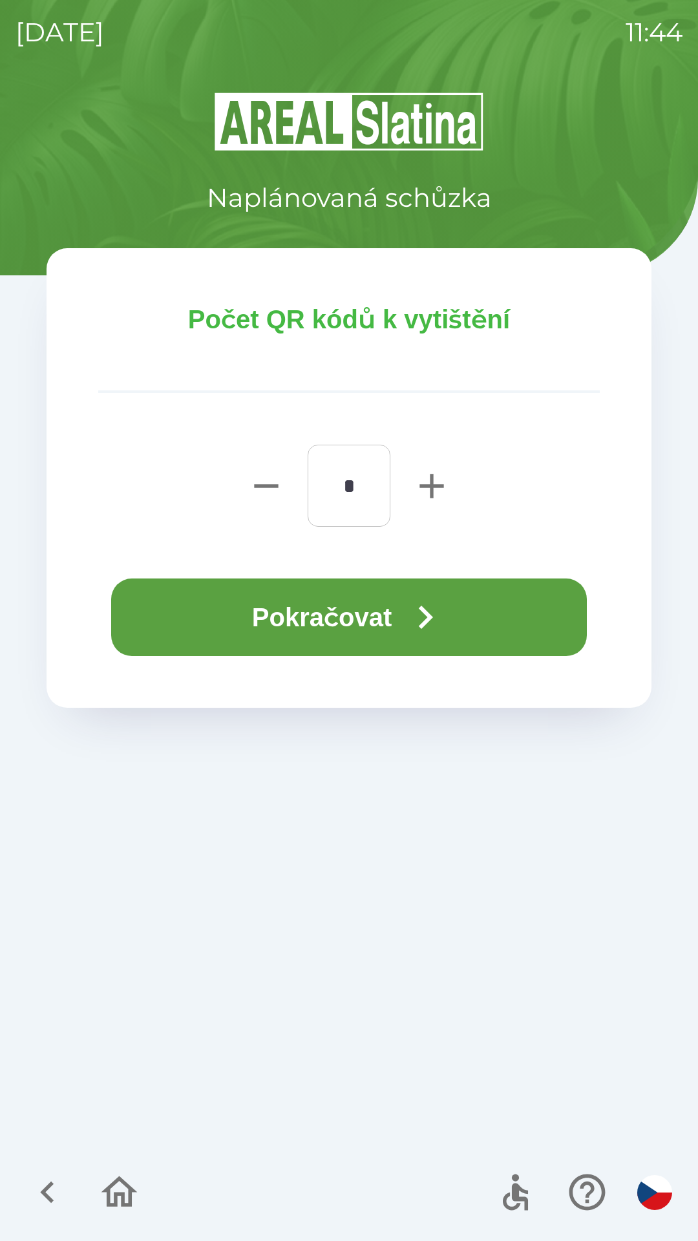
click at [431, 608] on icon "button" at bounding box center [425, 617] width 47 height 47
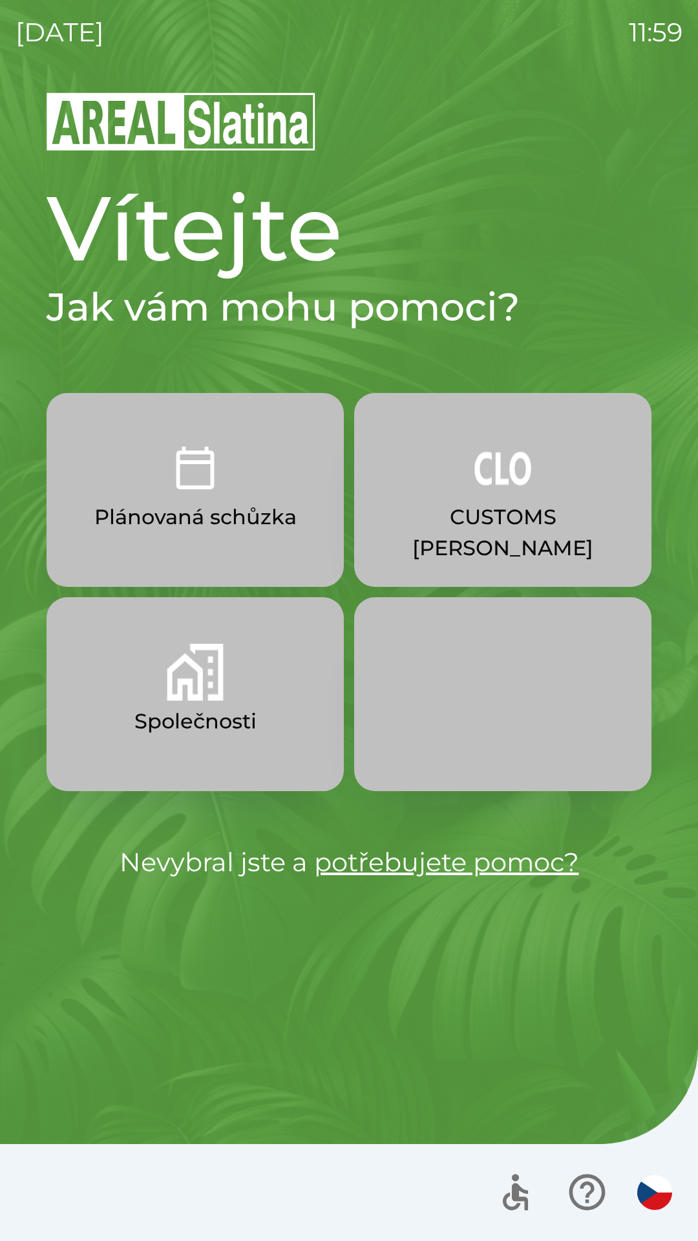
click at [196, 685] on img "button" at bounding box center [195, 672] width 57 height 57
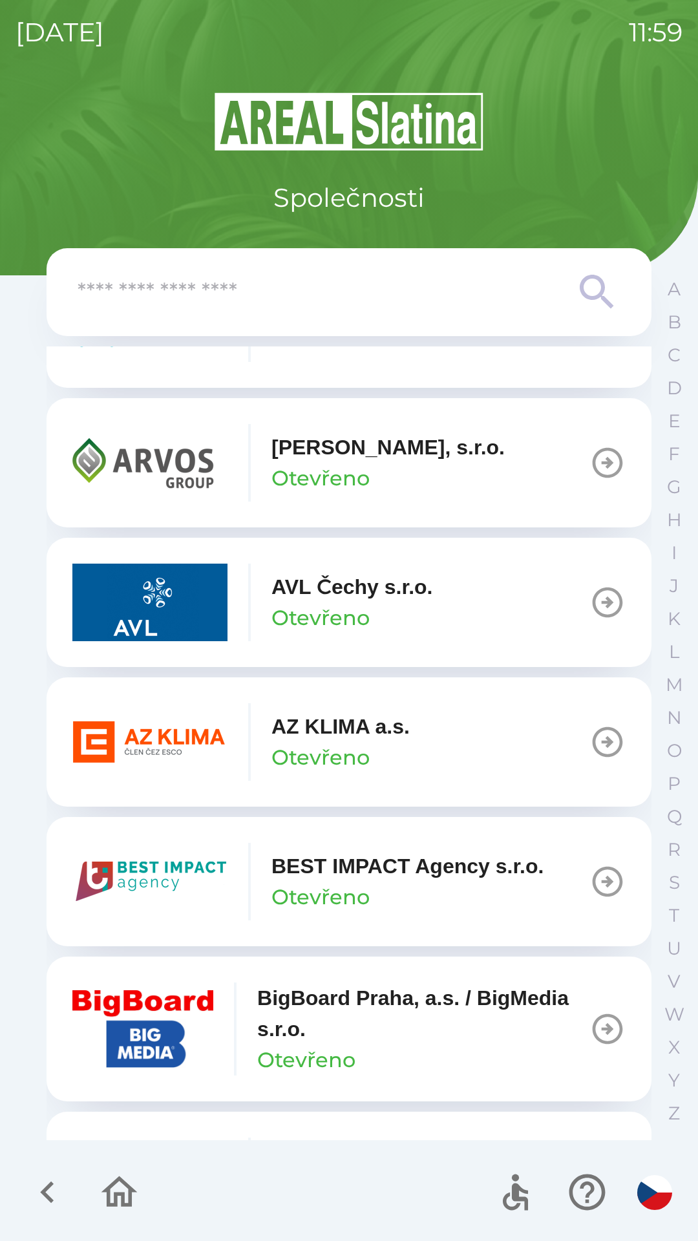
scroll to position [1102, 0]
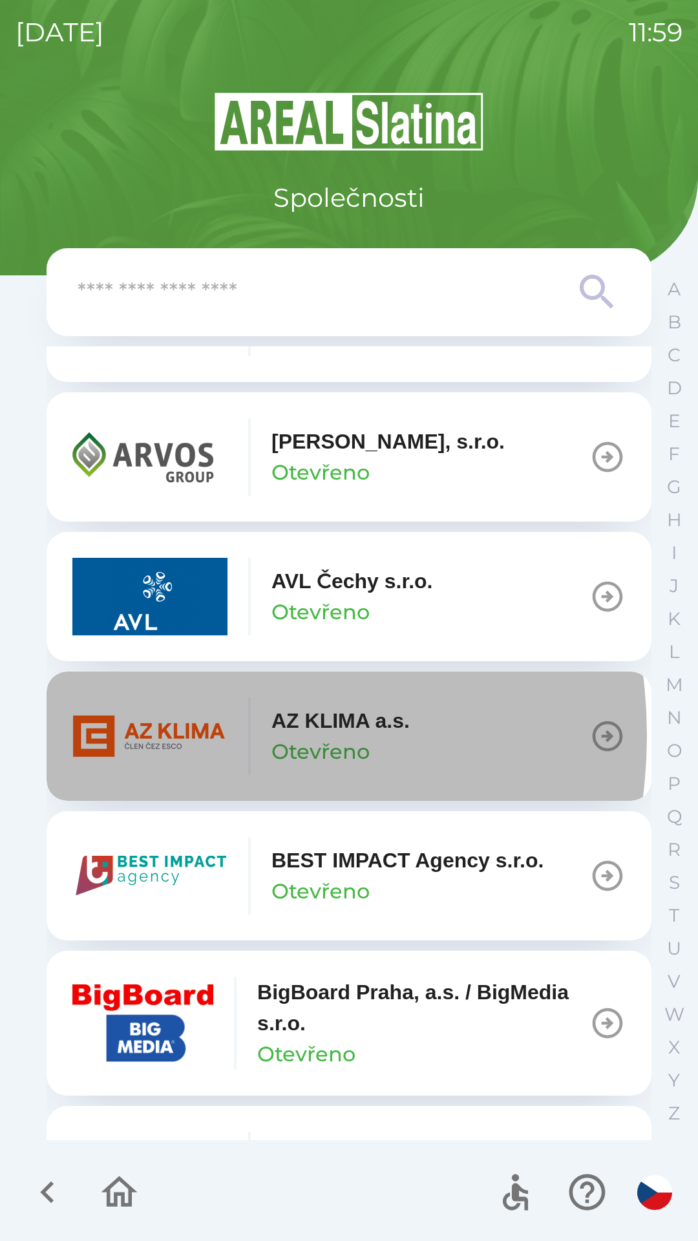
click at [166, 736] on img "button" at bounding box center [149, 737] width 155 height 78
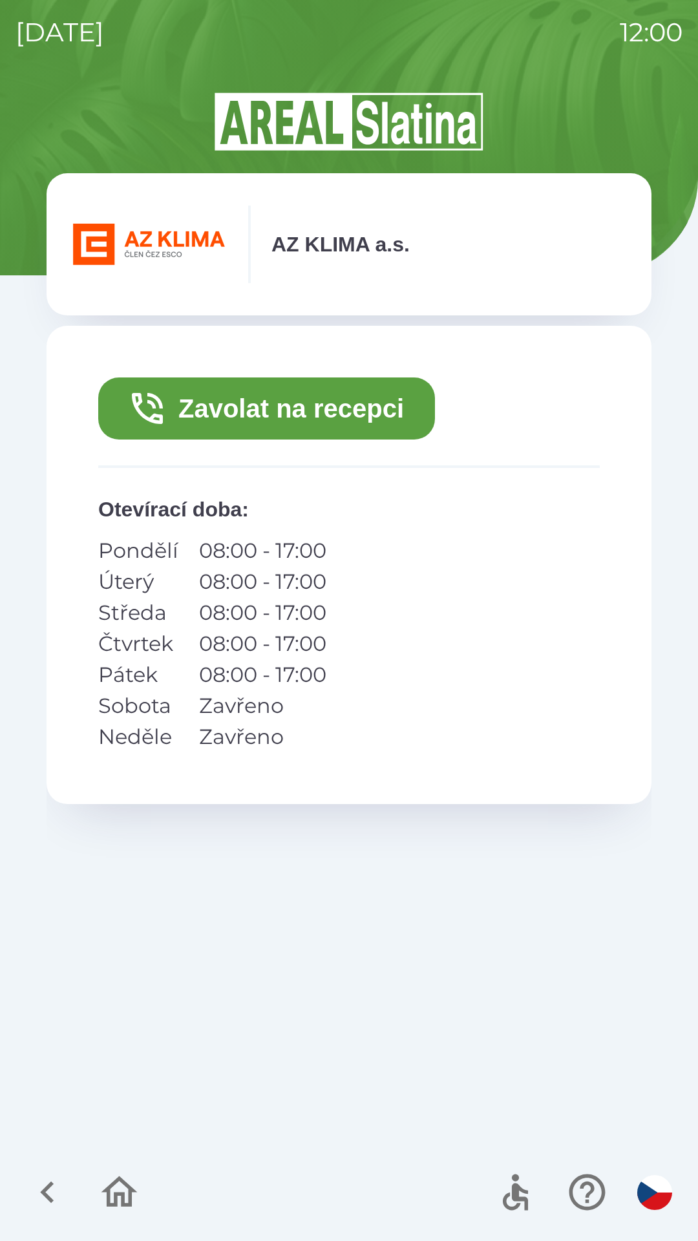
click at [326, 411] on button "Zavolat na recepci" at bounding box center [266, 409] width 337 height 62
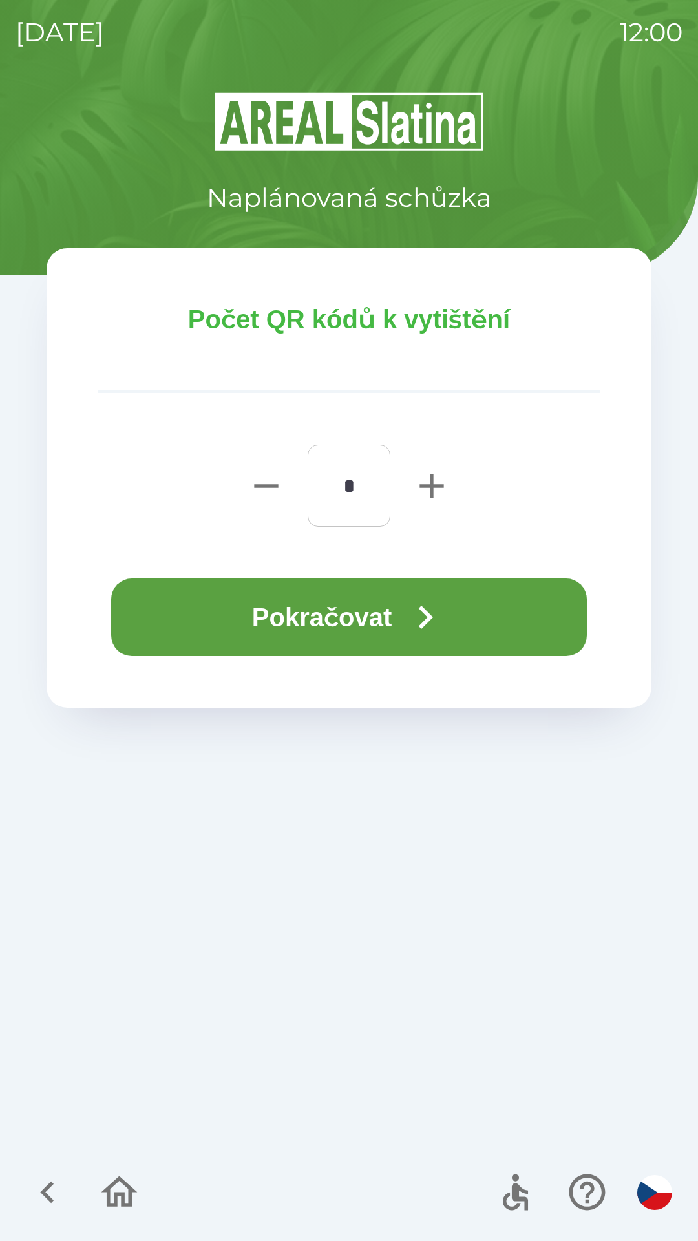
click at [352, 619] on button "Pokračovat" at bounding box center [349, 618] width 476 height 78
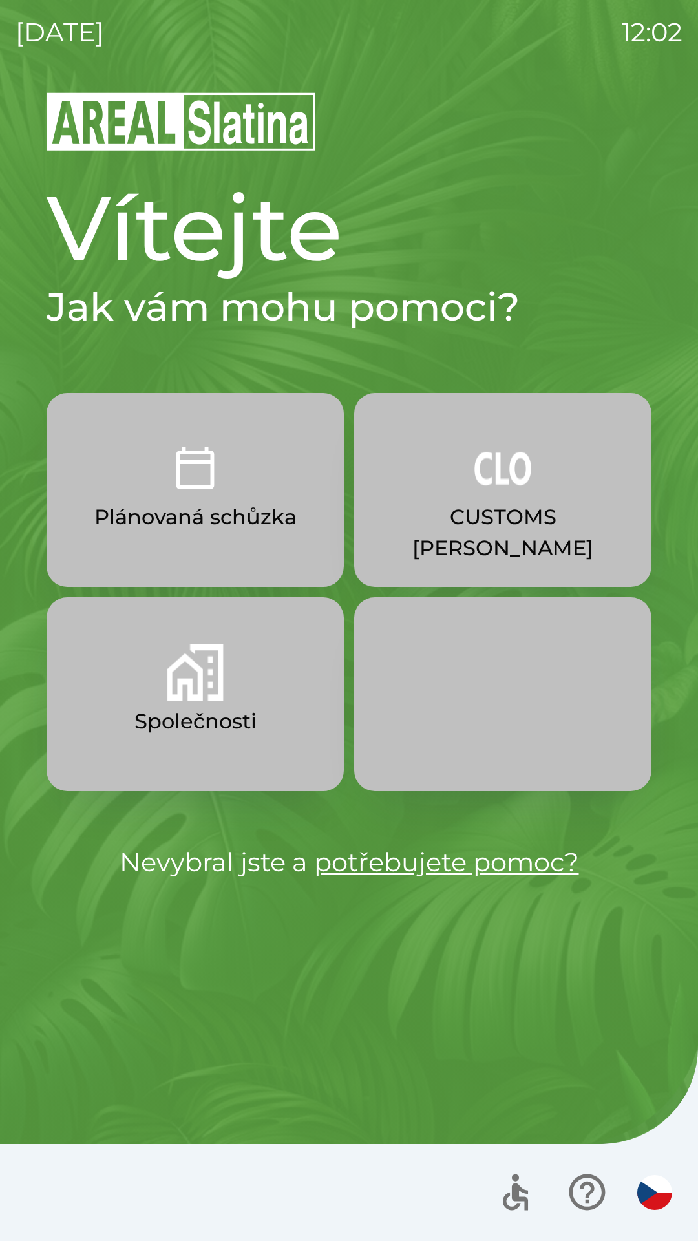
click at [158, 690] on button "Společnosti" at bounding box center [195, 694] width 297 height 194
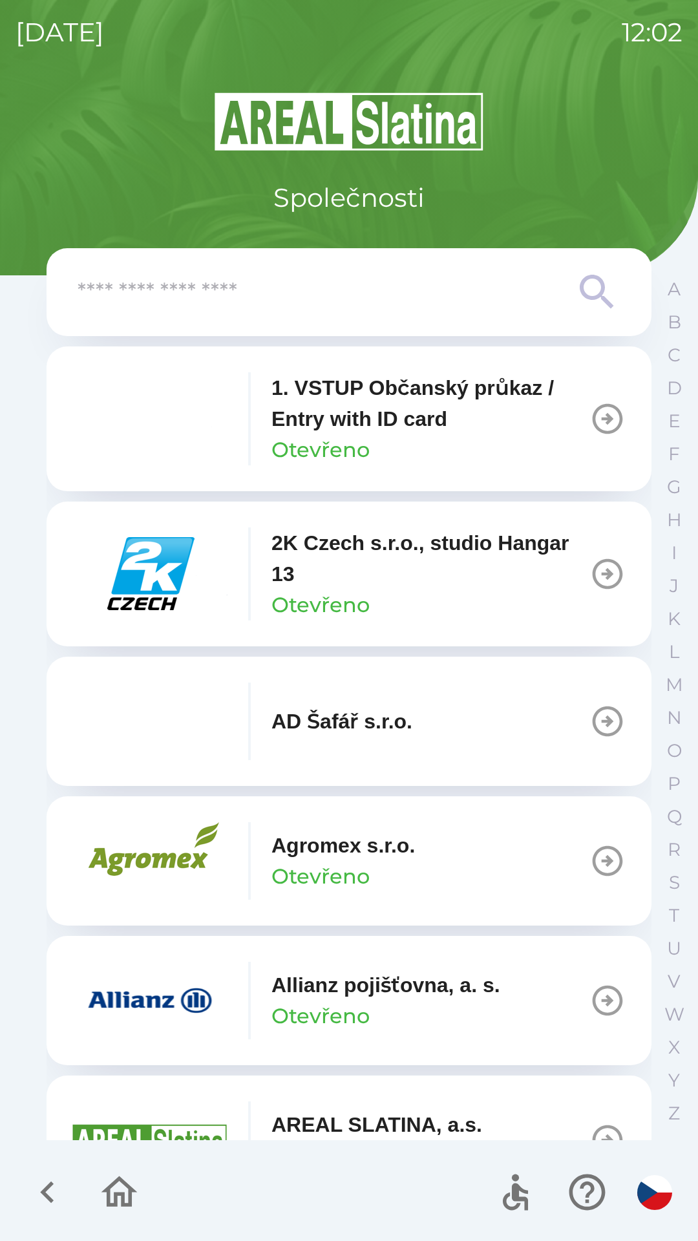
click at [245, 275] on input "text" at bounding box center [323, 293] width 491 height 36
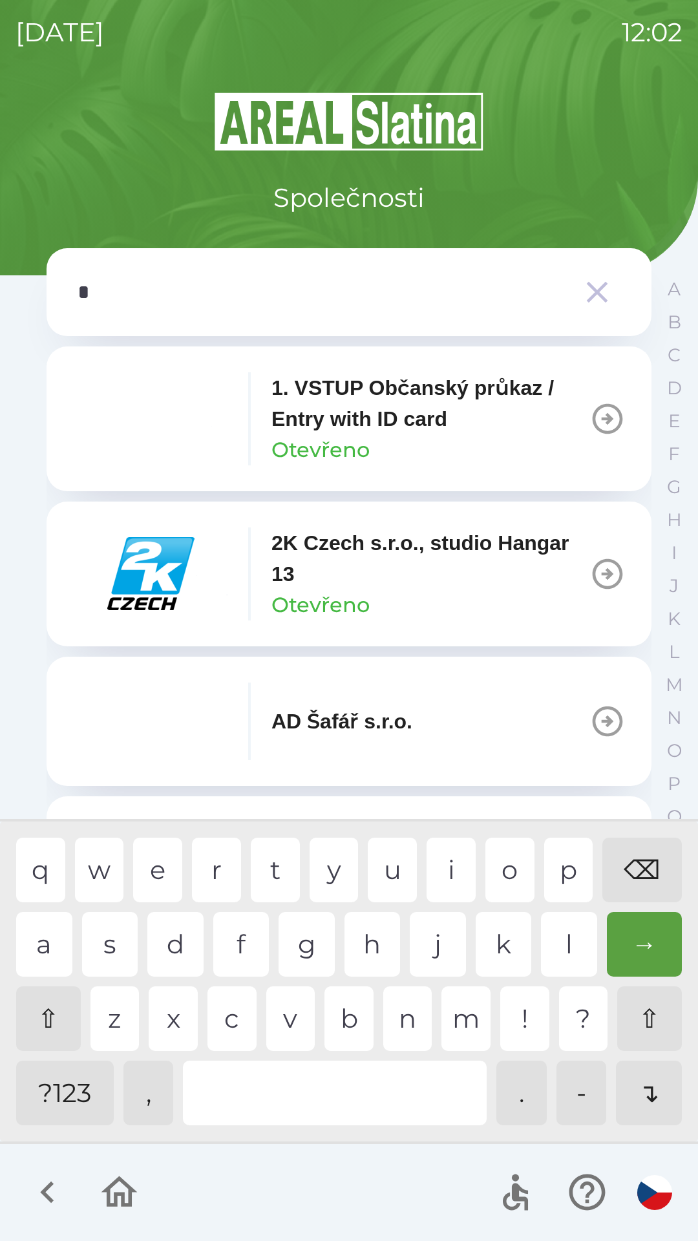
click at [498, 875] on div "o" at bounding box center [510, 870] width 49 height 65
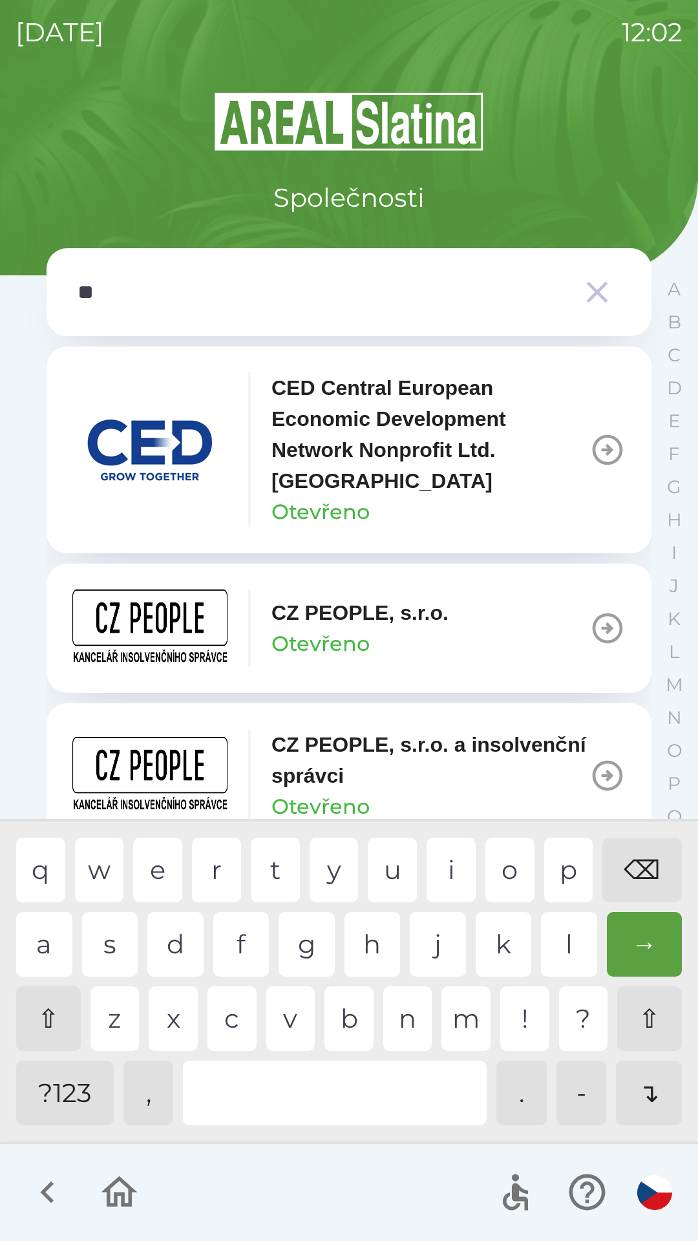
click at [566, 880] on div "p" at bounding box center [568, 870] width 49 height 65
type input "***"
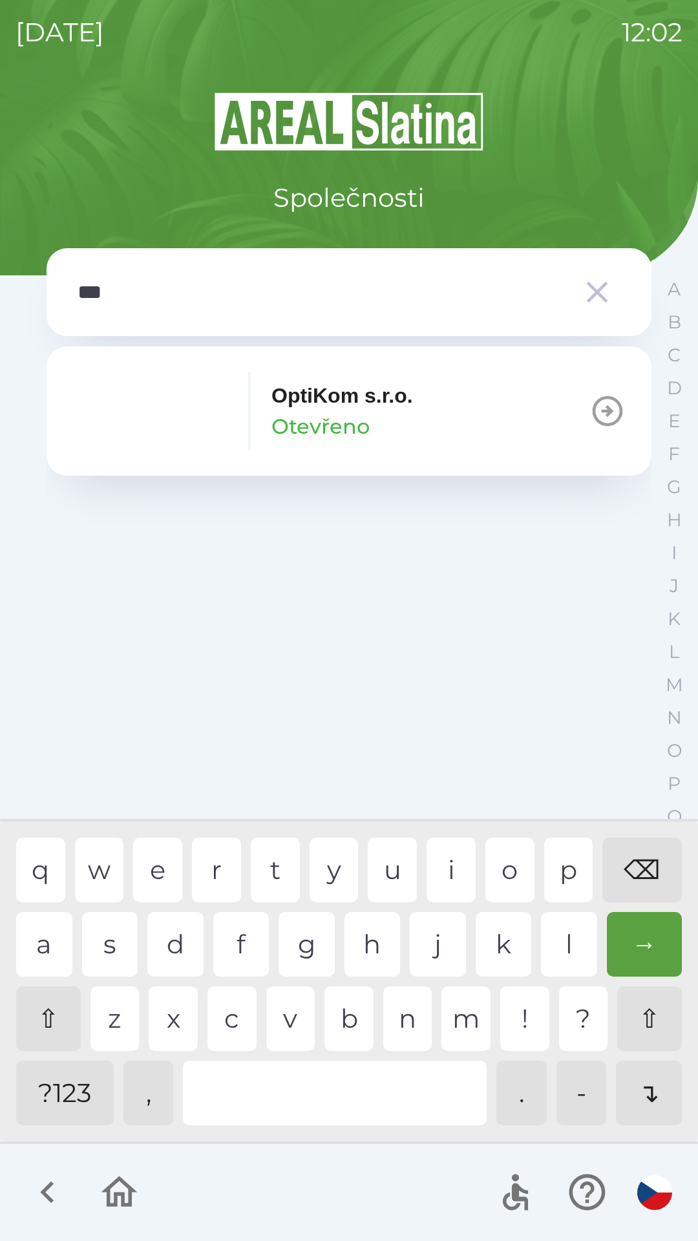
click at [271, 418] on div "OptiKom s.r.o. Otevřeno" at bounding box center [242, 411] width 341 height 78
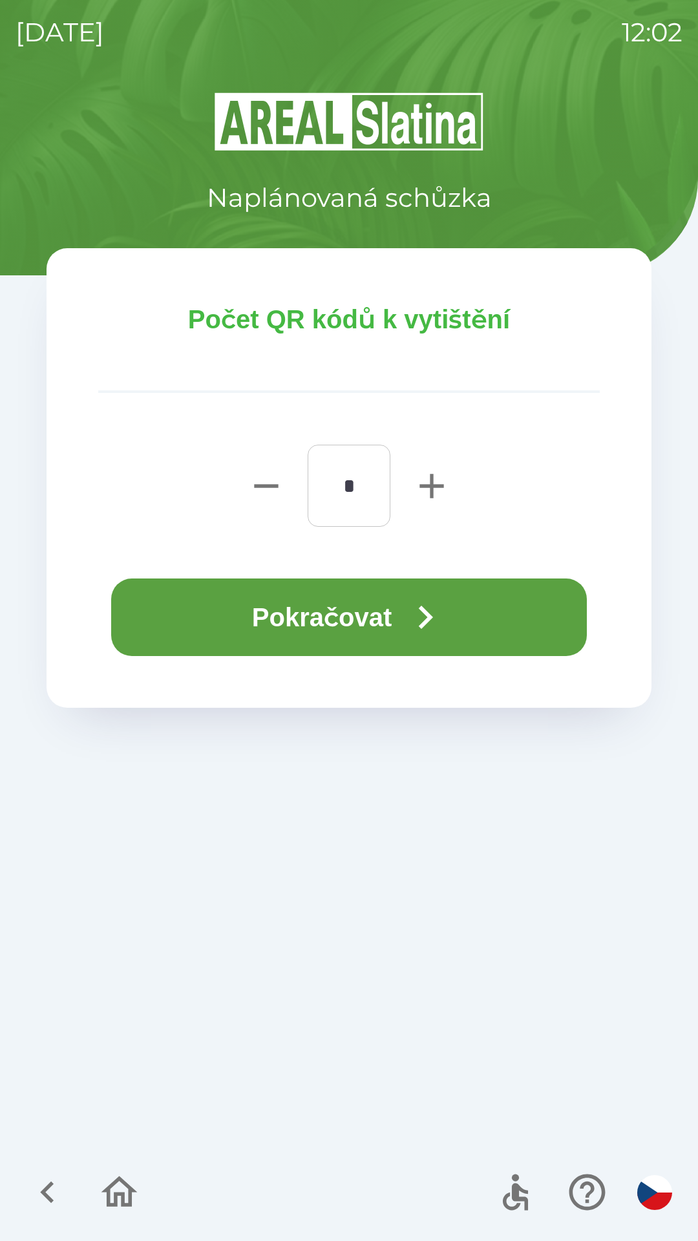
click at [388, 500] on div "* ​" at bounding box center [349, 486] width 83 height 82
click at [447, 498] on icon "button" at bounding box center [431, 486] width 41 height 41
type input "*"
click at [433, 616] on icon "button" at bounding box center [426, 617] width 14 height 23
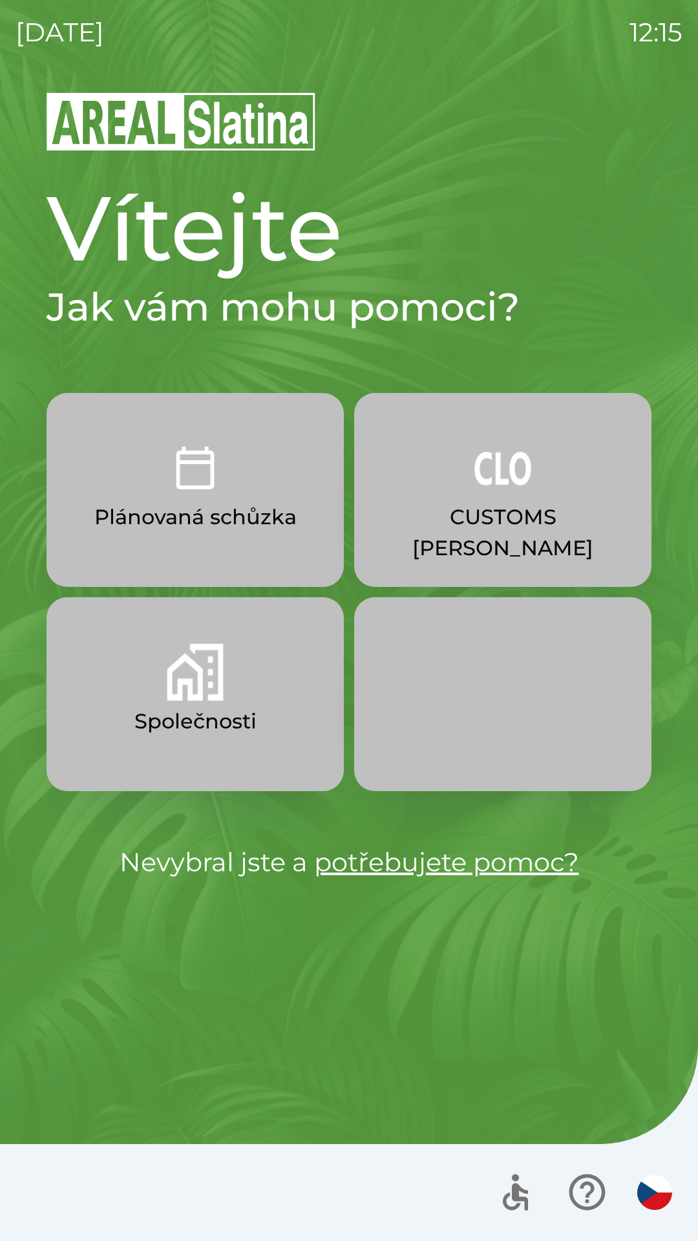
click at [211, 672] on img "button" at bounding box center [195, 672] width 57 height 57
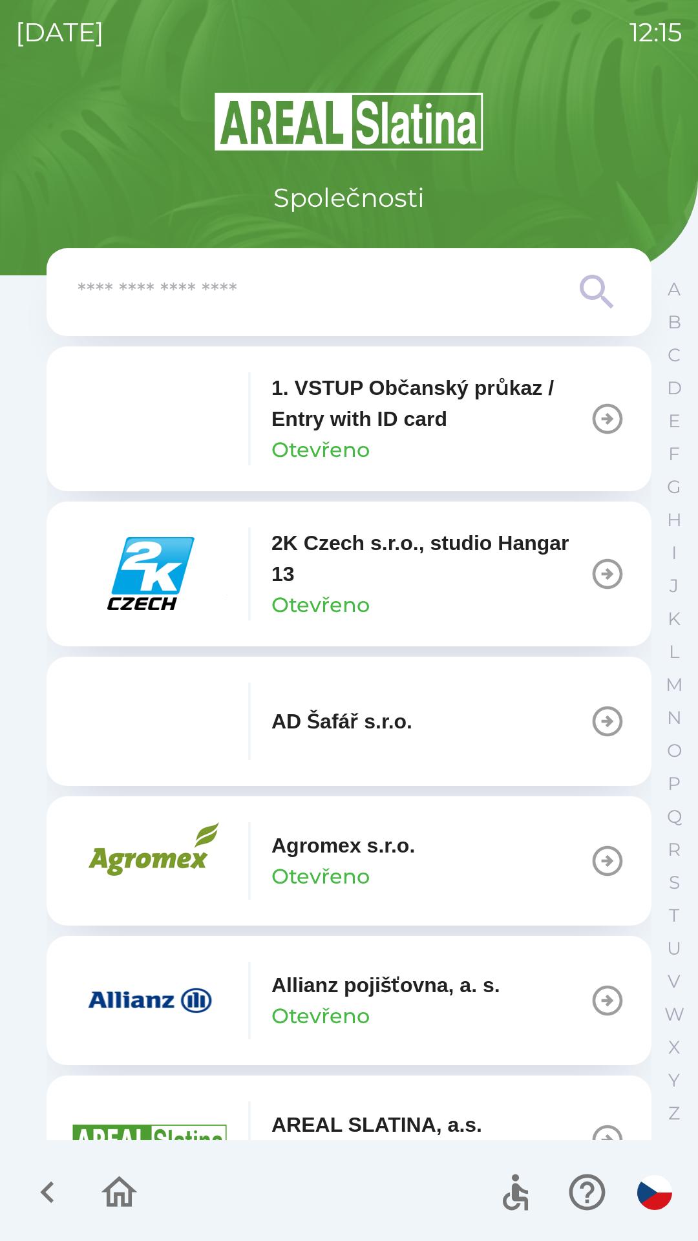
click at [391, 309] on input "text" at bounding box center [323, 293] width 491 height 36
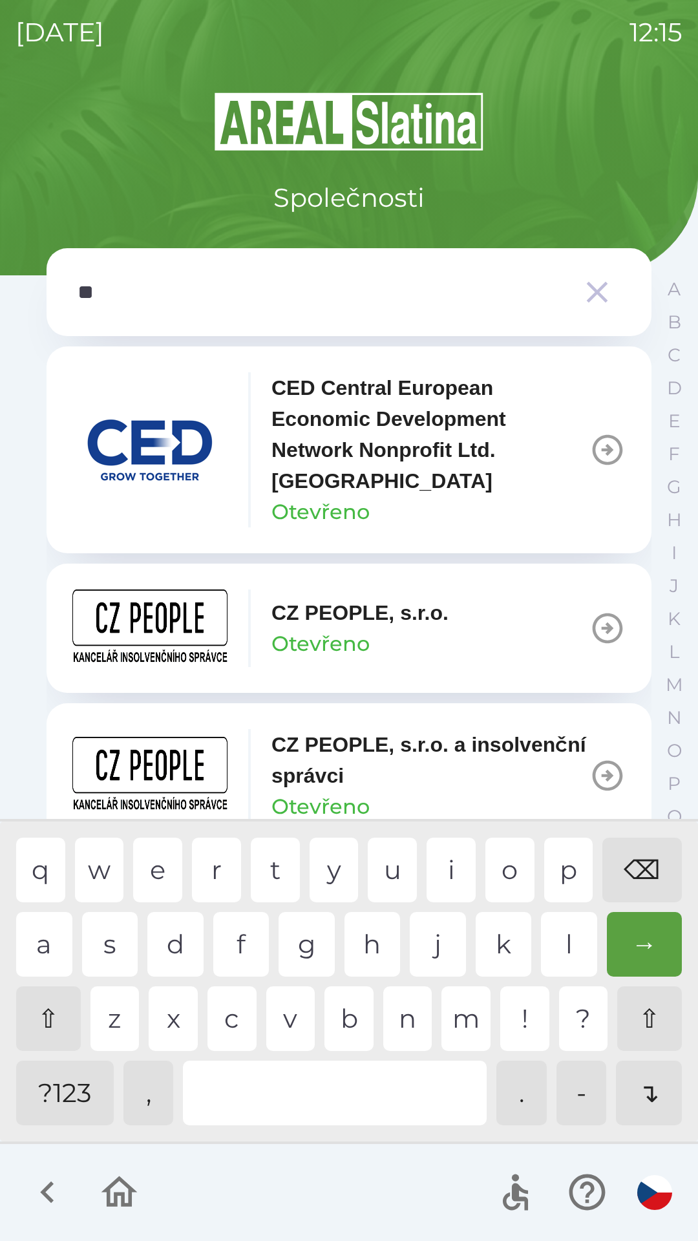
type input "***"
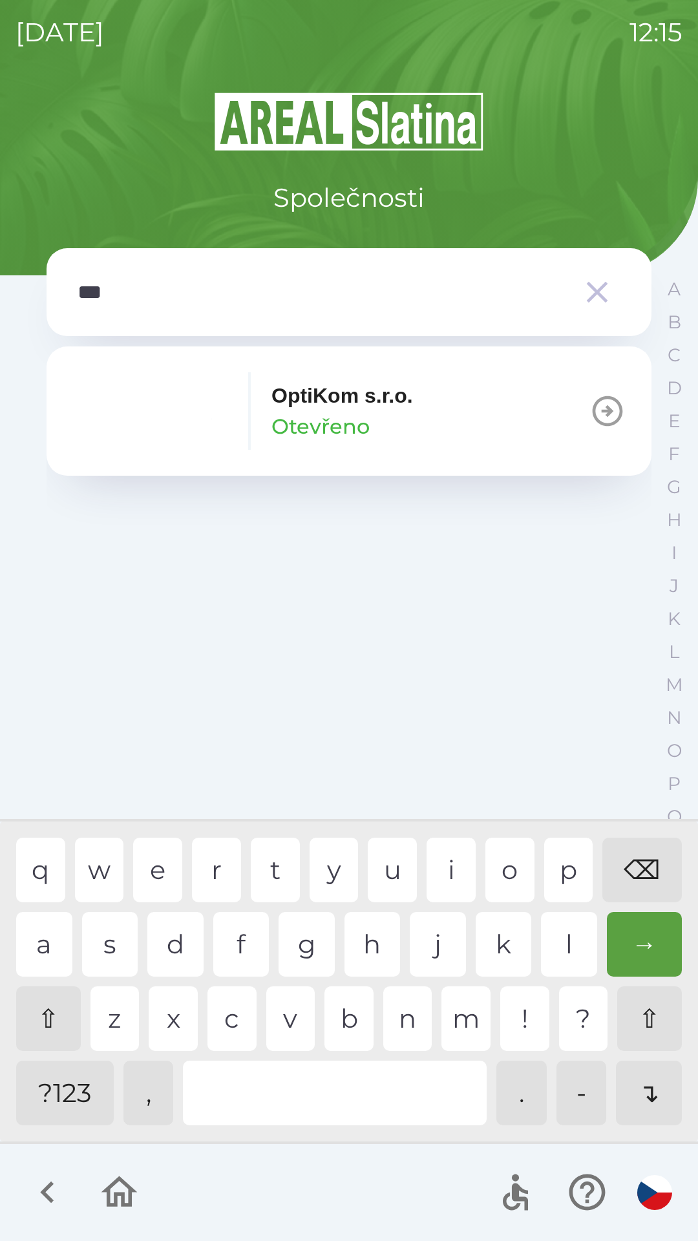
click at [274, 857] on div "t" at bounding box center [275, 870] width 49 height 65
click at [364, 424] on p "Otevřeno" at bounding box center [321, 426] width 98 height 31
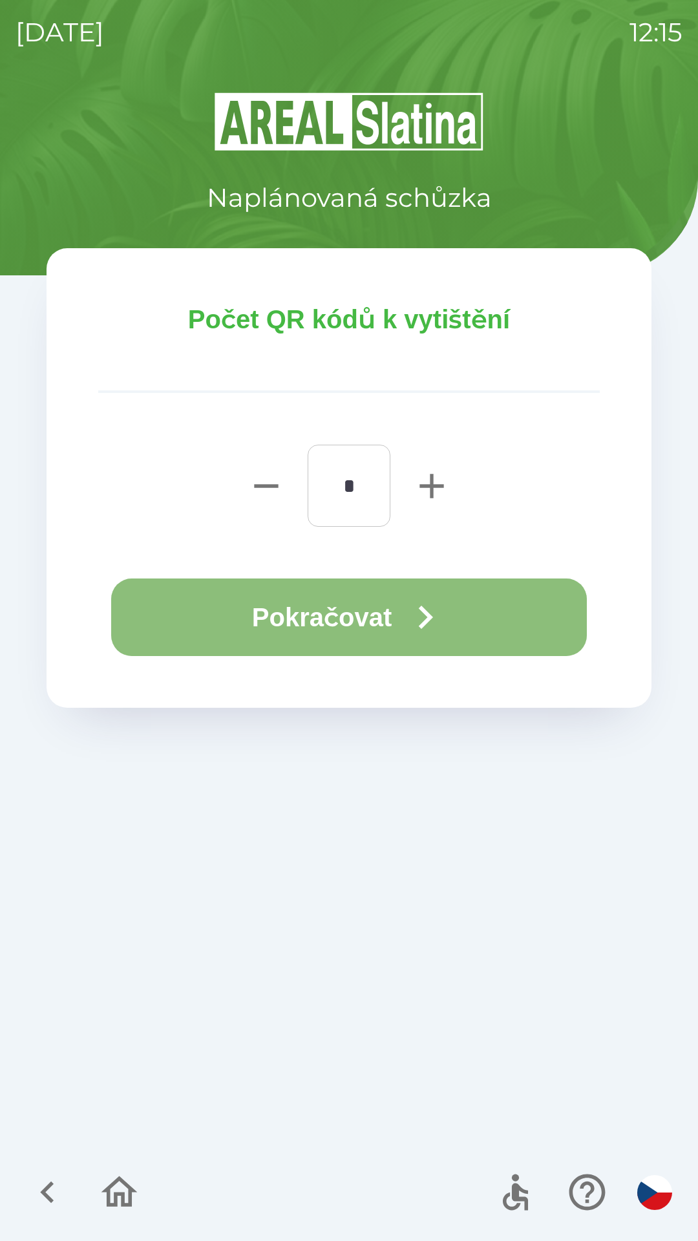
click at [402, 611] on button "Pokračovat" at bounding box center [349, 618] width 476 height 78
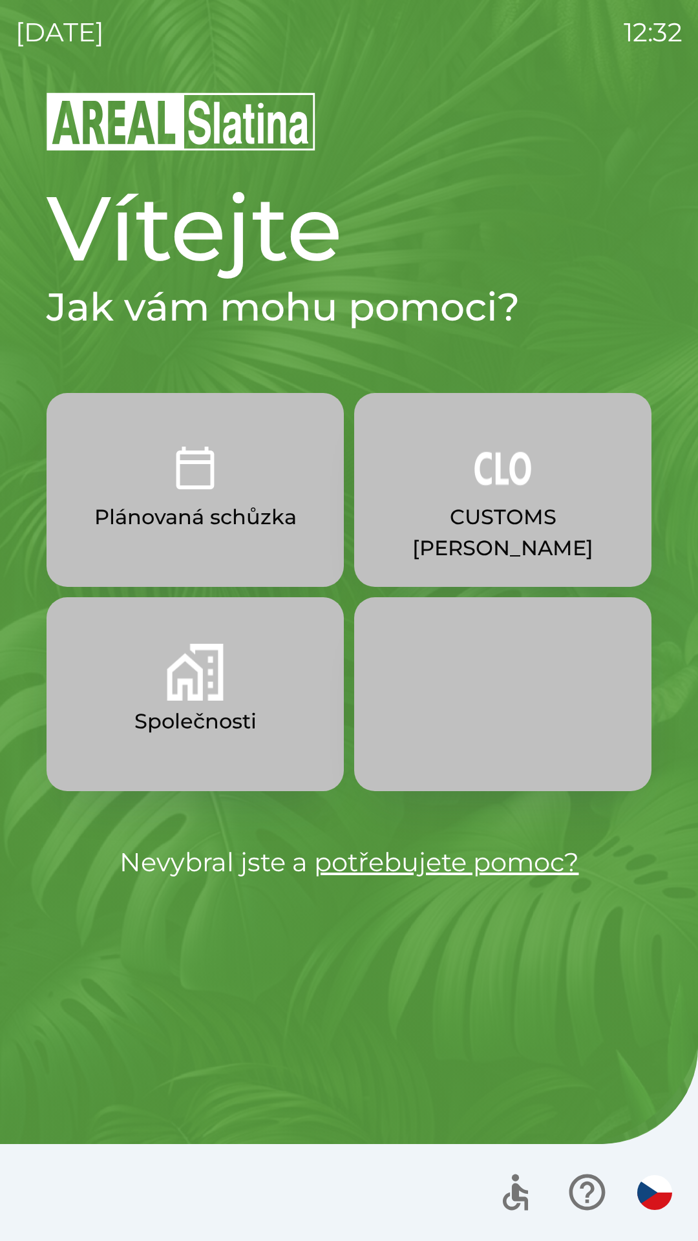
click at [497, 486] on img "button" at bounding box center [503, 468] width 57 height 57
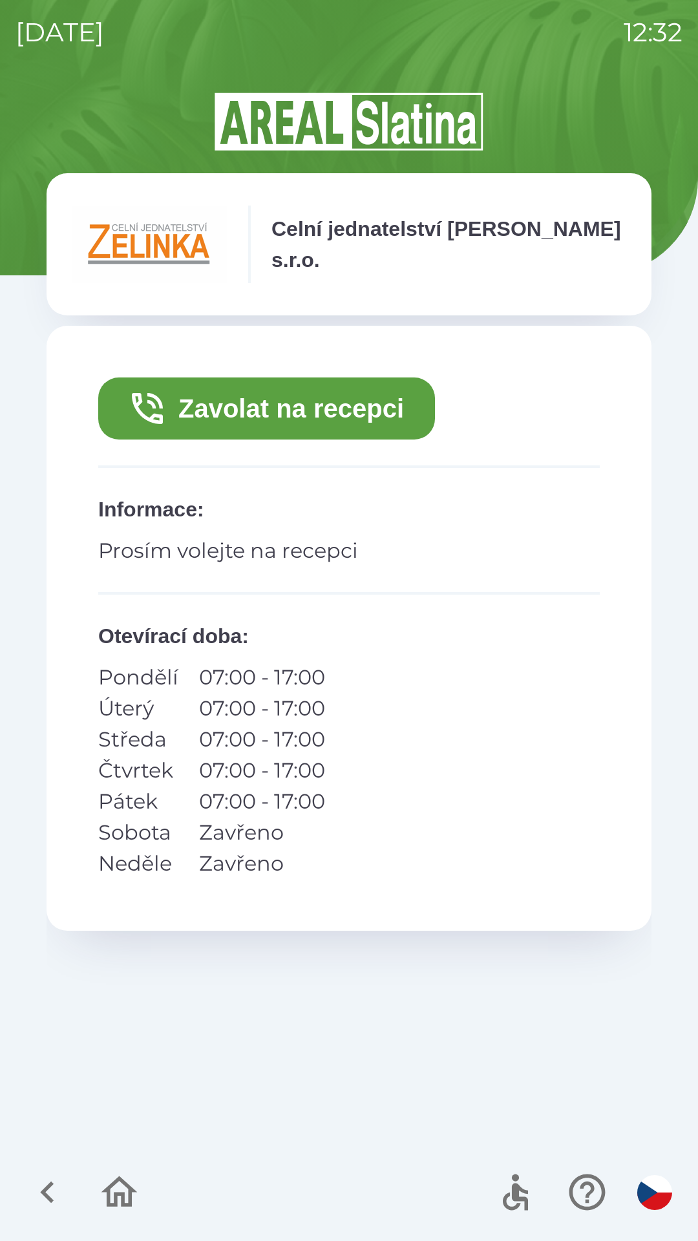
click at [359, 422] on button "Zavolat na recepci" at bounding box center [266, 409] width 337 height 62
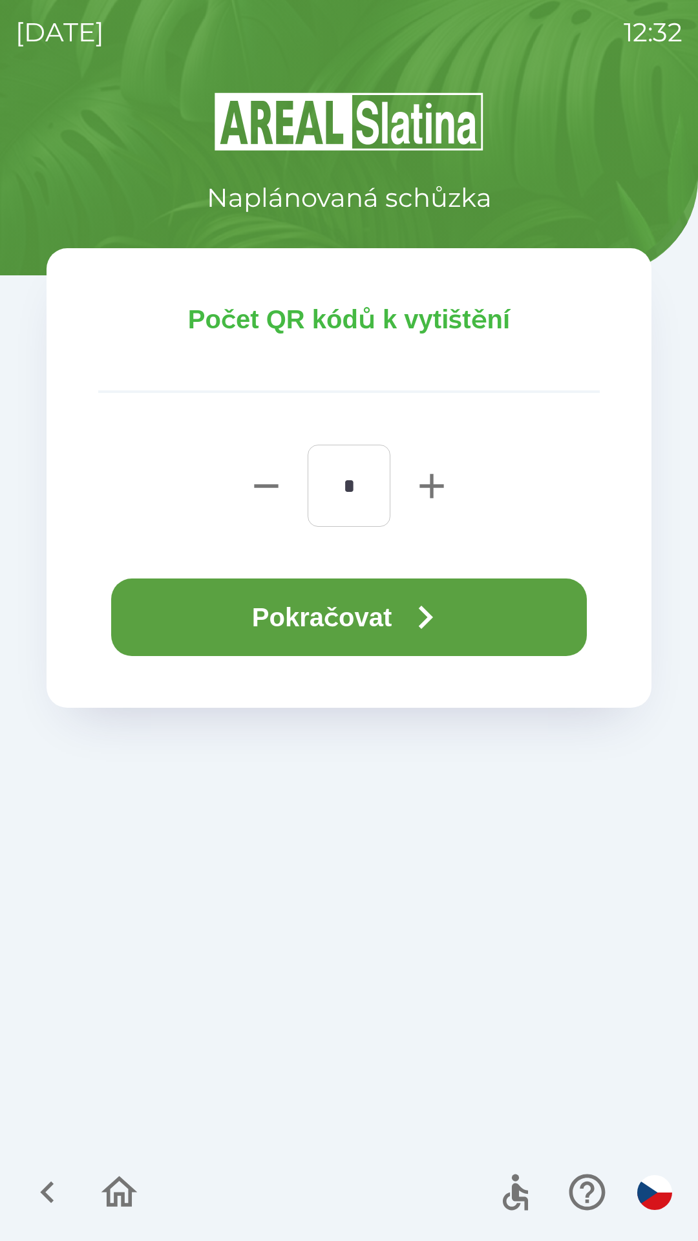
click at [429, 630] on icon "button" at bounding box center [425, 617] width 47 height 47
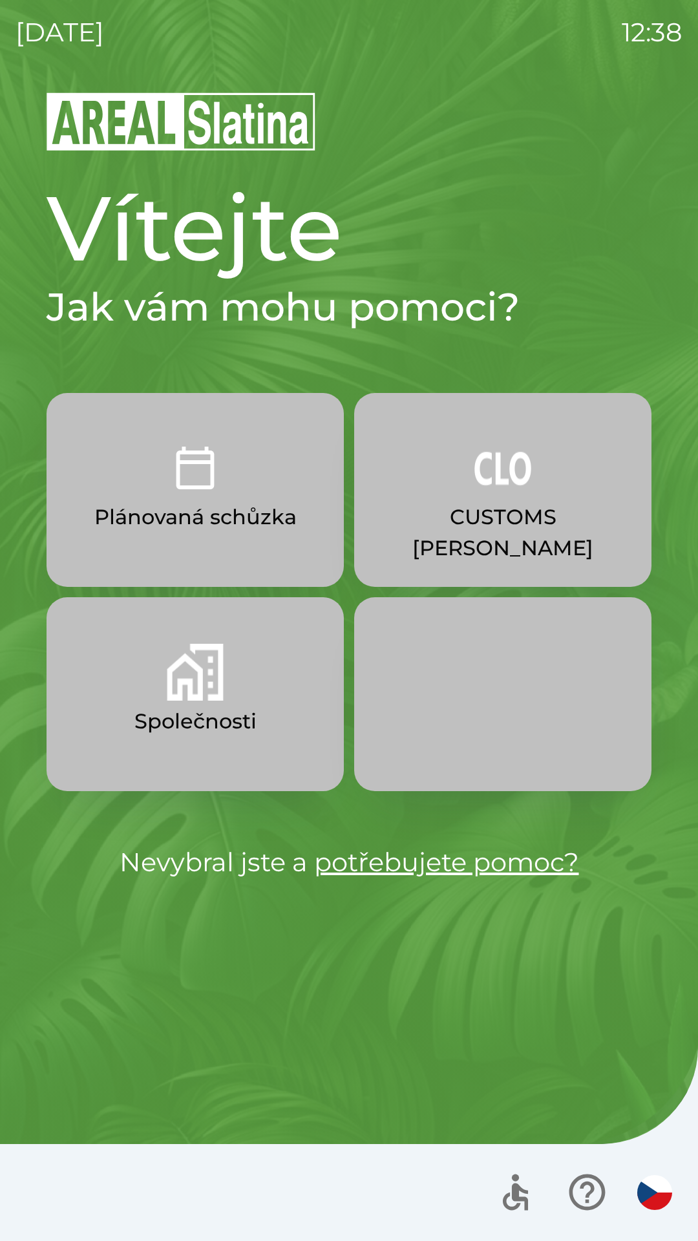
click at [192, 722] on p "Společnosti" at bounding box center [195, 721] width 122 height 31
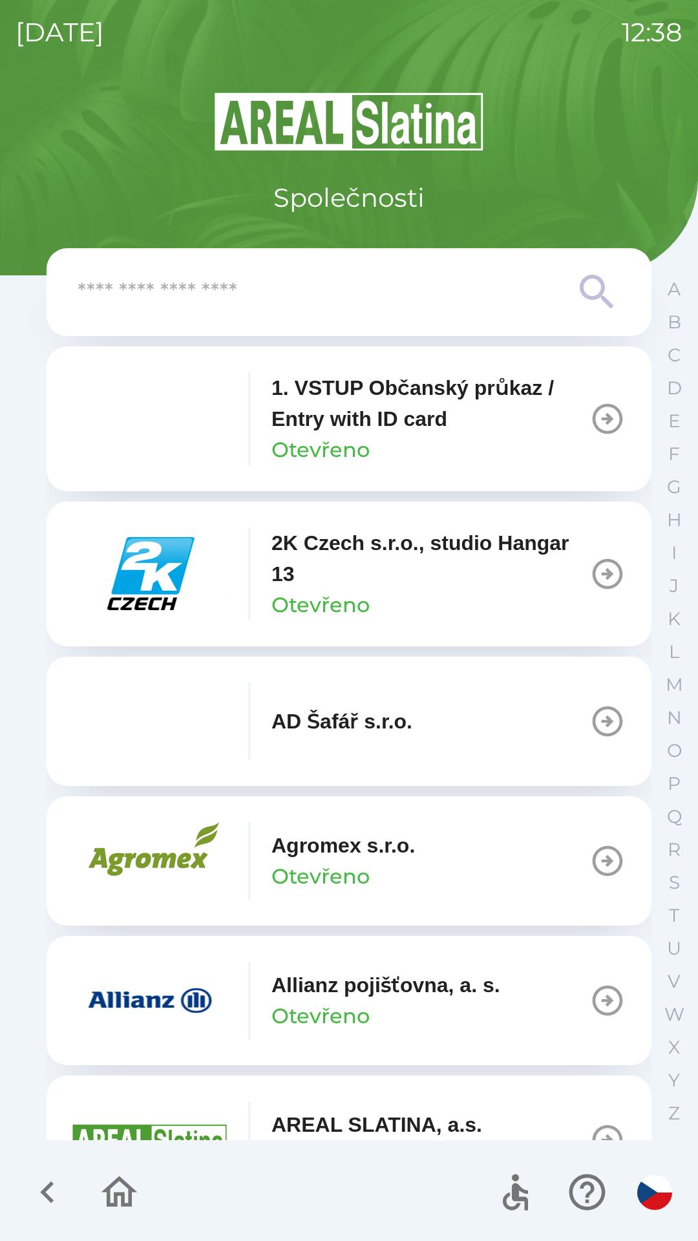
click at [405, 306] on input "text" at bounding box center [323, 293] width 491 height 36
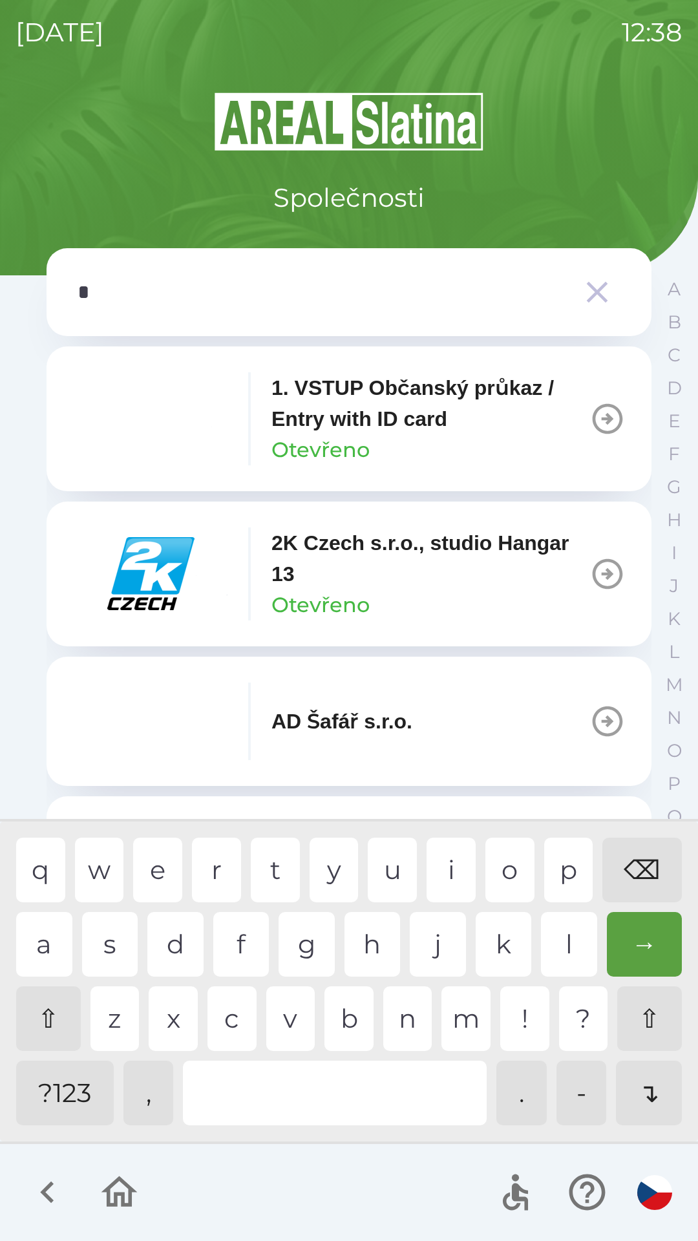
click at [498, 872] on div "o" at bounding box center [510, 870] width 49 height 65
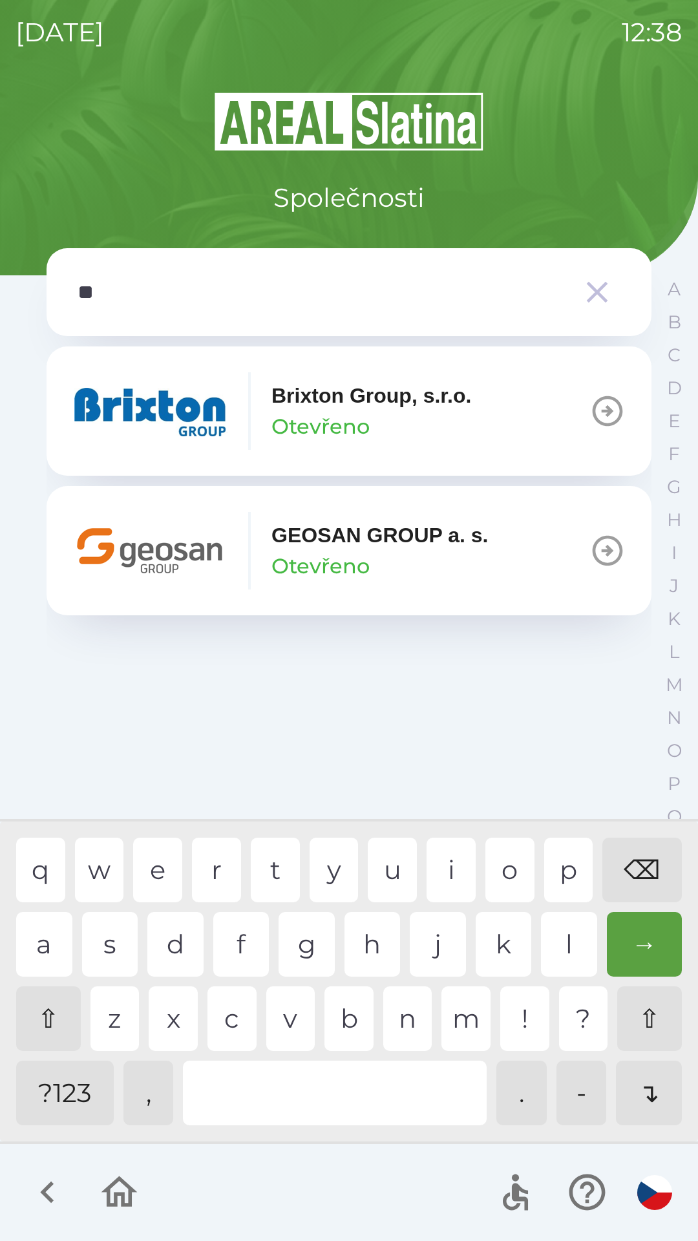
click at [389, 870] on div "u" at bounding box center [392, 870] width 49 height 65
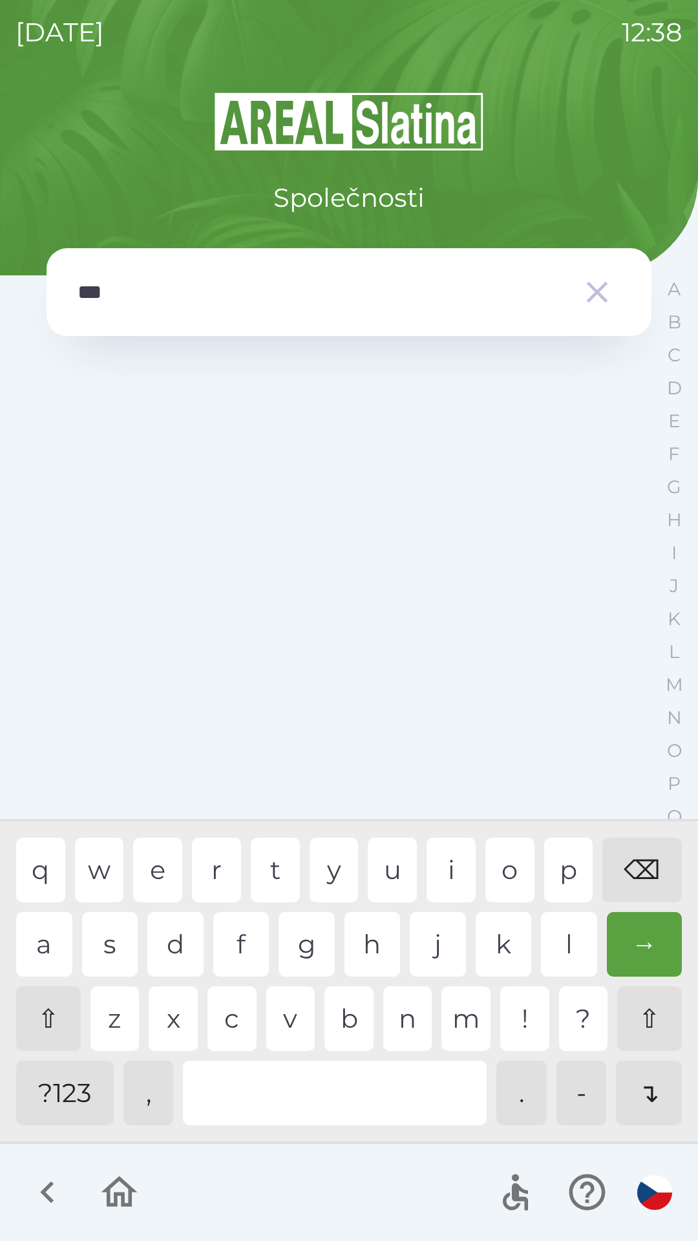
click at [266, 875] on div "t" at bounding box center [275, 870] width 49 height 65
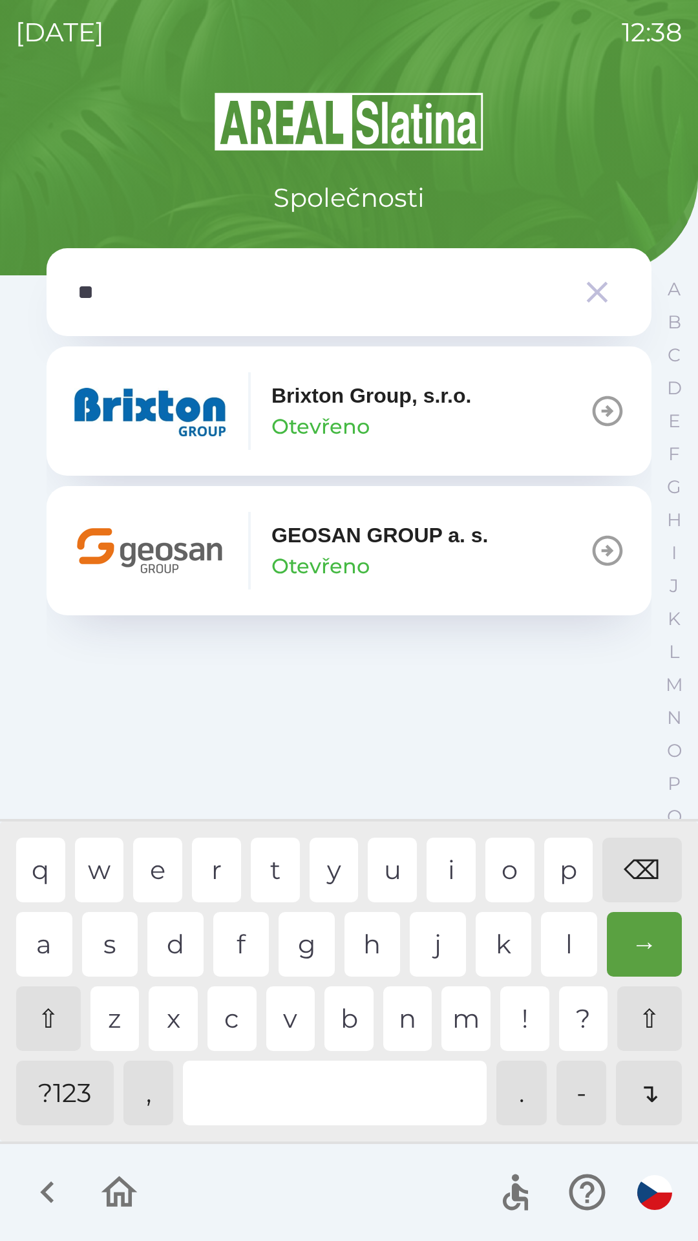
type input "*"
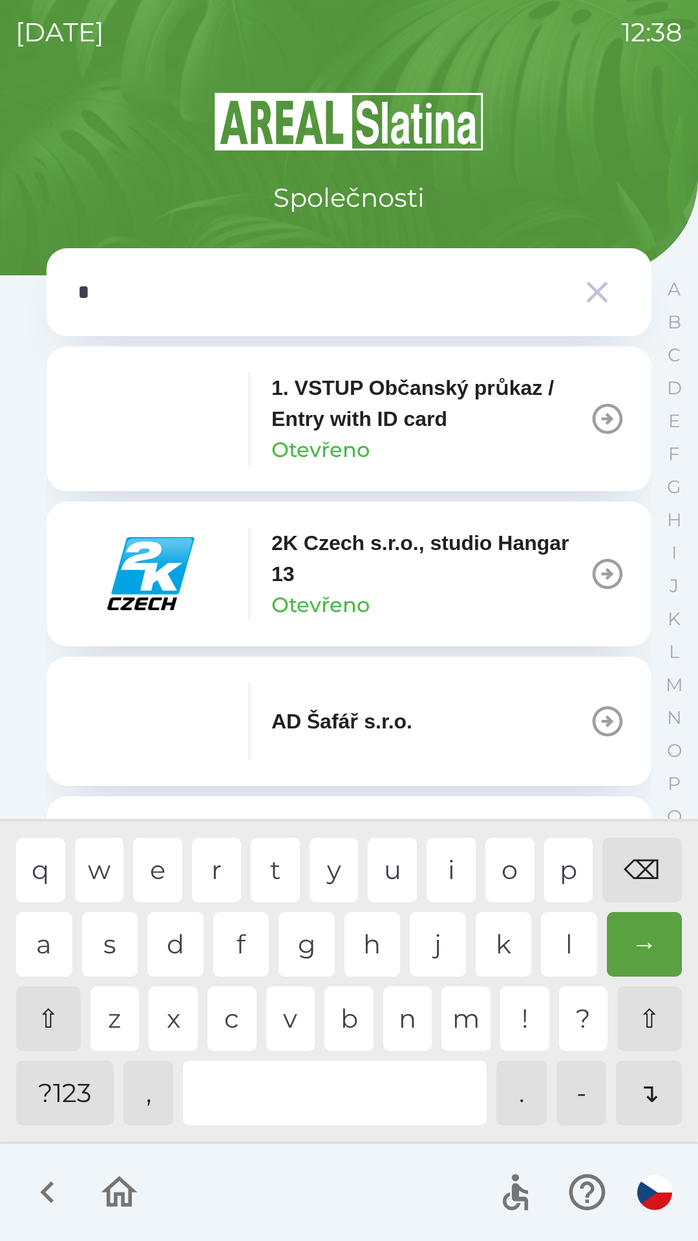
click at [630, 872] on div "⌫" at bounding box center [643, 870] width 80 height 65
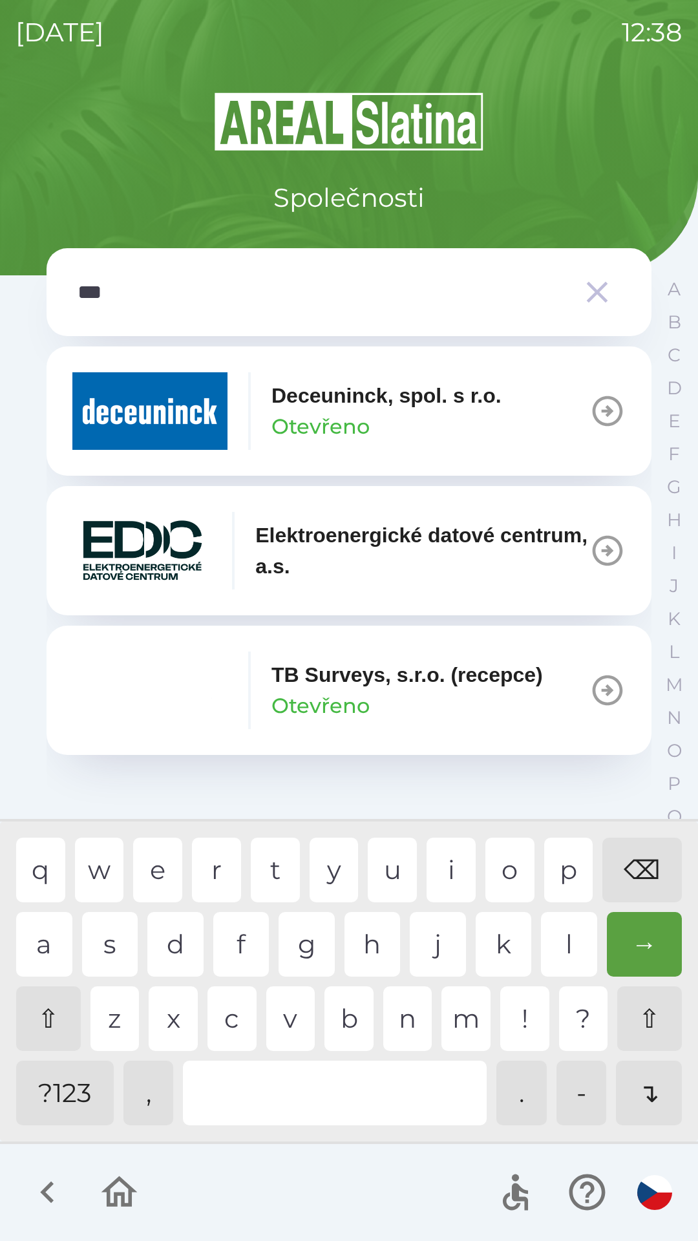
click at [169, 872] on div "e" at bounding box center [157, 870] width 49 height 65
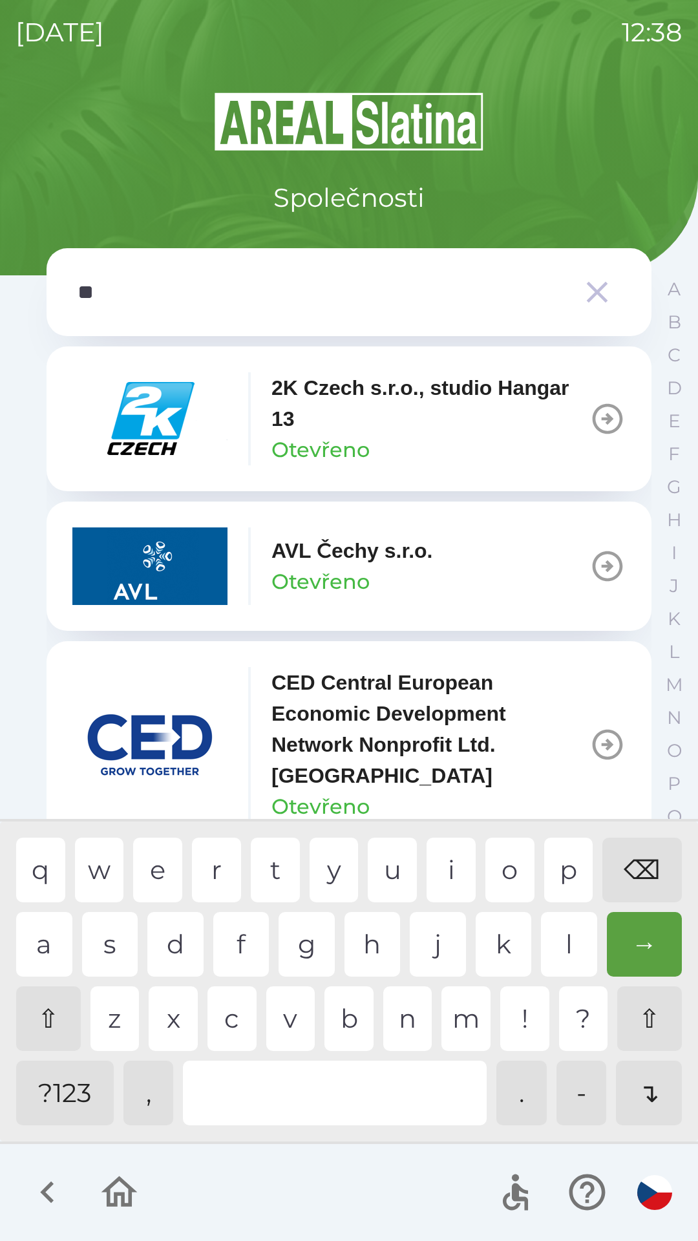
click at [630, 853] on div "⌫" at bounding box center [643, 870] width 80 height 65
click at [292, 1072] on div at bounding box center [335, 1093] width 304 height 65
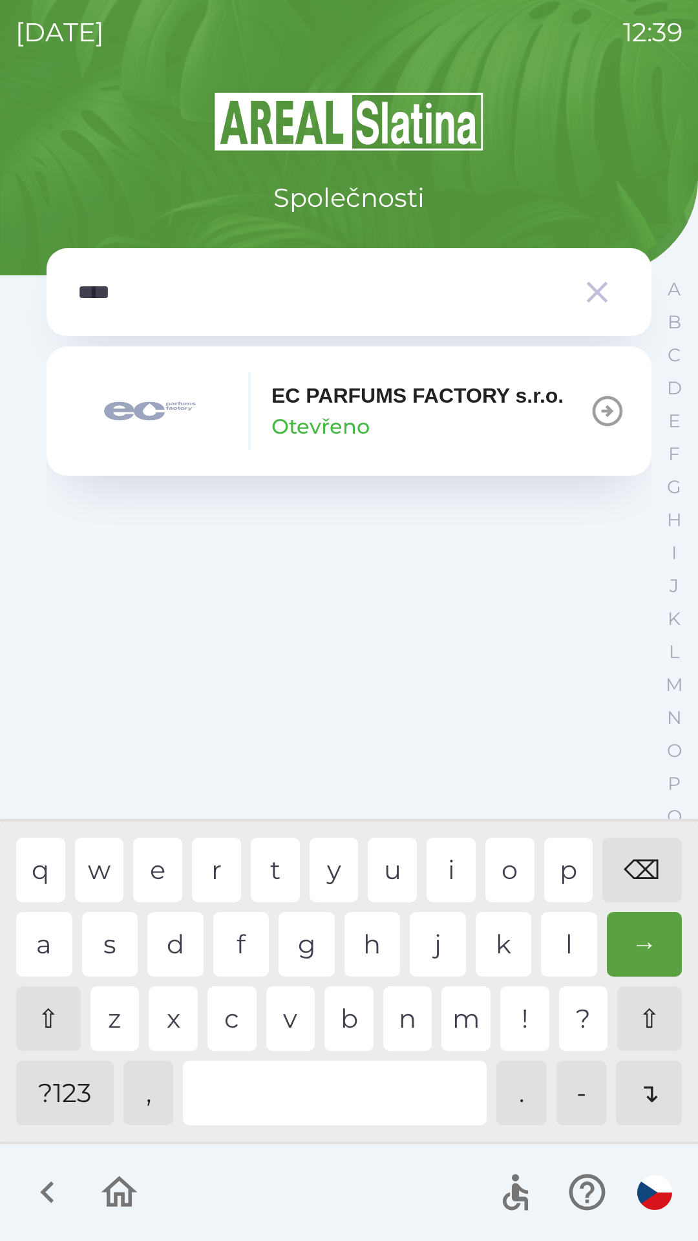
click at [566, 857] on div "p" at bounding box center [568, 870] width 49 height 65
type input "*****"
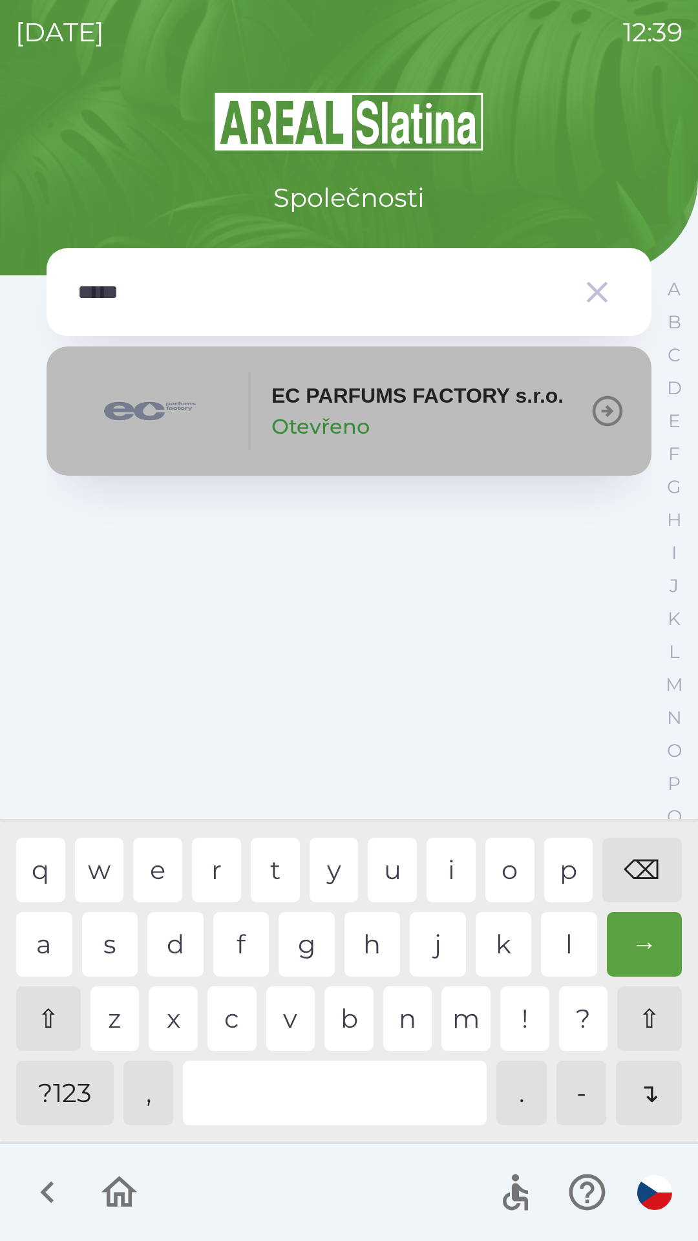
click at [318, 401] on p "EC PARFUMS FACTORY s.r.o." at bounding box center [418, 395] width 292 height 31
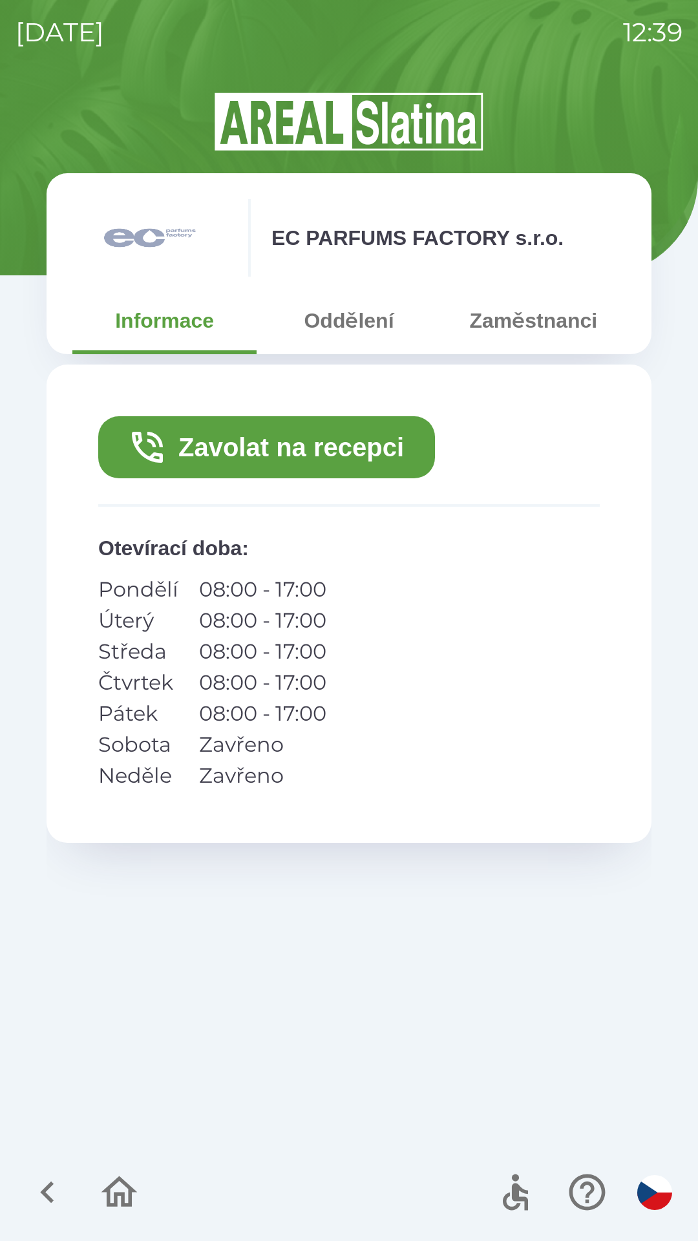
click at [277, 445] on button "Zavolat na recepci" at bounding box center [266, 447] width 337 height 62
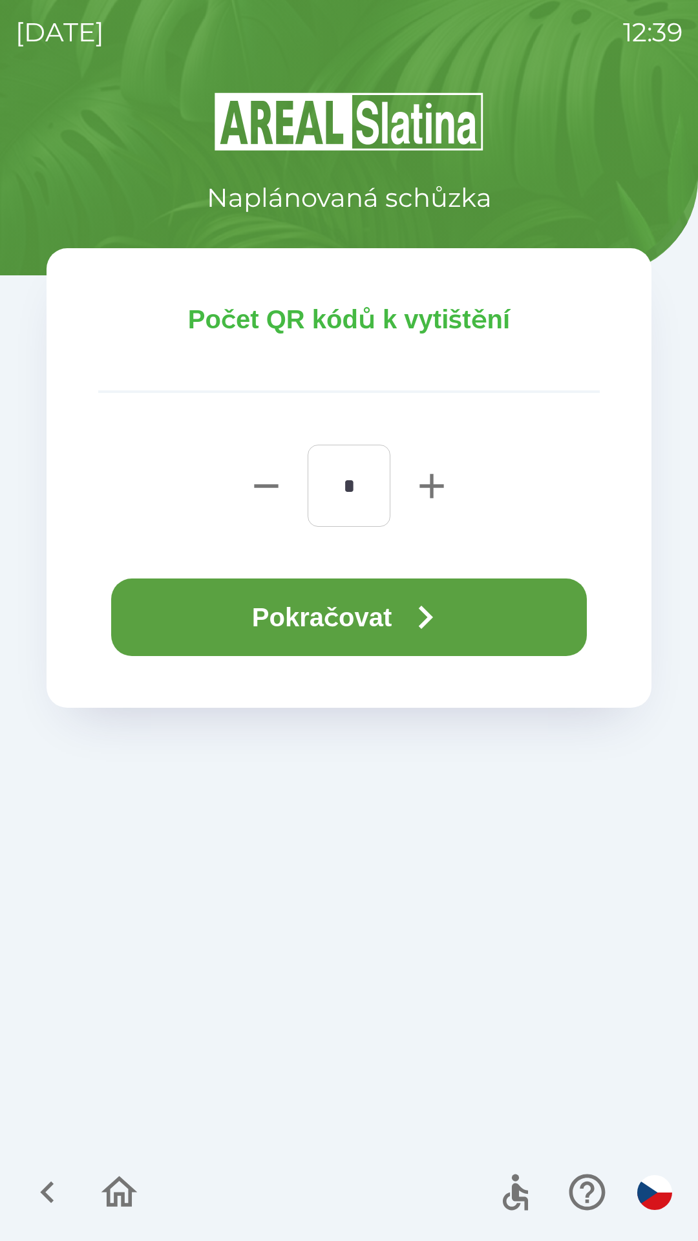
click at [312, 622] on button "Pokračovat" at bounding box center [349, 618] width 476 height 78
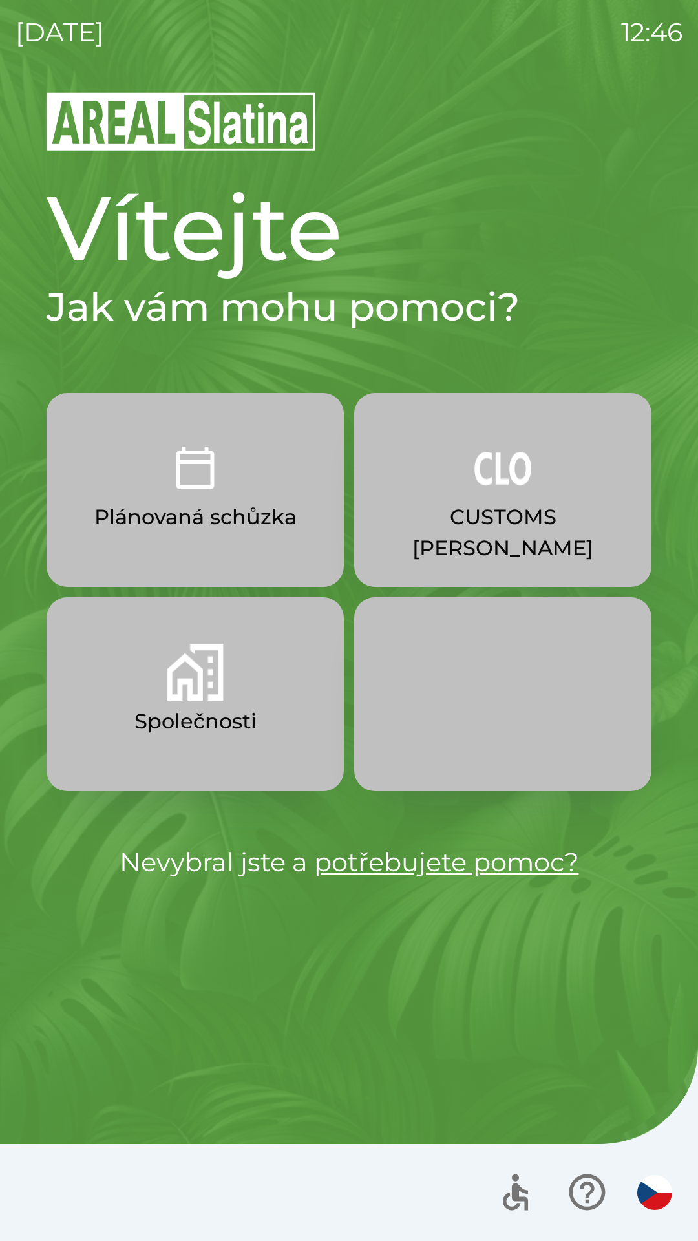
click at [473, 508] on p "CUSTOMS [PERSON_NAME]" at bounding box center [502, 533] width 235 height 62
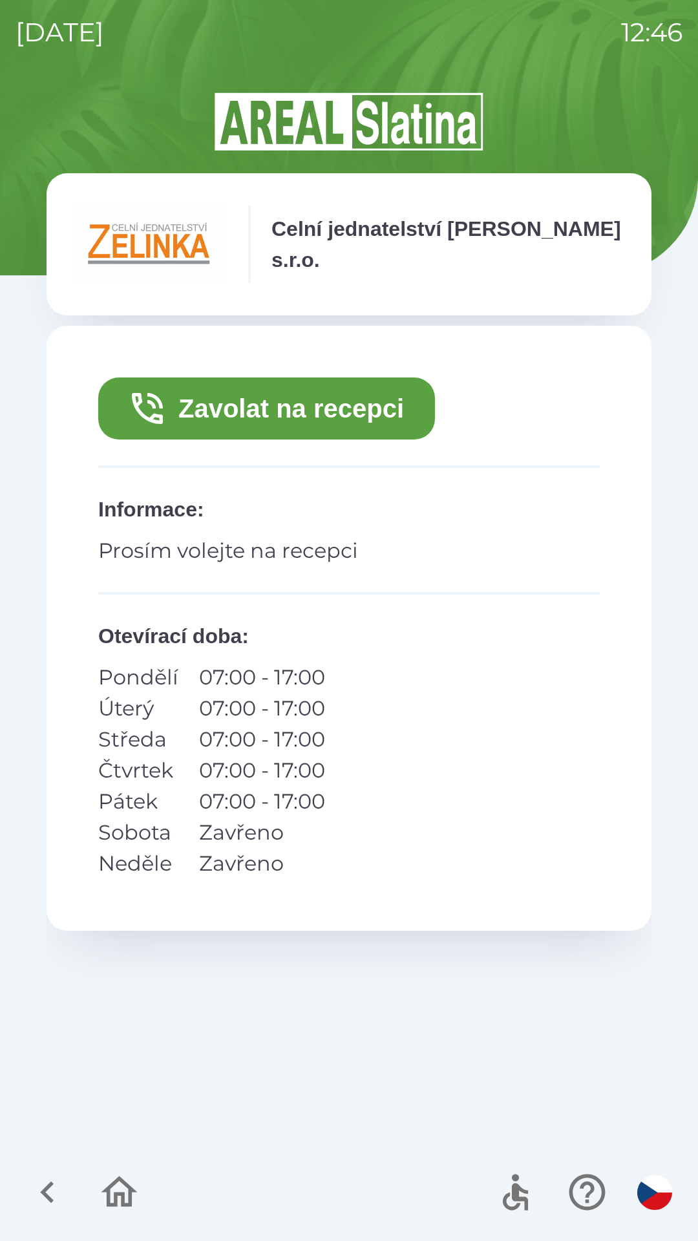
click at [316, 395] on button "Zavolat na recepci" at bounding box center [266, 409] width 337 height 62
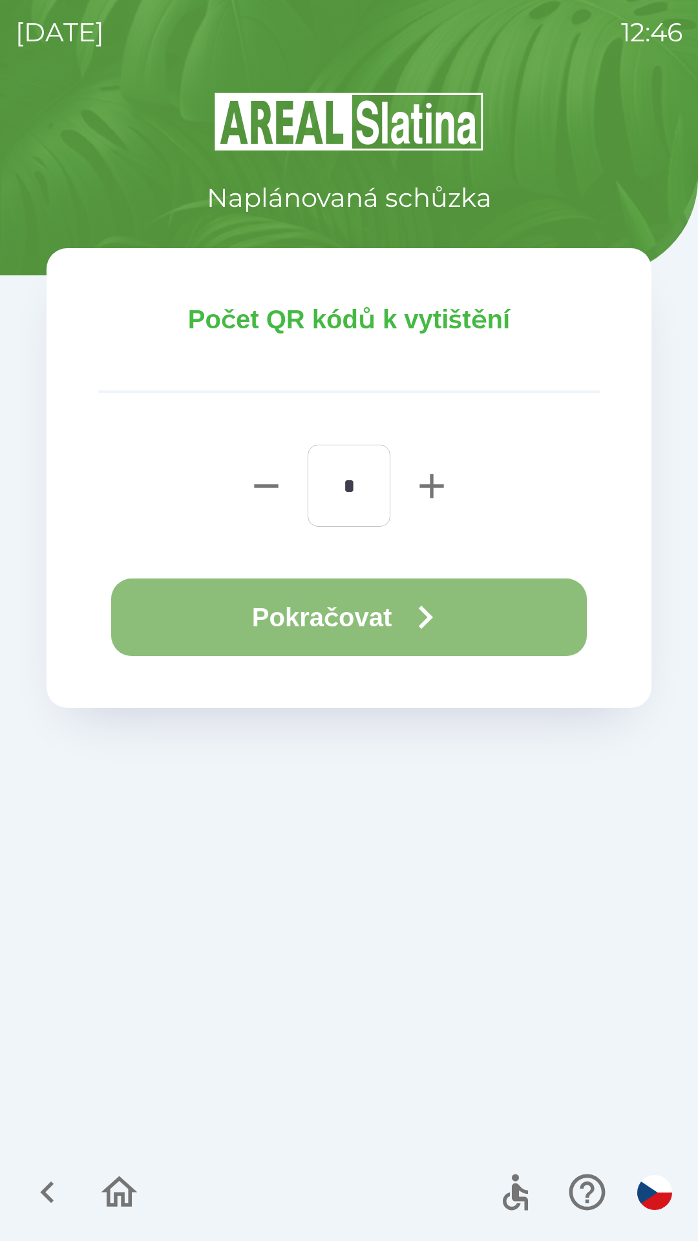
click at [429, 621] on icon "button" at bounding box center [426, 617] width 14 height 23
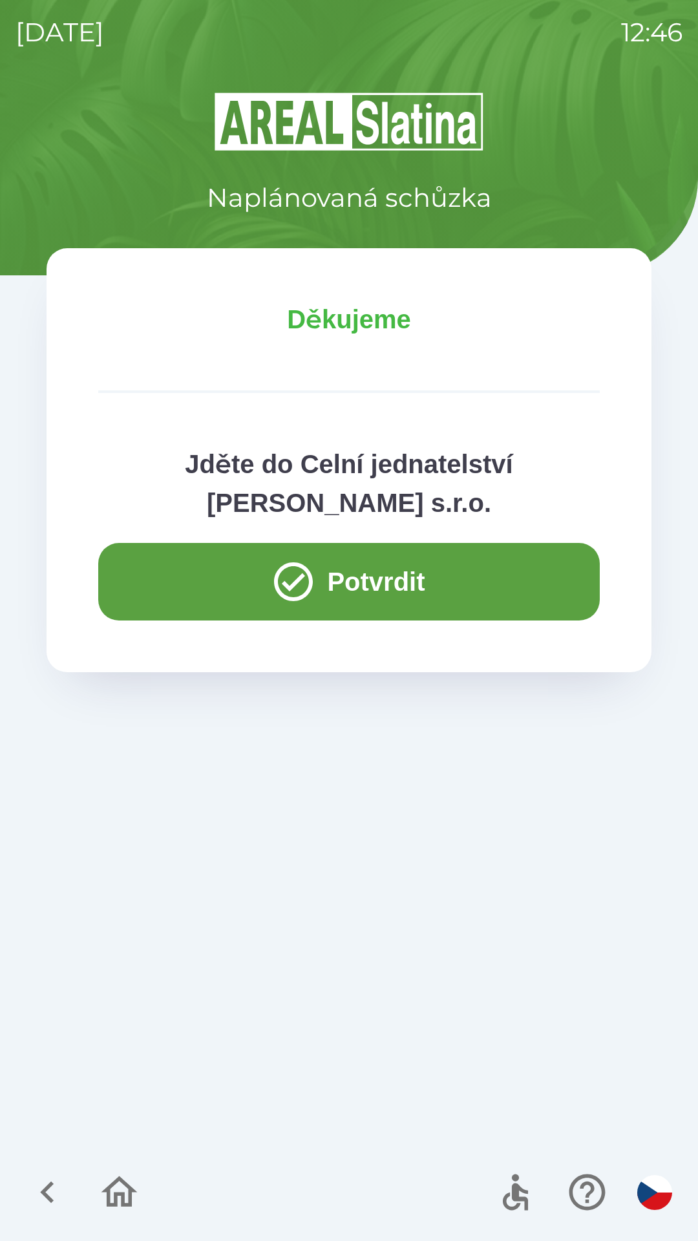
click at [370, 577] on button "Potvrdit" at bounding box center [349, 582] width 502 height 78
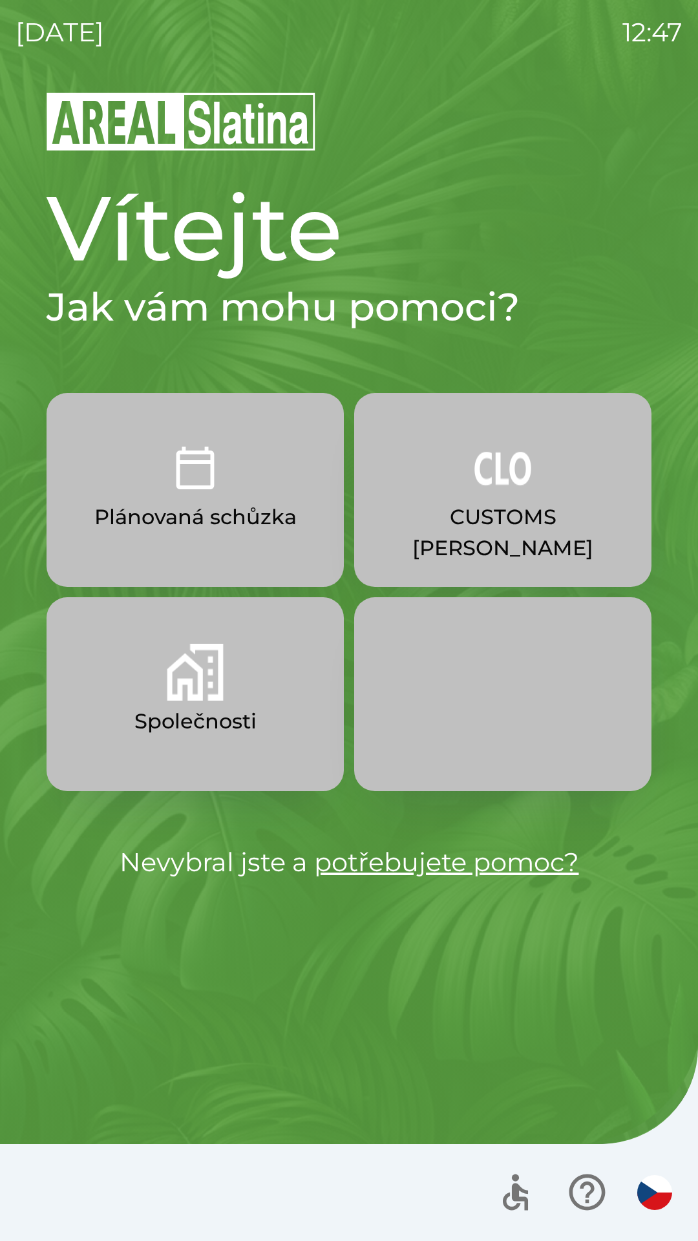
click at [224, 663] on button "Společnosti" at bounding box center [195, 694] width 297 height 194
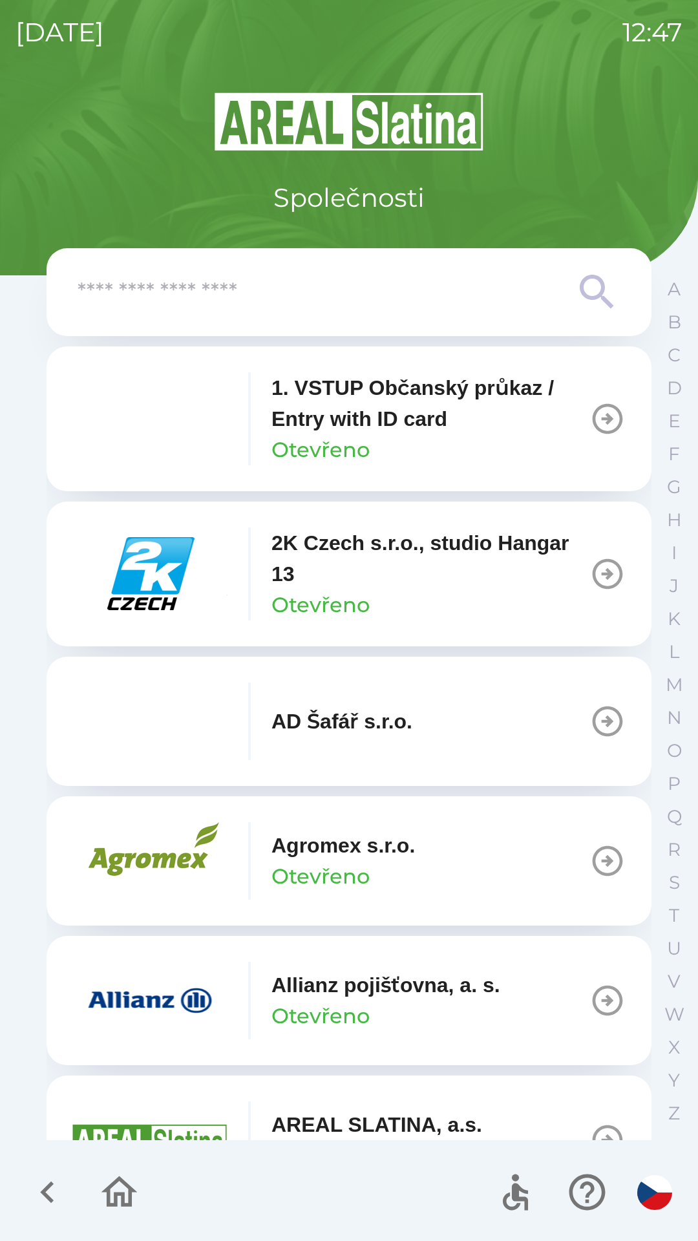
click at [332, 299] on input "text" at bounding box center [323, 293] width 491 height 36
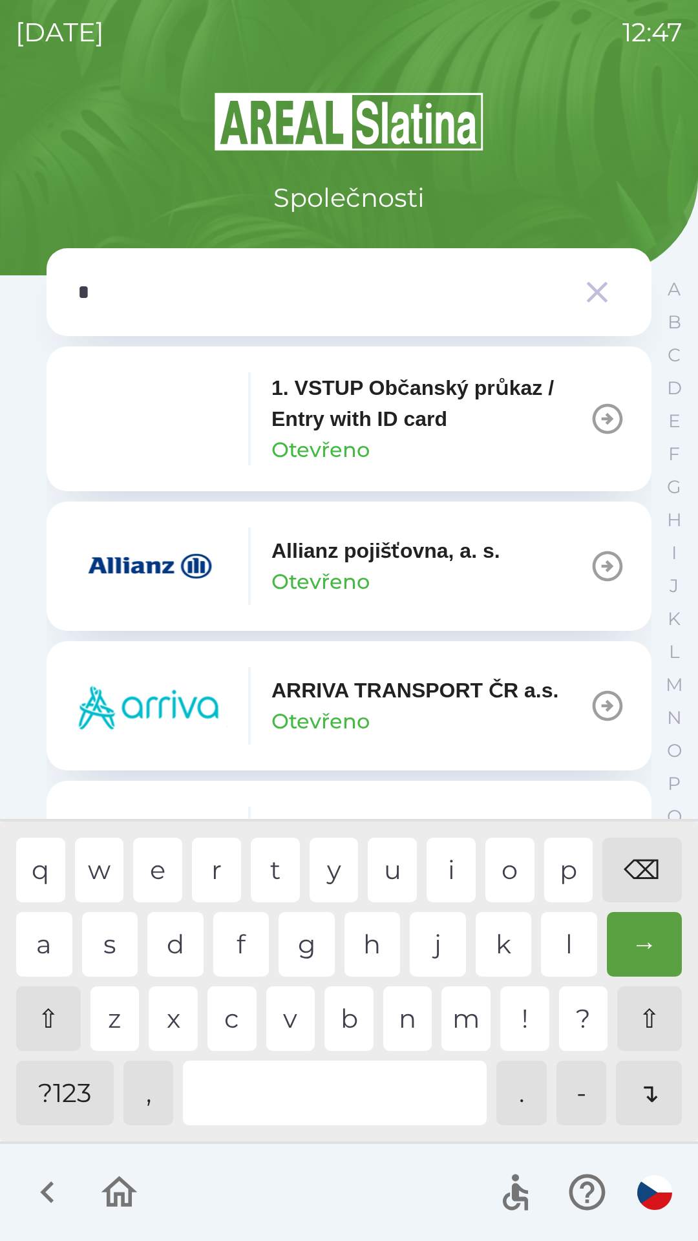
type input "**"
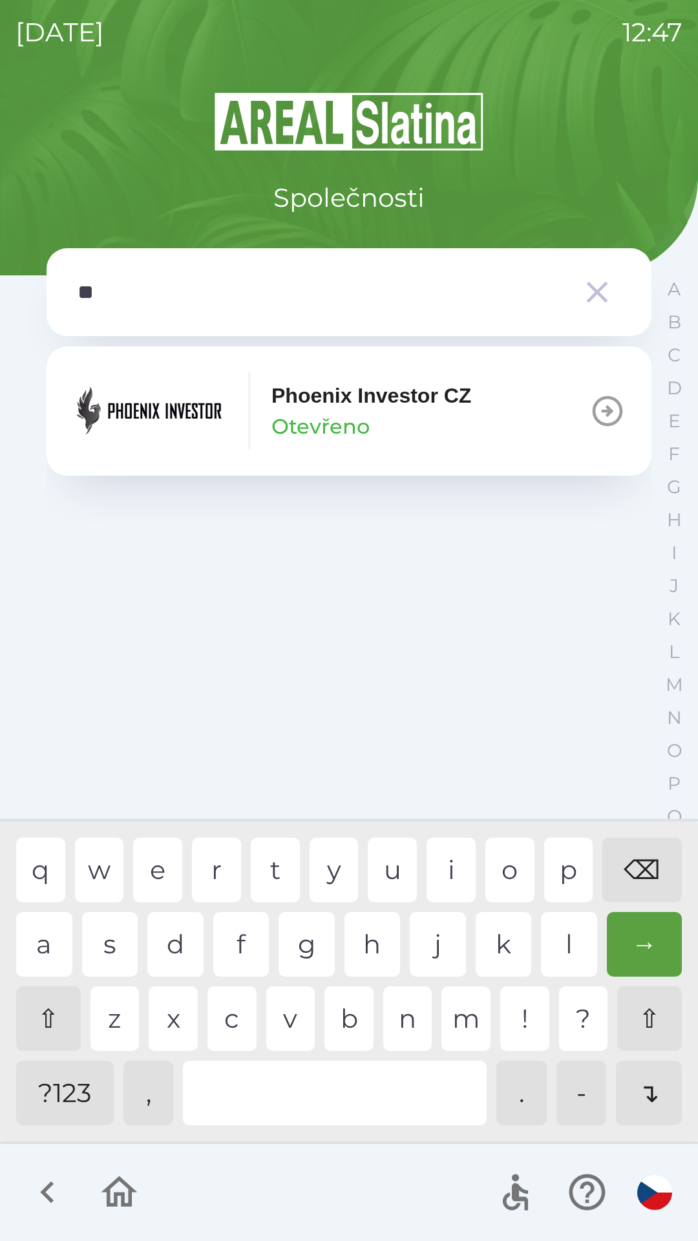
click at [350, 395] on p "Phoenix Investor CZ" at bounding box center [372, 395] width 200 height 31
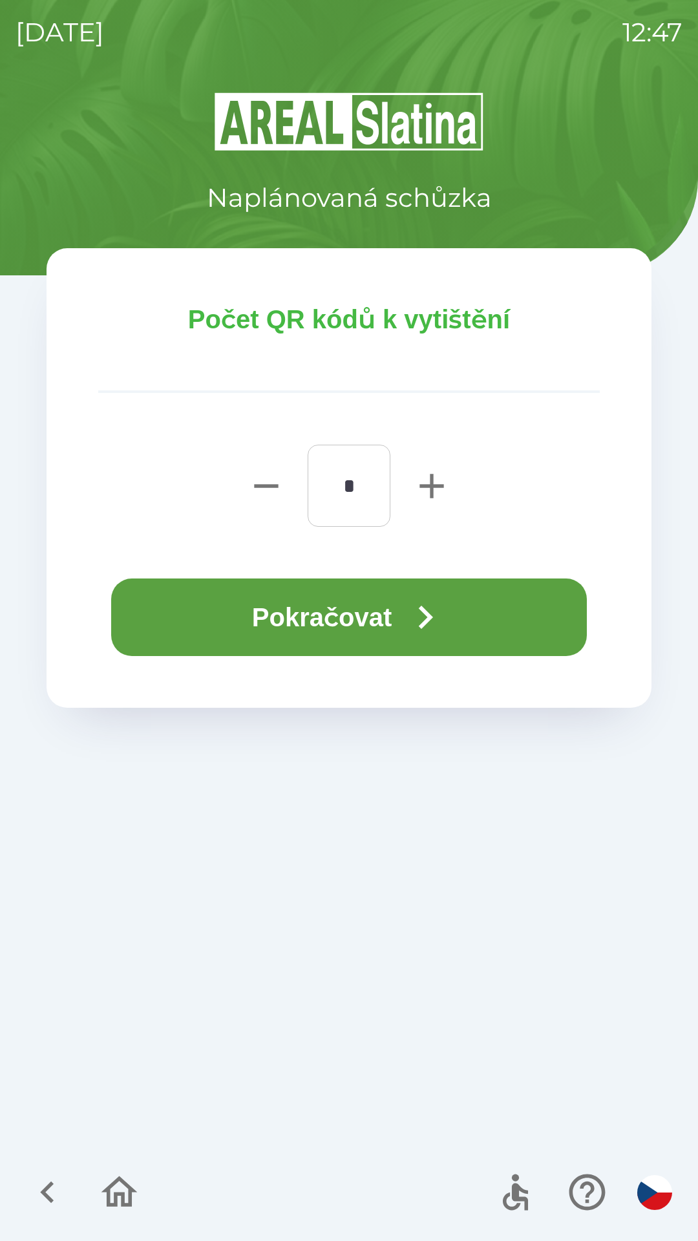
click at [344, 616] on button "Pokračovat" at bounding box center [349, 618] width 476 height 78
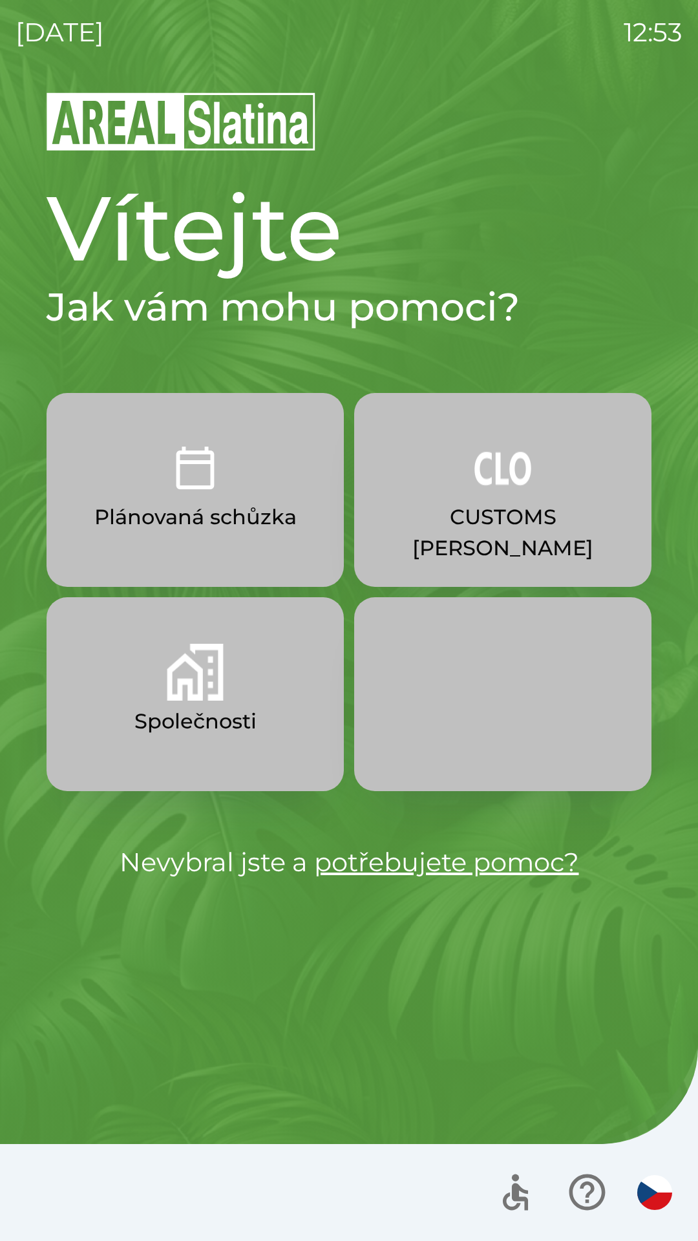
click at [209, 678] on img "button" at bounding box center [195, 672] width 57 height 57
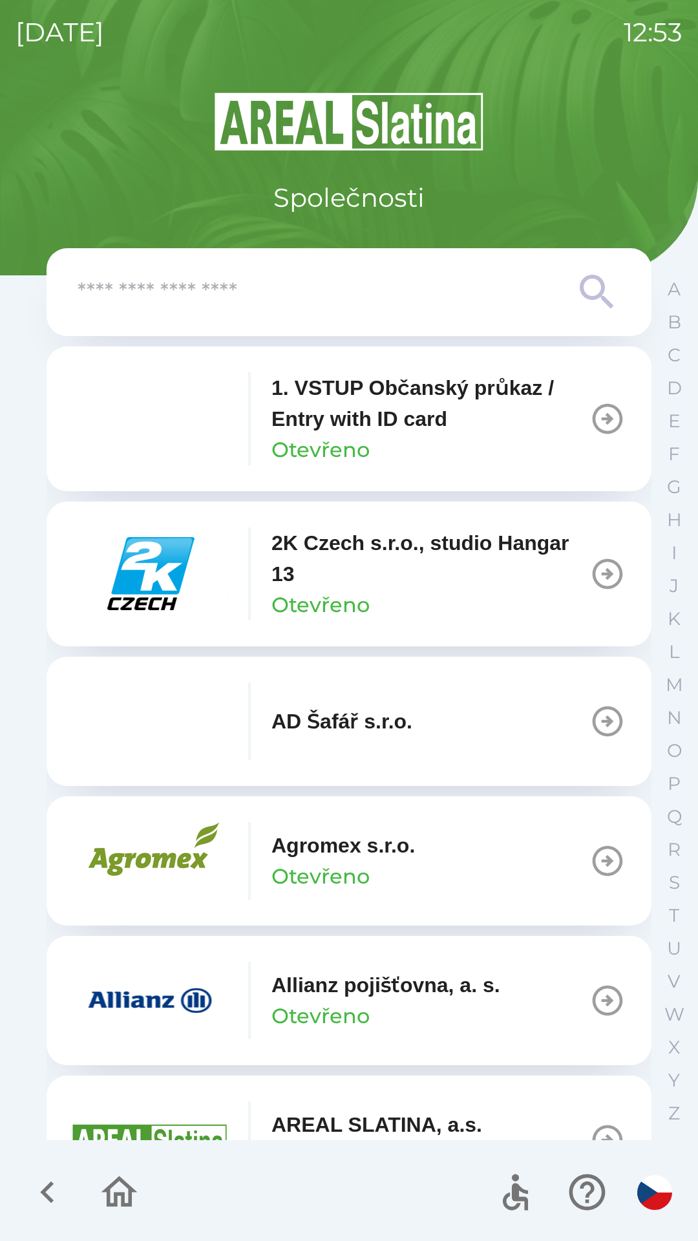
click at [142, 294] on input "text" at bounding box center [323, 293] width 491 height 36
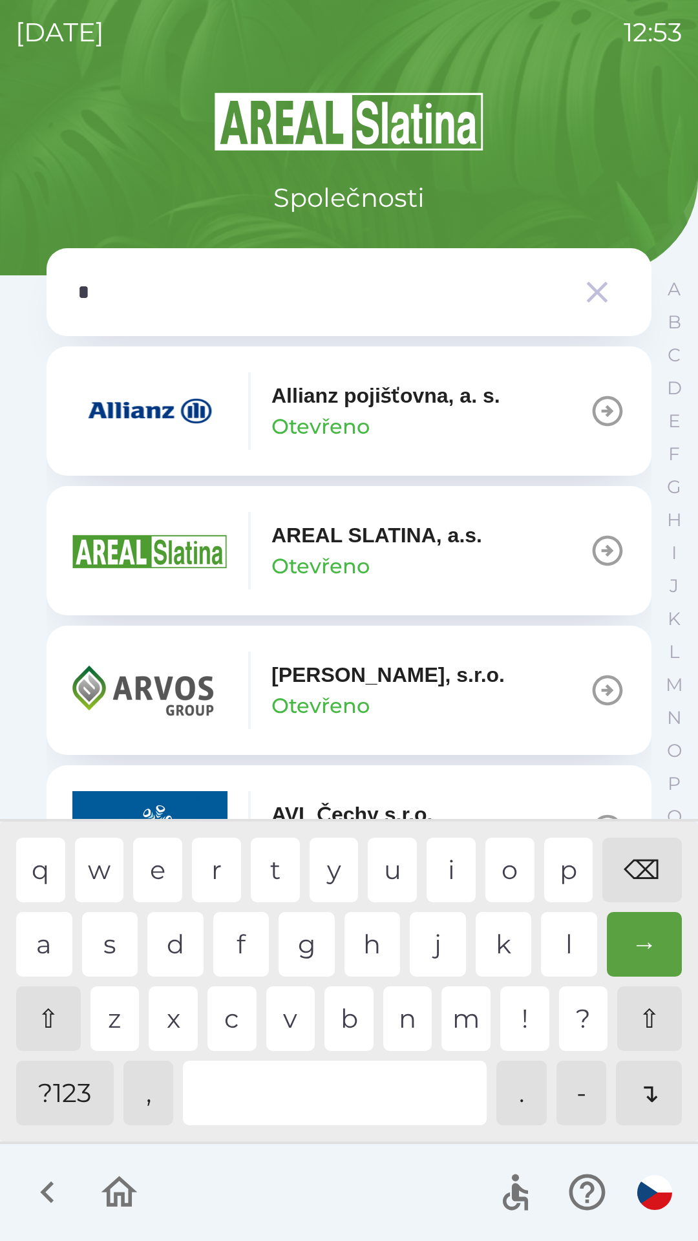
click at [566, 945] on div "l" at bounding box center [569, 944] width 56 height 65
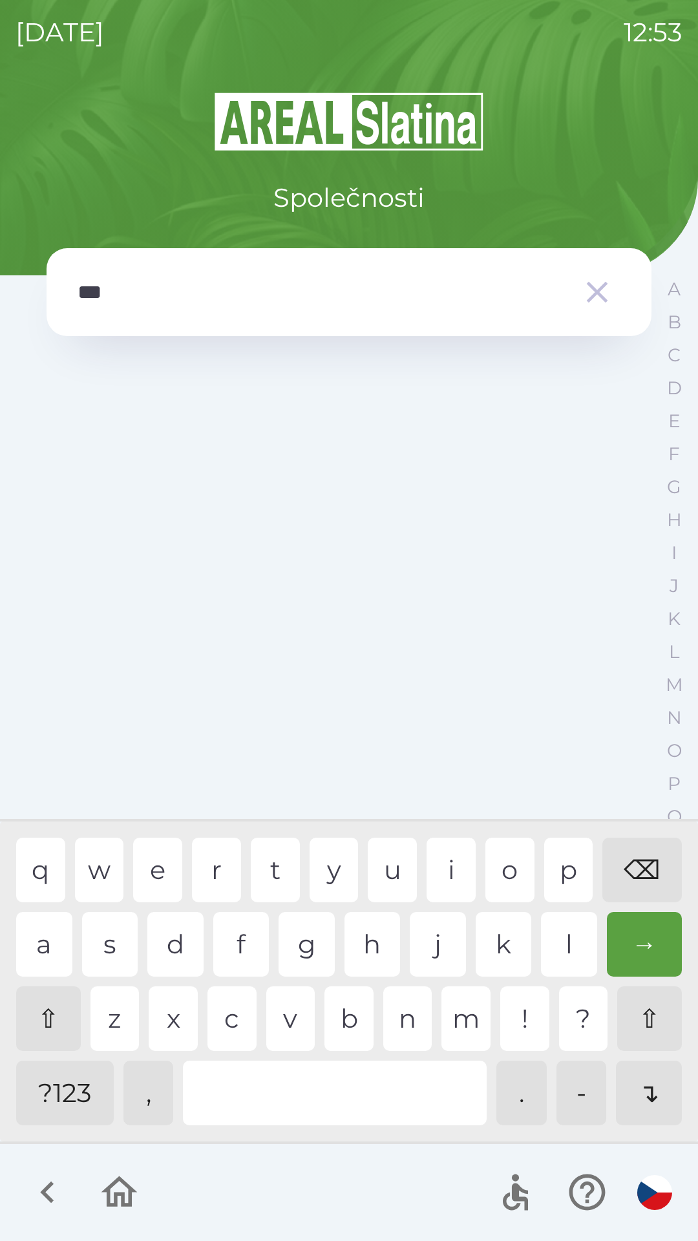
click at [290, 1029] on div "v" at bounding box center [290, 1019] width 49 height 65
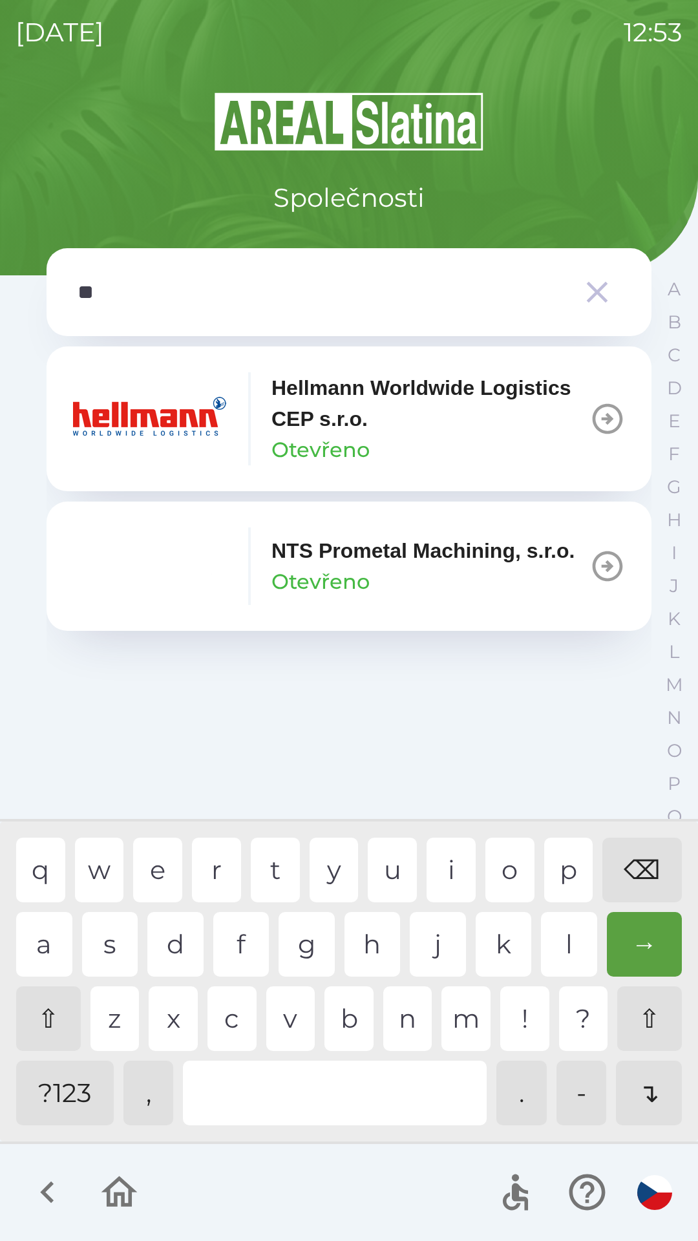
click at [645, 875] on div "⌫" at bounding box center [643, 870] width 80 height 65
type input "*"
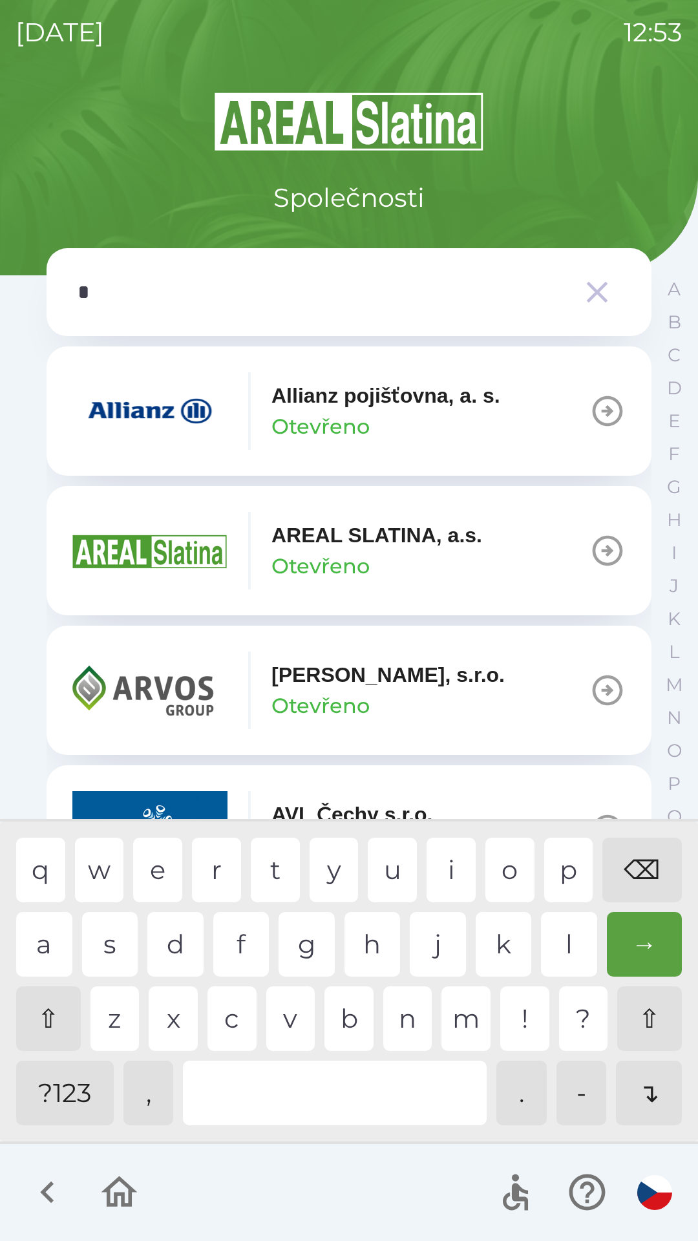
click at [644, 873] on div "⌫" at bounding box center [643, 870] width 80 height 65
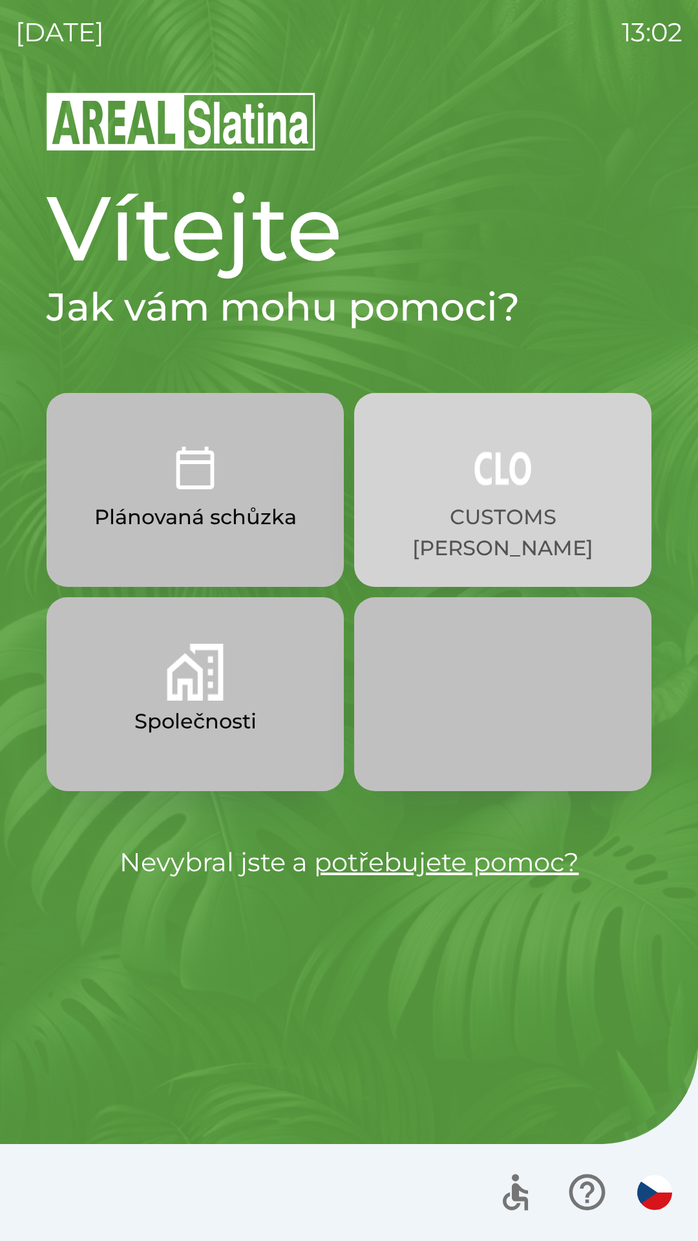
click at [513, 511] on p "CUSTOMS [PERSON_NAME]" at bounding box center [502, 533] width 235 height 62
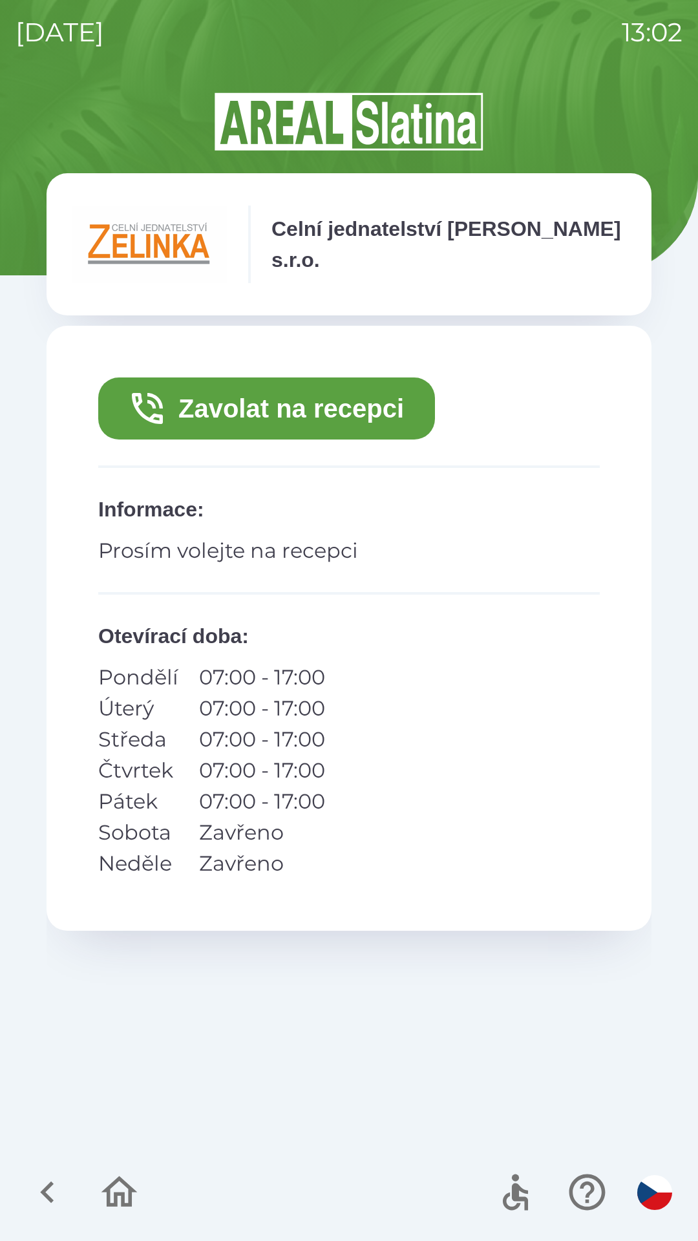
click at [301, 418] on button "Zavolat na recepci" at bounding box center [266, 409] width 337 height 62
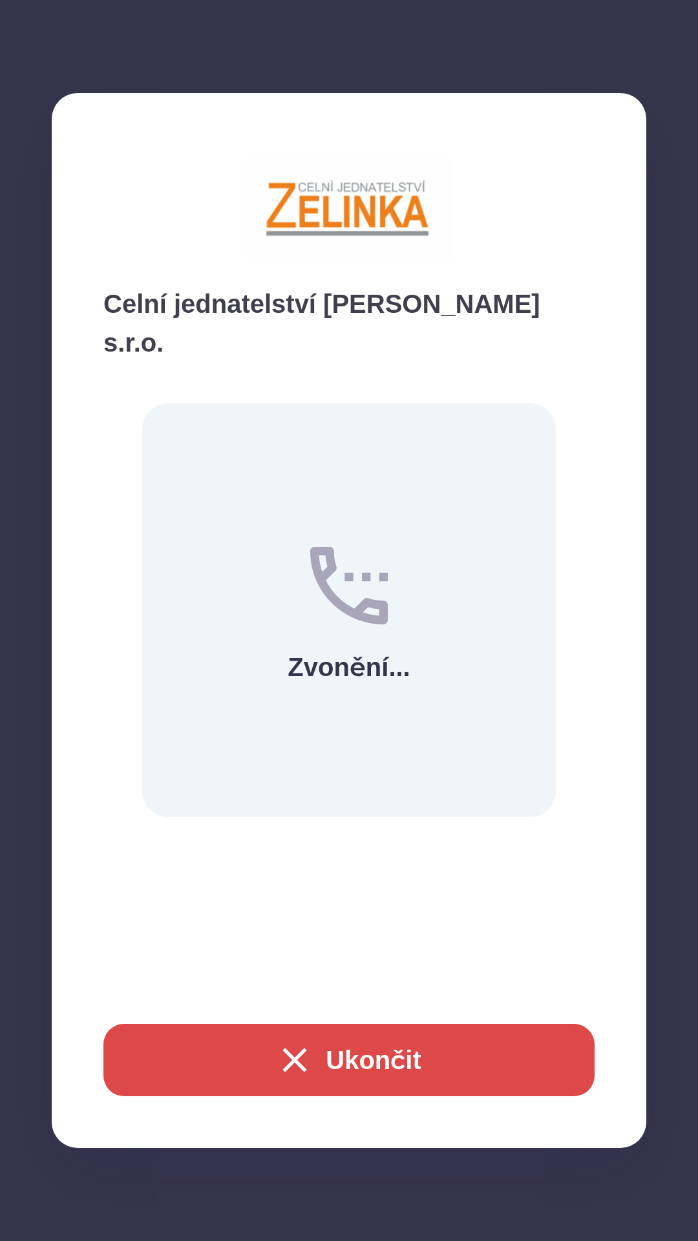
click at [364, 1054] on button "Ukončit" at bounding box center [348, 1060] width 491 height 72
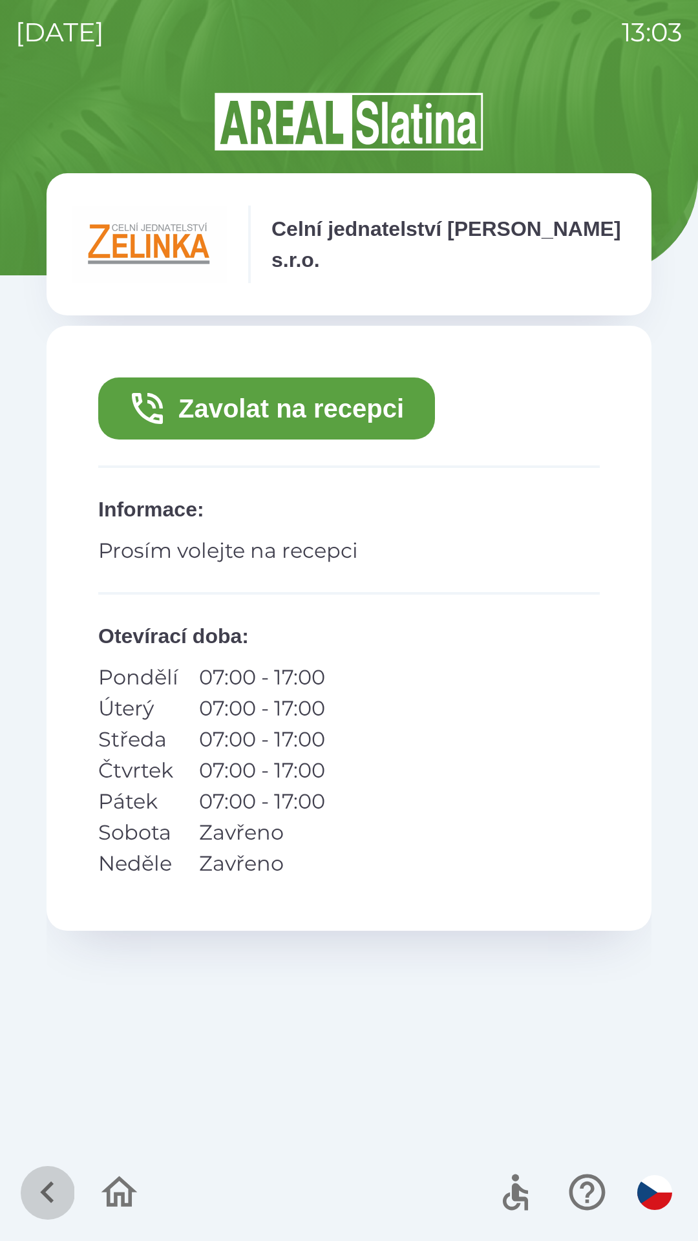
click at [48, 1189] on icon "button" at bounding box center [47, 1193] width 14 height 22
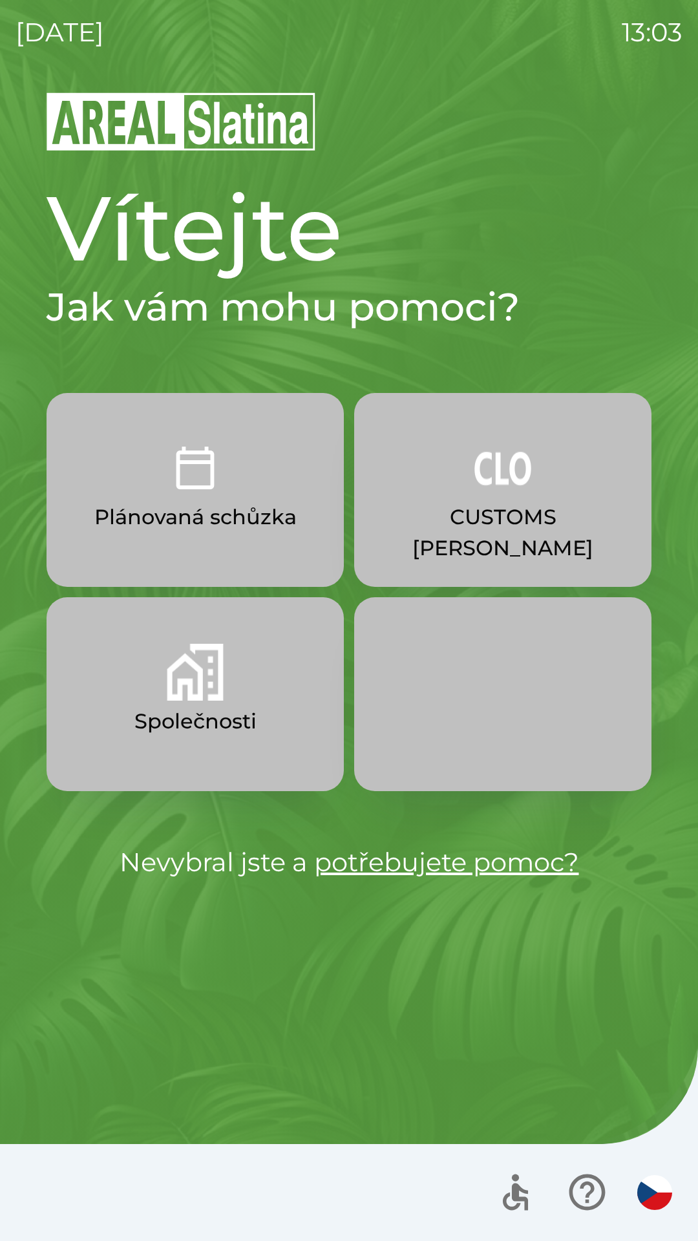
click at [535, 531] on p "CUSTOMS [PERSON_NAME]" at bounding box center [502, 533] width 235 height 62
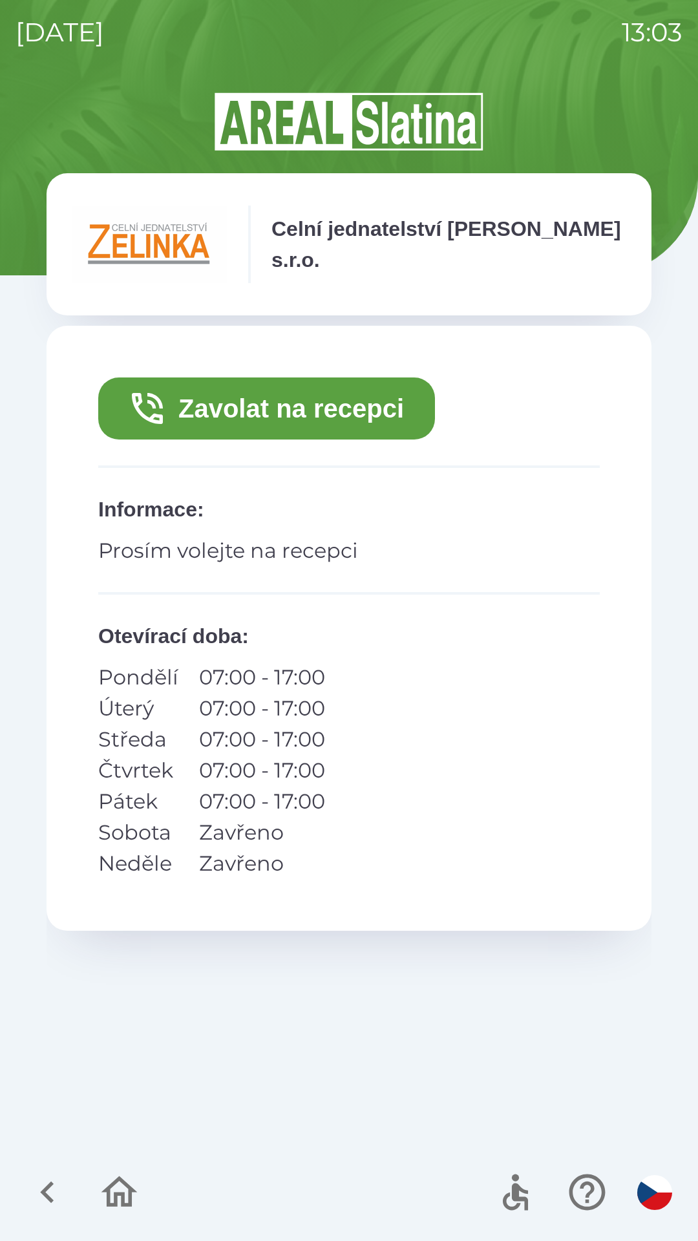
click at [326, 412] on button "Zavolat na recepci" at bounding box center [266, 409] width 337 height 62
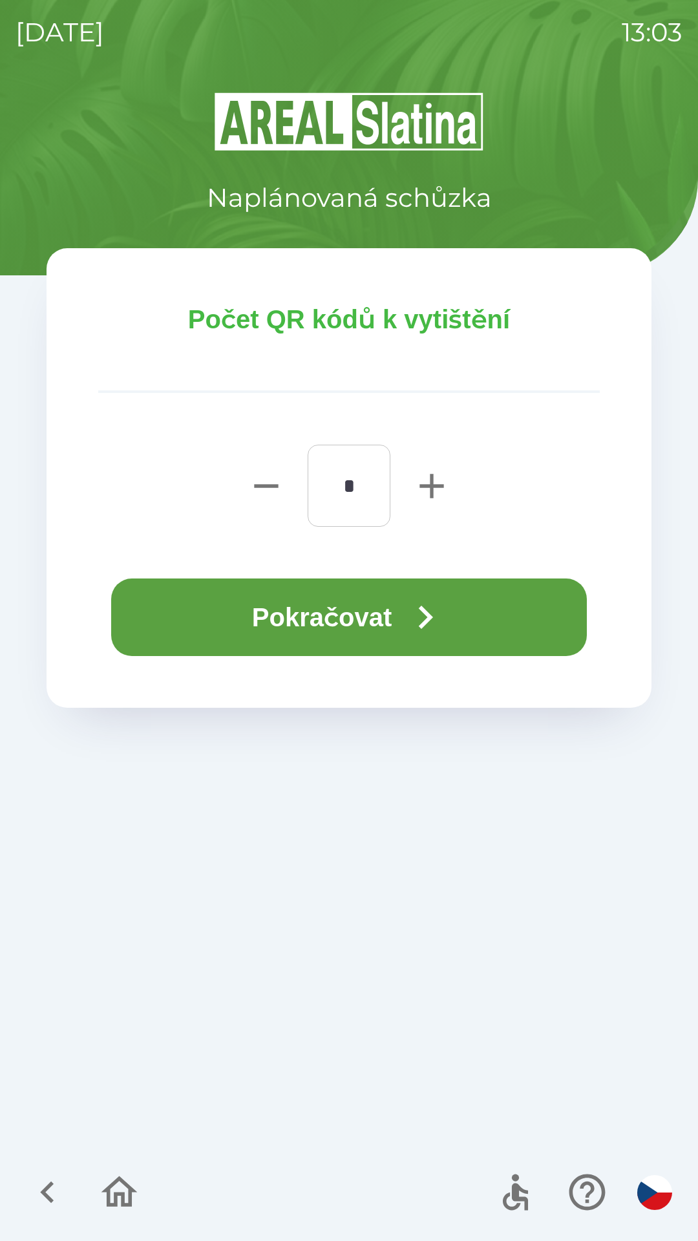
click at [432, 623] on icon "button" at bounding box center [426, 617] width 14 height 23
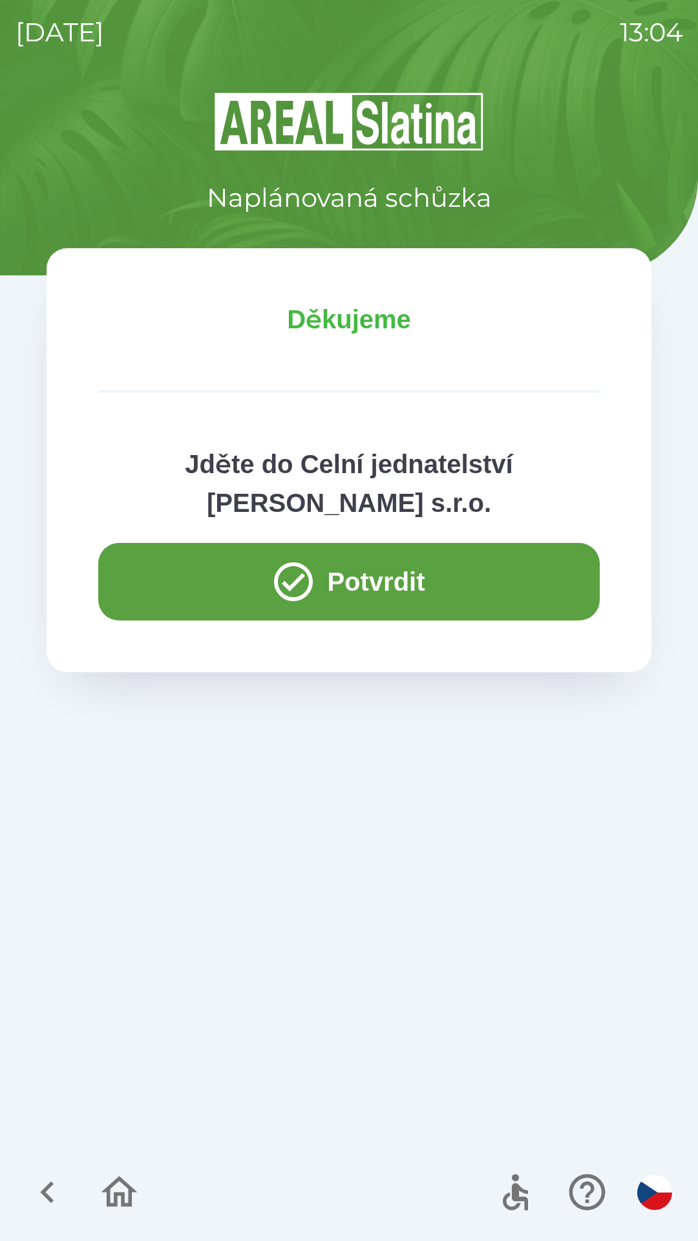
click at [120, 1192] on icon "button" at bounding box center [119, 1192] width 43 height 43
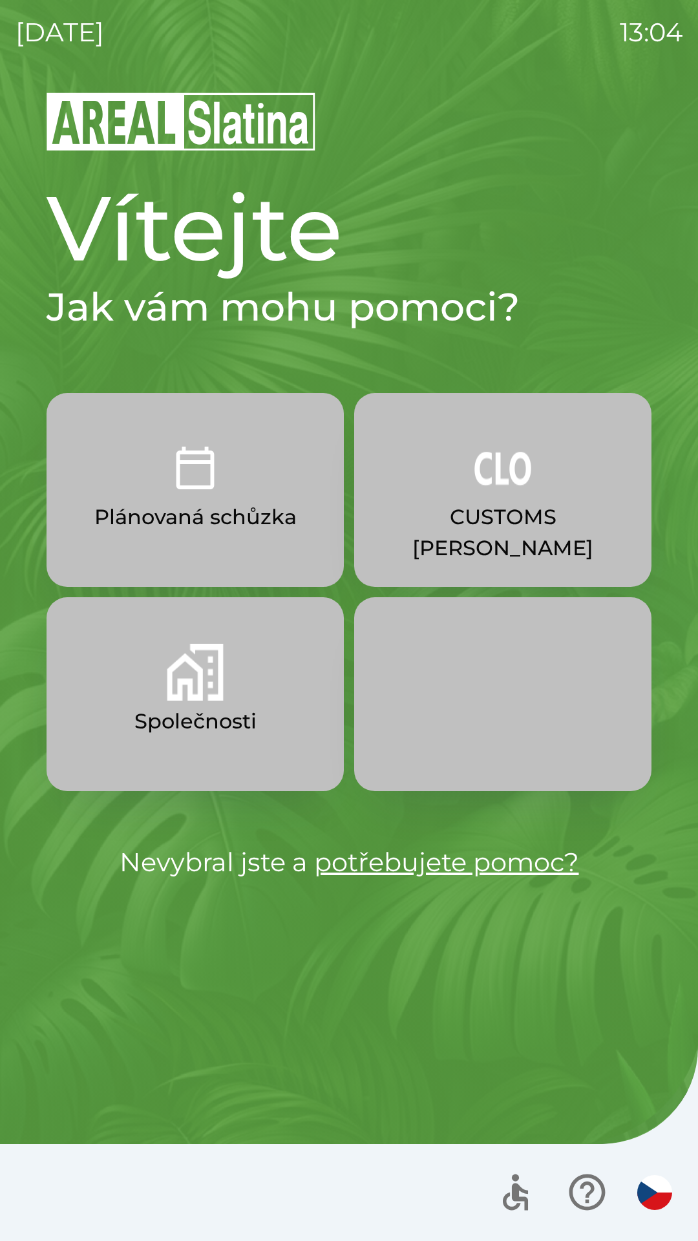
click at [226, 530] on p "Plánovaná schůzka" at bounding box center [195, 517] width 202 height 31
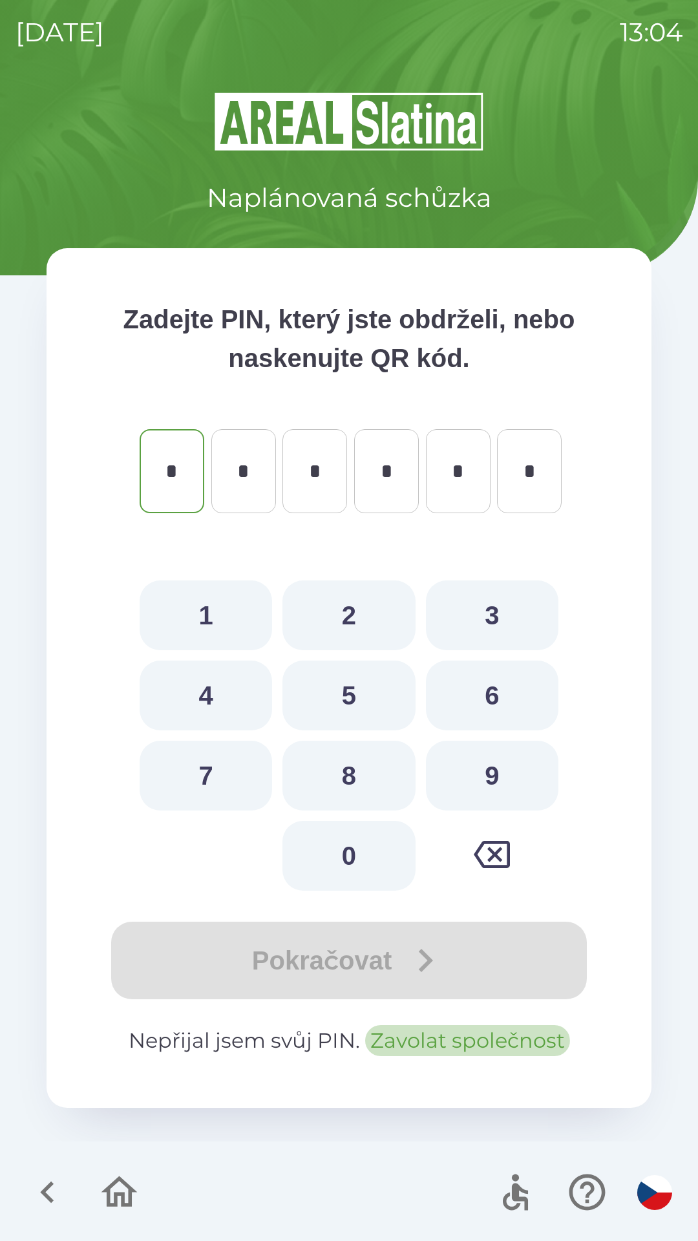
click at [421, 1044] on button "Zavolat společnost" at bounding box center [467, 1040] width 205 height 31
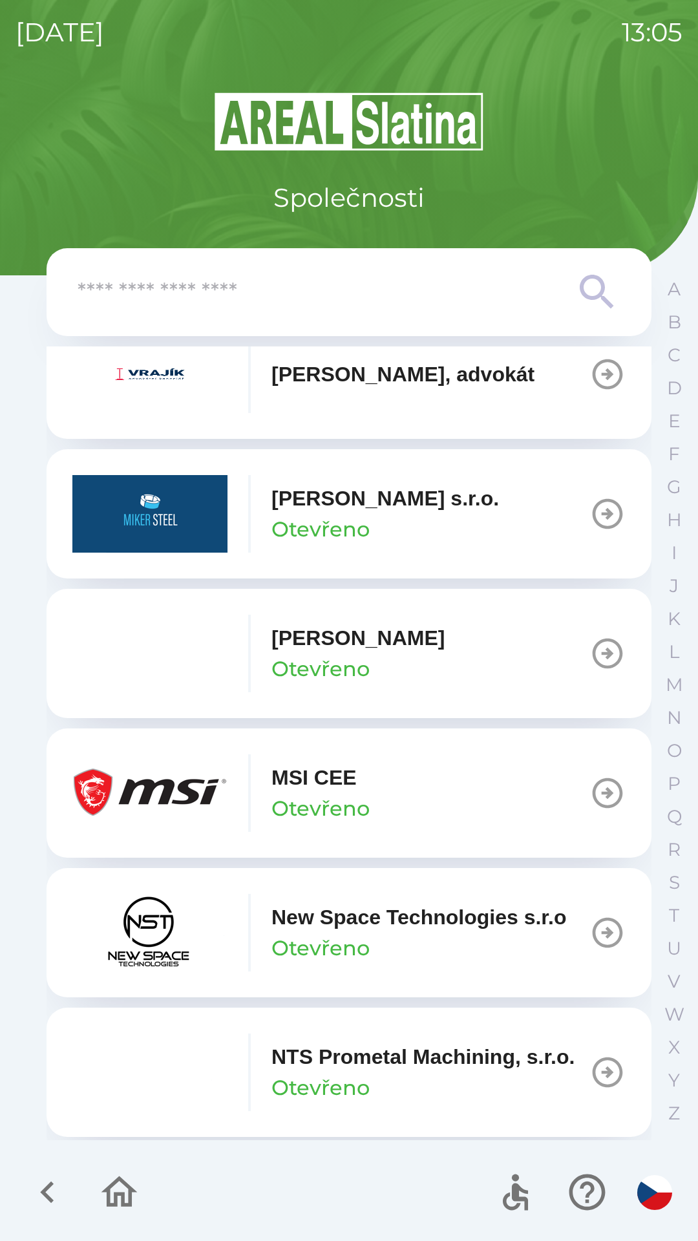
scroll to position [6222, 0]
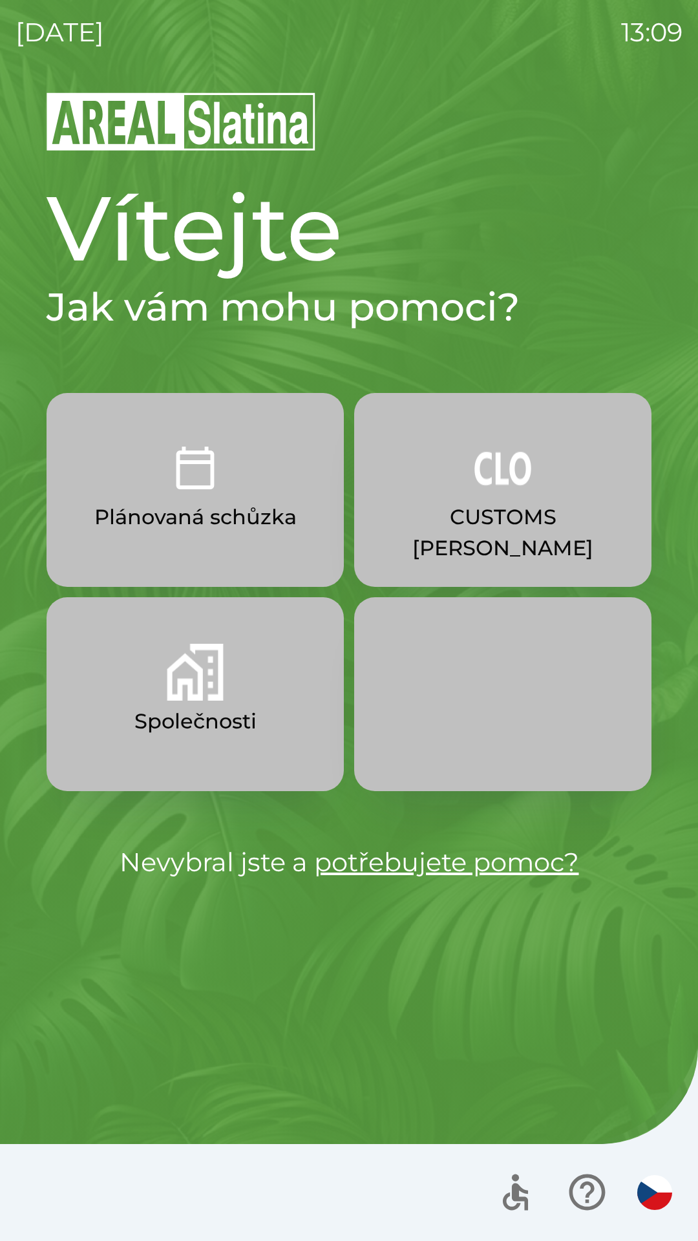
click at [212, 696] on img "button" at bounding box center [195, 672] width 57 height 57
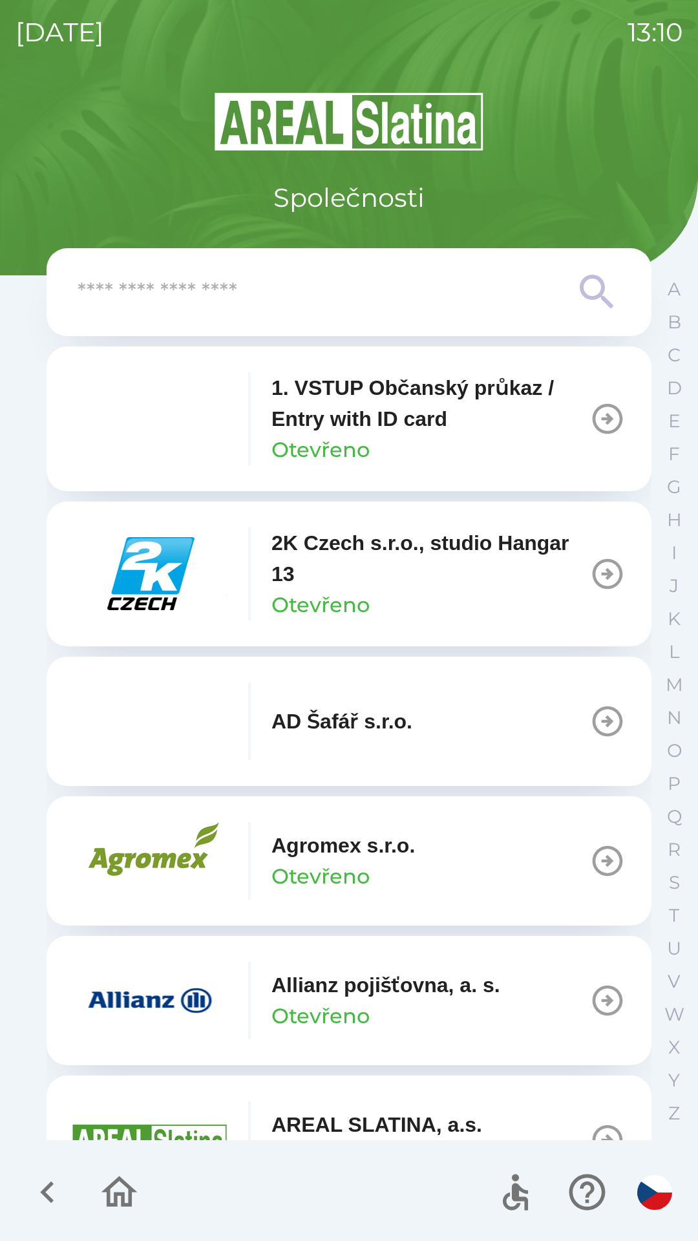
click at [352, 294] on input "text" at bounding box center [323, 293] width 491 height 36
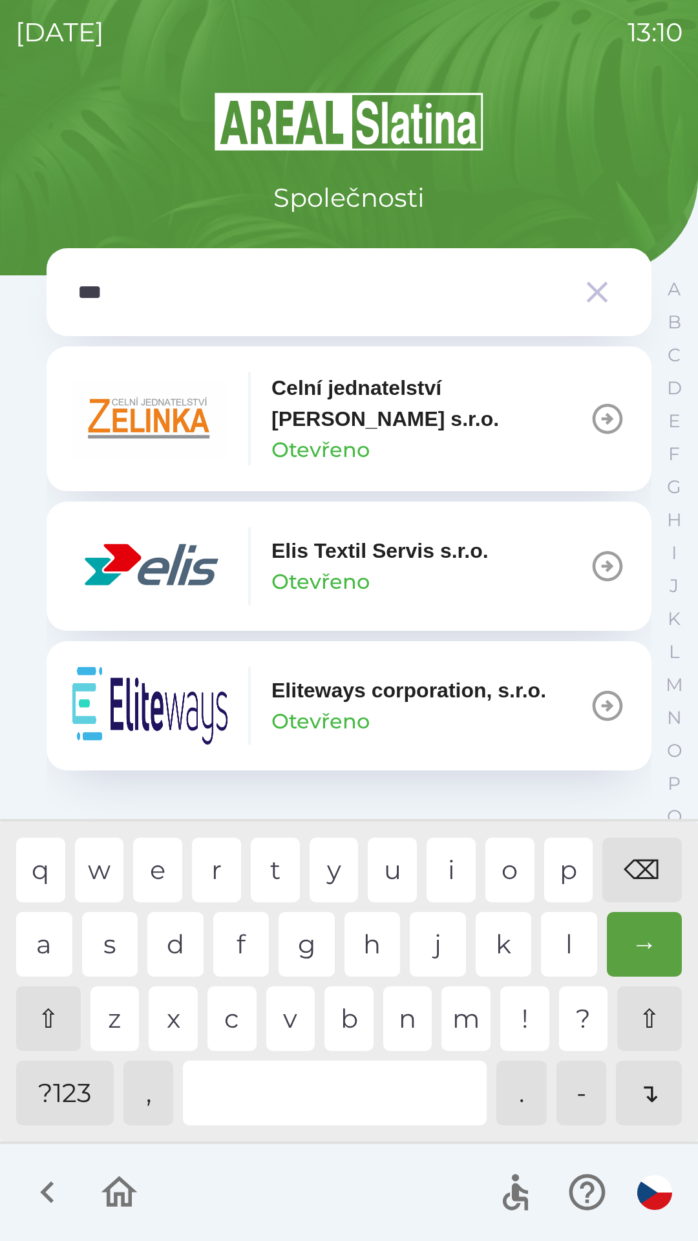
type input "****"
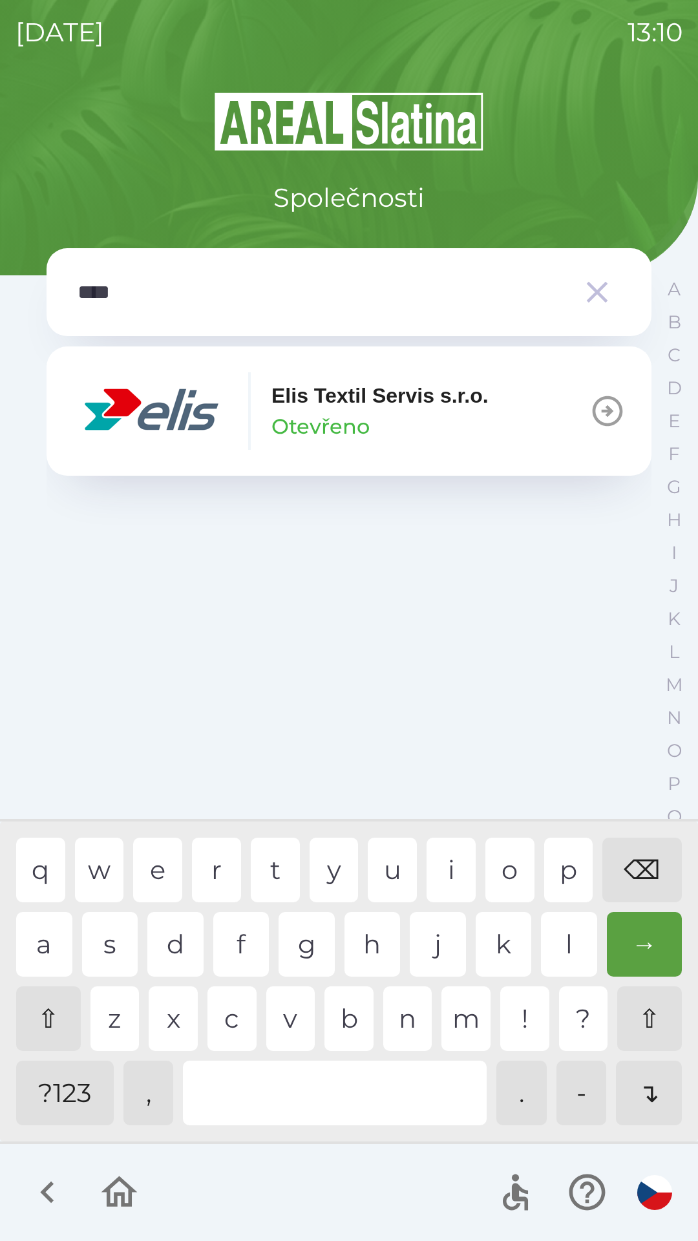
click at [107, 959] on div "s" at bounding box center [110, 944] width 56 height 65
click at [424, 425] on div "Elis Textil Servis s.r.o. Otevřeno" at bounding box center [380, 411] width 217 height 62
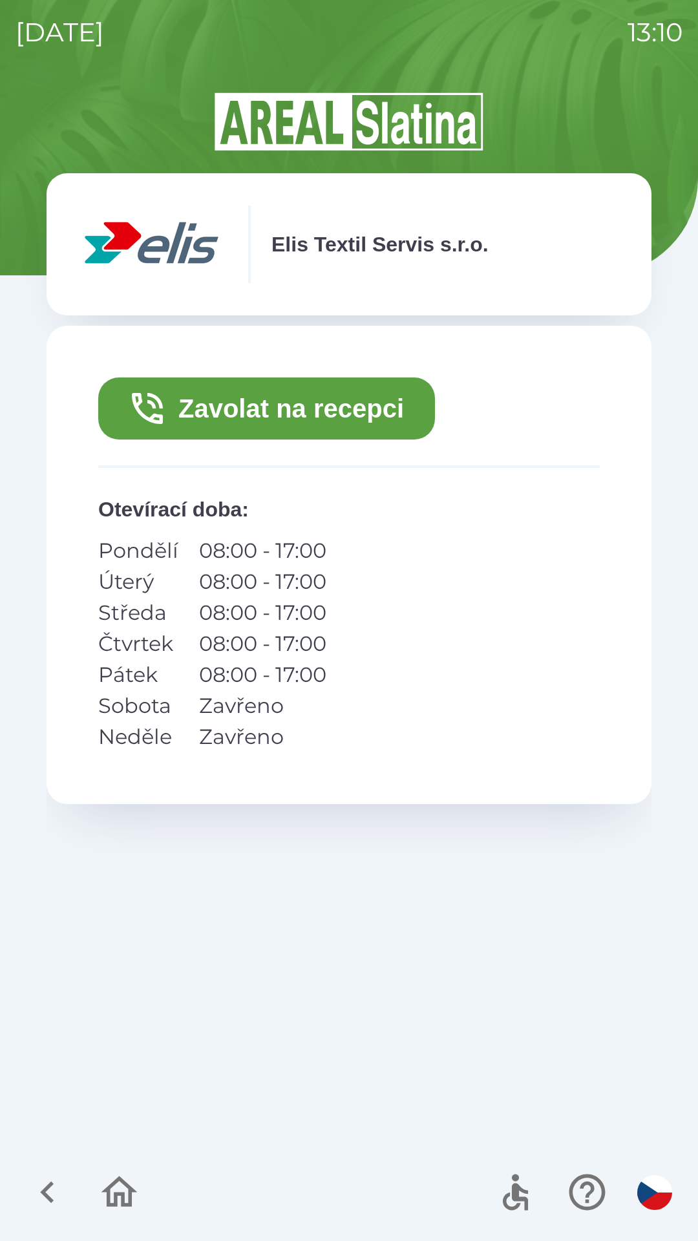
click at [354, 418] on button "Zavolat na recepci" at bounding box center [266, 409] width 337 height 62
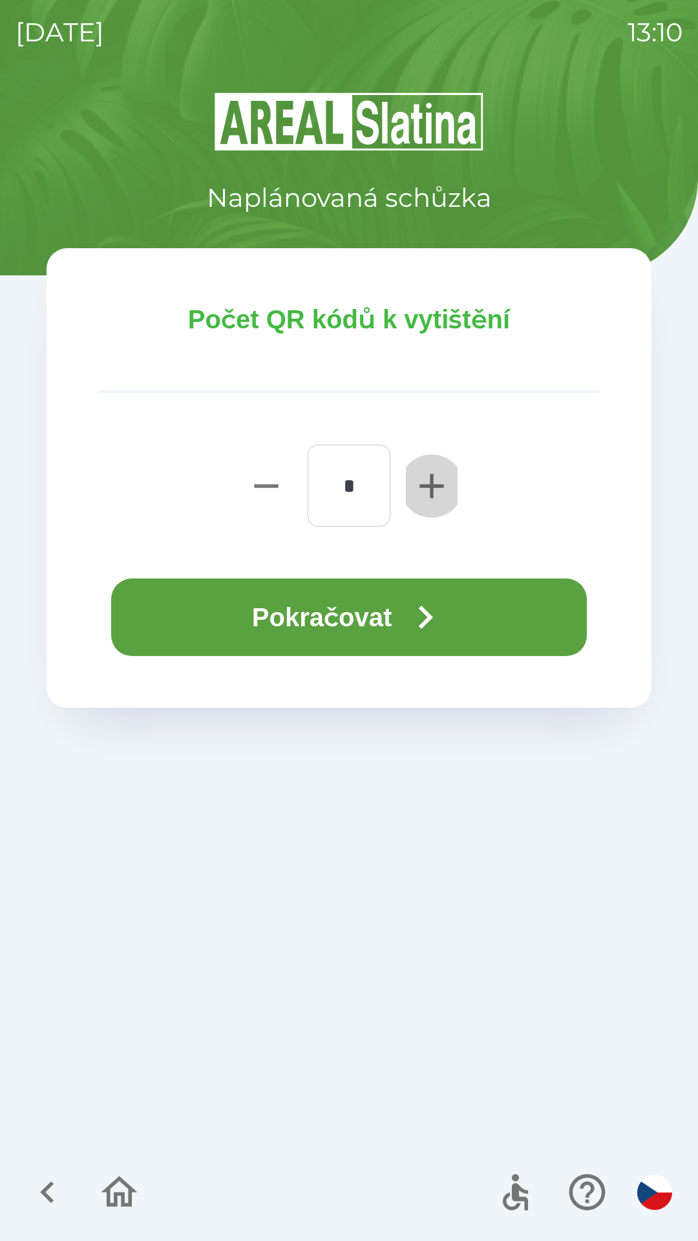
click at [421, 491] on icon "button" at bounding box center [431, 486] width 41 height 41
click at [430, 487] on icon "button" at bounding box center [432, 486] width 24 height 24
type input "*"
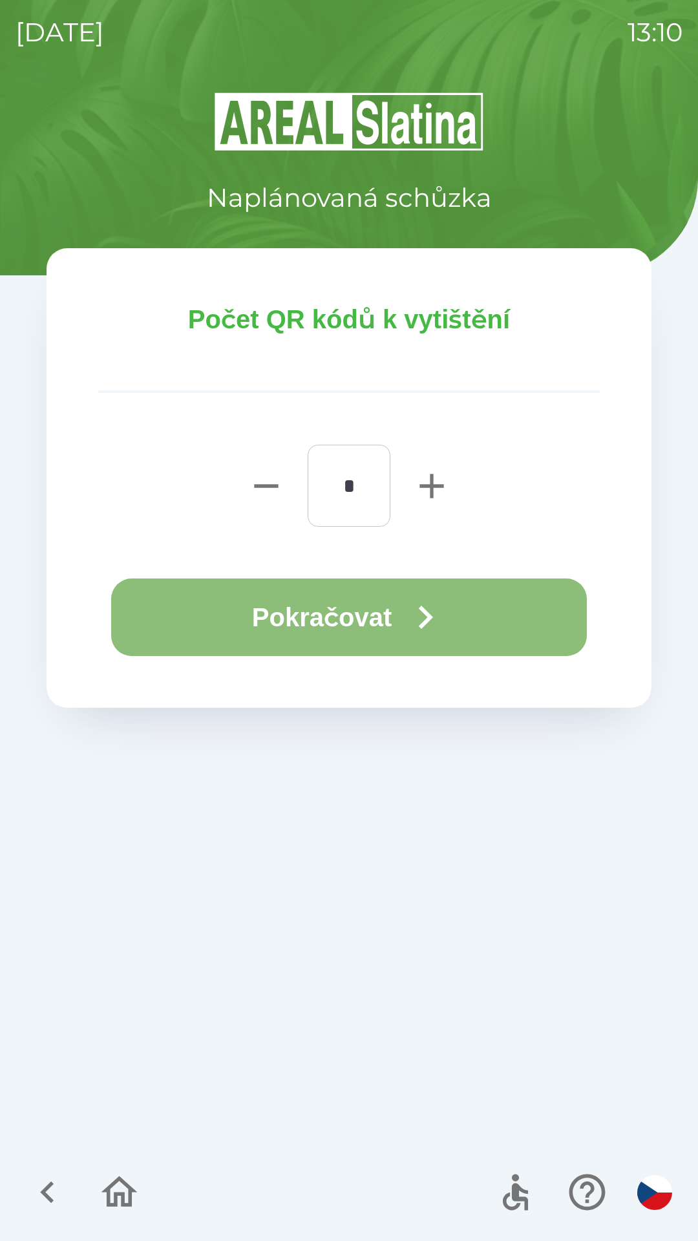
click at [392, 608] on button "Pokračovat" at bounding box center [349, 618] width 476 height 78
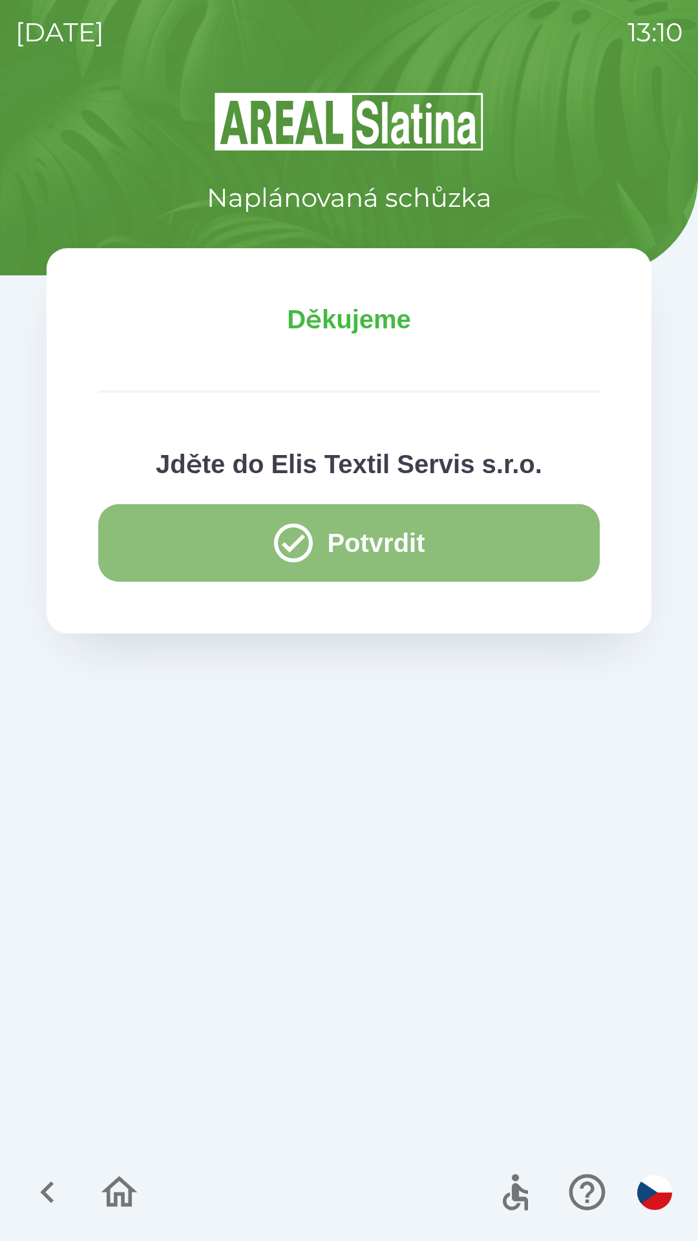
click at [475, 540] on button "Potvrdit" at bounding box center [349, 543] width 502 height 78
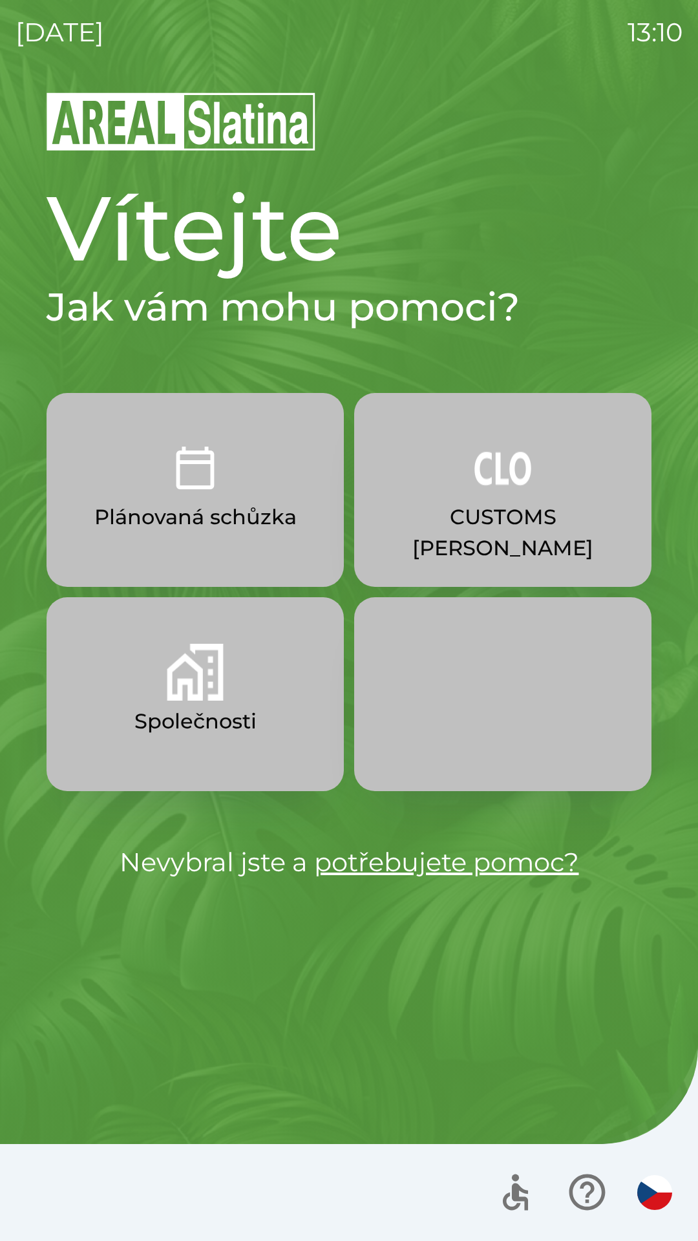
click at [260, 518] on p "Plánovaná schůzka" at bounding box center [195, 517] width 202 height 31
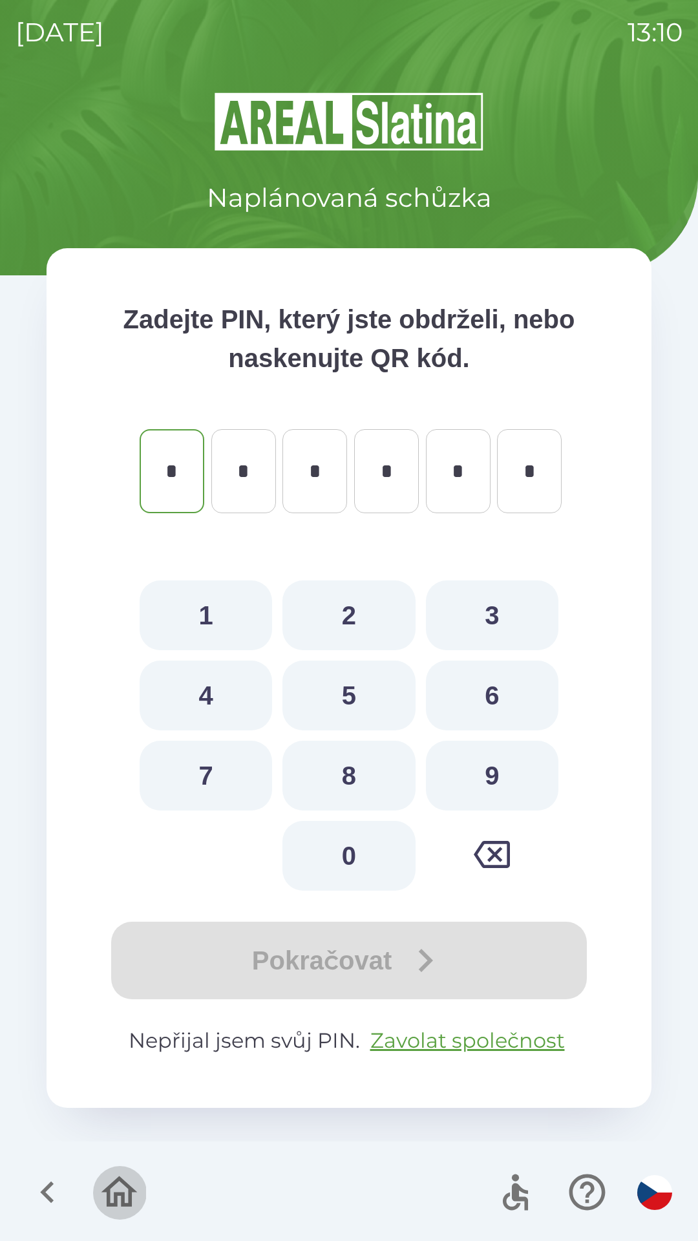
click at [140, 1188] on icon "button" at bounding box center [119, 1192] width 43 height 43
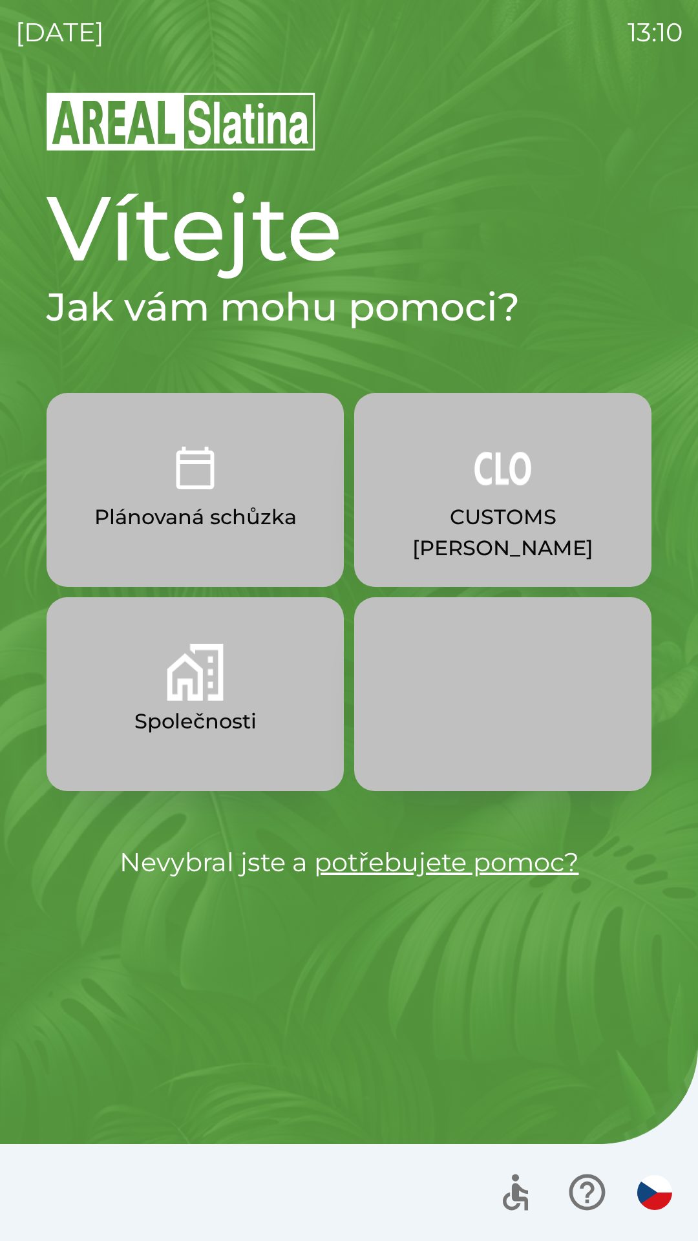
click at [234, 681] on button "Společnosti" at bounding box center [195, 694] width 297 height 194
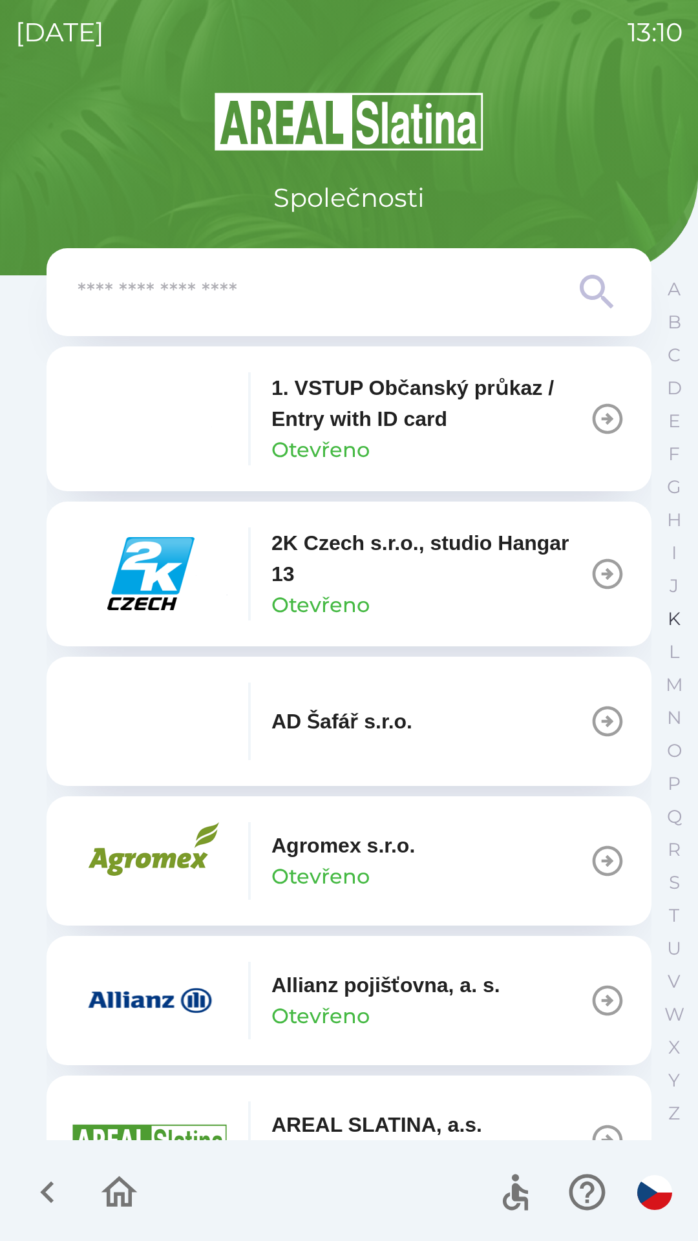
click at [674, 618] on p "K" at bounding box center [674, 619] width 13 height 23
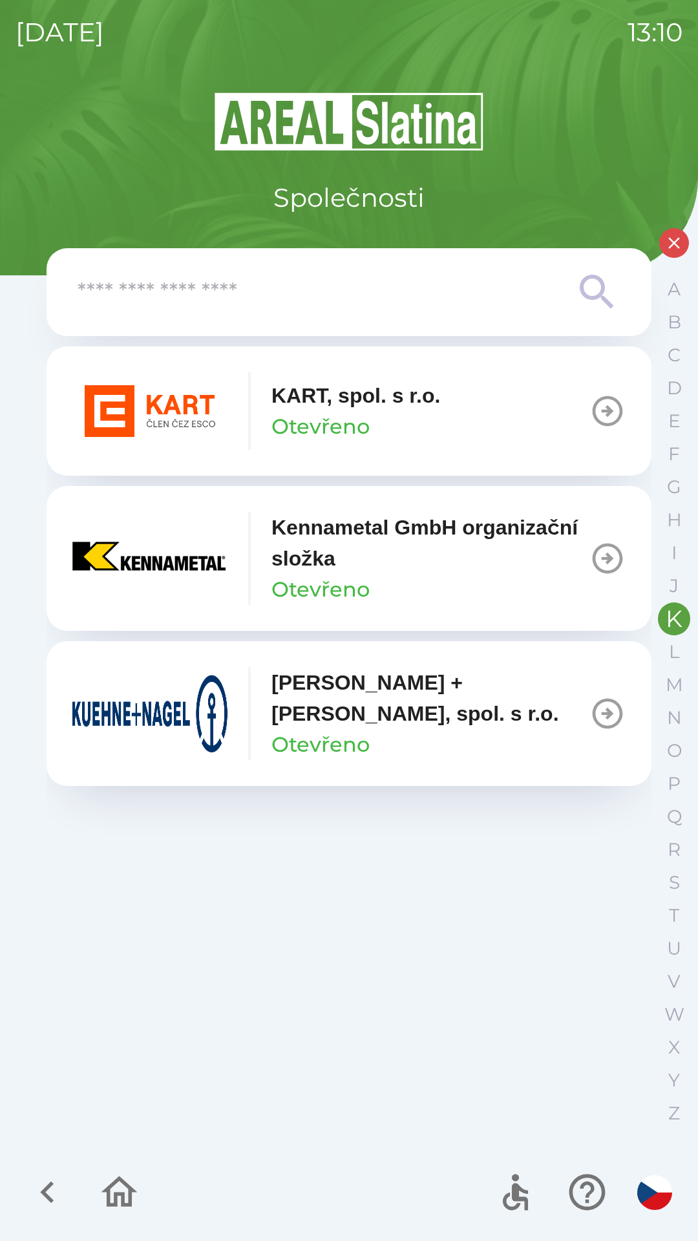
click at [574, 552] on p "Kennametal GmbH organizační složka" at bounding box center [431, 543] width 318 height 62
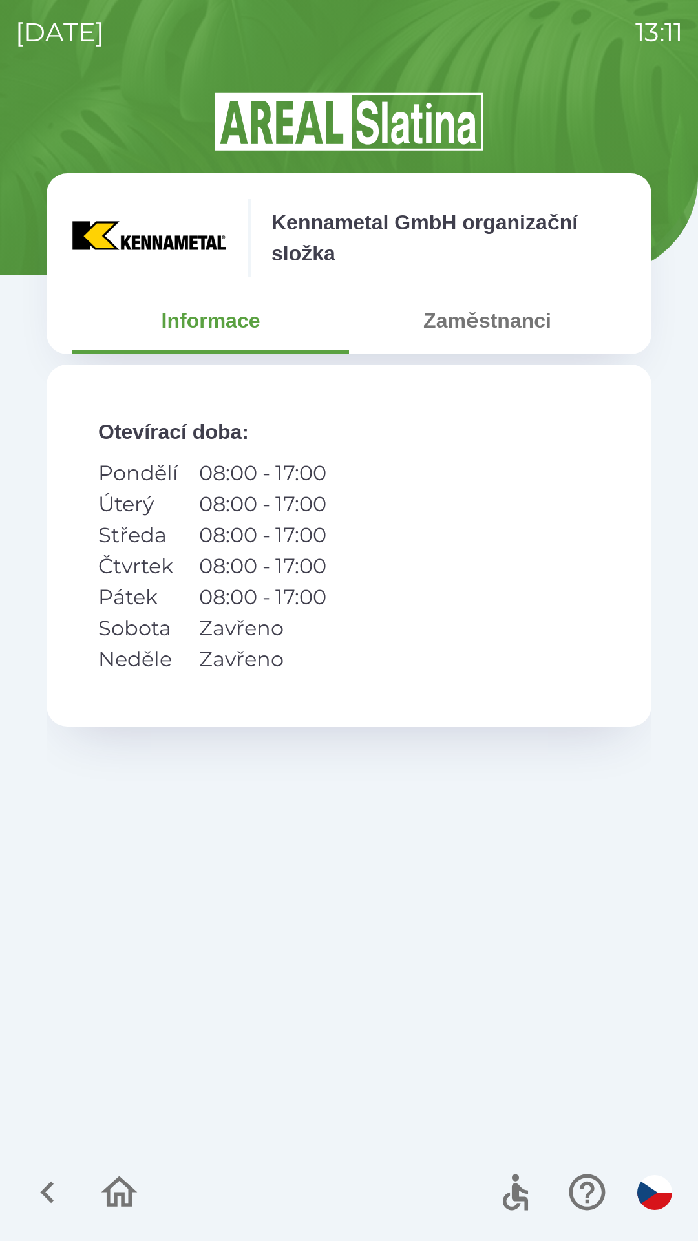
click at [365, 565] on div "Otevírací doba : Pondělí 08:00 - 17:00 Úterý 08:00 - 17:00 Středa 08:00 - 17:00…" at bounding box center [349, 546] width 605 height 362
click at [473, 227] on p "Kennametal GmbH organizační složka" at bounding box center [449, 238] width 354 height 62
click at [485, 314] on button "Zaměstnanci" at bounding box center [487, 320] width 277 height 47
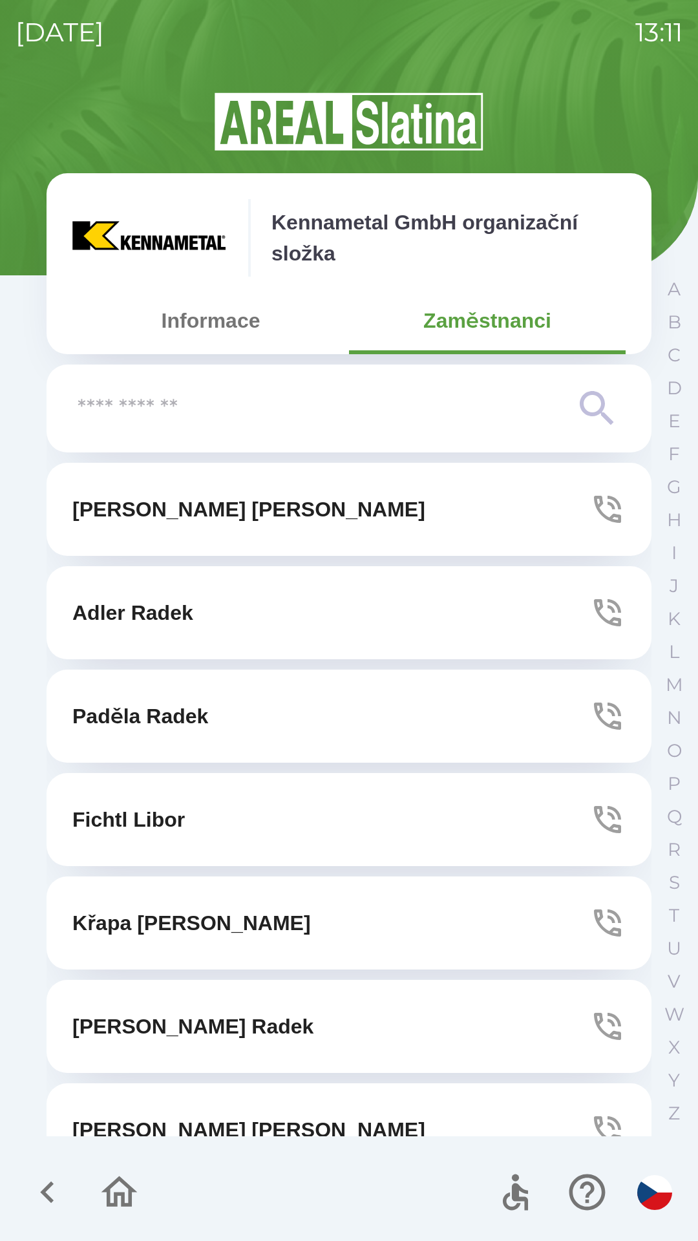
click at [194, 332] on button "Informace" at bounding box center [210, 320] width 277 height 47
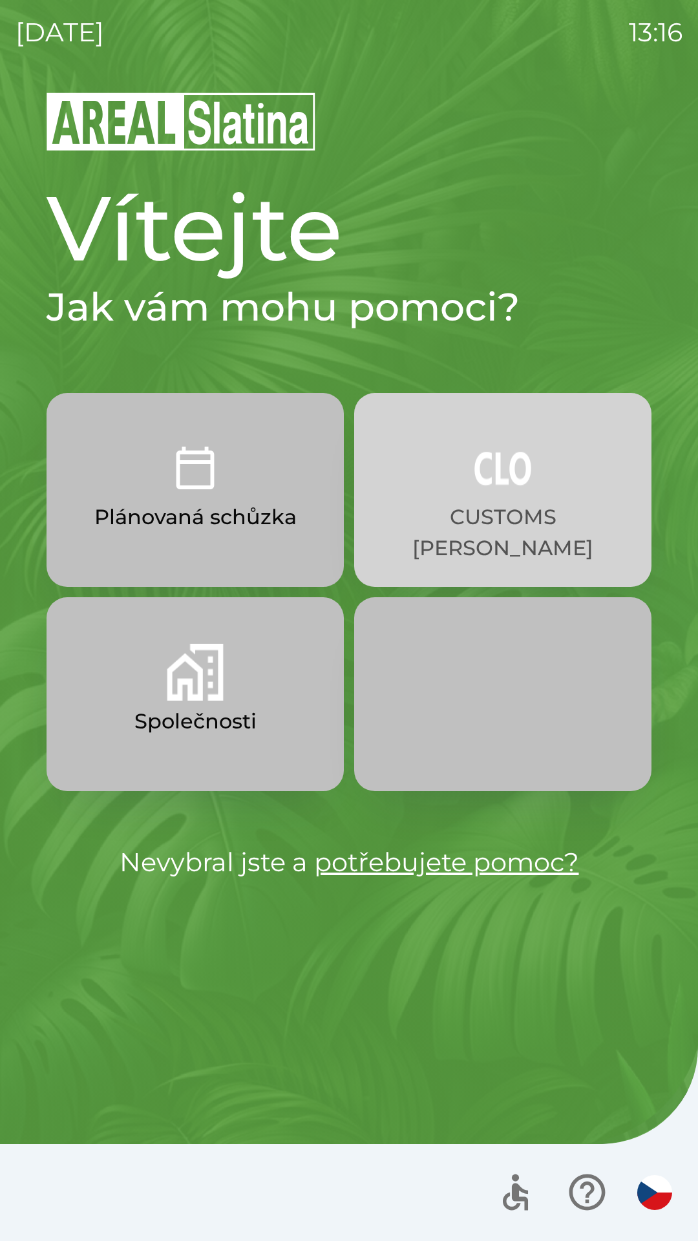
click at [522, 492] on img "button" at bounding box center [503, 468] width 57 height 57
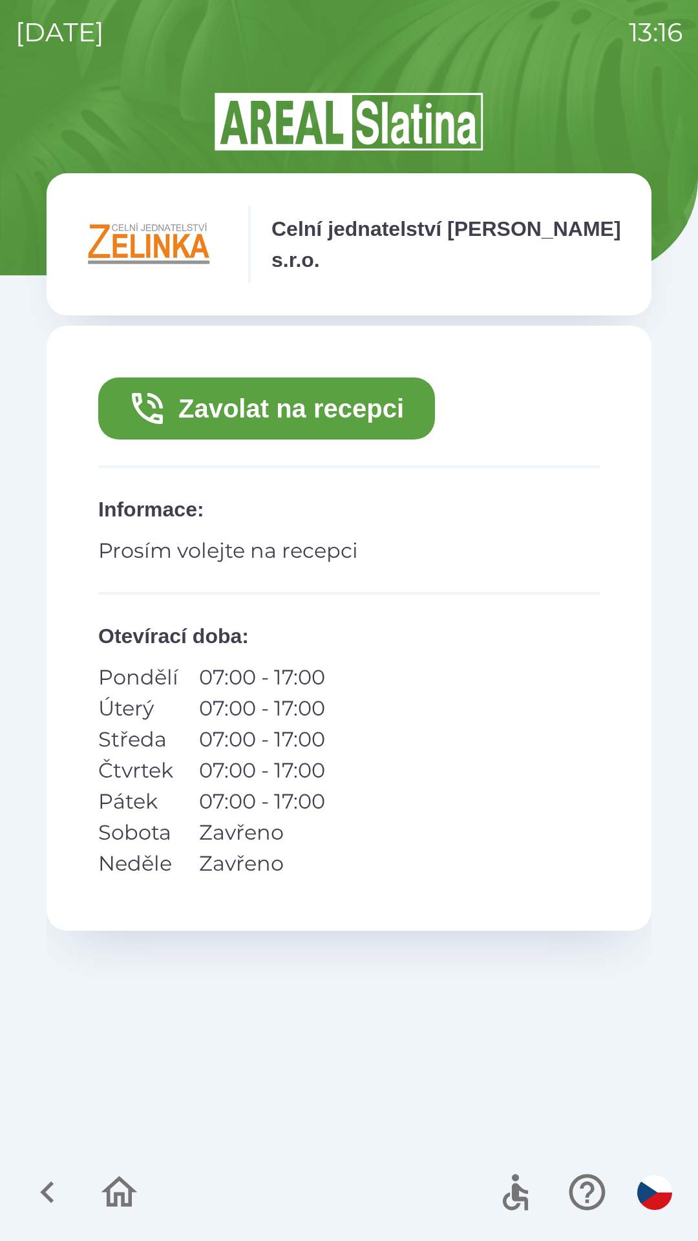
click at [290, 398] on button "Zavolat na recepci" at bounding box center [266, 409] width 337 height 62
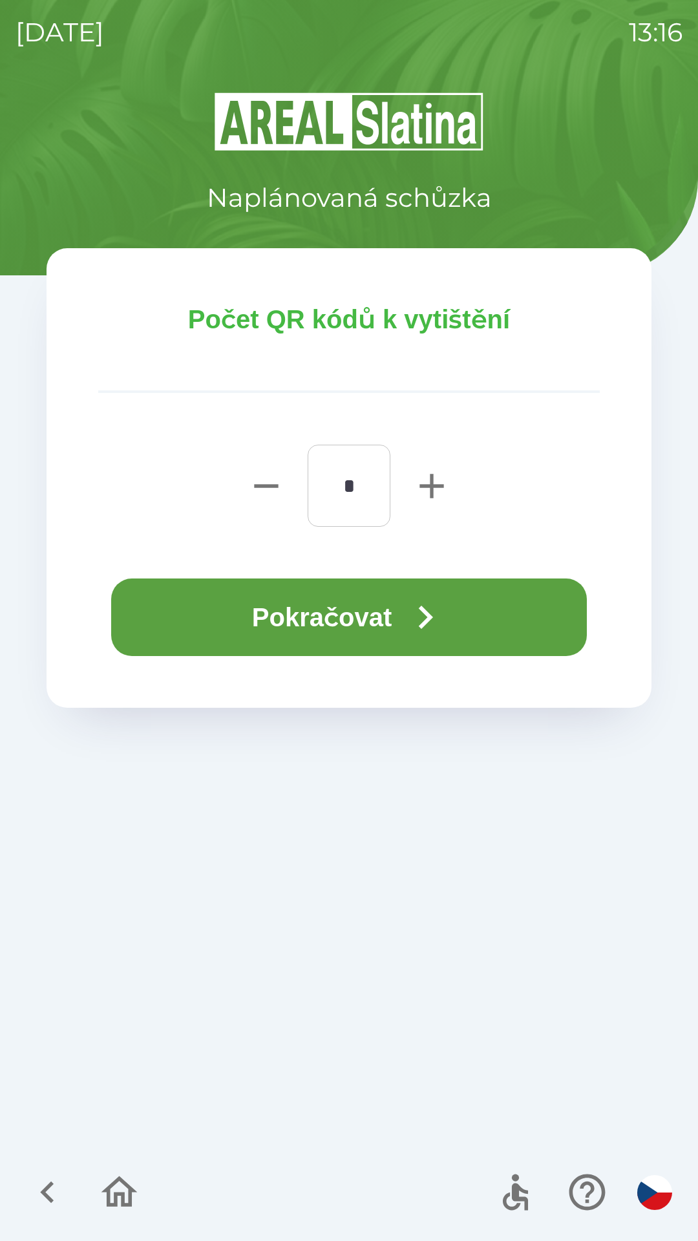
click at [508, 635] on button "Pokračovat" at bounding box center [349, 618] width 476 height 78
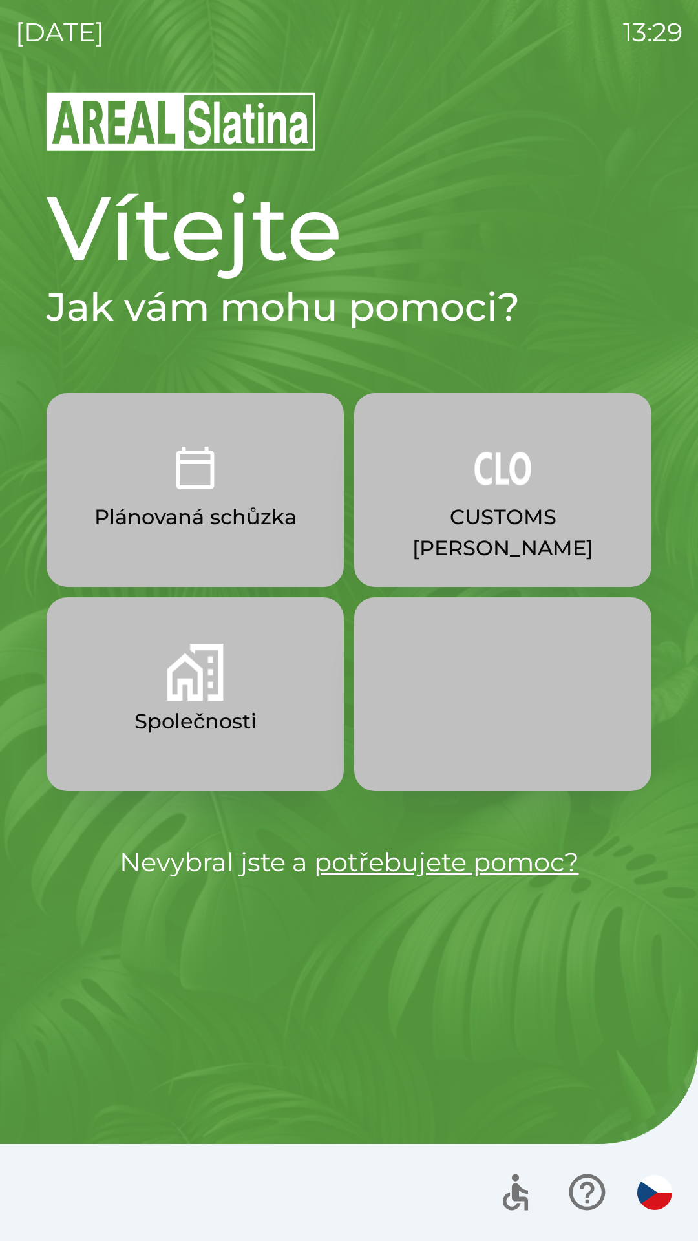
click at [228, 700] on button "Společnosti" at bounding box center [195, 694] width 297 height 194
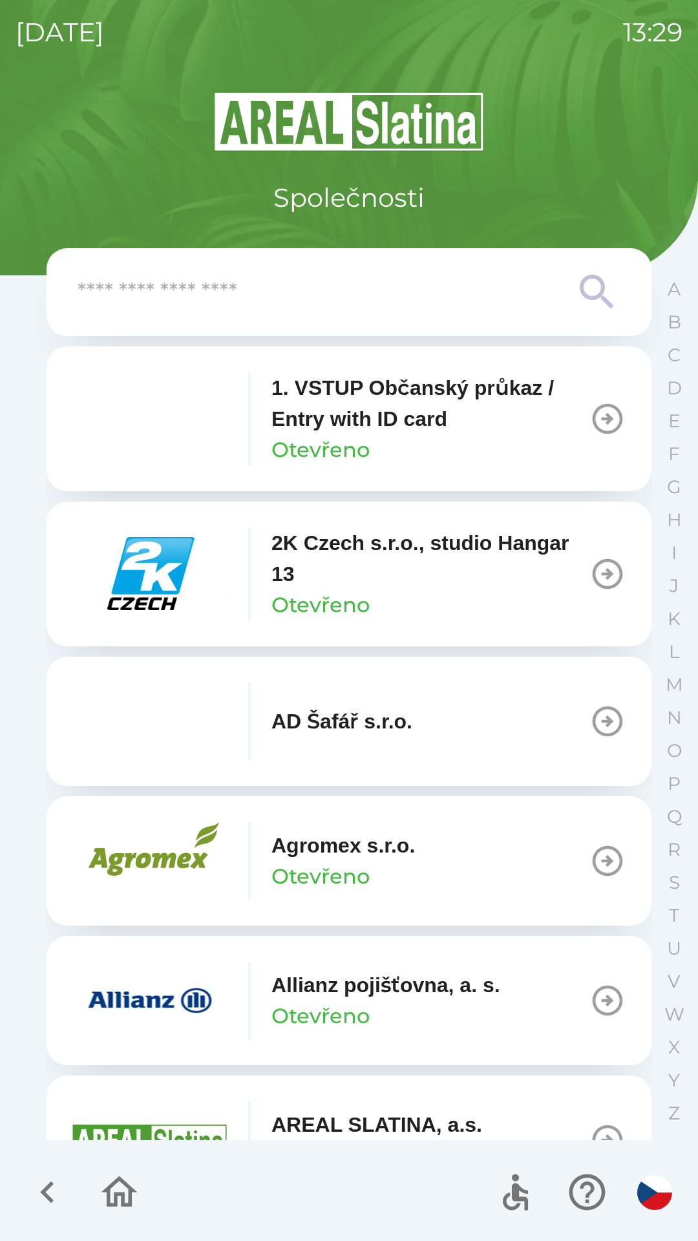
click at [535, 293] on input "text" at bounding box center [323, 293] width 491 height 36
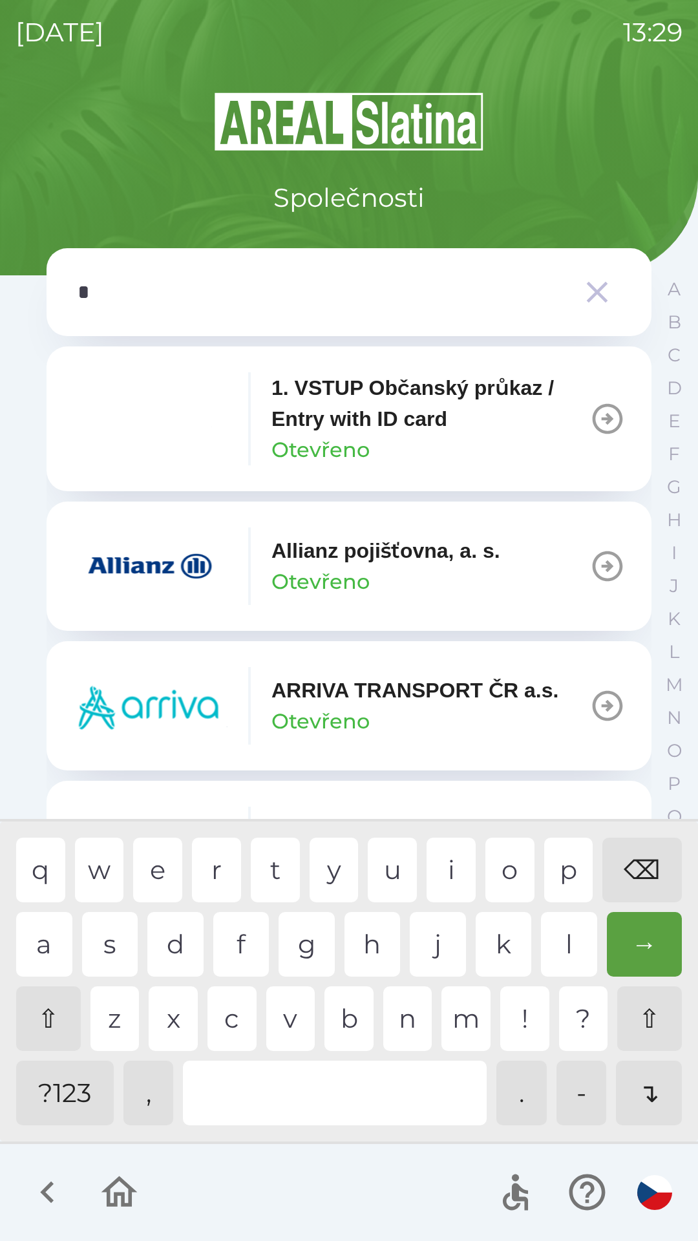
click at [575, 872] on div "p" at bounding box center [568, 870] width 49 height 65
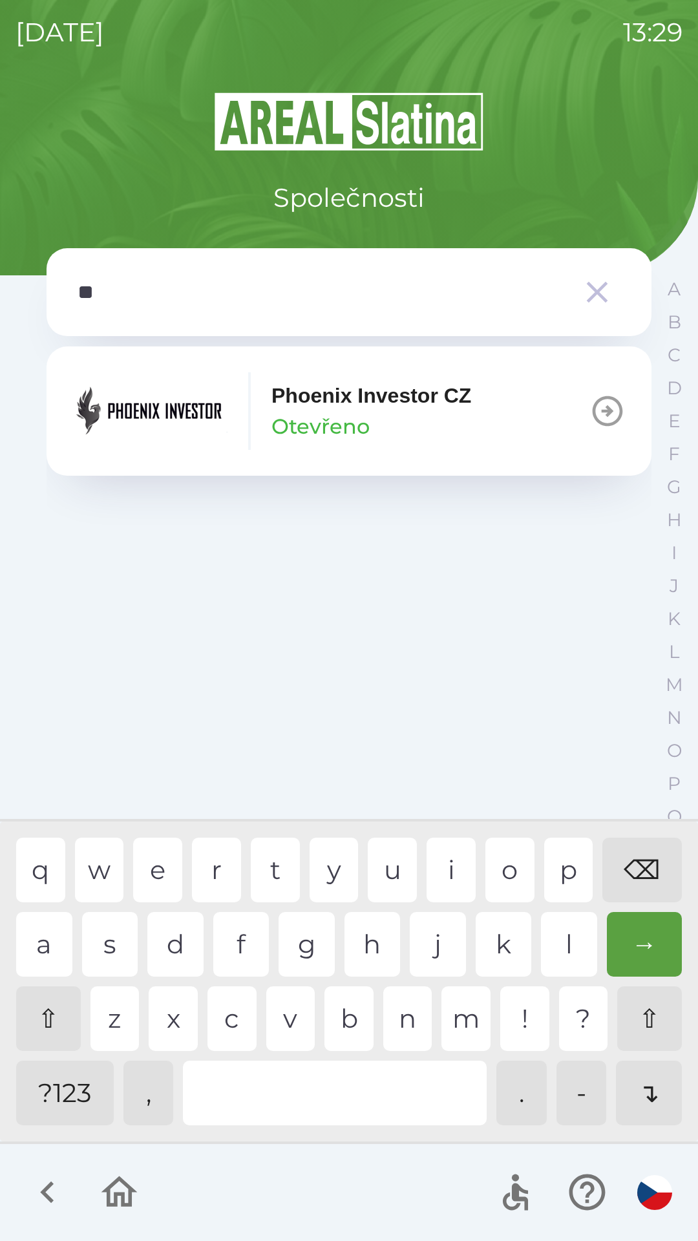
click at [383, 939] on div "h" at bounding box center [373, 944] width 56 height 65
type input "***"
click at [431, 405] on p "Phoenix Investor CZ" at bounding box center [372, 395] width 200 height 31
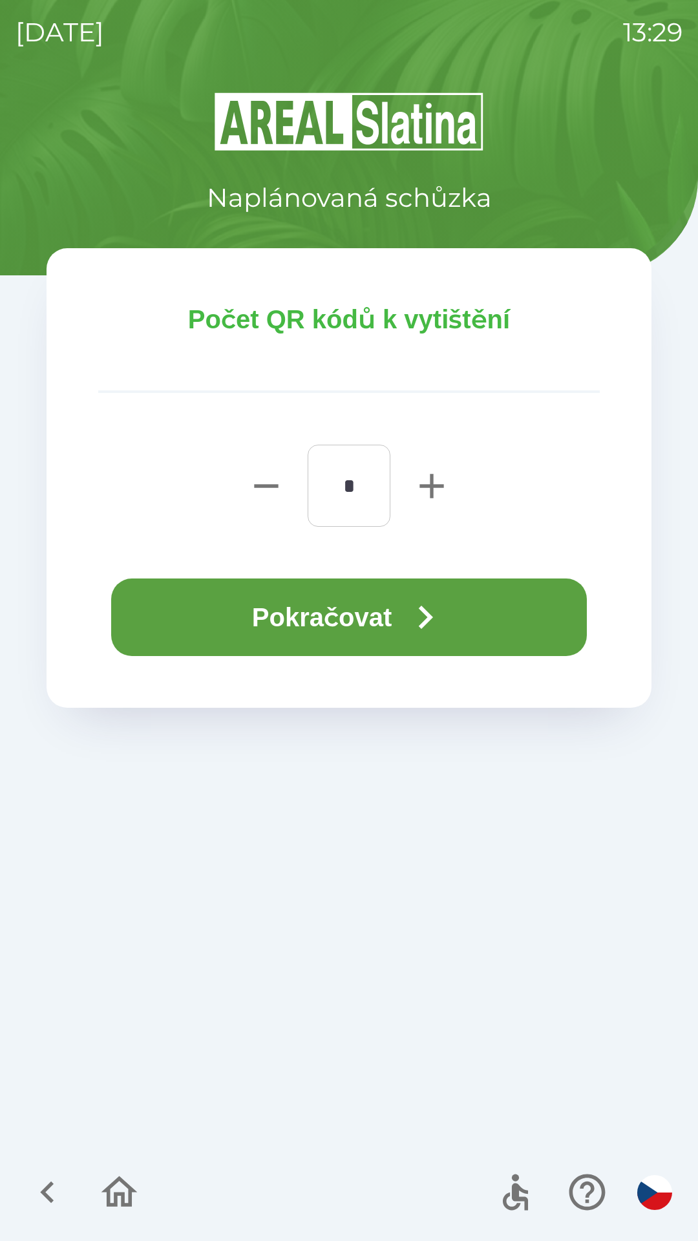
click at [429, 477] on icon "button" at bounding box center [431, 486] width 41 height 41
click at [429, 492] on icon "button" at bounding box center [431, 486] width 41 height 41
type input "*"
click at [433, 605] on icon "button" at bounding box center [425, 617] width 47 height 47
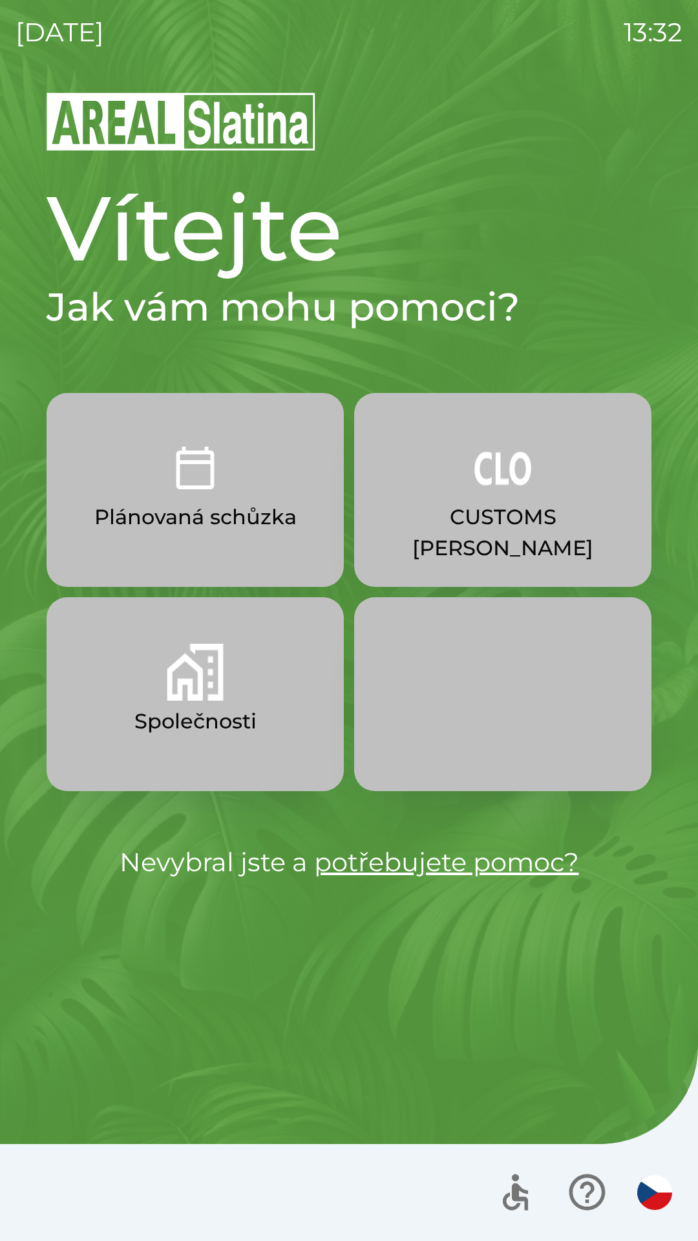
click at [199, 682] on img "button" at bounding box center [195, 672] width 57 height 57
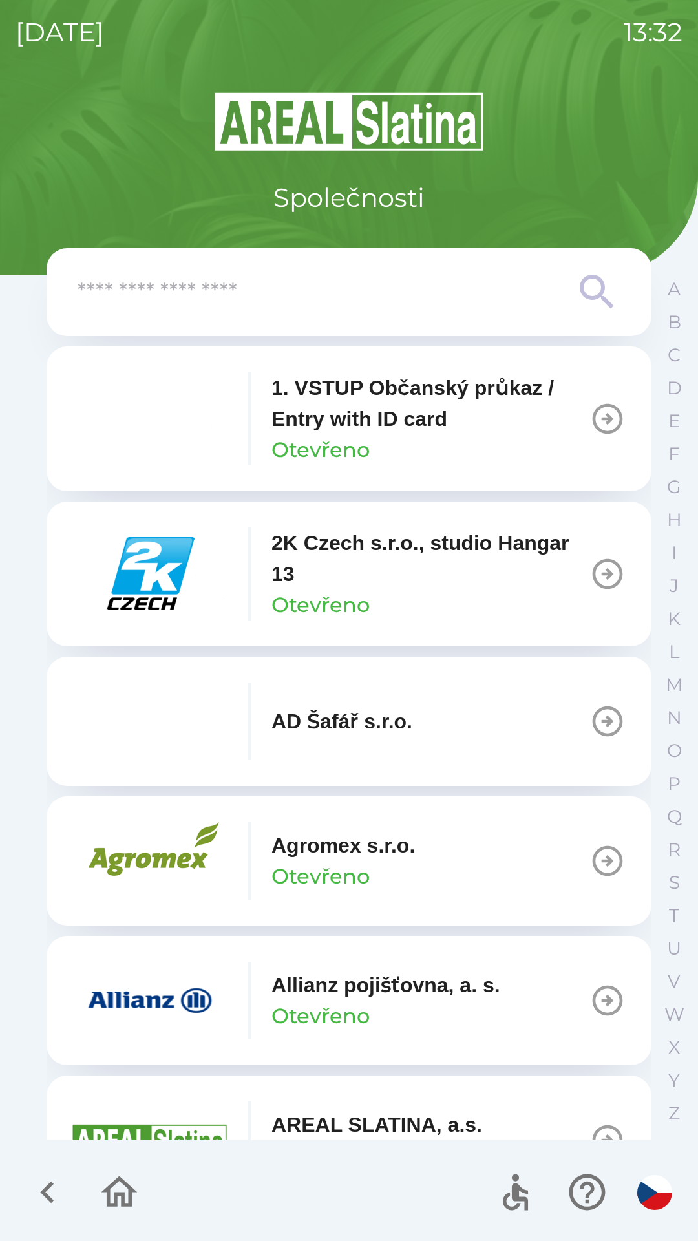
click at [182, 566] on img "button" at bounding box center [149, 574] width 155 height 78
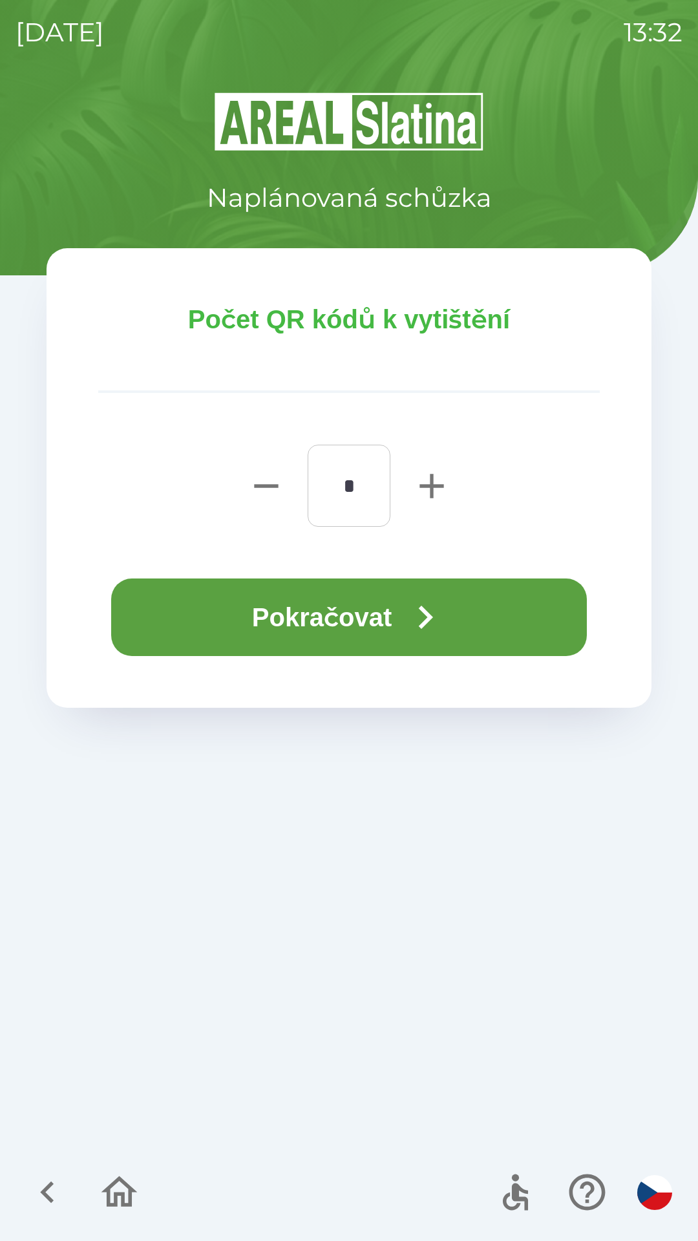
click at [364, 616] on button "Pokračovat" at bounding box center [349, 618] width 476 height 78
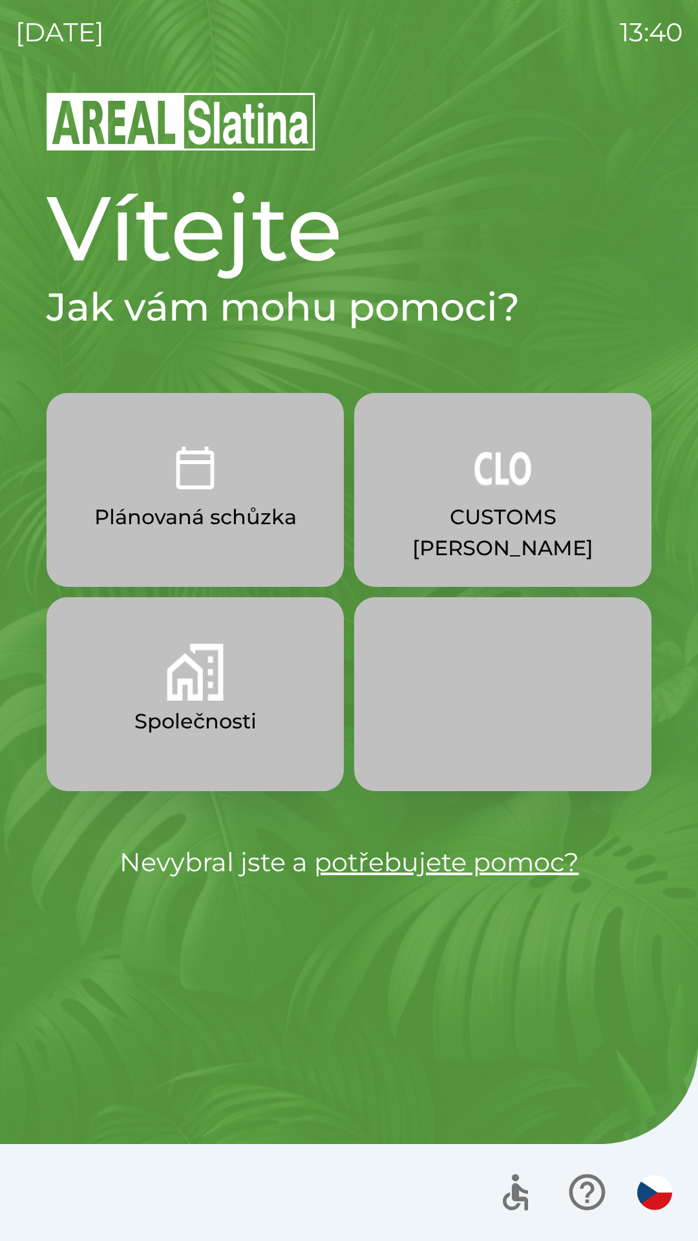
click at [157, 685] on button "Společnosti" at bounding box center [195, 694] width 297 height 194
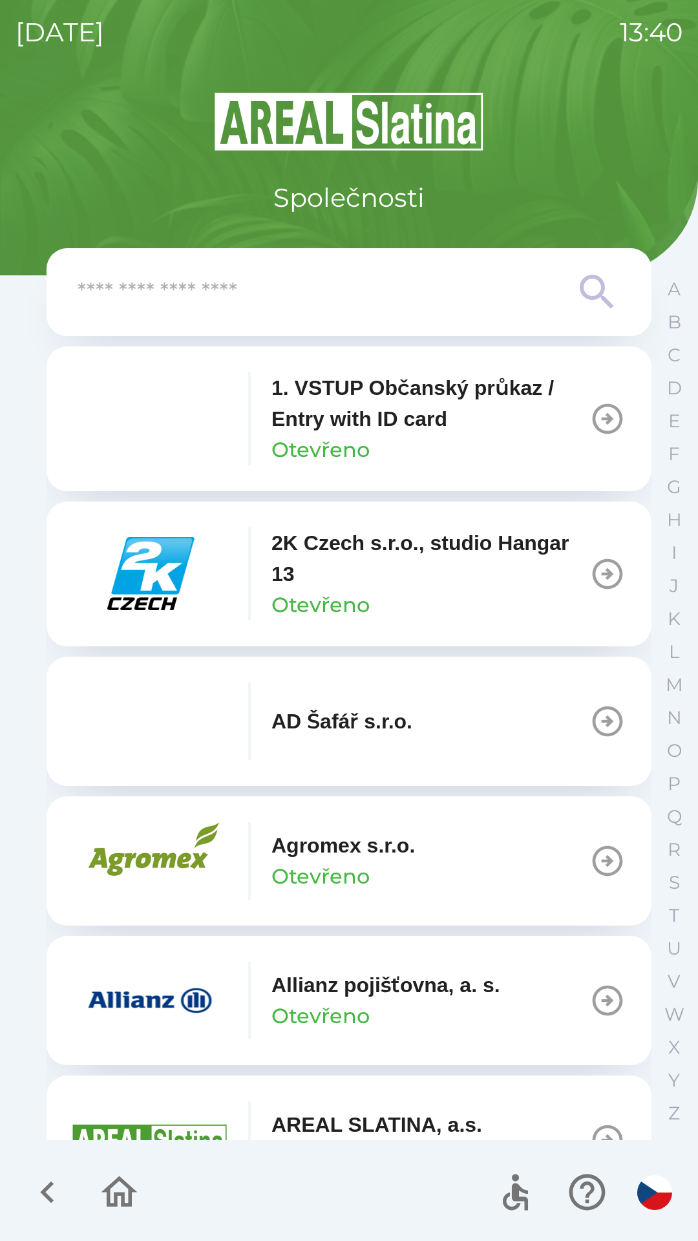
click at [129, 299] on input "text" at bounding box center [323, 293] width 491 height 36
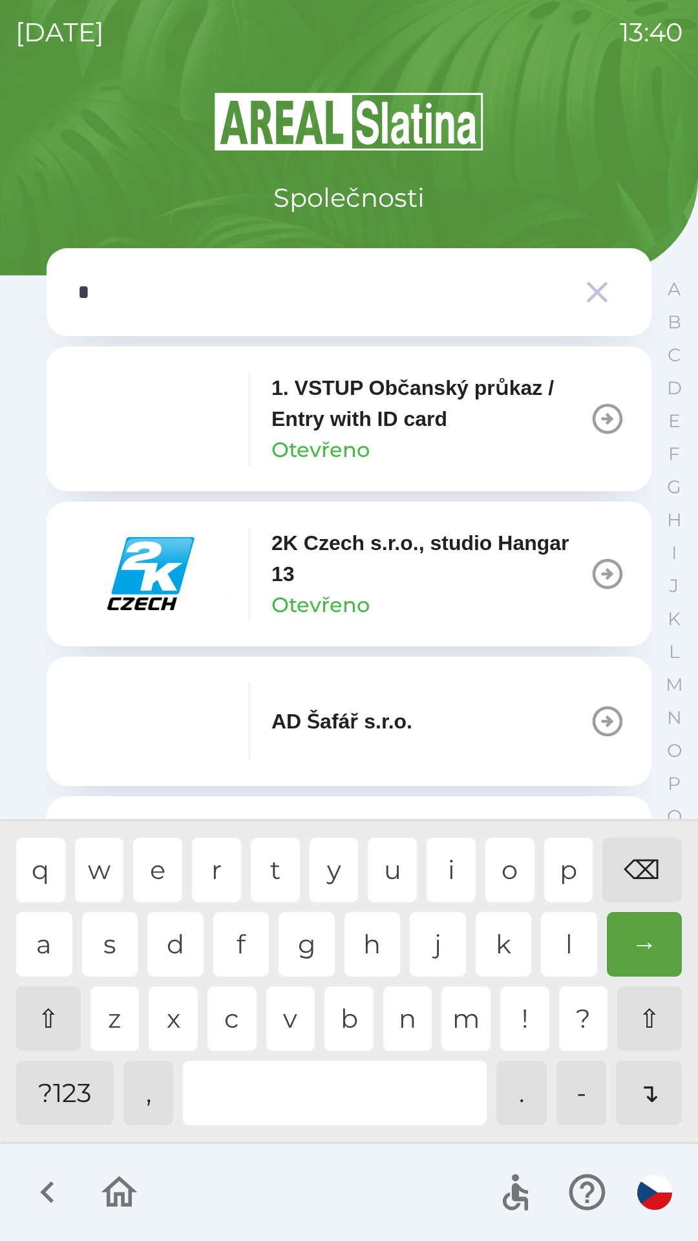
click at [47, 934] on div "a" at bounding box center [44, 944] width 56 height 65
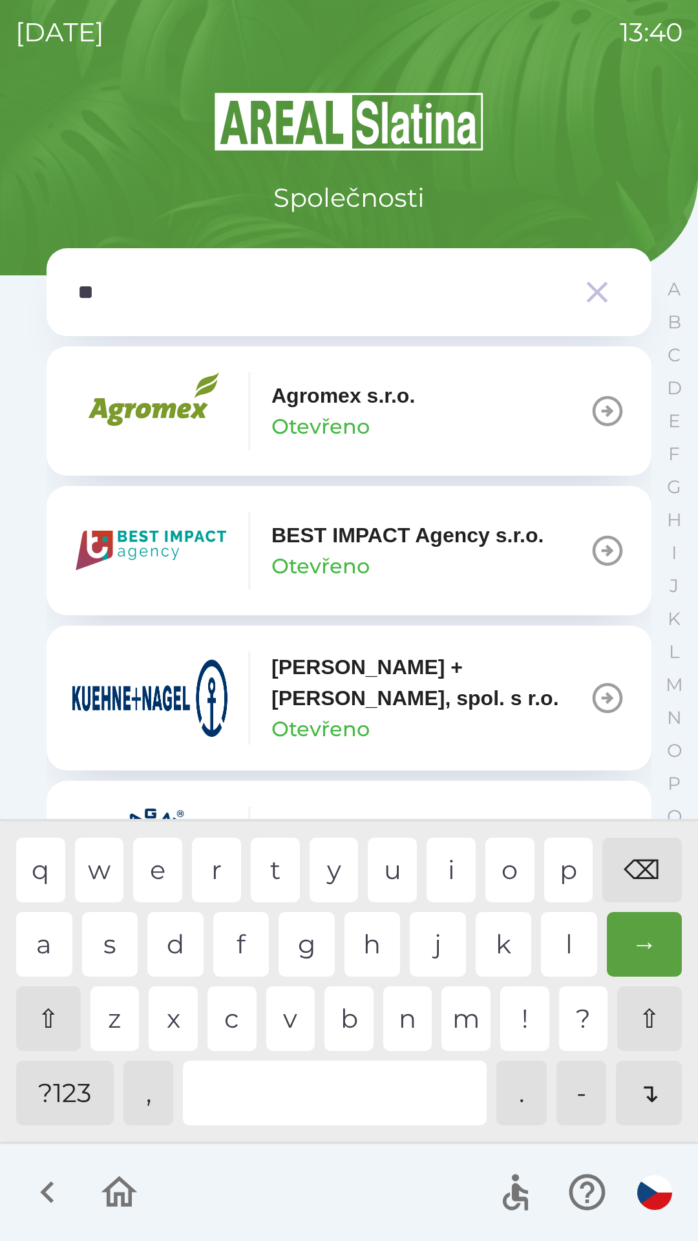
type input "***"
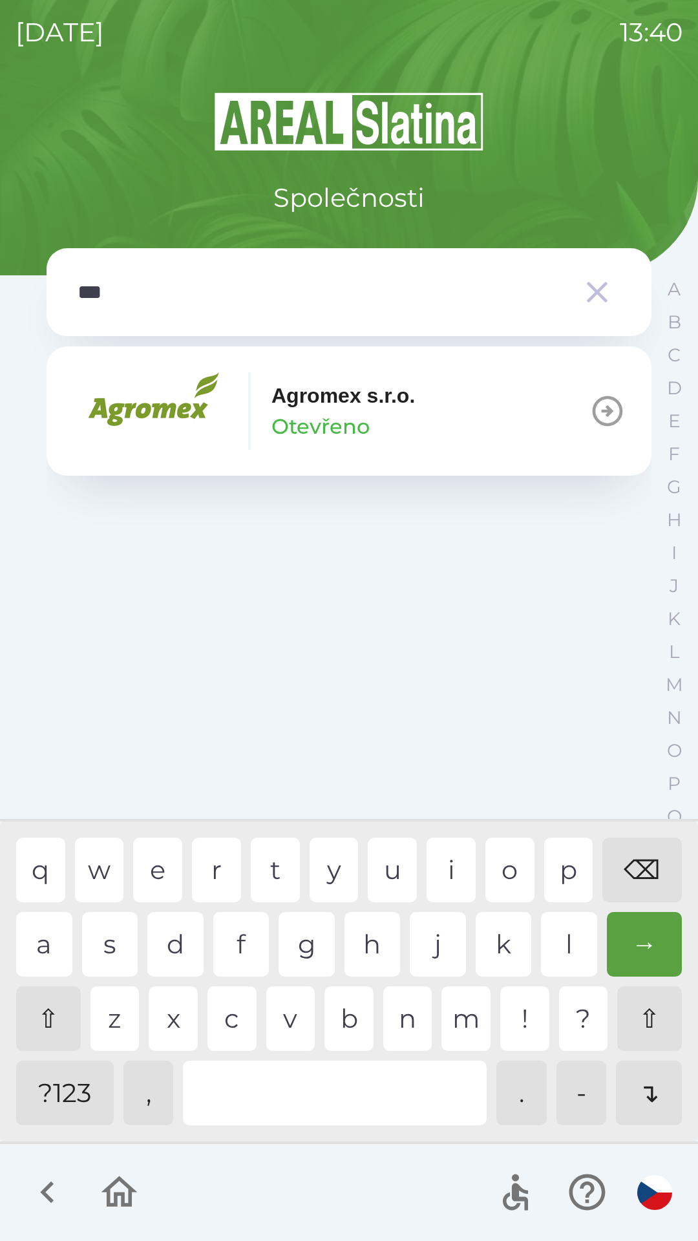
click at [158, 422] on img "button" at bounding box center [149, 411] width 155 height 78
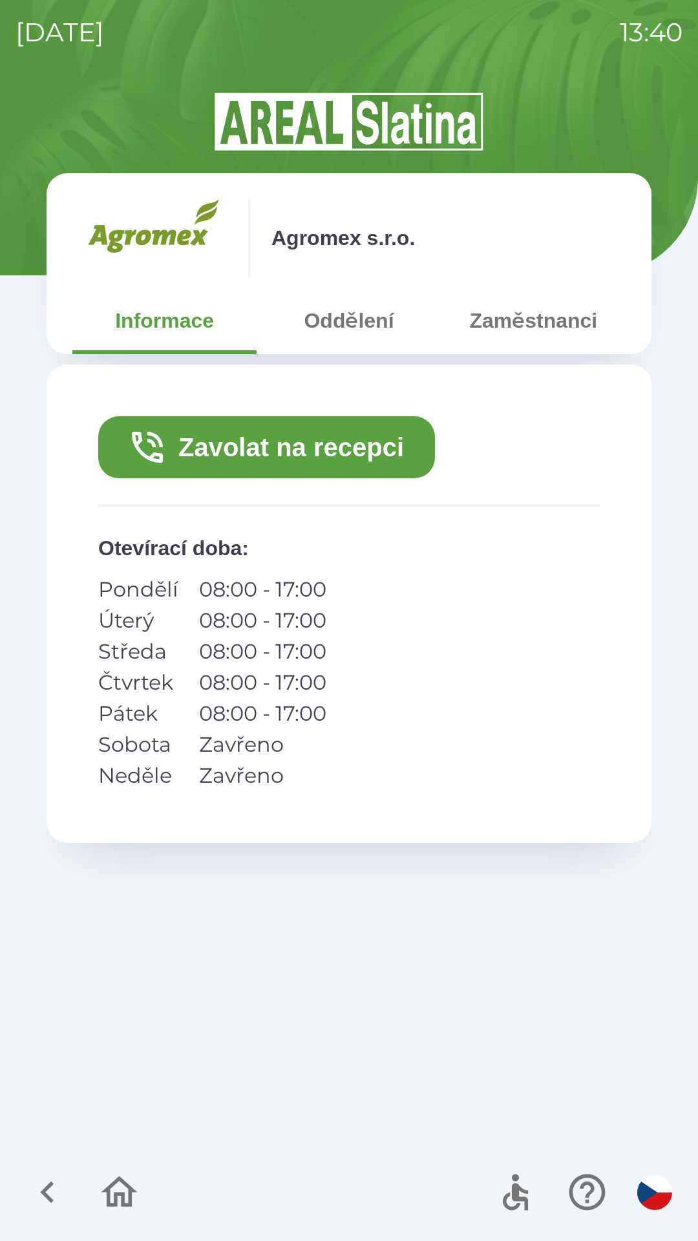
click at [328, 331] on button "Oddělení" at bounding box center [349, 320] width 184 height 47
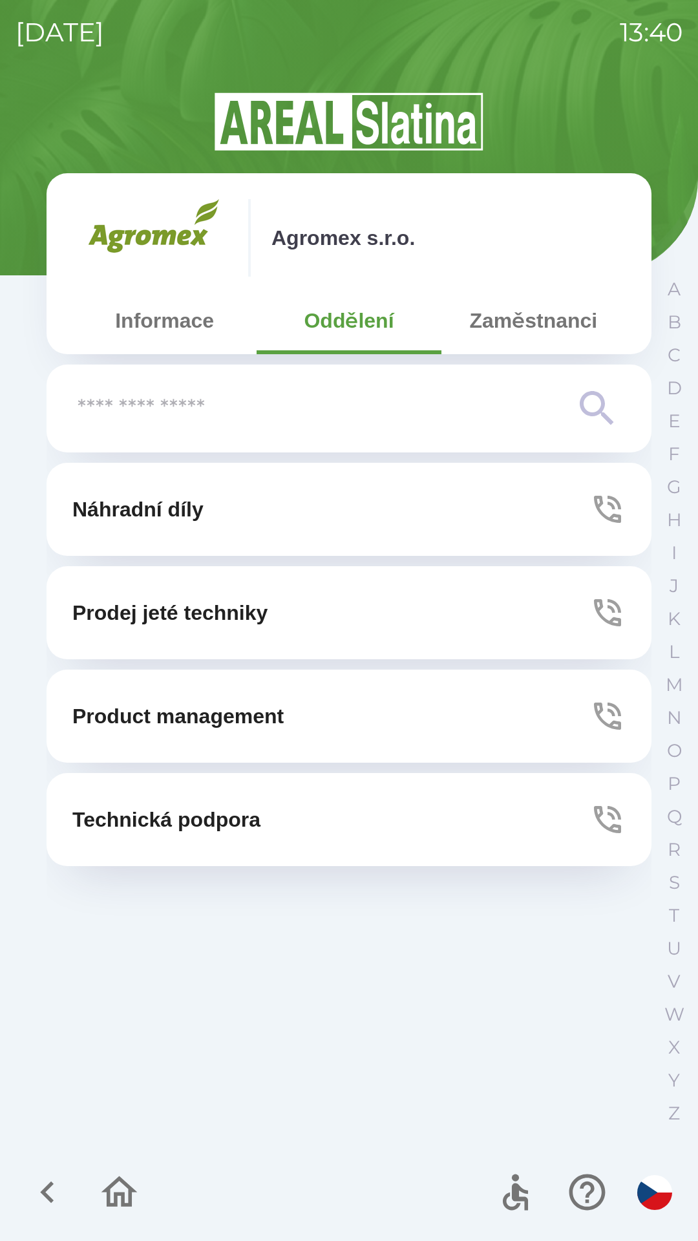
click at [127, 823] on p "Technická podpora" at bounding box center [166, 819] width 188 height 31
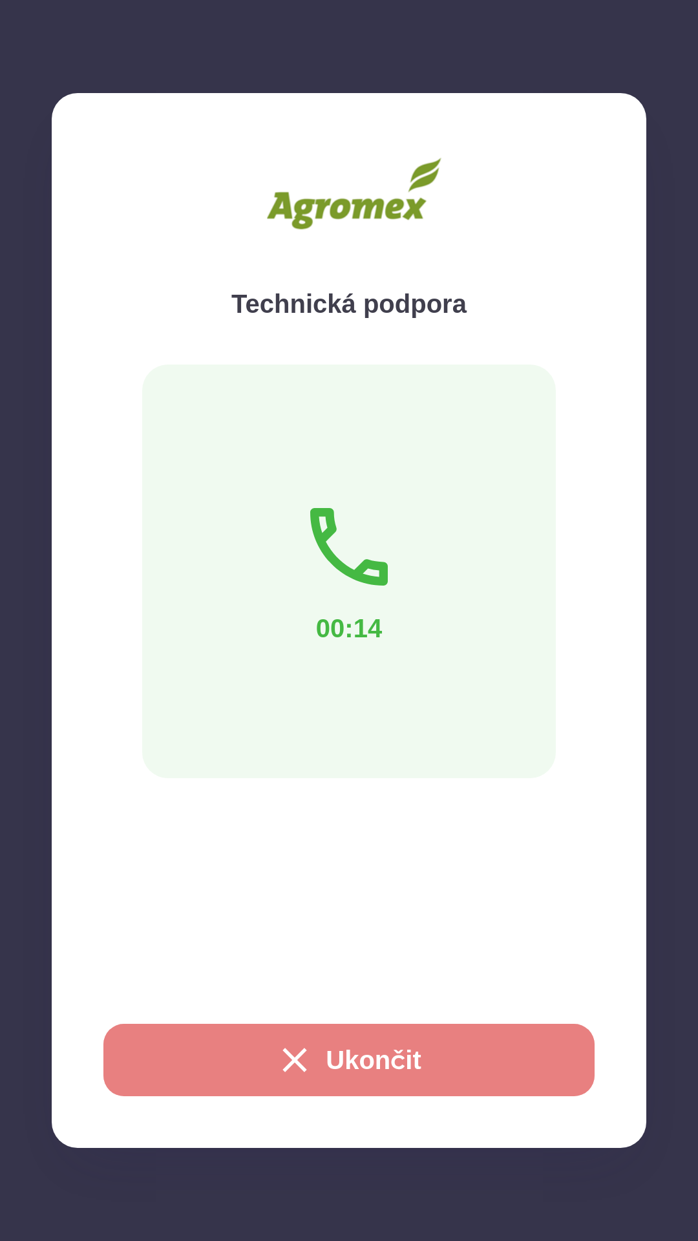
click at [314, 1054] on button "Ukončit" at bounding box center [348, 1060] width 491 height 72
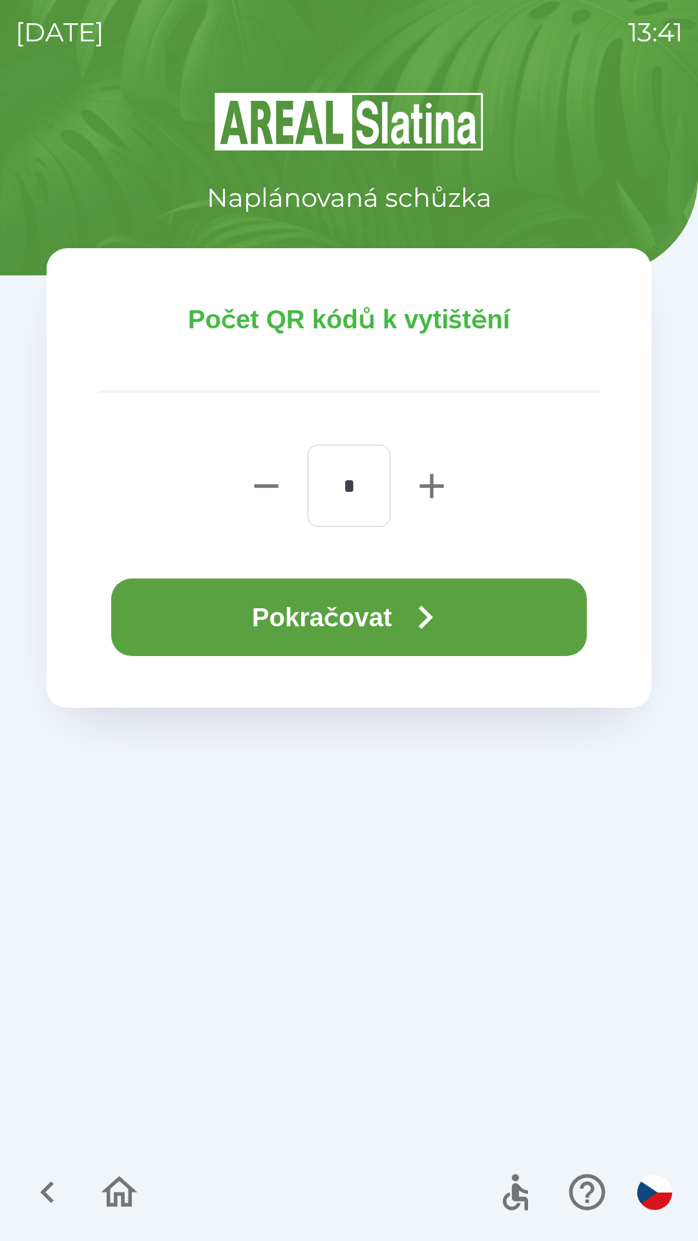
click at [430, 485] on icon "button" at bounding box center [432, 486] width 24 height 24
type input "*"
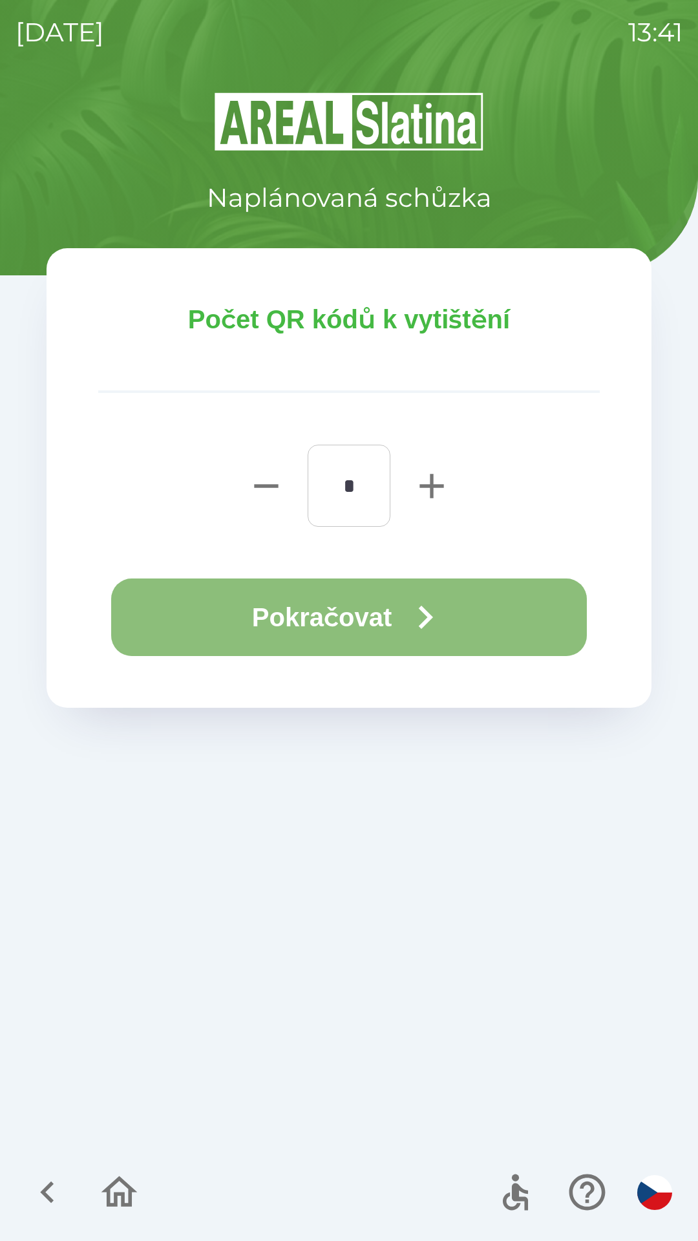
click at [368, 617] on button "Pokračovat" at bounding box center [349, 618] width 476 height 78
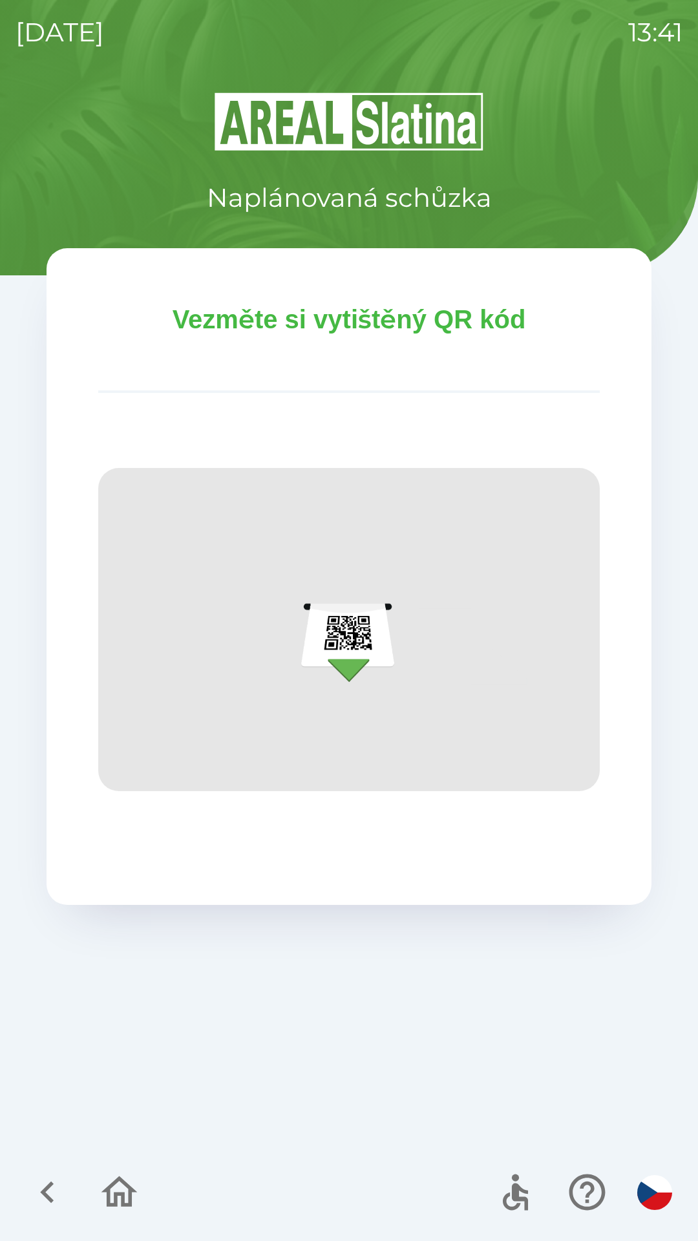
click at [39, 1185] on icon "button" at bounding box center [47, 1192] width 43 height 43
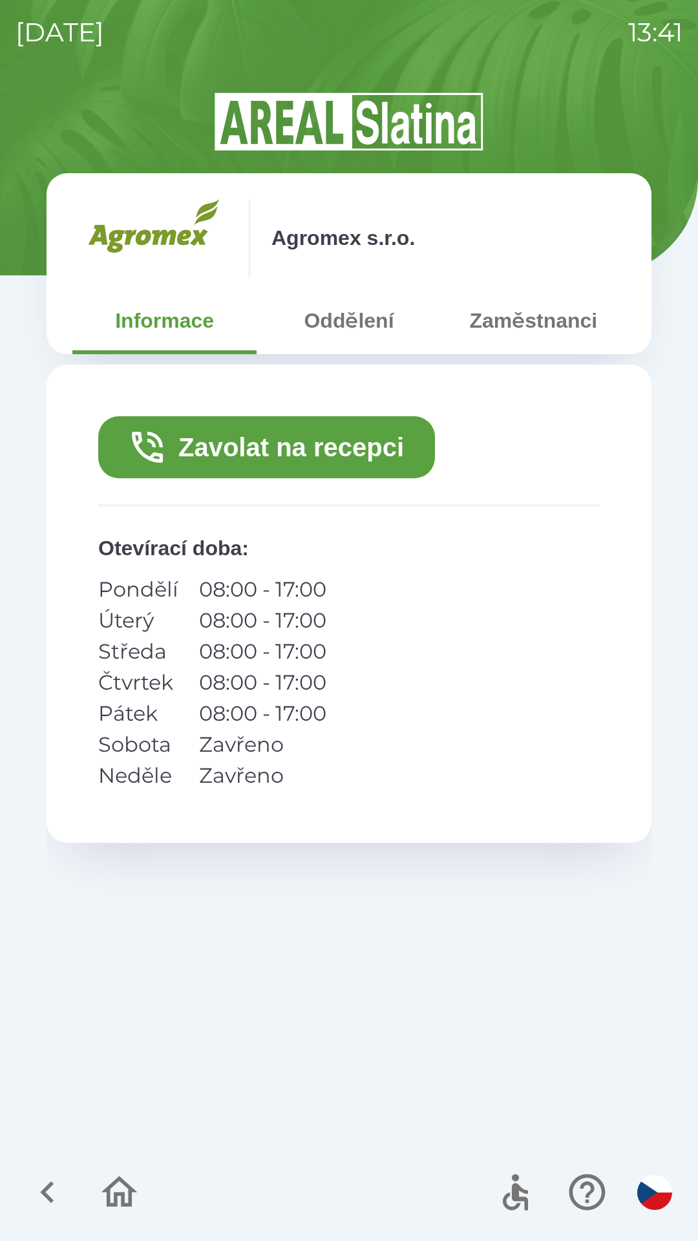
click at [113, 1184] on icon "button" at bounding box center [120, 1192] width 36 height 31
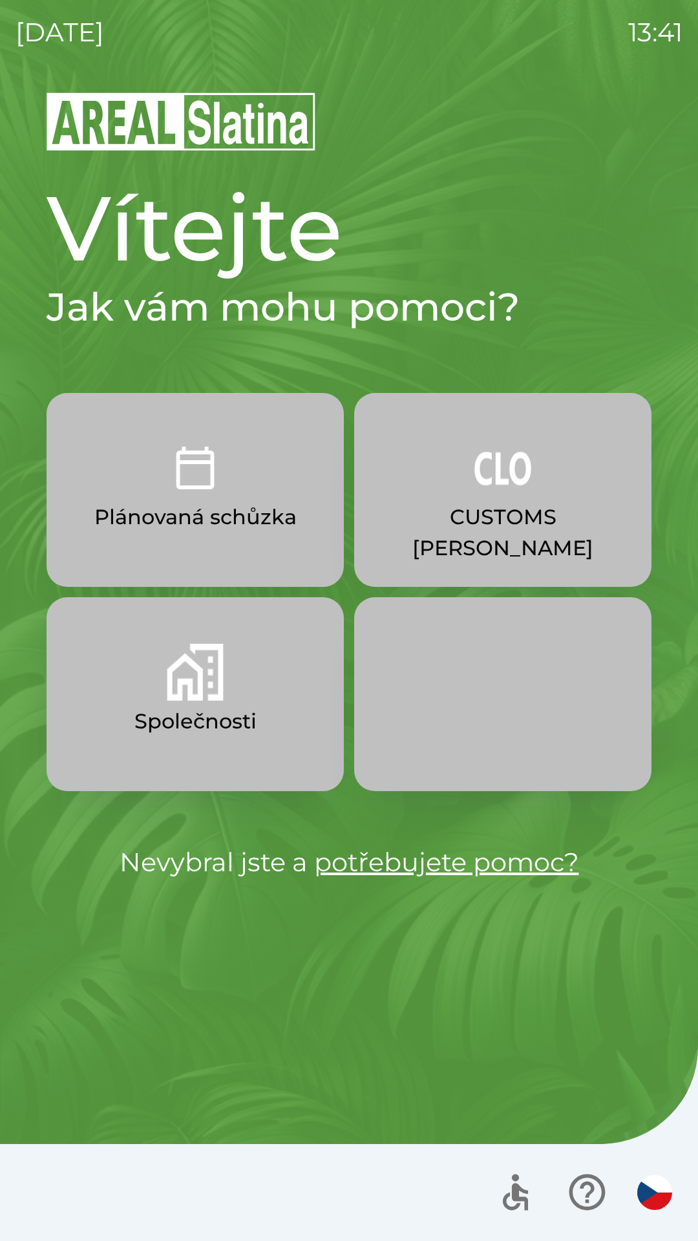
click at [262, 696] on button "Společnosti" at bounding box center [195, 694] width 297 height 194
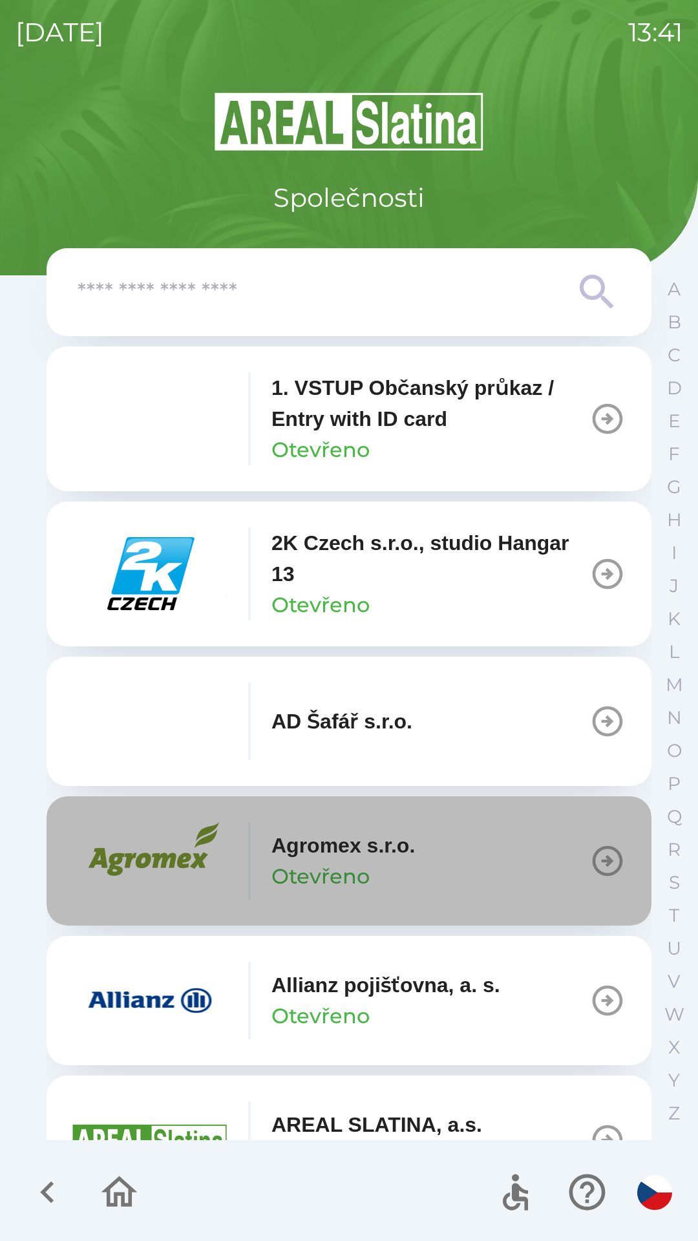
click at [593, 854] on icon "button" at bounding box center [608, 861] width 36 height 36
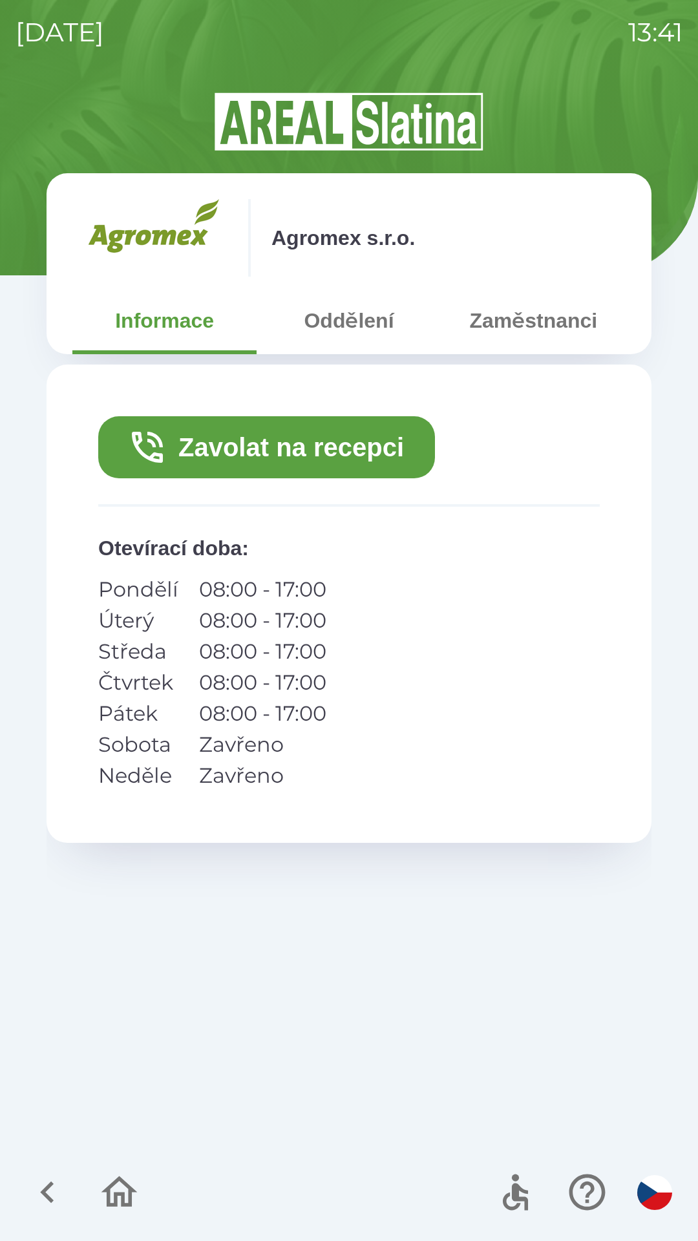
click at [356, 321] on button "Oddělení" at bounding box center [349, 320] width 184 height 47
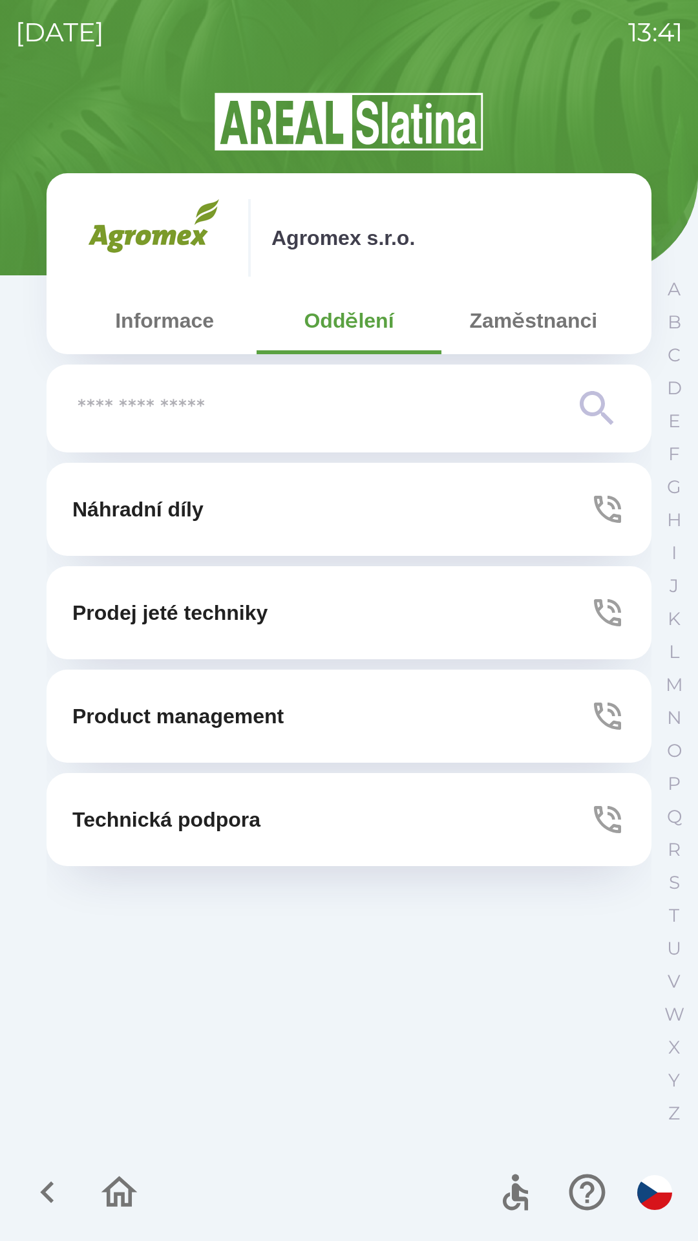
click at [587, 808] on button "Technická podpora" at bounding box center [349, 819] width 605 height 93
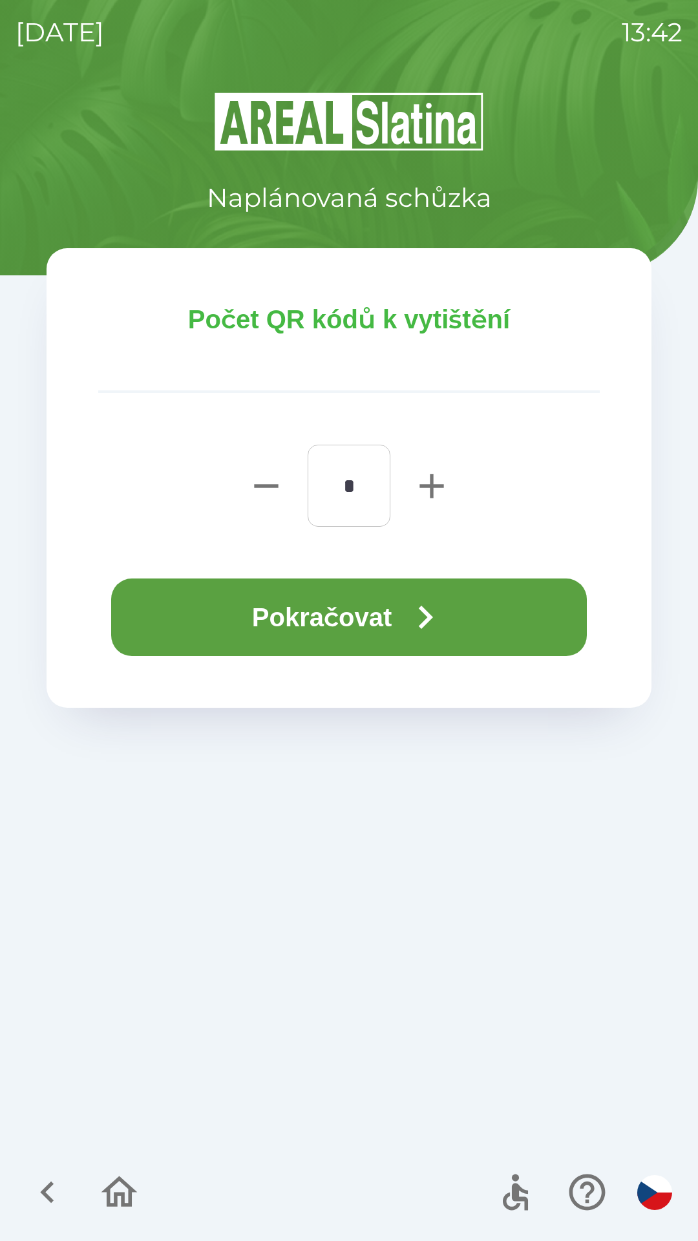
click at [481, 608] on button "Pokračovat" at bounding box center [349, 618] width 476 height 78
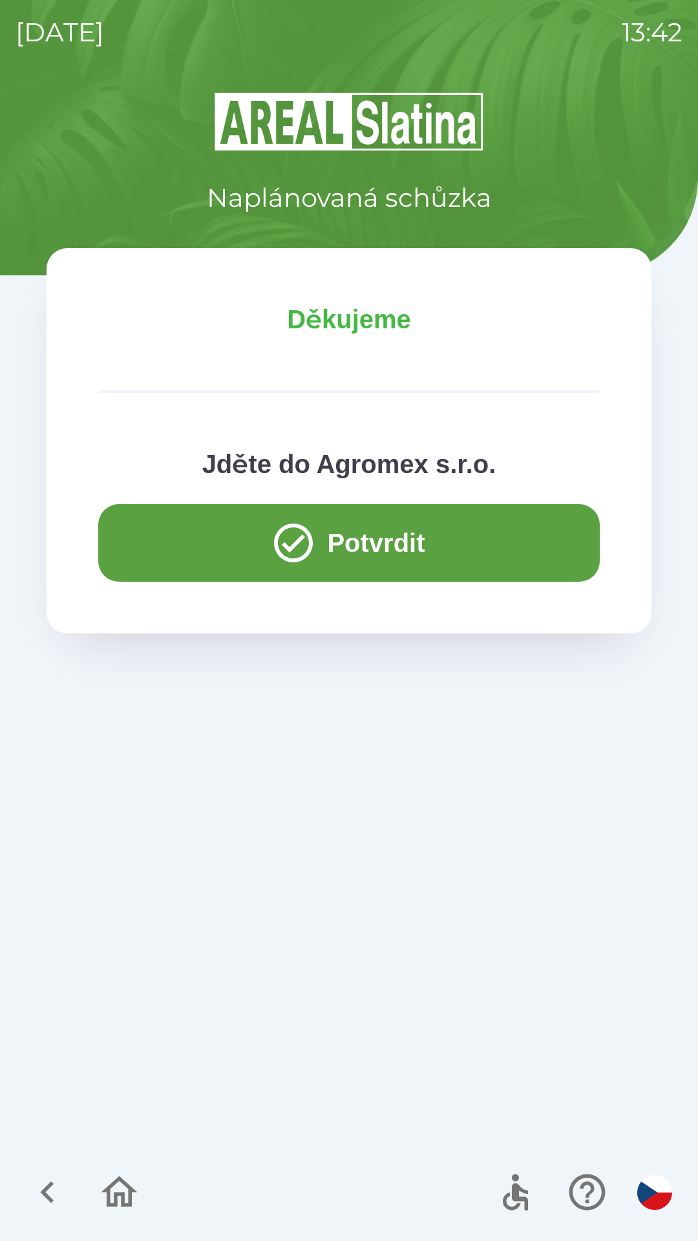
click at [235, 552] on button "Potvrdit" at bounding box center [349, 543] width 502 height 78
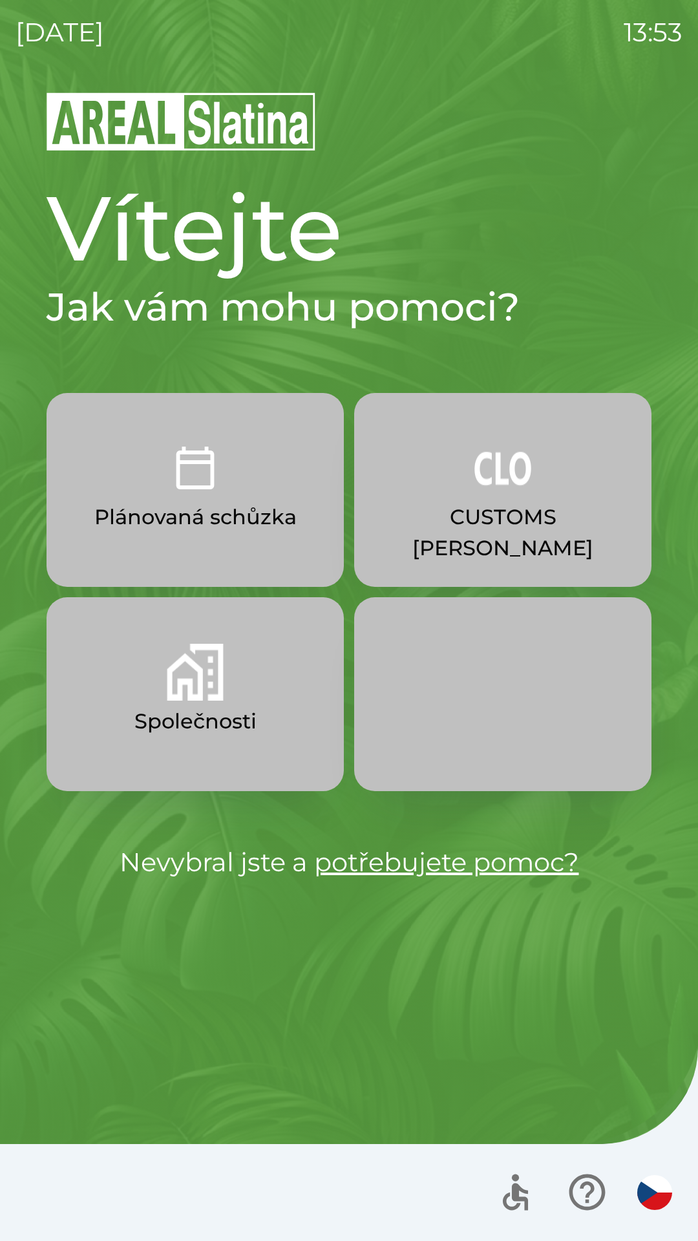
click at [538, 510] on p "CUSTOMS [PERSON_NAME]" at bounding box center [502, 533] width 235 height 62
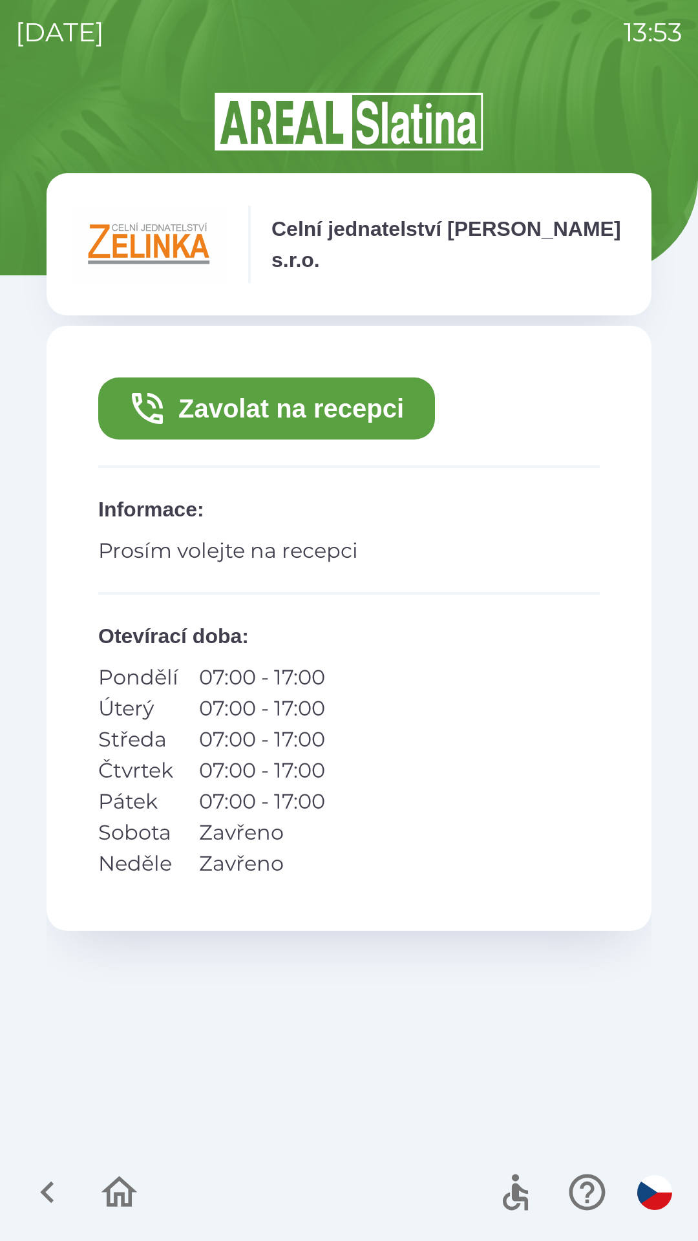
click at [106, 1187] on icon "button" at bounding box center [119, 1192] width 43 height 43
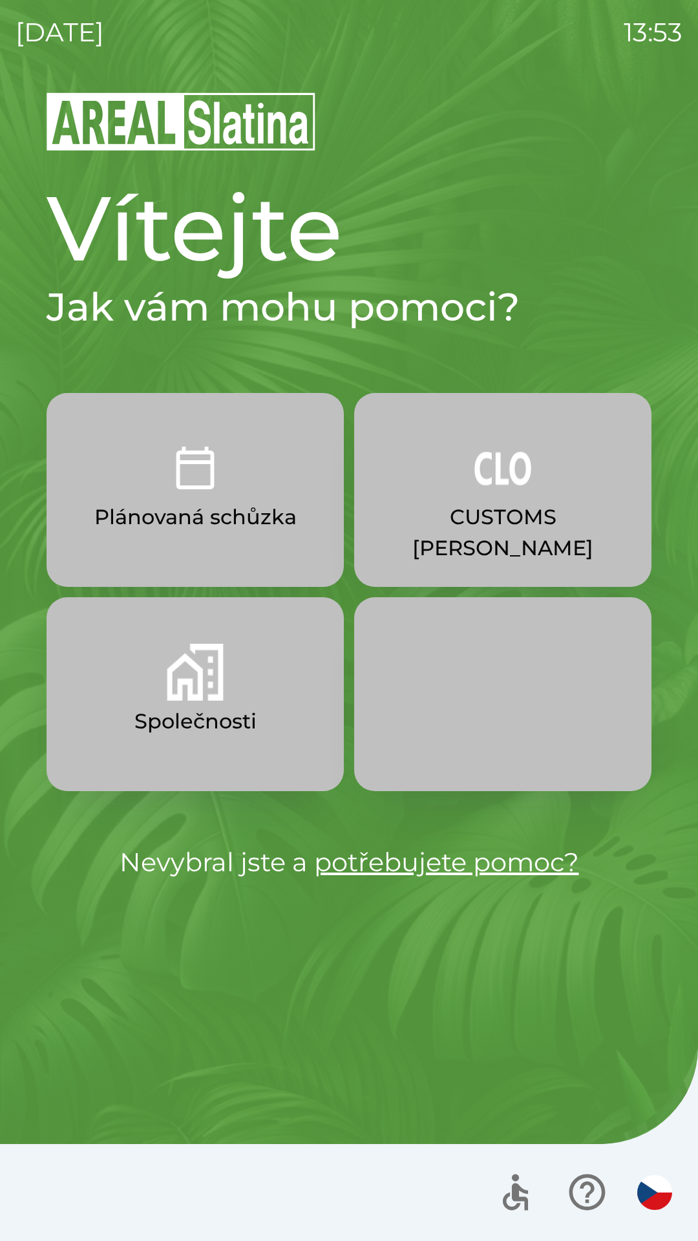
click at [157, 729] on p "Společnosti" at bounding box center [195, 721] width 122 height 31
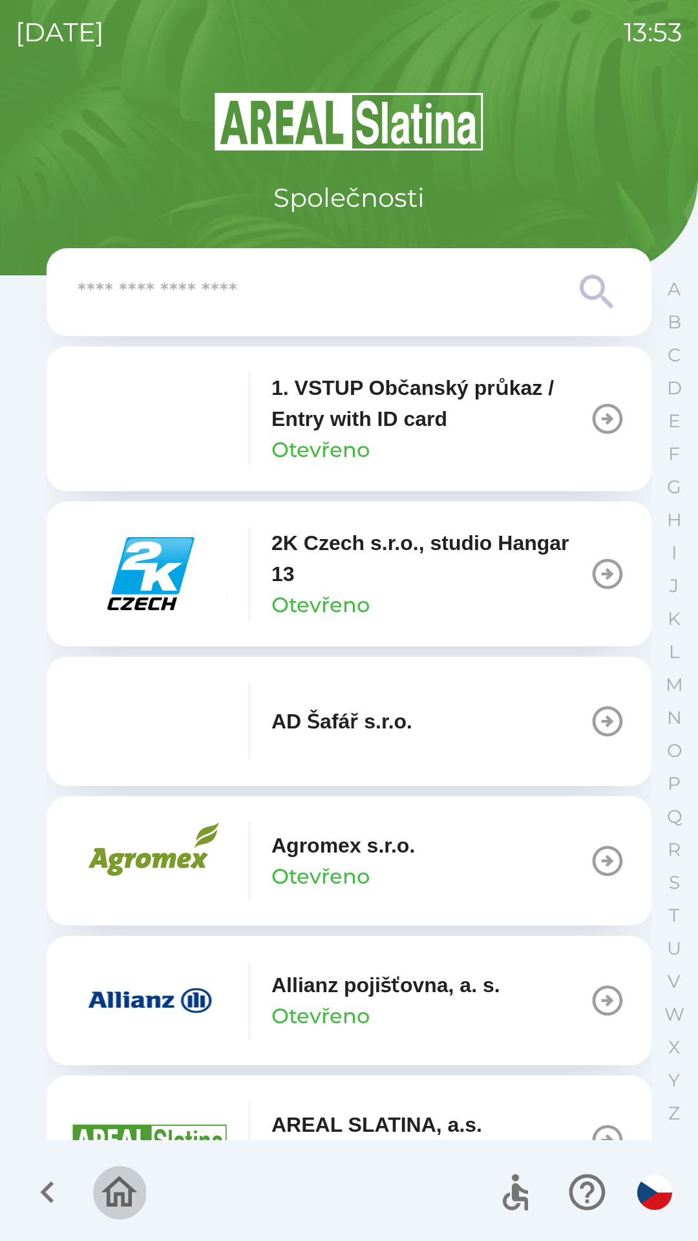
click at [117, 1201] on icon "button" at bounding box center [120, 1192] width 36 height 31
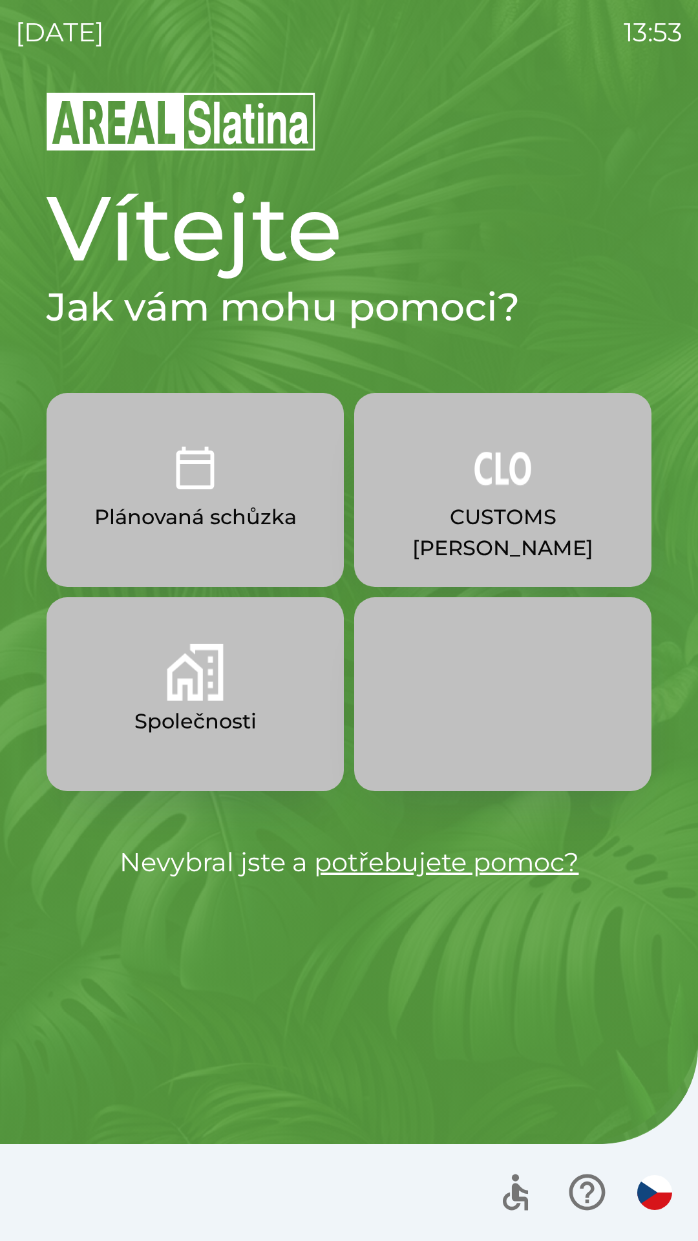
click at [473, 544] on button "CUSTOMS [PERSON_NAME]" at bounding box center [502, 490] width 297 height 194
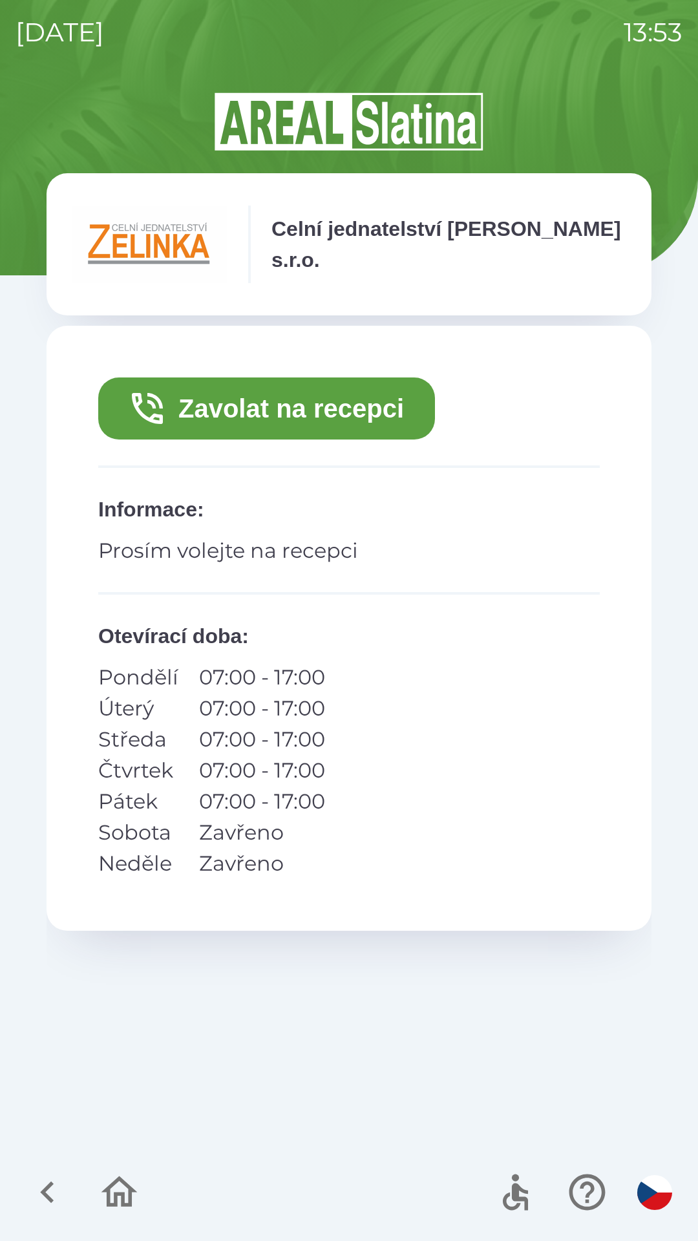
click at [641, 1192] on img "button" at bounding box center [654, 1192] width 35 height 35
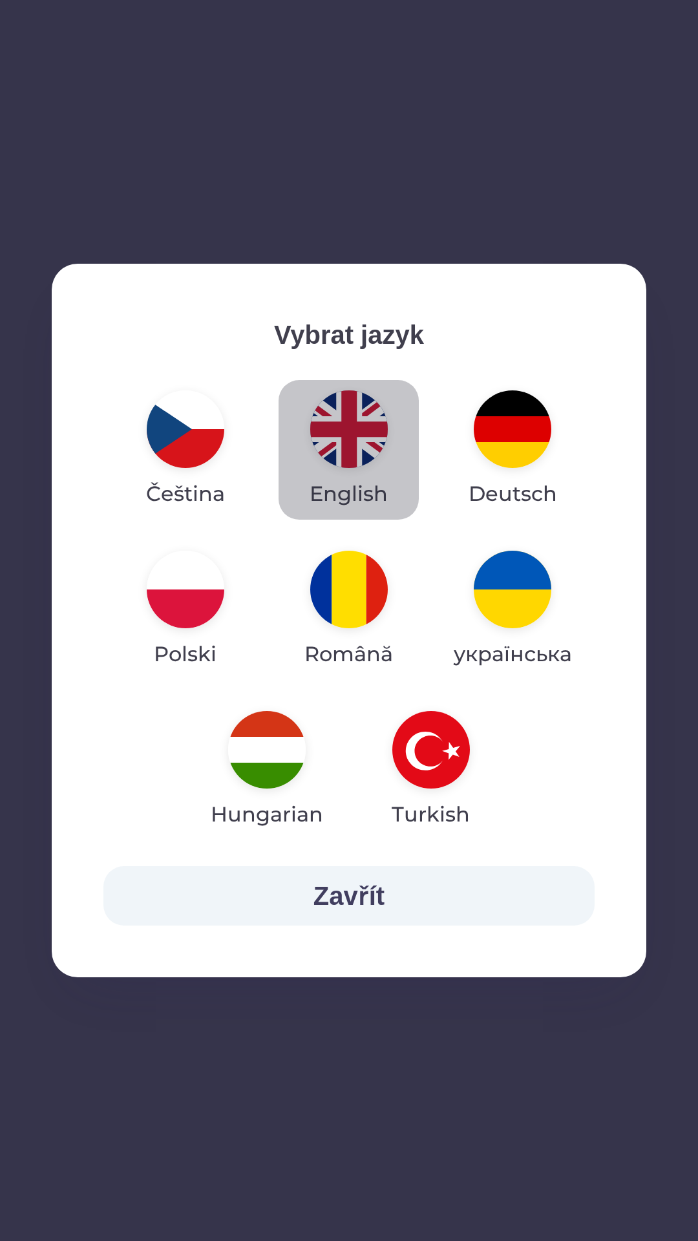
click at [371, 446] on img "button" at bounding box center [349, 430] width 78 height 78
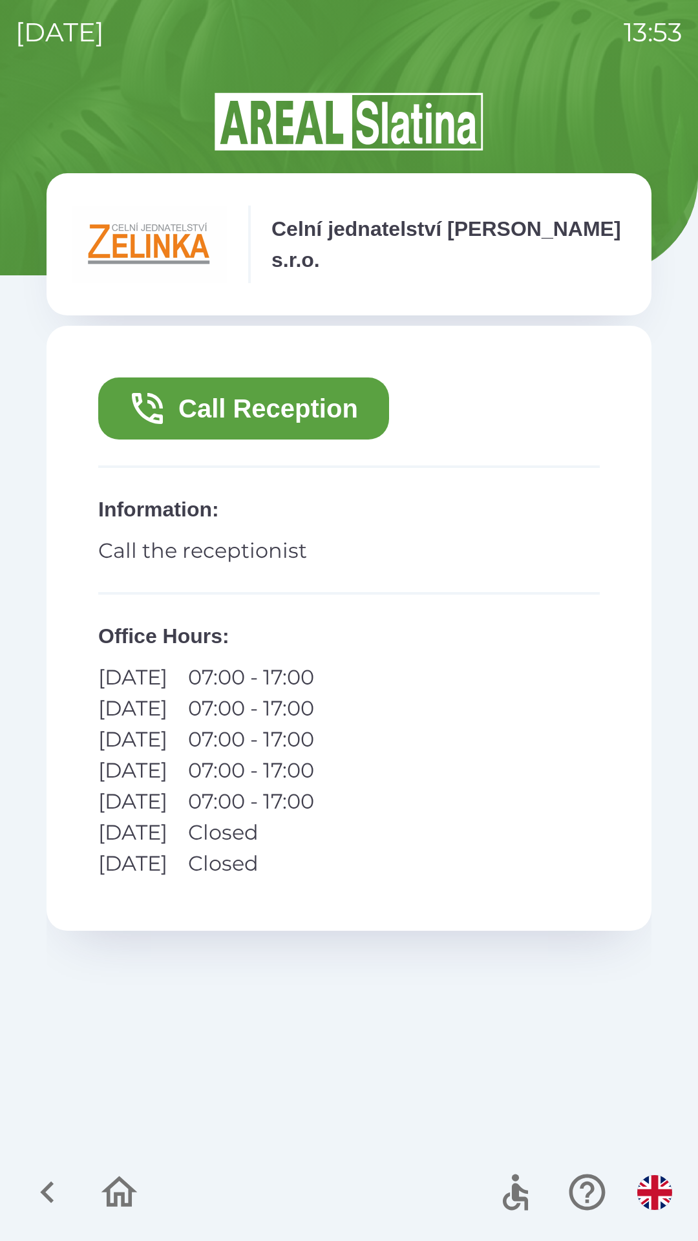
click at [357, 409] on button "Call Reception" at bounding box center [243, 409] width 291 height 62
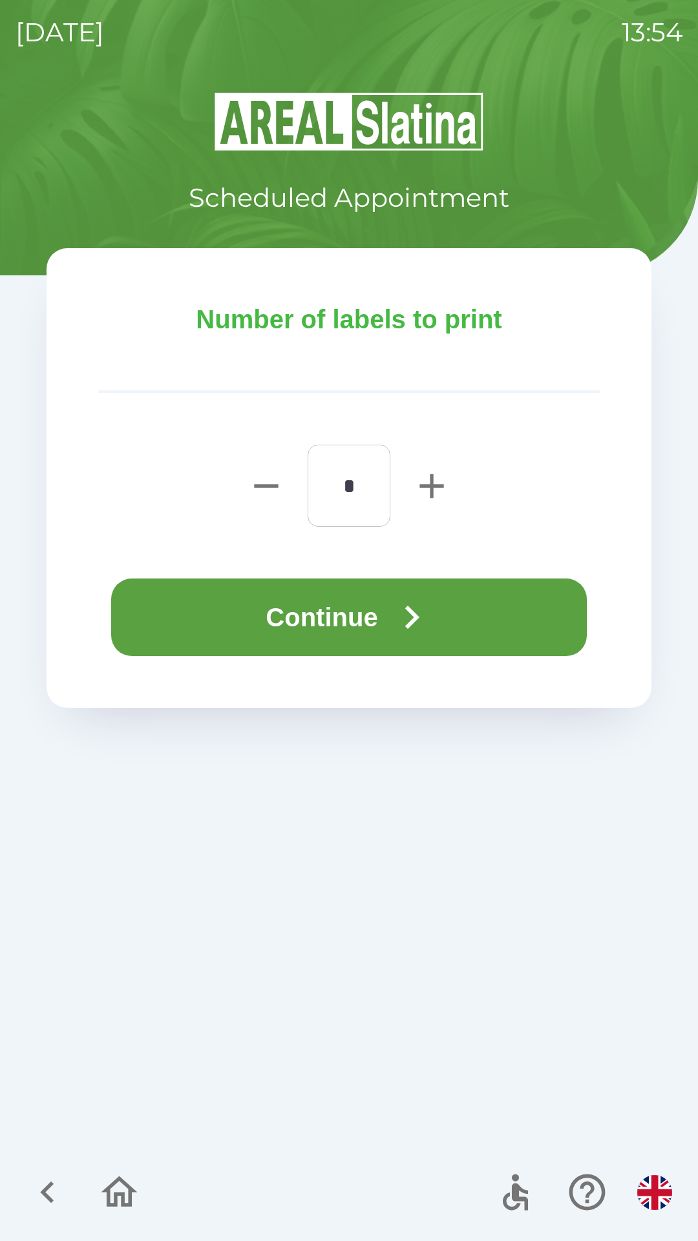
click at [445, 629] on button "Continue" at bounding box center [349, 618] width 476 height 78
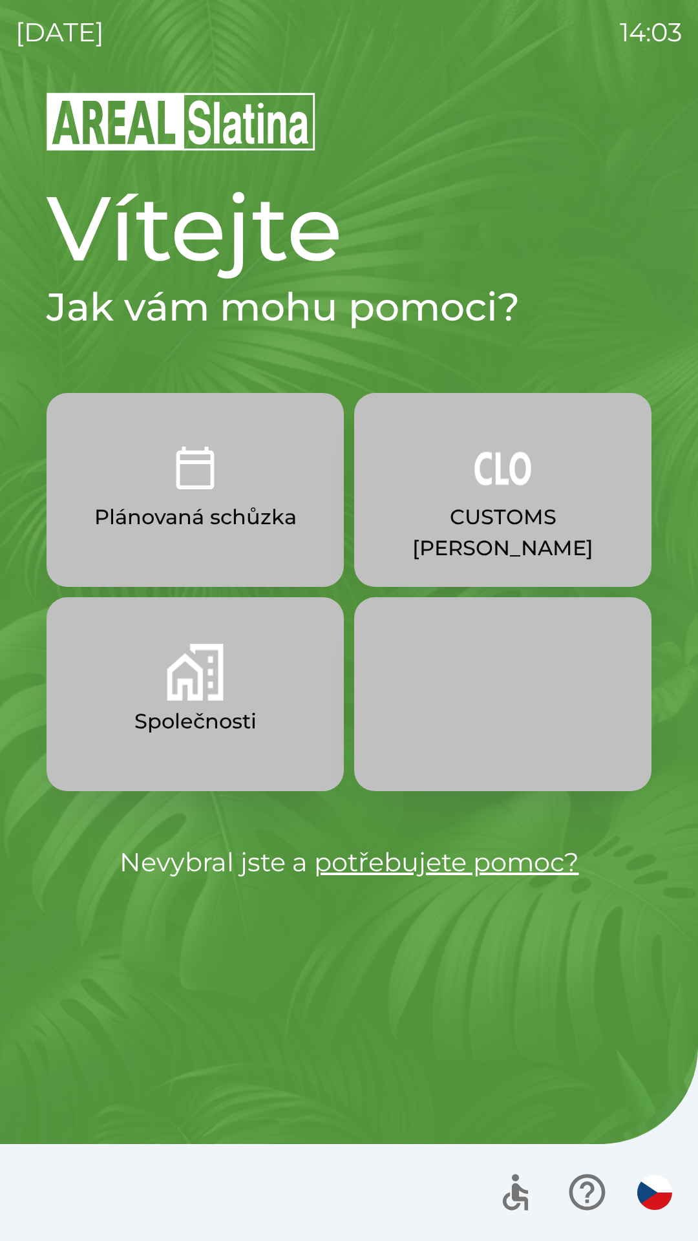
click at [486, 524] on p "CUSTOMS [PERSON_NAME]" at bounding box center [502, 533] width 235 height 62
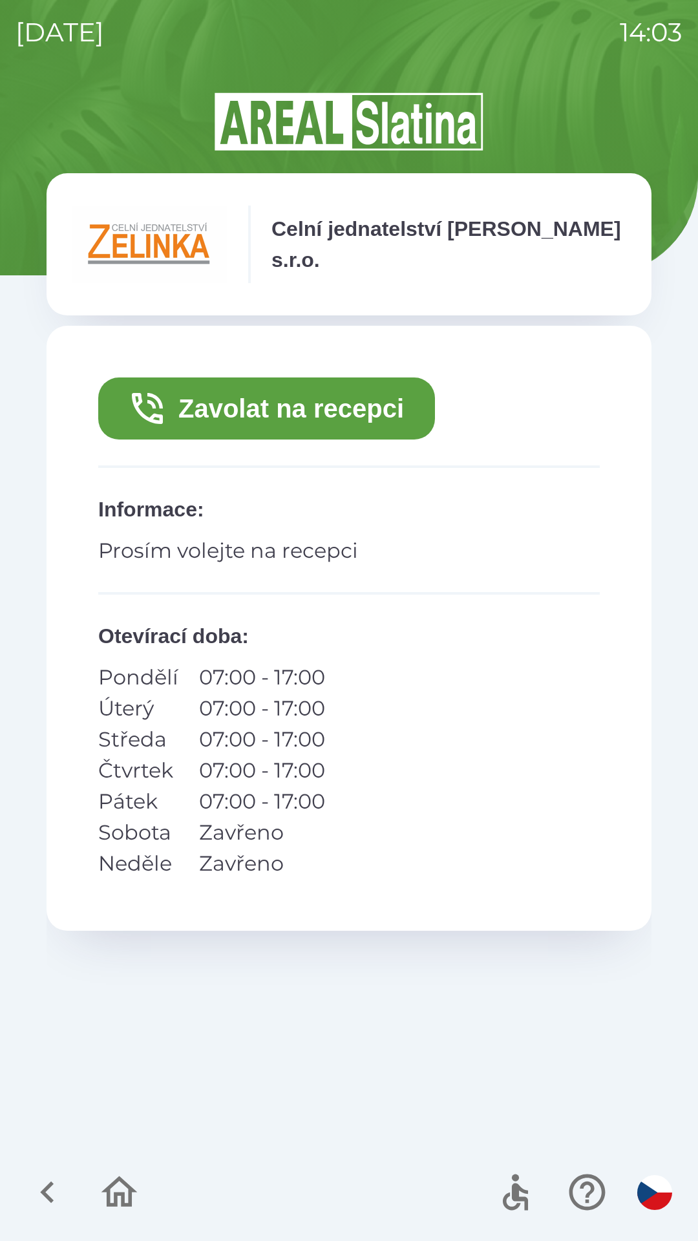
click at [277, 407] on button "Zavolat na recepci" at bounding box center [266, 409] width 337 height 62
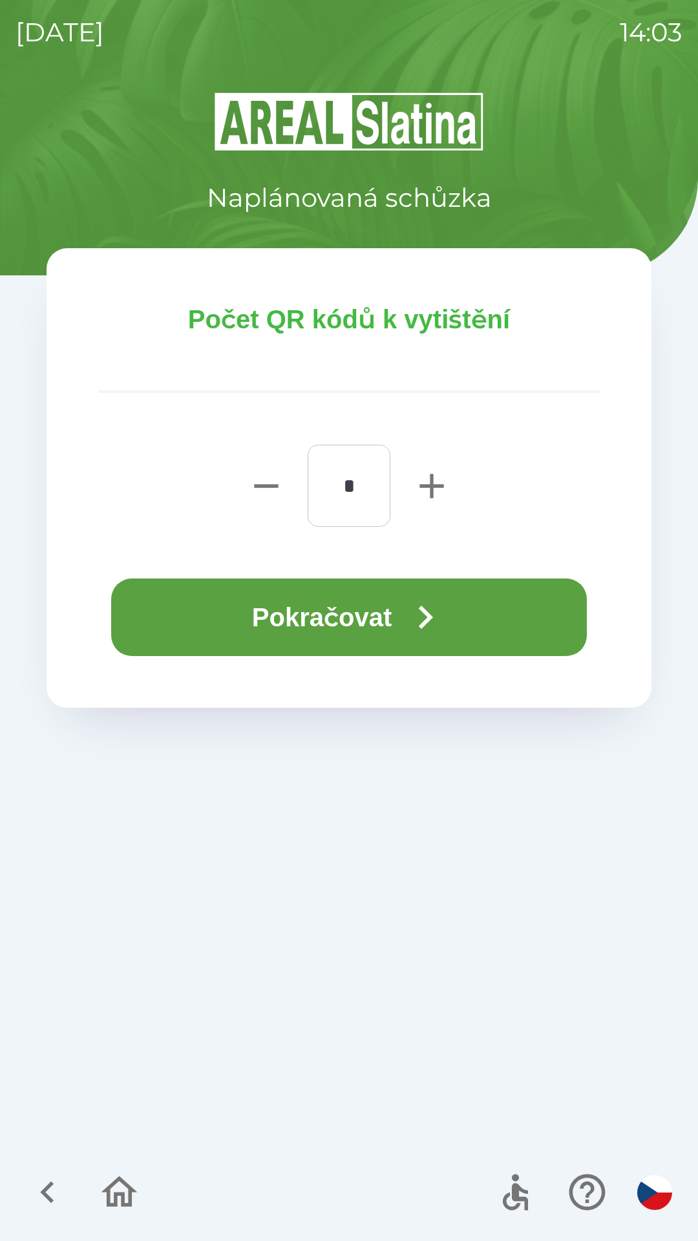
click at [422, 483] on icon "button" at bounding box center [431, 486] width 41 height 41
click at [429, 500] on icon "button" at bounding box center [431, 486] width 41 height 41
type input "*"
click at [350, 623] on button "Pokračovat" at bounding box center [349, 618] width 476 height 78
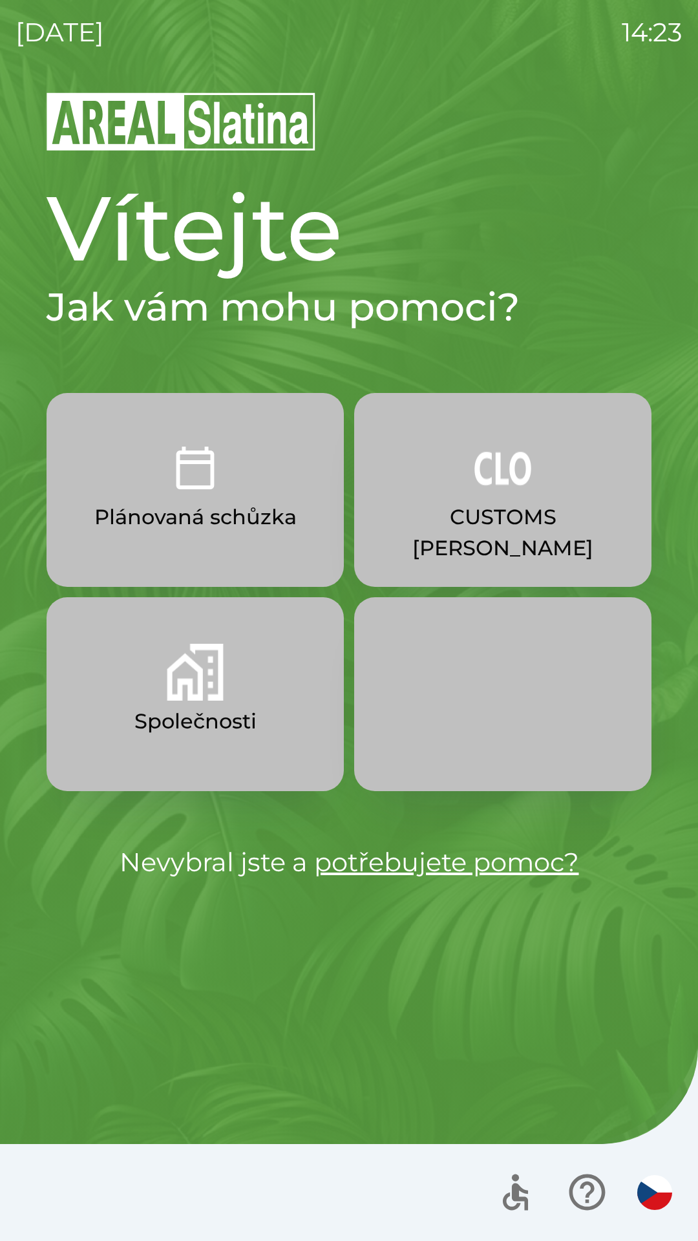
click at [516, 499] on button "CUSTOMS [PERSON_NAME]" at bounding box center [502, 490] width 297 height 194
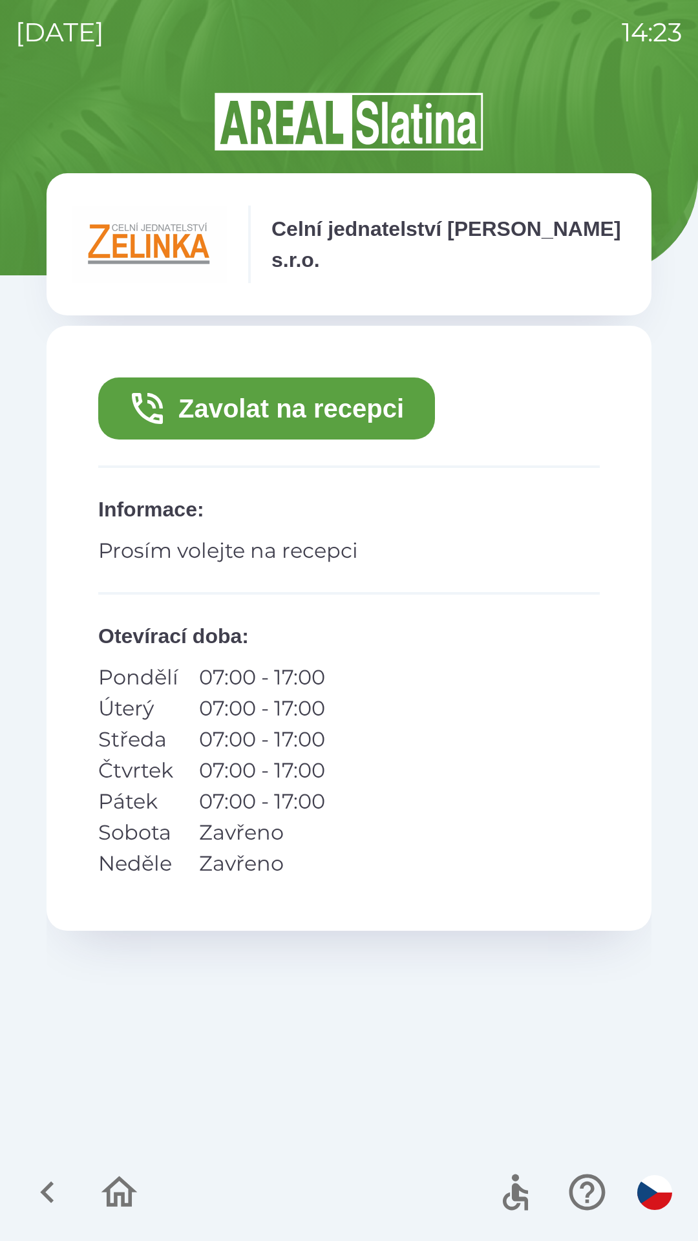
click at [328, 400] on button "Zavolat na recepci" at bounding box center [266, 409] width 337 height 62
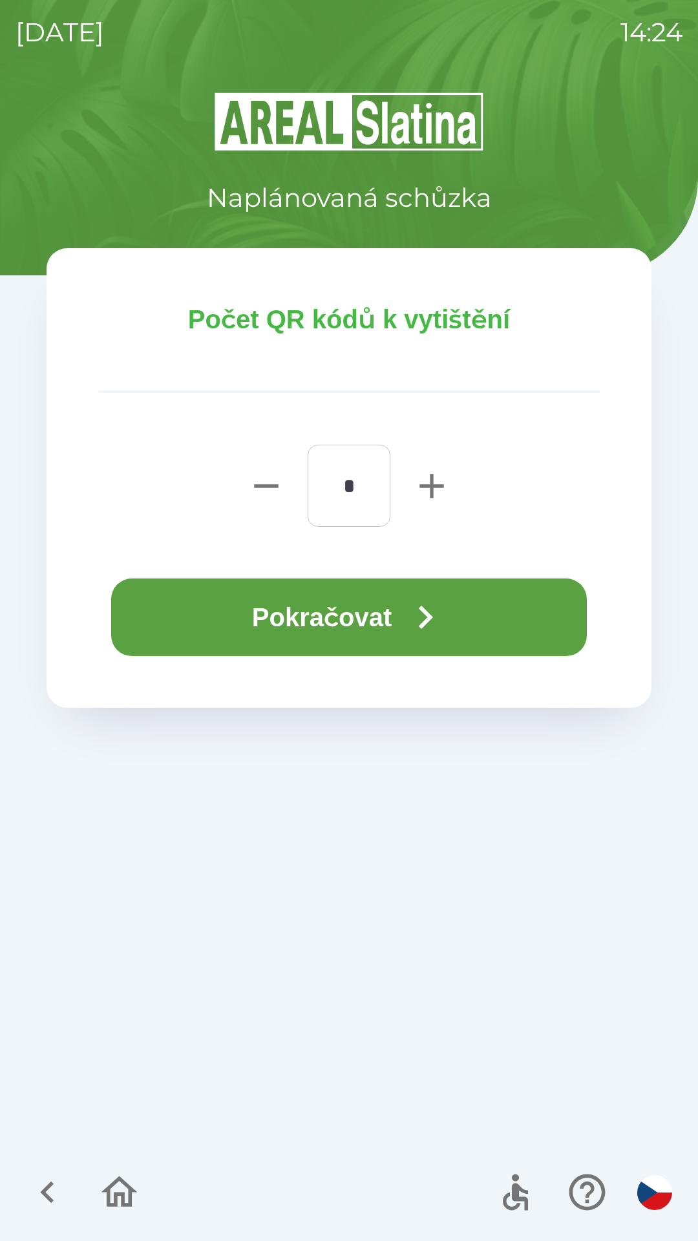
click at [406, 610] on button "Pokračovat" at bounding box center [349, 618] width 476 height 78
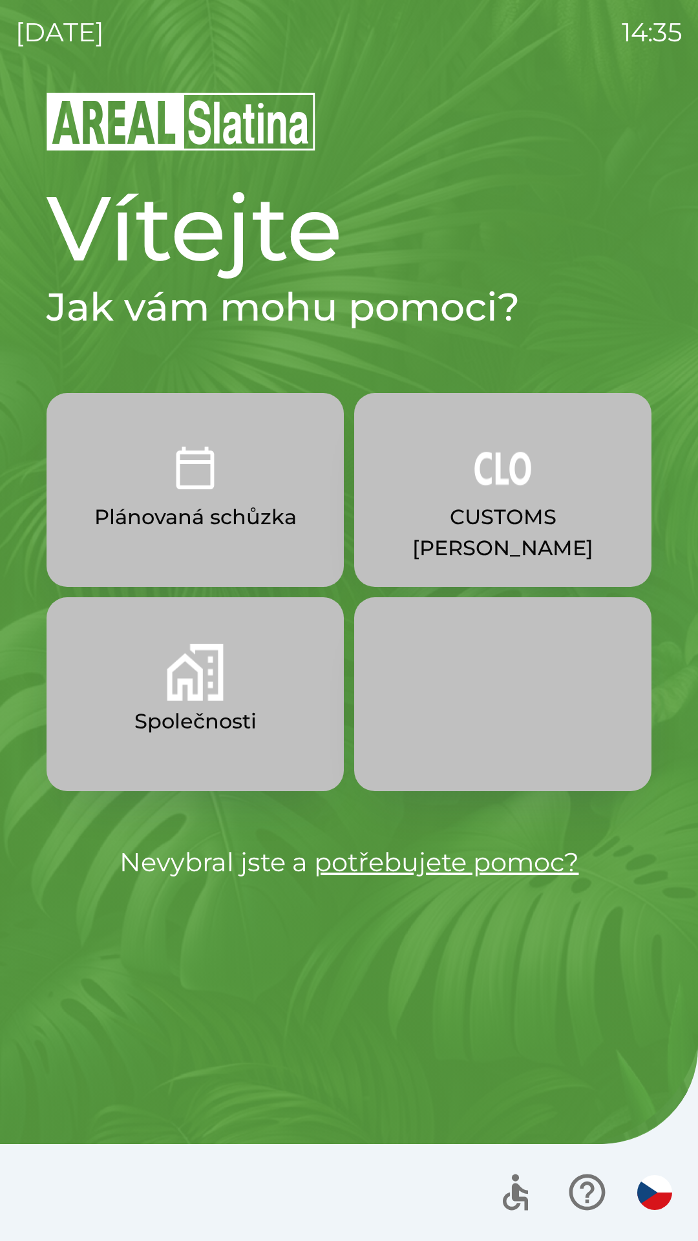
click at [223, 715] on p "Společnosti" at bounding box center [195, 721] width 122 height 31
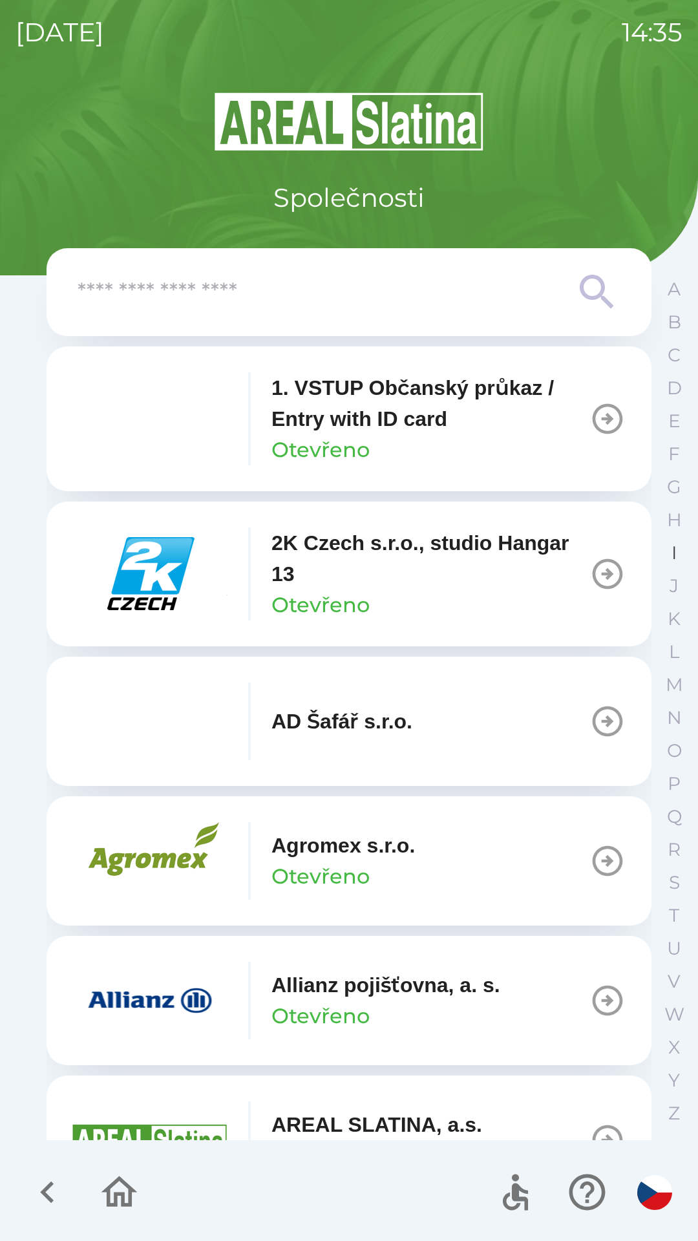
click at [672, 554] on p "I" at bounding box center [674, 553] width 5 height 23
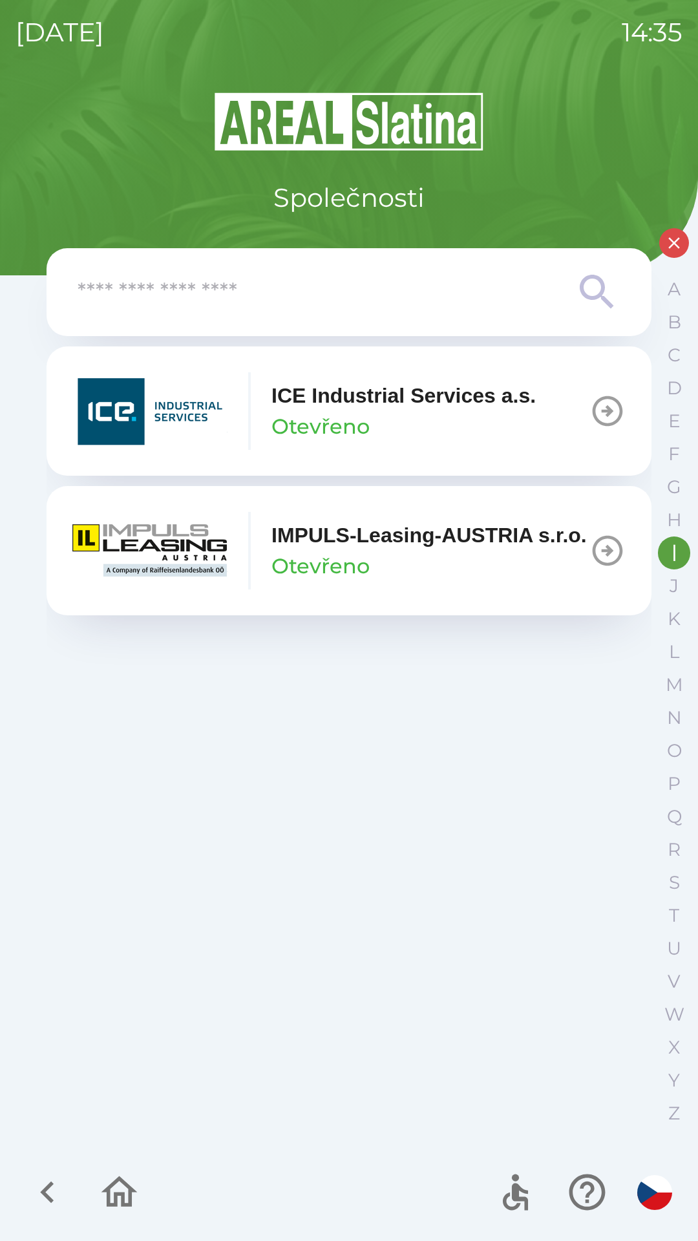
click at [171, 550] on img "button" at bounding box center [149, 551] width 155 height 78
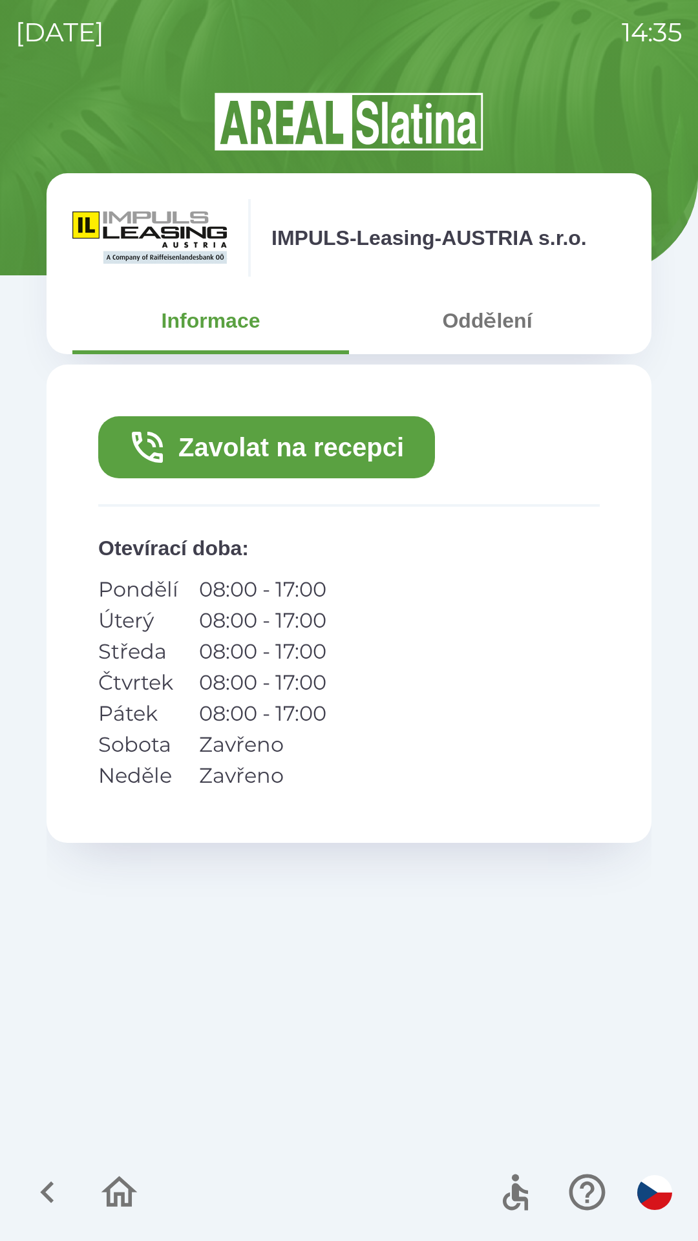
click at [354, 453] on button "Zavolat na recepci" at bounding box center [266, 447] width 337 height 62
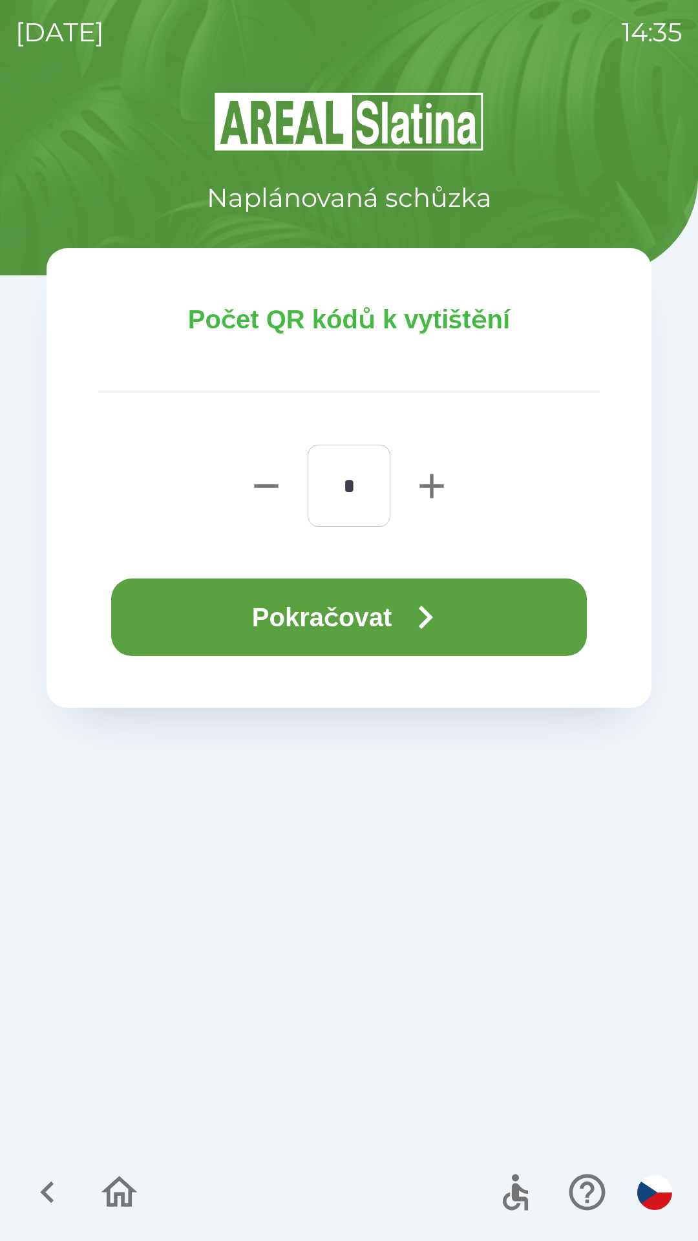
click at [409, 611] on icon "button" at bounding box center [425, 617] width 47 height 47
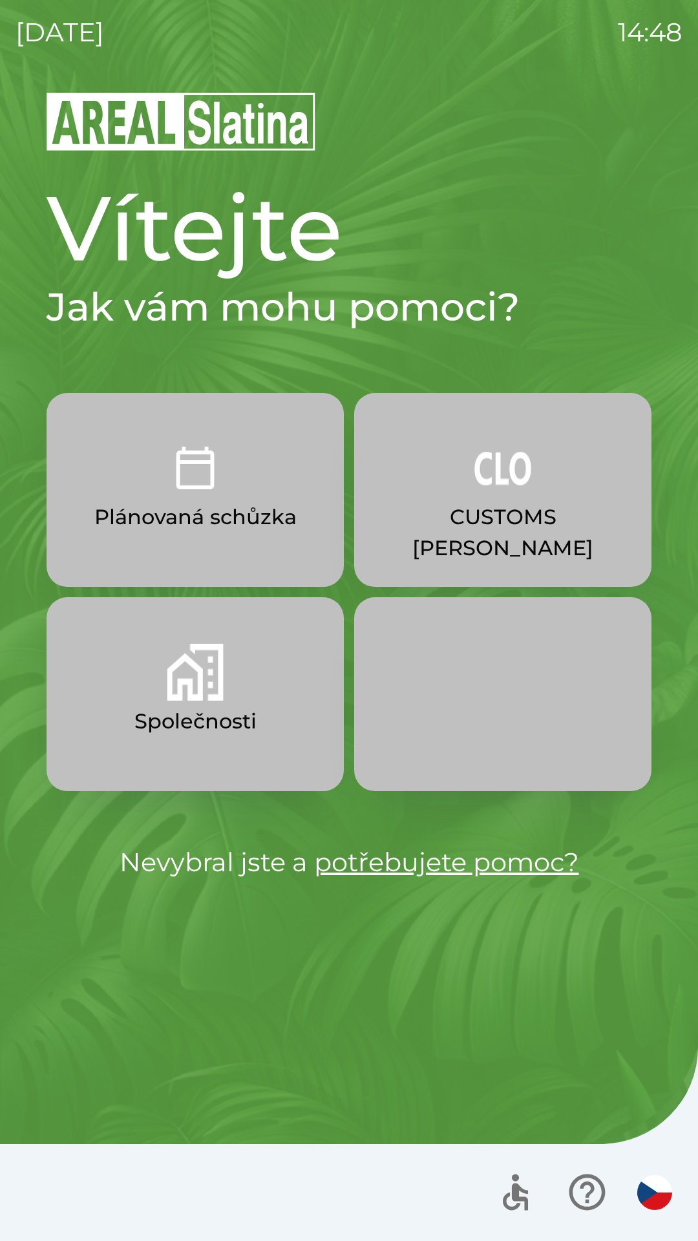
click at [250, 512] on p "Plánovaná schůzka" at bounding box center [195, 517] width 202 height 31
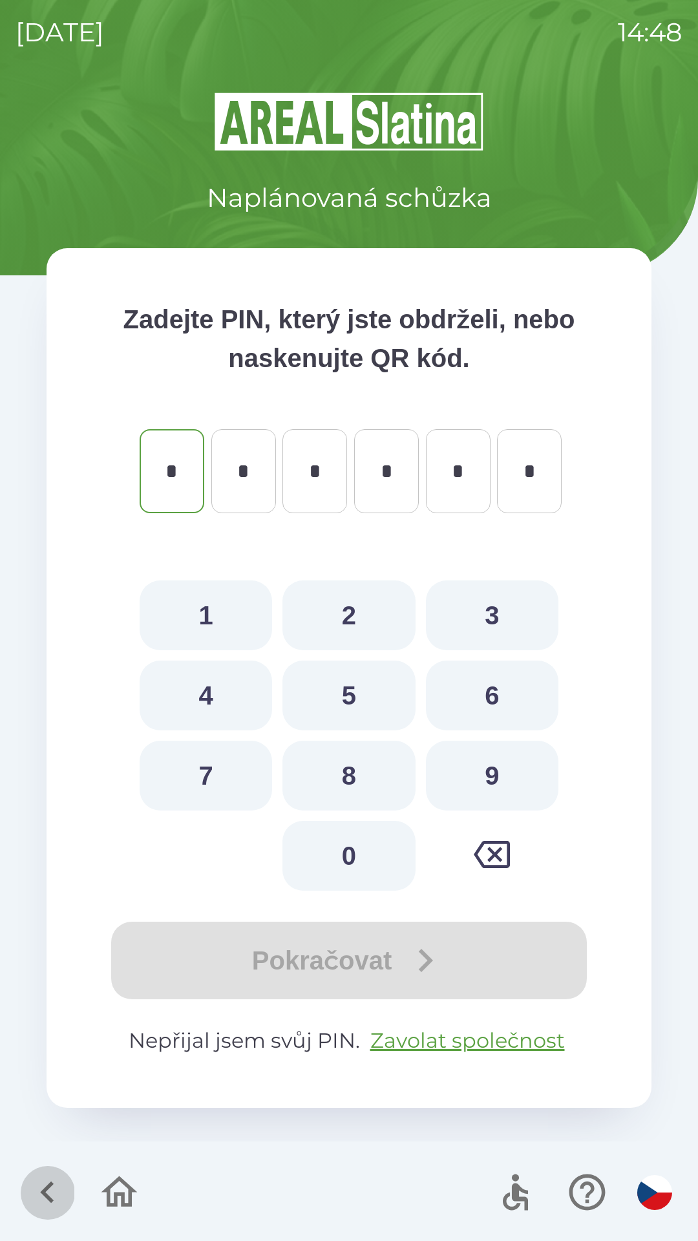
click at [36, 1191] on icon "button" at bounding box center [47, 1192] width 43 height 43
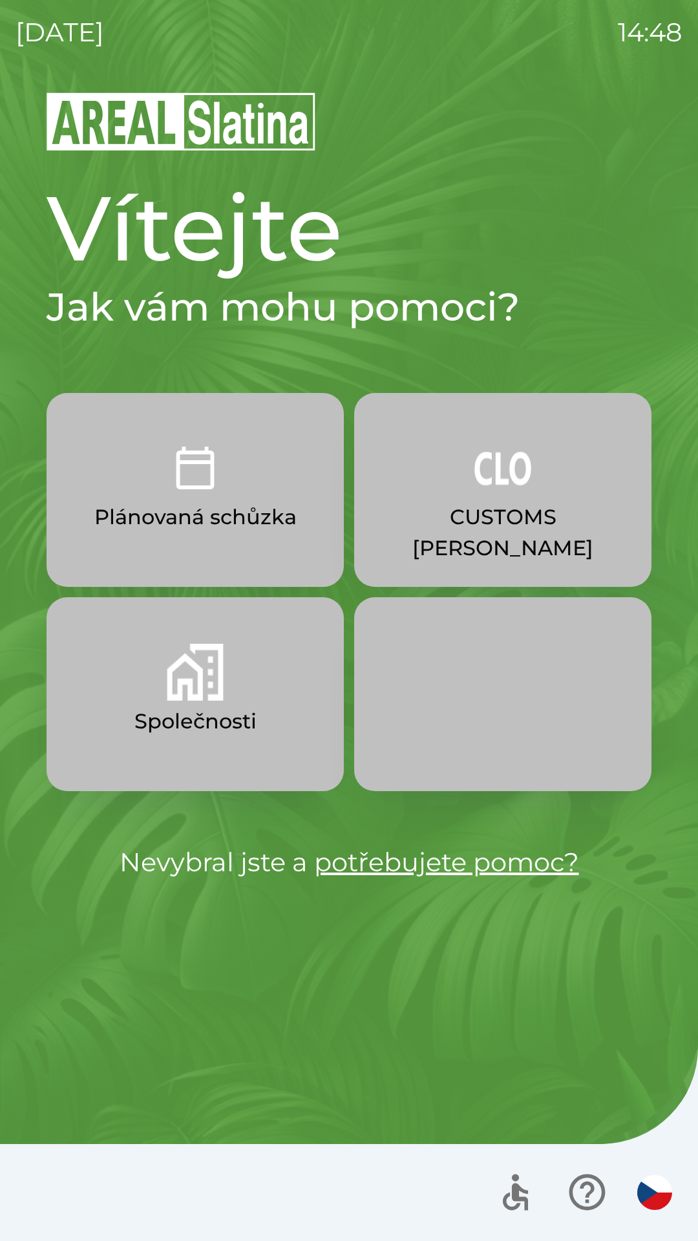
click at [252, 685] on button "Společnosti" at bounding box center [195, 694] width 297 height 194
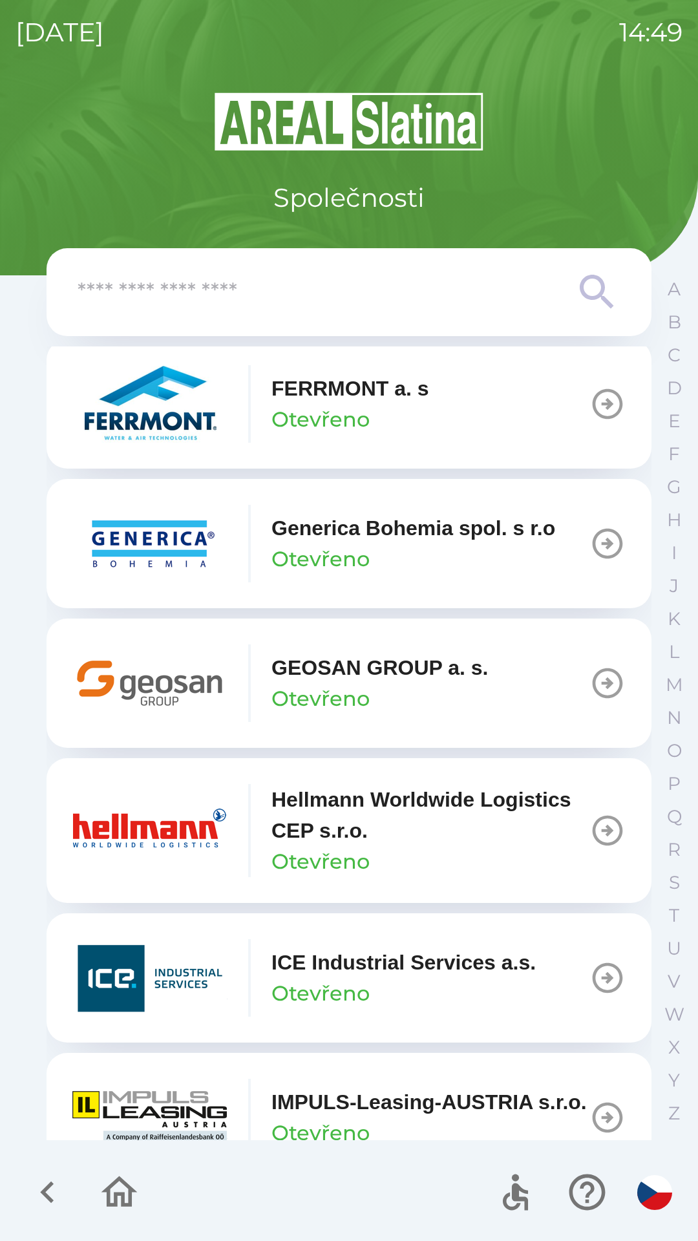
scroll to position [4369, 0]
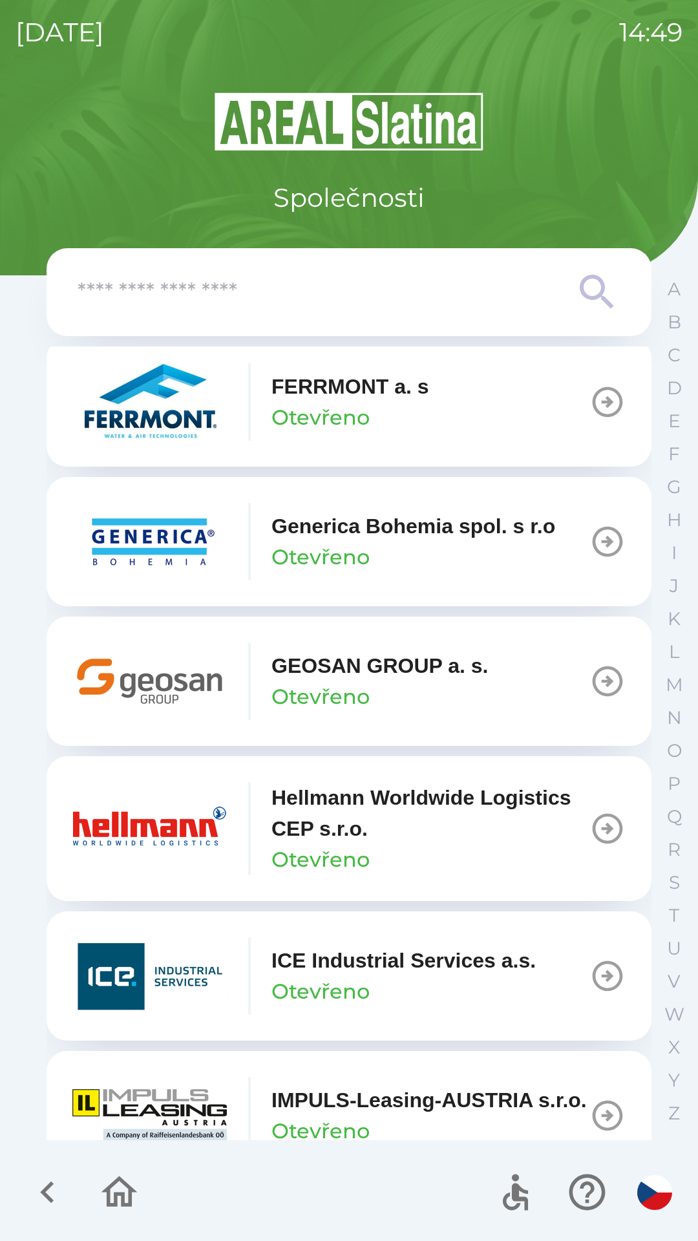
click at [391, 698] on div "GEOSAN GROUP a. s. Otevřeno" at bounding box center [380, 681] width 217 height 62
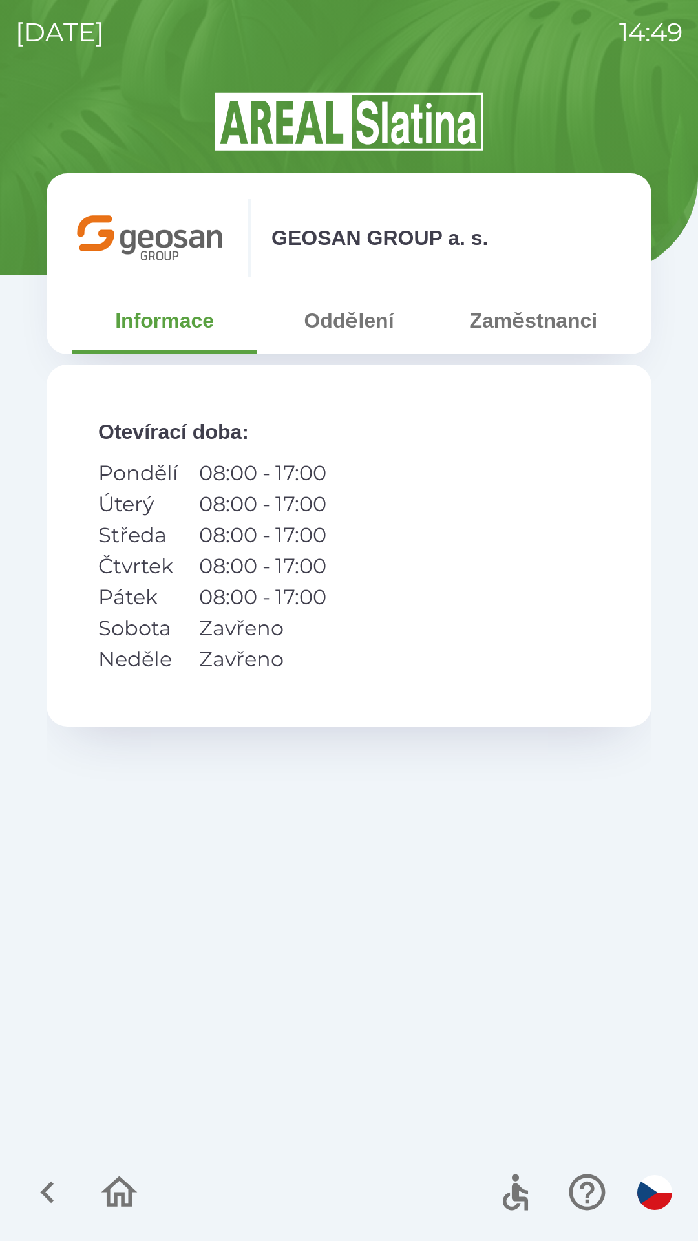
click at [554, 319] on button "Zaměstnanci" at bounding box center [534, 320] width 184 height 47
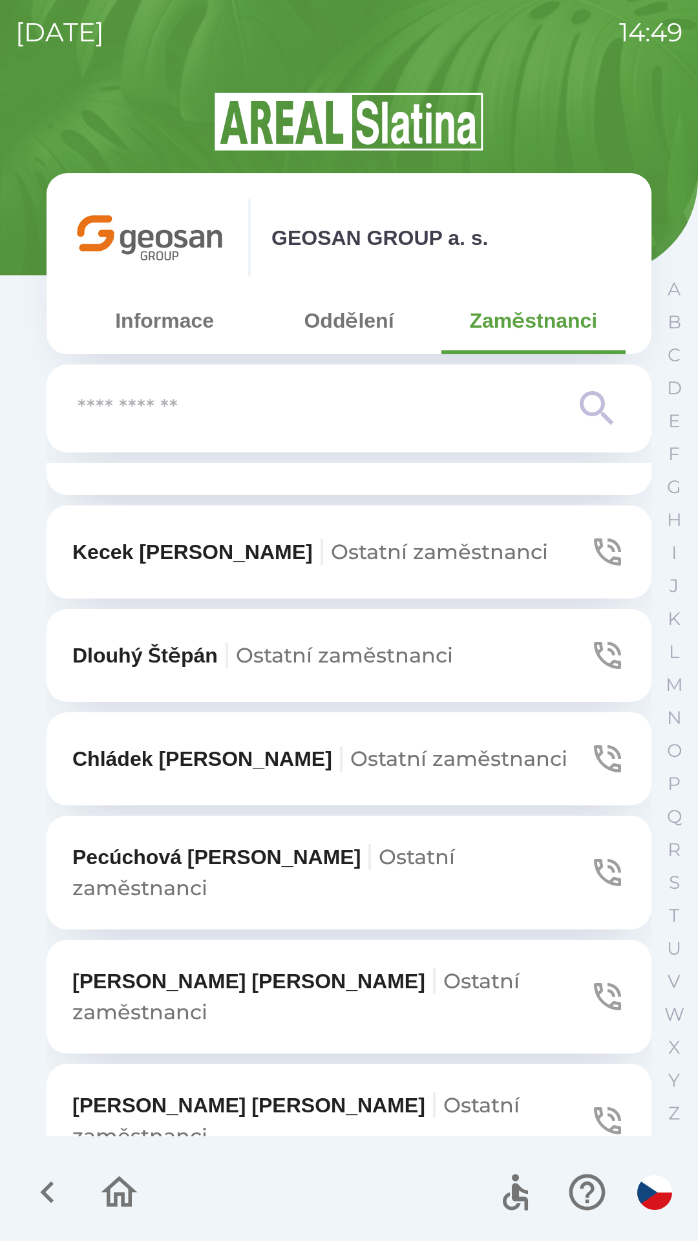
scroll to position [871, 0]
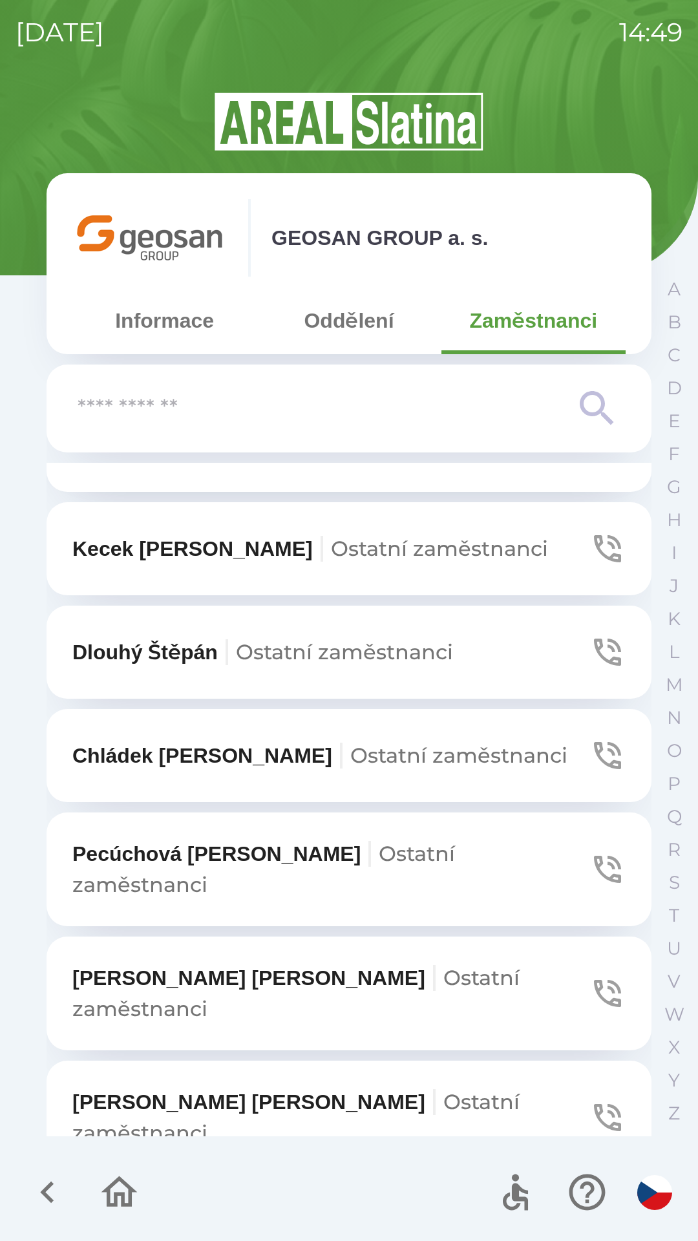
click at [419, 841] on span "Ostatní zaměstnanci" at bounding box center [263, 869] width 383 height 56
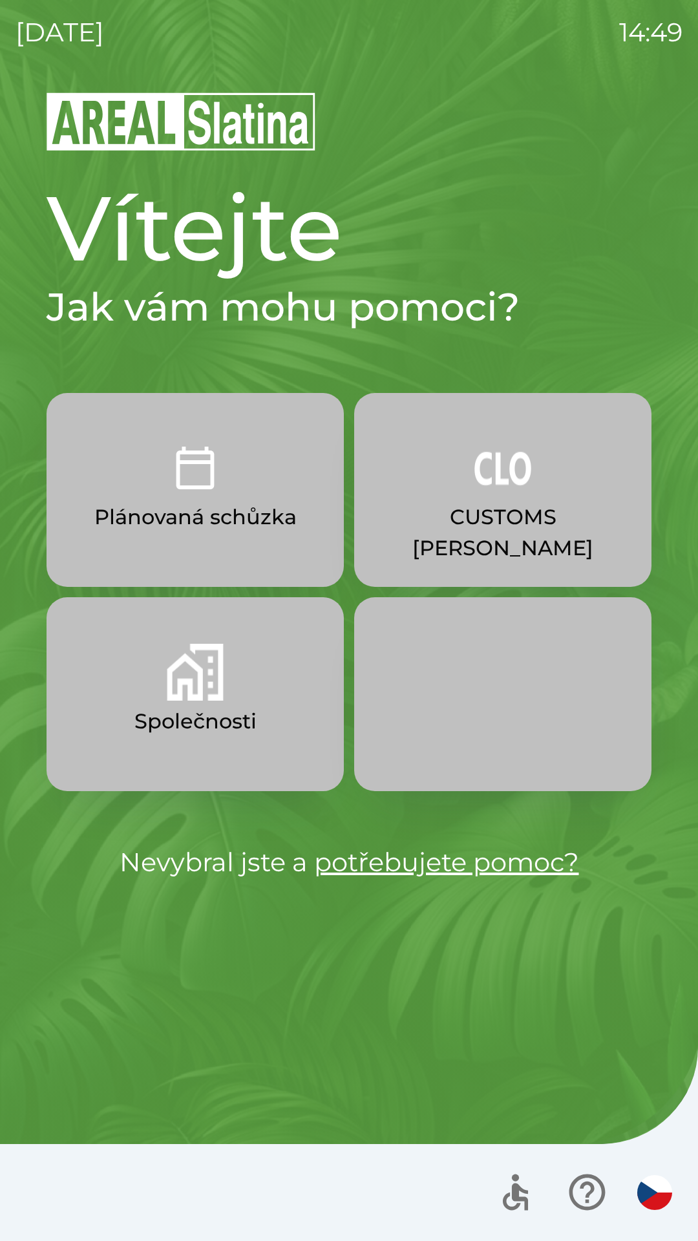
click at [127, 663] on button "Společnosti" at bounding box center [195, 694] width 297 height 194
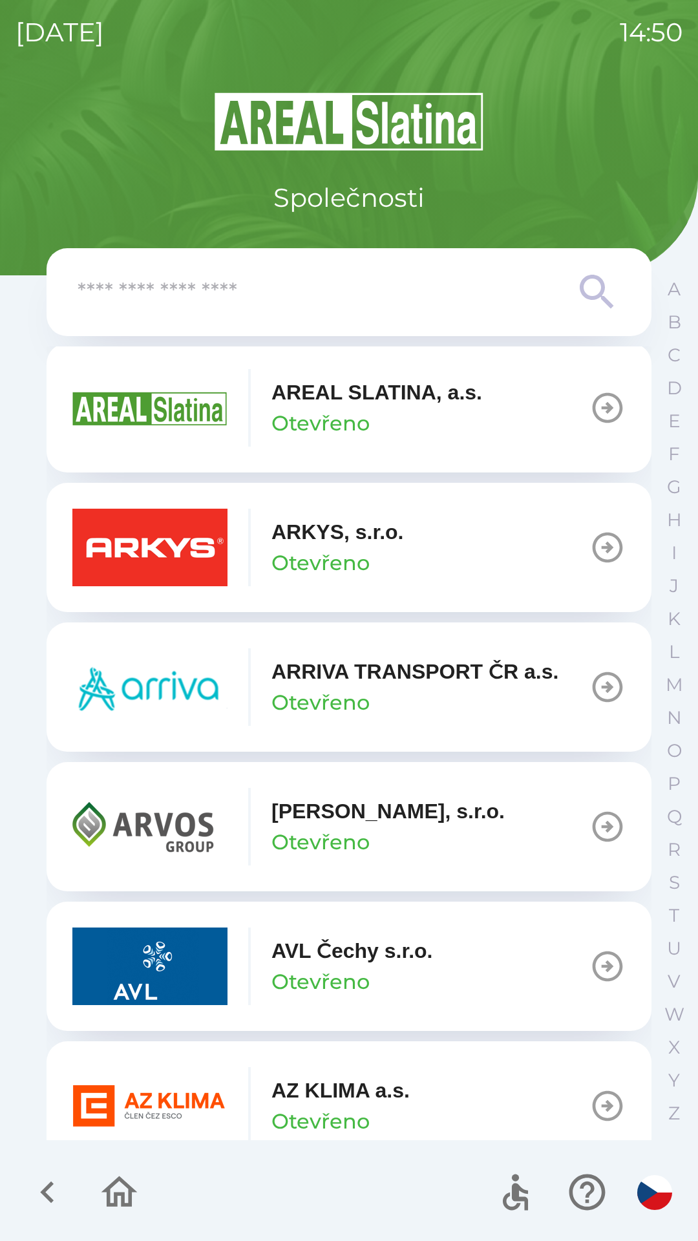
scroll to position [737, 0]
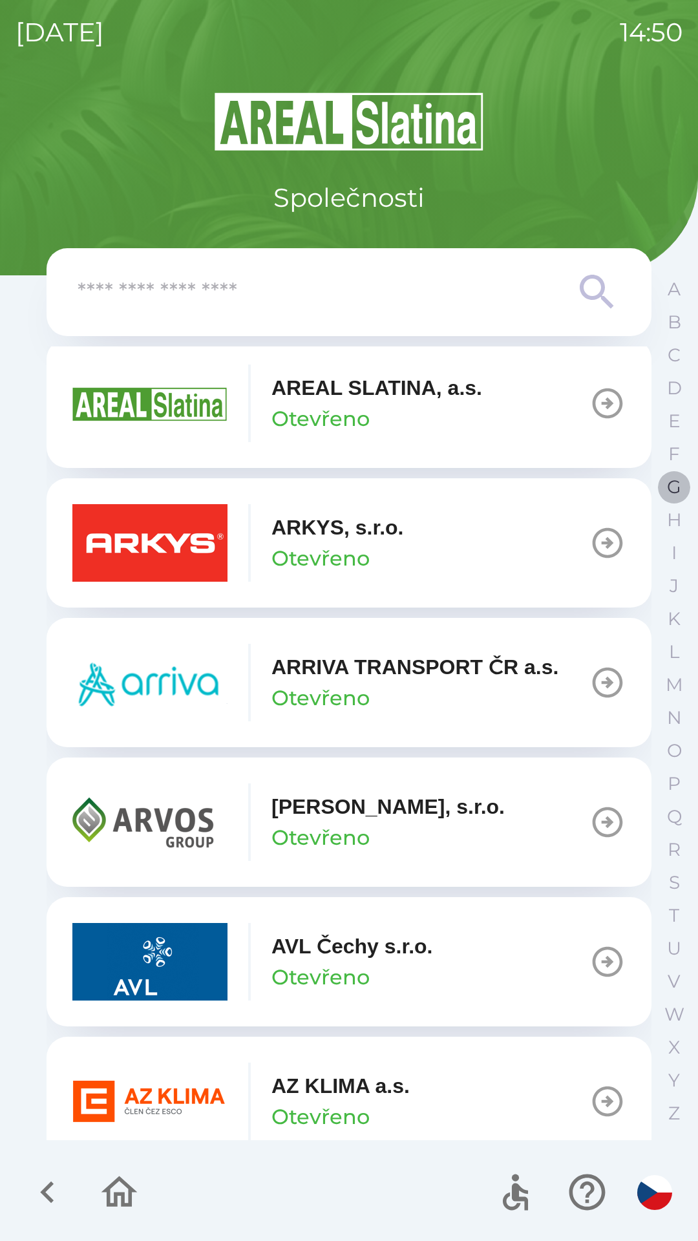
click at [667, 486] on p "G" at bounding box center [674, 487] width 14 height 23
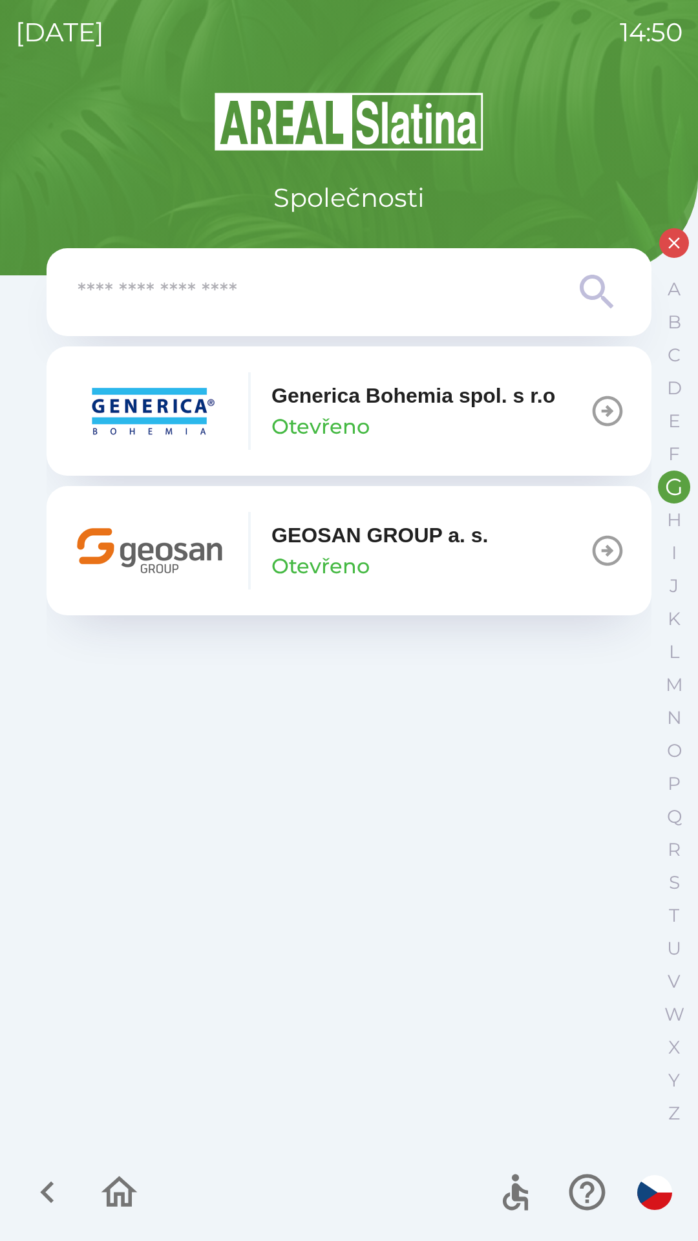
click at [312, 552] on p "Otevřeno" at bounding box center [321, 566] width 98 height 31
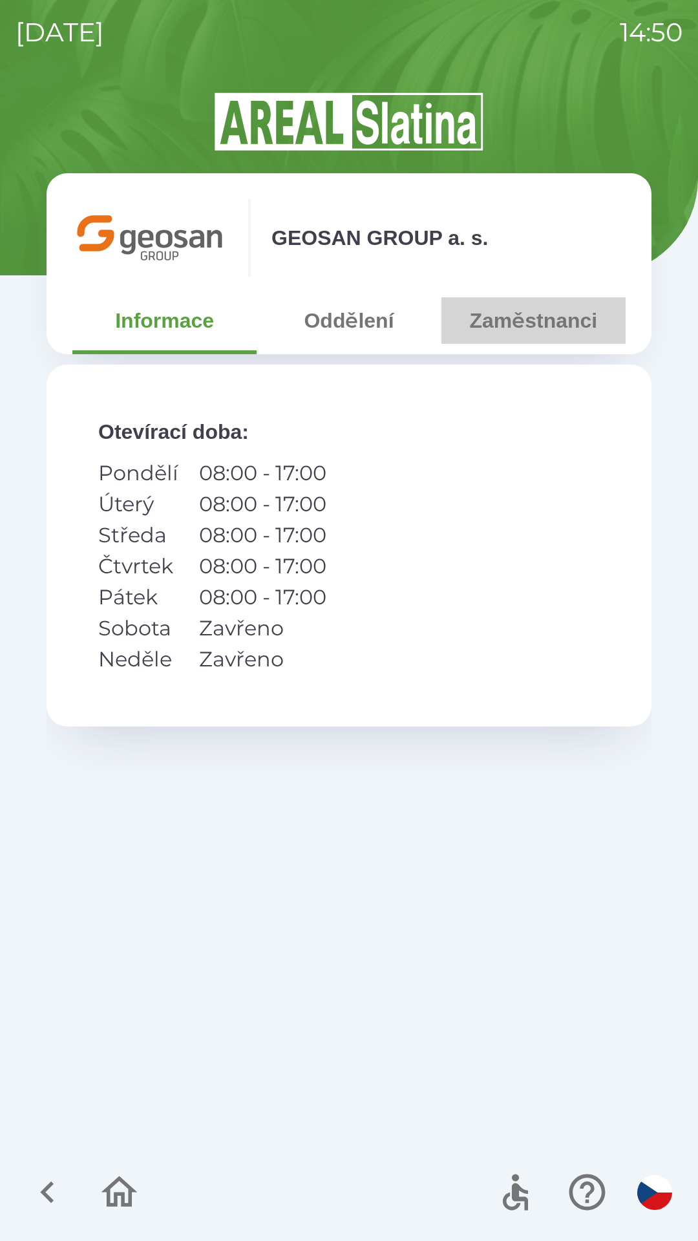
click at [509, 328] on button "Zaměstnanci" at bounding box center [534, 320] width 184 height 47
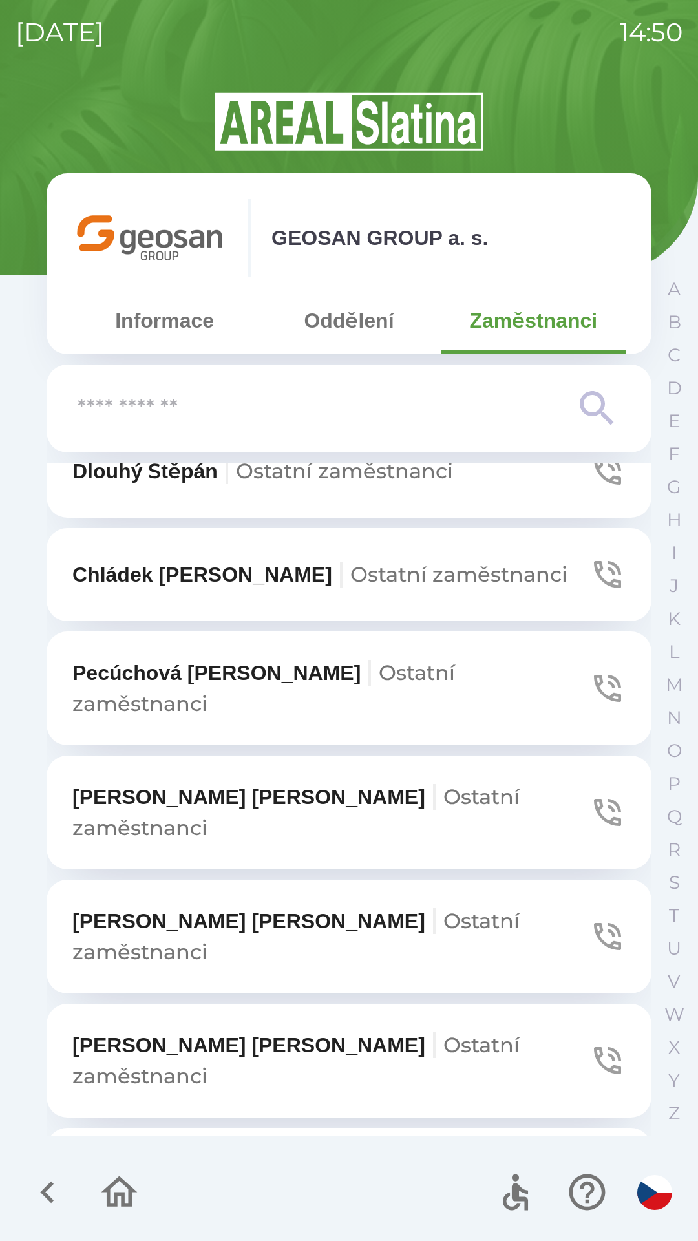
scroll to position [1075, 0]
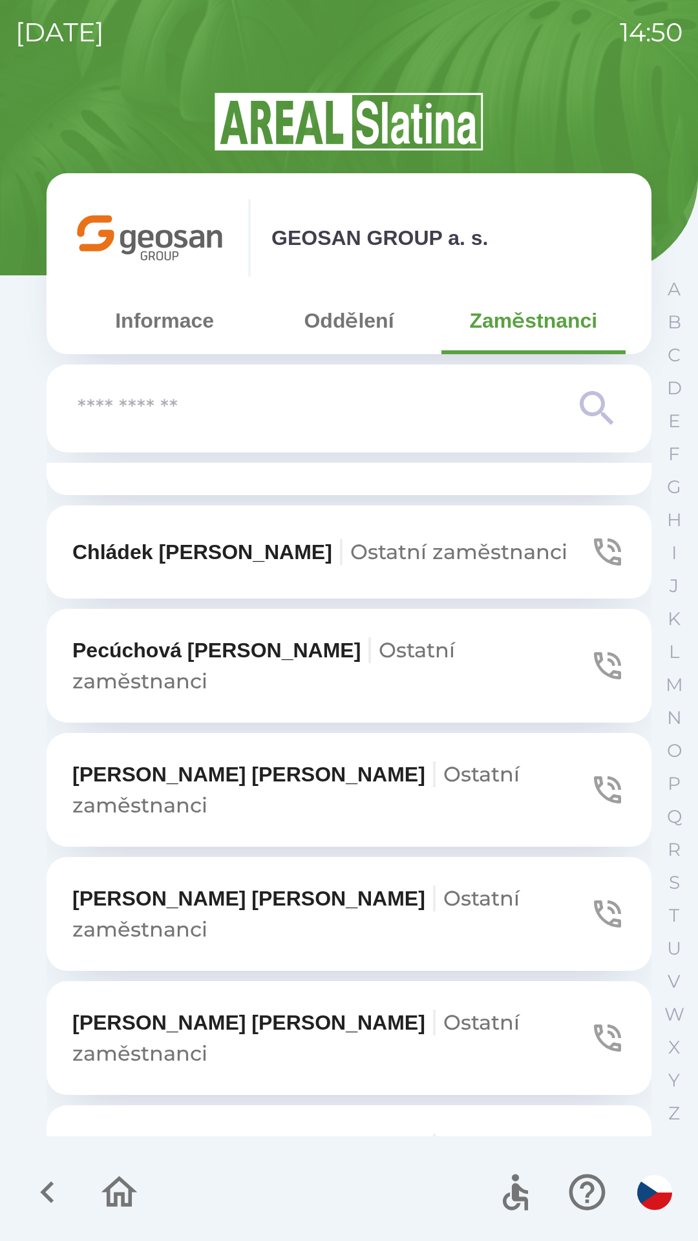
click at [133, 635] on p "Pecúchová [PERSON_NAME] zaměstnanci" at bounding box center [330, 666] width 517 height 62
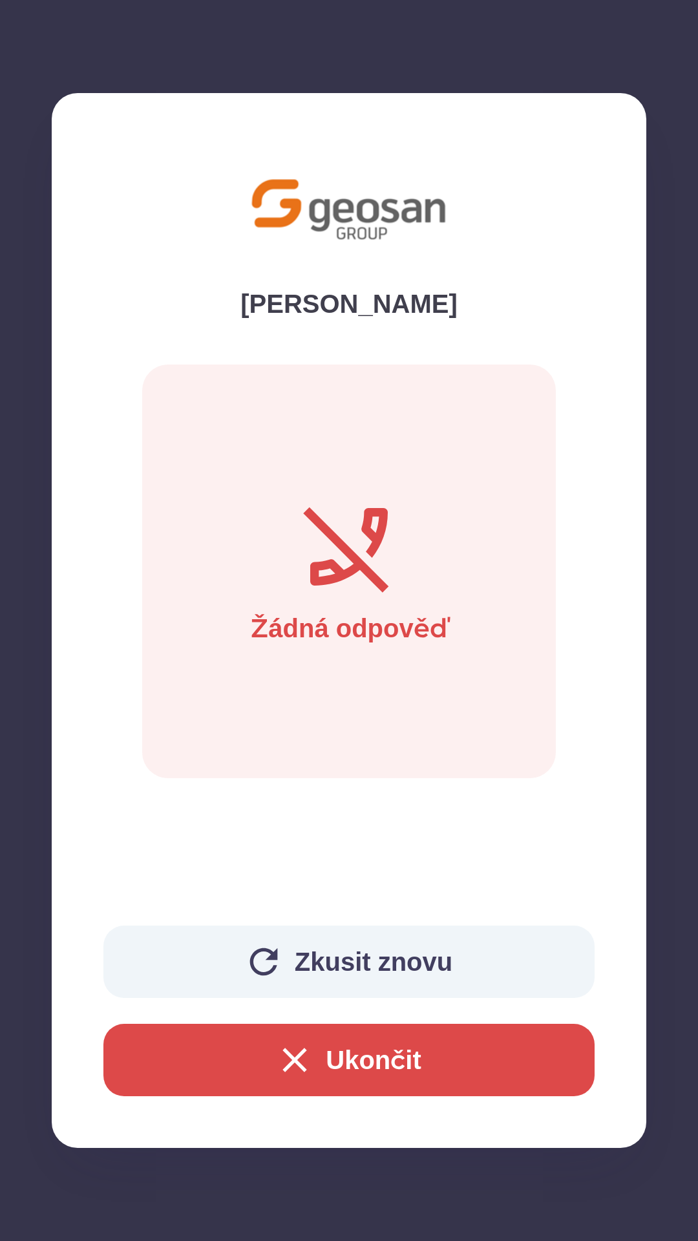
click at [250, 959] on icon "button" at bounding box center [263, 961] width 41 height 41
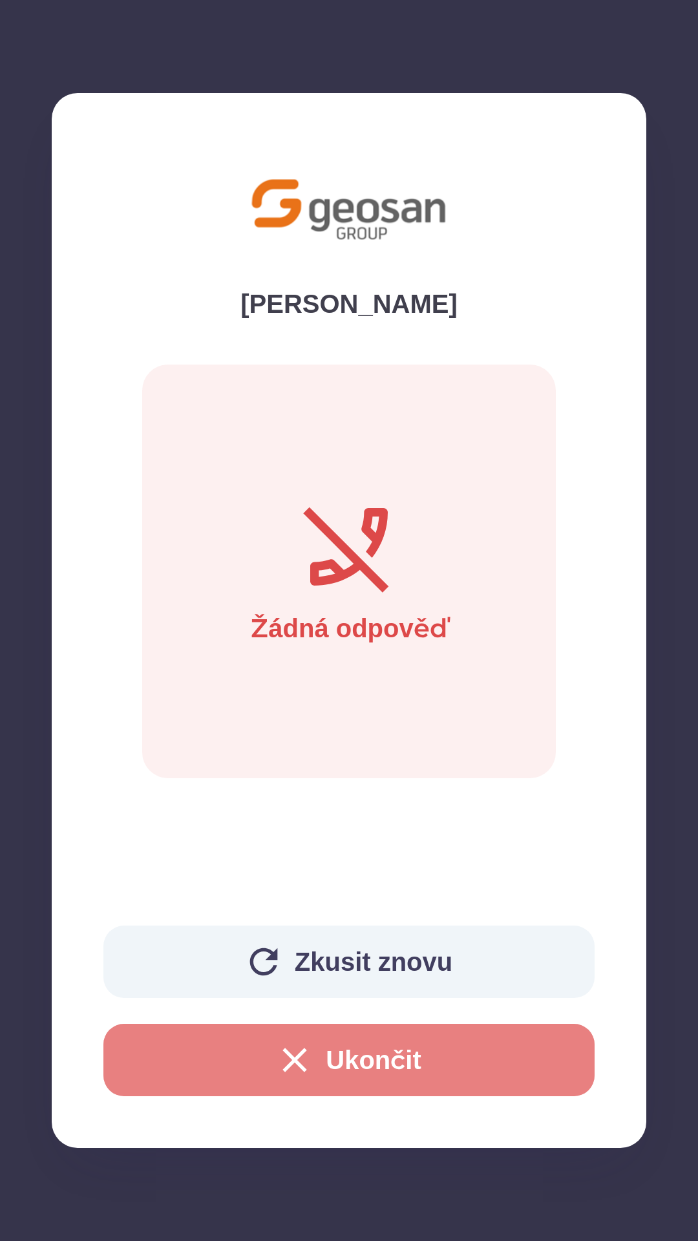
click at [276, 1055] on icon "button" at bounding box center [294, 1060] width 41 height 41
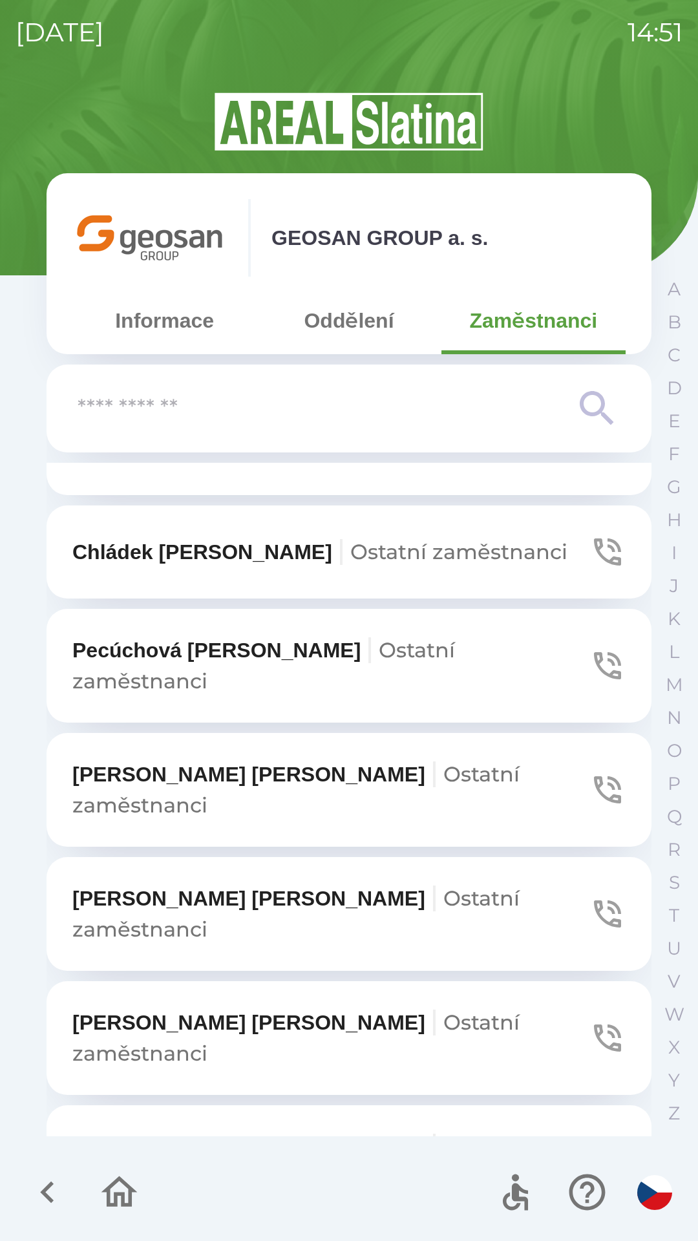
click at [469, 886] on span "Ostatní zaměstnanci" at bounding box center [295, 914] width 447 height 56
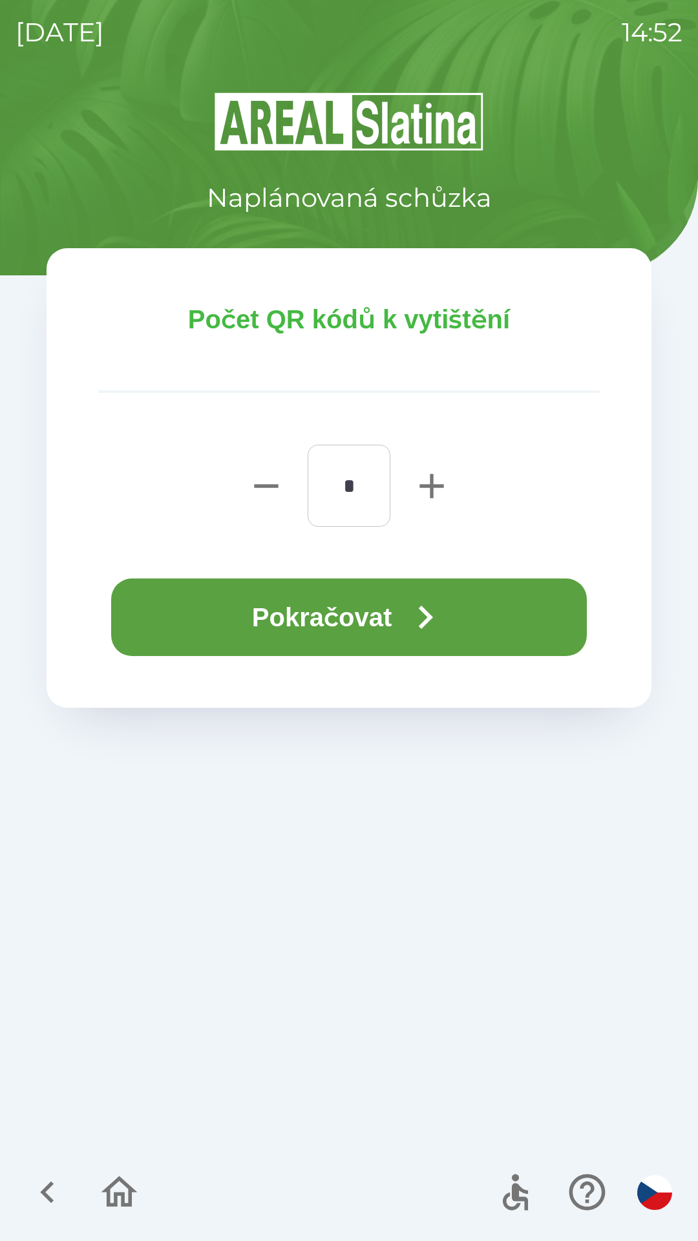
click at [49, 1183] on icon "button" at bounding box center [47, 1192] width 43 height 43
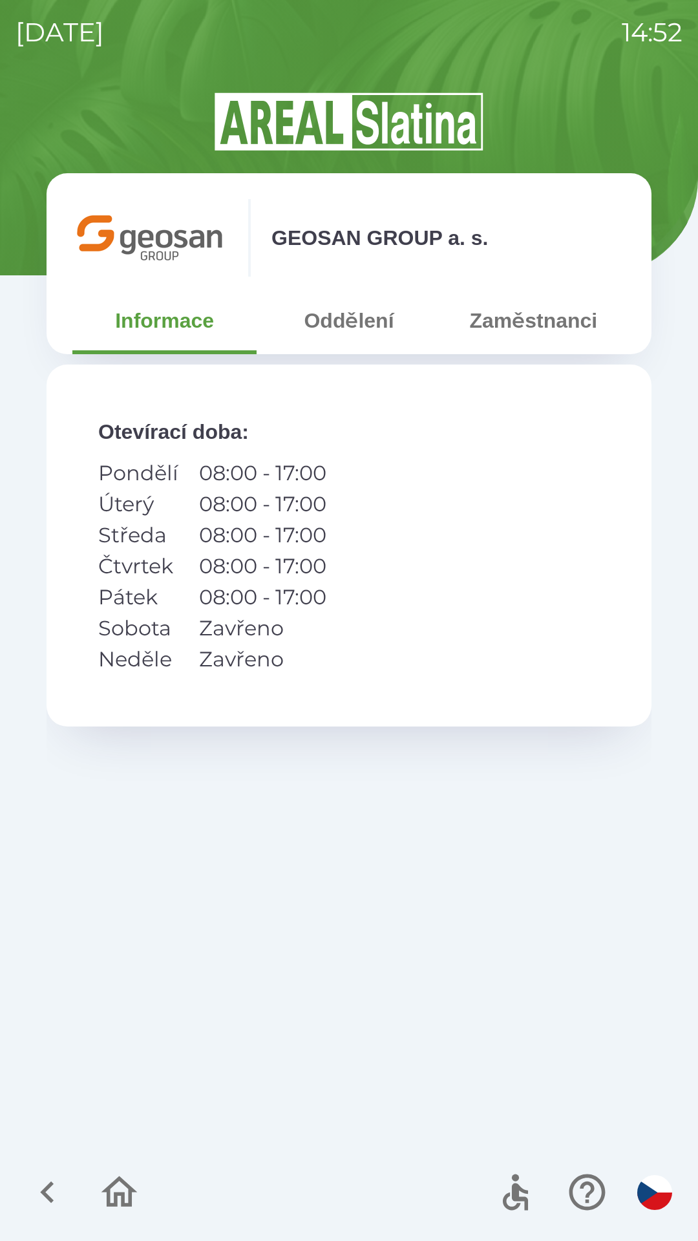
click at [511, 328] on button "Zaměstnanci" at bounding box center [534, 320] width 184 height 47
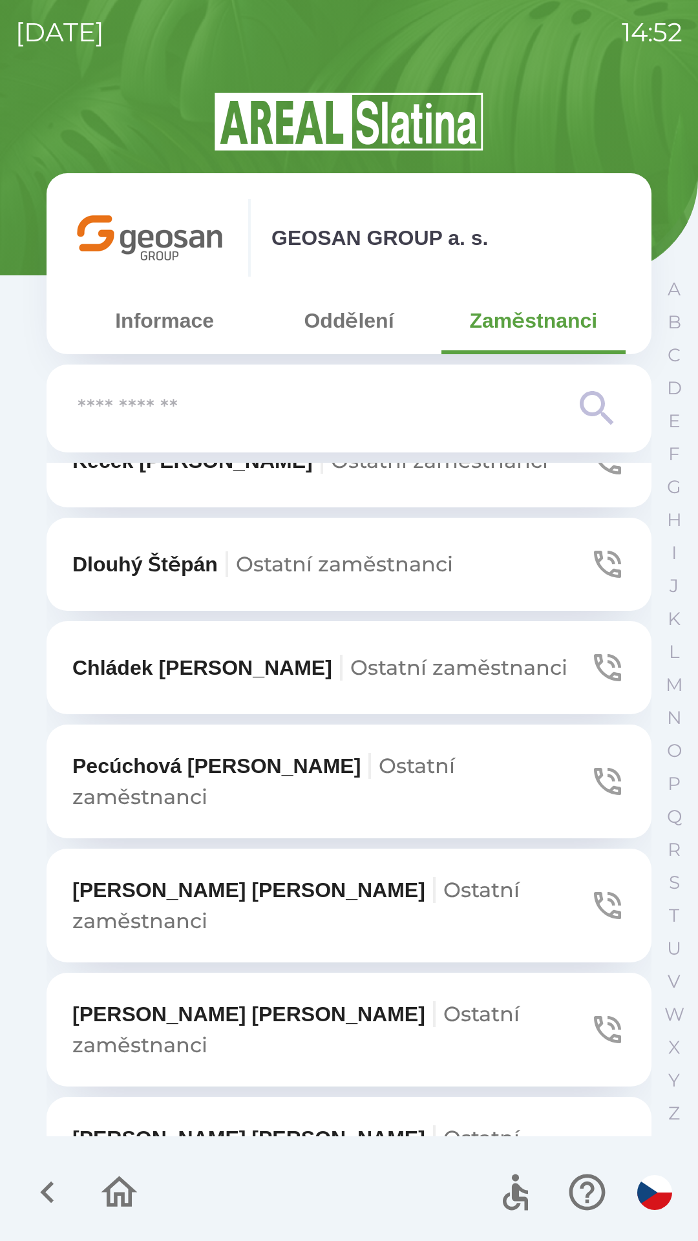
scroll to position [981, 0]
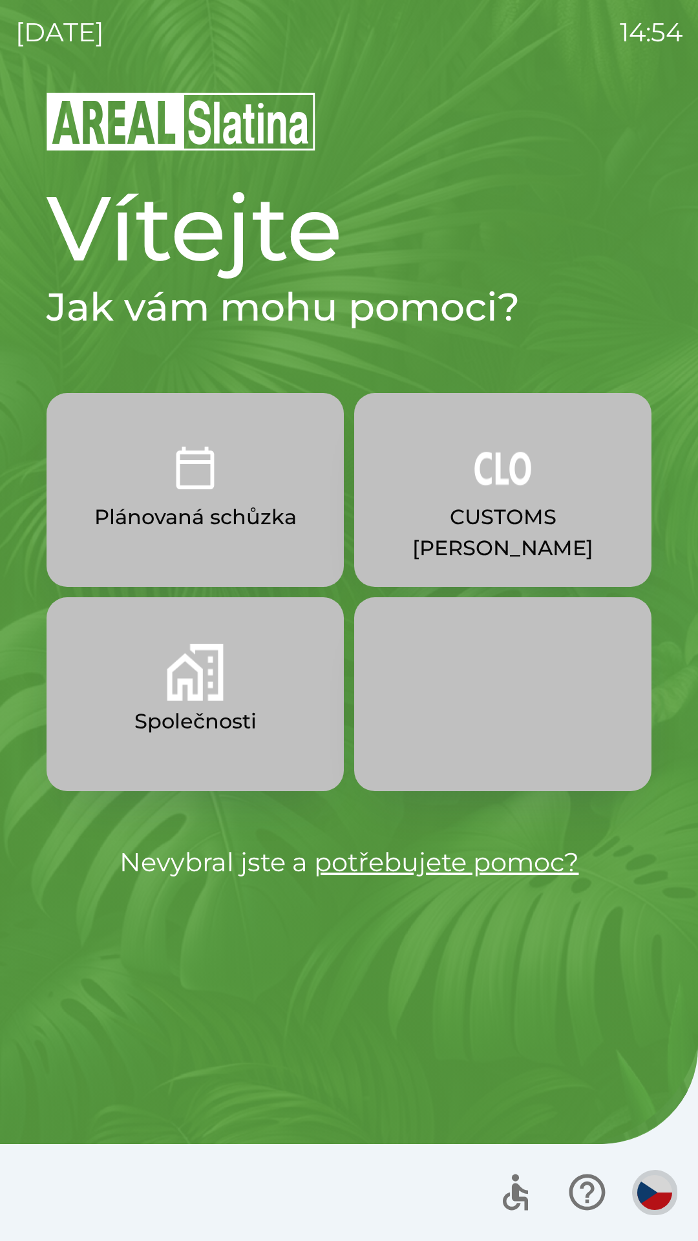
click at [645, 1192] on img "button" at bounding box center [654, 1192] width 35 height 35
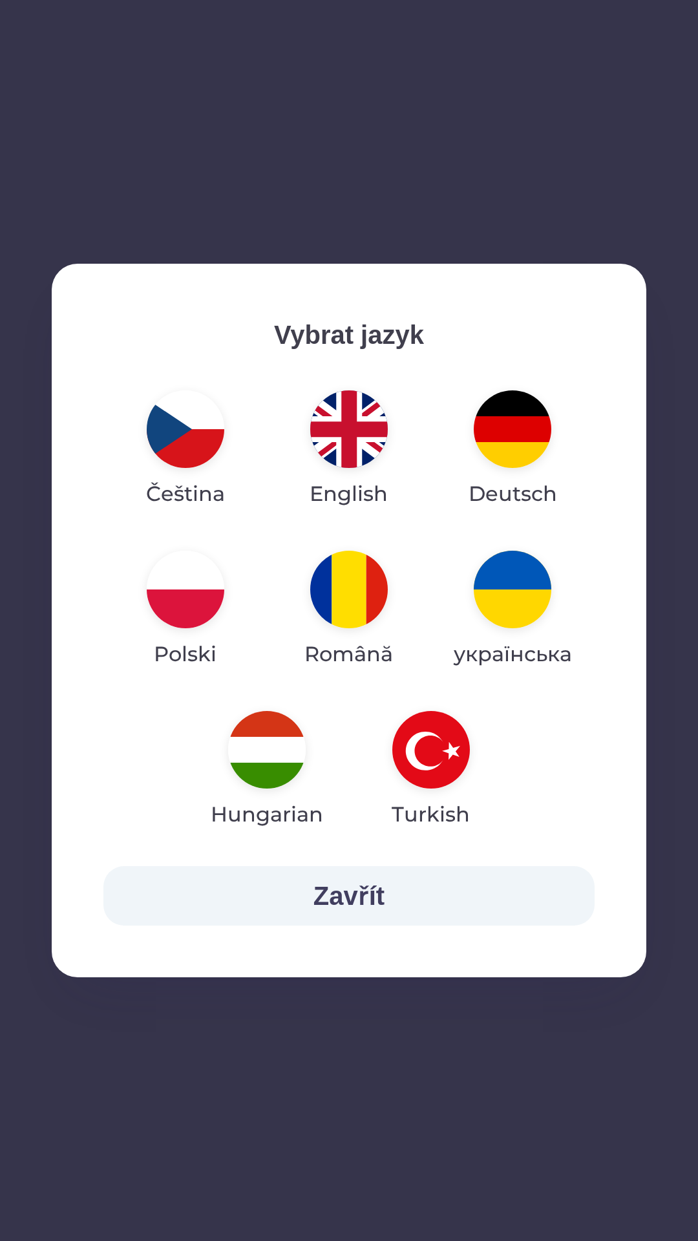
click at [339, 435] on img "button" at bounding box center [349, 430] width 78 height 78
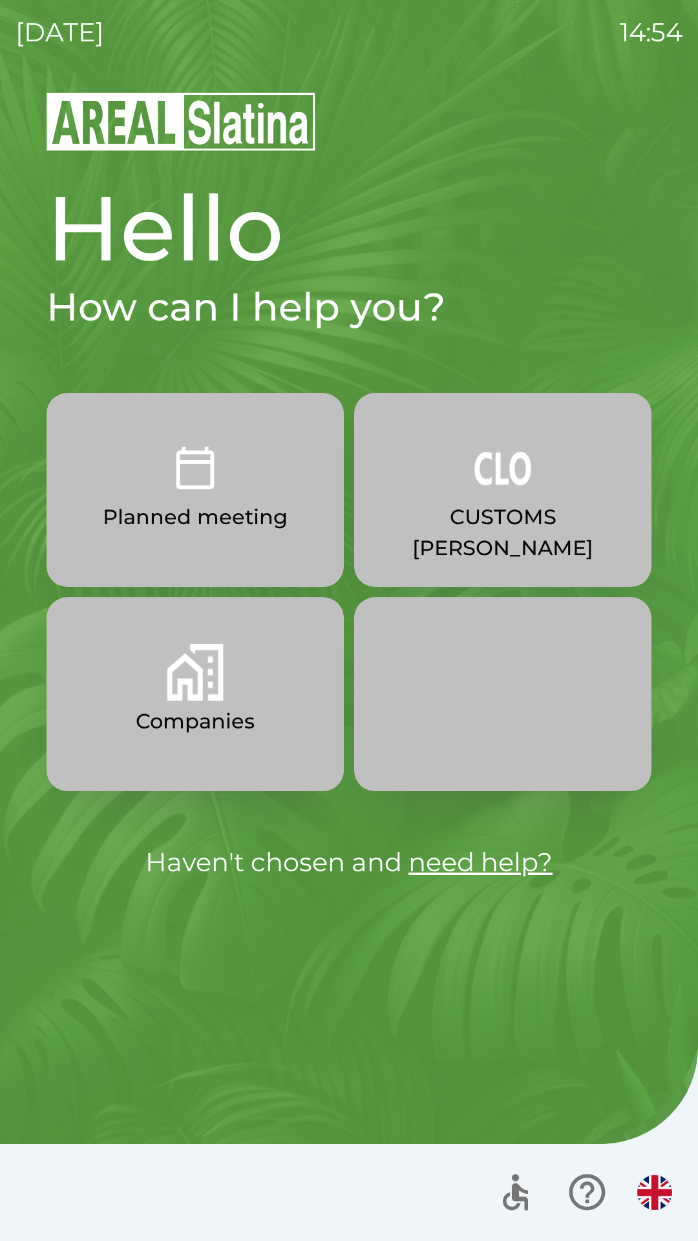
click at [189, 489] on img "button" at bounding box center [195, 468] width 57 height 57
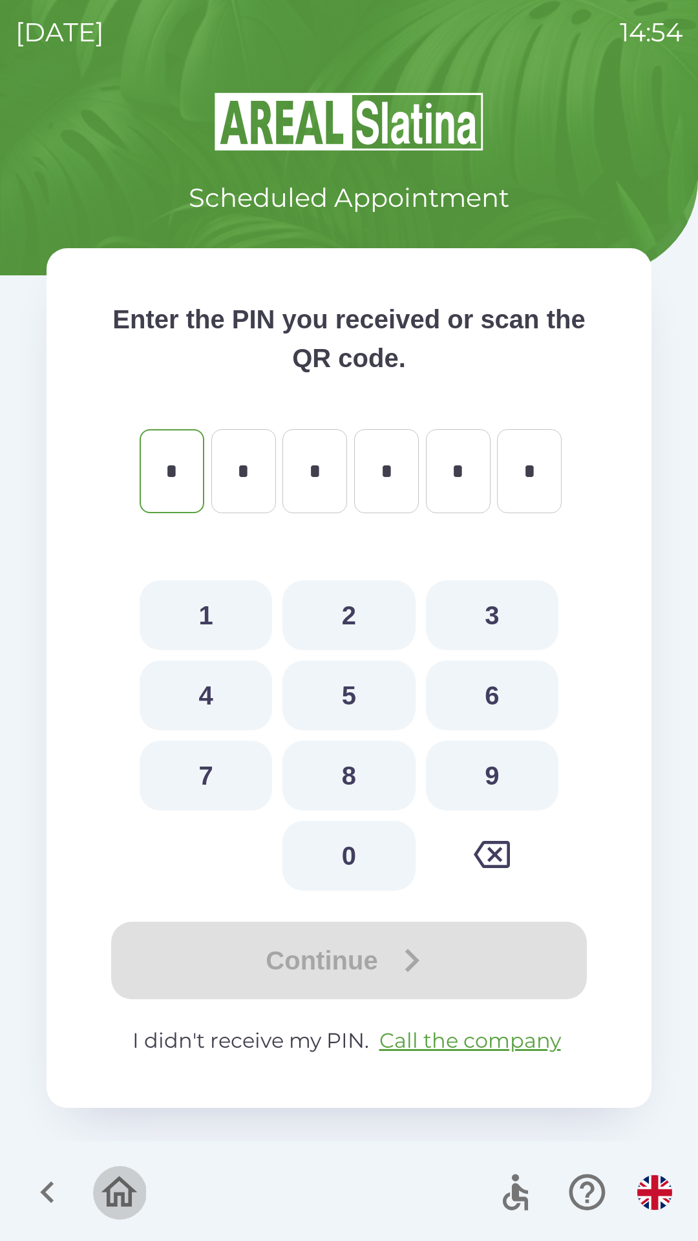
click at [120, 1192] on icon "button" at bounding box center [119, 1192] width 43 height 43
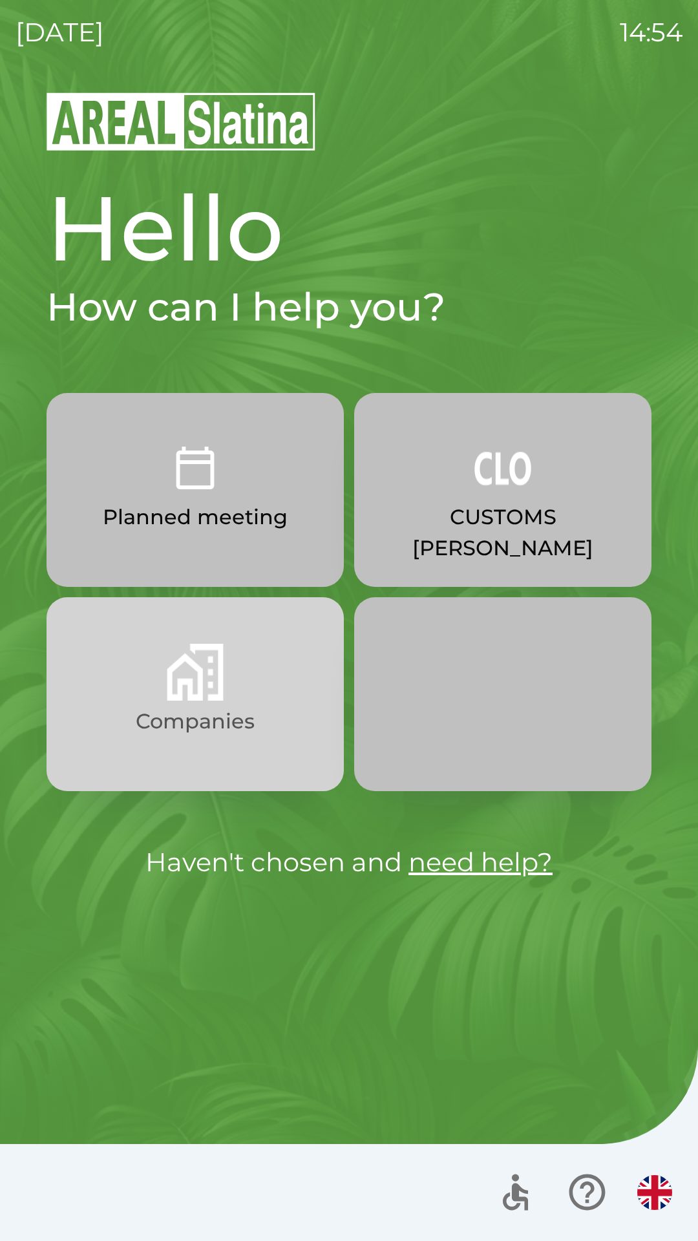
click at [195, 709] on p "Companies" at bounding box center [195, 721] width 119 height 31
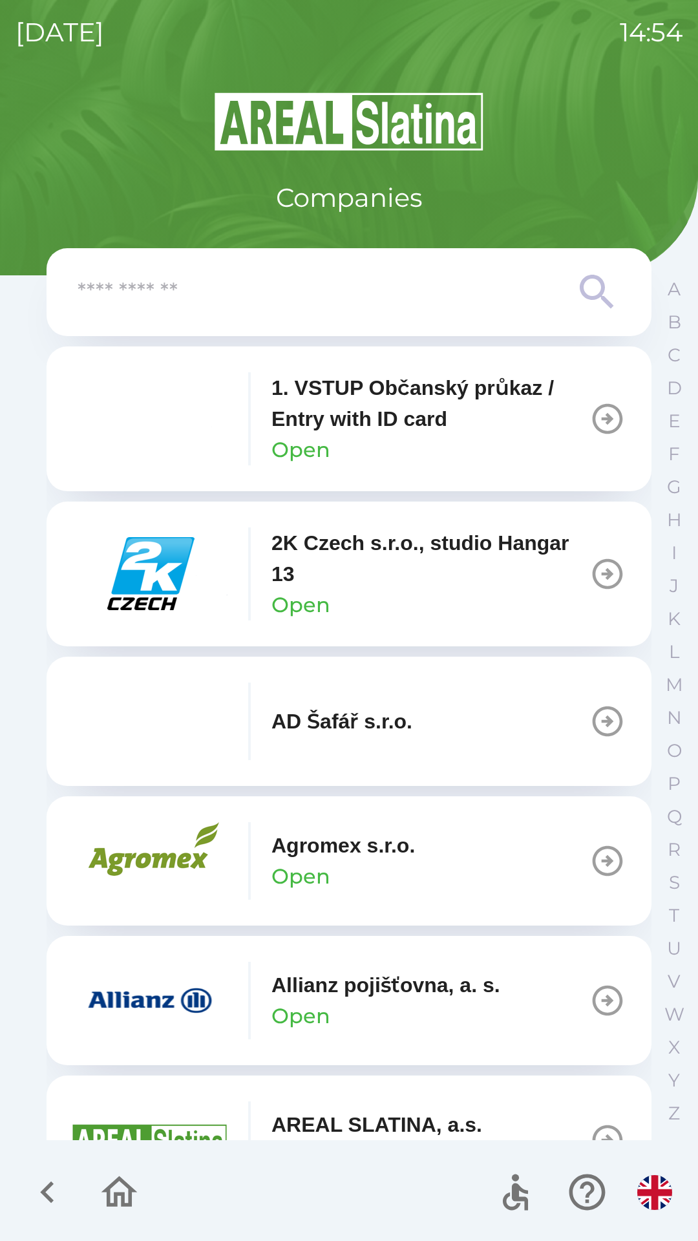
click at [595, 286] on icon at bounding box center [597, 292] width 47 height 47
click at [668, 784] on p "P" at bounding box center [674, 784] width 13 height 23
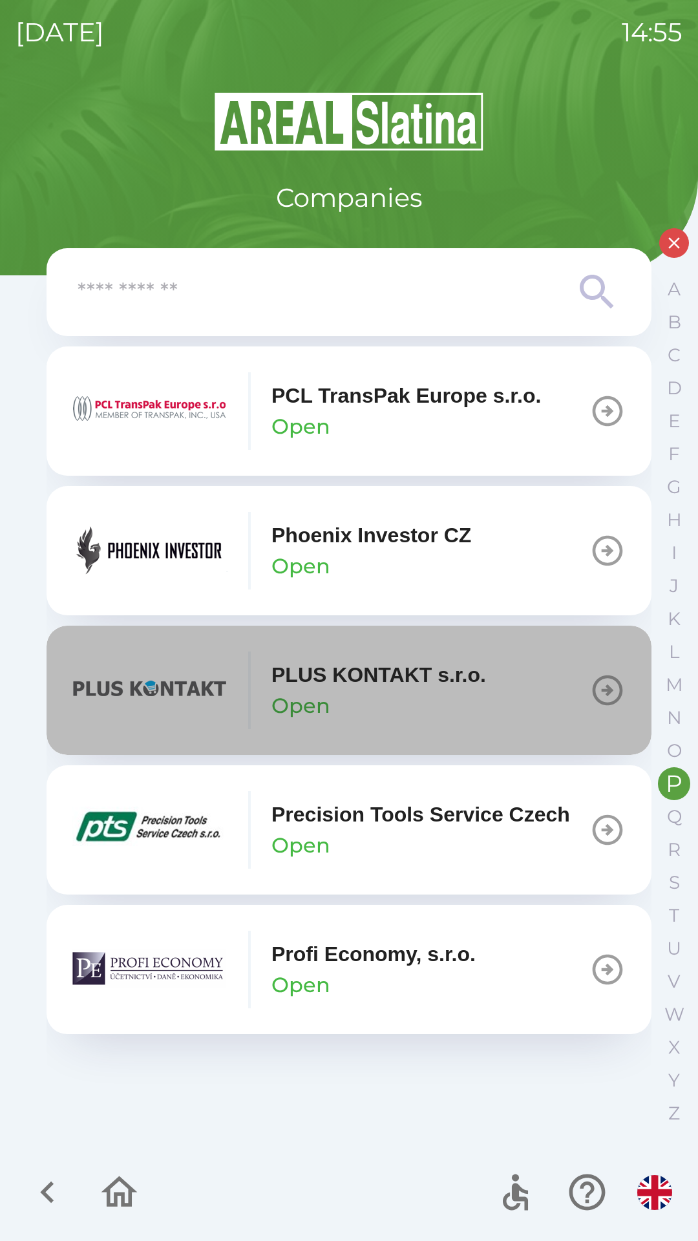
click at [605, 687] on icon "button" at bounding box center [608, 690] width 36 height 36
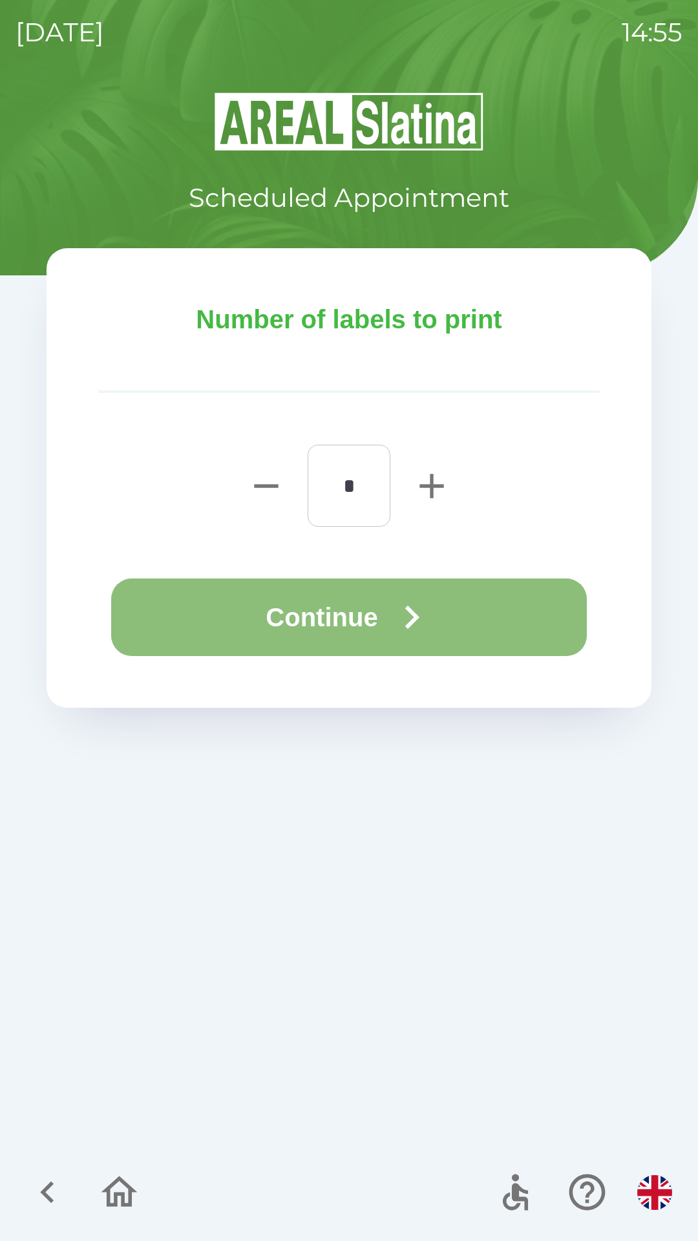
click at [341, 620] on button "Continue" at bounding box center [349, 618] width 476 height 78
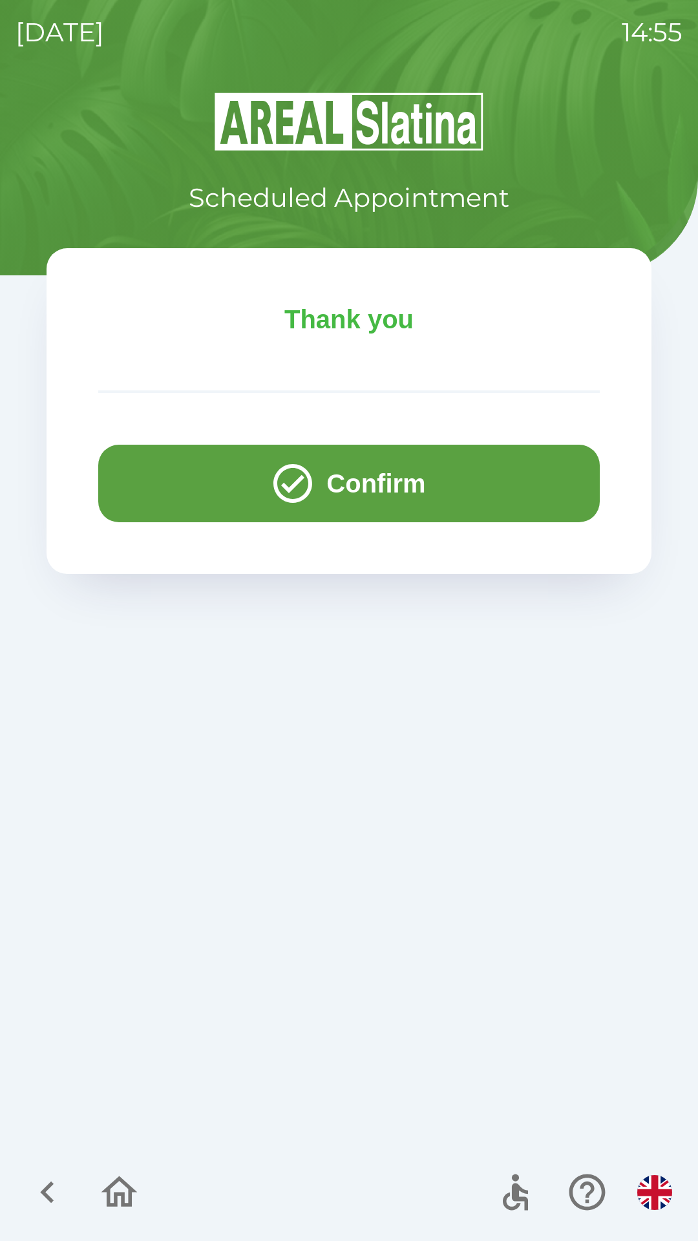
click at [357, 491] on button "Confirm" at bounding box center [349, 484] width 502 height 78
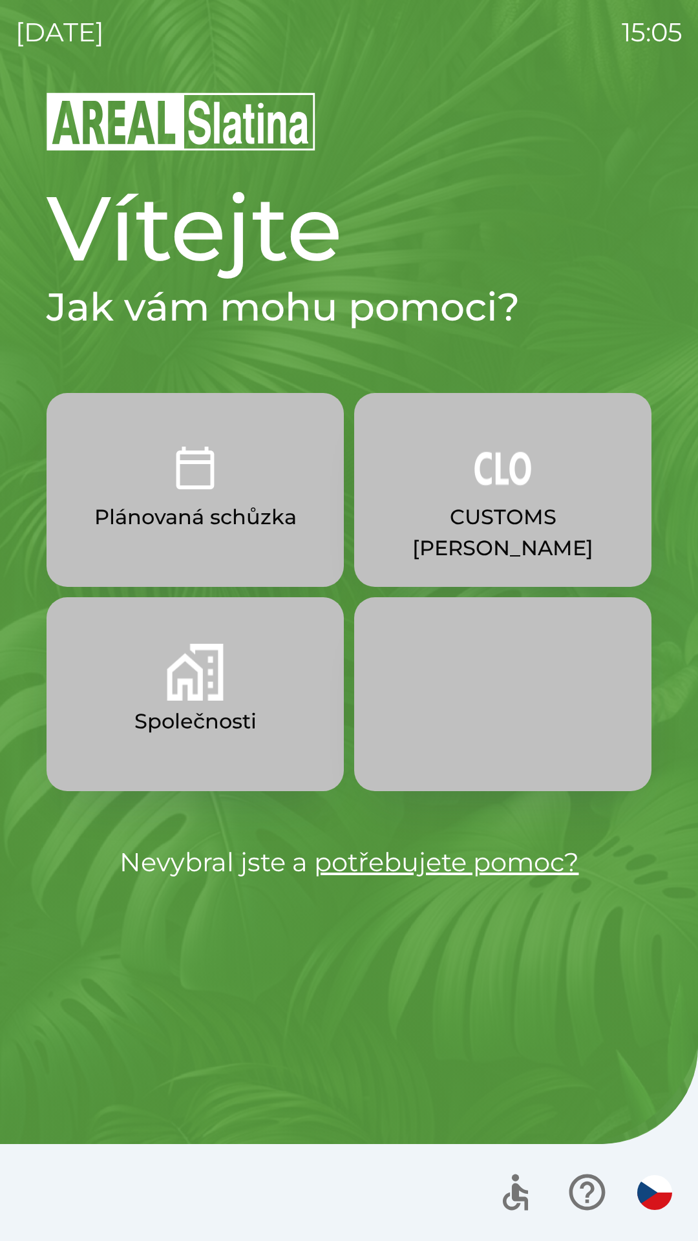
click at [534, 475] on button "CUSTOMS [PERSON_NAME]" at bounding box center [502, 490] width 297 height 194
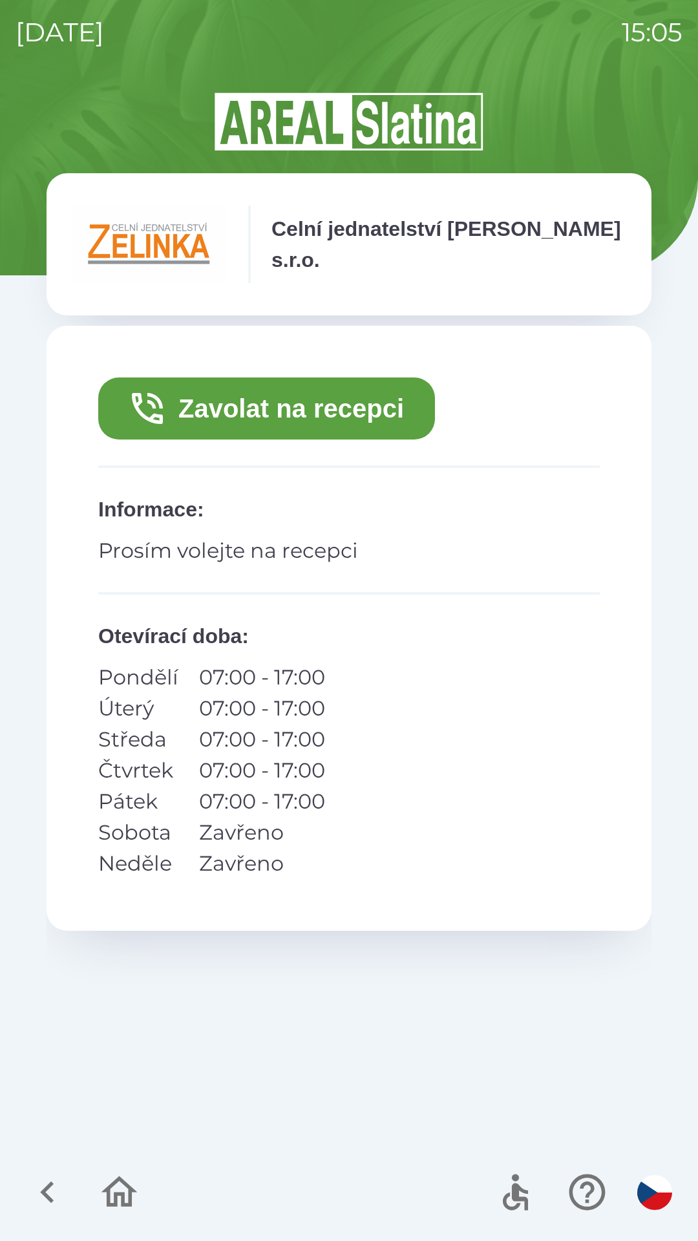
click at [312, 437] on button "Zavolat na recepci" at bounding box center [266, 409] width 337 height 62
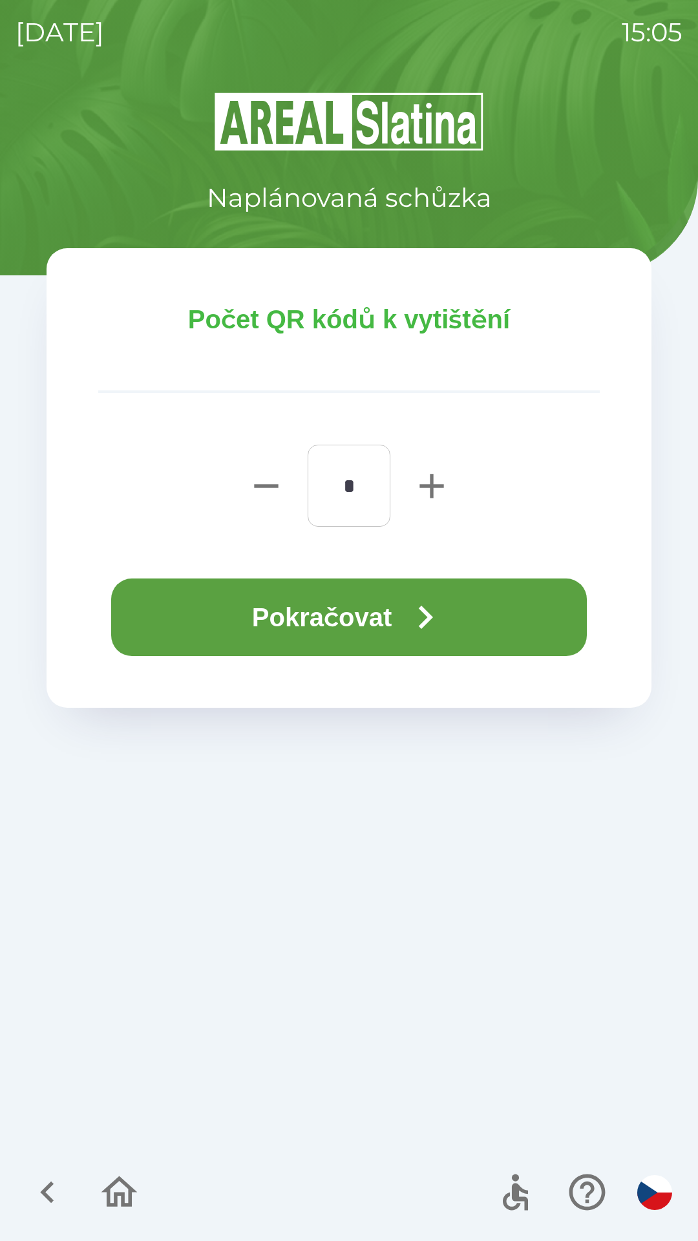
click at [445, 617] on icon "button" at bounding box center [425, 617] width 47 height 47
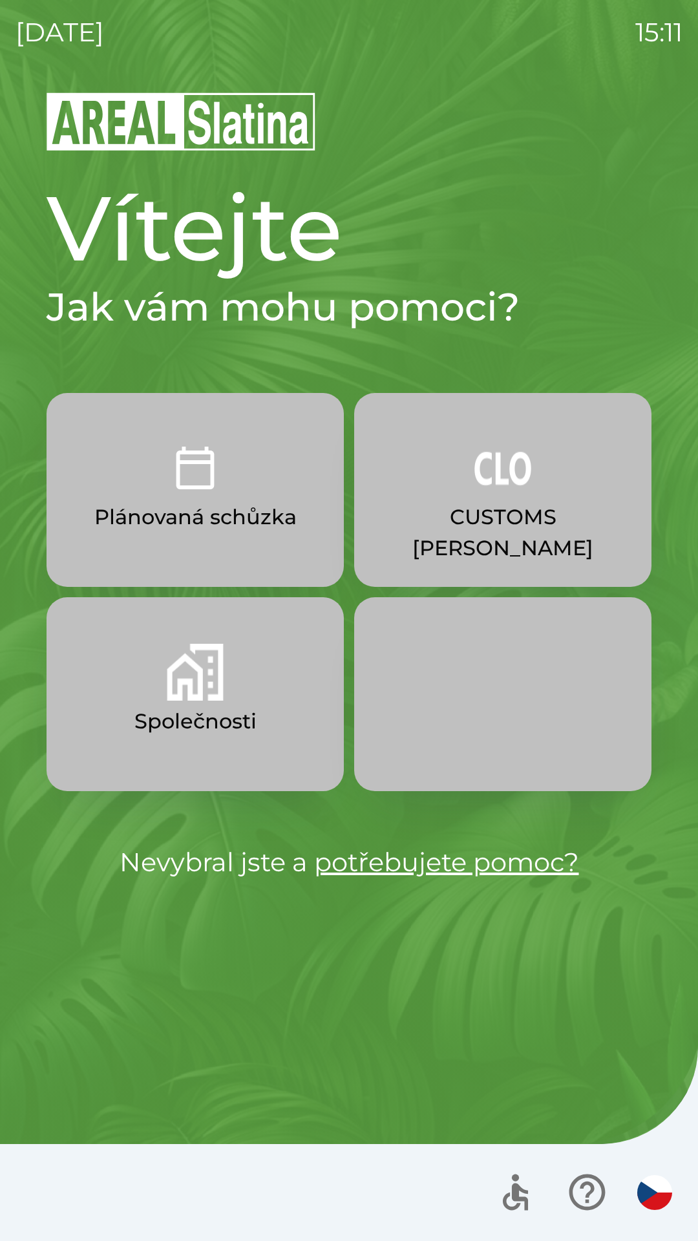
click at [486, 485] on img "button" at bounding box center [503, 468] width 57 height 57
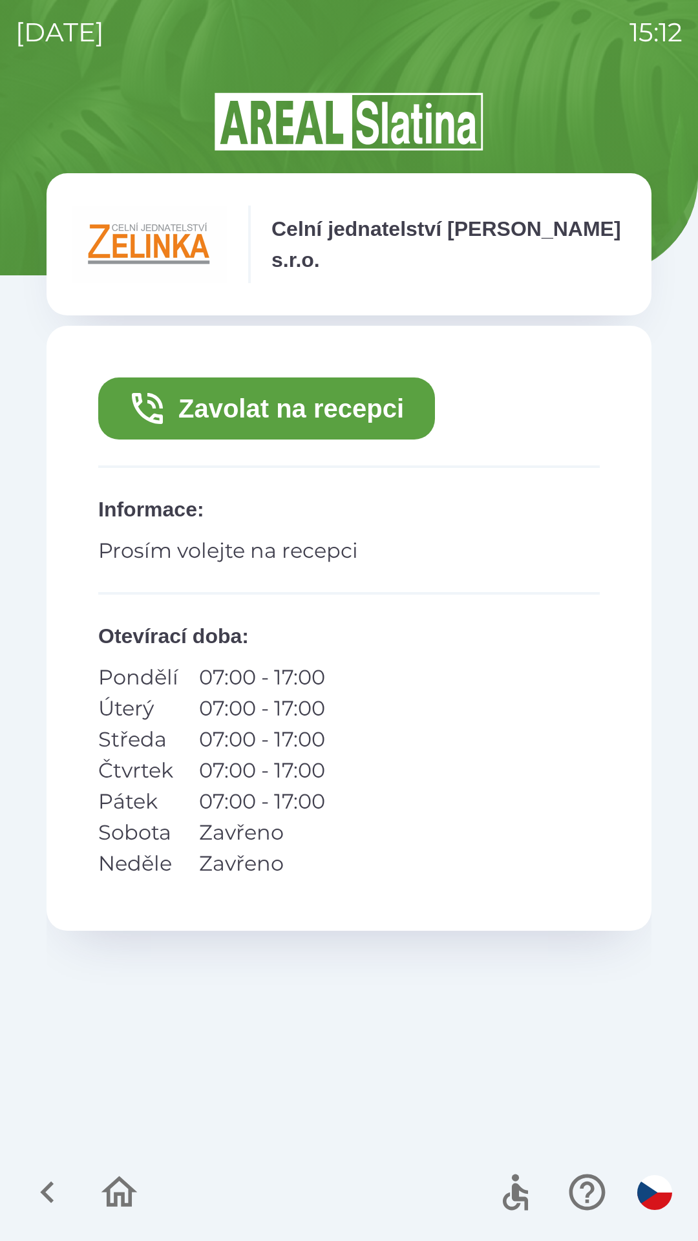
click at [272, 413] on button "Zavolat na recepci" at bounding box center [266, 409] width 337 height 62
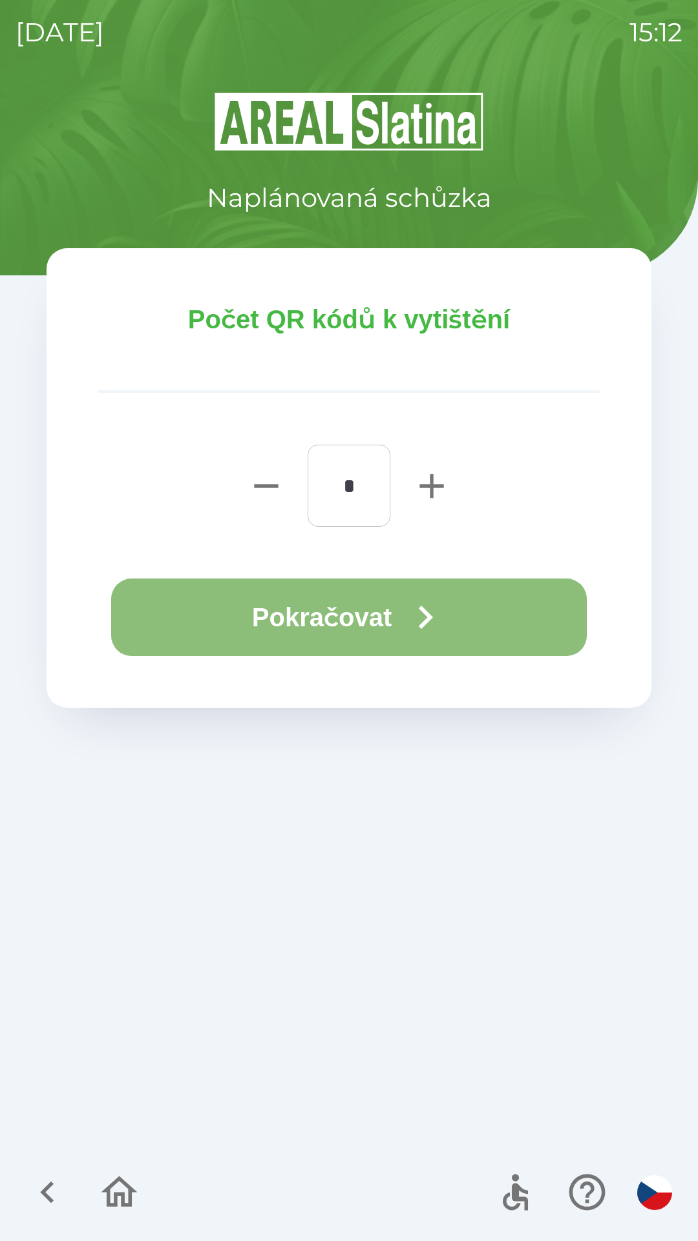
click at [367, 621] on button "Pokračovat" at bounding box center [349, 618] width 476 height 78
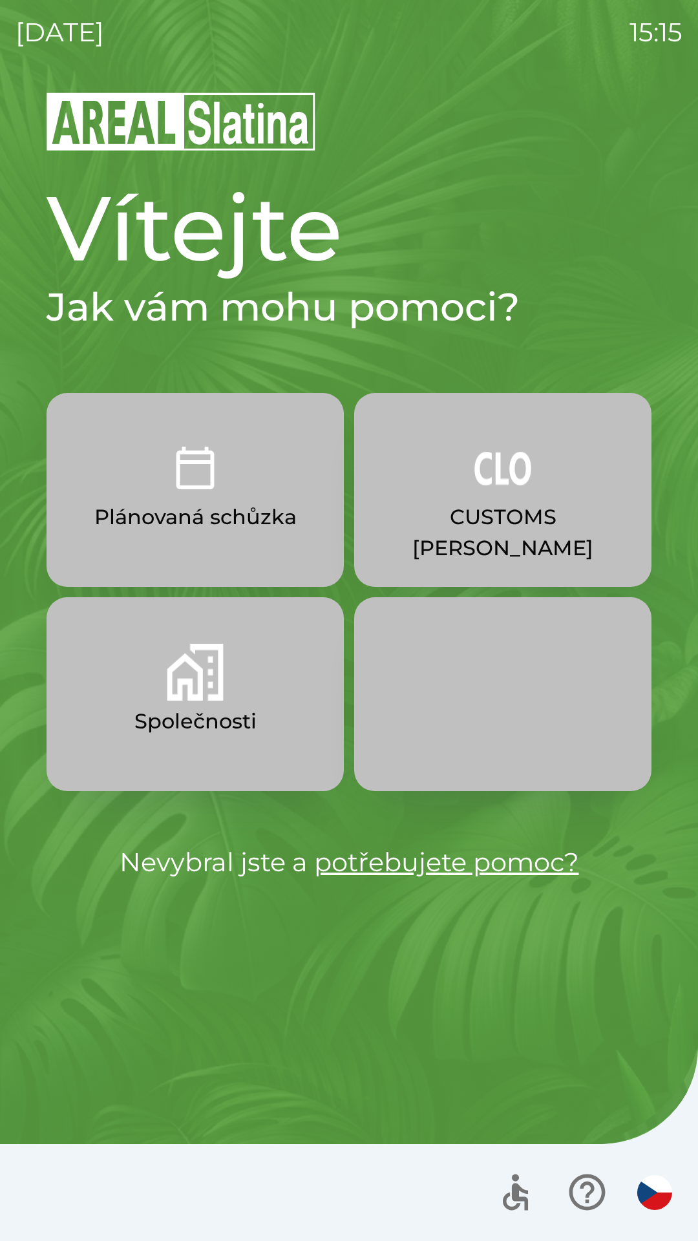
click at [486, 510] on p "CUSTOMS [PERSON_NAME]" at bounding box center [502, 533] width 235 height 62
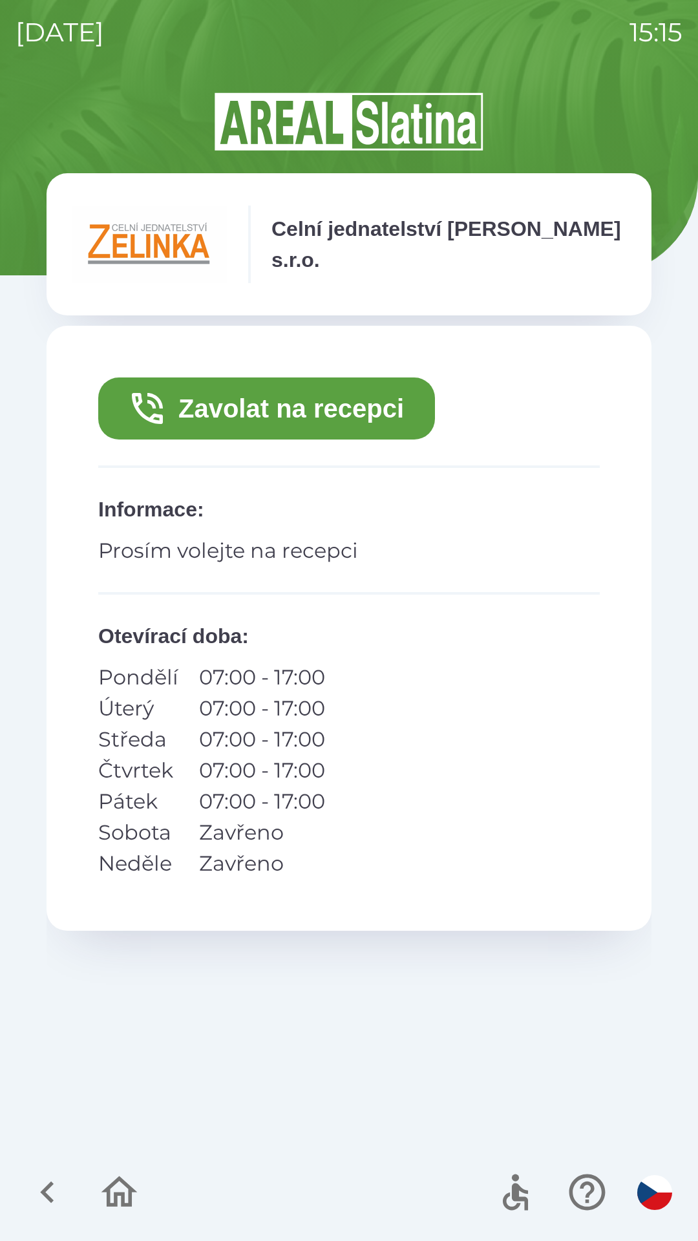
click at [237, 418] on button "Zavolat na recepci" at bounding box center [266, 409] width 337 height 62
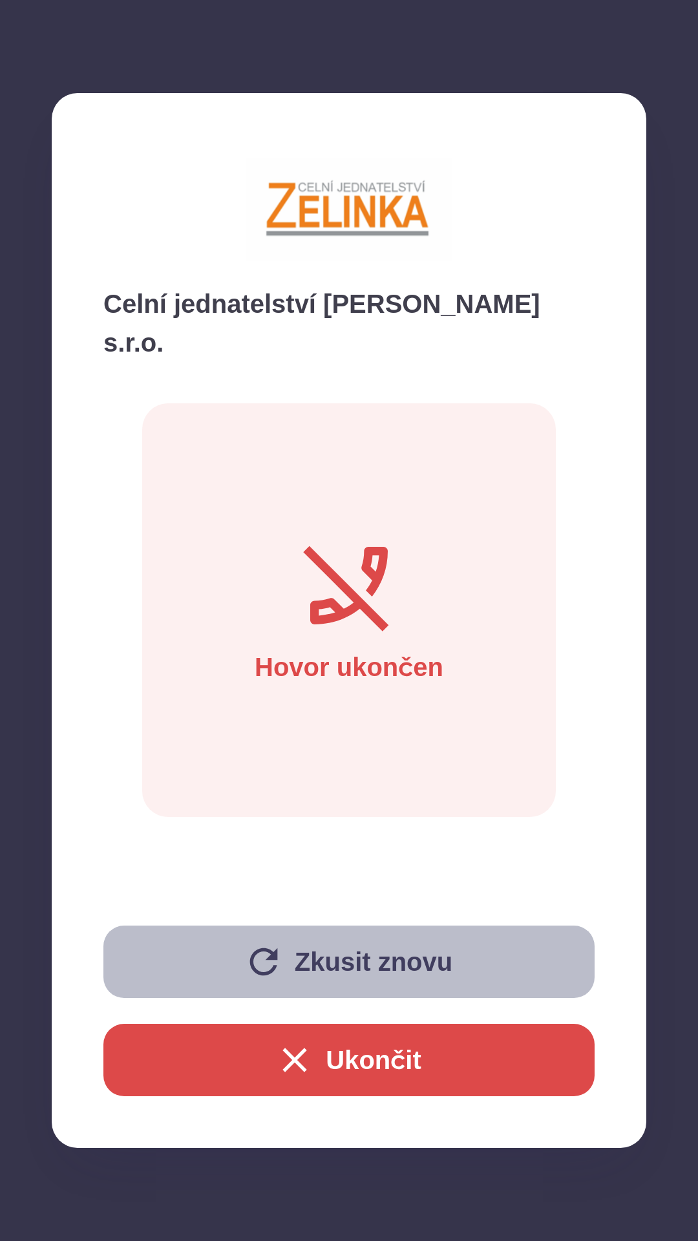
click at [352, 976] on button "Zkusit znovu" at bounding box center [348, 962] width 491 height 72
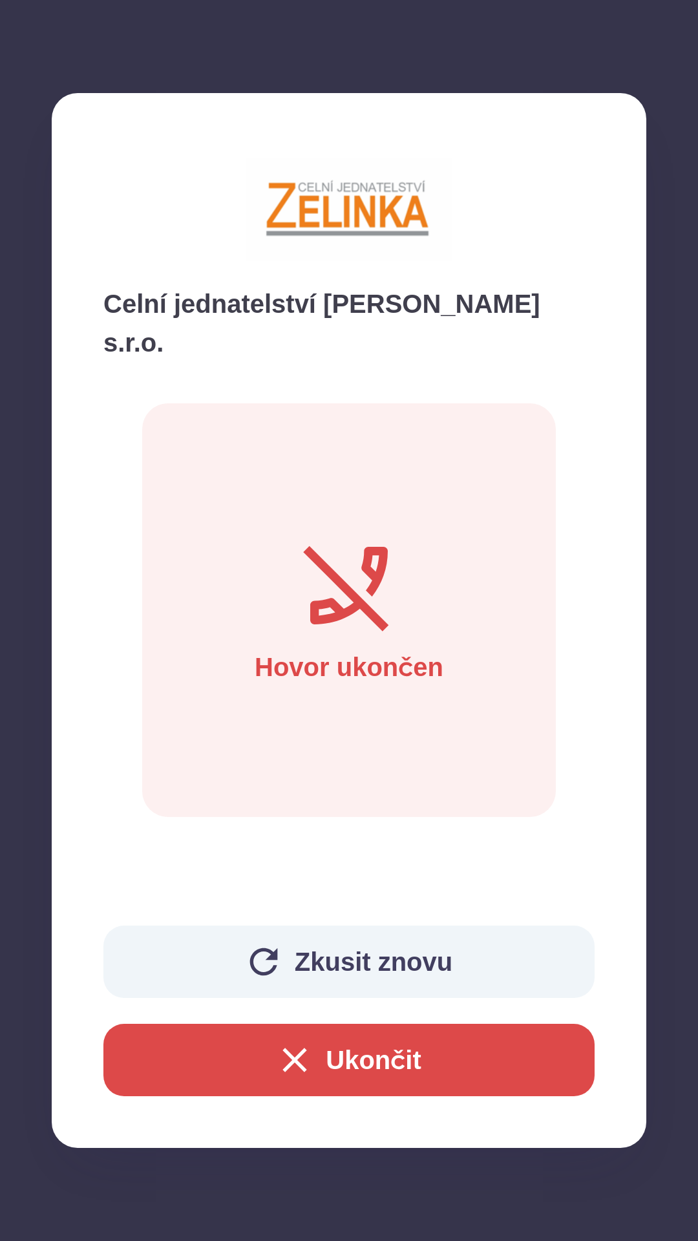
click at [317, 1065] on button "Ukončit" at bounding box center [348, 1060] width 491 height 72
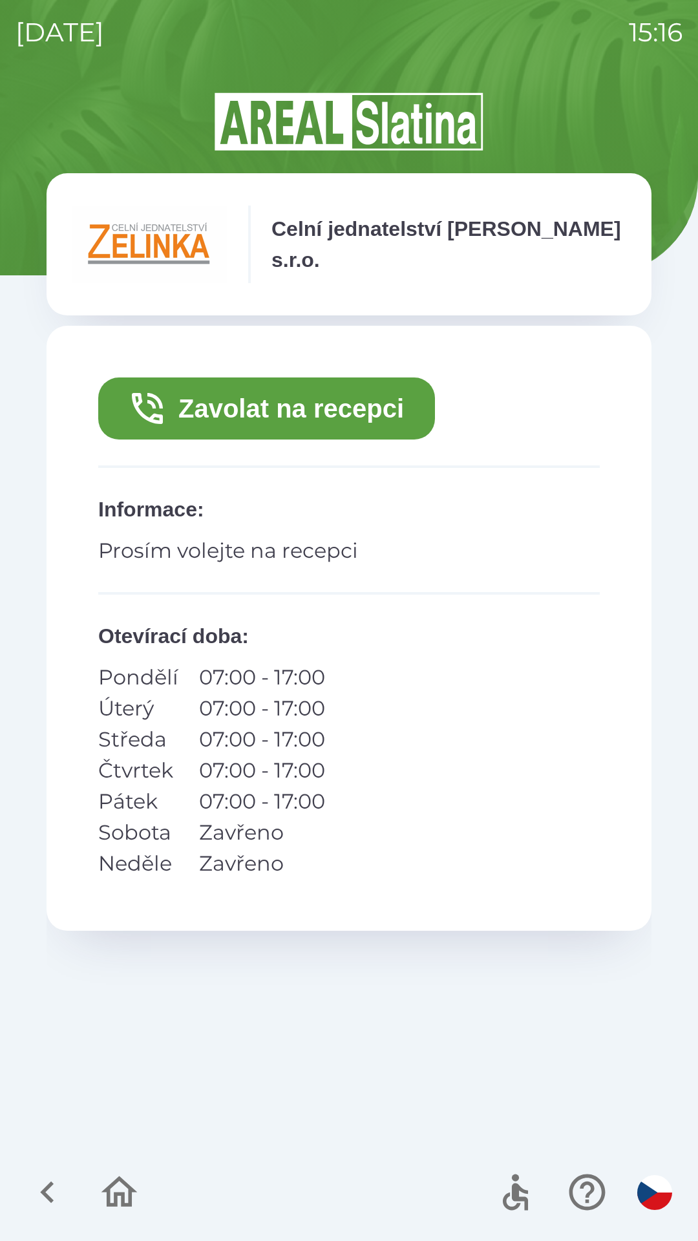
click at [330, 408] on button "Zavolat na recepci" at bounding box center [266, 409] width 337 height 62
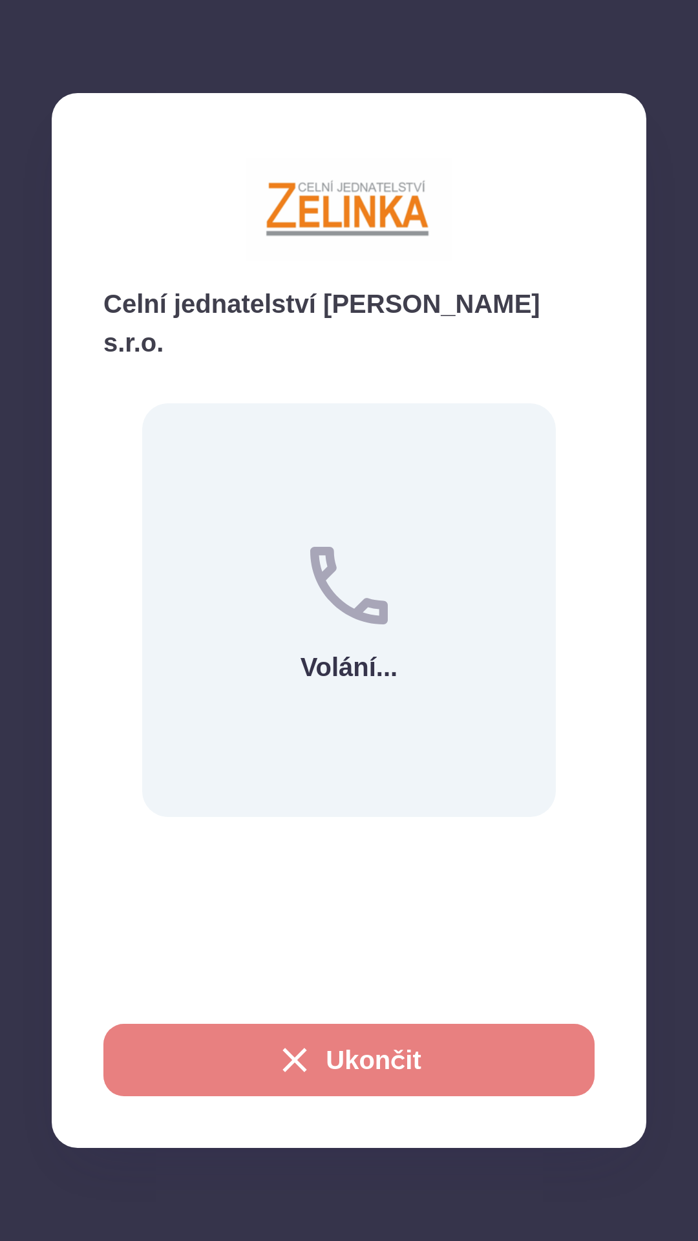
click at [340, 1067] on button "Ukončit" at bounding box center [348, 1060] width 491 height 72
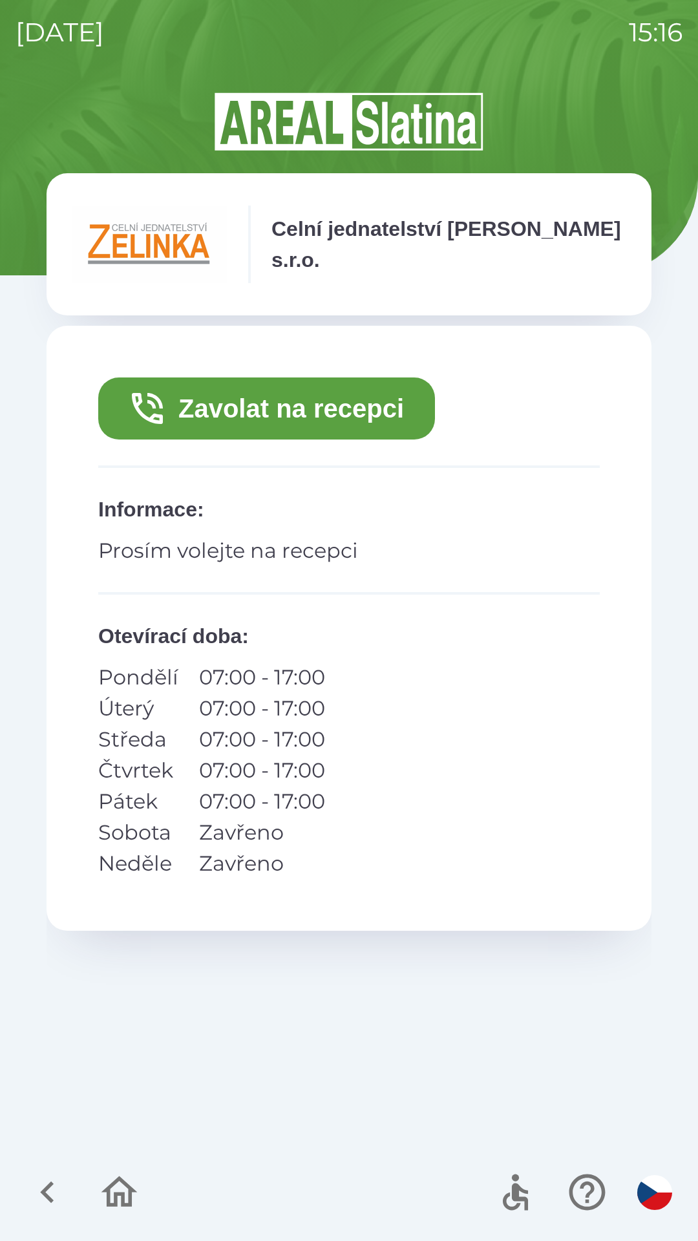
click at [337, 414] on button "Zavolat na recepci" at bounding box center [266, 409] width 337 height 62
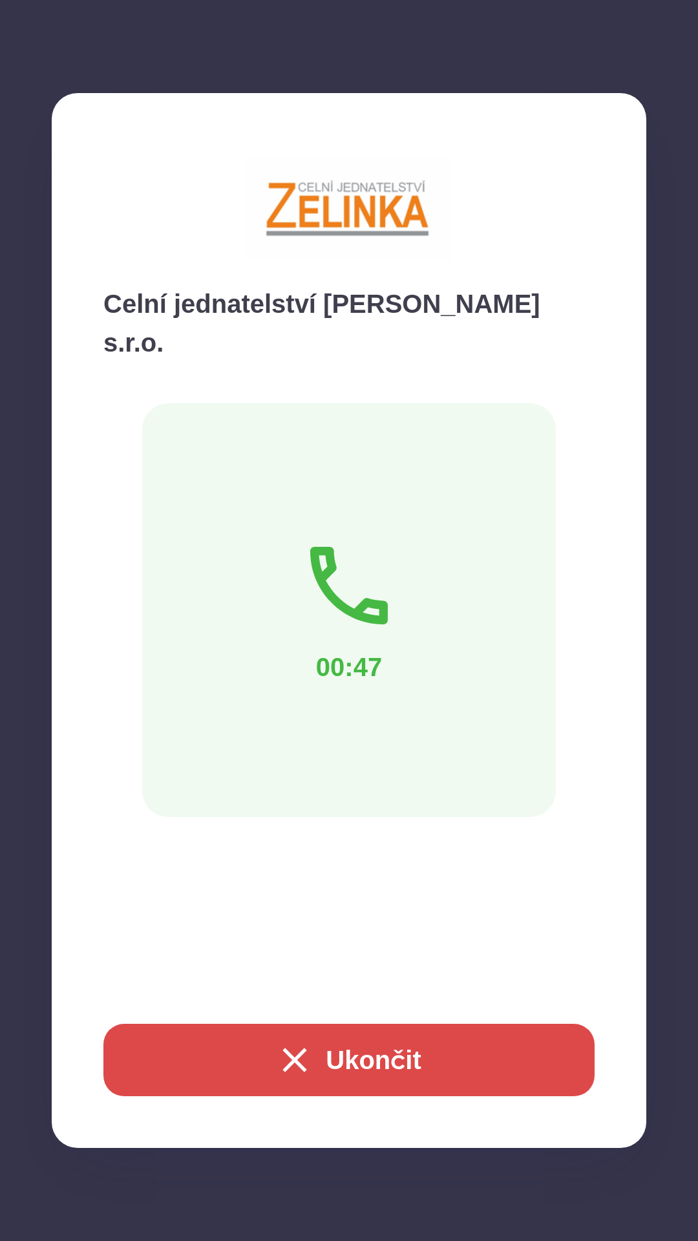
click at [353, 1045] on button "Ukončit" at bounding box center [348, 1060] width 491 height 72
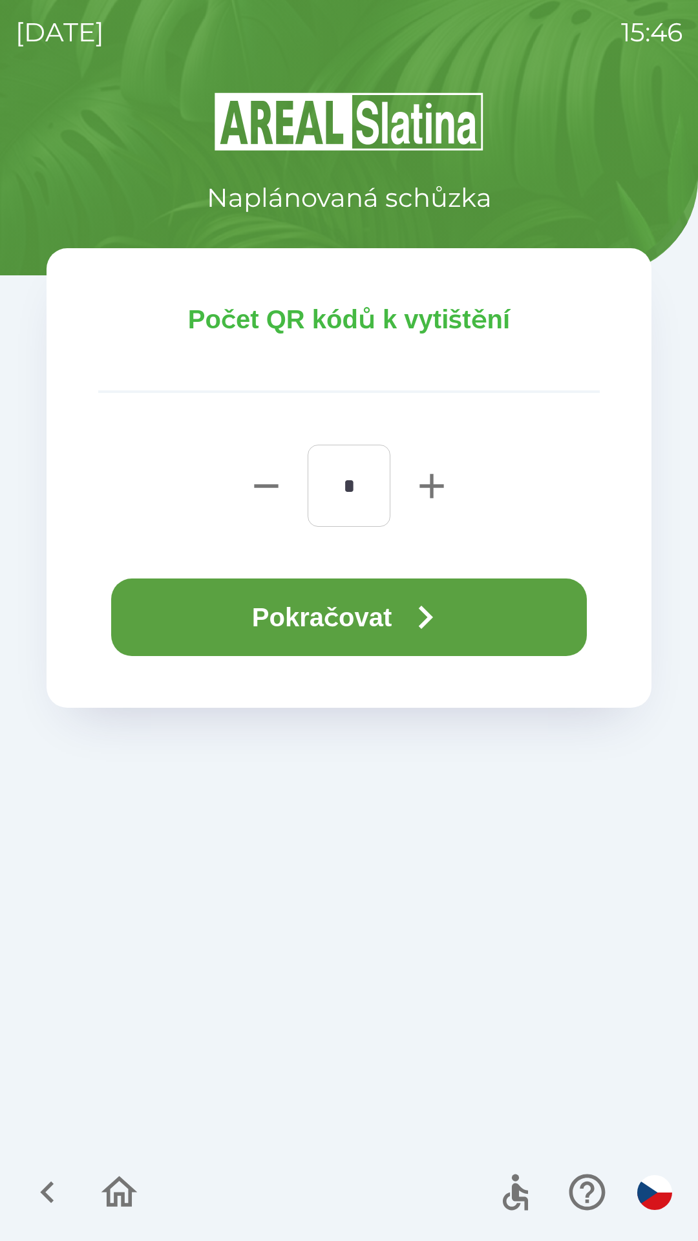
click at [364, 630] on button "Pokračovat" at bounding box center [349, 618] width 476 height 78
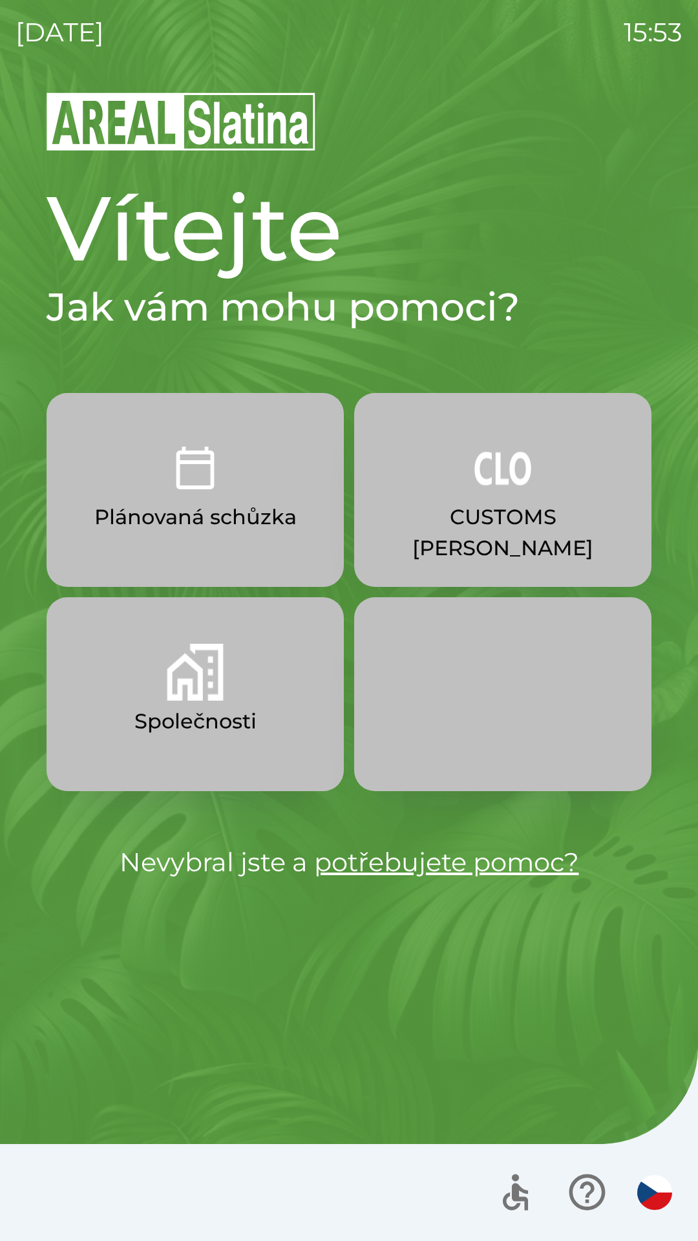
click at [471, 518] on p "CUSTOMS [PERSON_NAME]" at bounding box center [502, 533] width 235 height 62
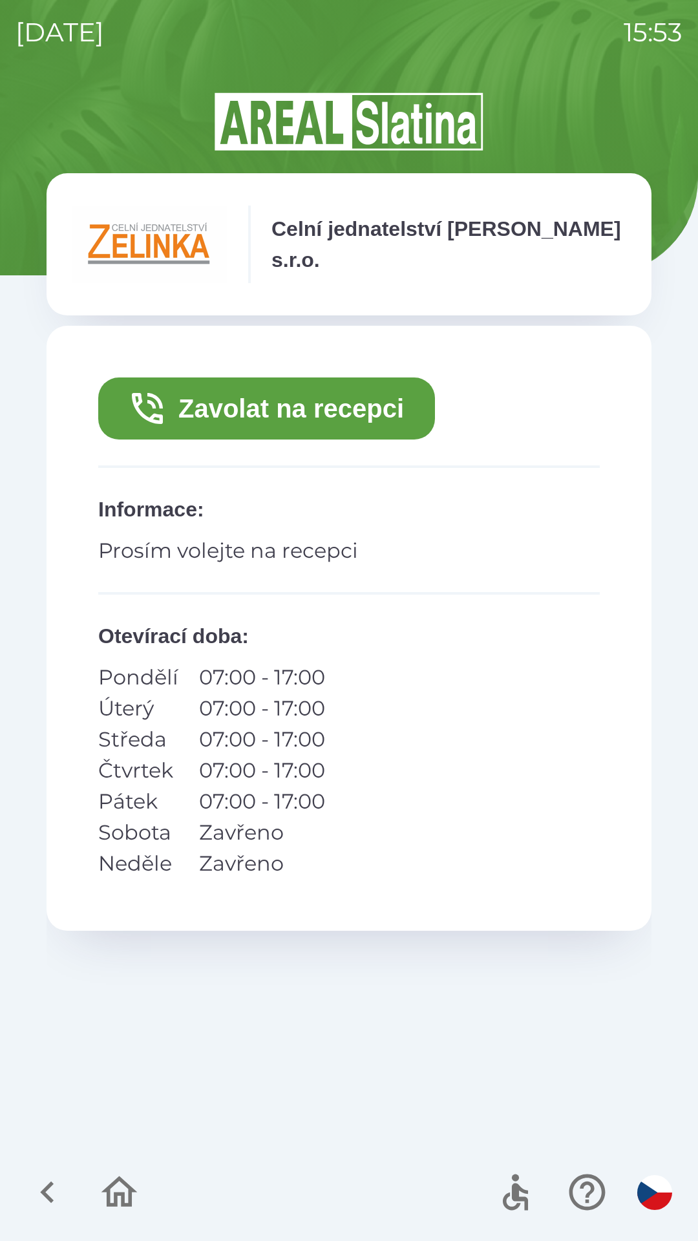
click at [284, 410] on button "Zavolat na recepci" at bounding box center [266, 409] width 337 height 62
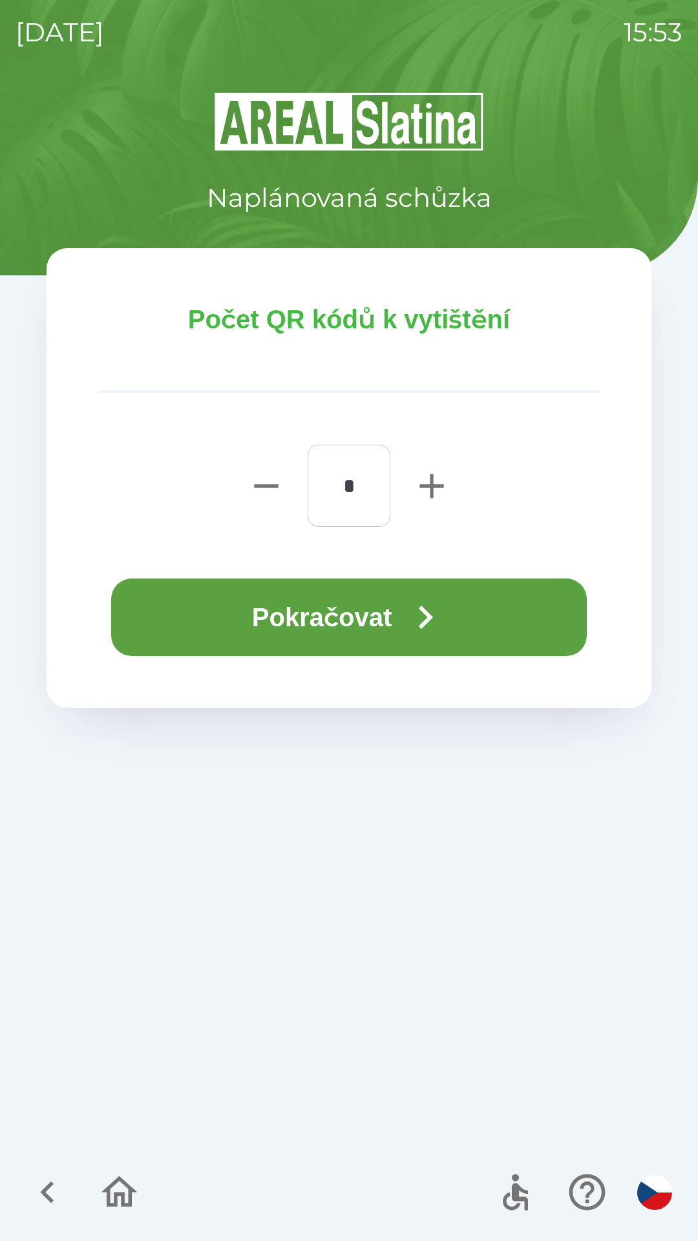
click at [368, 630] on button "Pokračovat" at bounding box center [349, 618] width 476 height 78
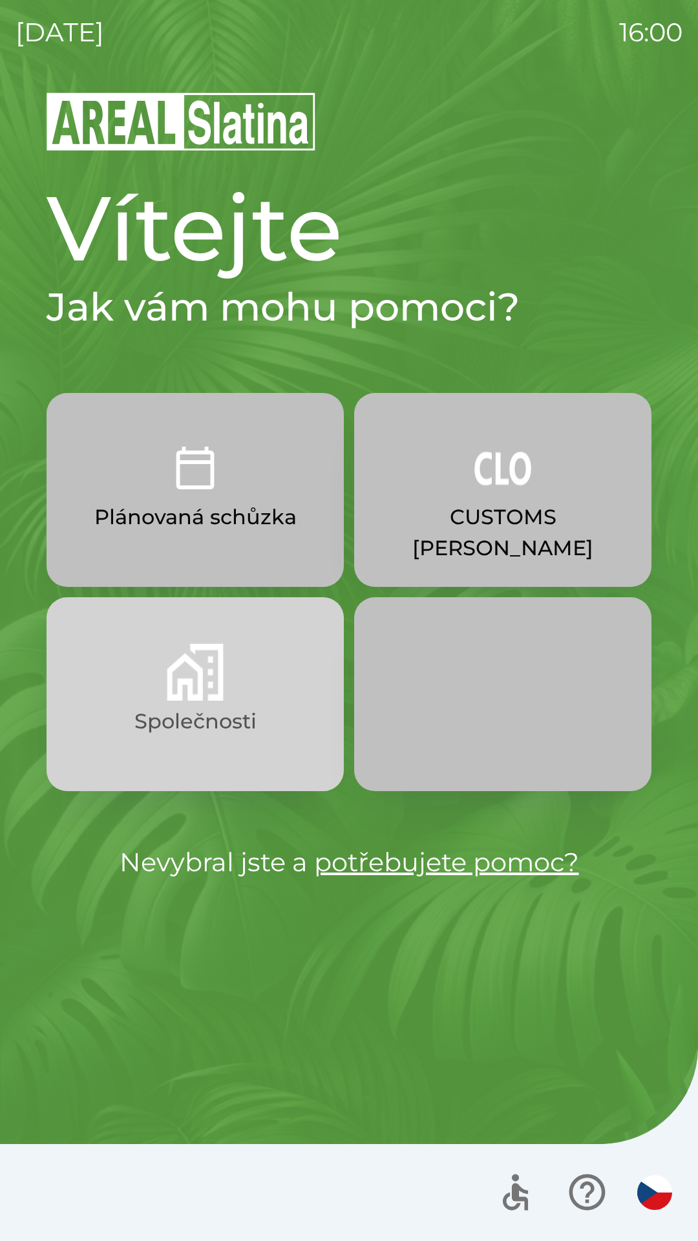
click at [259, 697] on button "Společnosti" at bounding box center [195, 694] width 297 height 194
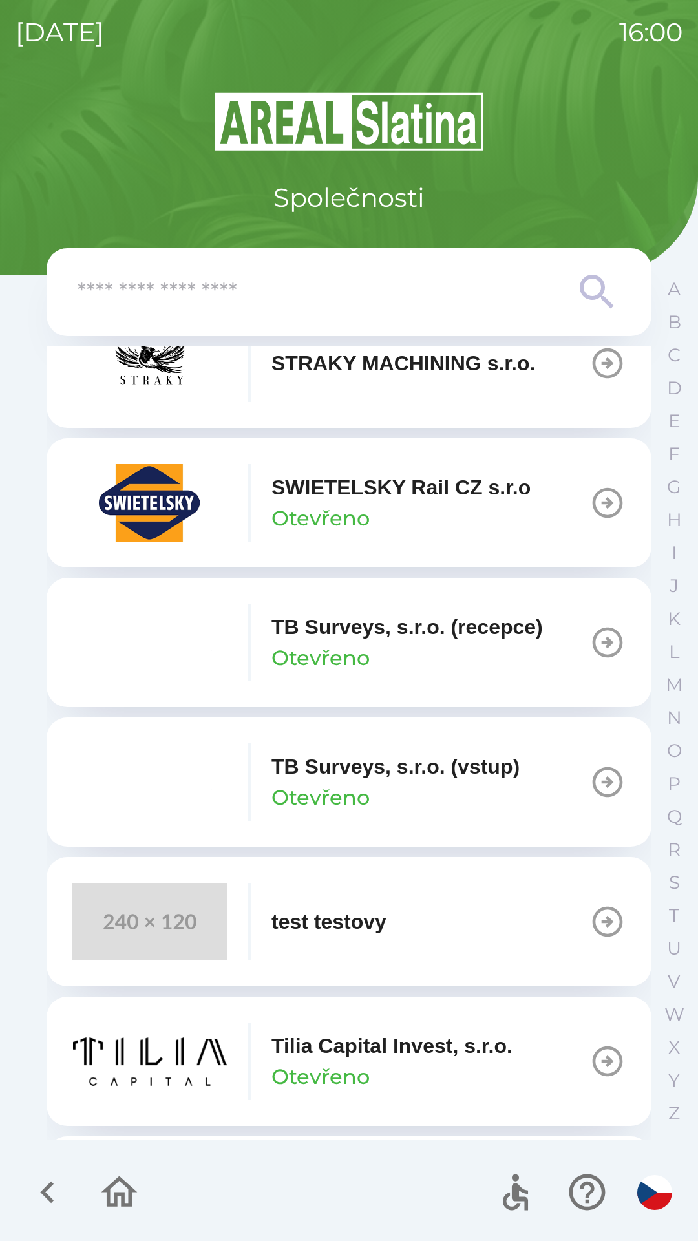
scroll to position [8629, 0]
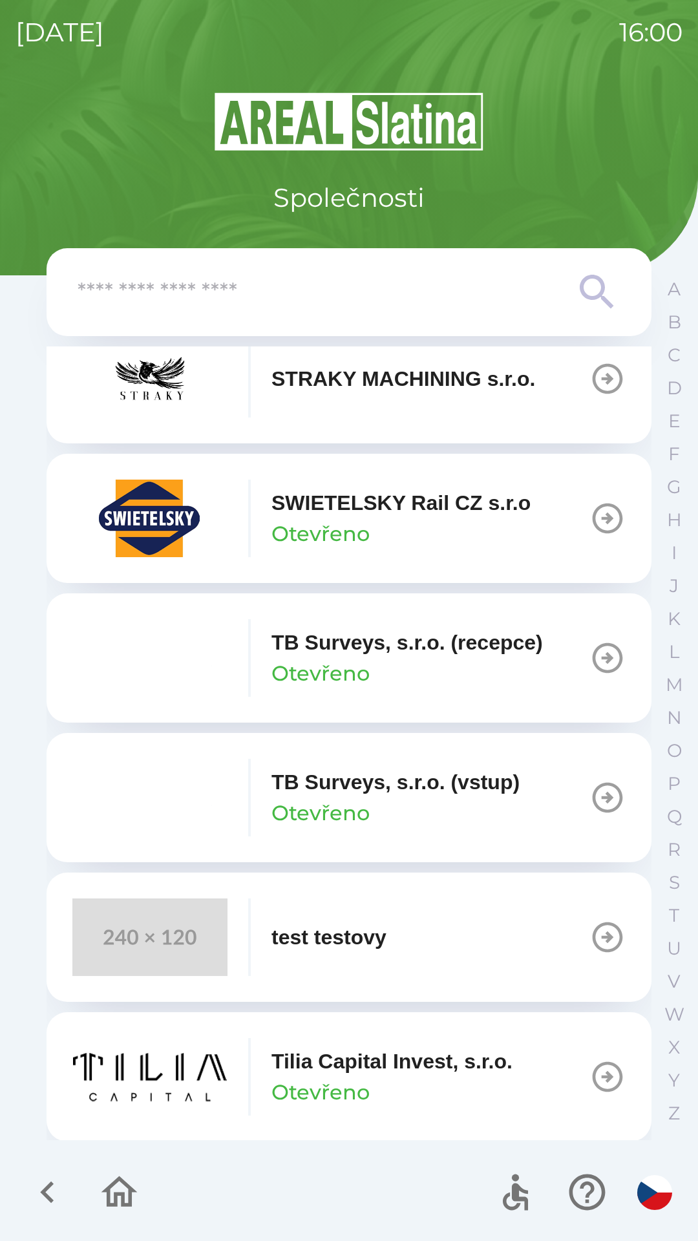
click at [486, 689] on div "TB Surveys, s.r.o. (recepce) Otevřeno" at bounding box center [408, 658] width 272 height 62
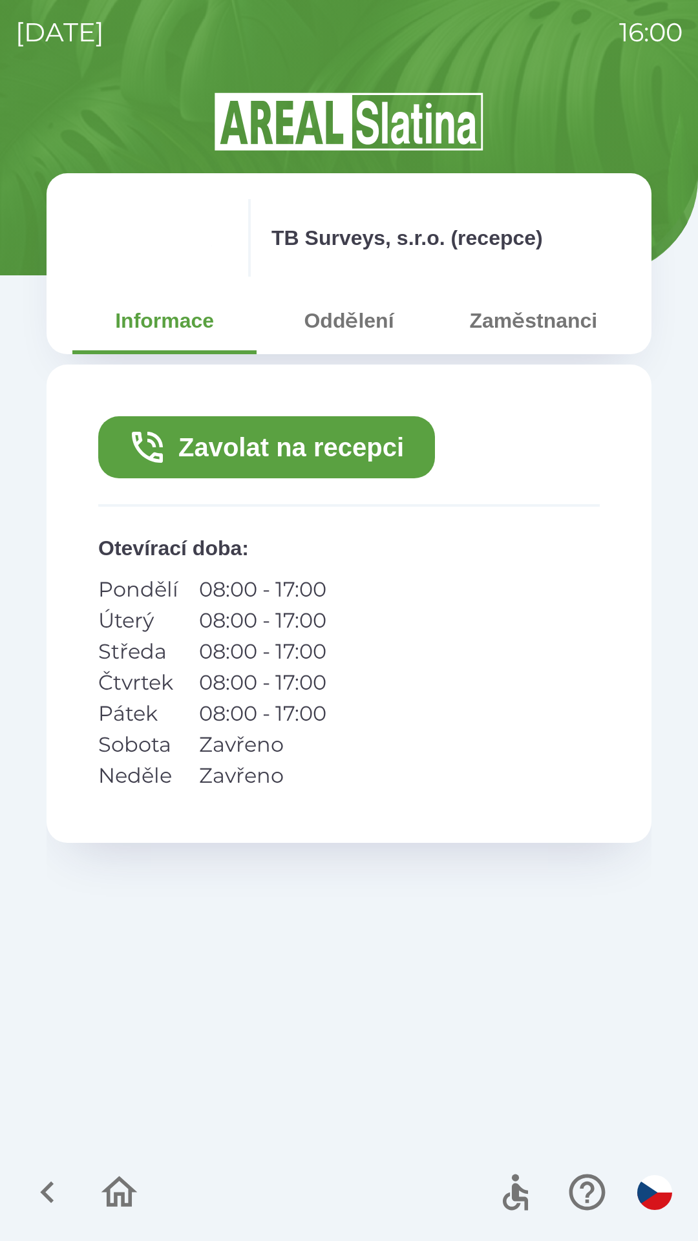
click at [363, 460] on button "Zavolat na recepci" at bounding box center [266, 447] width 337 height 62
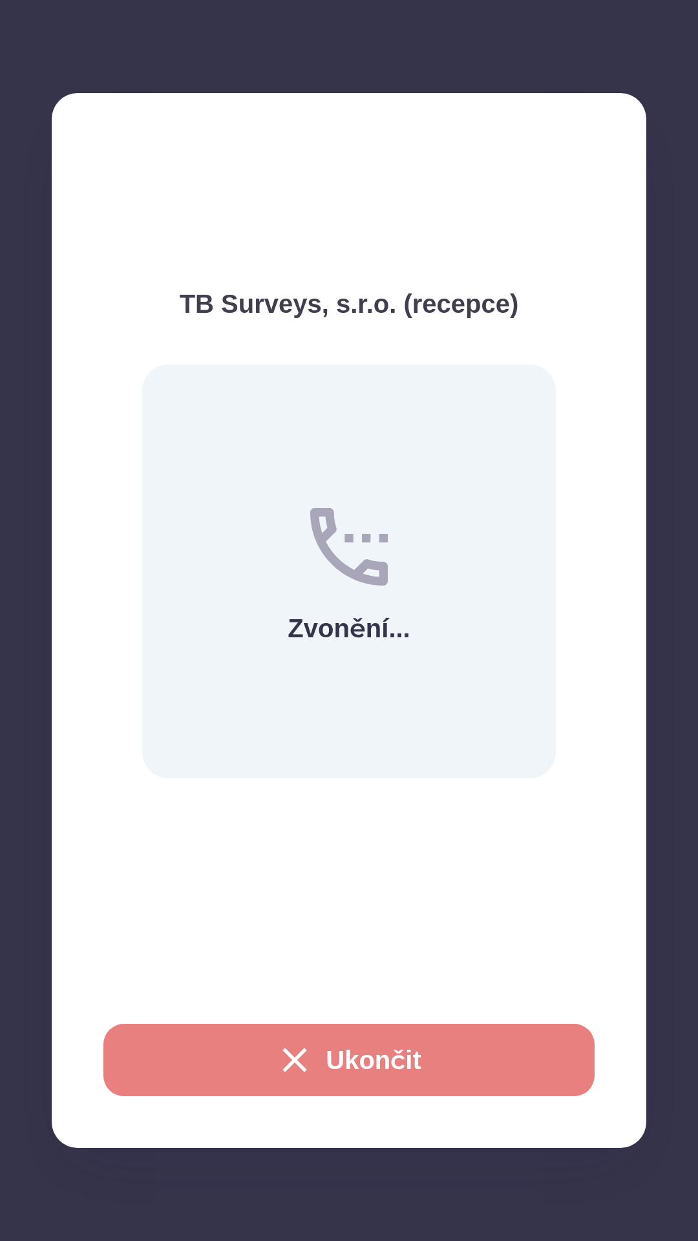
click at [342, 1058] on button "Ukončit" at bounding box center [348, 1060] width 491 height 72
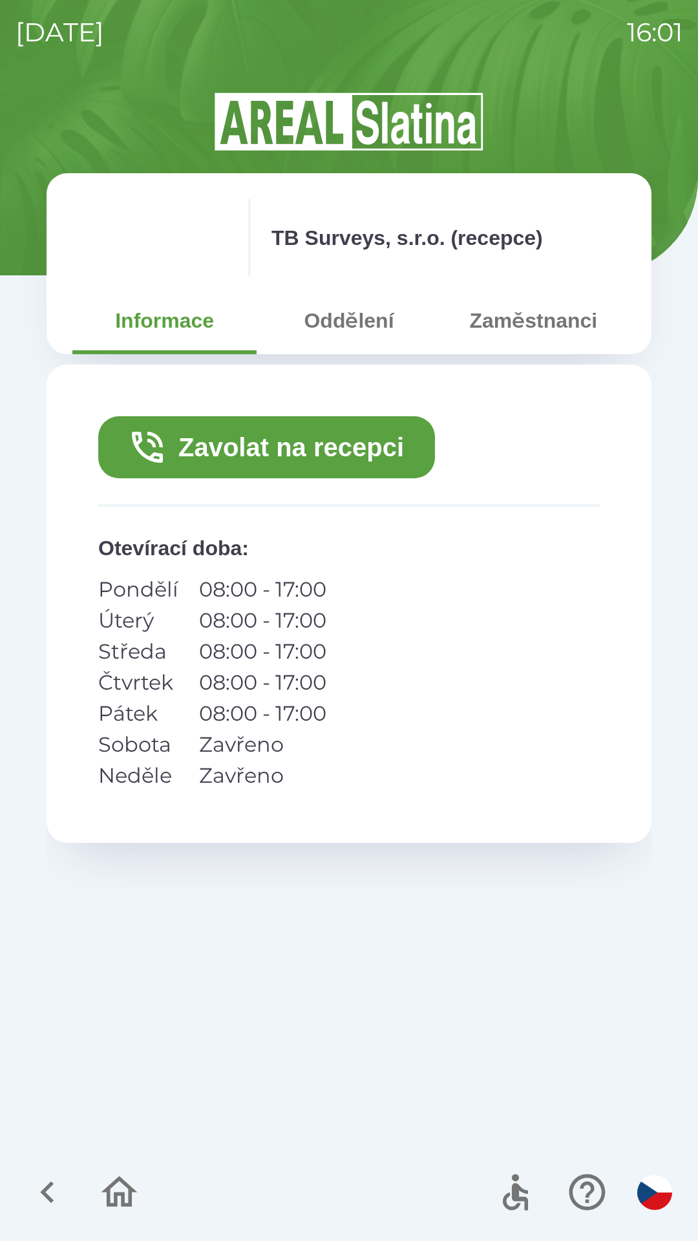
click at [40, 1199] on icon "button" at bounding box center [47, 1192] width 43 height 43
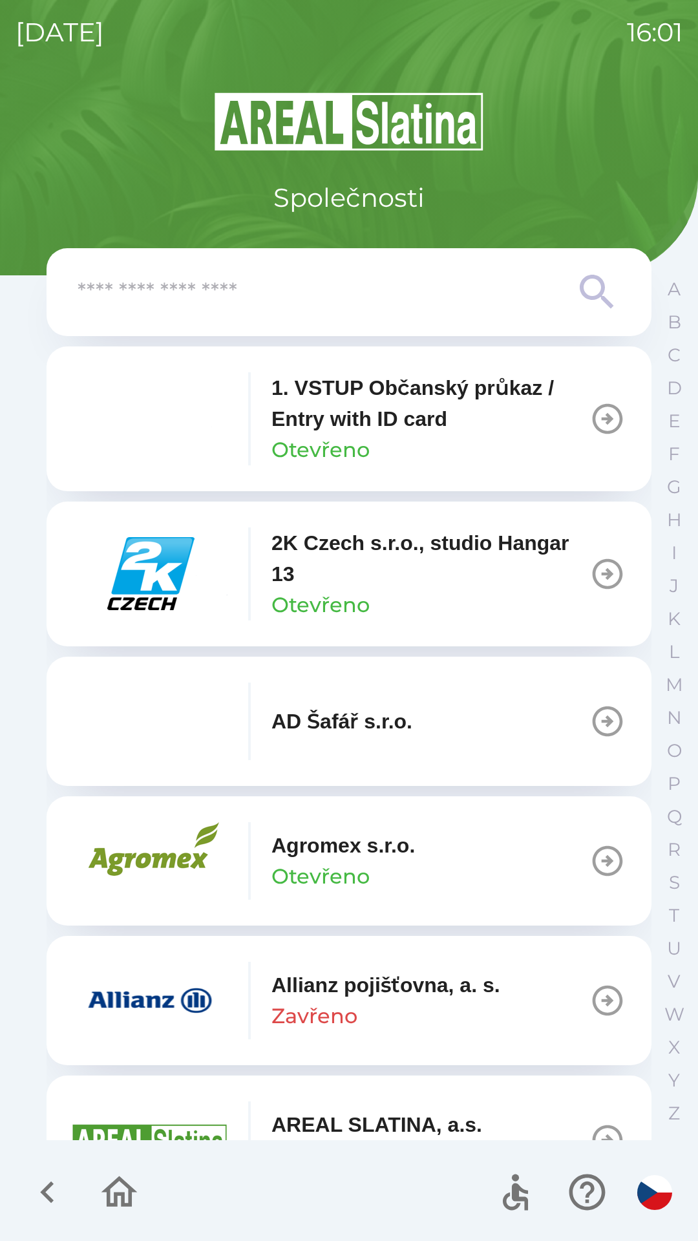
click at [48, 1191] on icon "button" at bounding box center [47, 1192] width 43 height 43
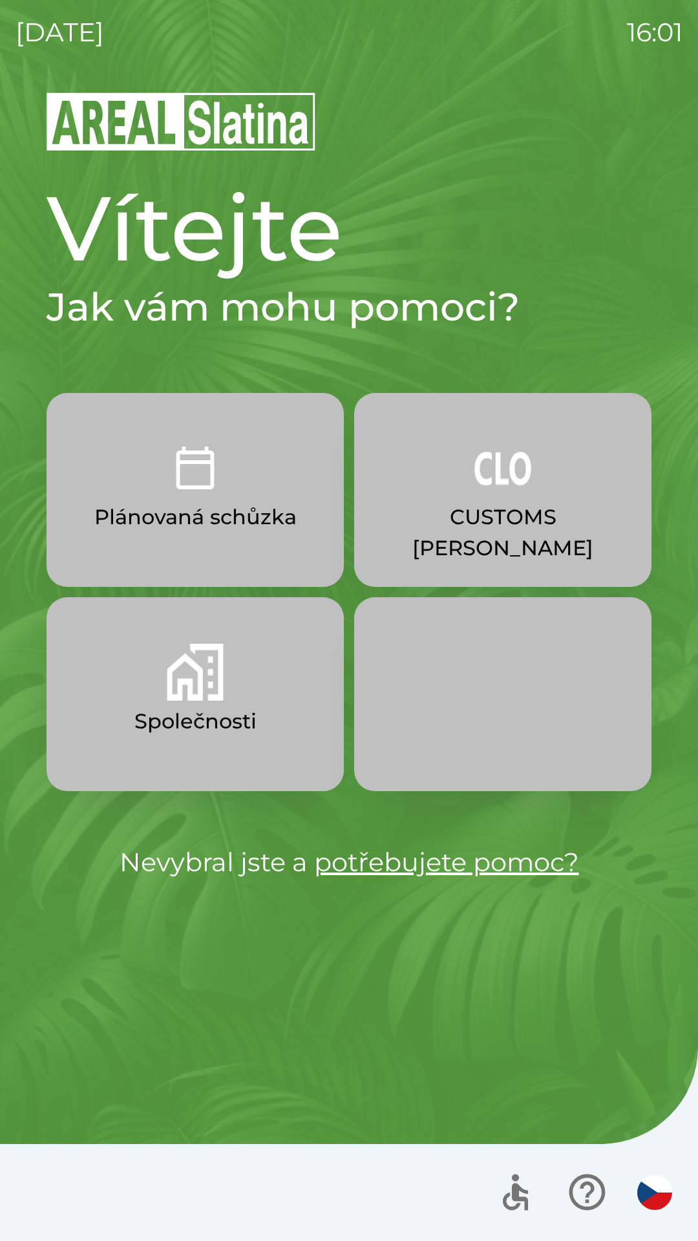
click at [498, 478] on img "button" at bounding box center [503, 468] width 57 height 57
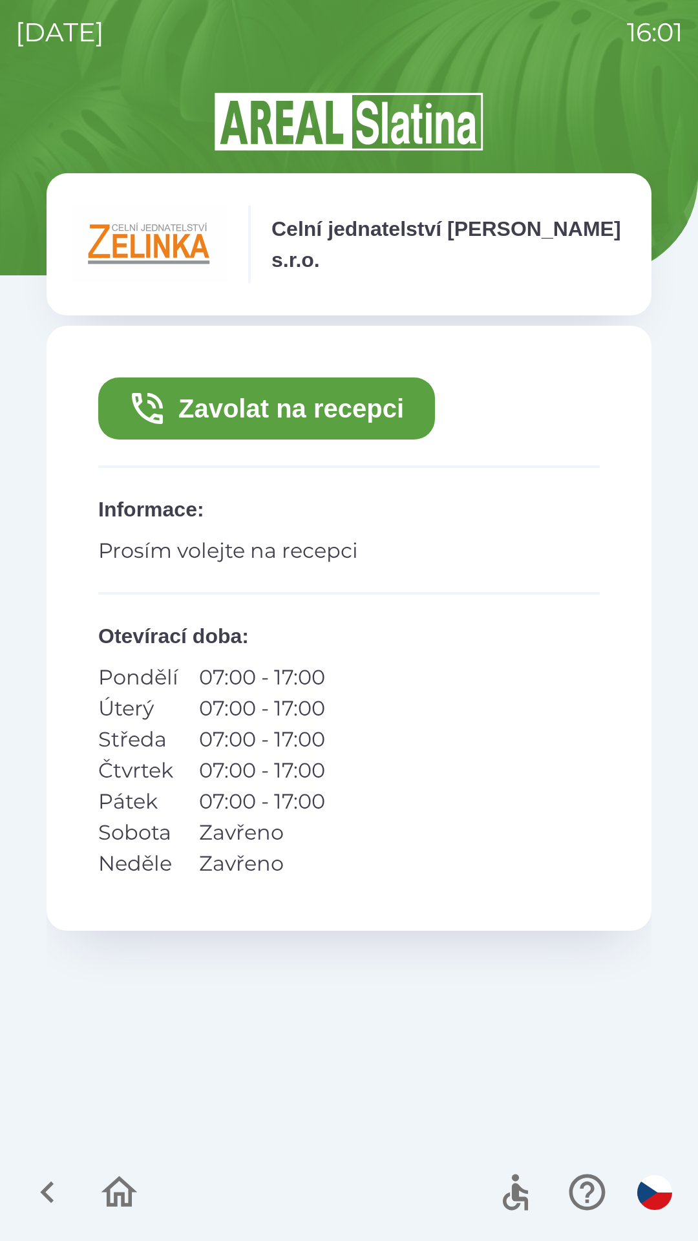
click at [352, 398] on button "Zavolat na recepci" at bounding box center [266, 409] width 337 height 62
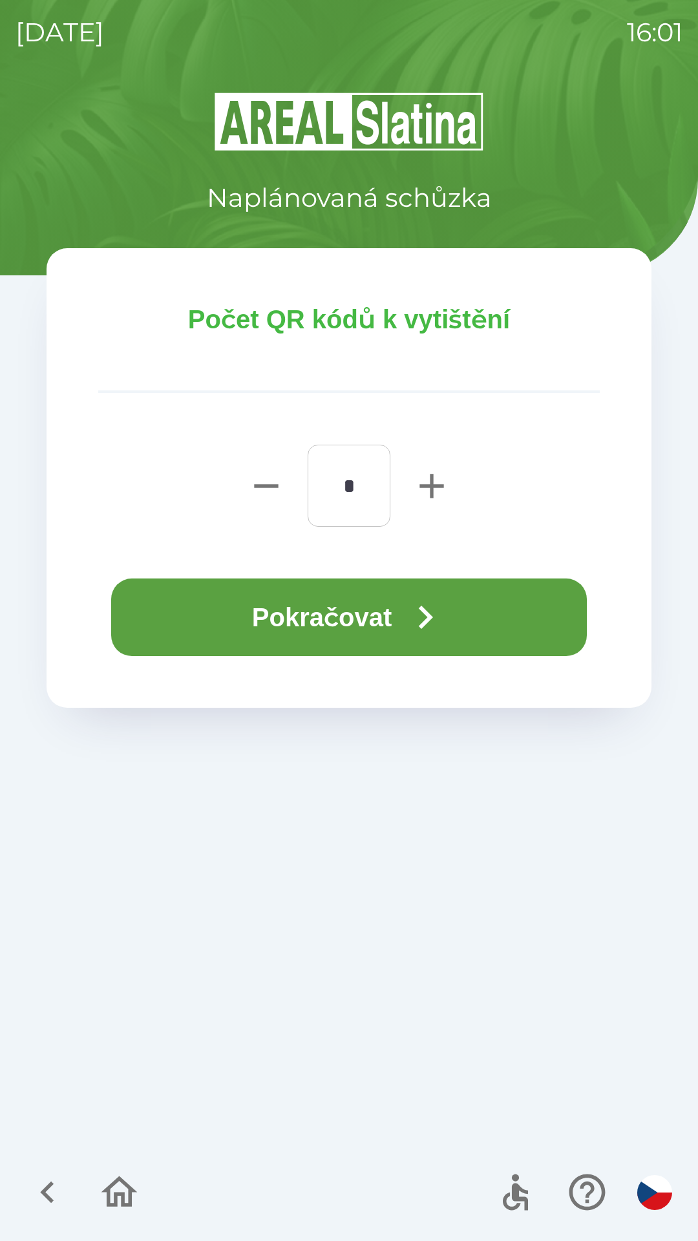
click at [377, 617] on button "Pokračovat" at bounding box center [349, 618] width 476 height 78
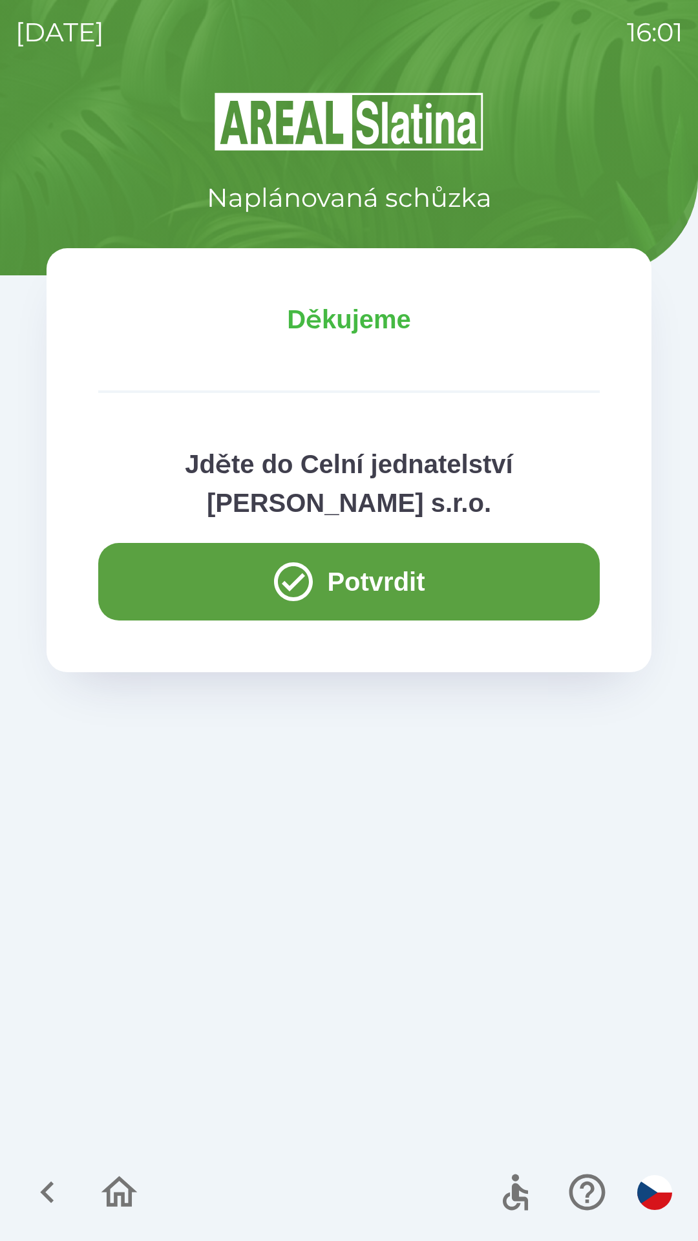
click at [297, 584] on icon "button" at bounding box center [293, 582] width 47 height 47
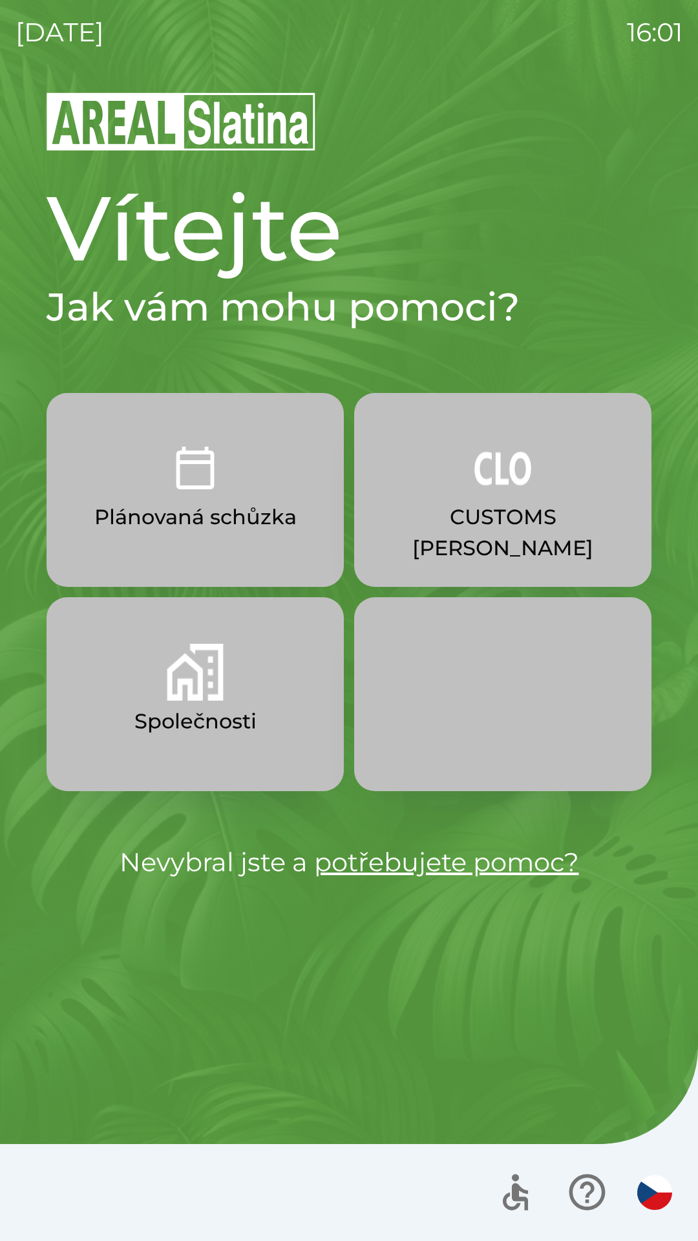
click at [251, 683] on button "Společnosti" at bounding box center [195, 694] width 297 height 194
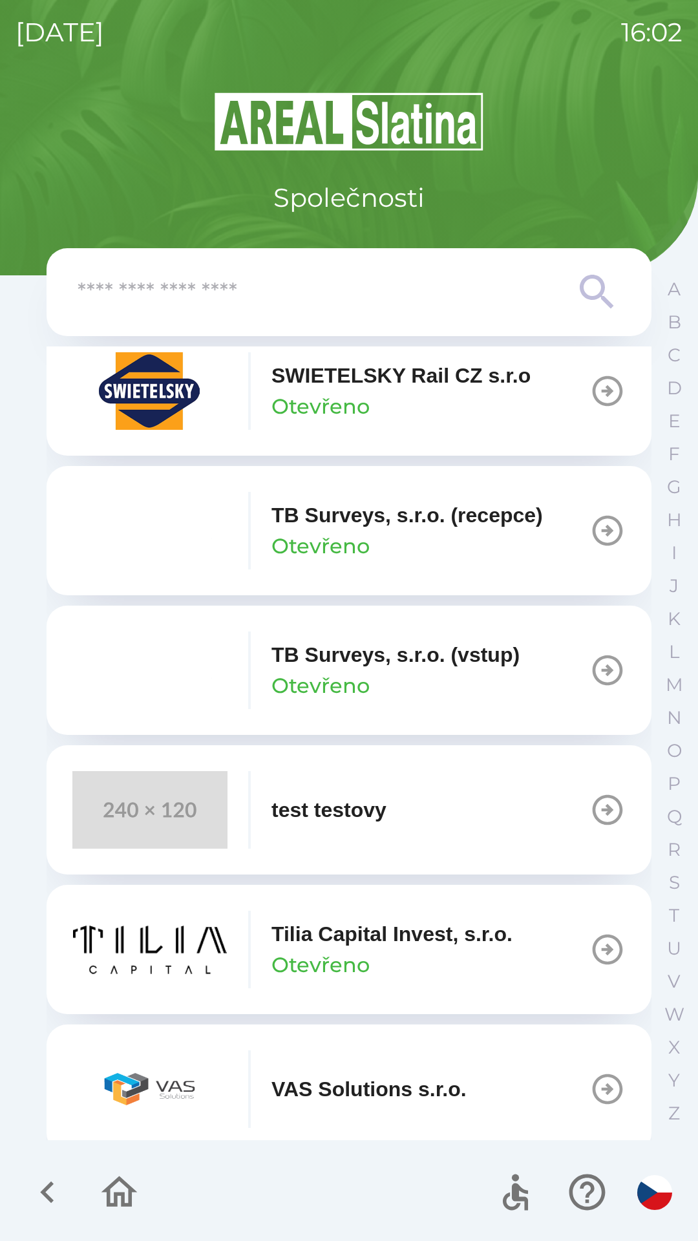
scroll to position [8755, 0]
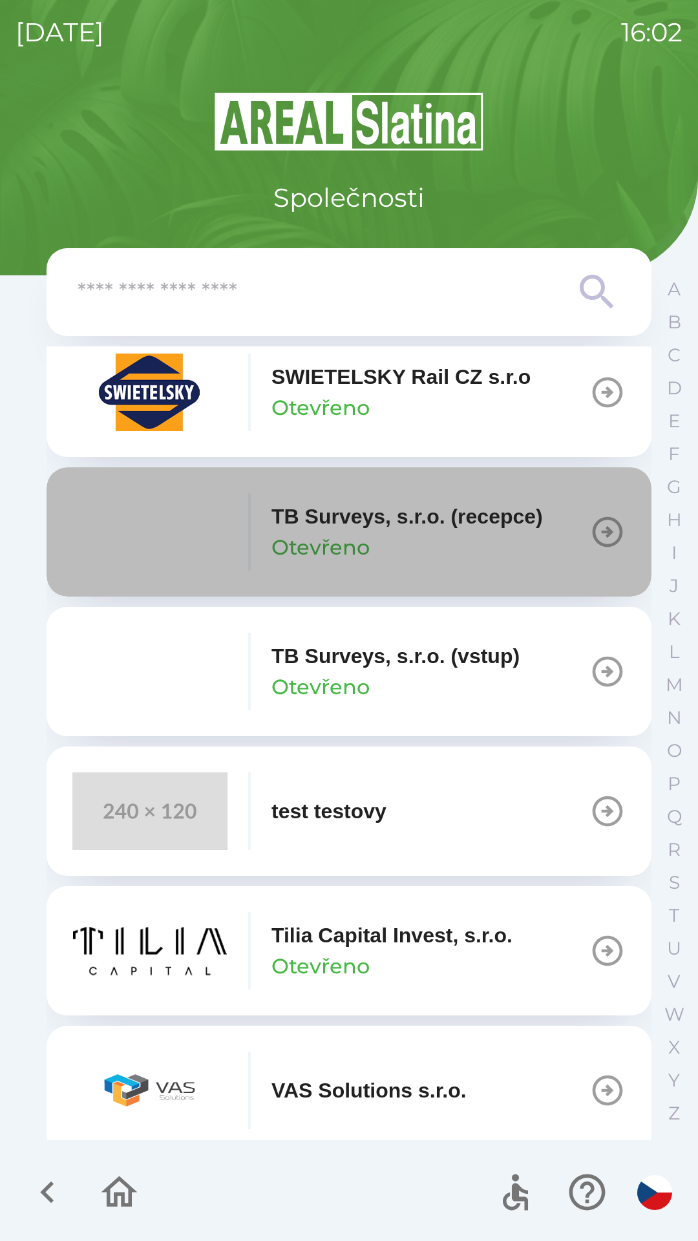
click at [395, 532] on p "TB Surveys, s.r.o. (recepce)" at bounding box center [408, 516] width 272 height 31
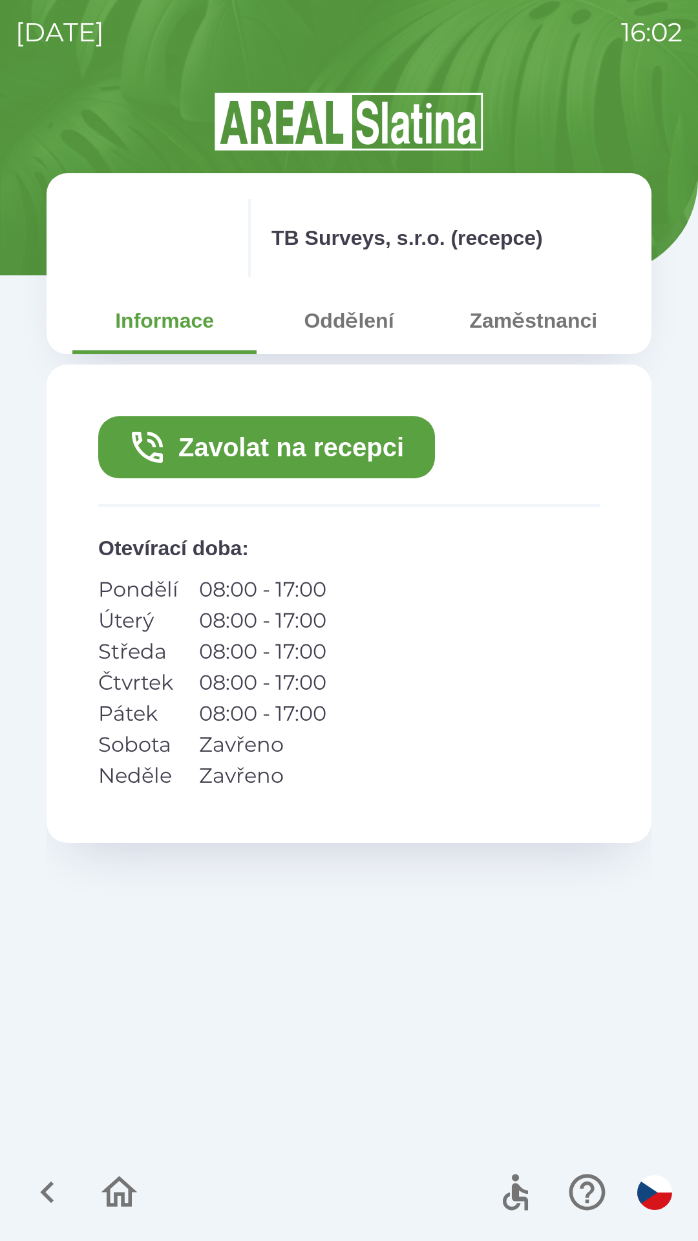
click at [352, 437] on button "Zavolat na recepci" at bounding box center [266, 447] width 337 height 62
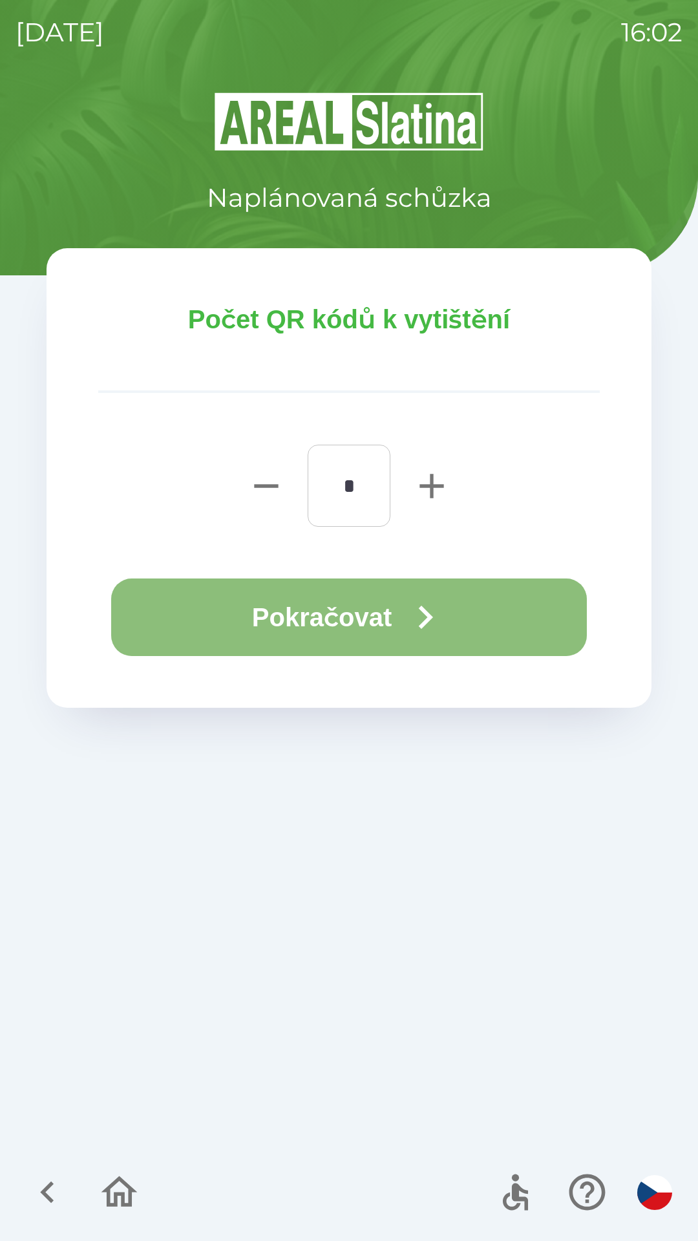
click at [316, 617] on button "Pokračovat" at bounding box center [349, 618] width 476 height 78
